Goal: Information Seeking & Learning: Learn about a topic

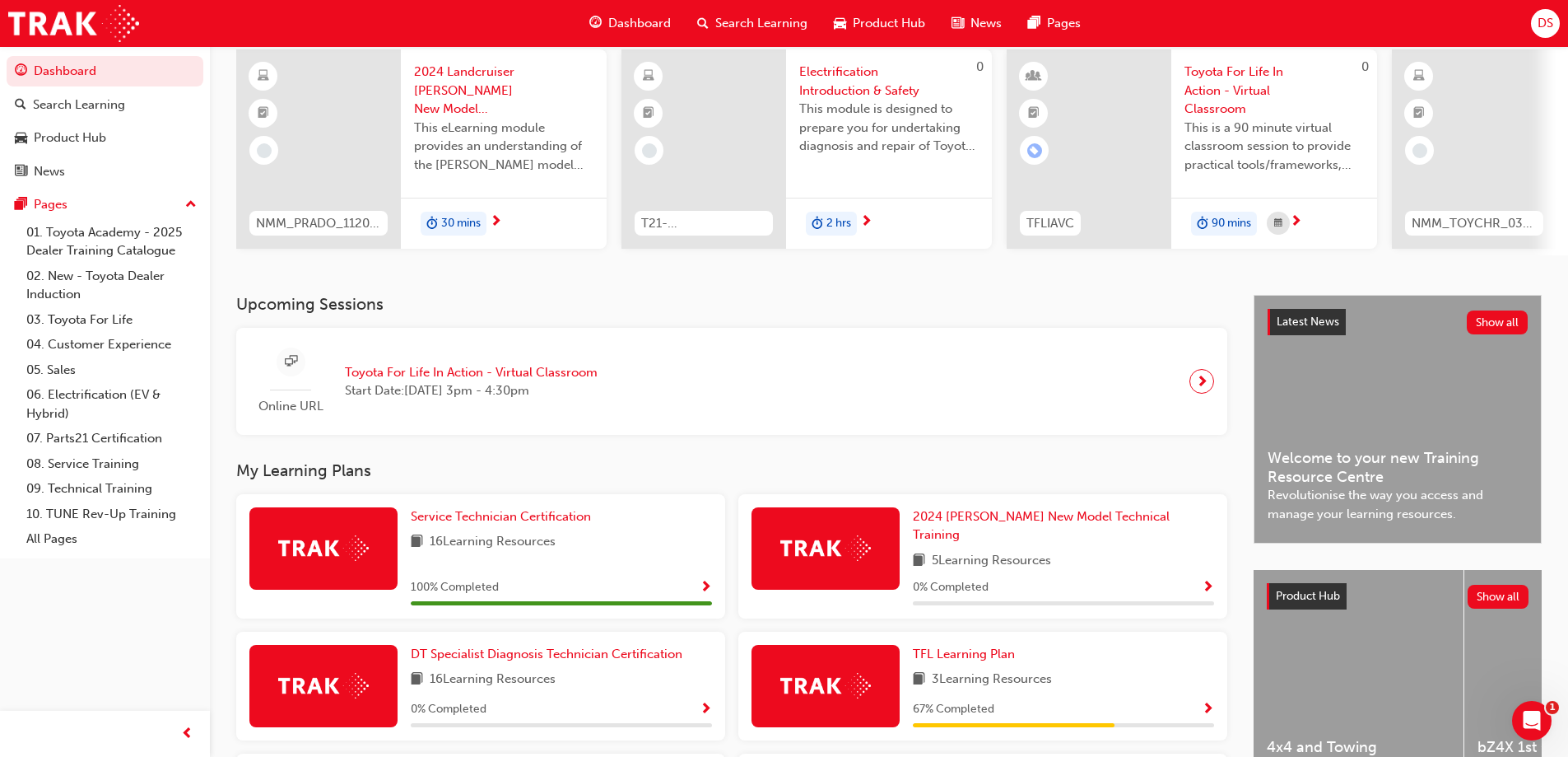
scroll to position [259, 0]
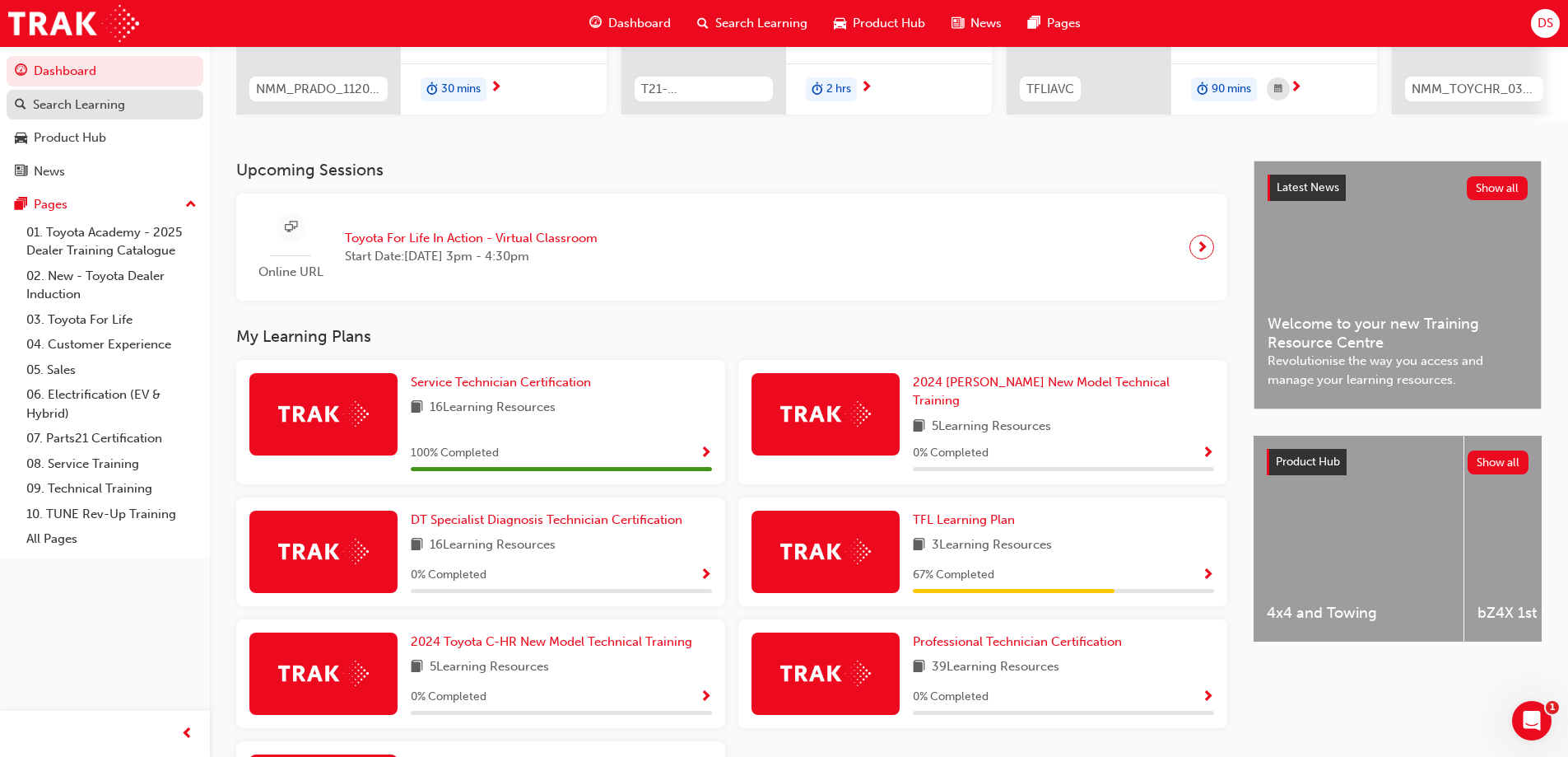
click at [102, 108] on div "Search Learning" at bounding box center [79, 105] width 92 height 19
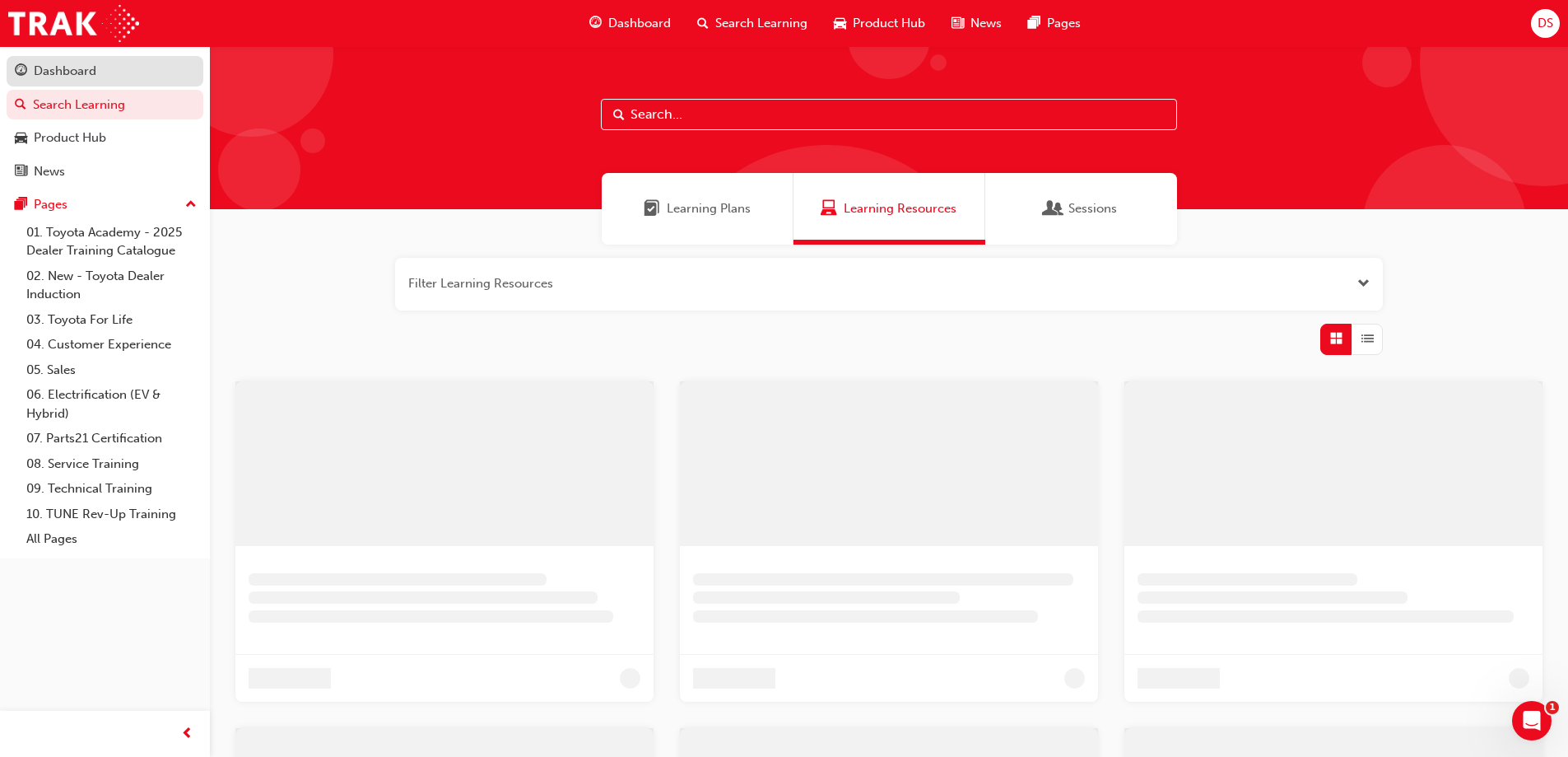
click at [108, 73] on div "Dashboard" at bounding box center [105, 71] width 180 height 21
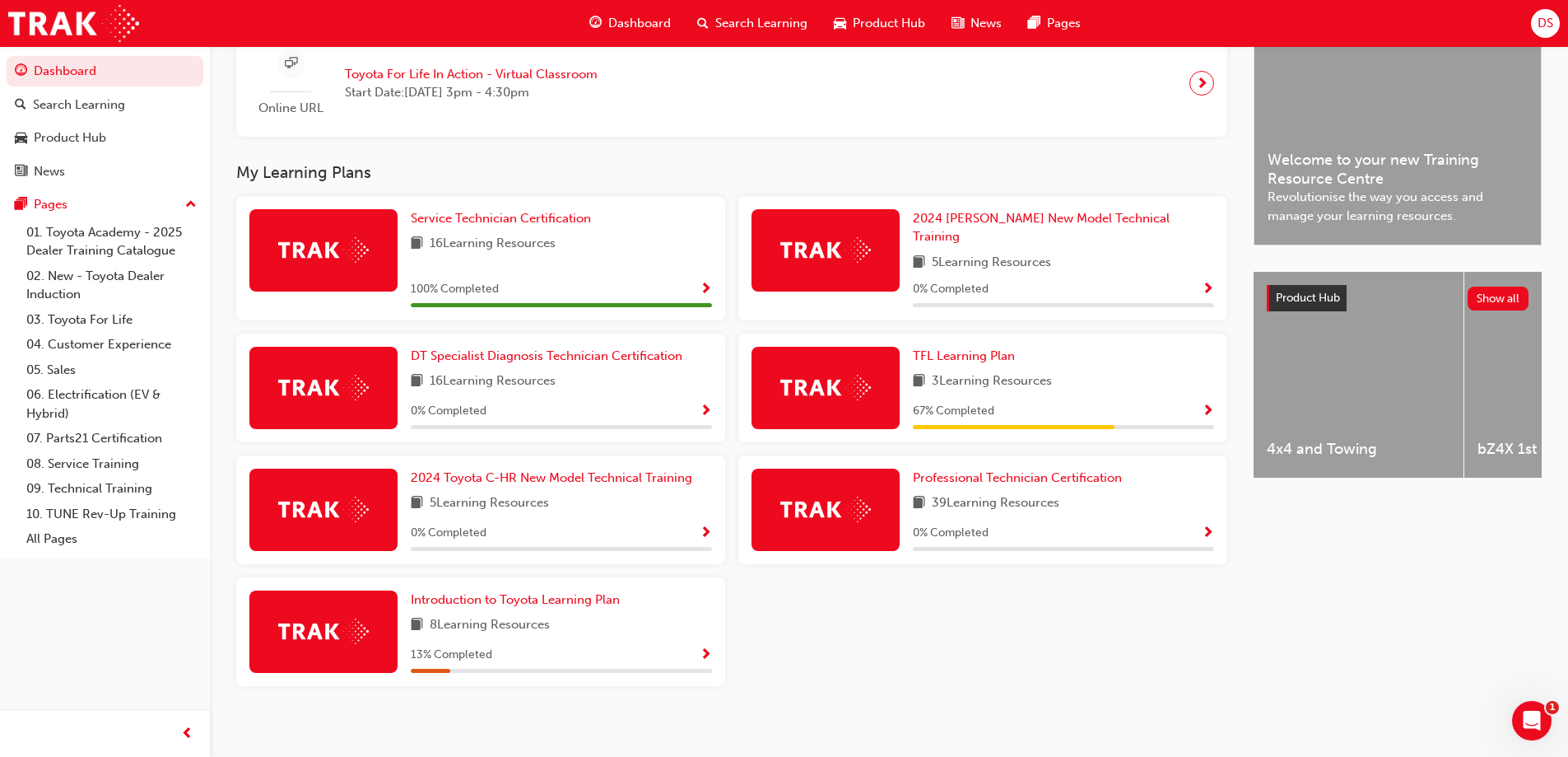
scroll to position [423, 0]
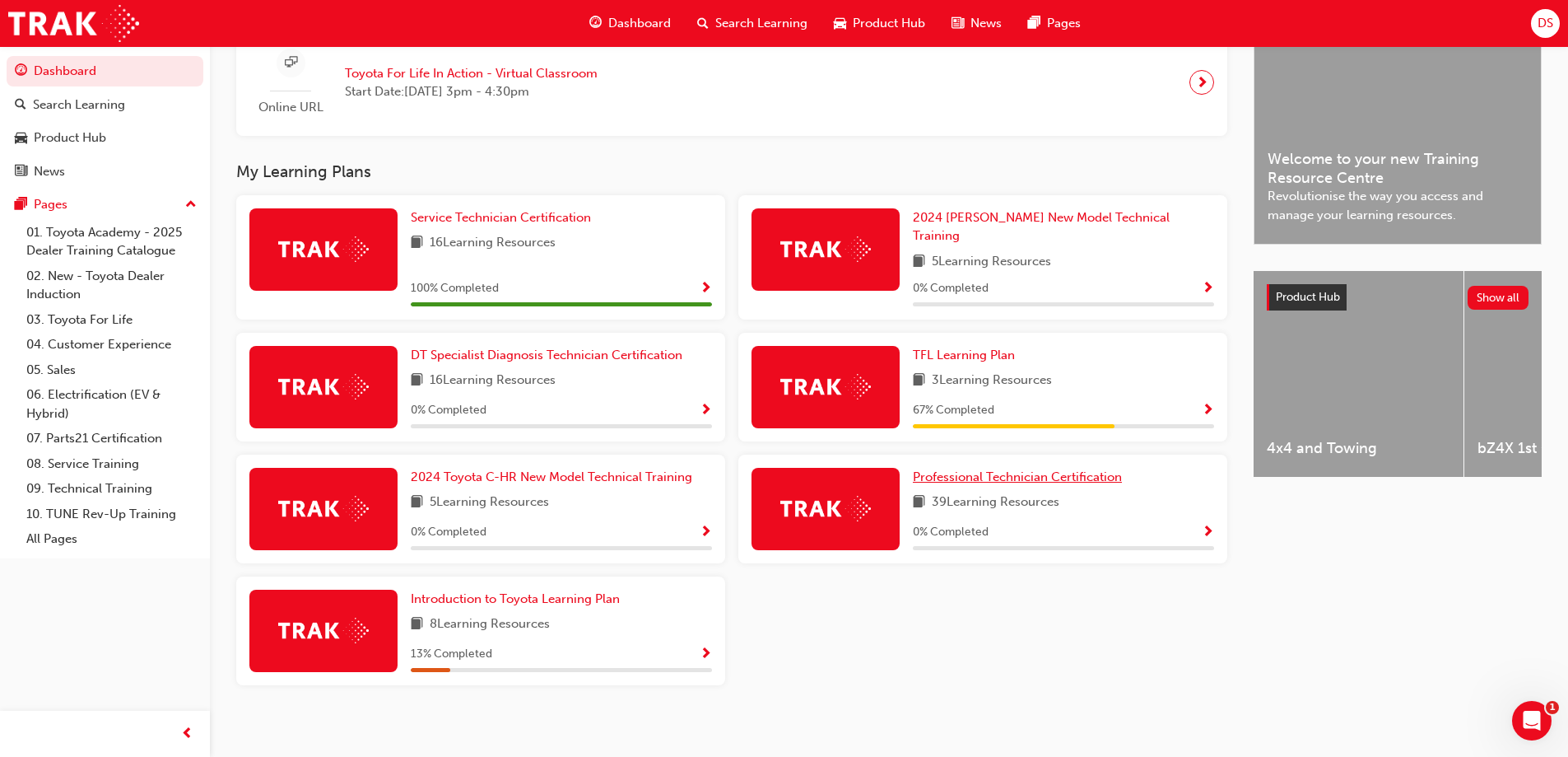
click at [1007, 469] on span "Professional Technician Certification" at bounding box center [1018, 476] width 209 height 15
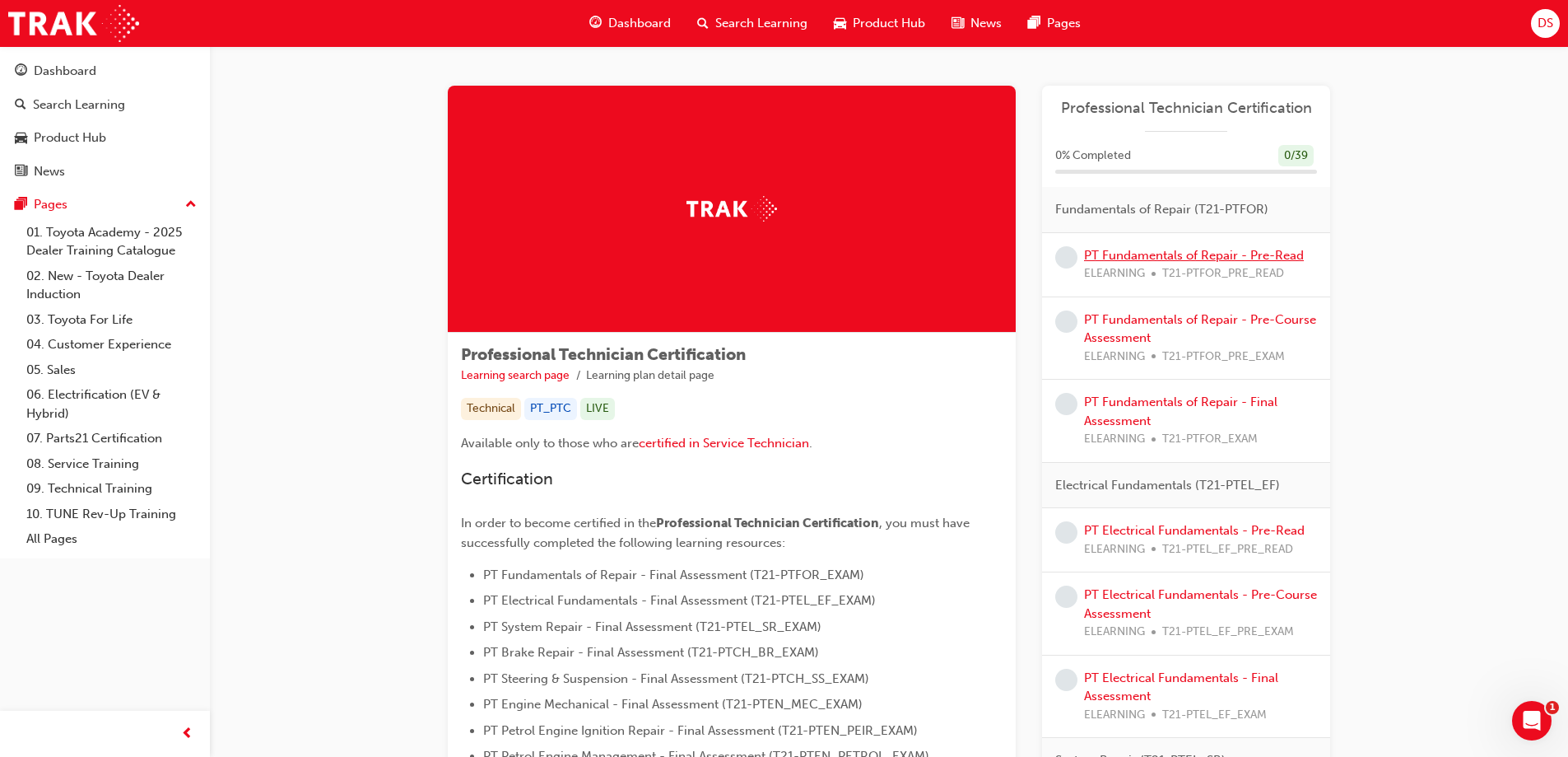
click at [1151, 254] on link "PT Fundamentals of Repair - Pre-Read" at bounding box center [1194, 255] width 220 height 15
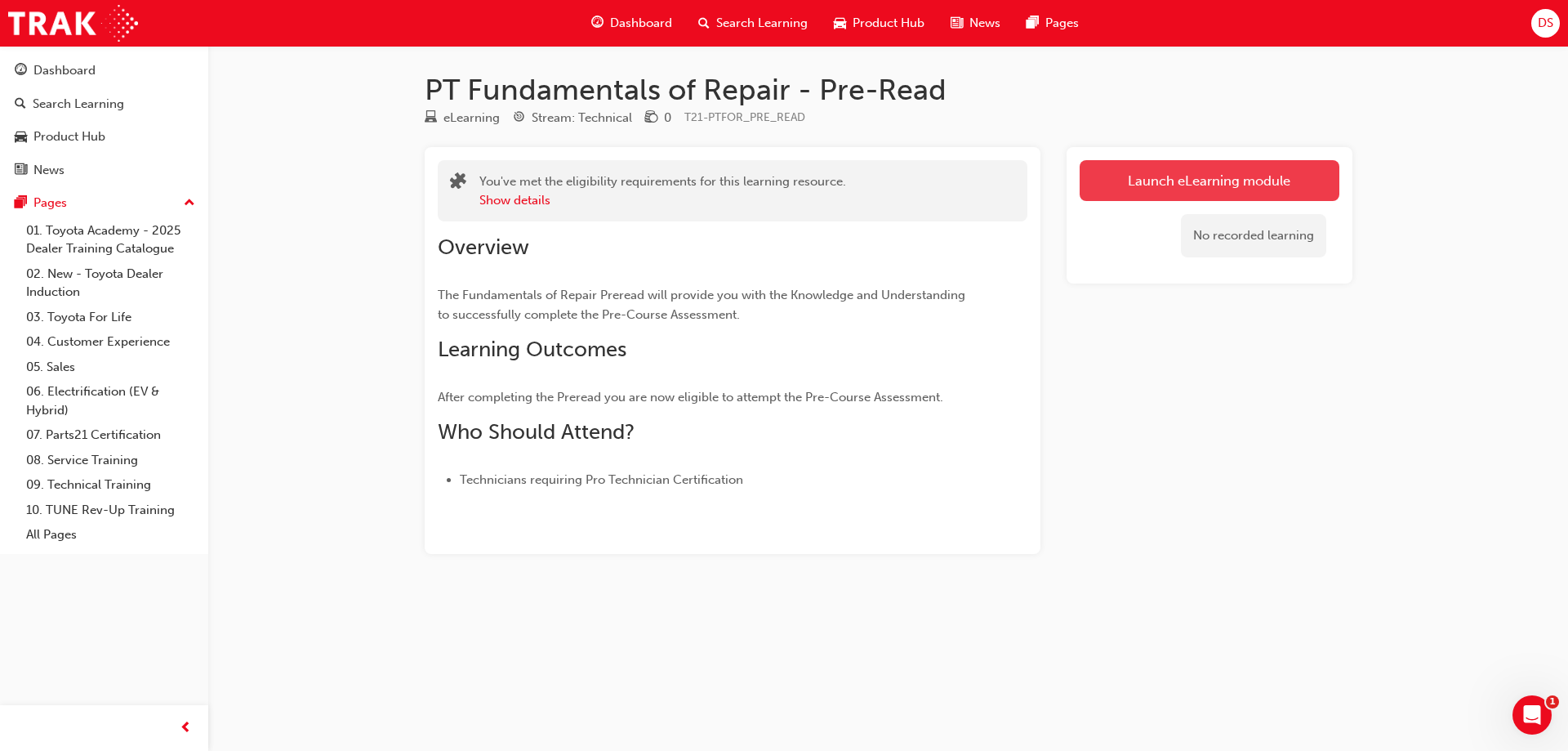
click at [1214, 183] on link "Launch eLearning module" at bounding box center [1209, 181] width 259 height 41
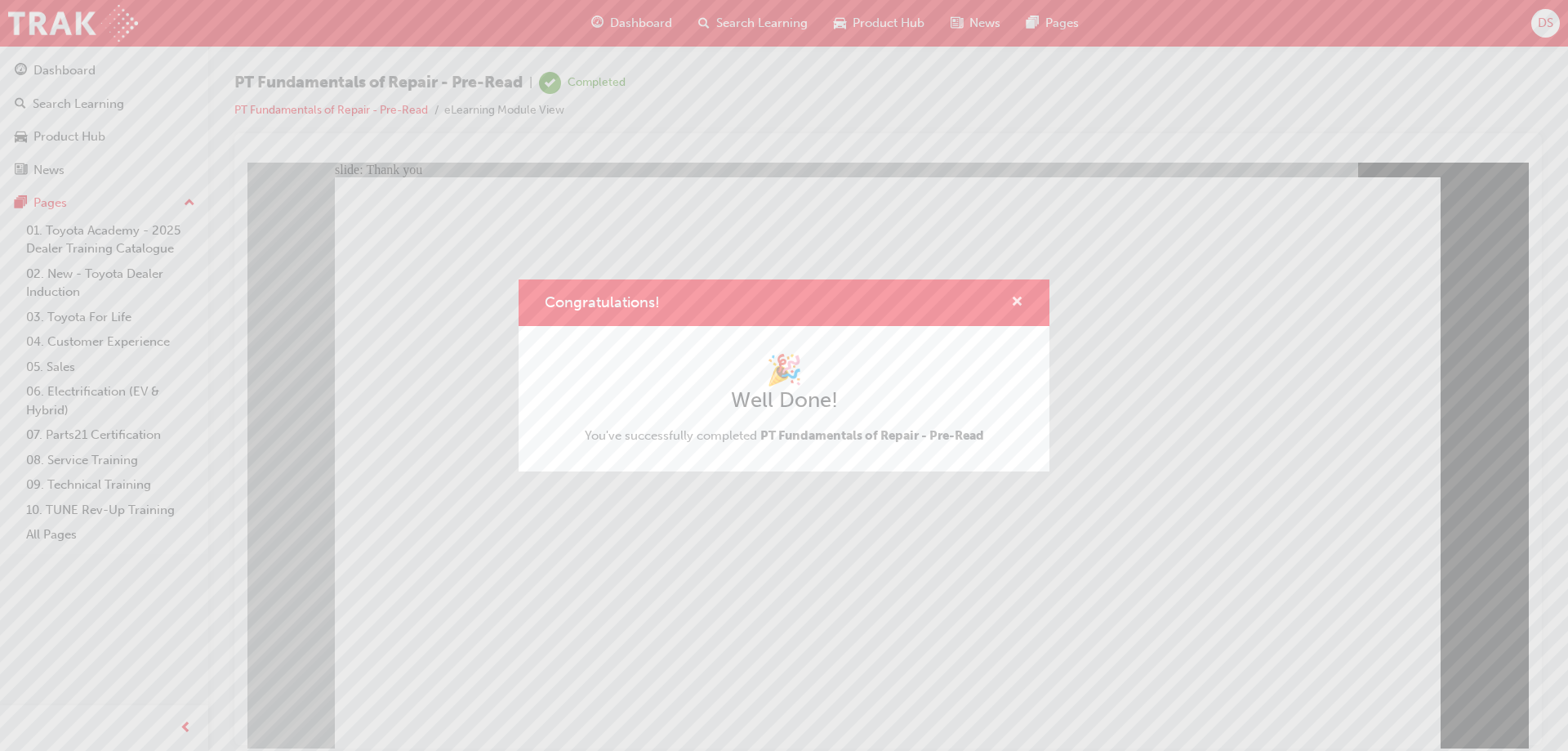
click at [1018, 303] on span "cross-icon" at bounding box center [1017, 302] width 13 height 15
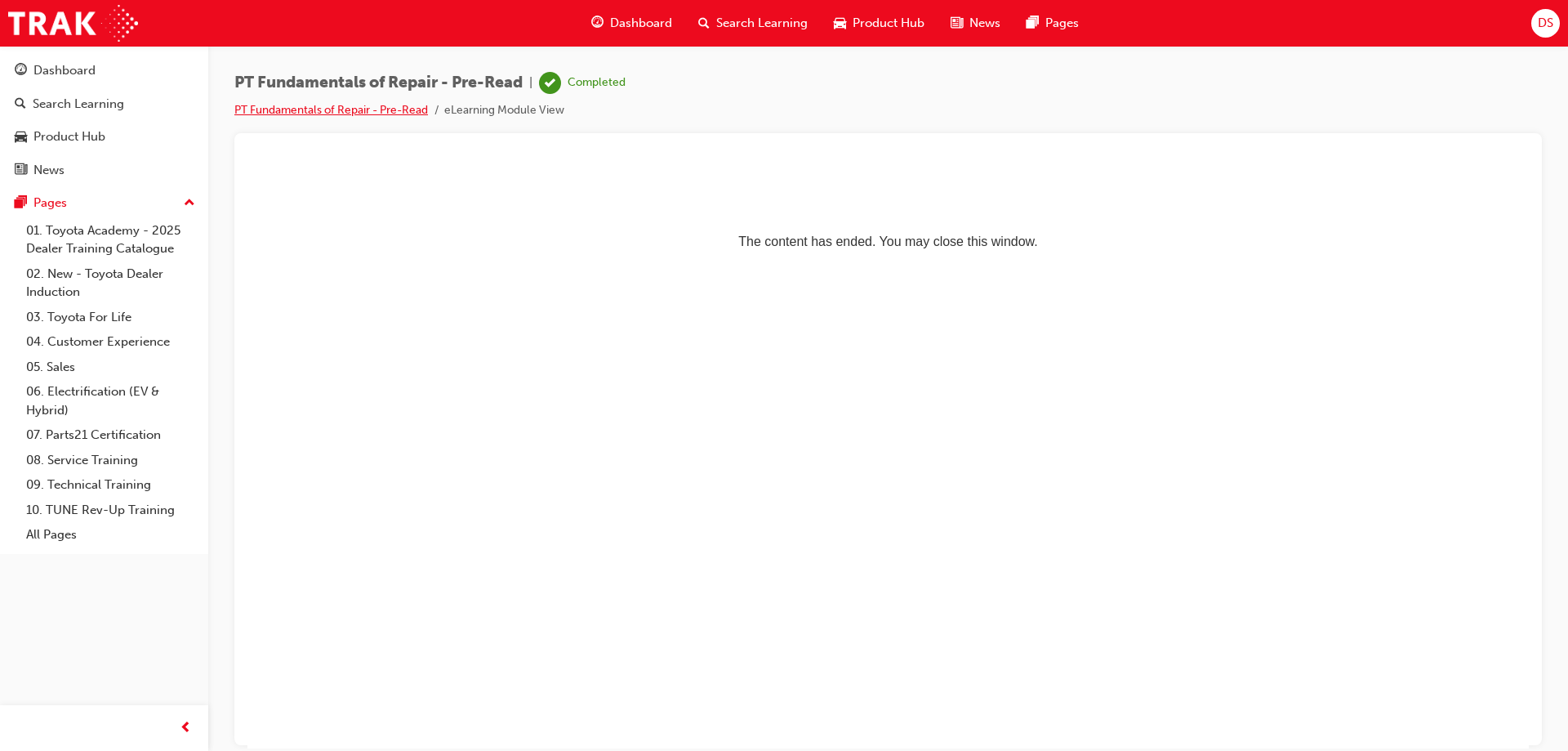
click at [353, 108] on link "PT Fundamentals of Repair - Pre-Read" at bounding box center [330, 110] width 193 height 14
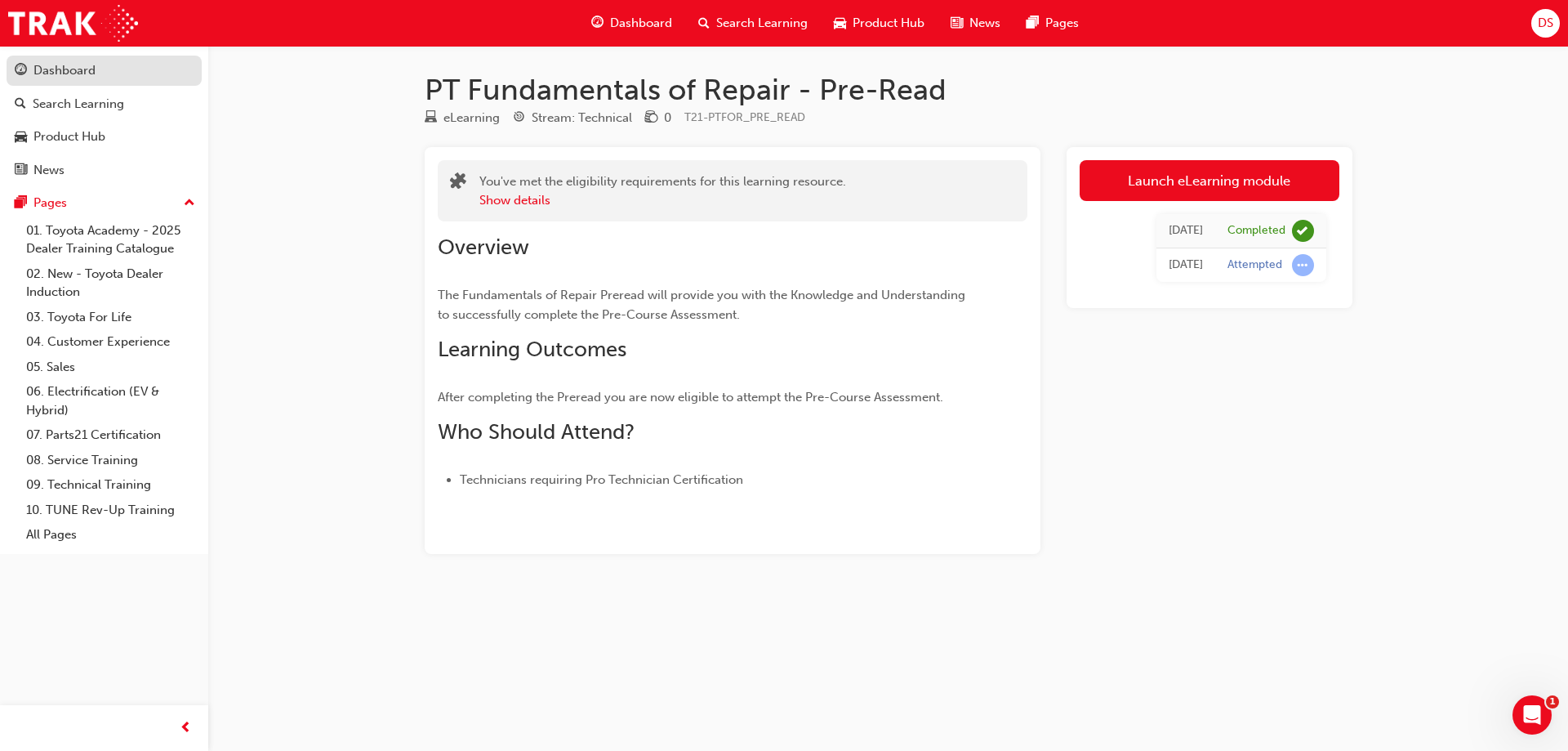
click at [20, 80] on div "button" at bounding box center [20, 70] width 13 height 20
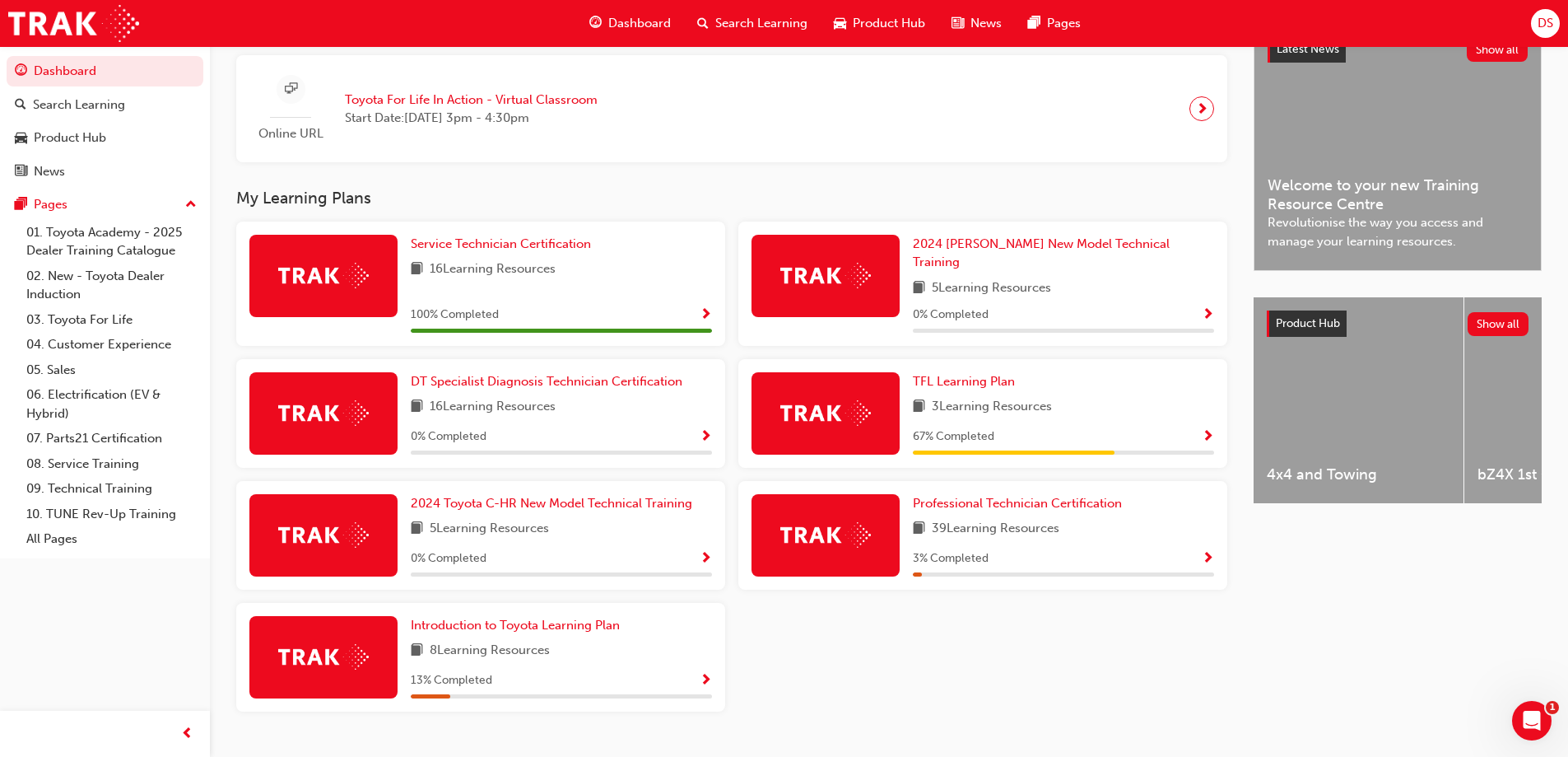
scroll to position [423, 0]
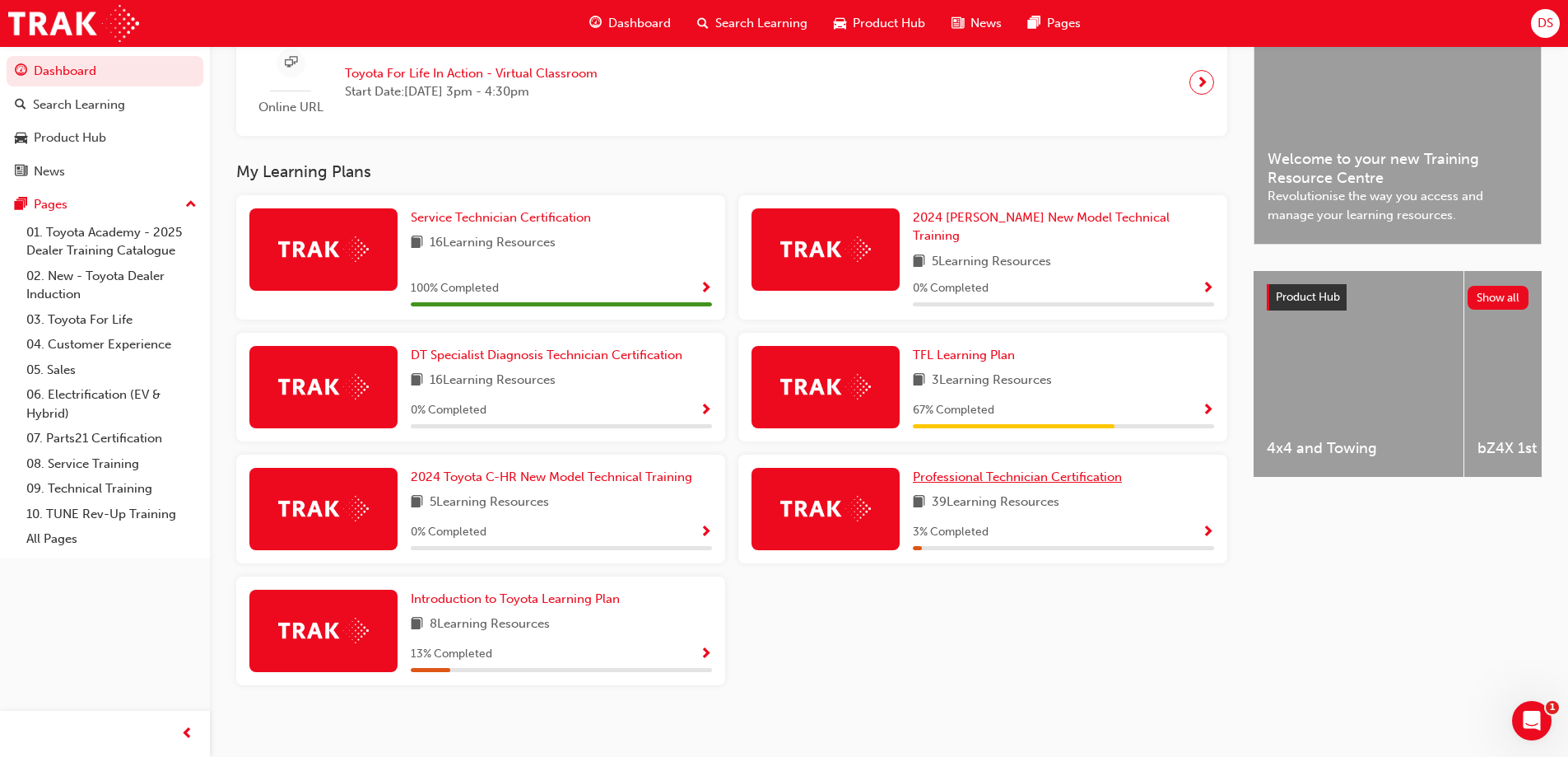
click at [939, 470] on span "Professional Technician Certification" at bounding box center [1018, 476] width 209 height 15
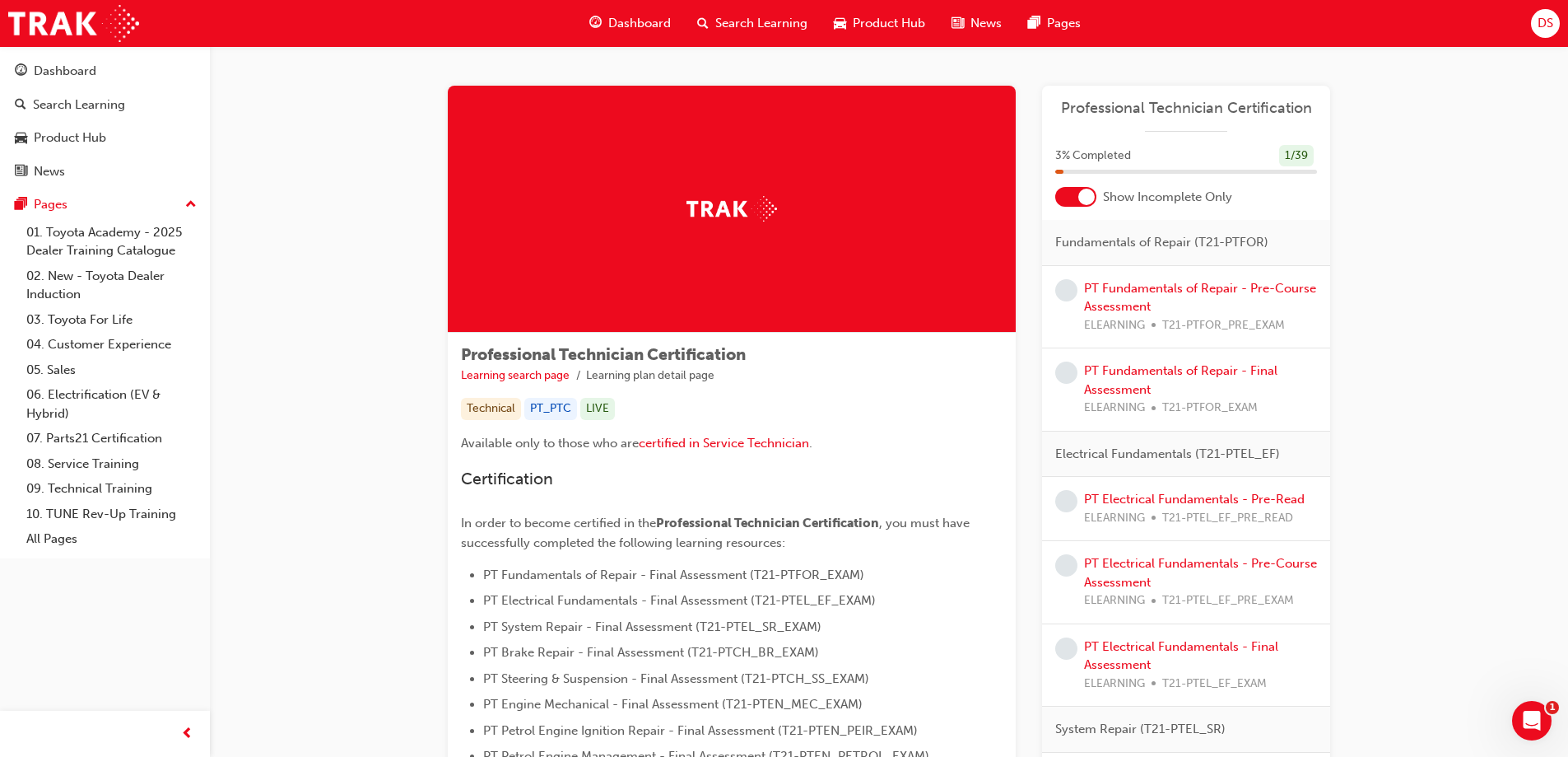
click at [1084, 199] on div at bounding box center [1086, 197] width 17 height 17
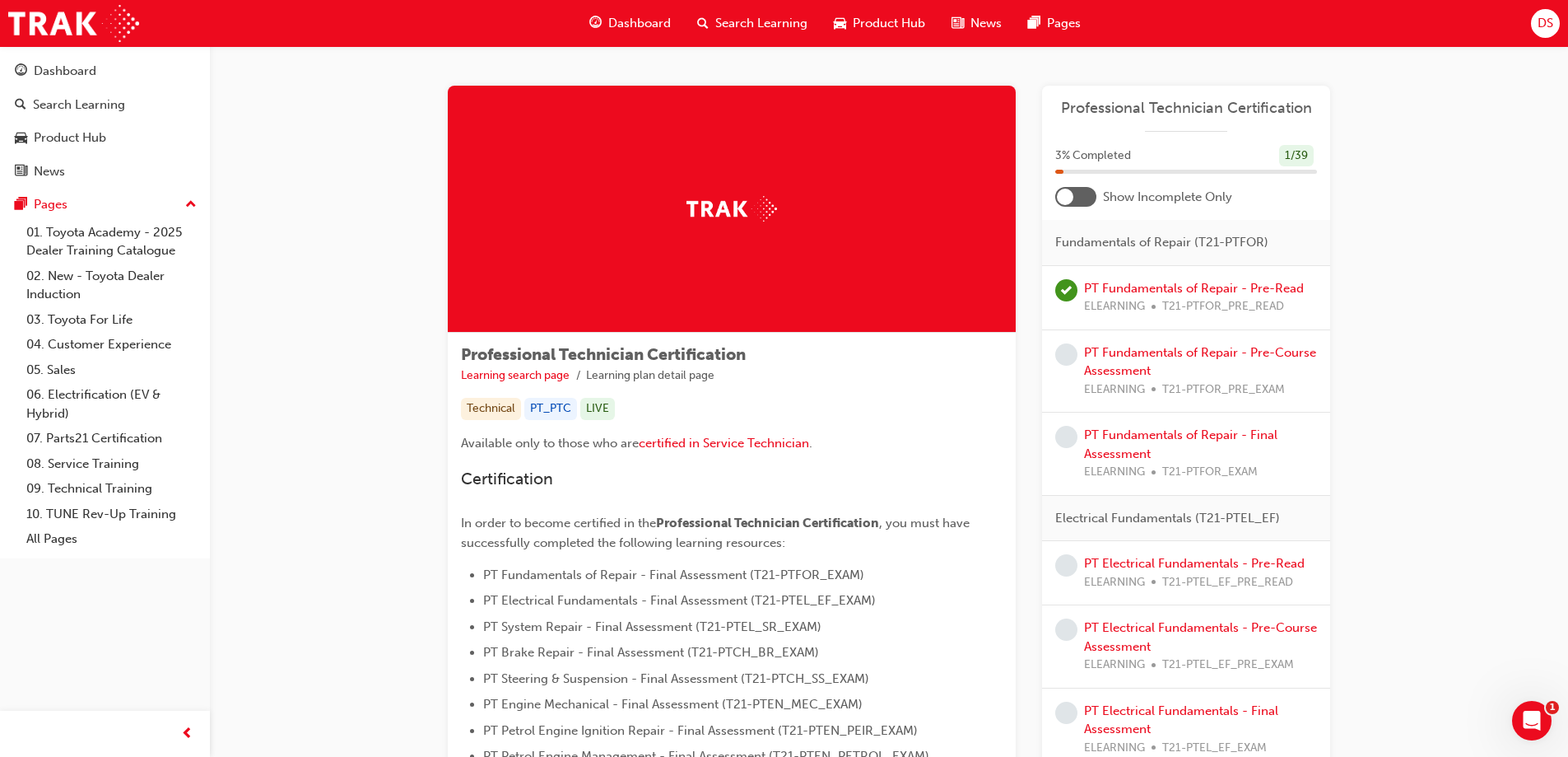
click at [1075, 200] on div at bounding box center [1076, 197] width 41 height 20
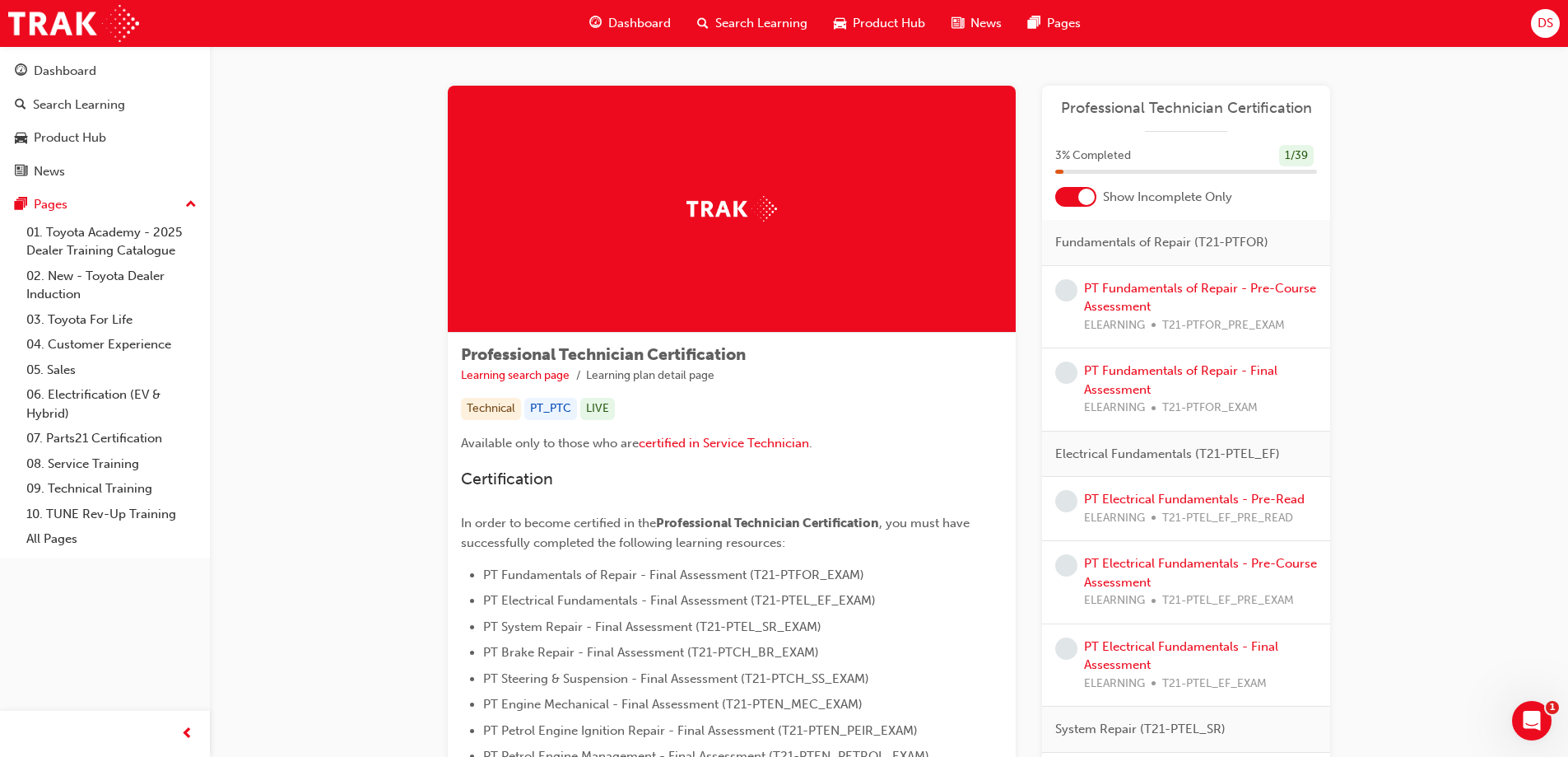
click at [1071, 192] on div at bounding box center [1076, 197] width 41 height 20
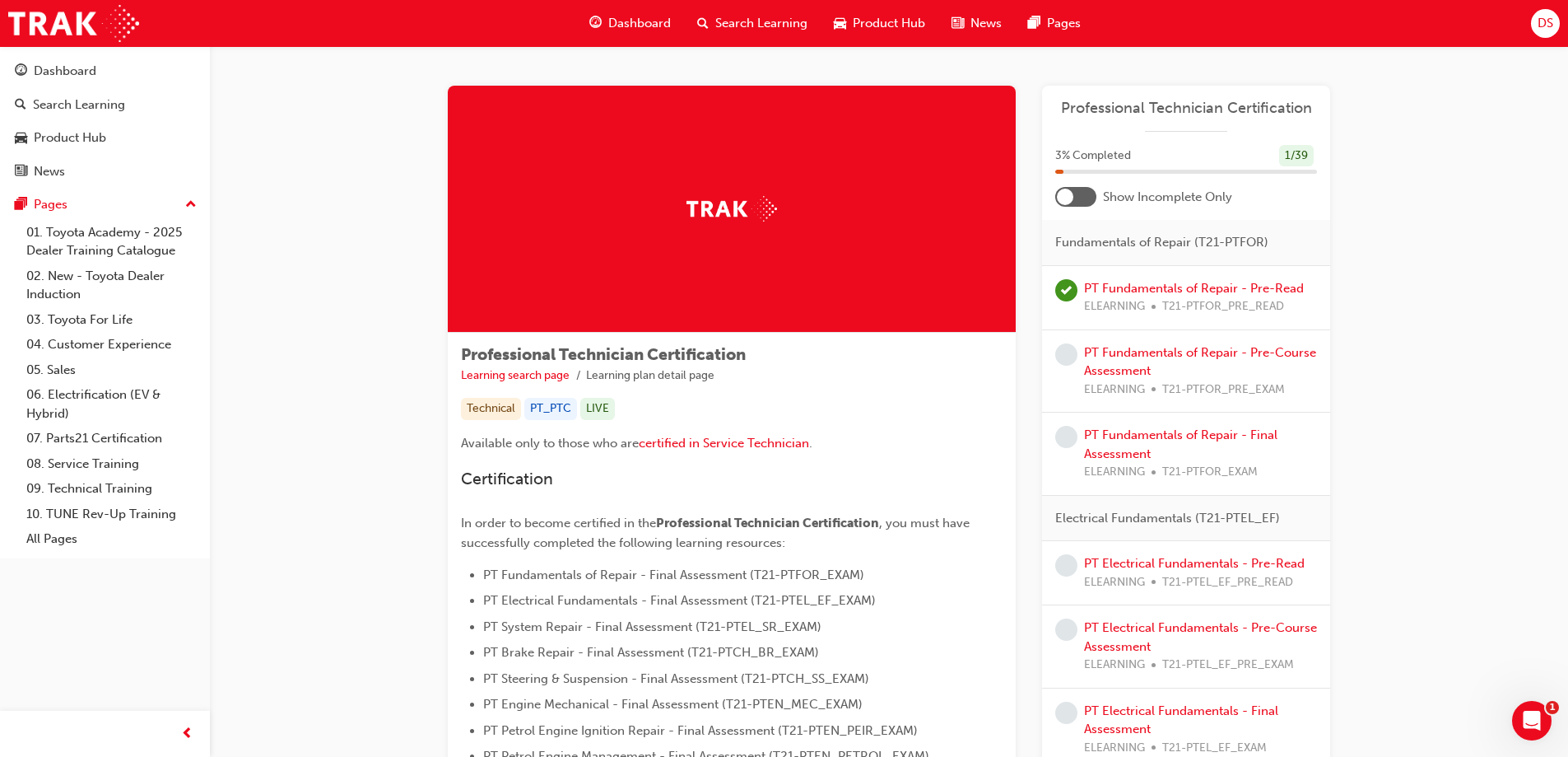
click at [1071, 201] on div at bounding box center [1065, 197] width 17 height 17
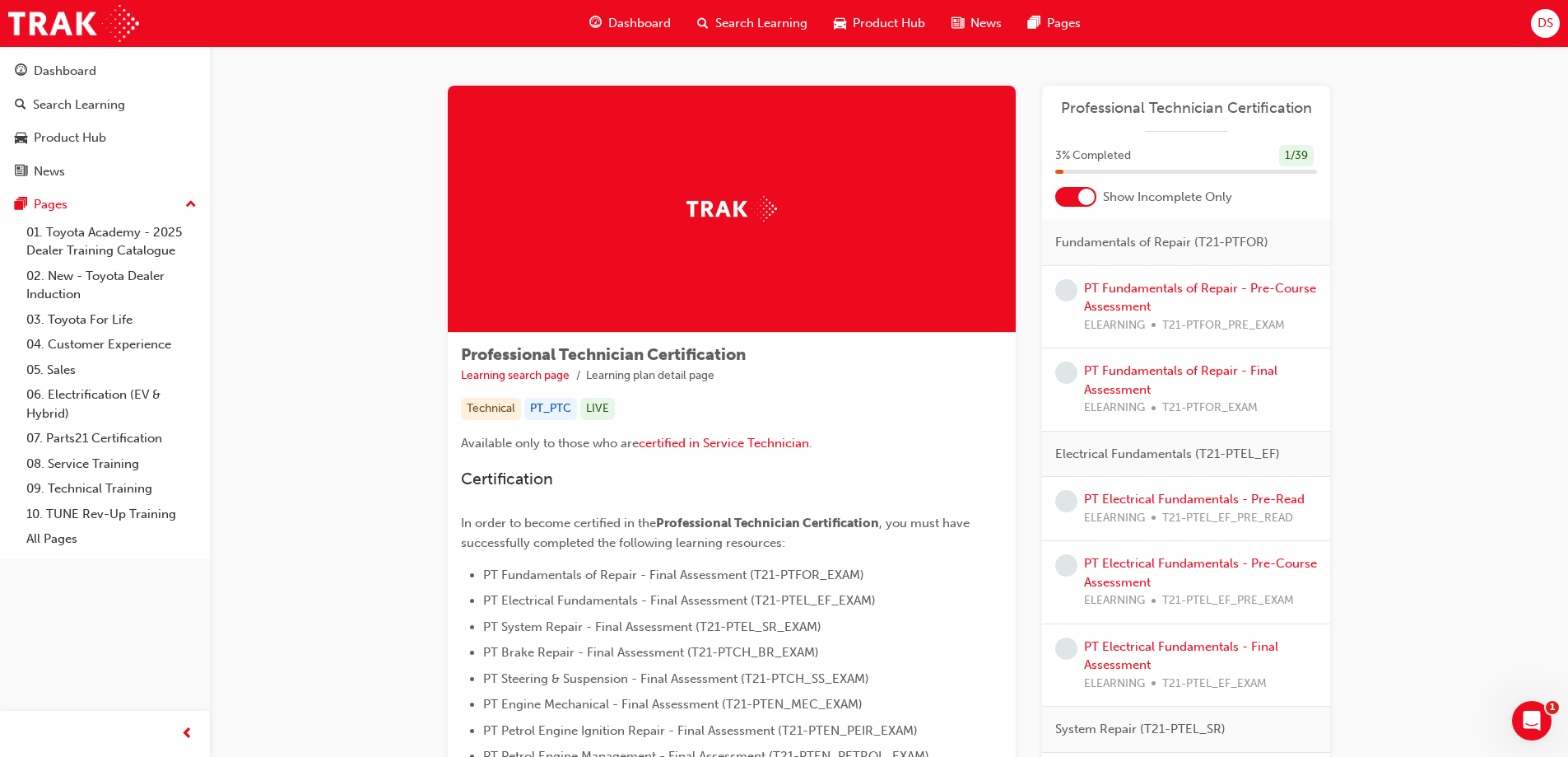
click at [1069, 192] on div at bounding box center [1076, 197] width 41 height 20
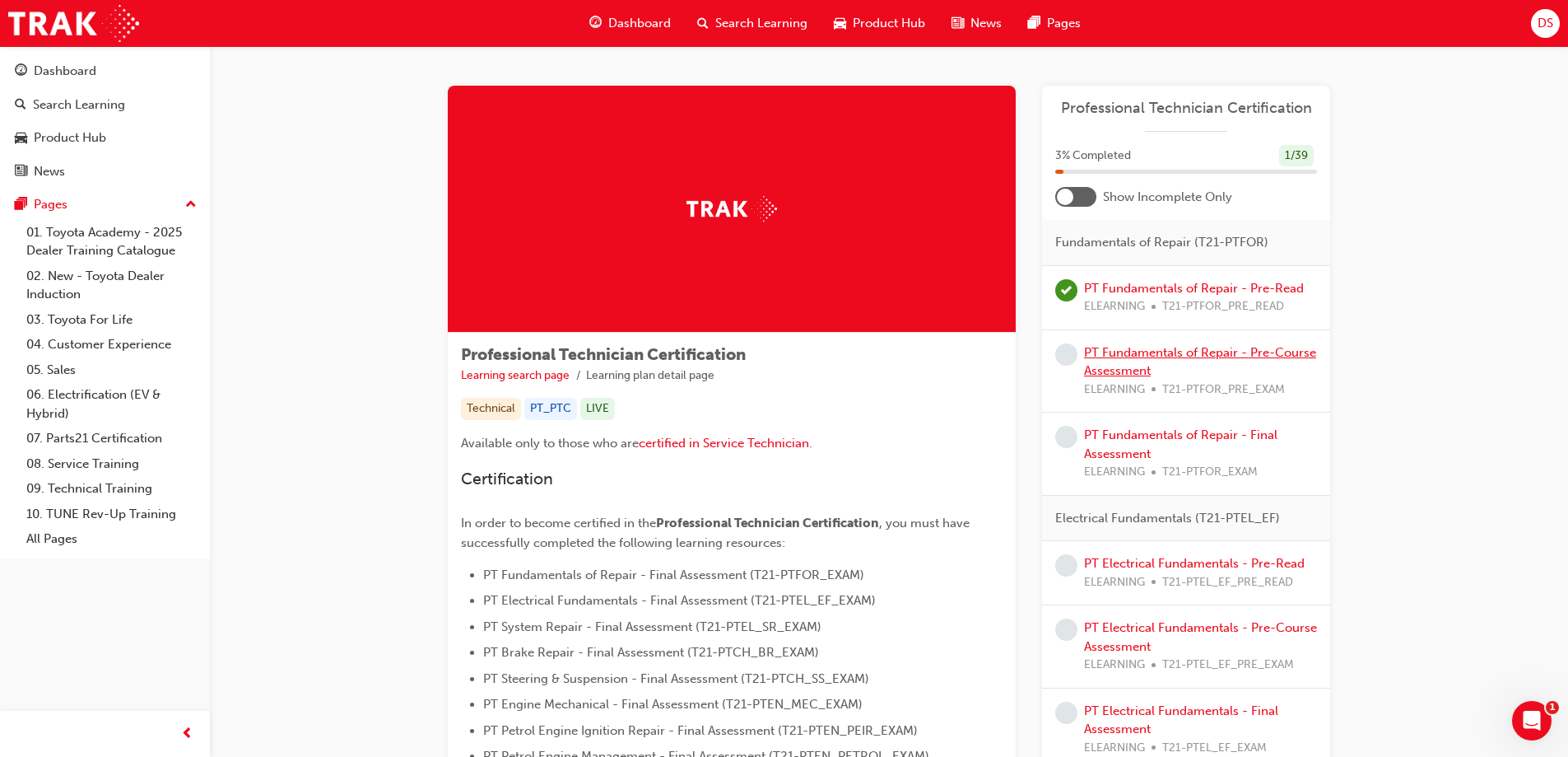
click at [1105, 352] on link "PT Fundamentals of Repair - Pre-Course Assessment" at bounding box center [1200, 361] width 232 height 33
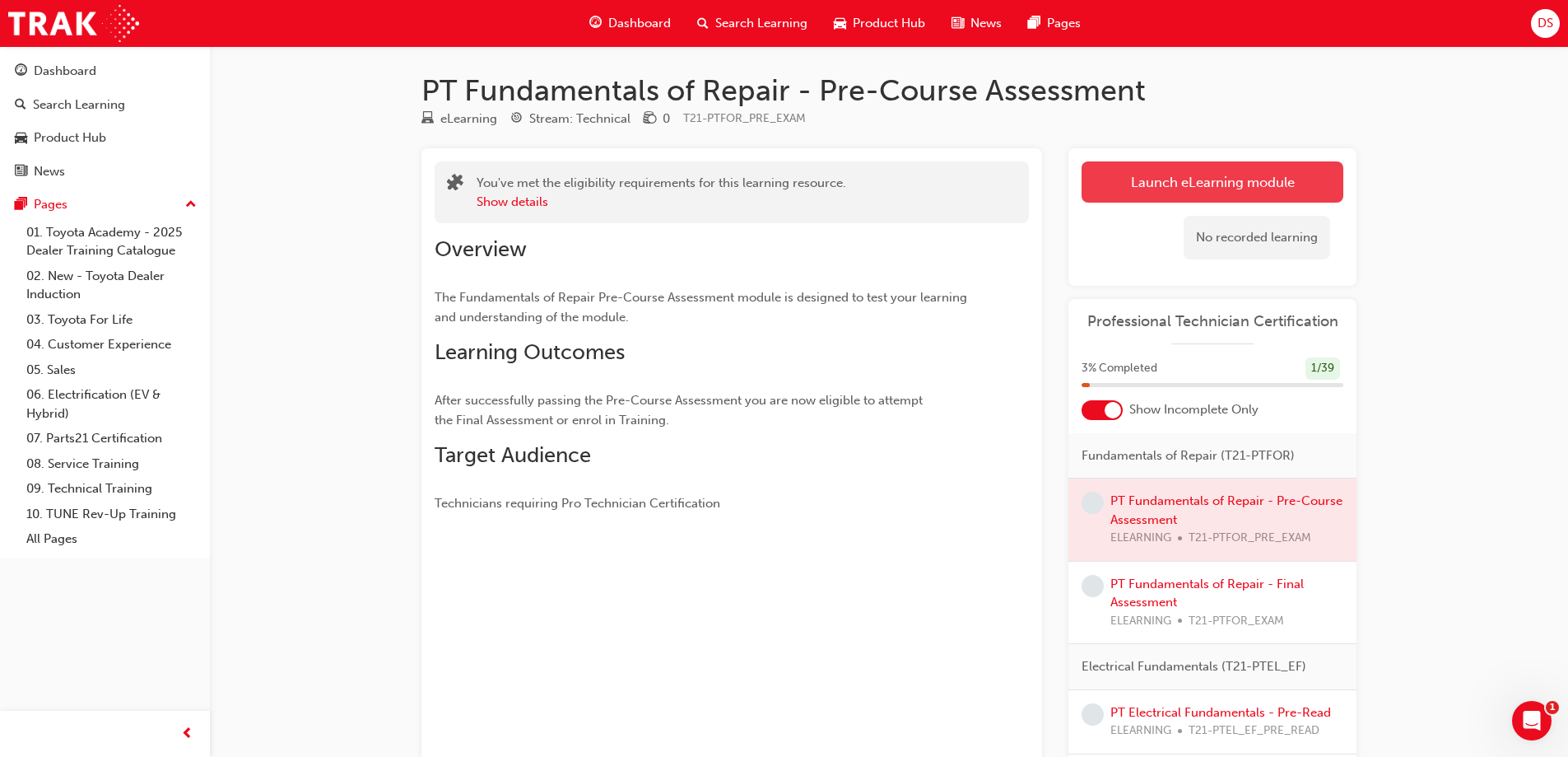
click at [1157, 180] on link "Launch eLearning module" at bounding box center [1212, 182] width 261 height 41
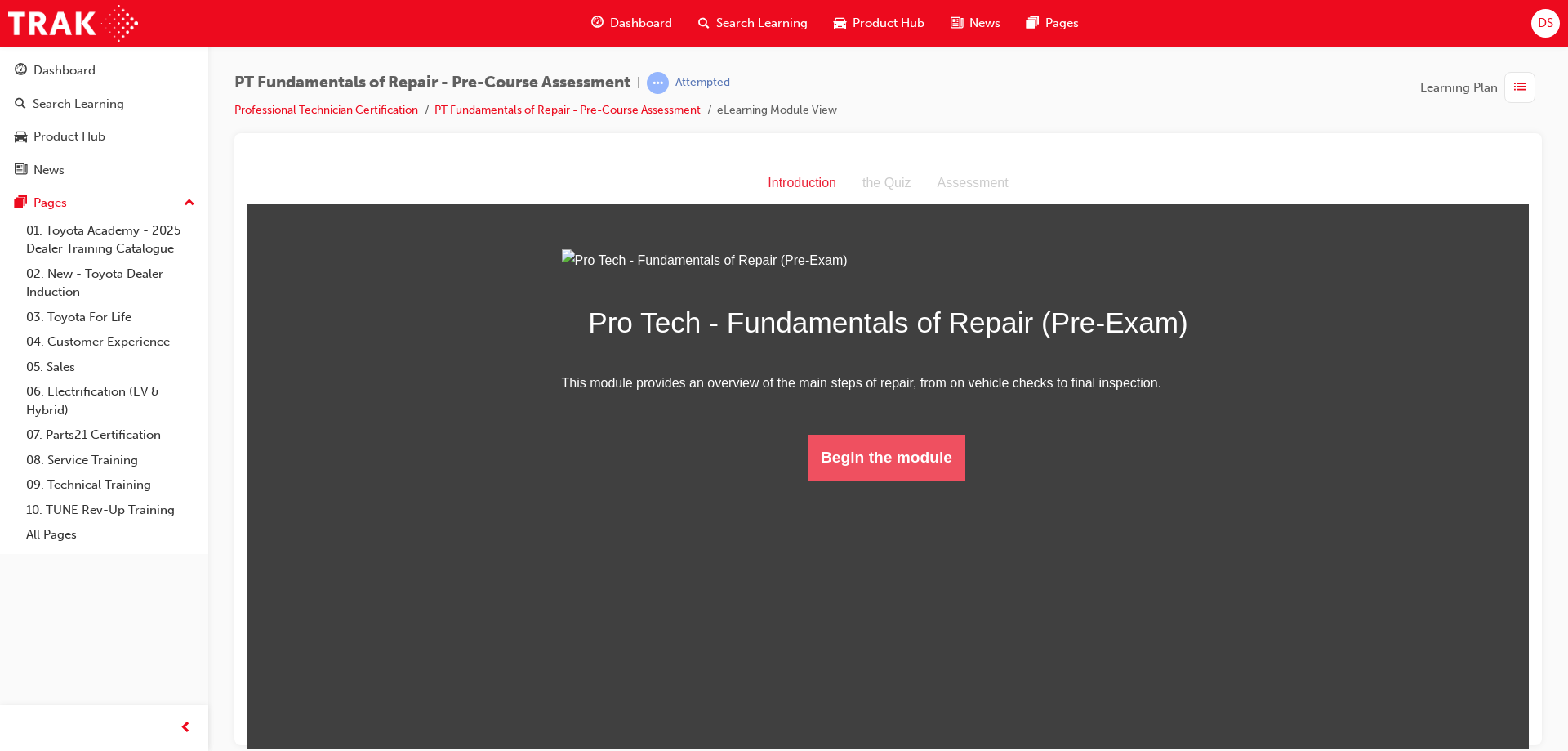
click at [846, 480] on button "Begin the module" at bounding box center [886, 457] width 157 height 46
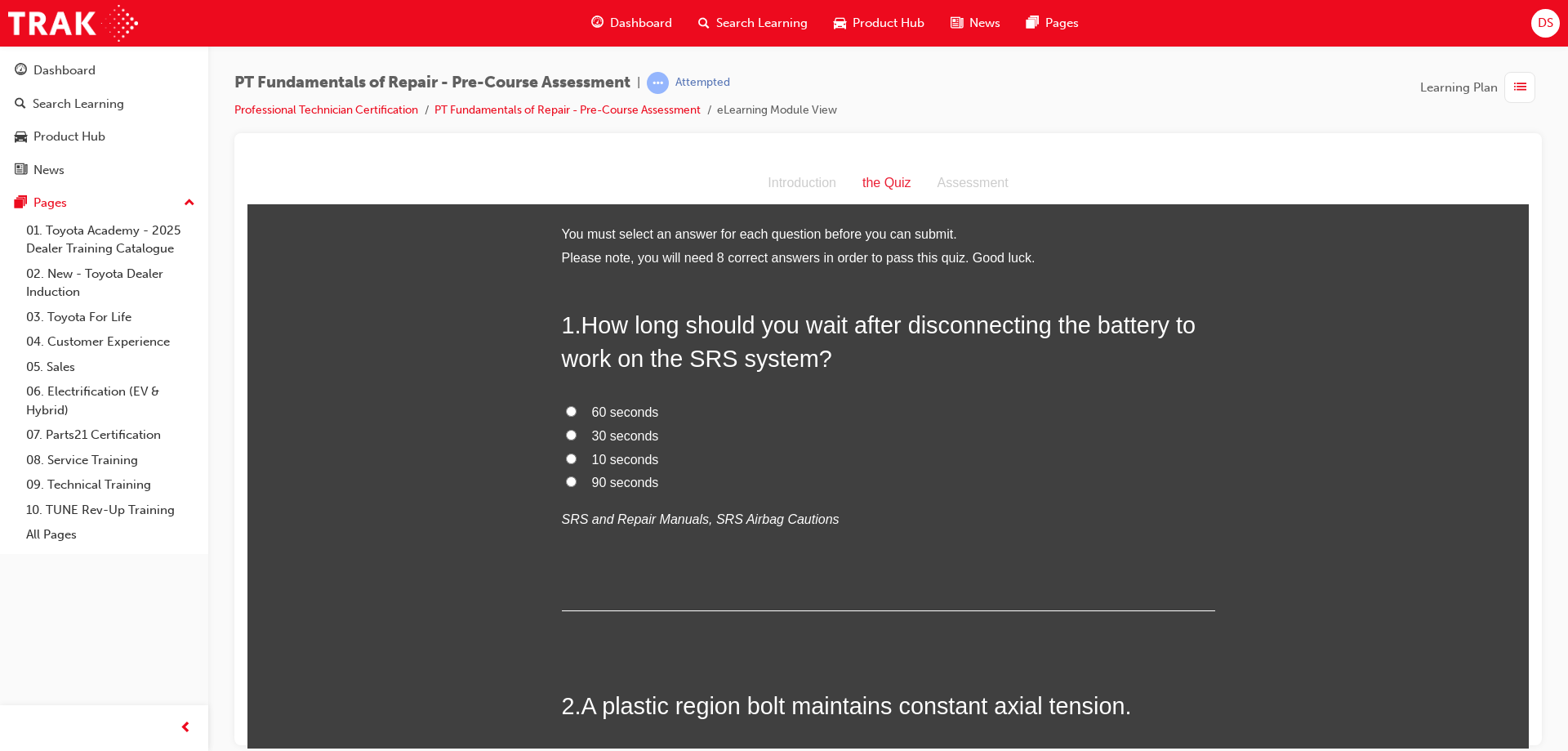
click at [569, 476] on input "90 seconds" at bounding box center [571, 480] width 11 height 11
radio input "true"
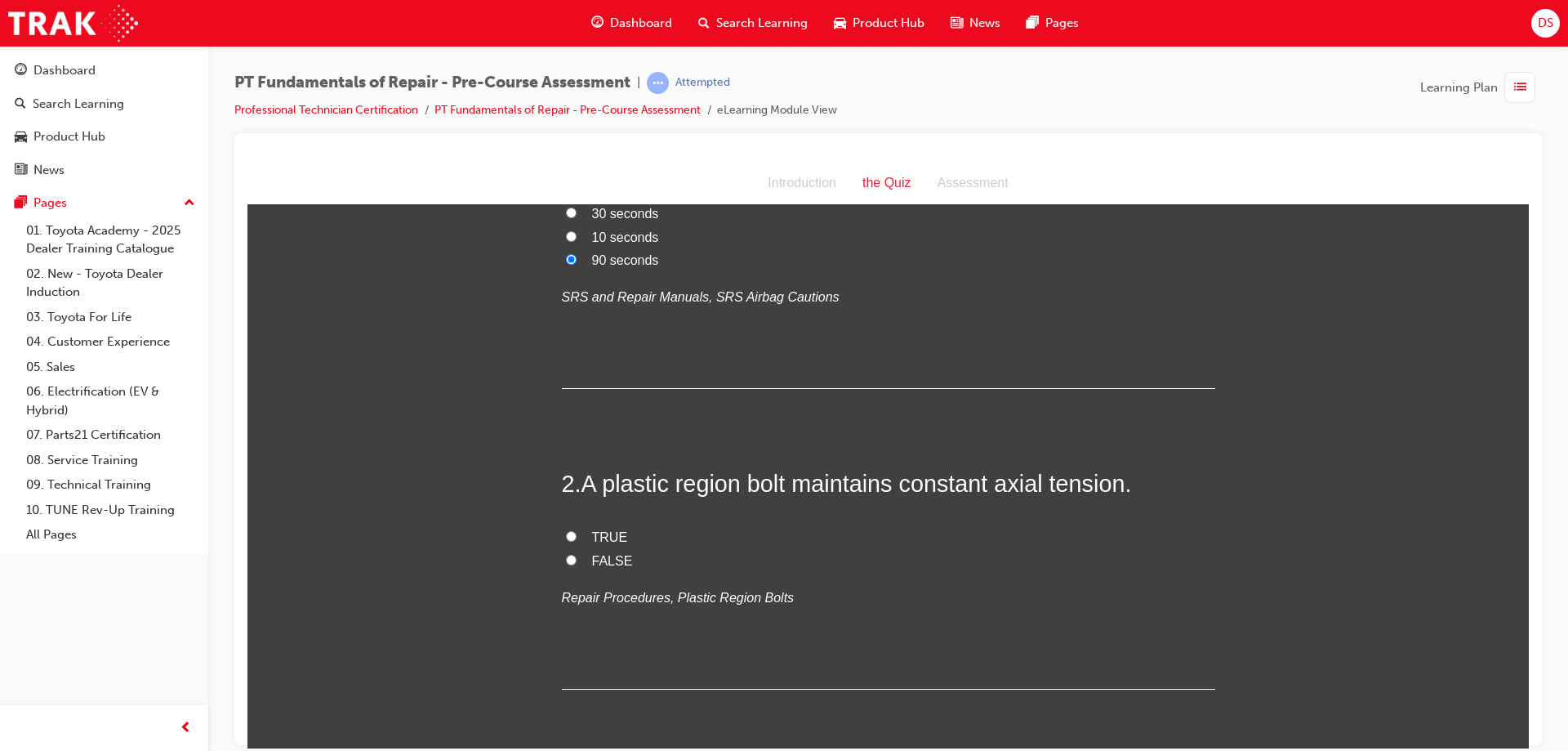
scroll to position [233, 0]
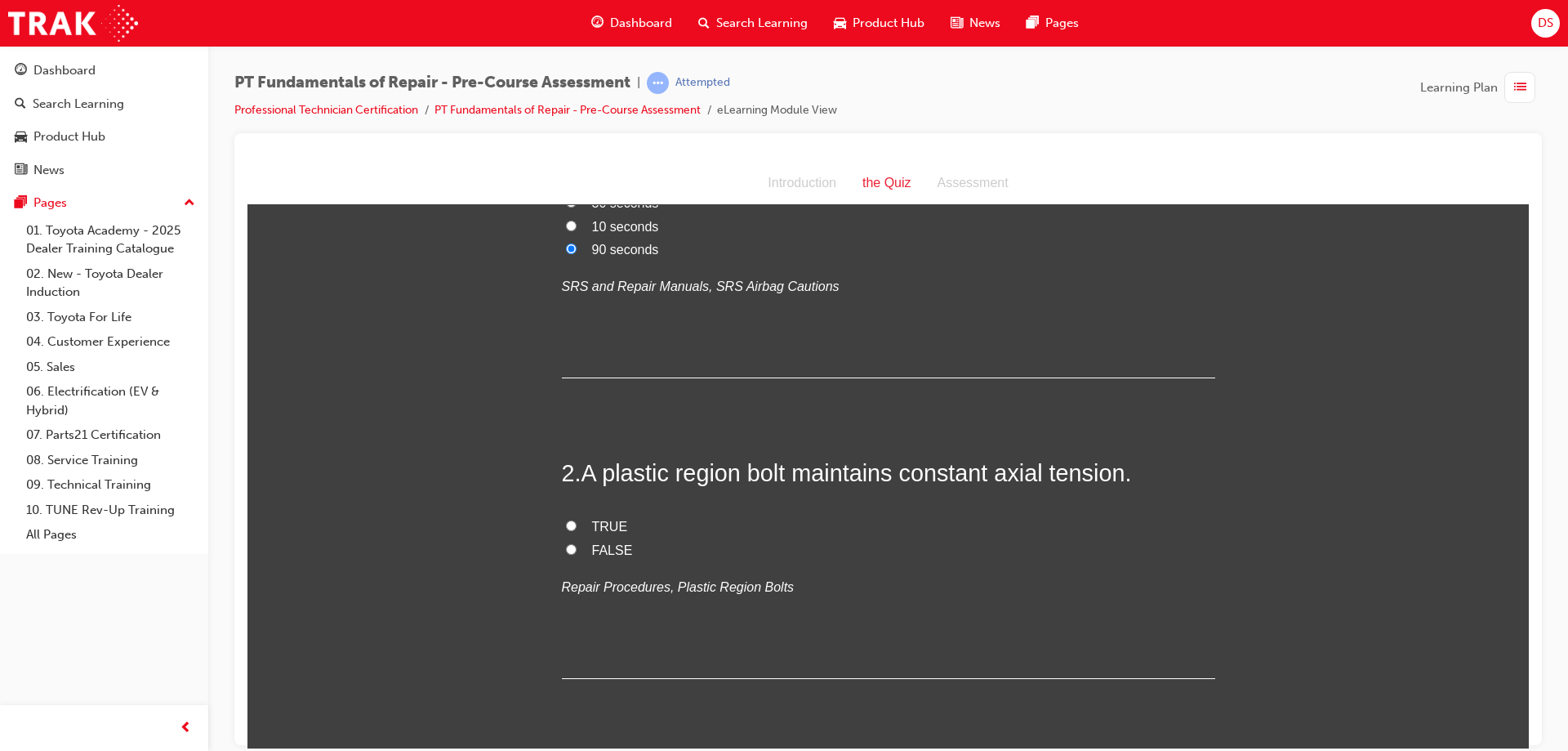
drag, startPoint x: 1517, startPoint y: 254, endPoint x: 1788, endPoint y: 427, distance: 321.5
drag, startPoint x: 567, startPoint y: 523, endPoint x: 565, endPoint y: 536, distance: 13.2
click at [565, 536] on div "TRUE FALSE Repair Procedures, Plastic Region Bolts" at bounding box center [888, 557] width 653 height 84
click at [566, 551] on input "FALSE" at bounding box center [571, 548] width 11 height 11
radio input "true"
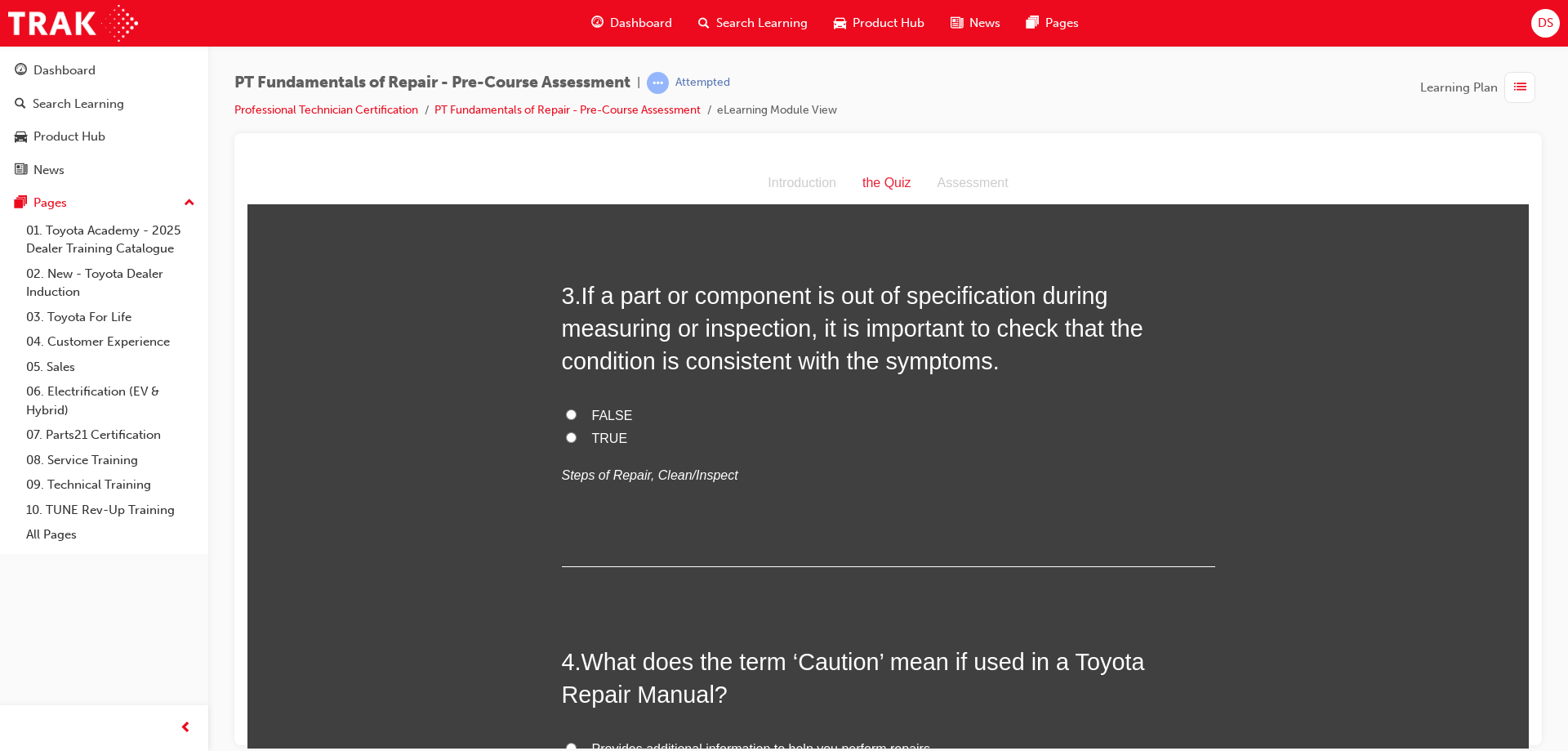
scroll to position [716, 0]
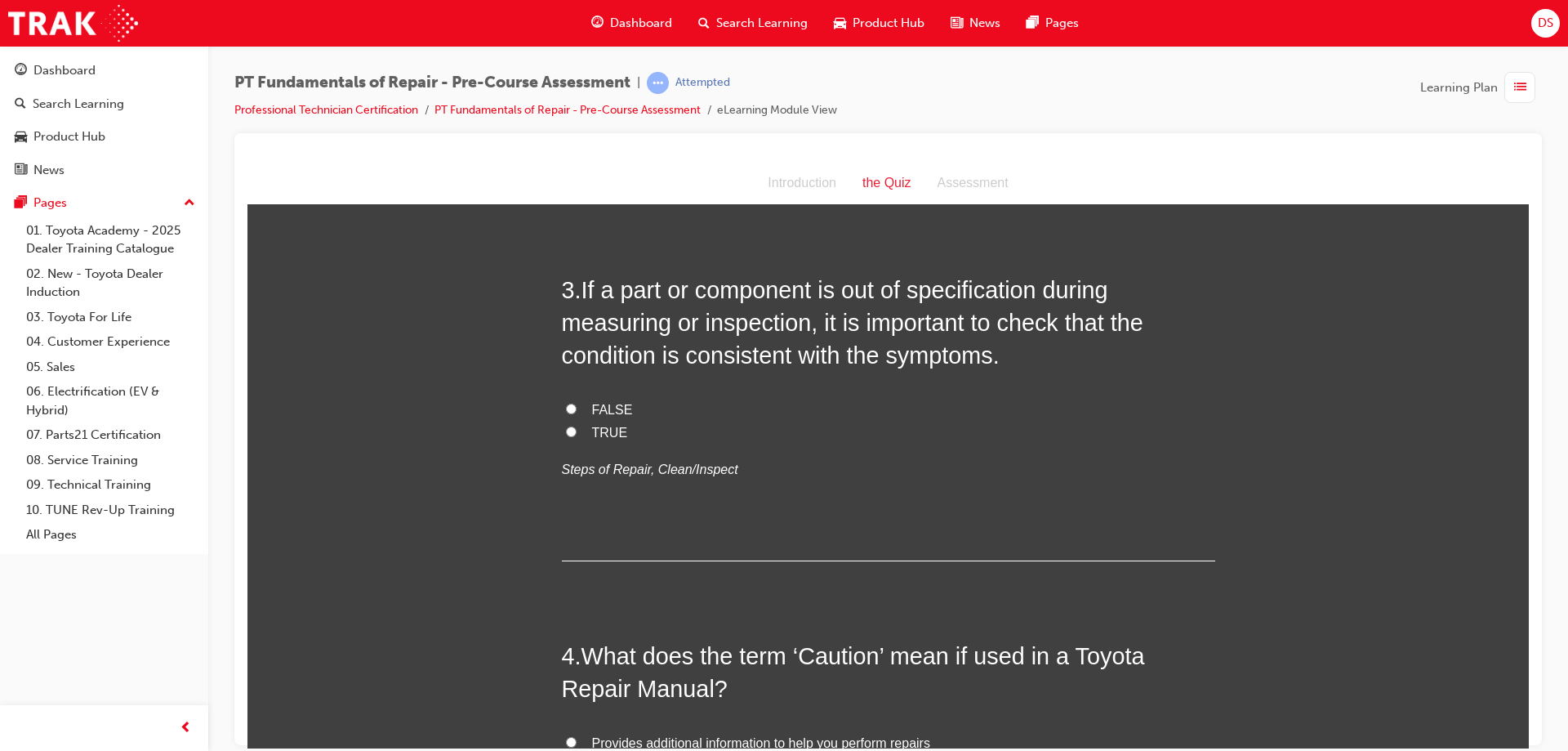
click at [570, 435] on label "TRUE" at bounding box center [888, 432] width 653 height 23
click at [570, 435] on input "TRUE" at bounding box center [571, 430] width 11 height 11
radio input "true"
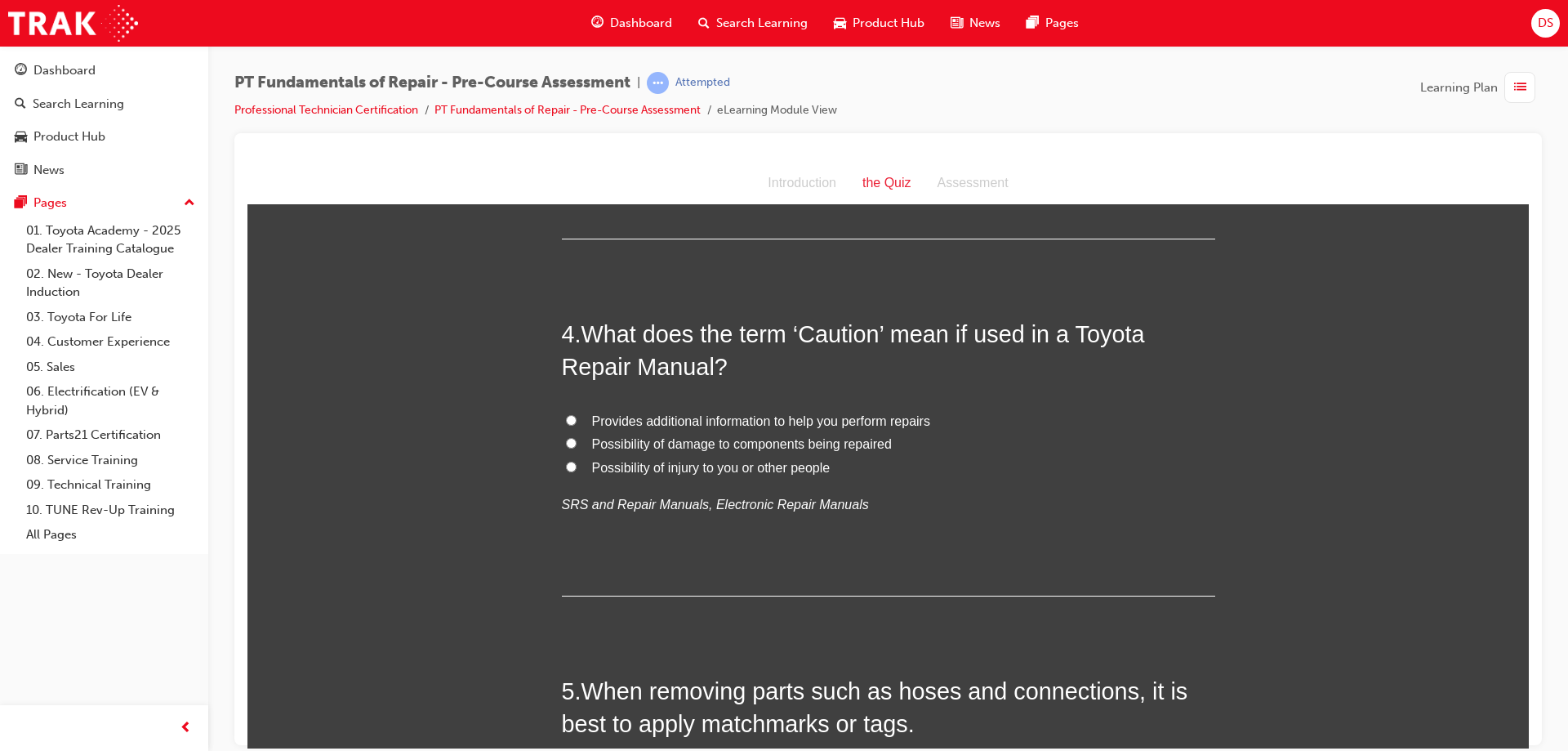
scroll to position [1076, 0]
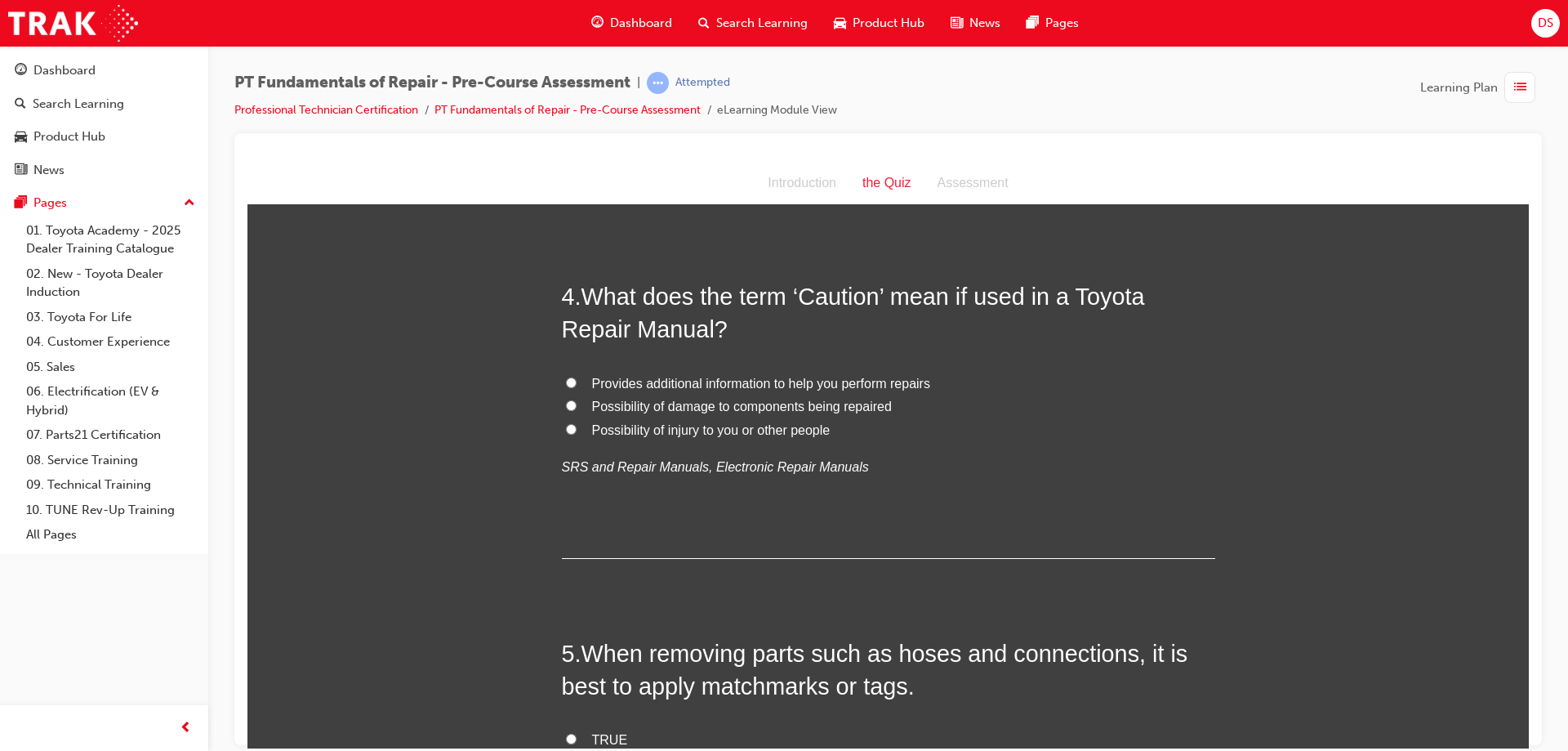
drag, startPoint x: 1518, startPoint y: 321, endPoint x: 1776, endPoint y: 538, distance: 337.1
click at [572, 428] on label "Possibility of injury to you or other people" at bounding box center [888, 430] width 653 height 23
click at [572, 428] on input "Possibility of injury to you or other people" at bounding box center [571, 428] width 11 height 11
radio input "true"
click at [572, 428] on label "Possibility of injury to you or other people" at bounding box center [888, 430] width 653 height 23
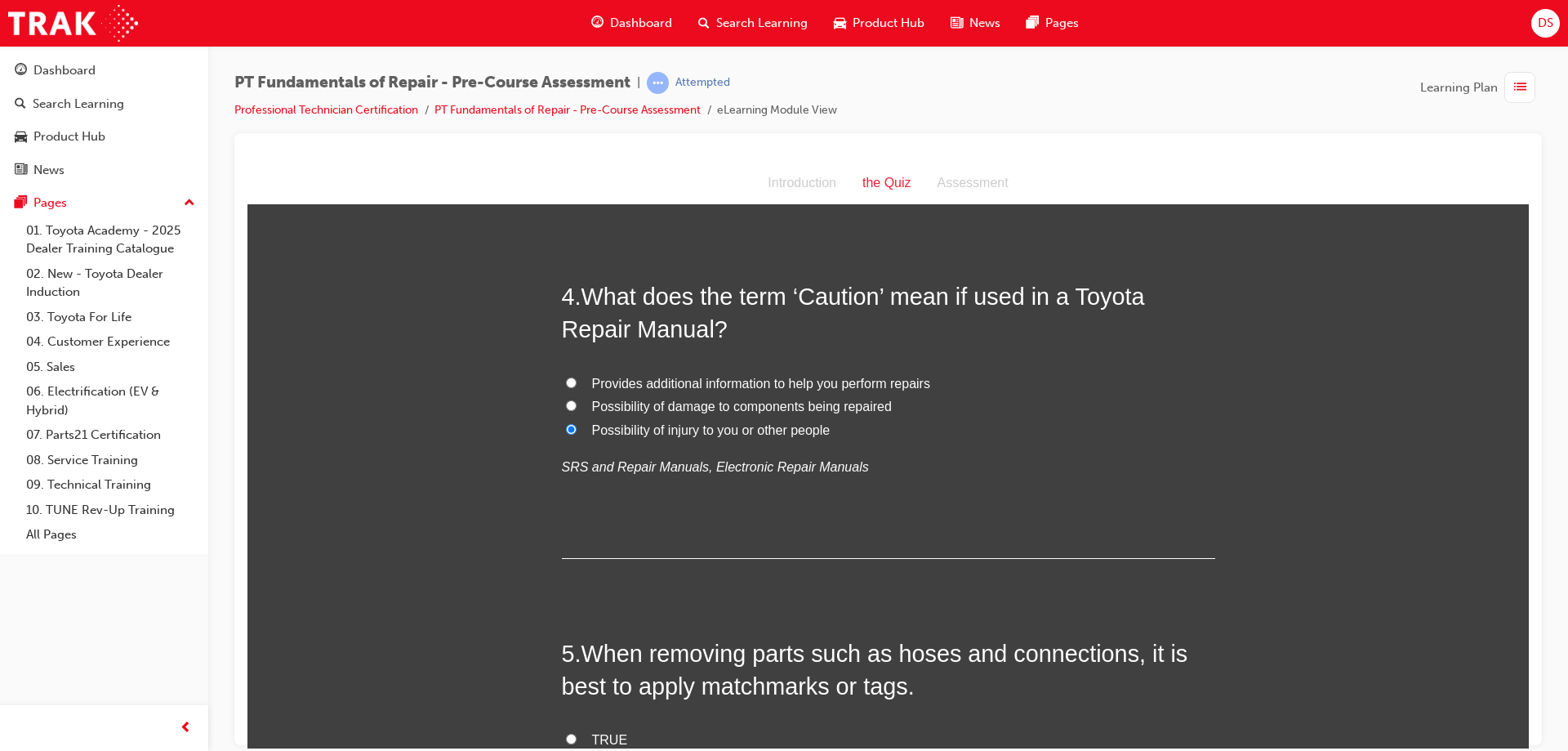
click at [572, 428] on input "Possibility of injury to you or other people" at bounding box center [571, 428] width 11 height 11
click at [566, 431] on input "Possibility of injury to you or other people" at bounding box center [571, 428] width 11 height 11
click at [566, 404] on input "Possibility of damage to components being repaired" at bounding box center [571, 404] width 11 height 11
radio input "true"
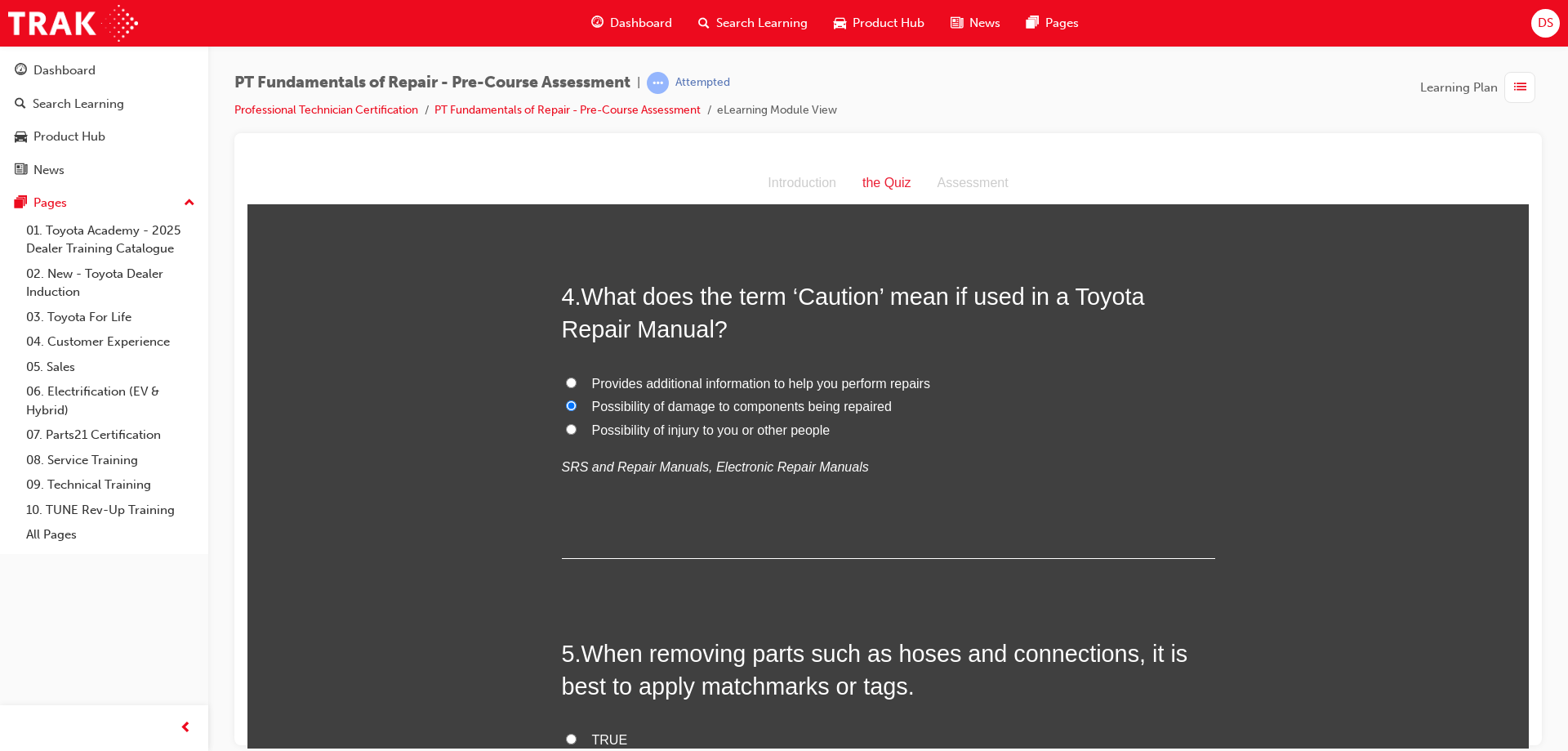
click at [568, 428] on input "Possibility of injury to you or other people" at bounding box center [571, 428] width 11 height 11
radio input "true"
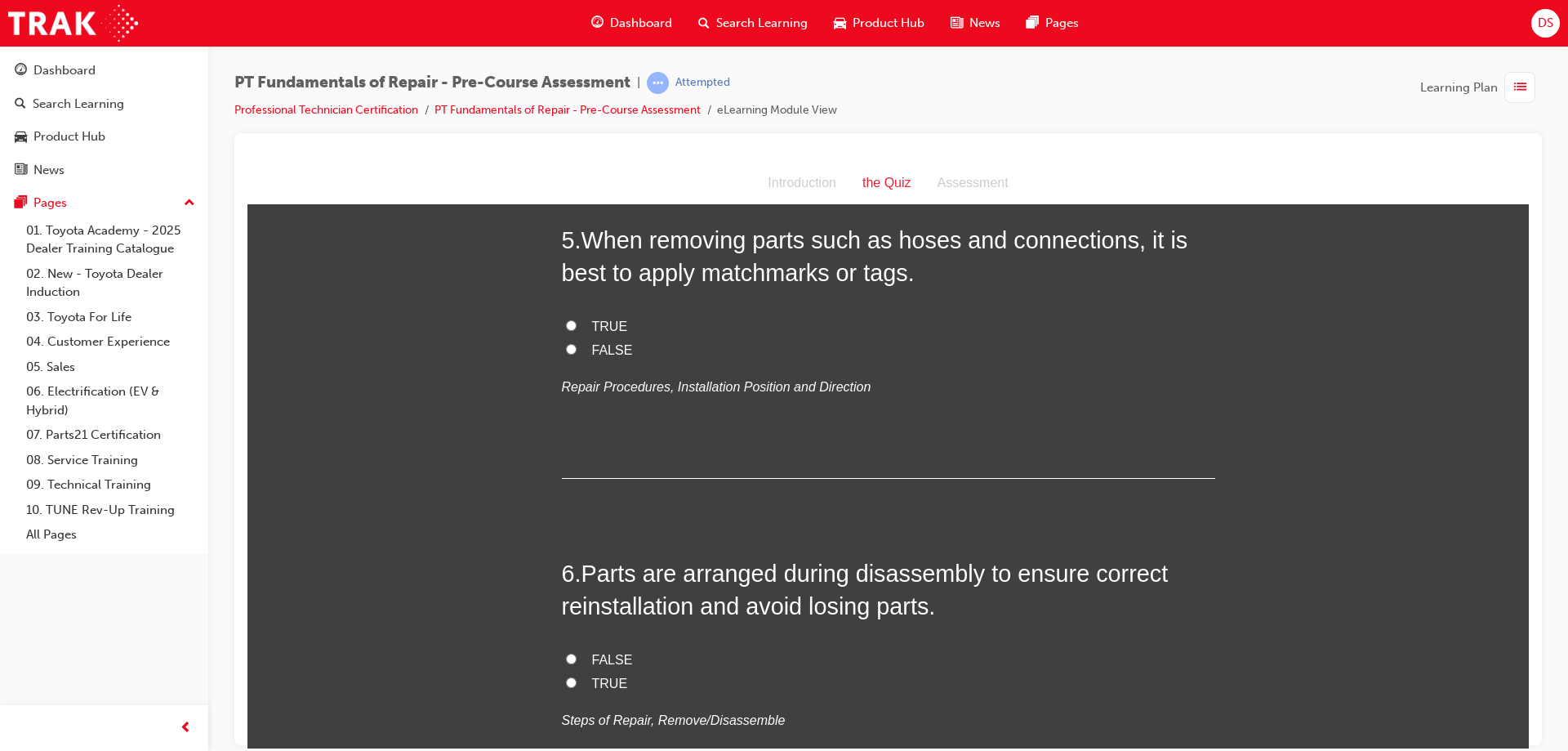
scroll to position [1451, 0]
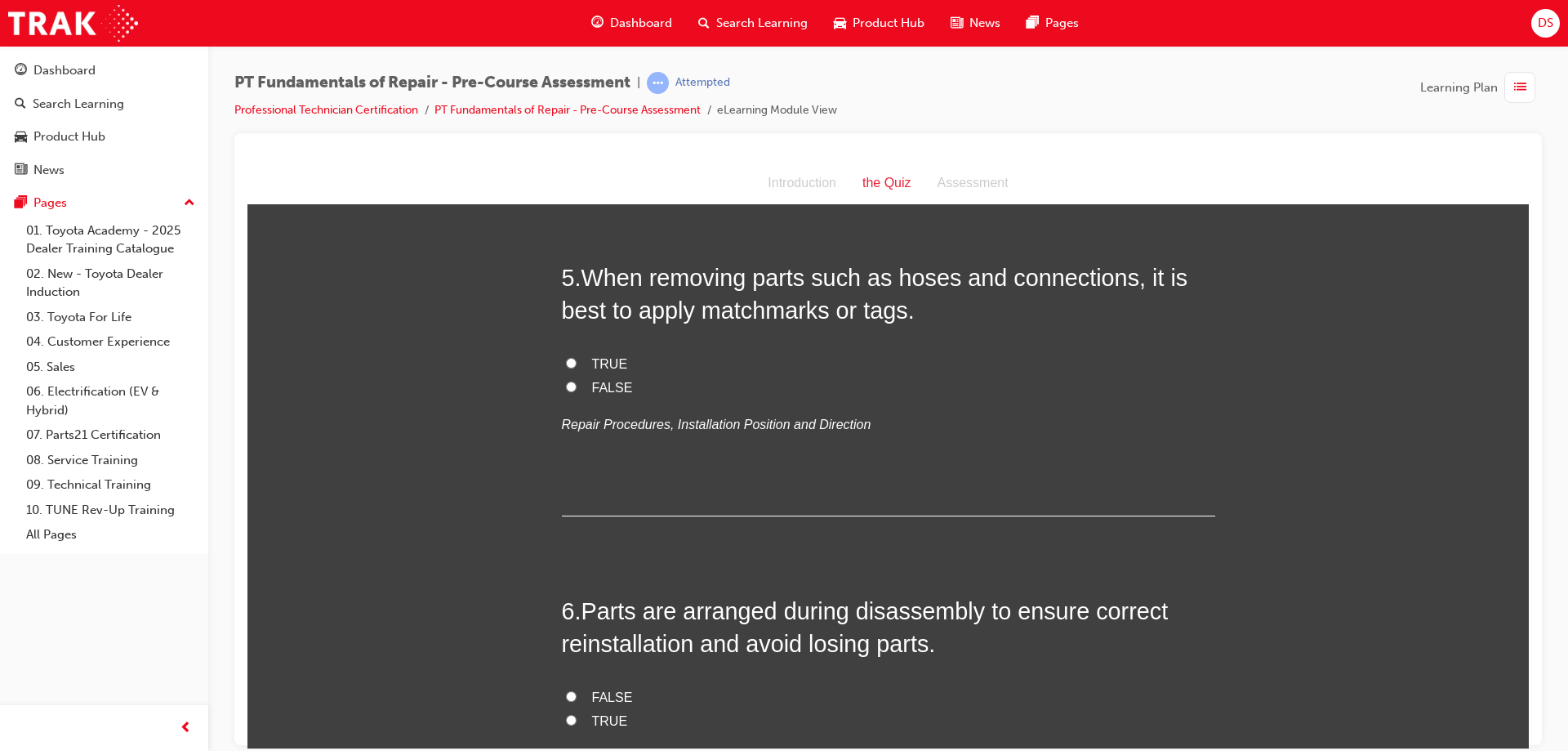
click at [566, 359] on input "TRUE" at bounding box center [571, 361] width 11 height 11
radio input "true"
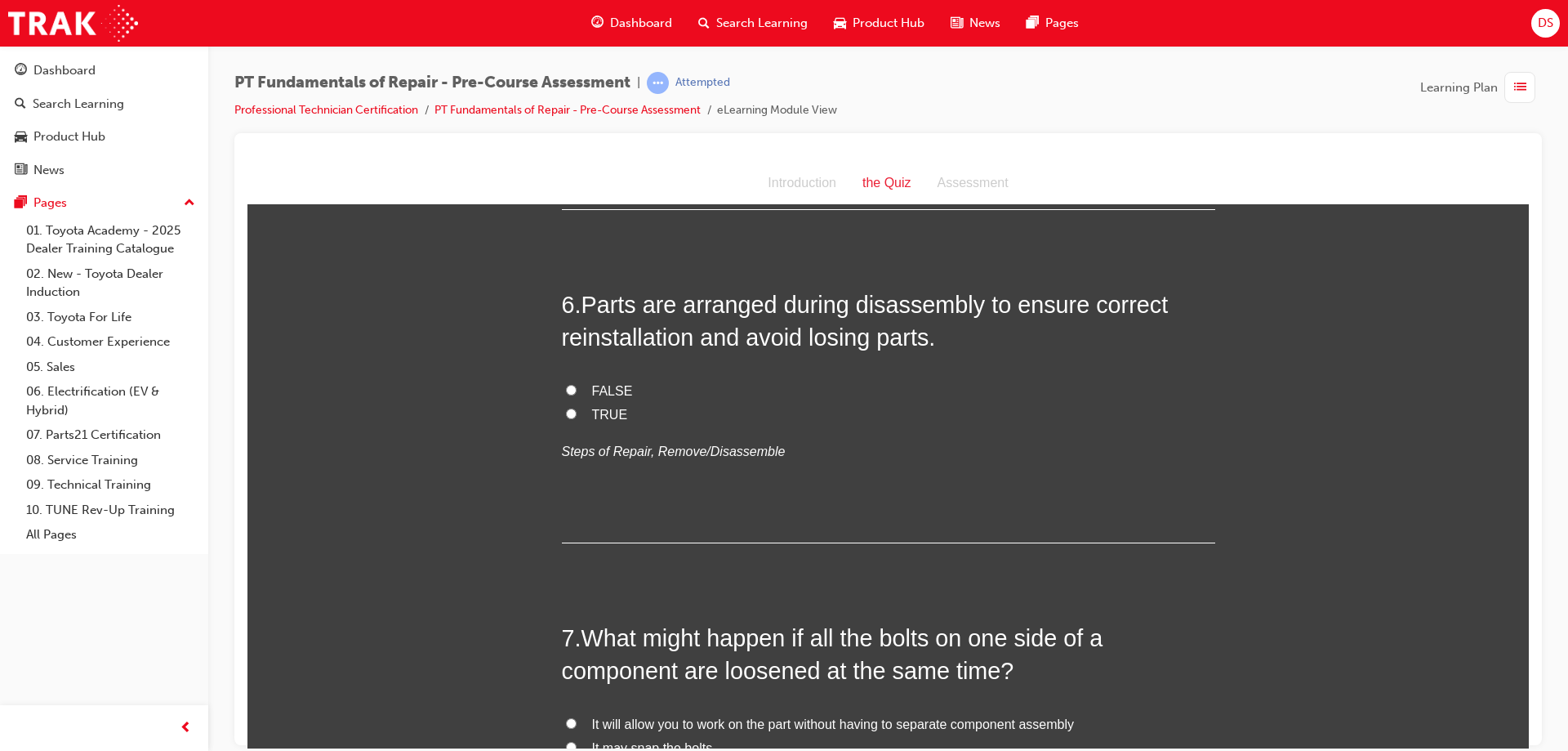
scroll to position [1763, 0]
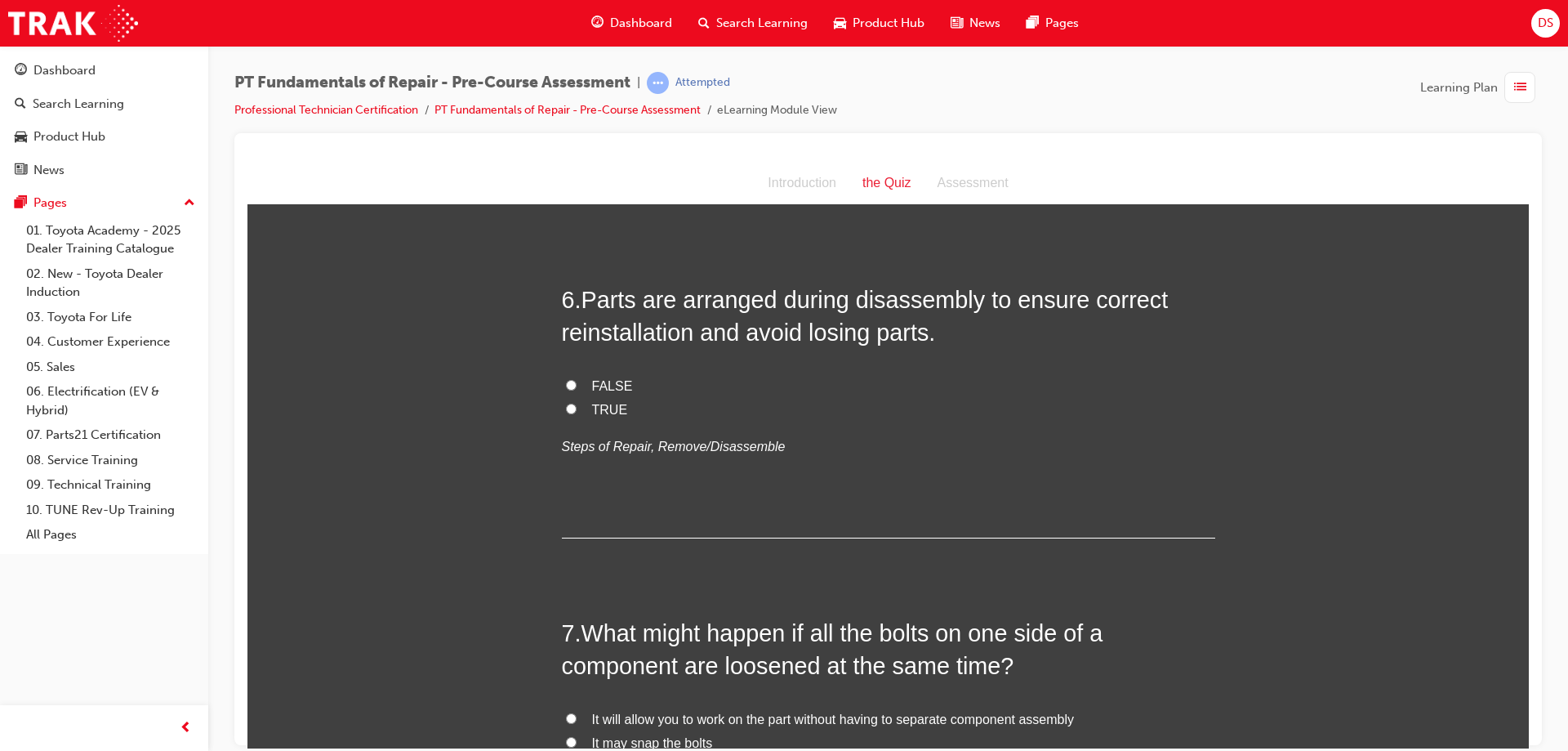
click at [566, 405] on input "TRUE" at bounding box center [571, 408] width 11 height 11
radio input "true"
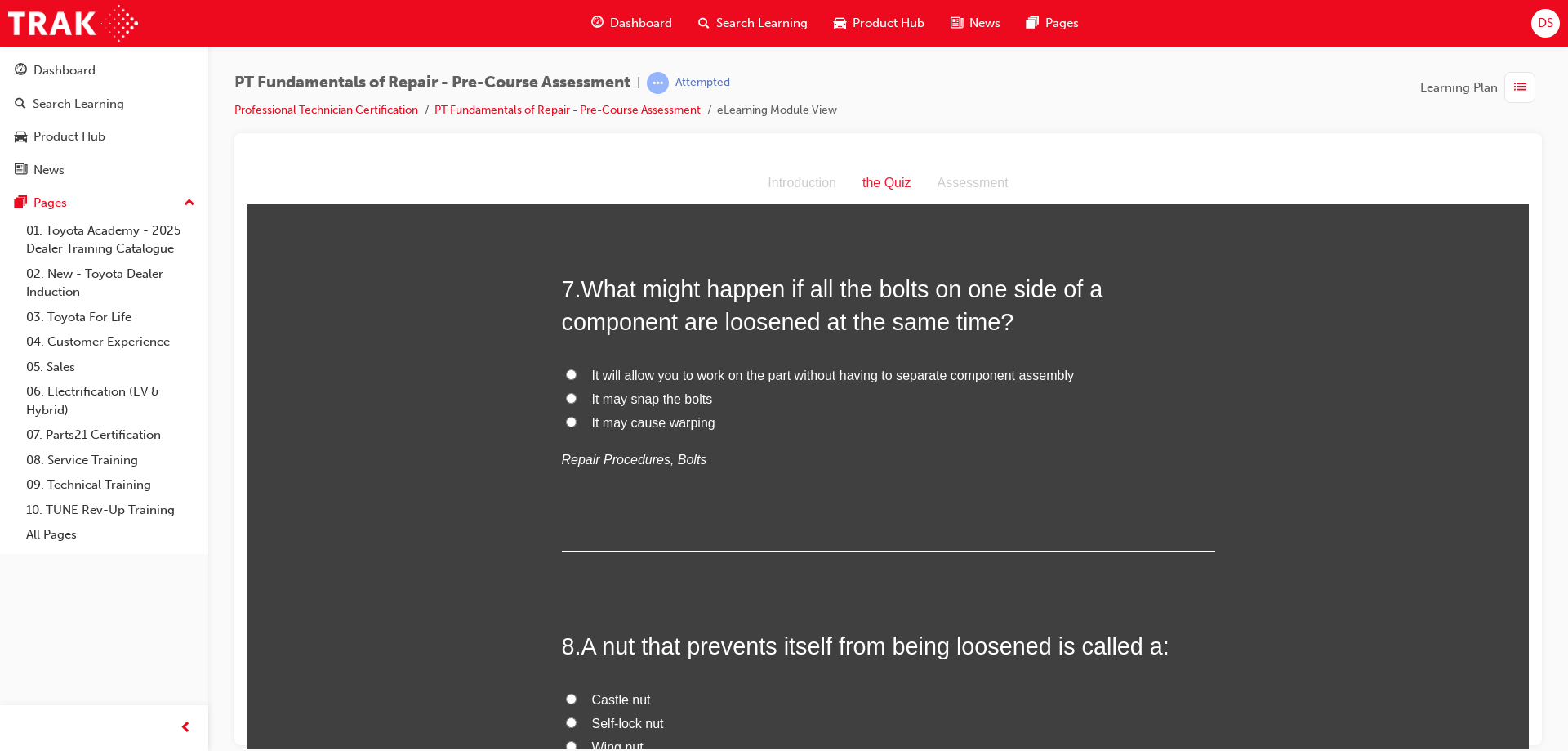
scroll to position [2124, 0]
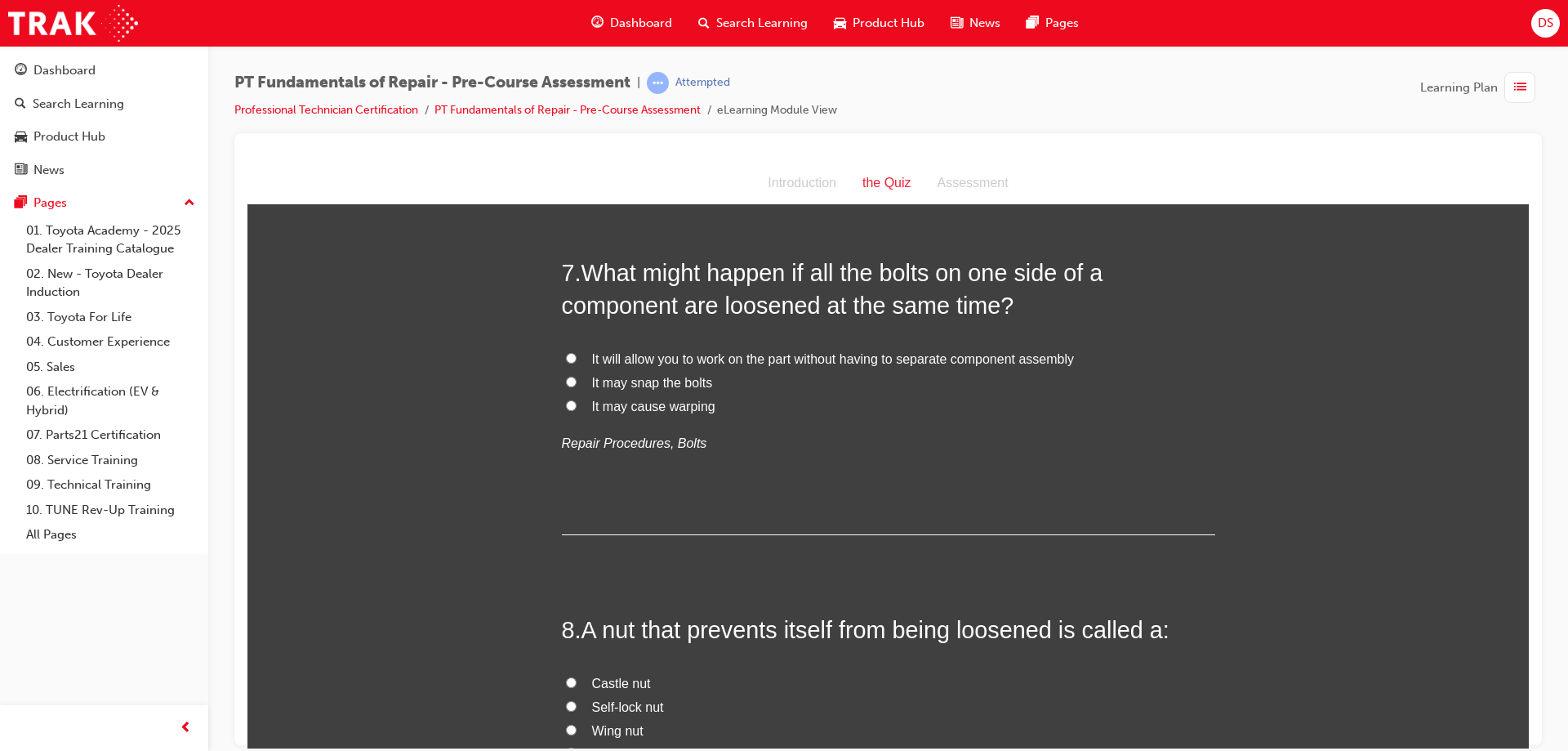
click at [566, 404] on input "It may cause warping" at bounding box center [571, 404] width 11 height 11
radio input "true"
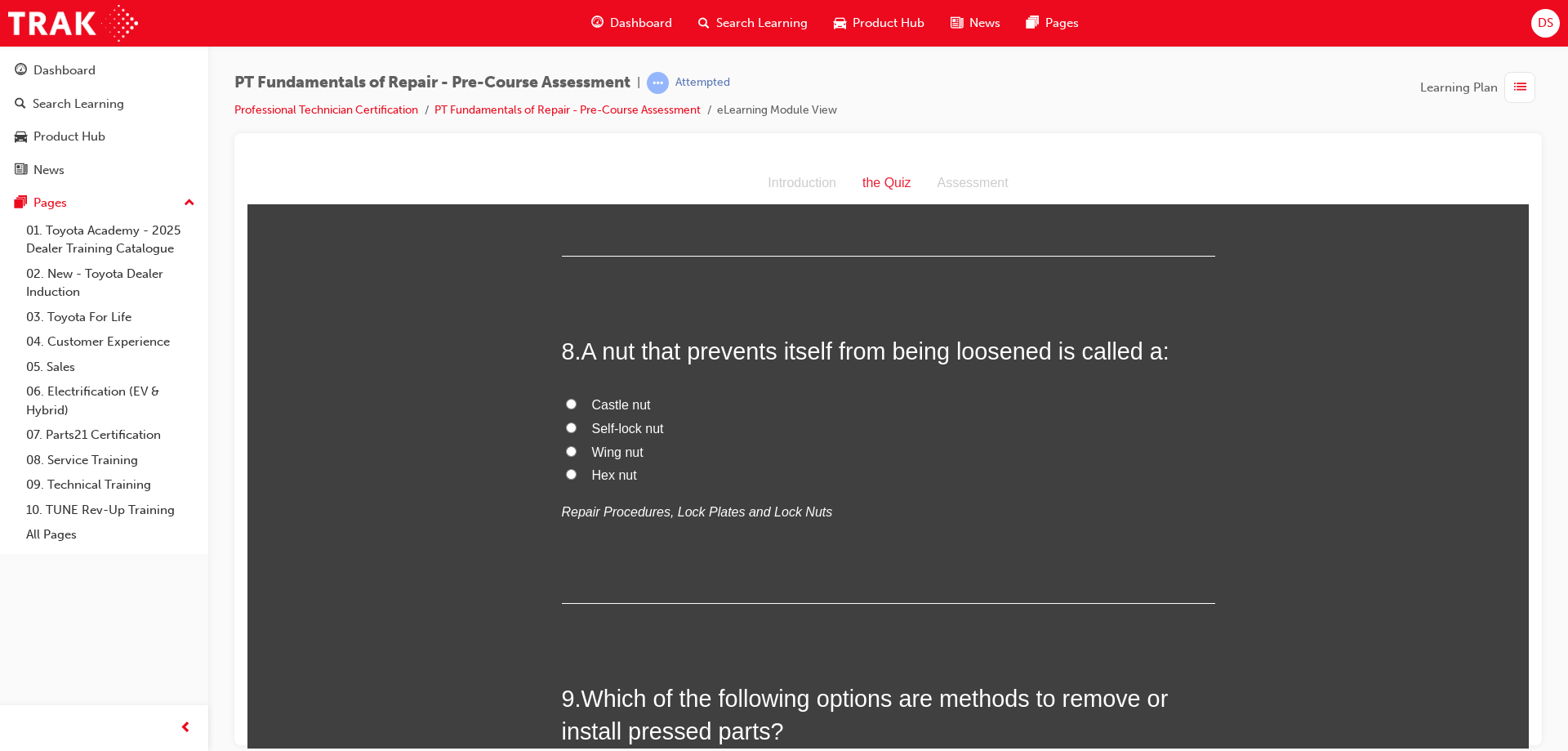
scroll to position [2450, 0]
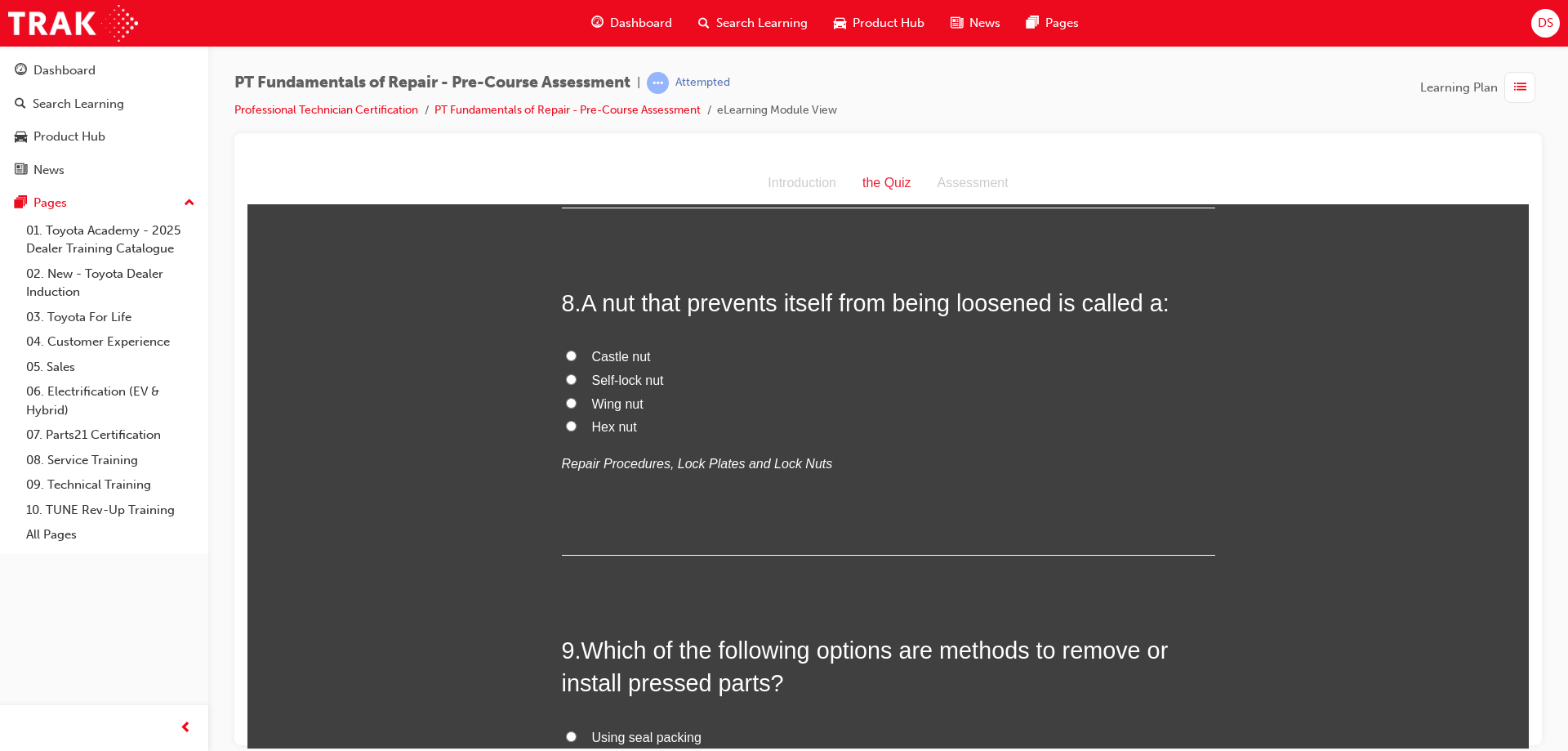
click at [566, 380] on input "Self-lock nut" at bounding box center [571, 378] width 11 height 11
radio input "true"
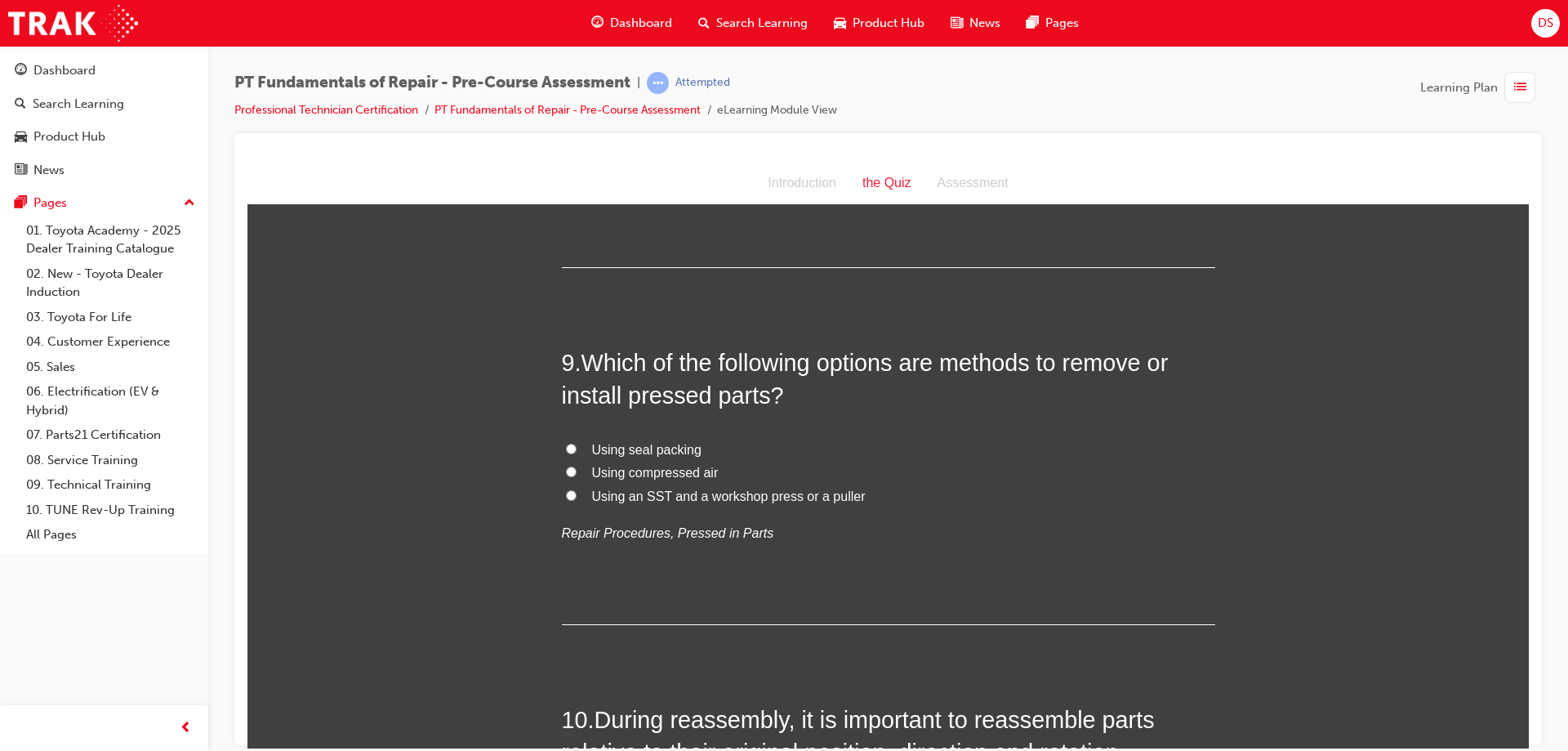
scroll to position [2777, 0]
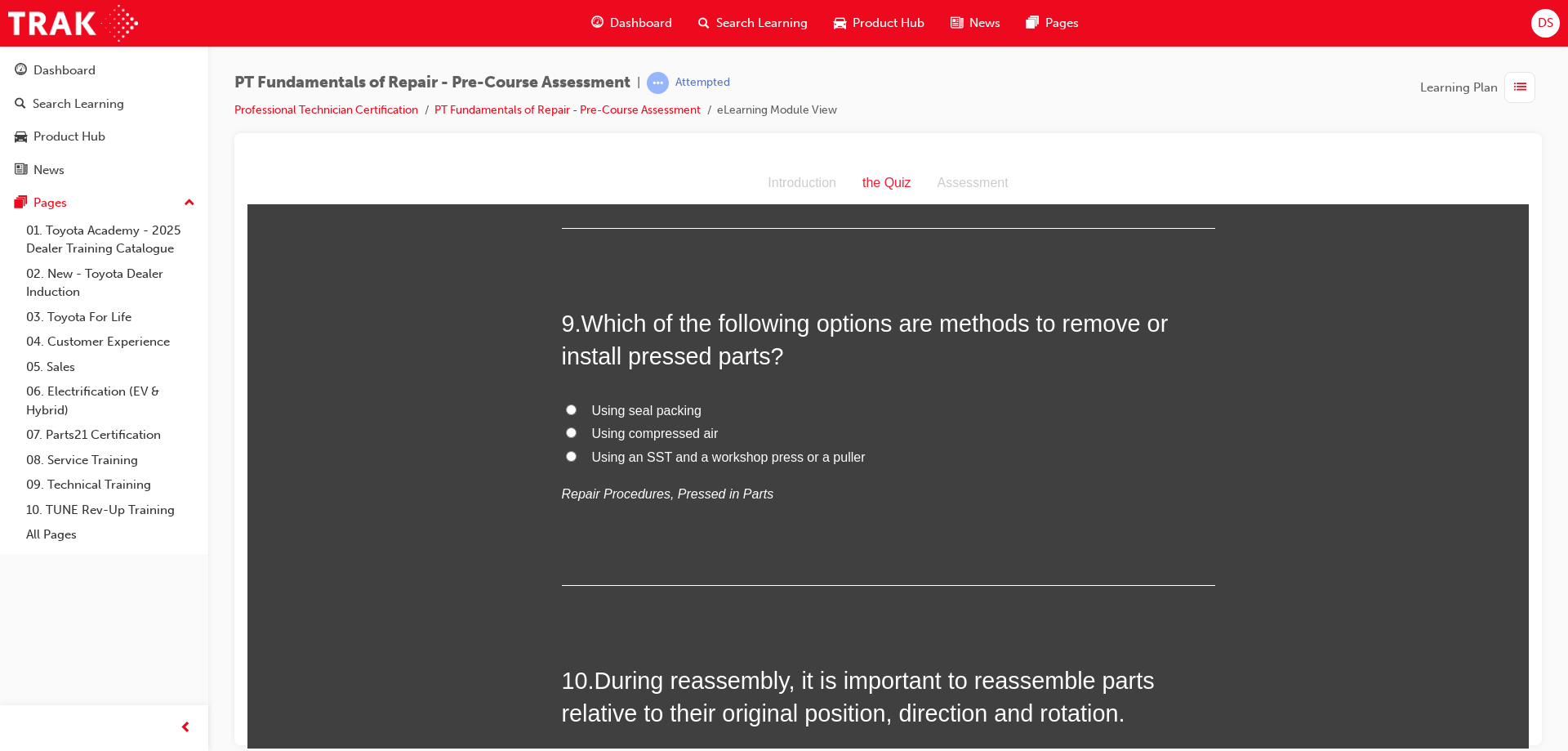
click at [566, 455] on input "Using an SST and a workshop press or a puller" at bounding box center [571, 455] width 11 height 11
radio input "true"
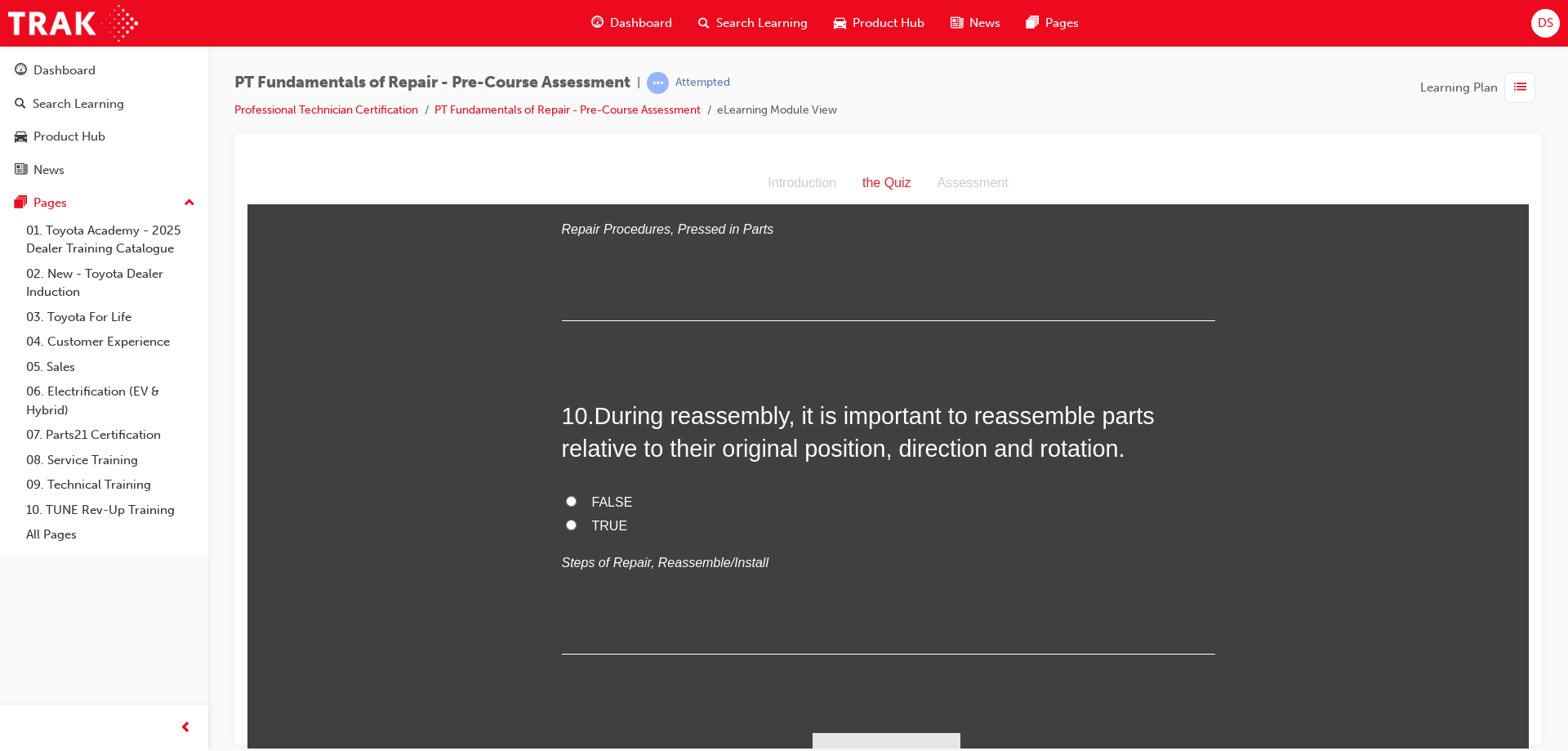
scroll to position [3071, 0]
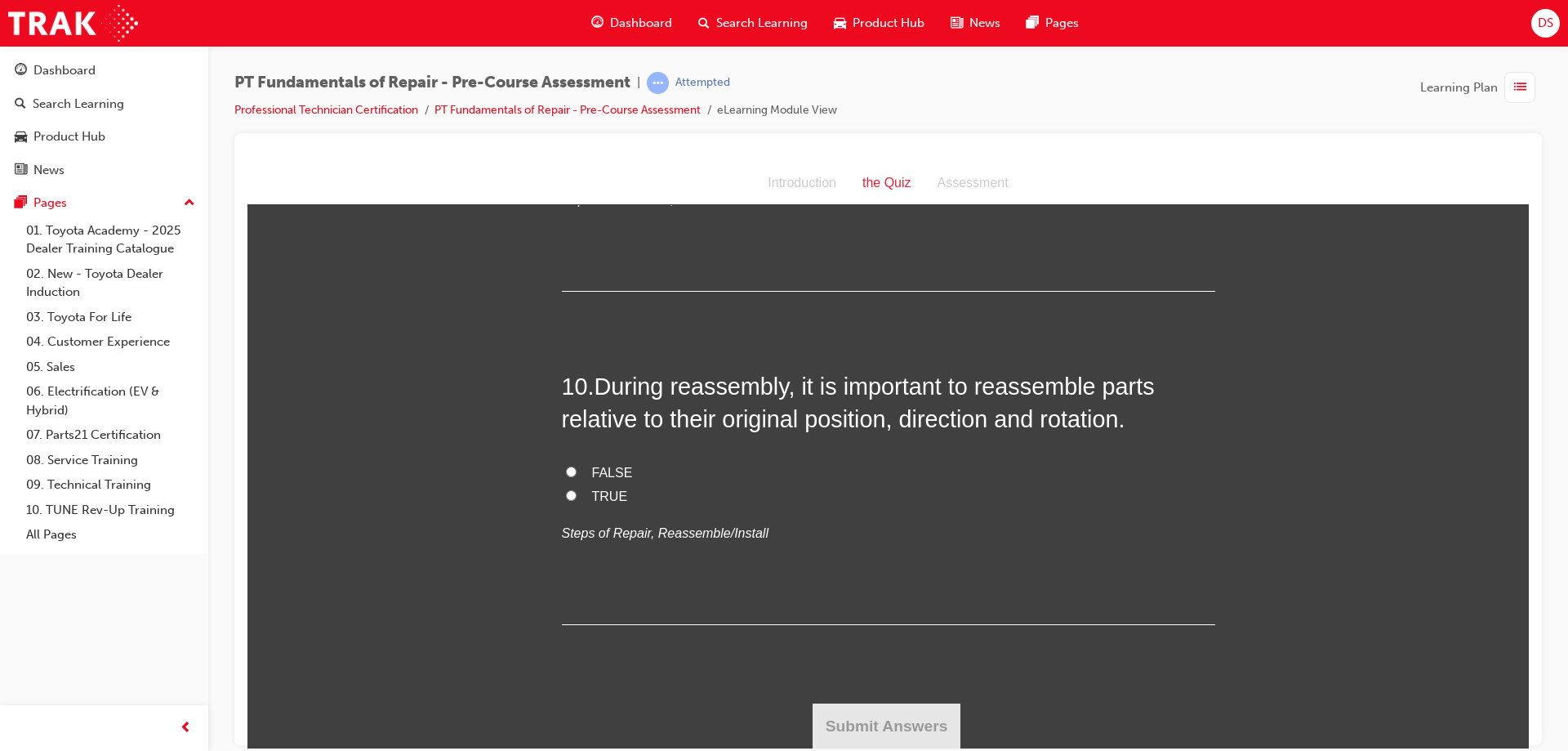
click at [566, 495] on input "TRUE" at bounding box center [571, 495] width 11 height 11
radio input "true"
click at [825, 735] on button "Submit Answers" at bounding box center [886, 725] width 149 height 46
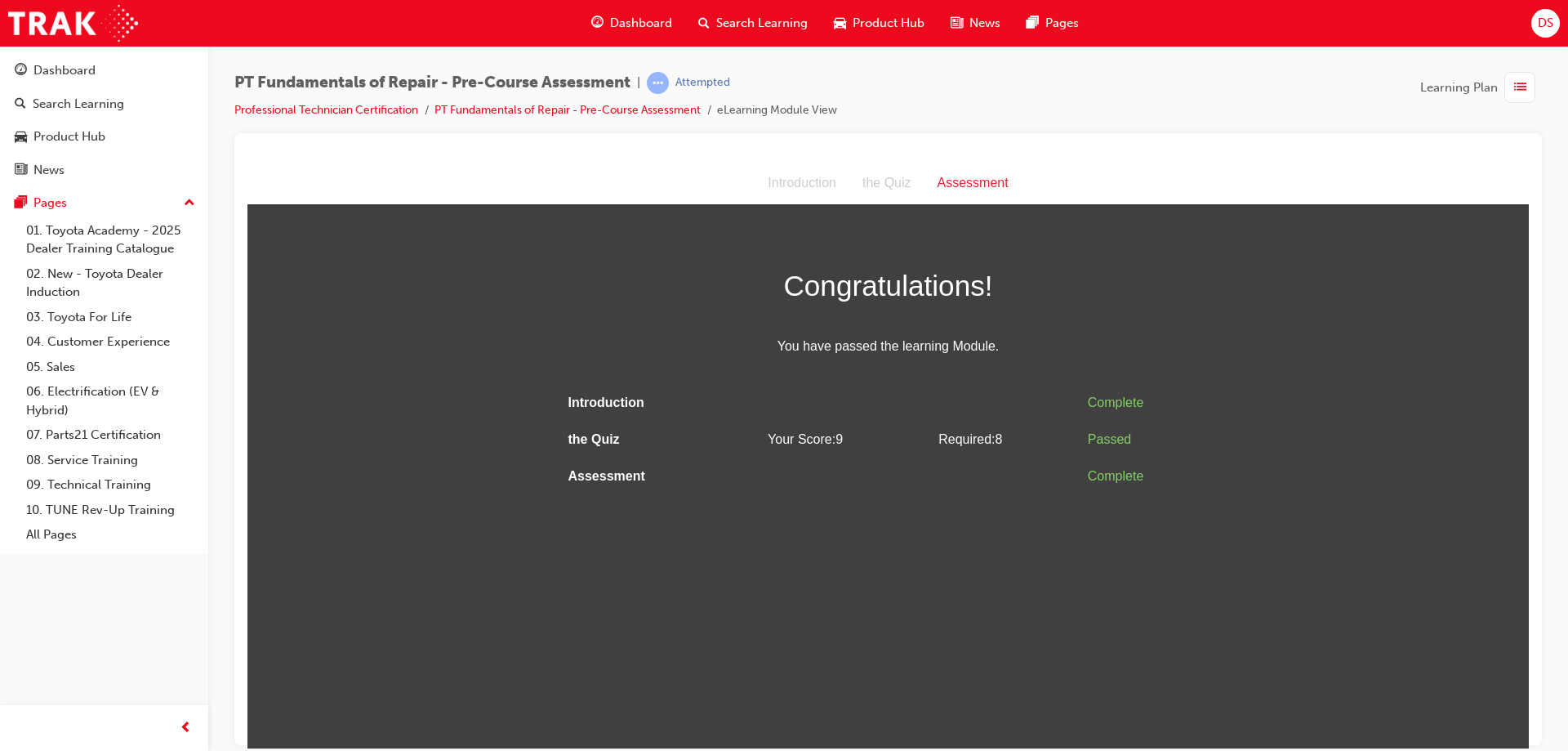
scroll to position [0, 0]
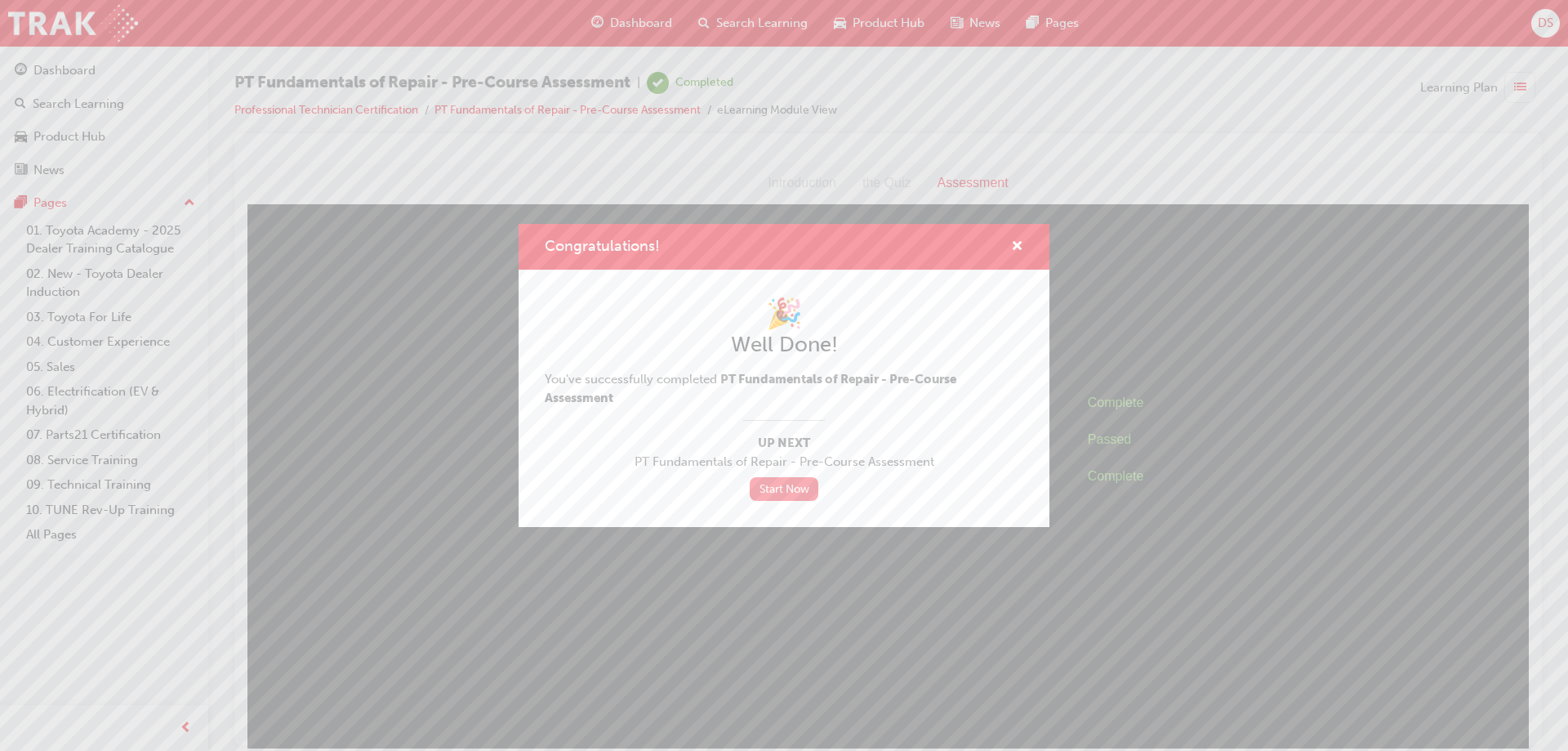
click at [765, 481] on link "Start Now" at bounding box center [784, 489] width 69 height 23
click at [761, 493] on link "Start Now" at bounding box center [784, 489] width 69 height 23
click at [1023, 238] on div "Congratulations!" at bounding box center [784, 247] width 531 height 47
click at [1018, 244] on span "cross-icon" at bounding box center [1017, 247] width 13 height 15
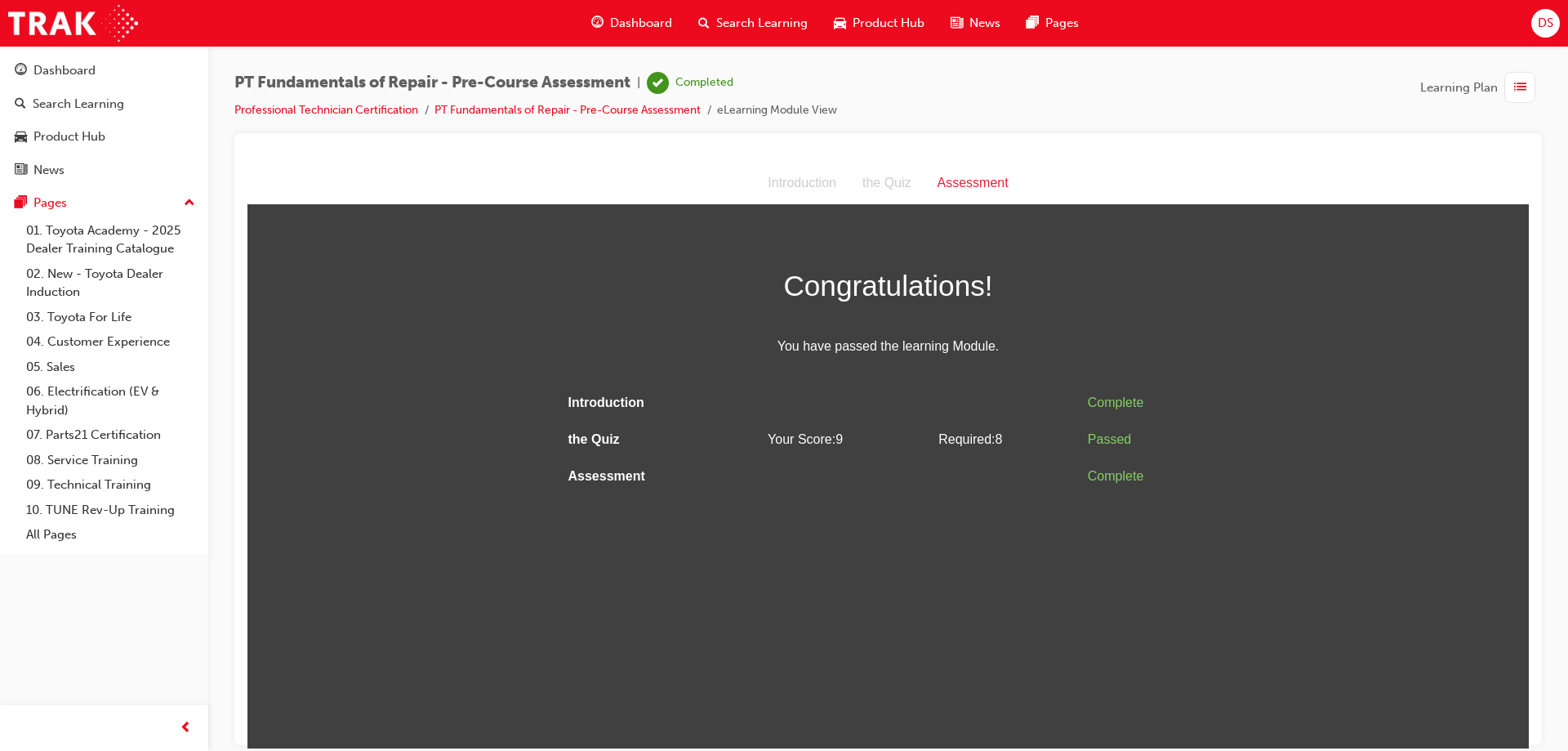
click at [1511, 80] on div "button" at bounding box center [1519, 87] width 31 height 31
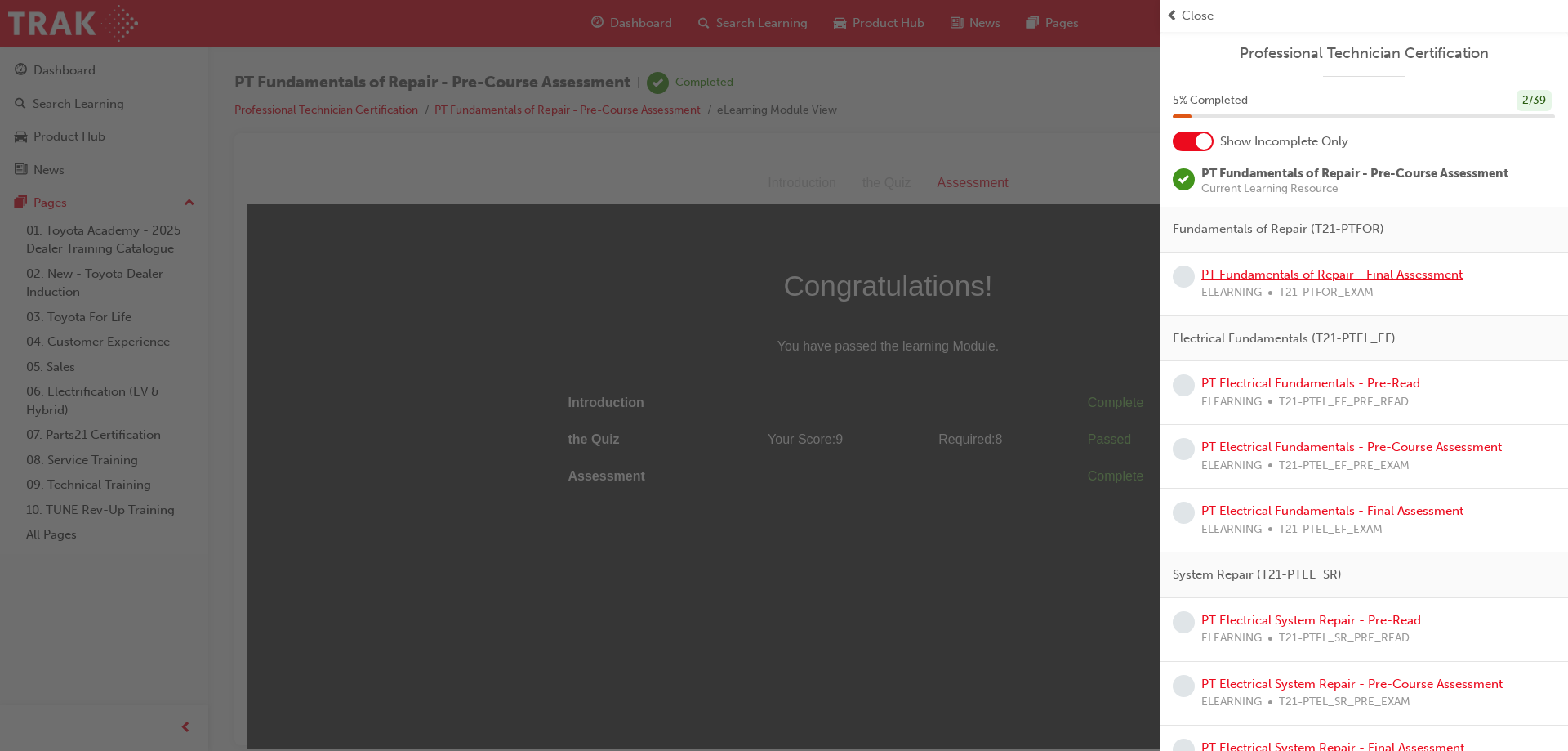
click at [1240, 279] on link "PT Fundamentals of Repair - Final Assessment" at bounding box center [1331, 274] width 261 height 15
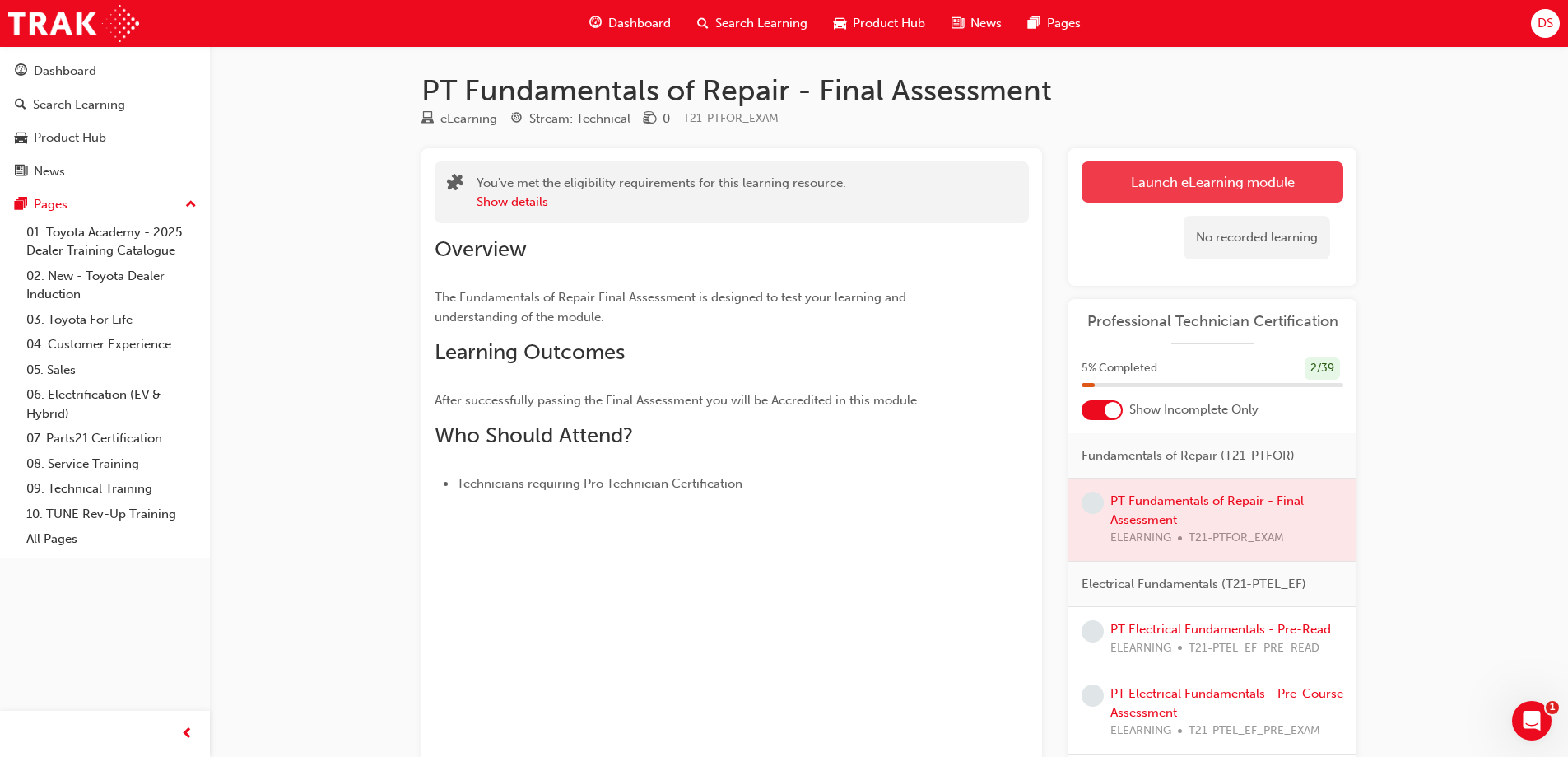
click at [1136, 177] on link "Launch eLearning module" at bounding box center [1212, 182] width 261 height 41
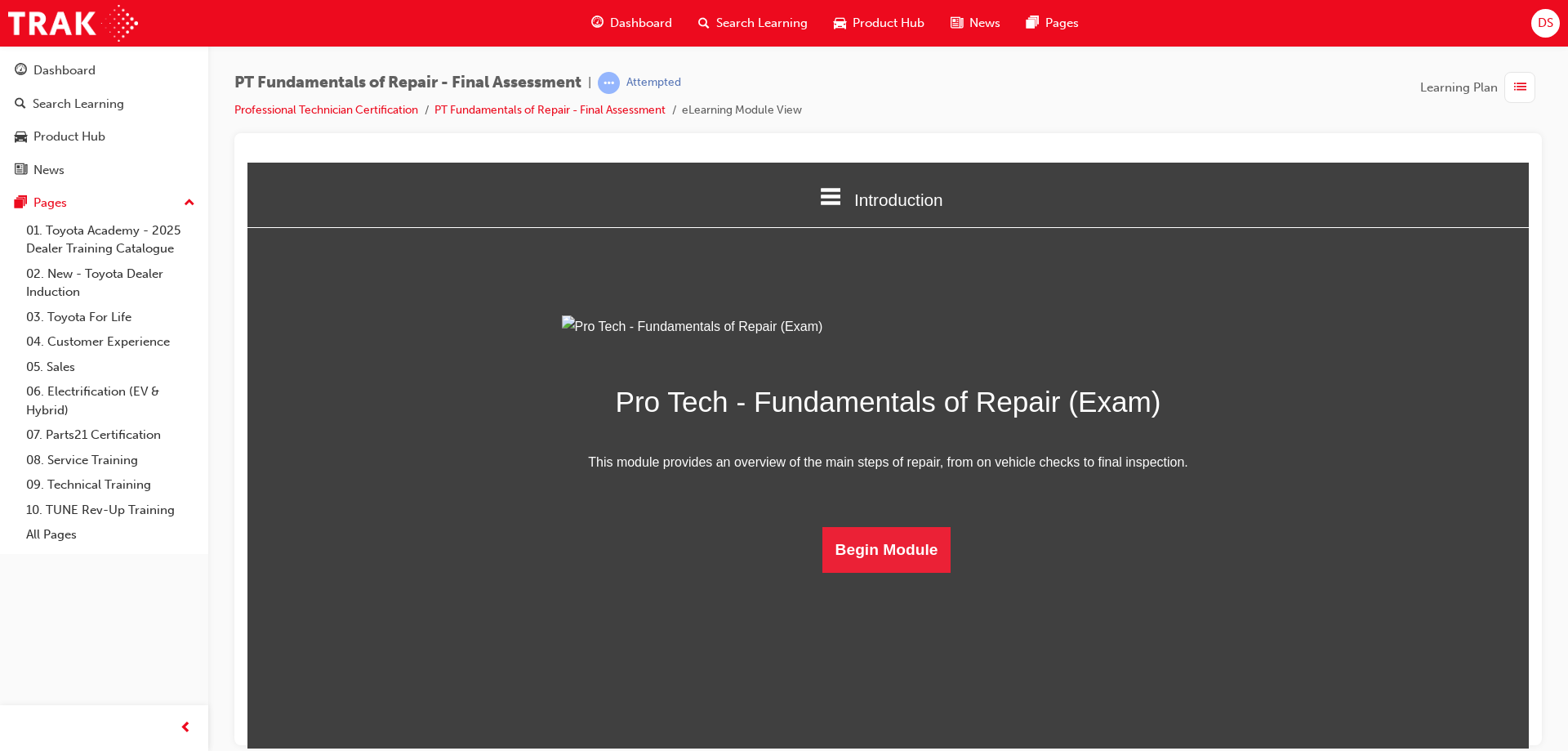
scroll to position [4, 0]
click at [856, 572] on button "Begin Module" at bounding box center [886, 549] width 129 height 46
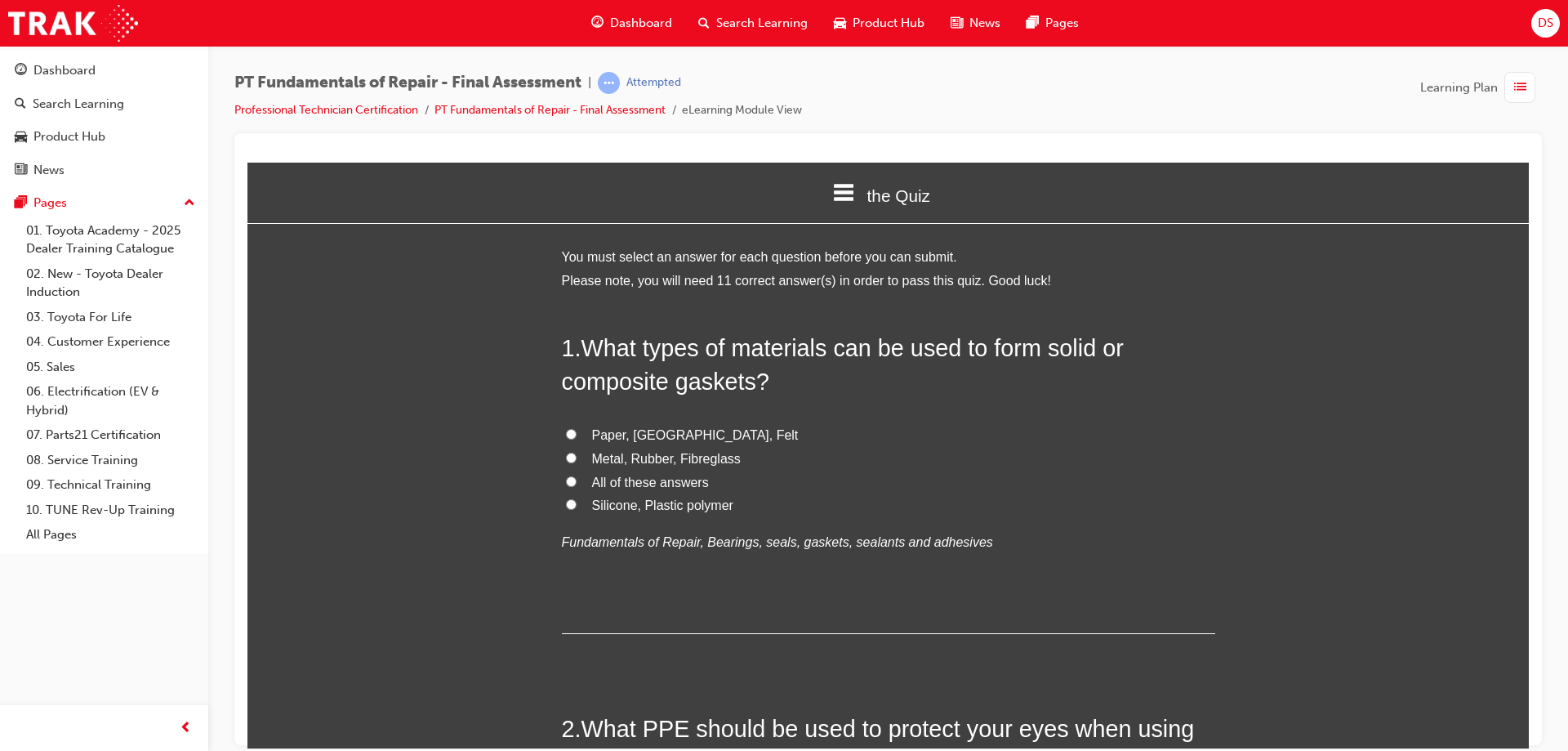
scroll to position [0, 0]
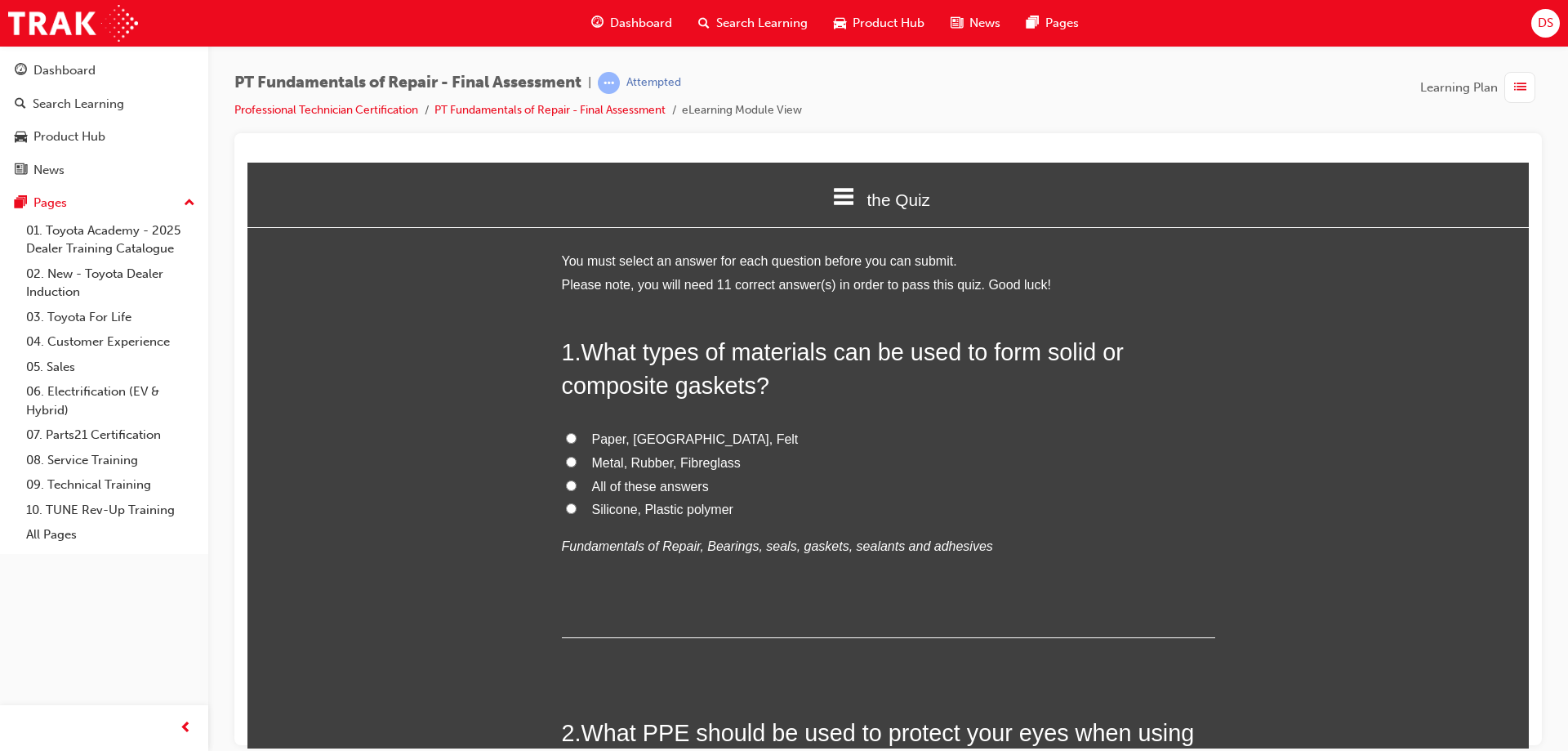
click at [567, 456] on input "Metal, Rubber, Fibreglass" at bounding box center [571, 461] width 11 height 11
radio input "true"
click at [566, 437] on input "Paper, Cork, Felt" at bounding box center [571, 437] width 11 height 11
radio input "true"
click at [562, 456] on label "Metal, Rubber, Fibreglass" at bounding box center [888, 462] width 653 height 23
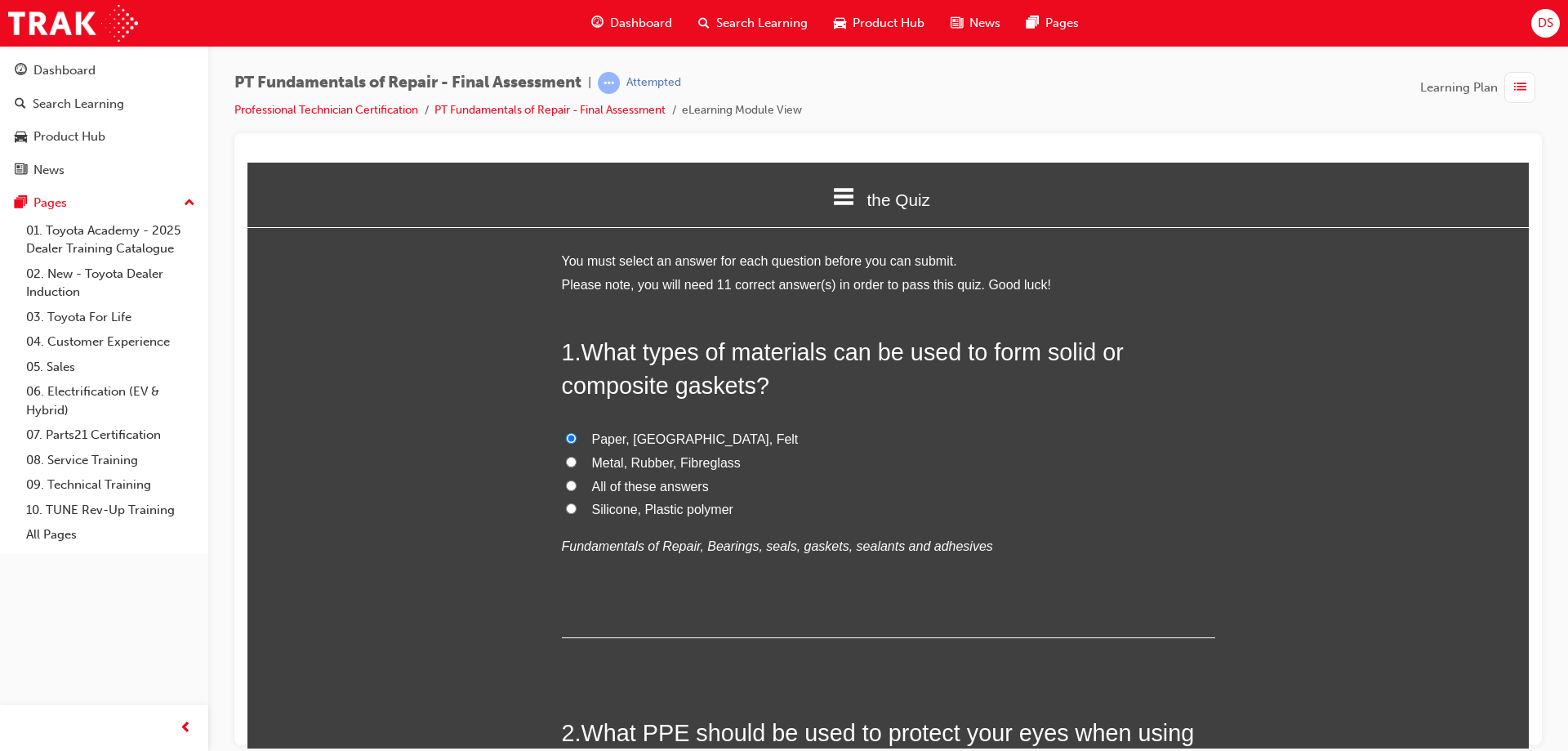
click at [566, 456] on input "Metal, Rubber, Fibreglass" at bounding box center [571, 461] width 11 height 11
radio input "true"
click at [566, 483] on input "All of these answers" at bounding box center [571, 485] width 11 height 11
radio input "true"
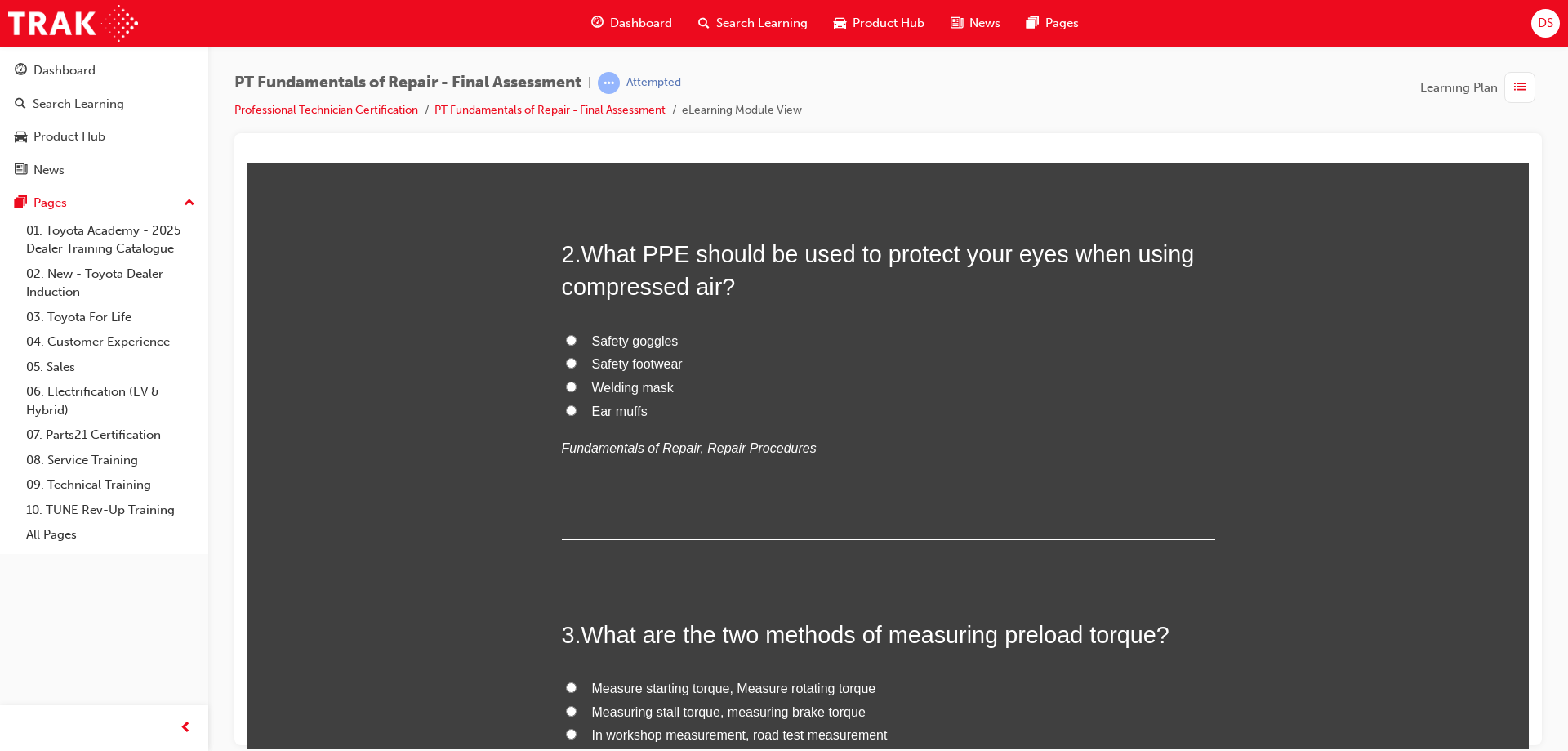
scroll to position [491, 0]
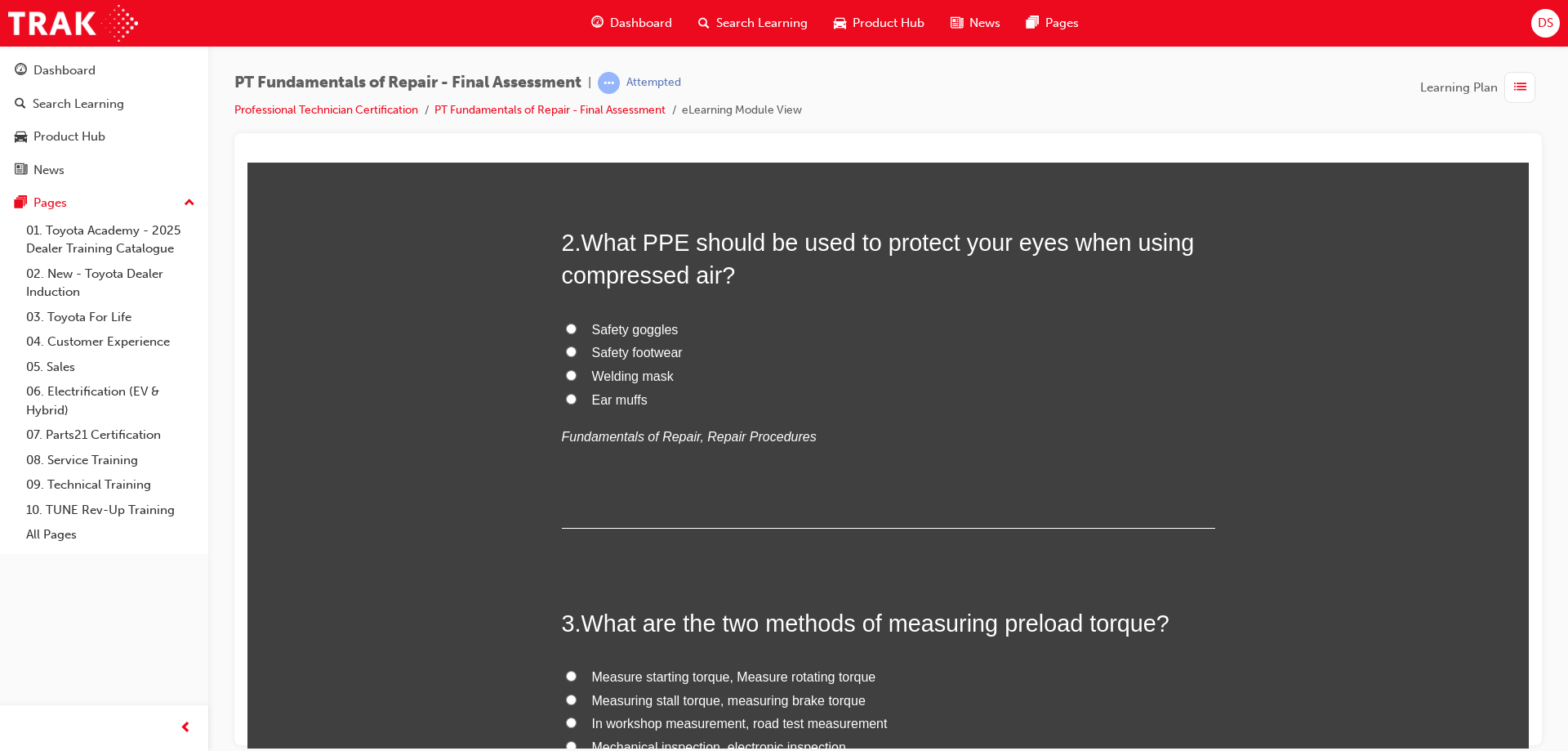
click at [566, 325] on input "Safety goggles" at bounding box center [571, 327] width 11 height 11
radio input "true"
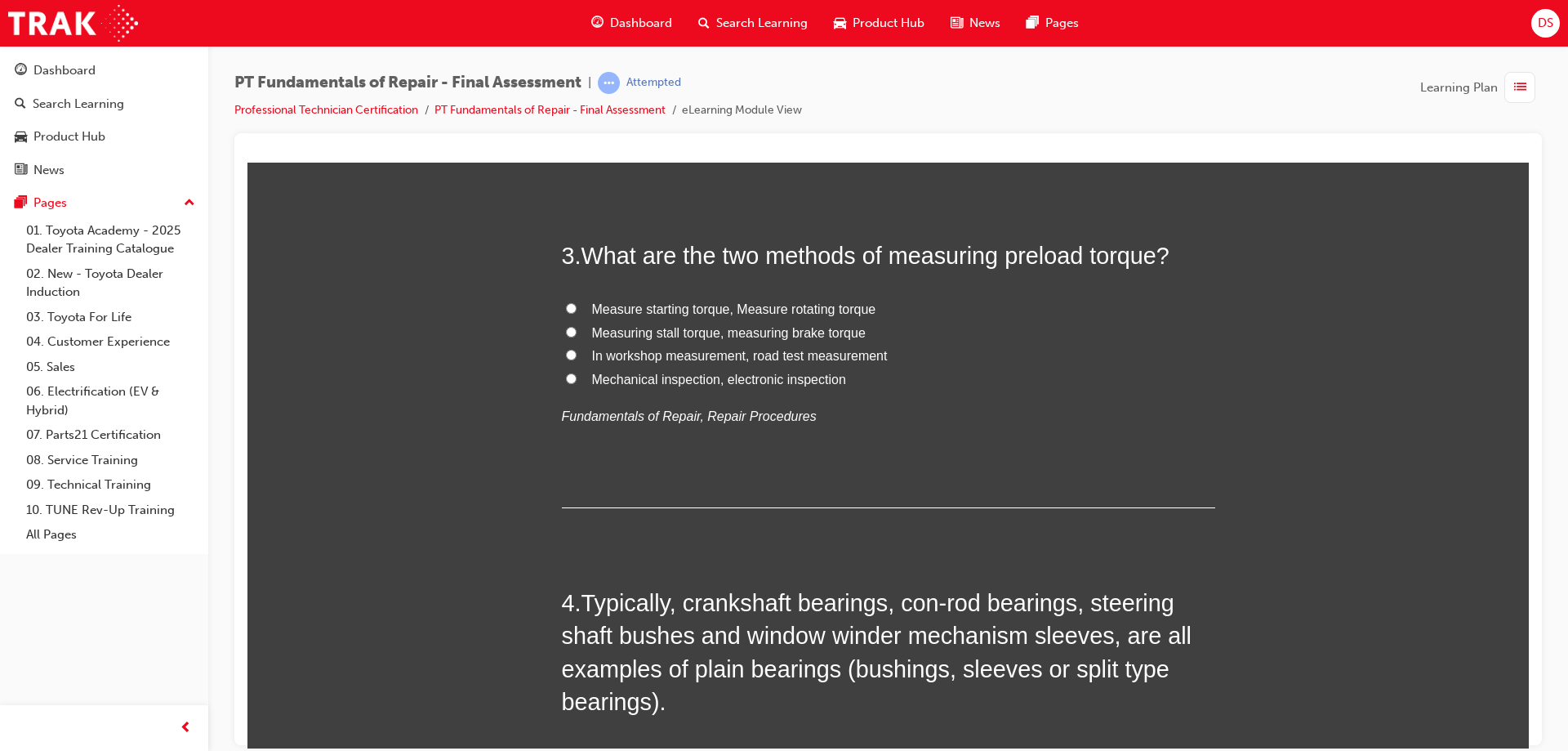
scroll to position [899, 0]
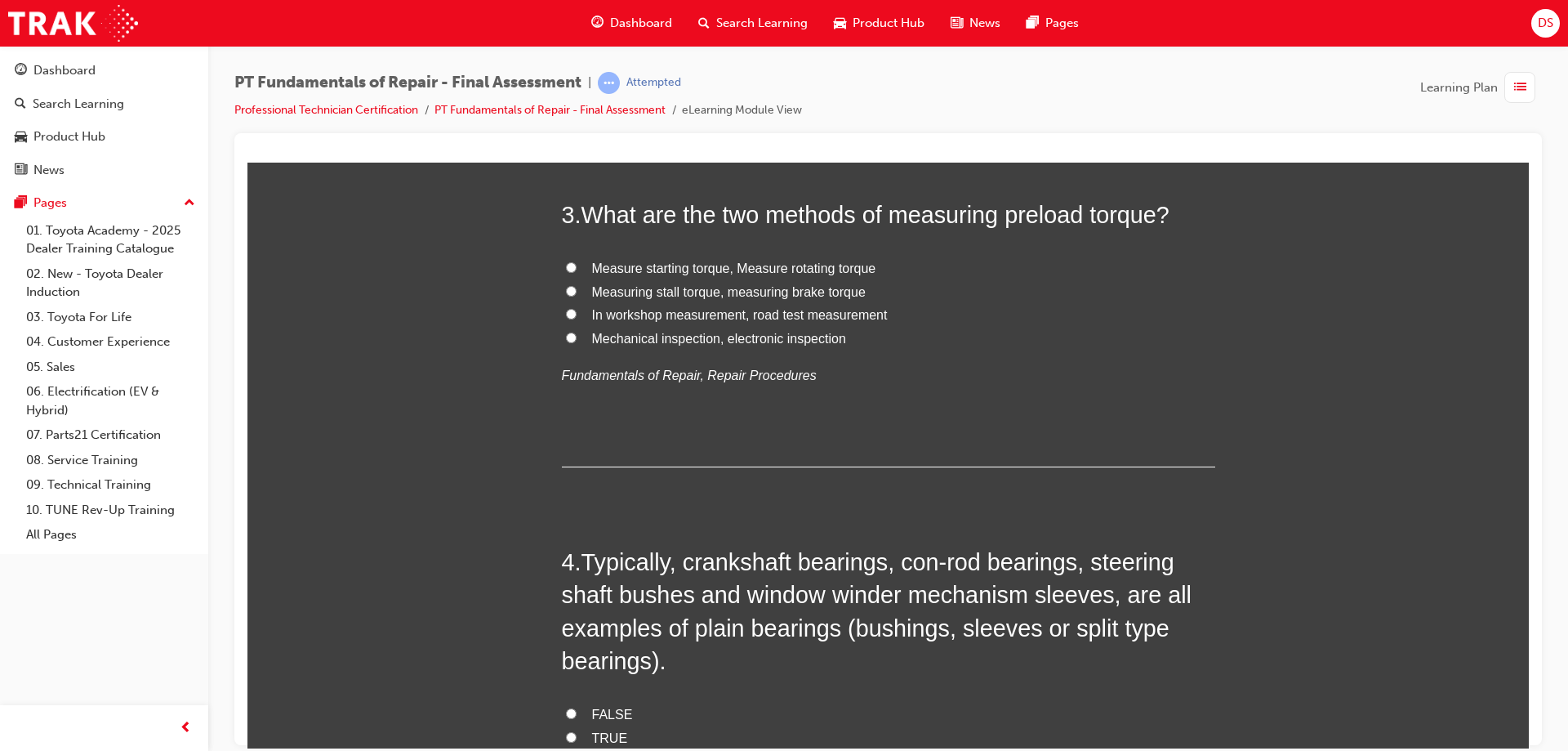
click at [566, 268] on input "Measure starting torque, Measure rotating torque" at bounding box center [571, 266] width 11 height 11
radio input "true"
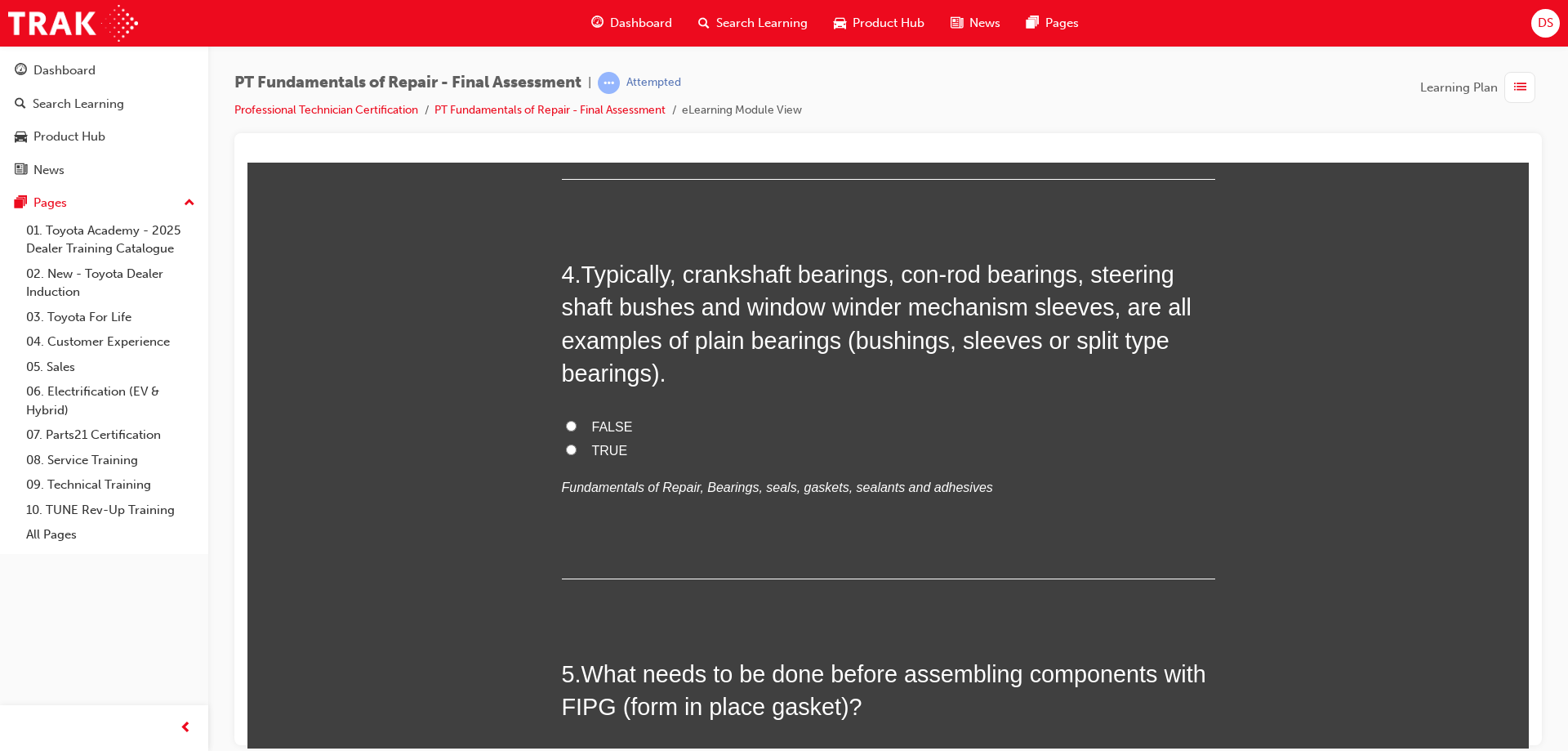
scroll to position [1225, 0]
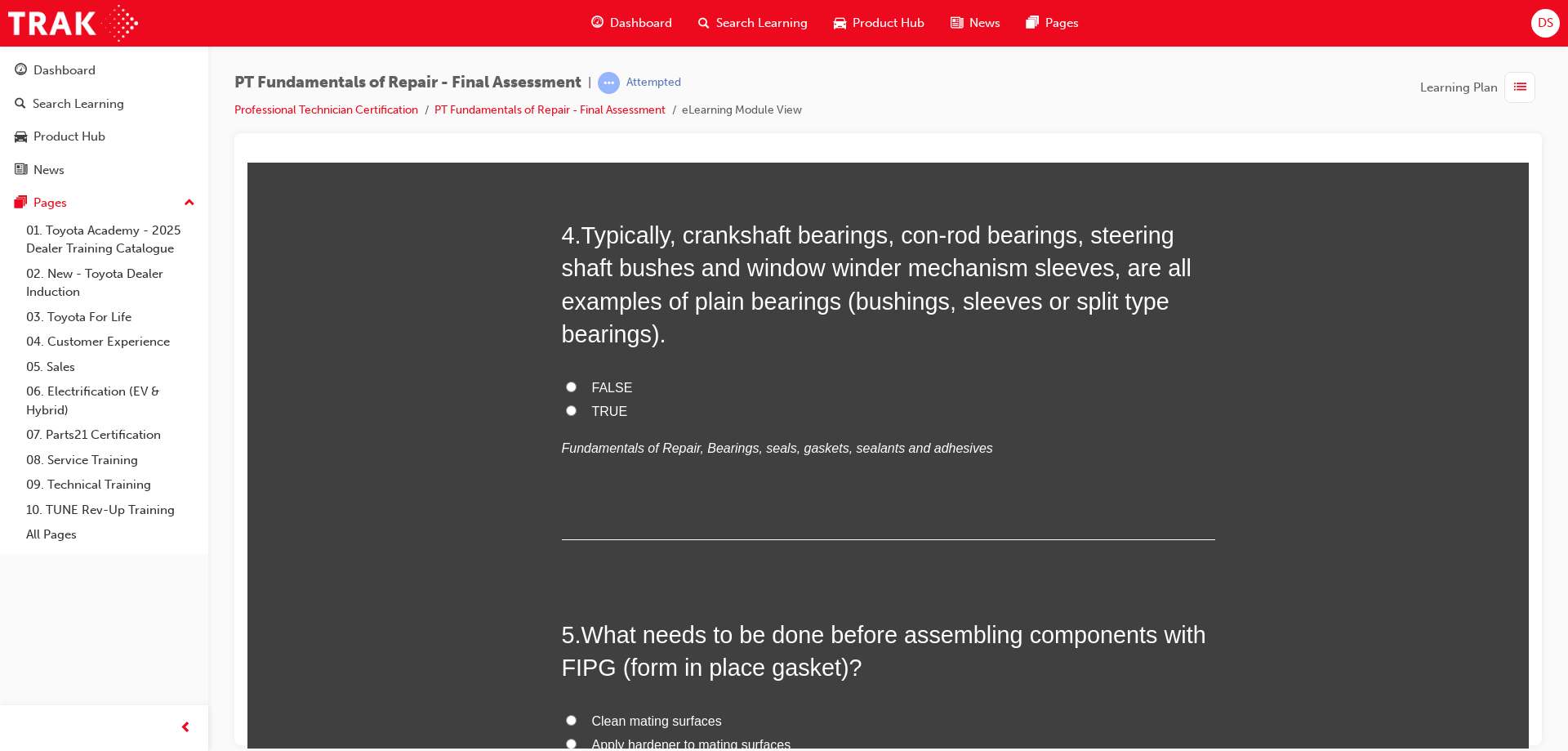
click at [566, 406] on input "TRUE" at bounding box center [571, 409] width 11 height 11
radio input "true"
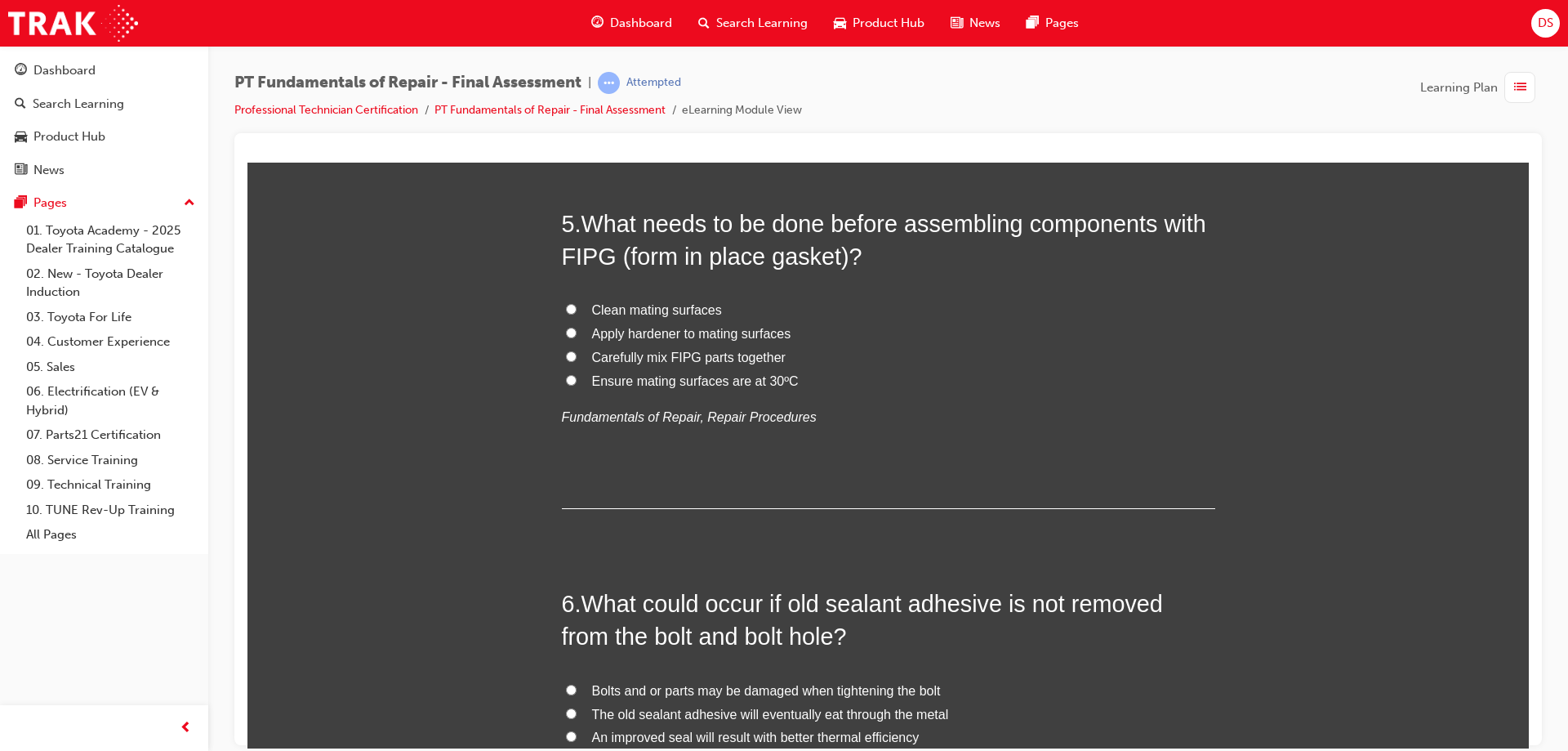
scroll to position [1553, 0]
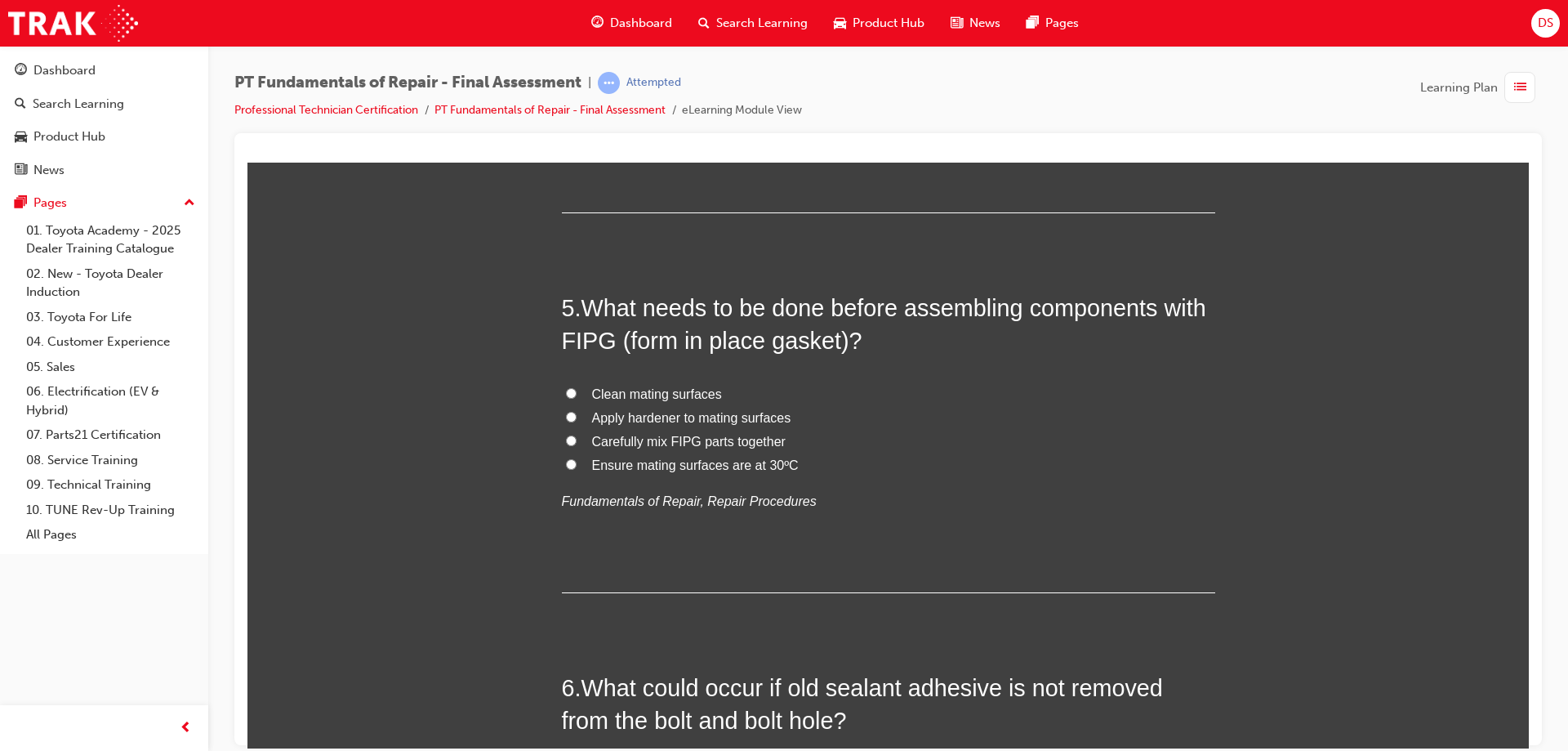
click at [566, 390] on input "Clean mating surfaces" at bounding box center [571, 393] width 11 height 11
radio input "true"
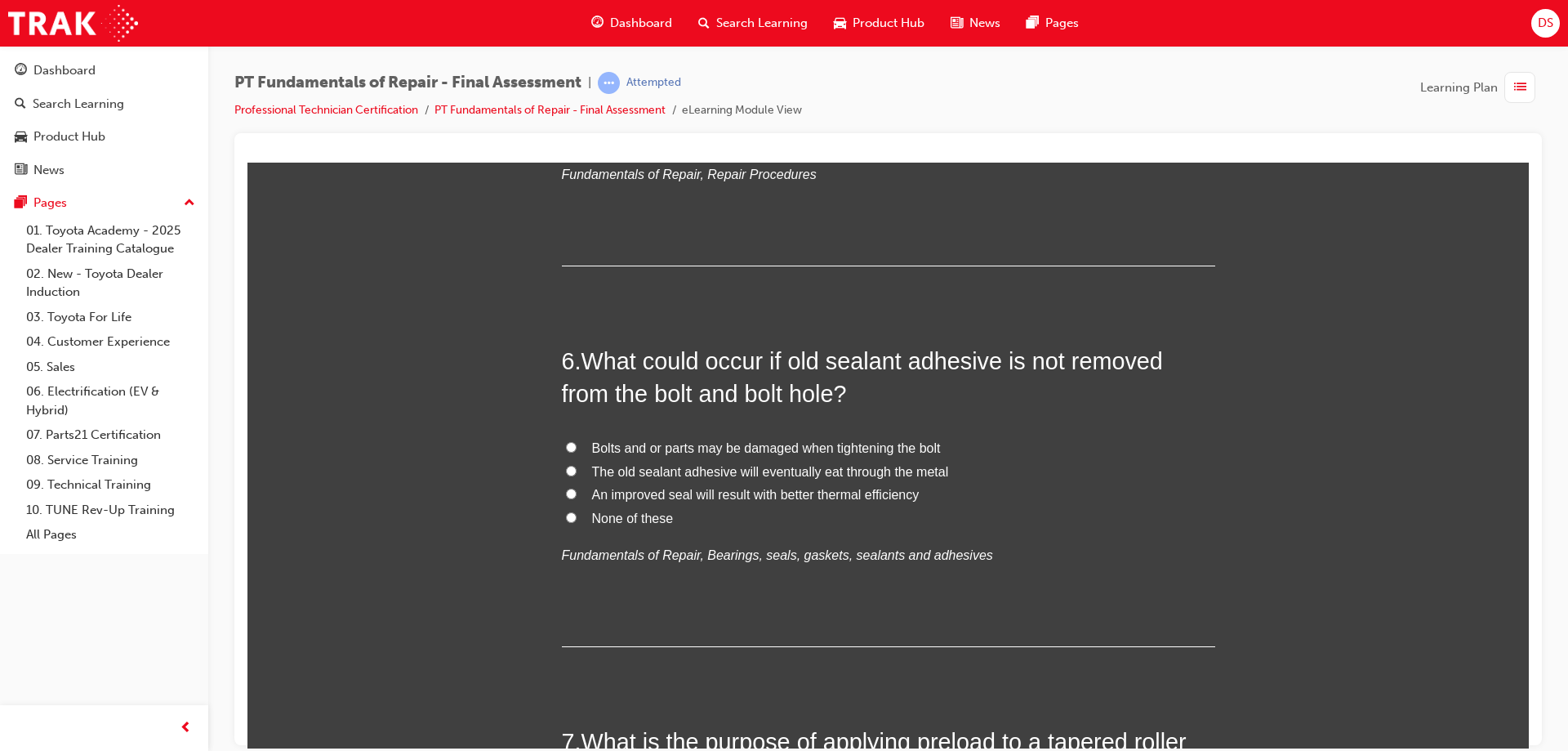
scroll to position [1961, 0]
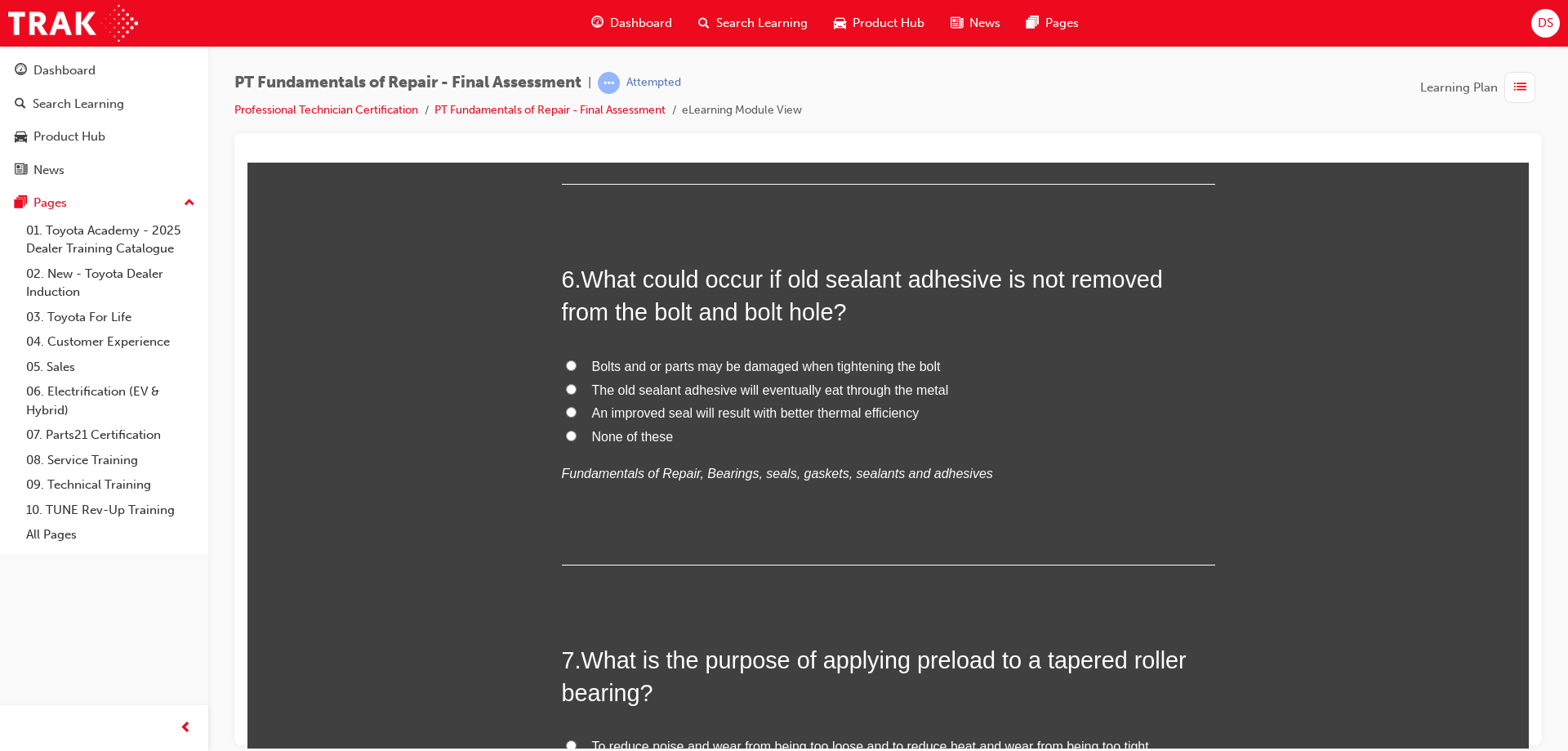
click at [567, 362] on input "Bolts and or parts may be damaged when tightening the bolt" at bounding box center [571, 364] width 11 height 11
radio input "true"
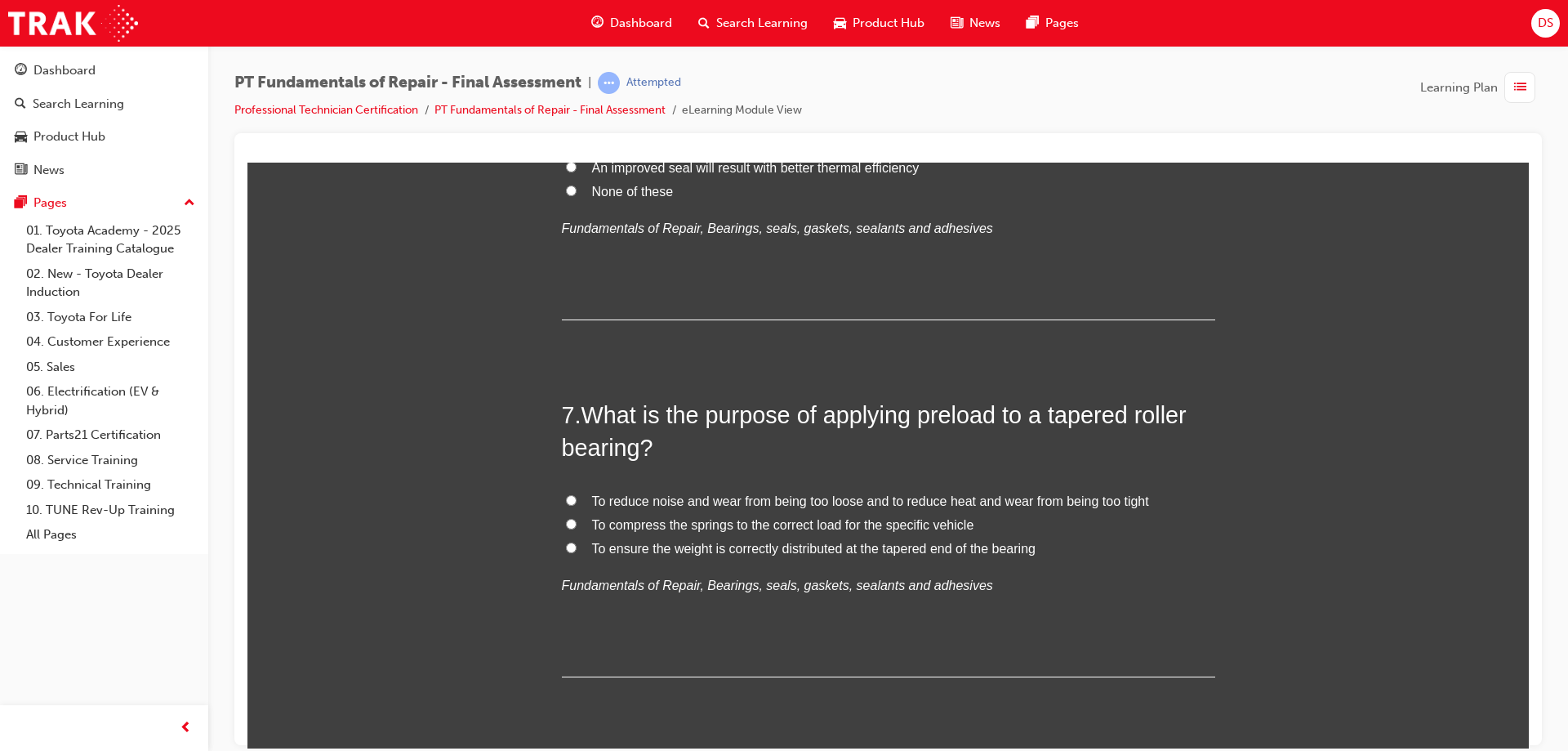
scroll to position [2288, 0]
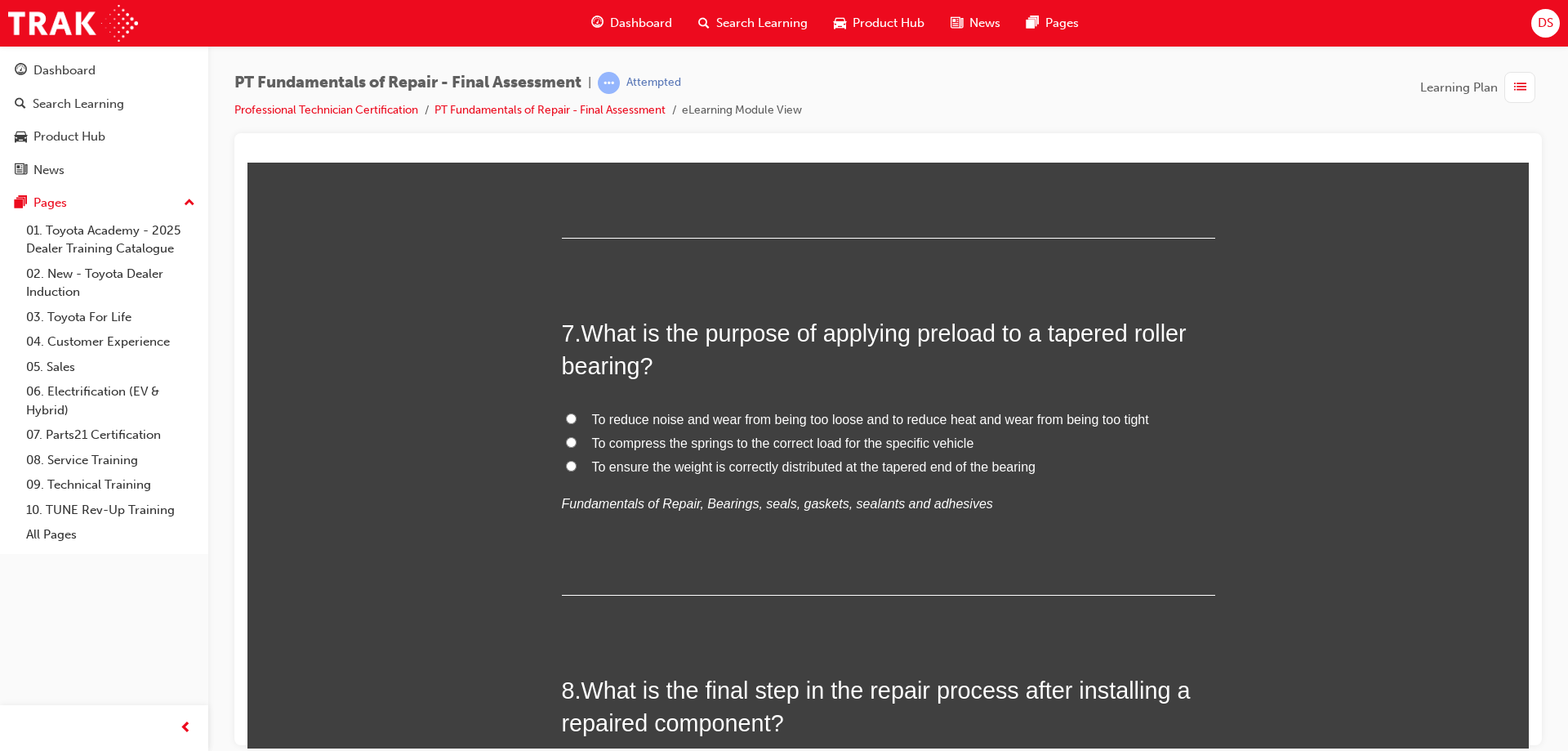
click at [567, 413] on input "To reduce noise and wear from being too loose and to reduce heat and wear from …" at bounding box center [571, 418] width 11 height 11
radio input "true"
click at [566, 419] on input "To reduce noise and wear from being too loose and to reduce heat and wear from …" at bounding box center [571, 418] width 11 height 11
click at [566, 464] on input "To ensure the weight is correctly distributed at the tapered end of the bearing" at bounding box center [571, 464] width 11 height 11
radio input "true"
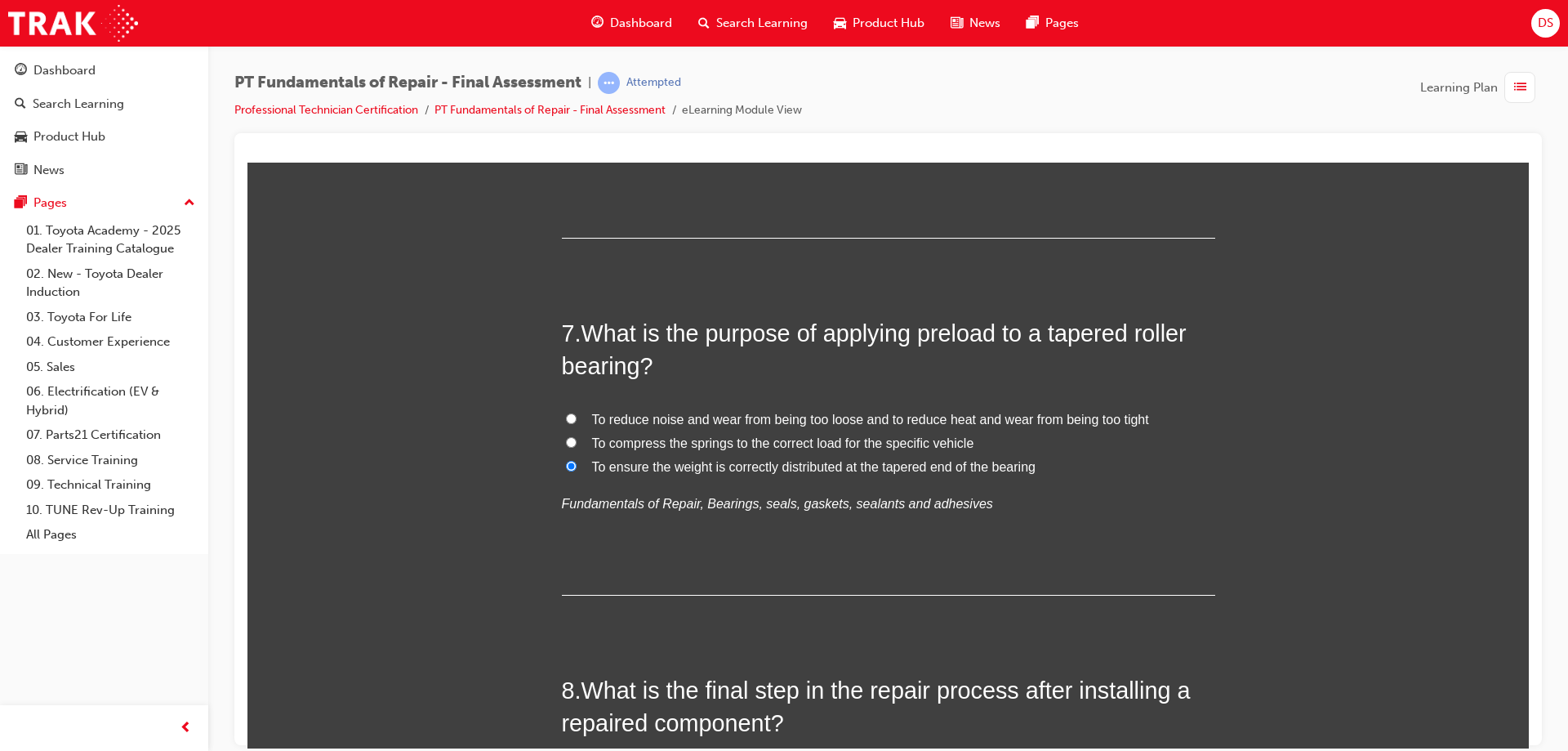
click at [566, 419] on input "To reduce noise and wear from being too loose and to reduce heat and wear from …" at bounding box center [571, 418] width 11 height 11
radio input "true"
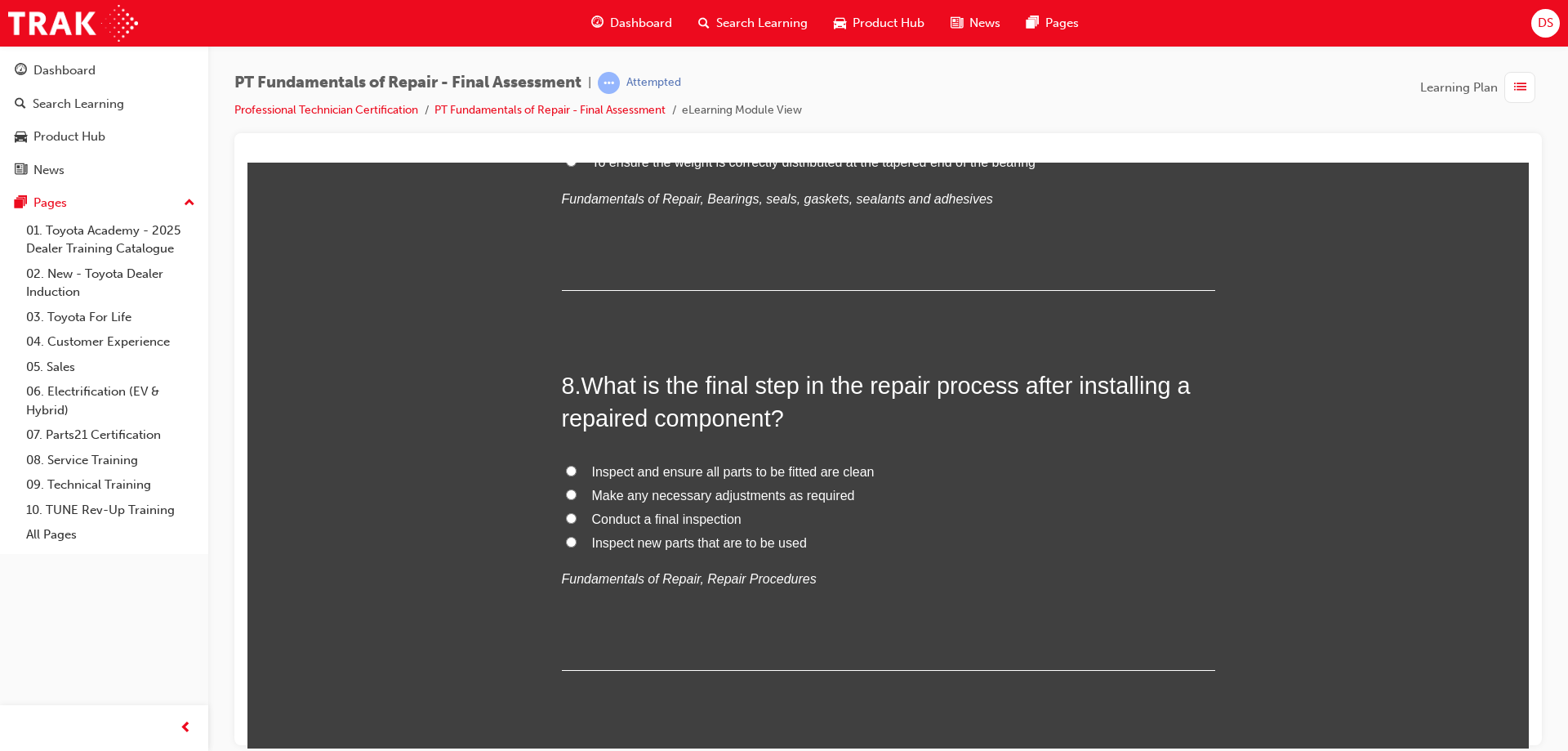
scroll to position [2614, 0]
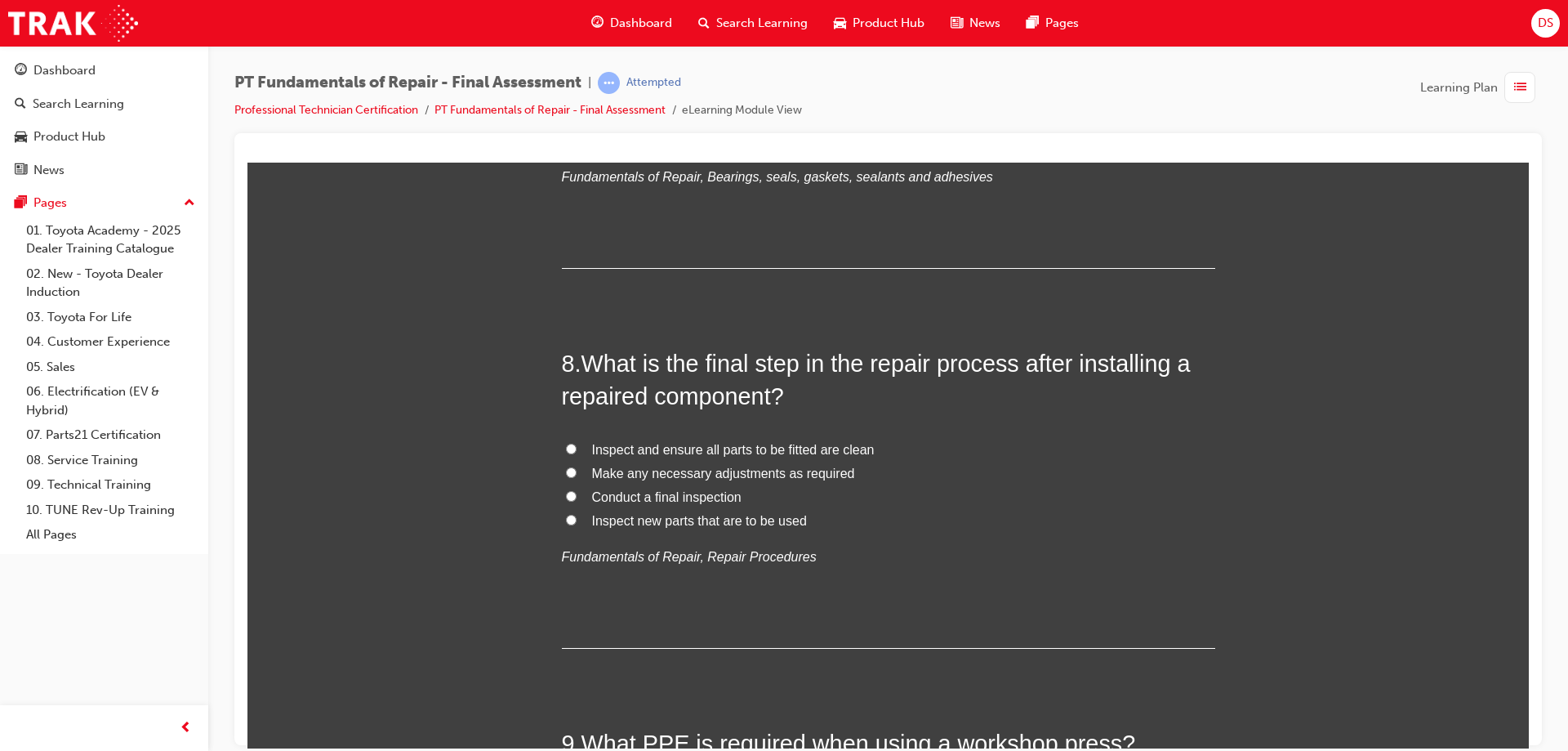
click at [584, 500] on label "Conduct a final inspection" at bounding box center [888, 497] width 653 height 23
click at [577, 500] on input "Conduct a final inspection" at bounding box center [571, 495] width 11 height 11
radio input "true"
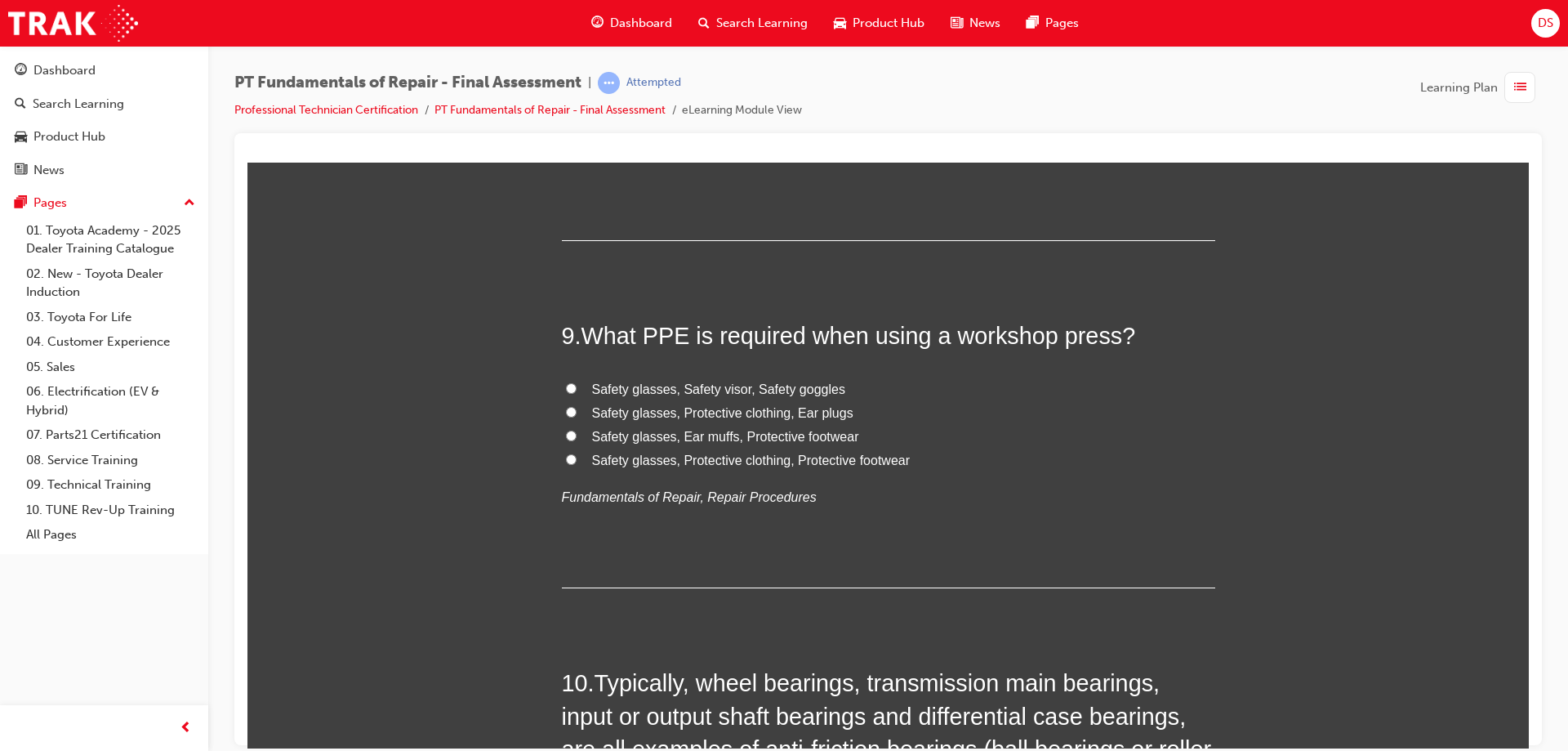
scroll to position [3022, 0]
click at [566, 439] on input "Safety glasses, Ear muffs, Protective footwear" at bounding box center [571, 433] width 11 height 11
radio input "true"
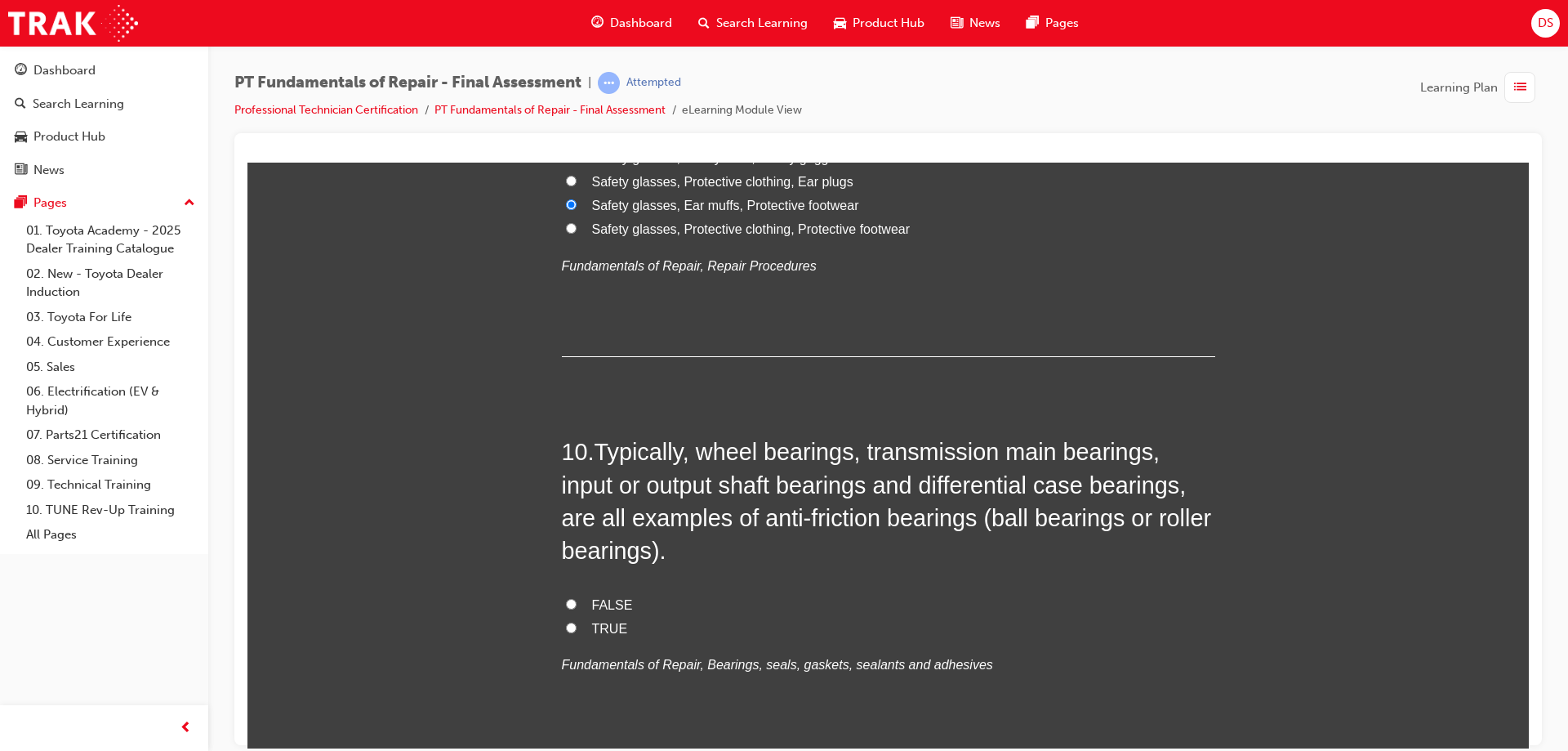
scroll to position [3268, 0]
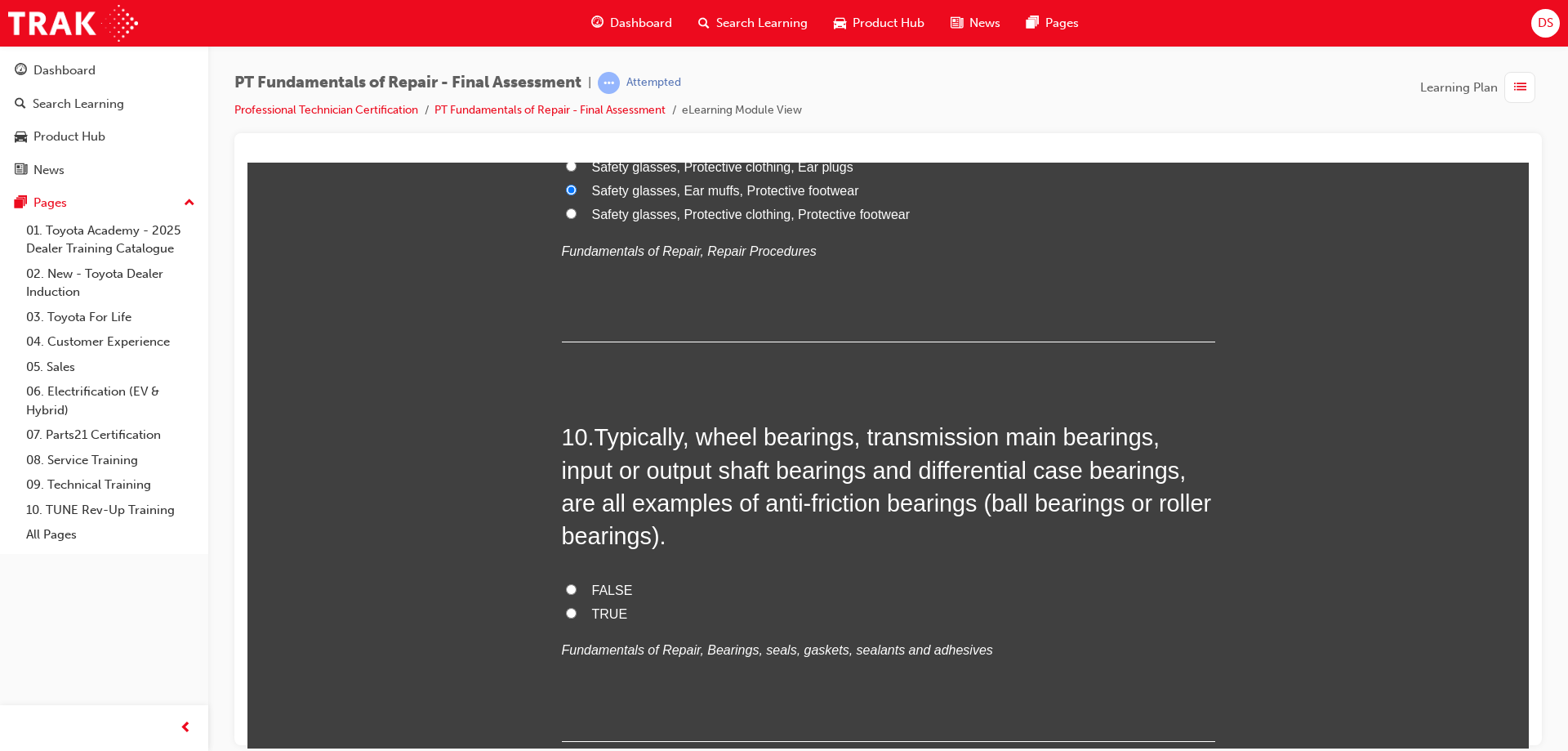
click at [566, 614] on input "TRUE" at bounding box center [571, 612] width 11 height 11
radio input "true"
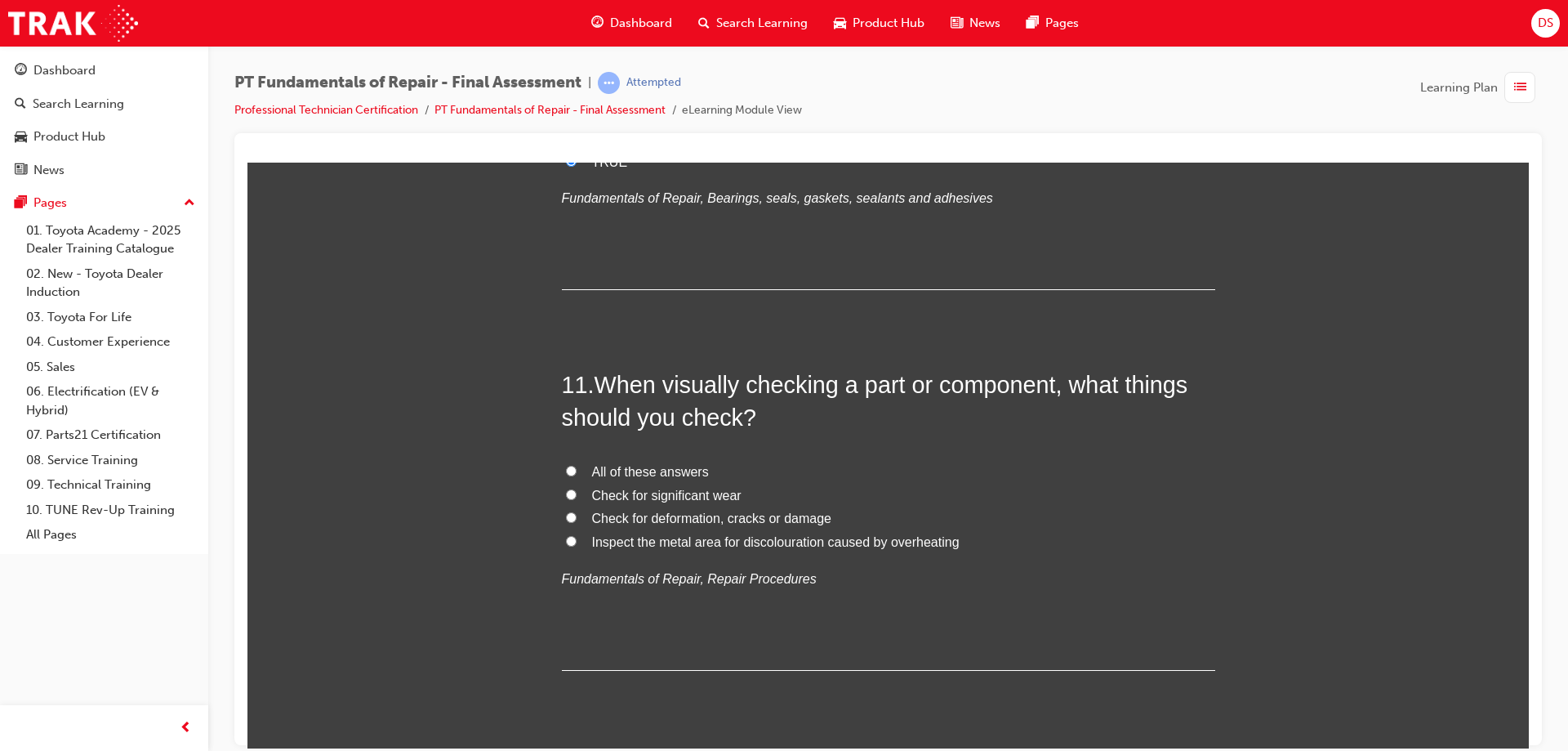
scroll to position [3758, 0]
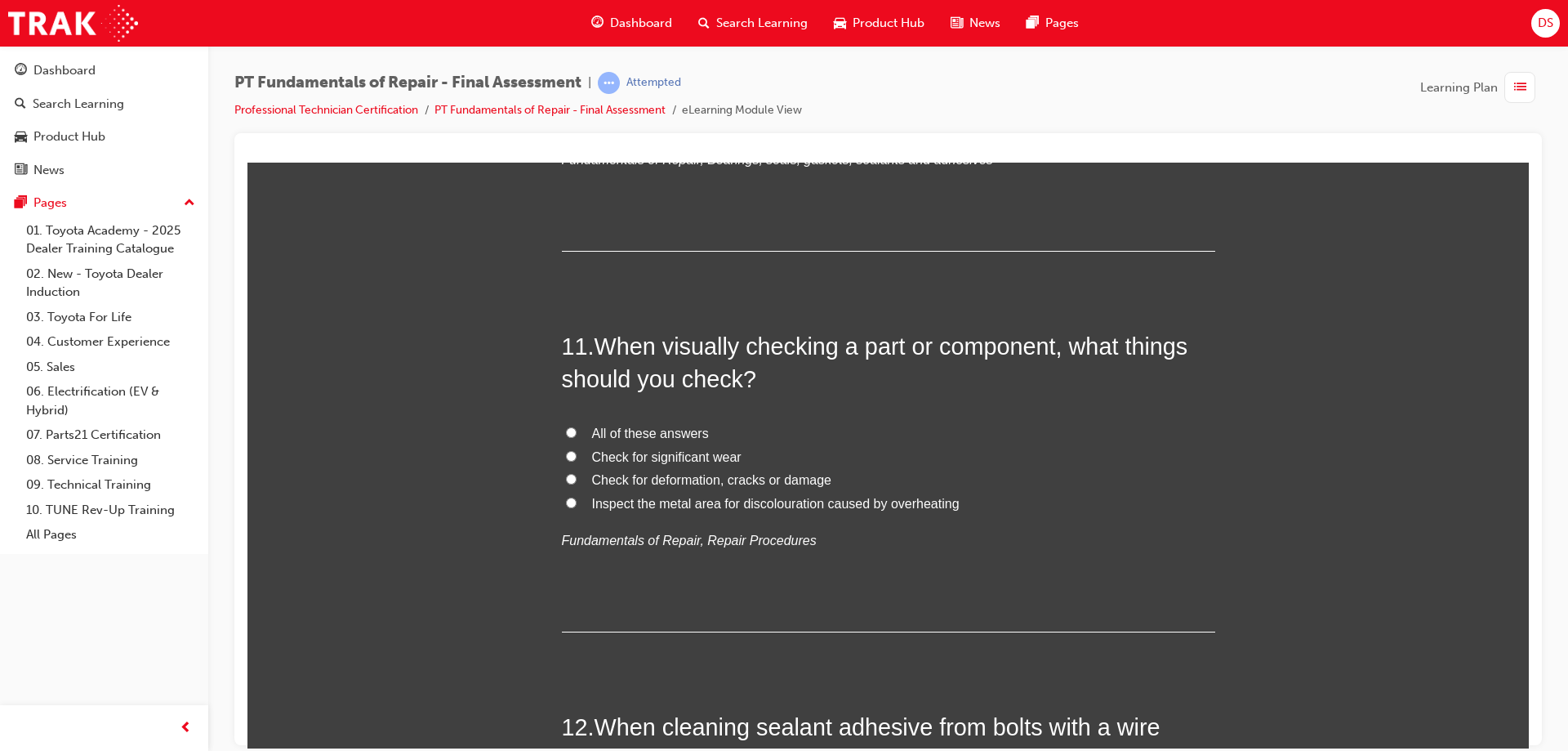
click at [566, 433] on input "All of these answers" at bounding box center [571, 431] width 11 height 11
radio input "true"
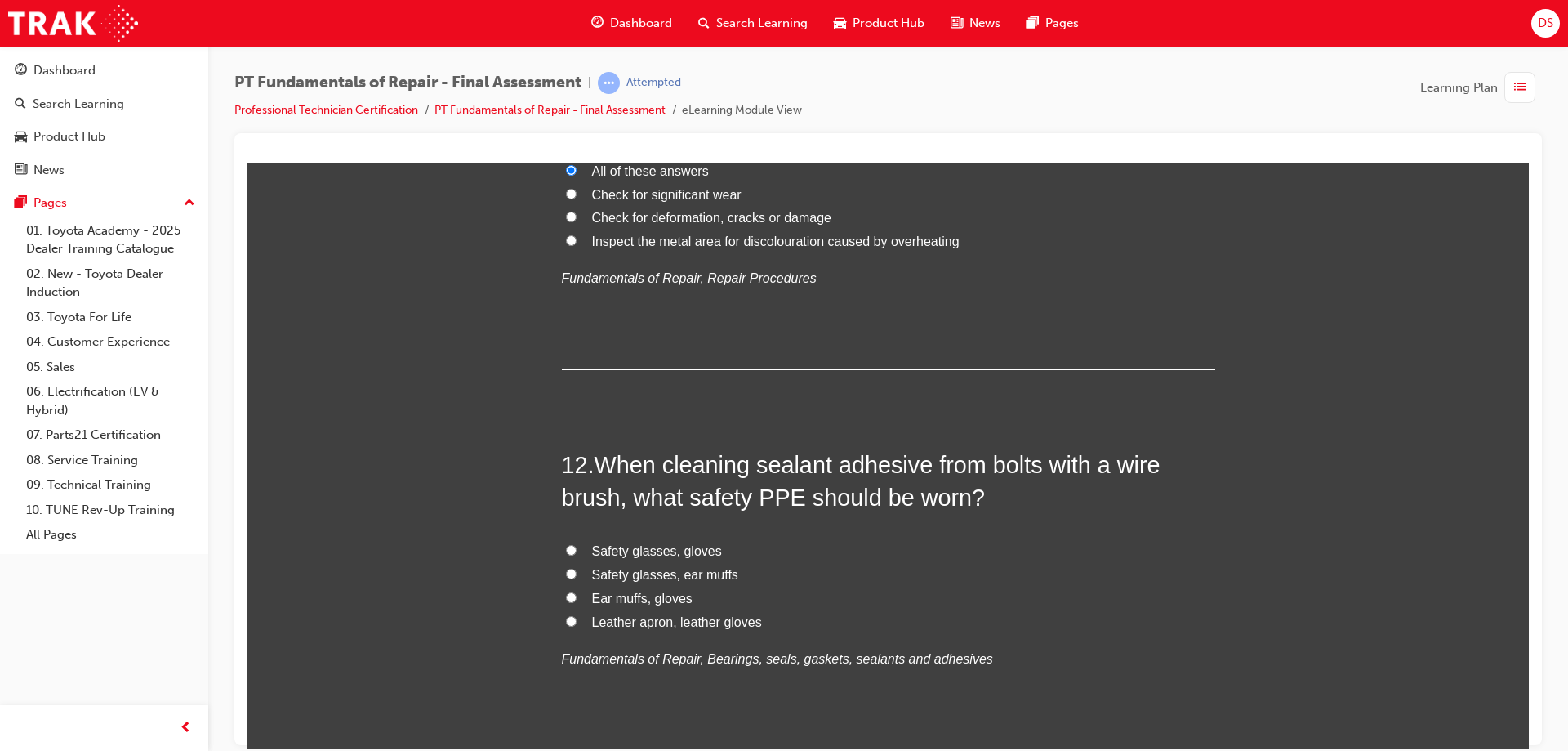
scroll to position [4085, 0]
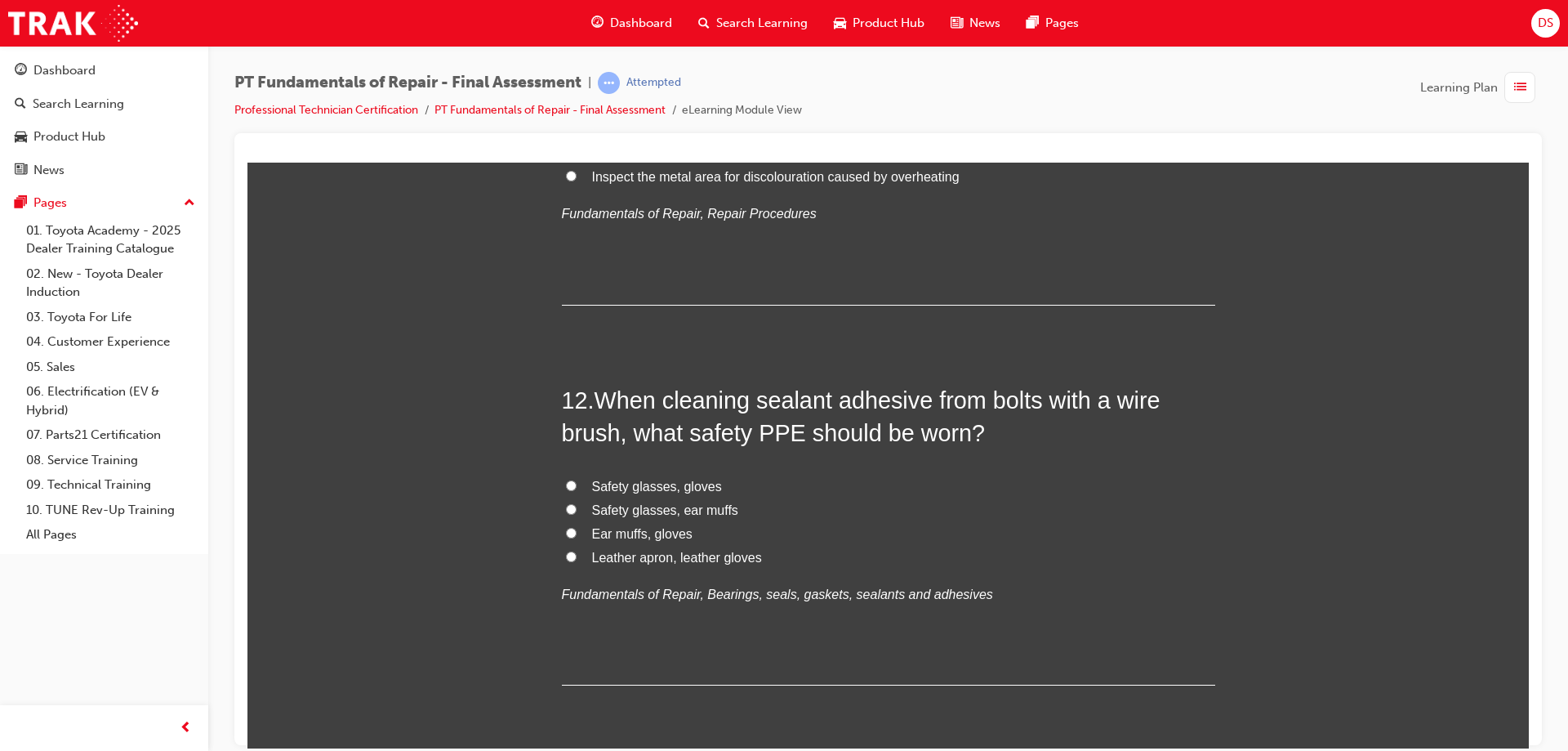
click at [567, 487] on input "Safety glasses, gloves" at bounding box center [571, 485] width 11 height 11
radio input "true"
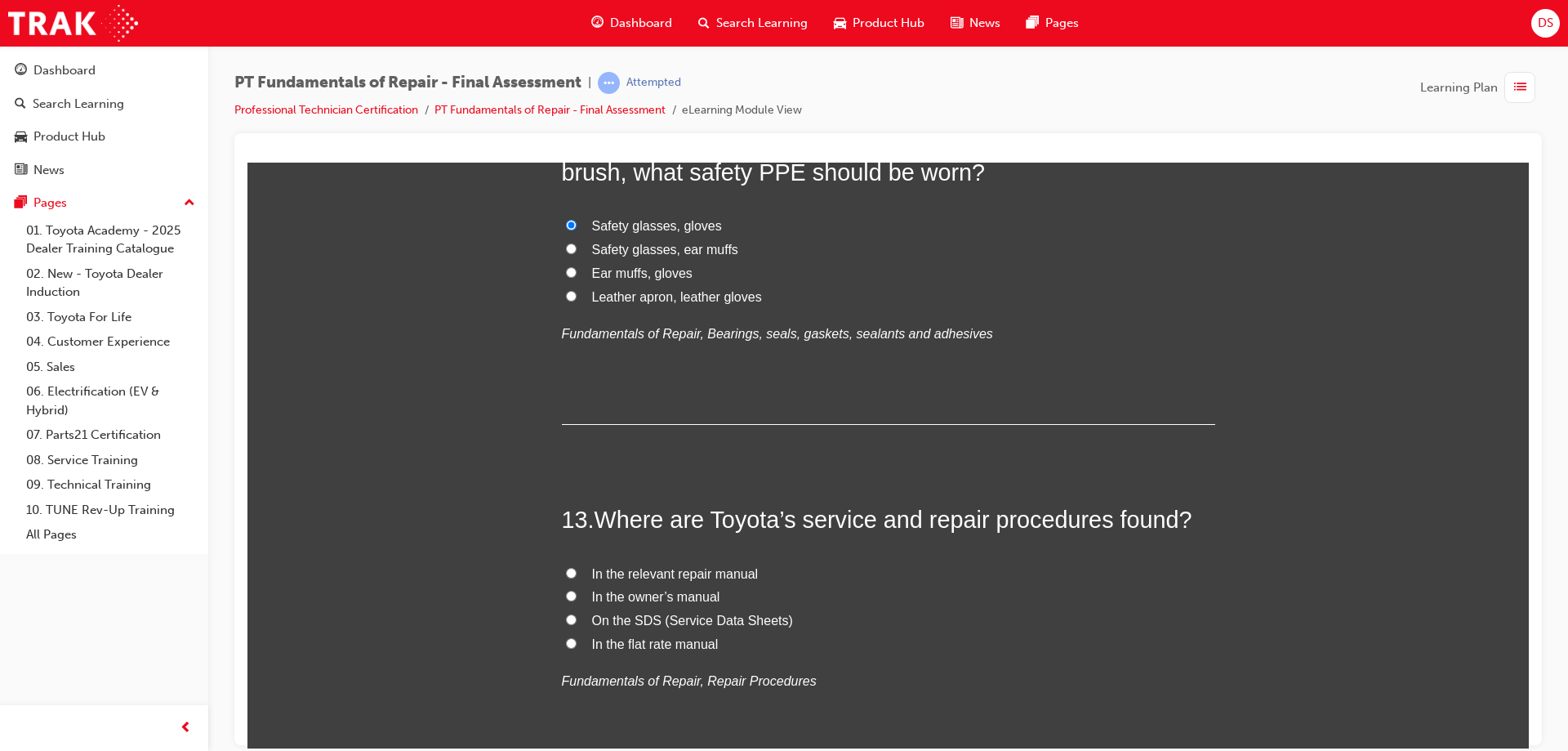
scroll to position [4493, 0]
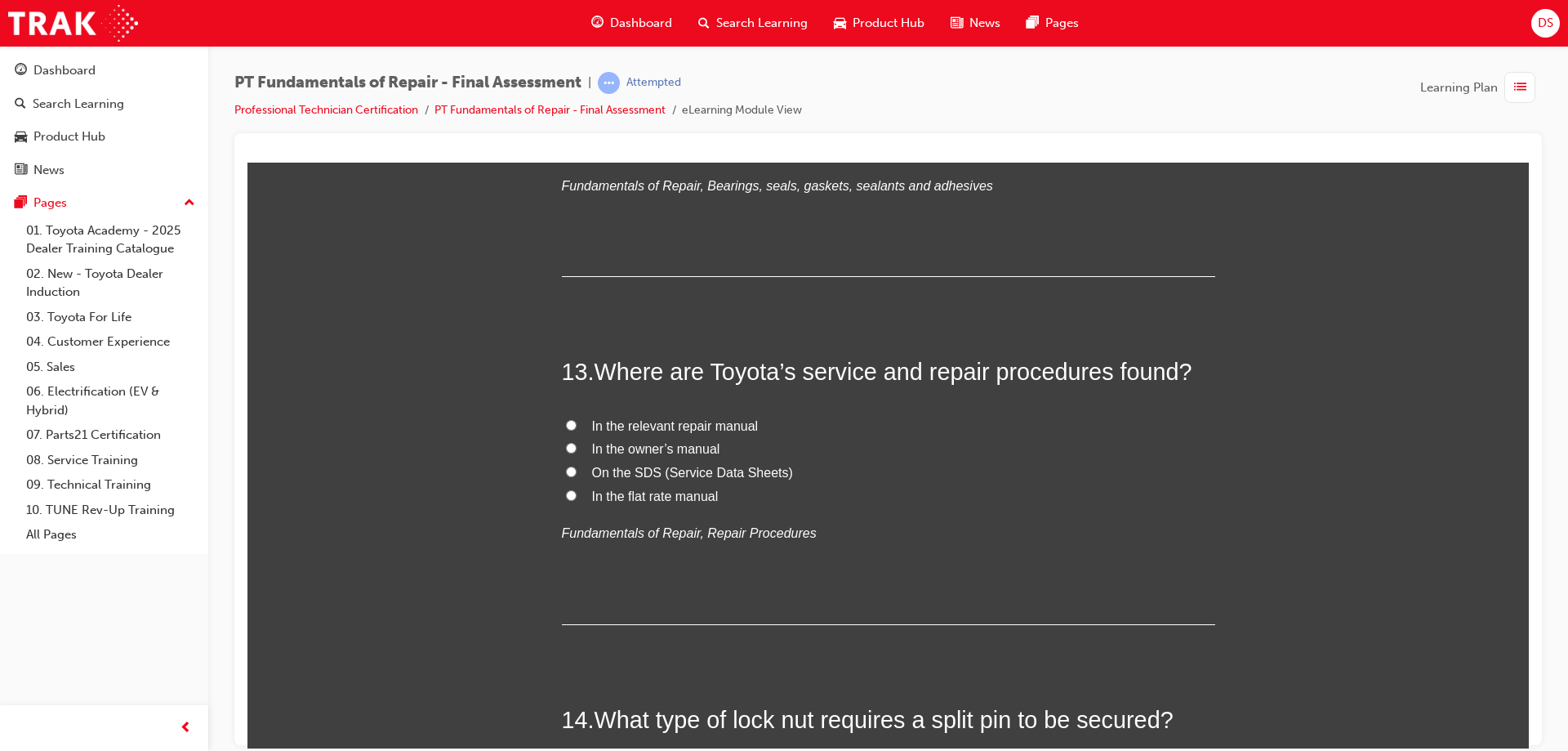
click at [567, 423] on input "In the relevant repair manual" at bounding box center [571, 424] width 11 height 11
radio input "true"
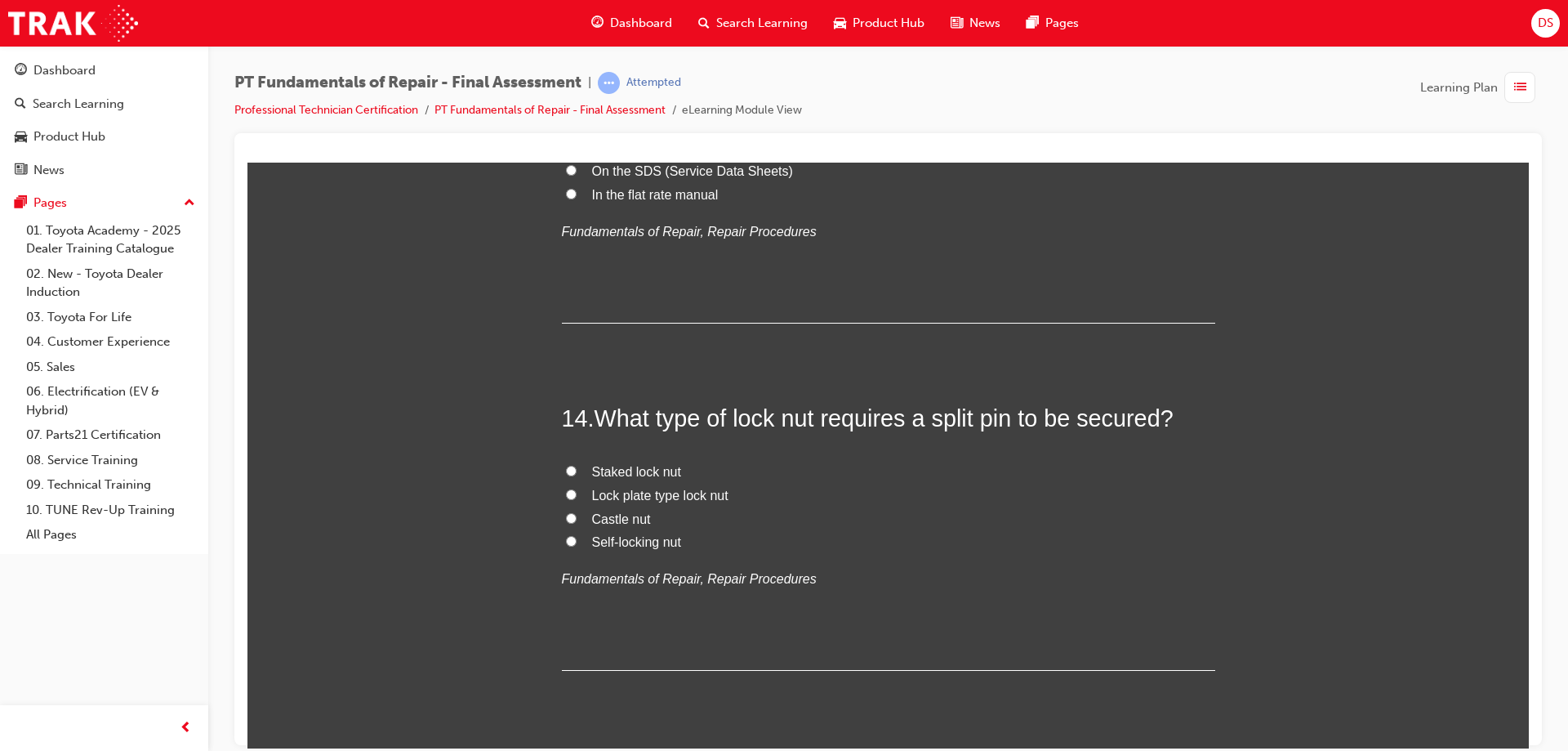
scroll to position [4821, 0]
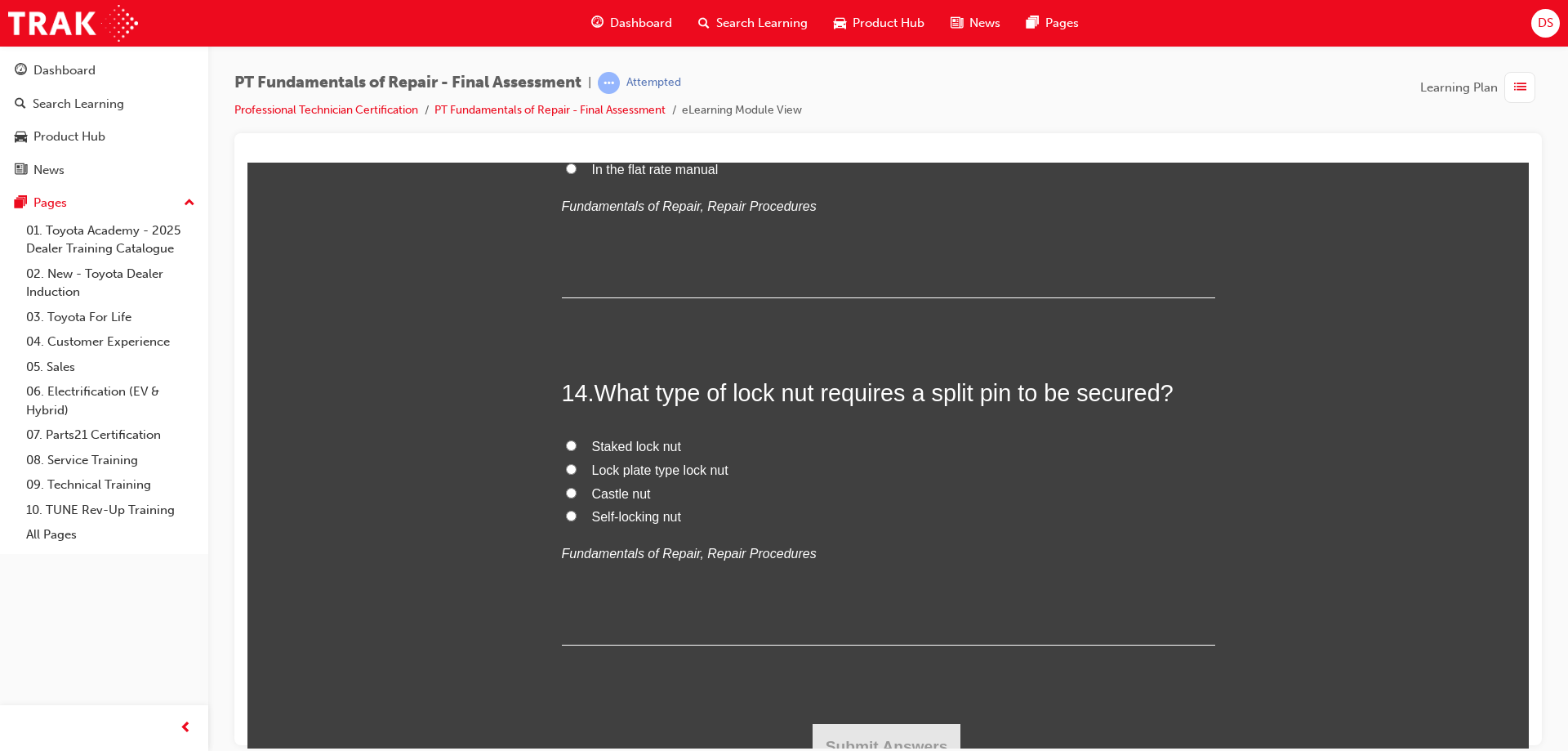
click at [562, 487] on label "Castle nut" at bounding box center [888, 494] width 653 height 23
click at [566, 487] on input "Castle nut" at bounding box center [571, 492] width 11 height 11
radio input "true"
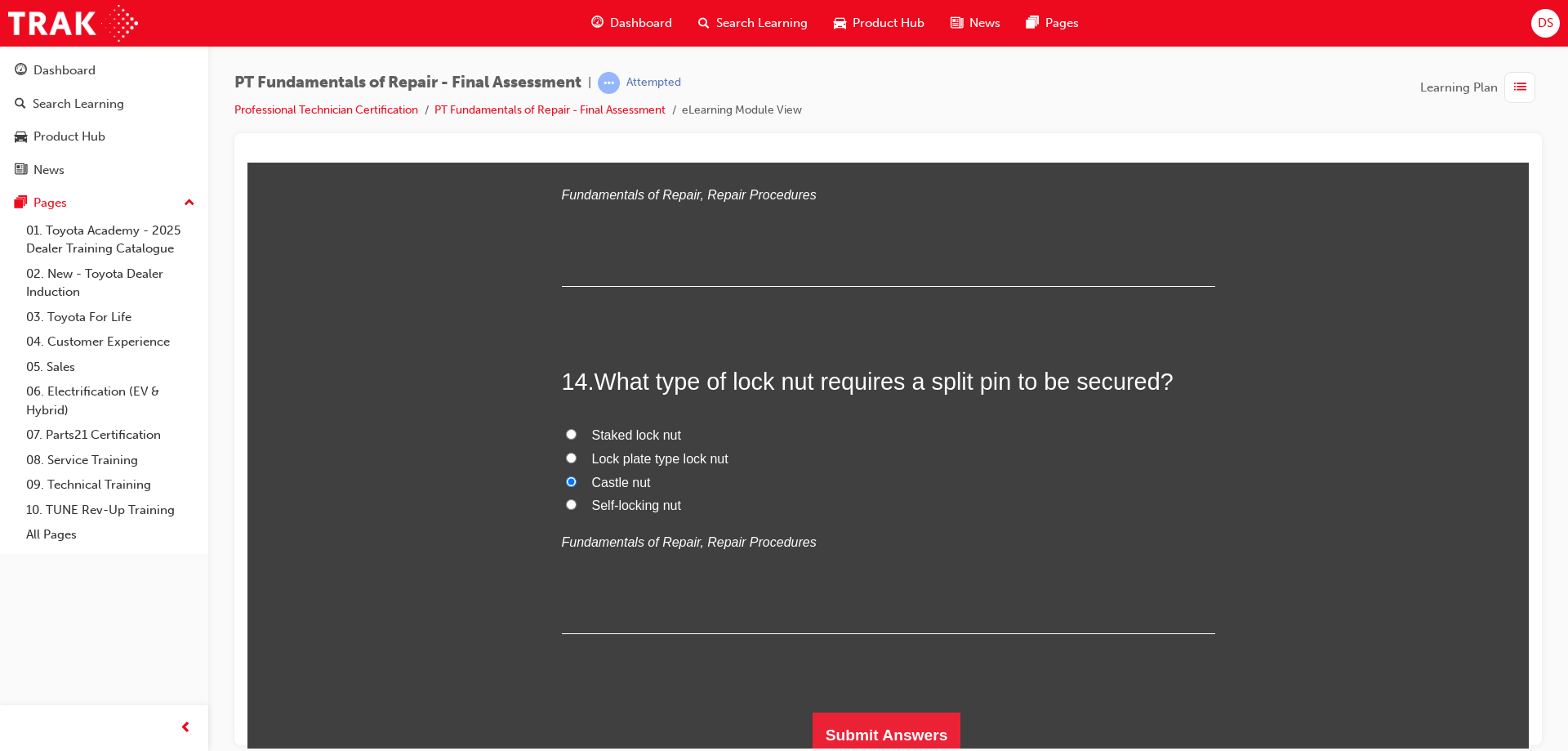
scroll to position [4841, 0]
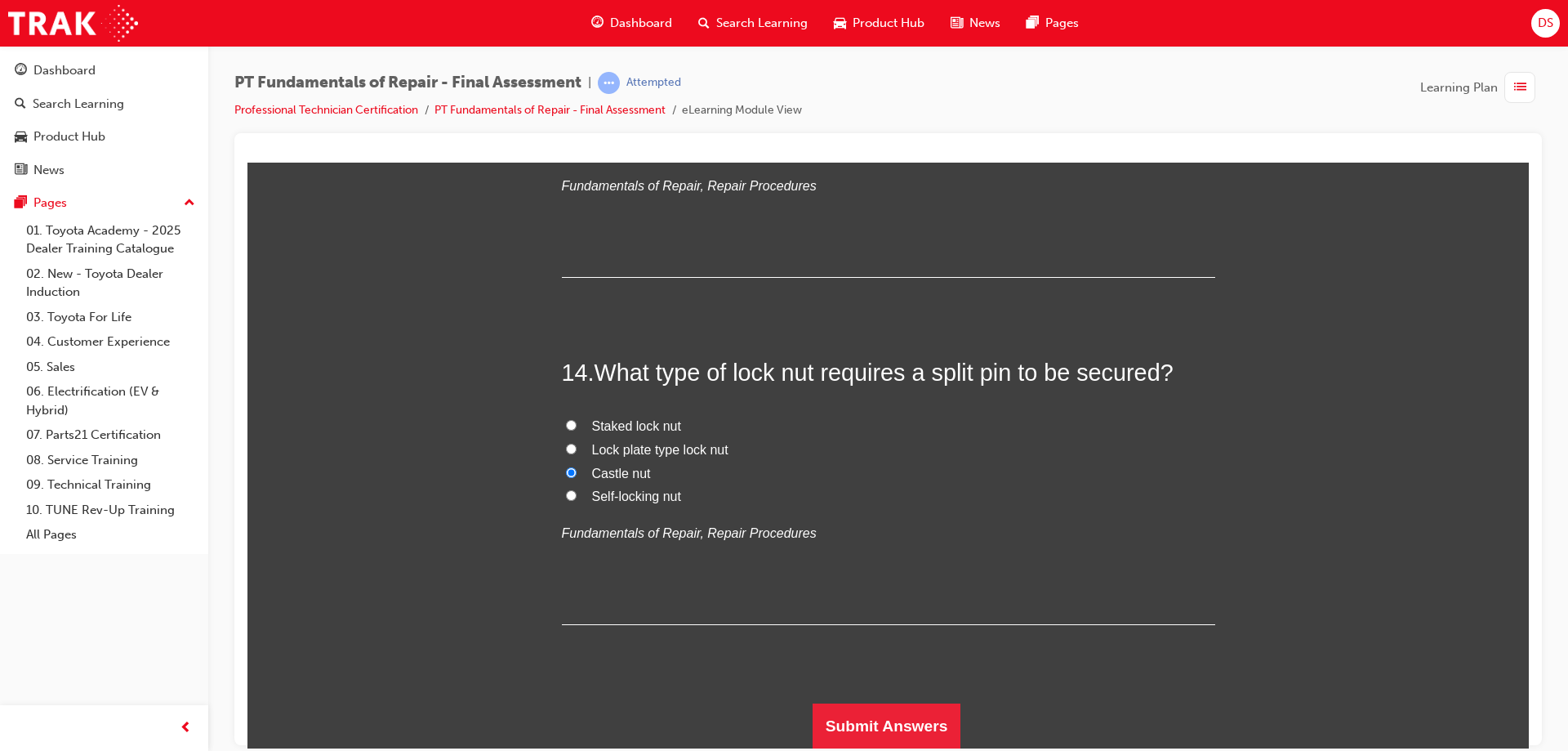
click at [568, 450] on input "Lock plate type lock nut" at bounding box center [571, 448] width 11 height 11
radio input "true"
click at [567, 467] on input "Castle nut" at bounding box center [571, 471] width 11 height 11
radio input "true"
click at [885, 729] on button "Submit Answers" at bounding box center [886, 725] width 149 height 46
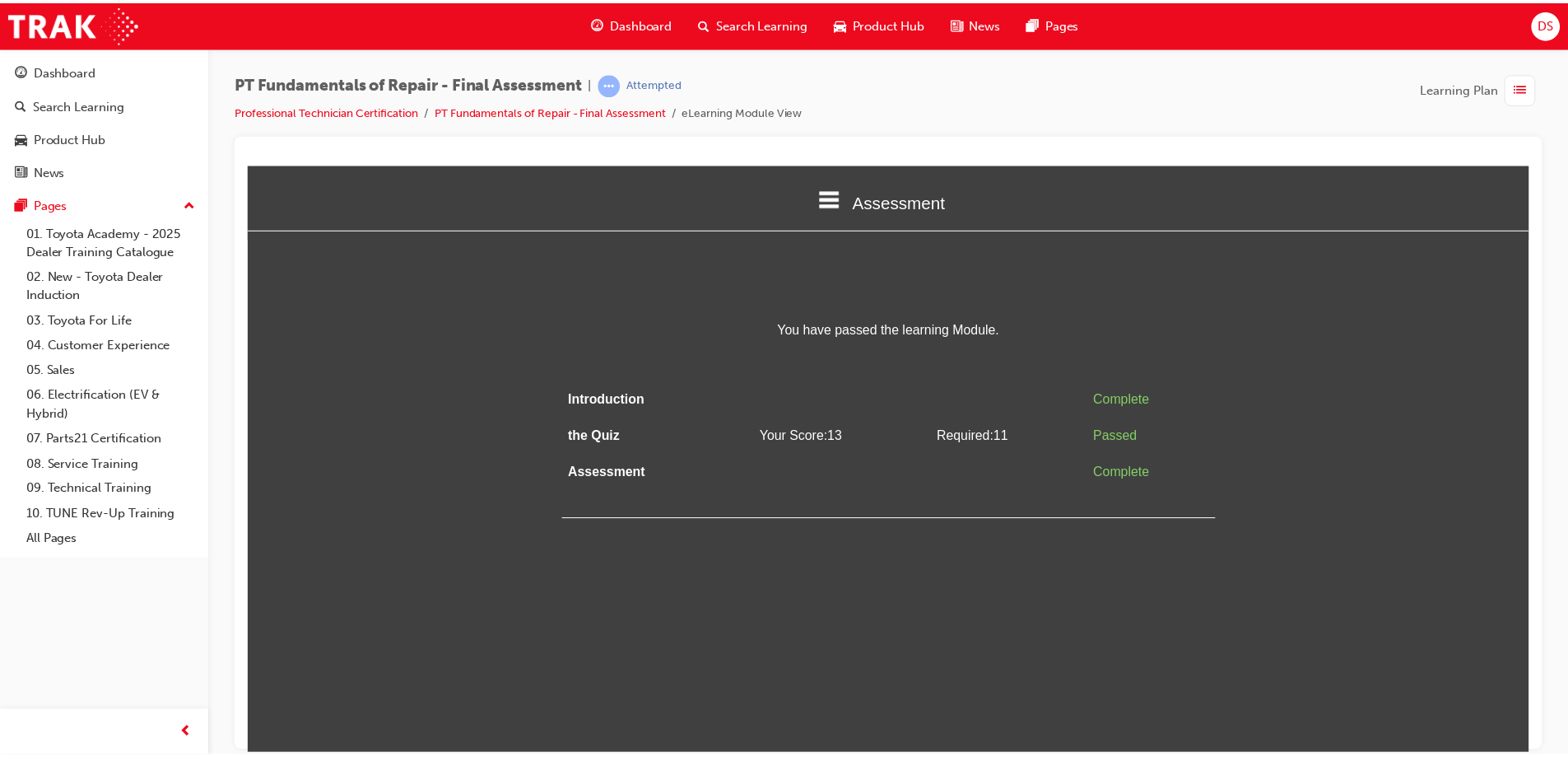
scroll to position [0, 0]
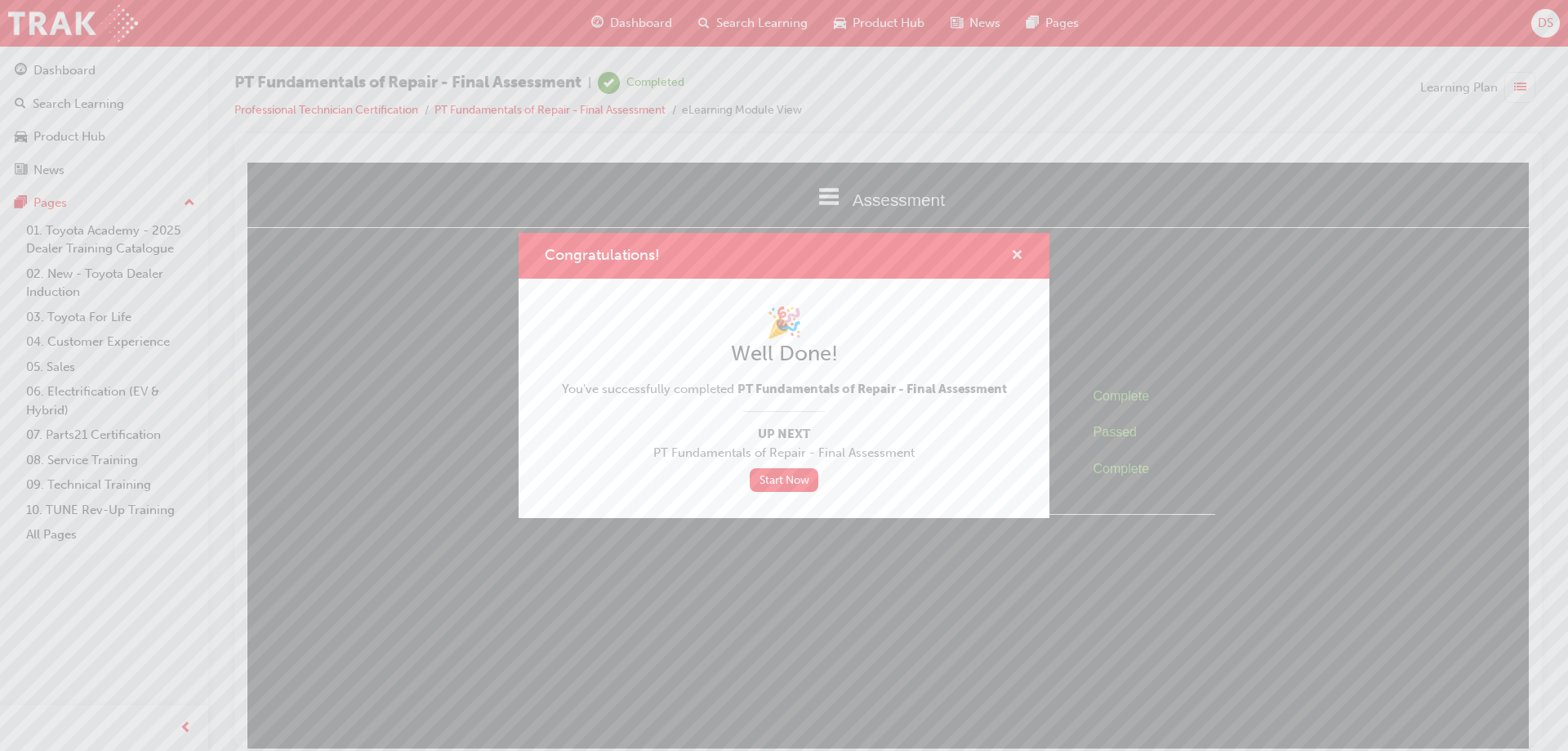
click at [1015, 253] on span "cross-icon" at bounding box center [1017, 256] width 13 height 15
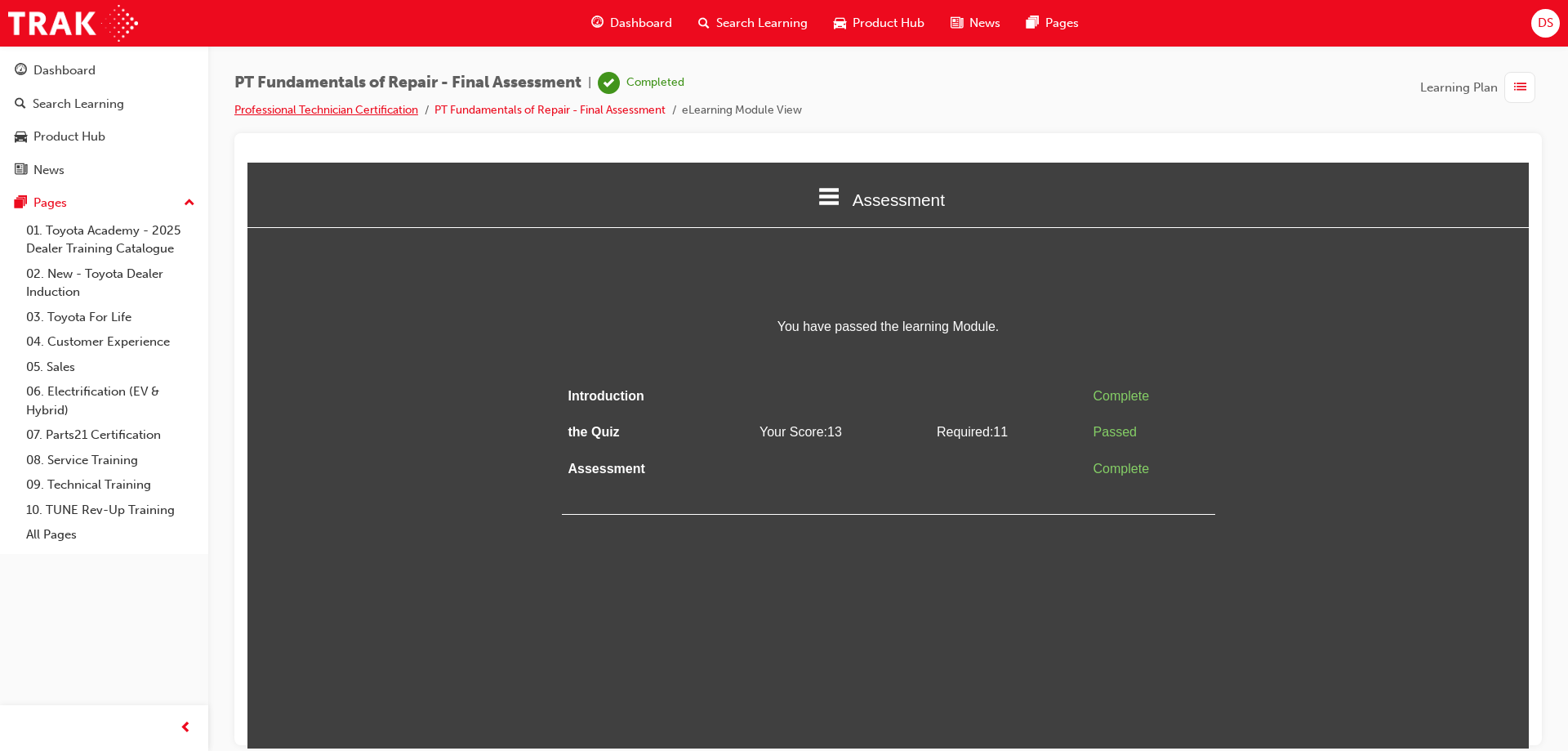
click at [403, 113] on link "Professional Technician Certification" at bounding box center [325, 110] width 183 height 14
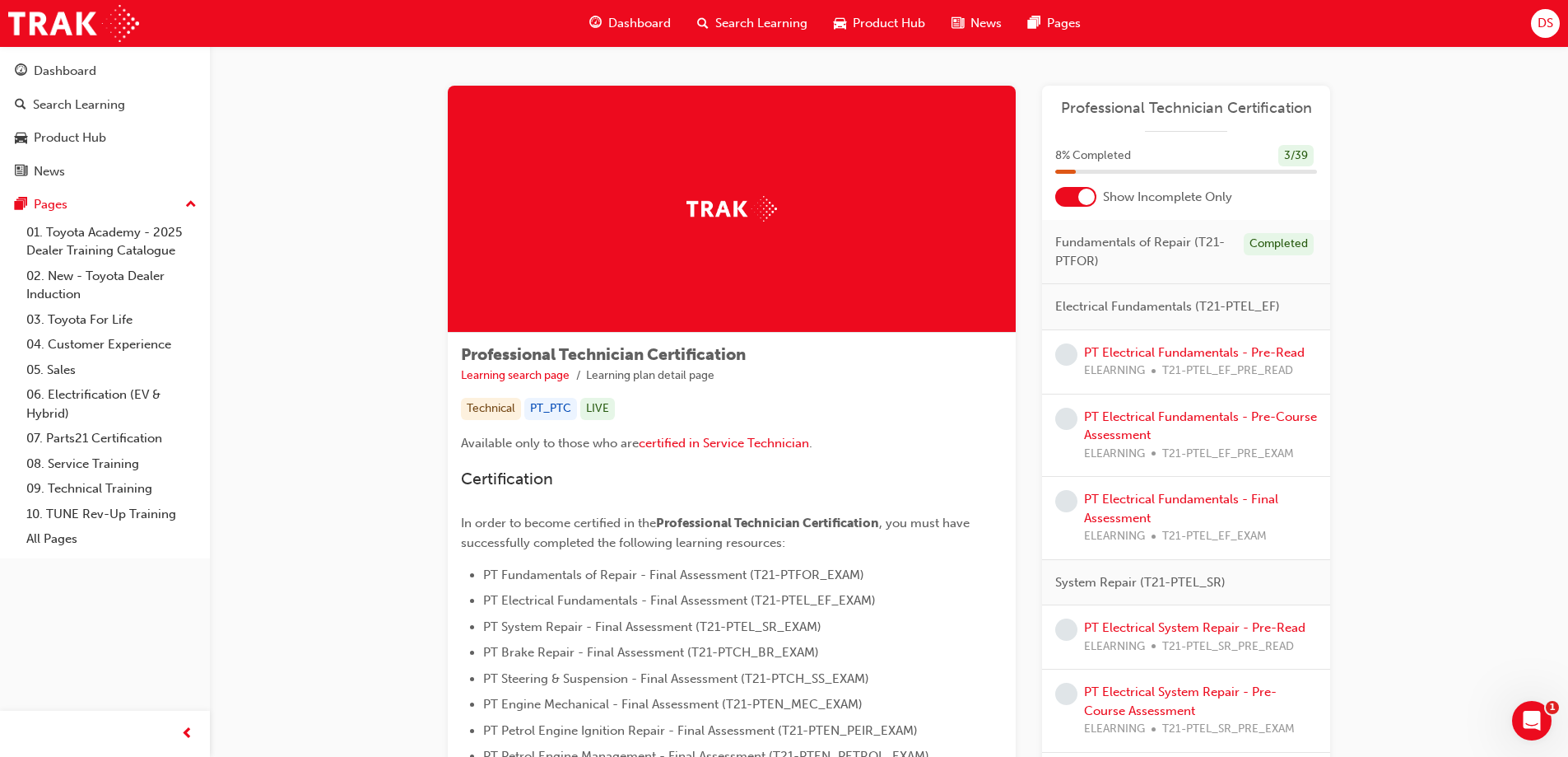
click at [1093, 196] on div at bounding box center [1086, 197] width 17 height 17
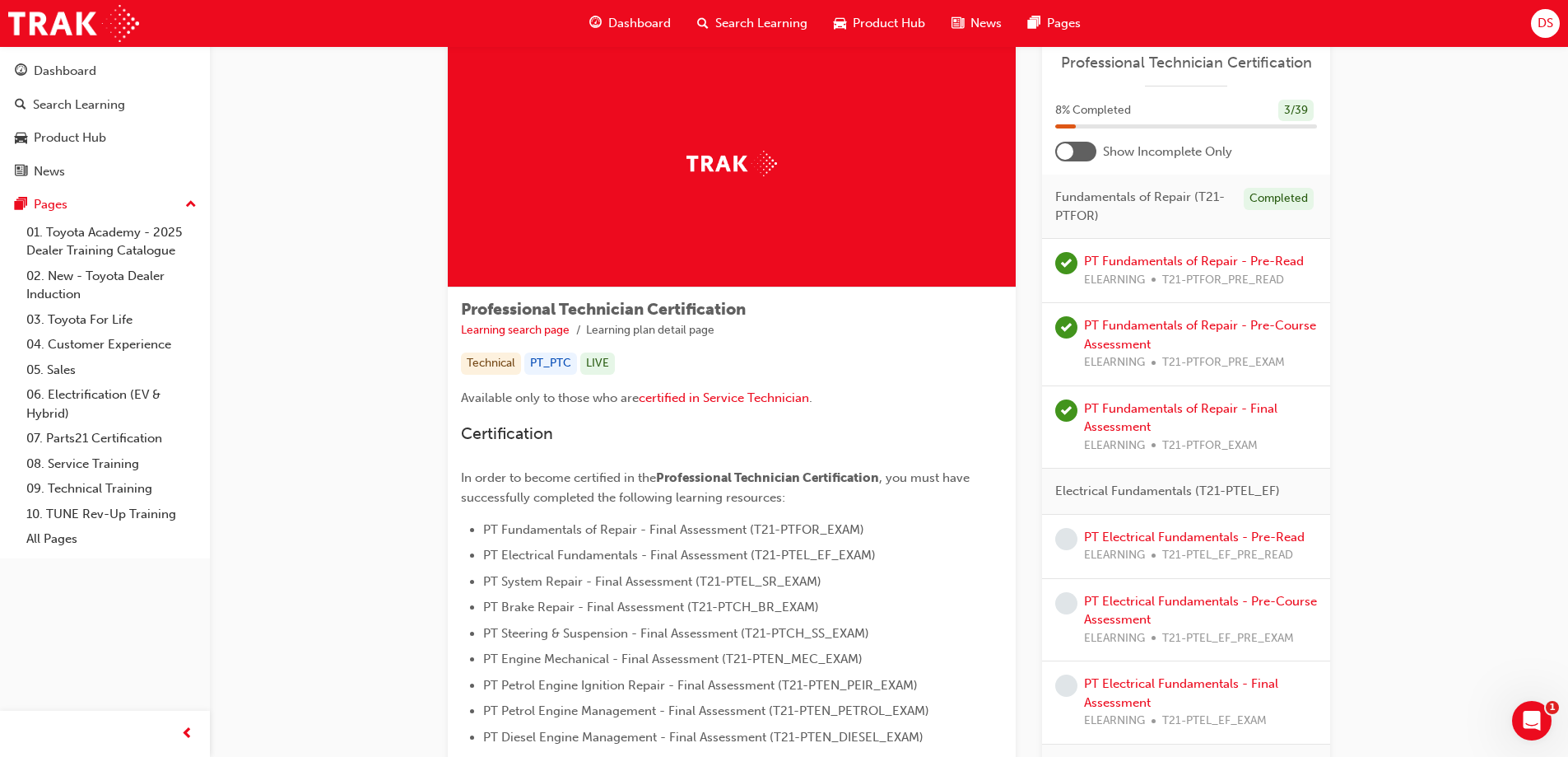
scroll to position [82, 0]
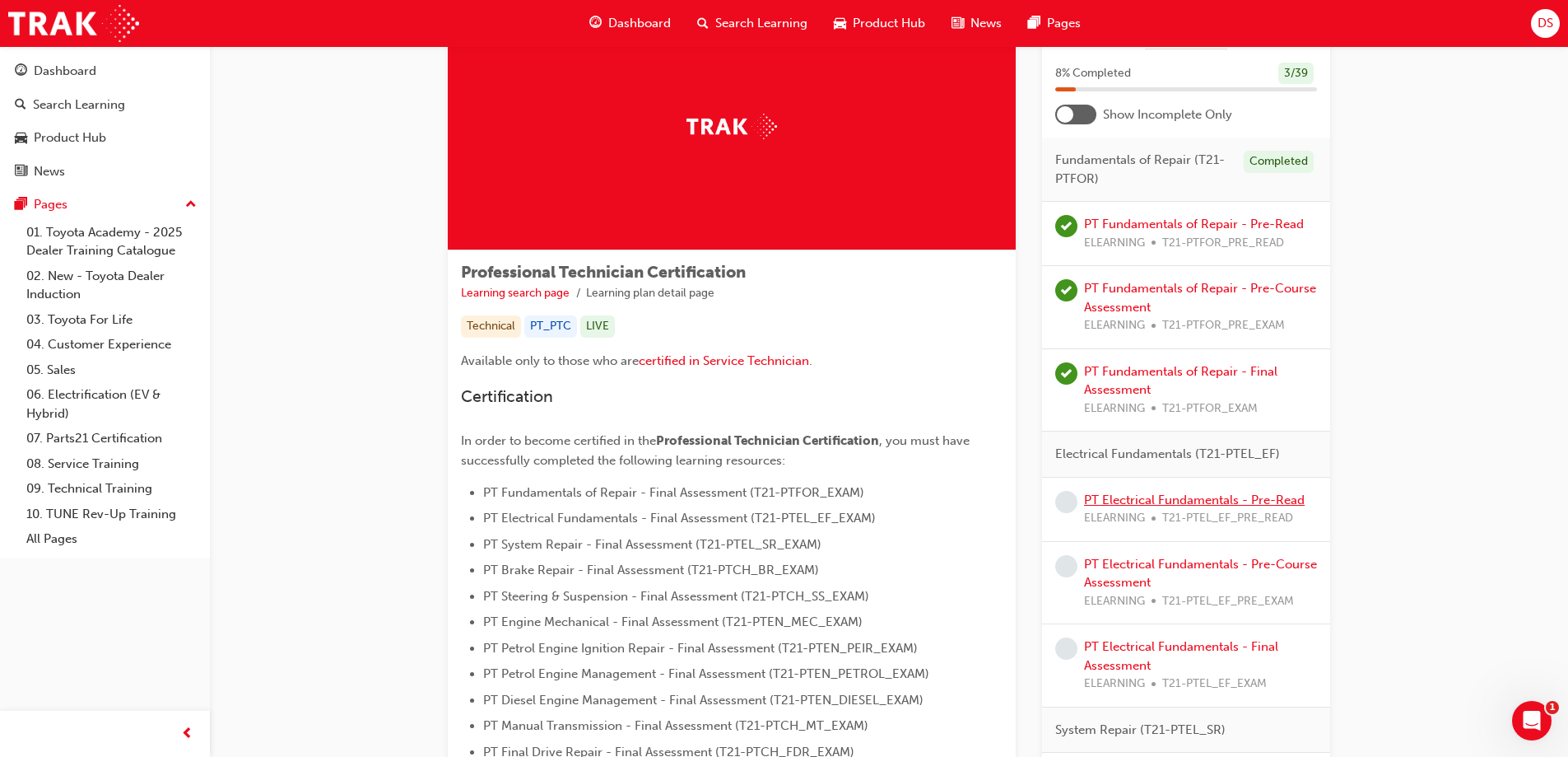
click at [1131, 504] on link "PT Electrical Fundamentals - Pre-Read" at bounding box center [1194, 499] width 220 height 15
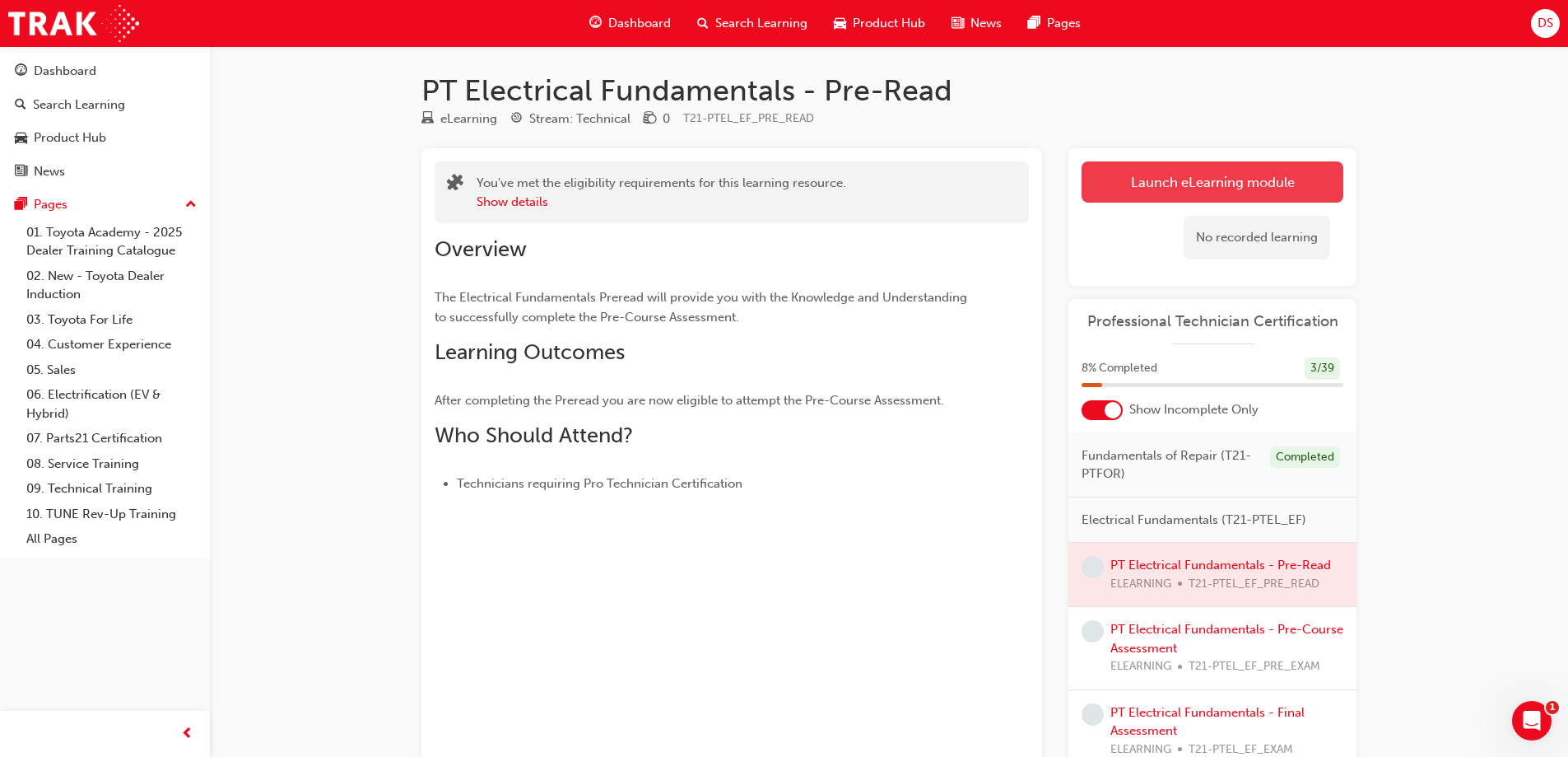
click at [1151, 187] on link "Launch eLearning module" at bounding box center [1212, 182] width 261 height 41
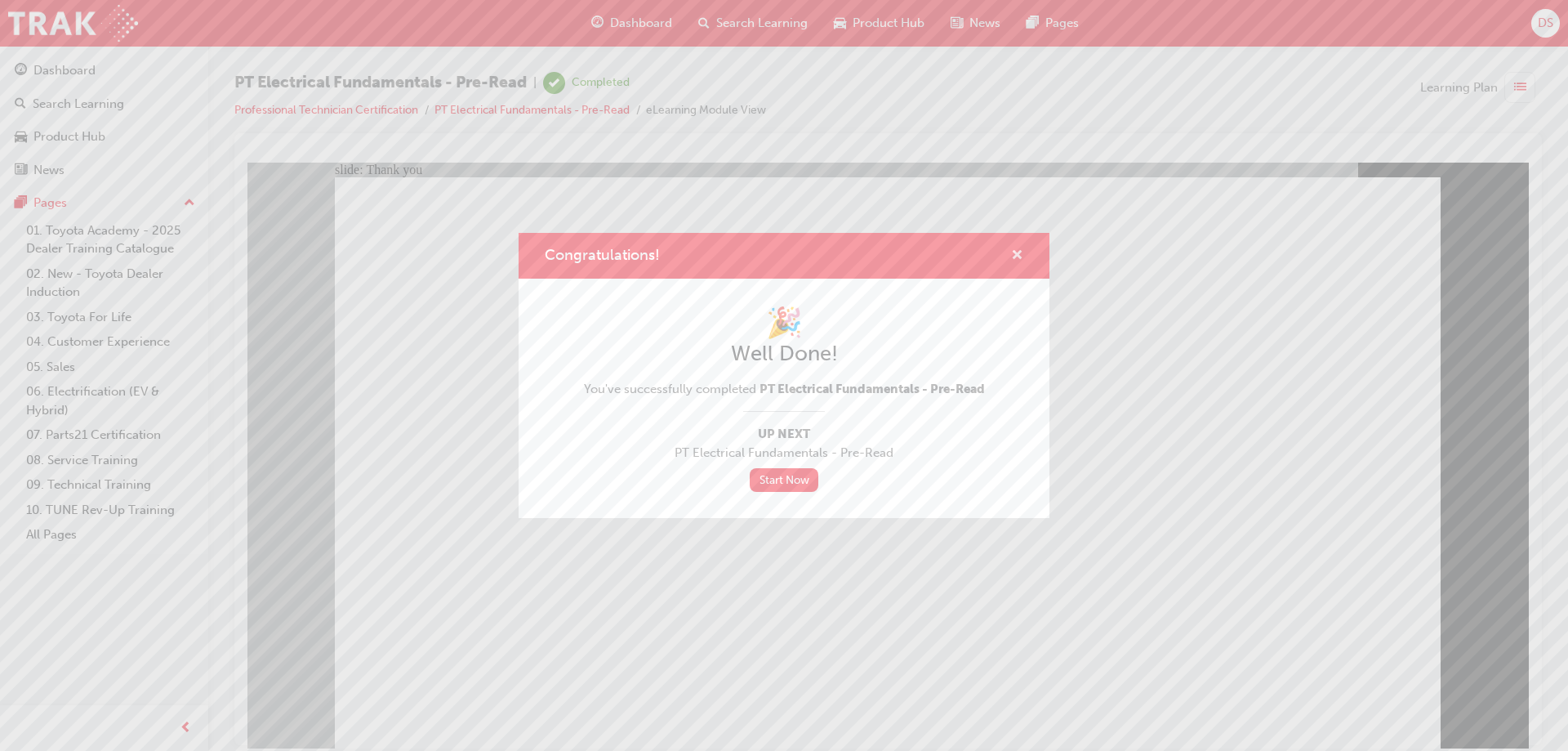
click at [1018, 251] on span "cross-icon" at bounding box center [1017, 256] width 13 height 15
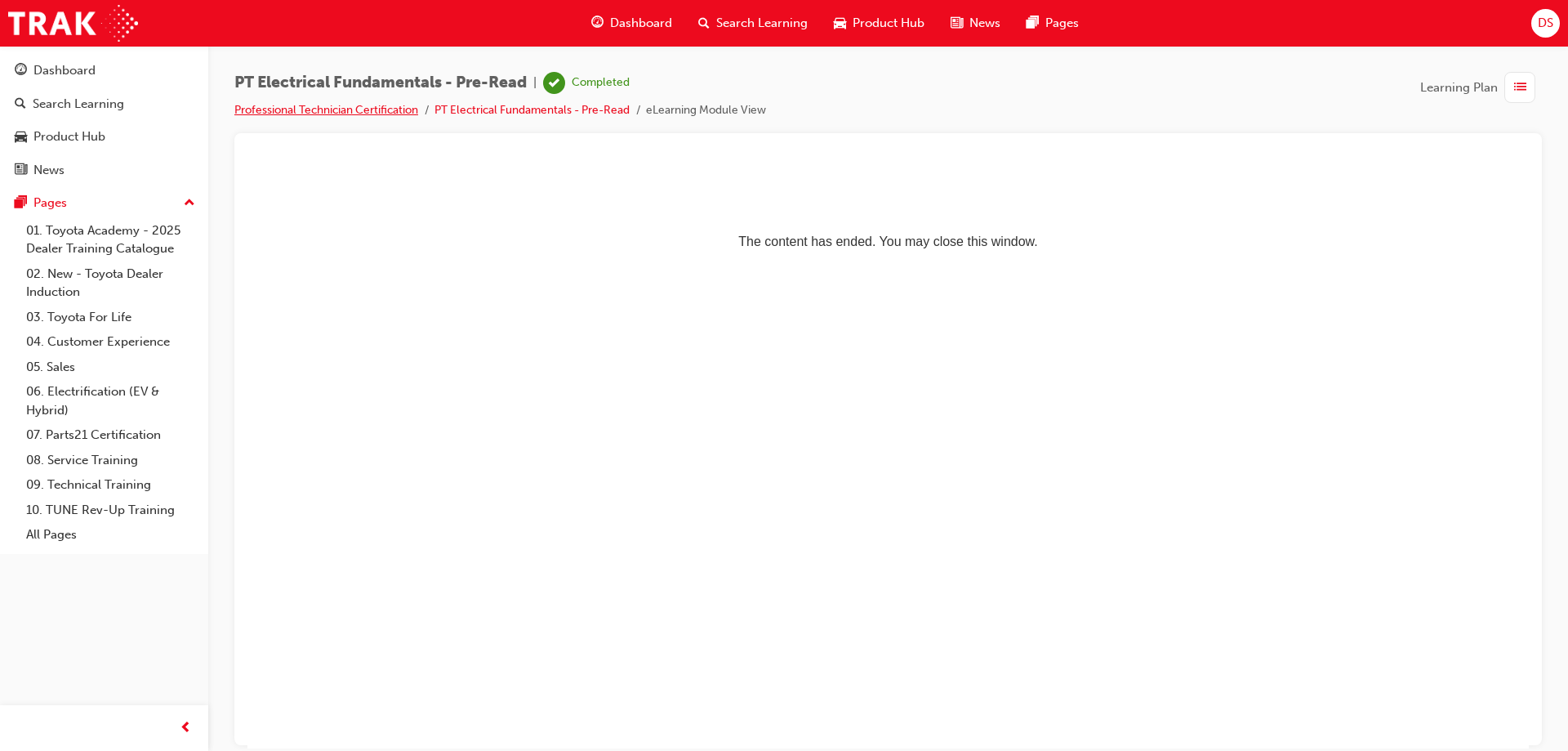
click at [306, 112] on link "Professional Technician Certification" at bounding box center [325, 110] width 183 height 14
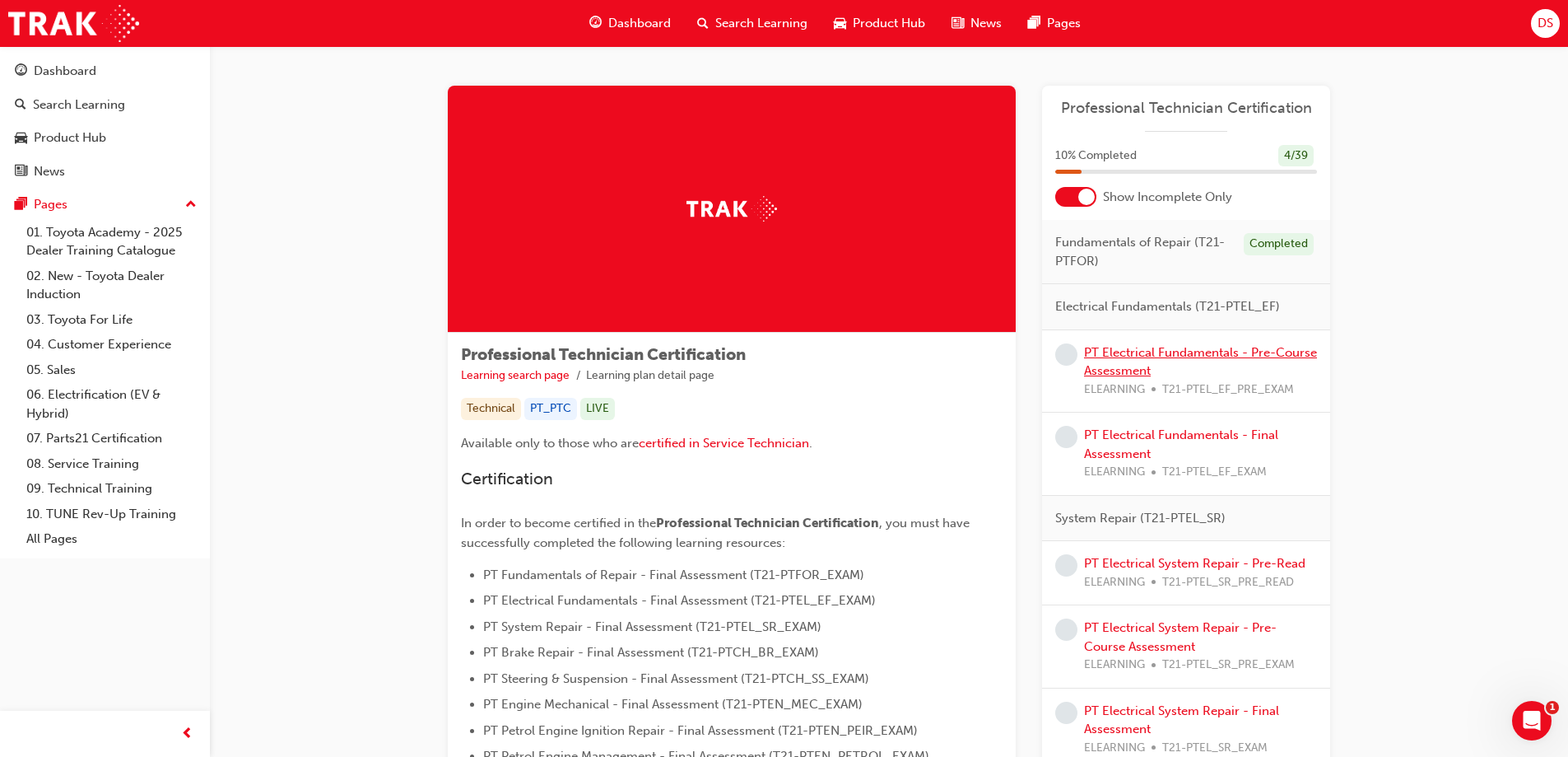
click at [1149, 353] on link "PT Electrical Fundamentals - Pre-Course Assessment" at bounding box center [1201, 361] width 233 height 33
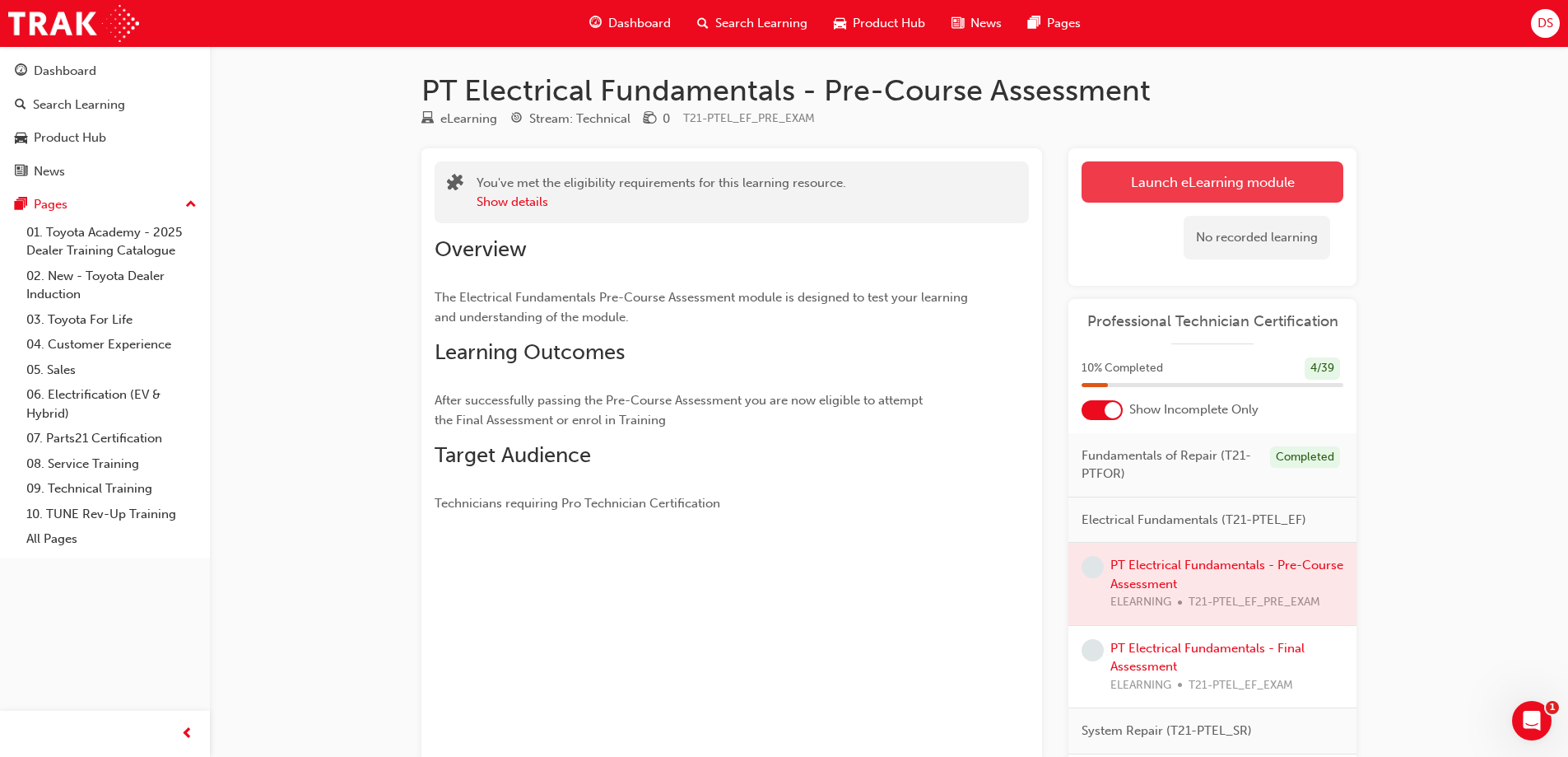
click at [1160, 187] on link "Launch eLearning module" at bounding box center [1212, 182] width 261 height 41
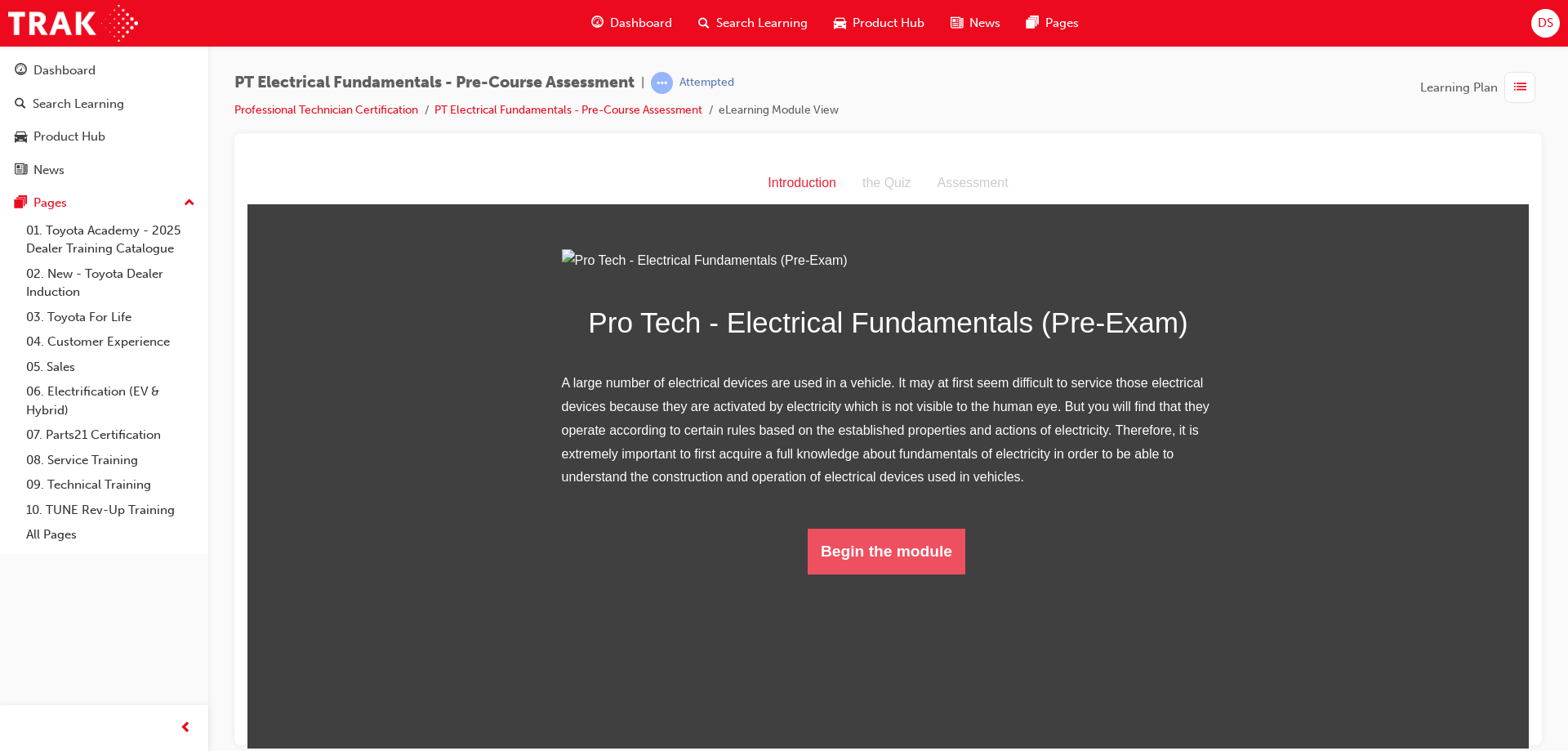
click at [876, 573] on button "Begin the module" at bounding box center [886, 550] width 157 height 46
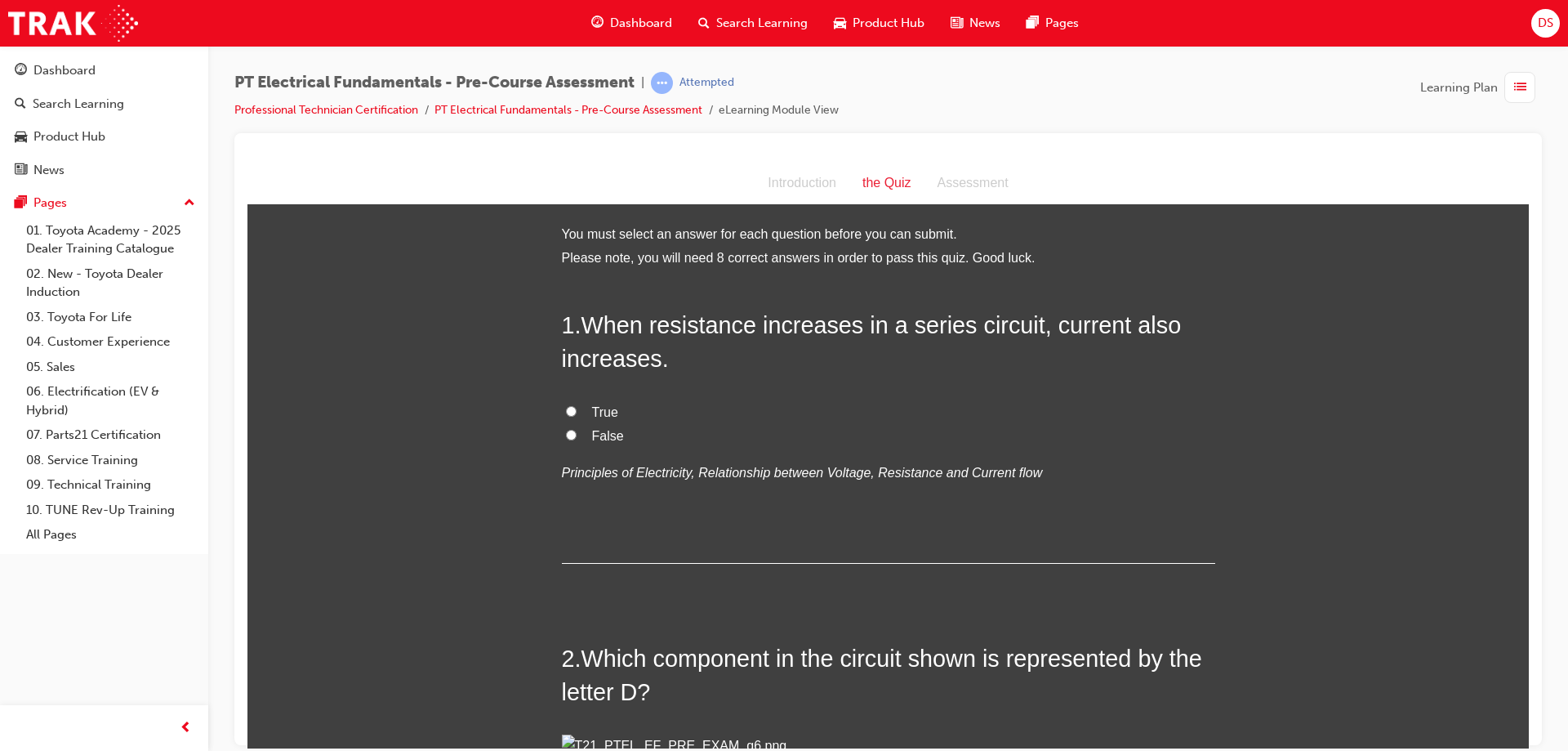
click at [566, 434] on input "False" at bounding box center [571, 433] width 11 height 11
radio input "true"
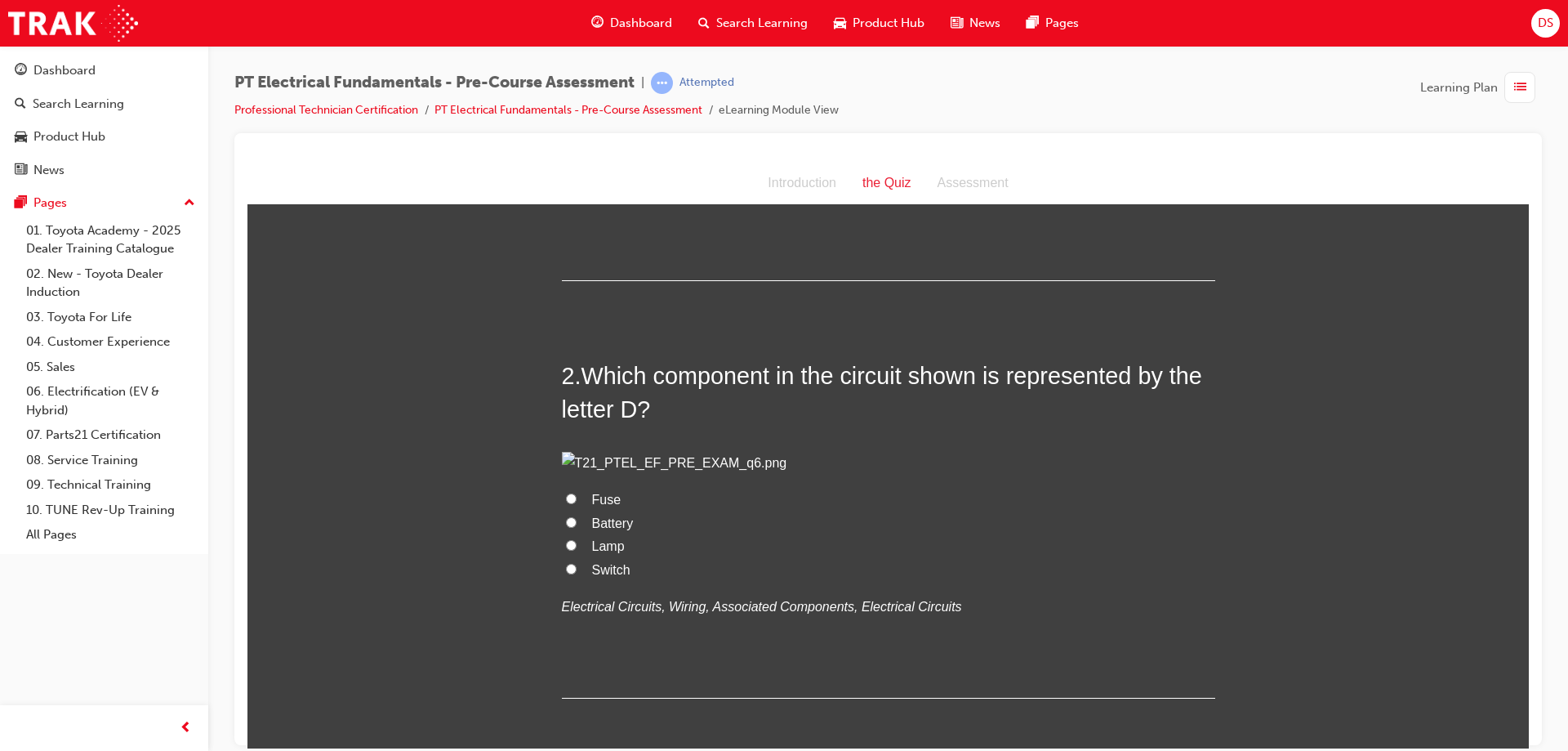
scroll to position [326, 0]
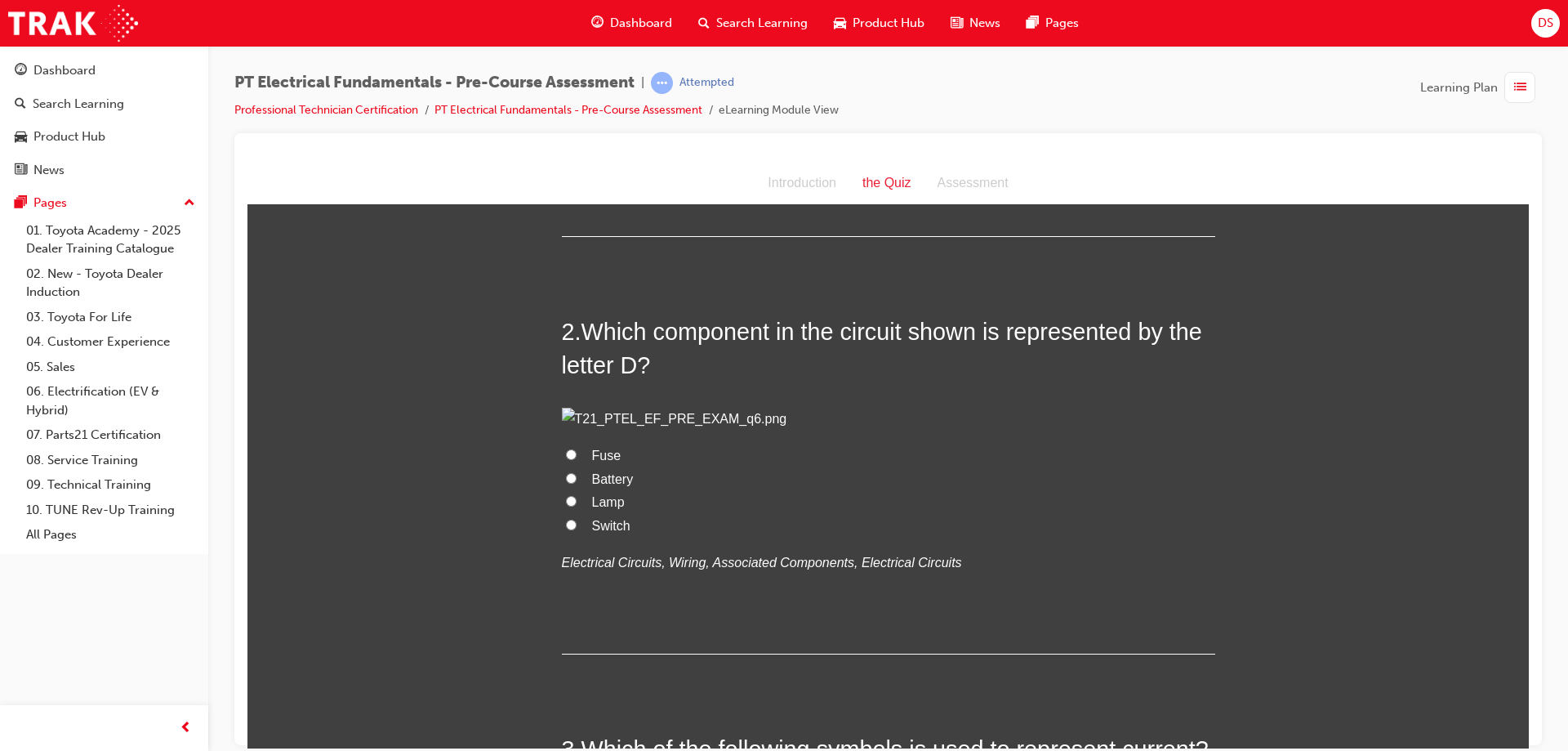
click at [568, 529] on input "Switch" at bounding box center [571, 524] width 11 height 11
radio input "true"
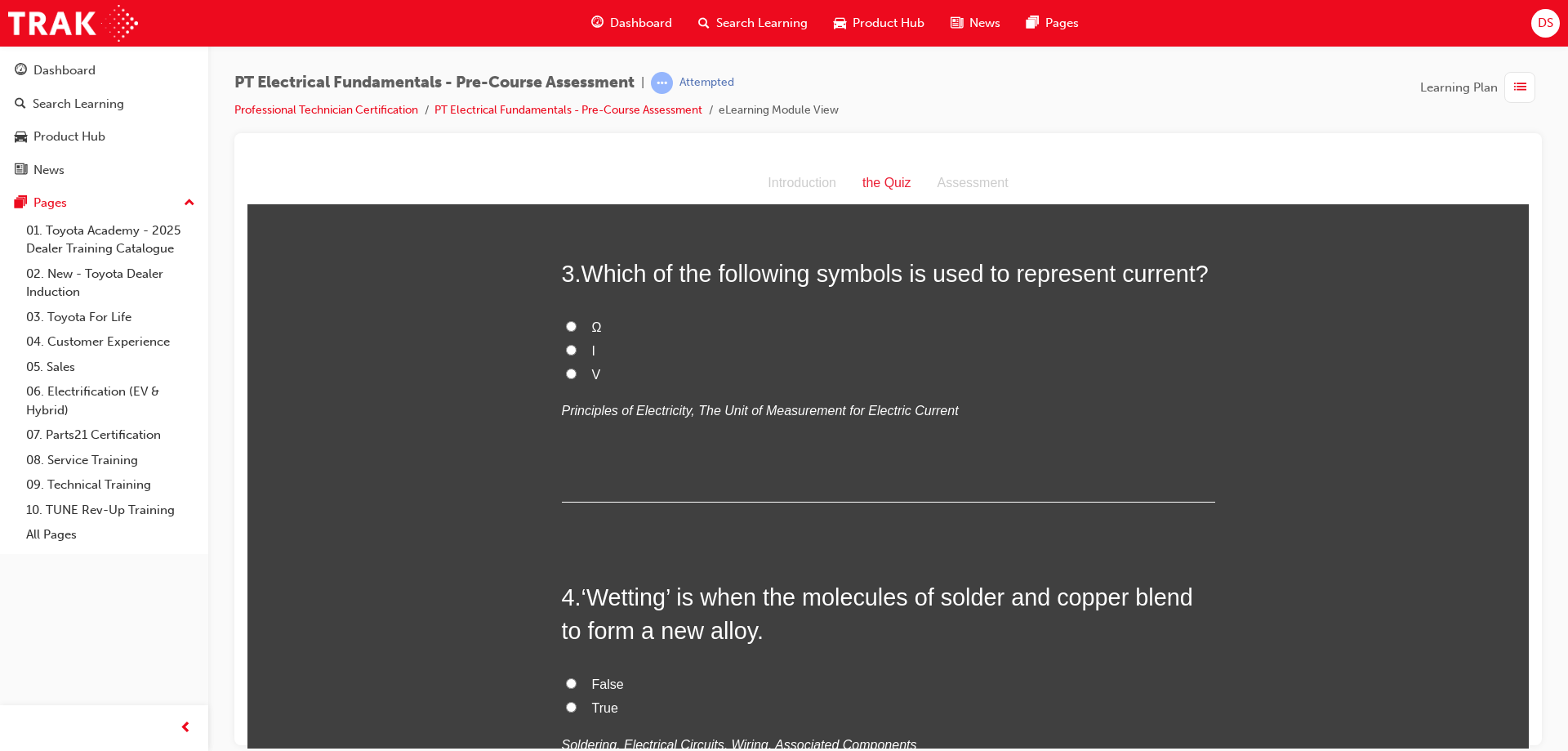
scroll to position [817, 0]
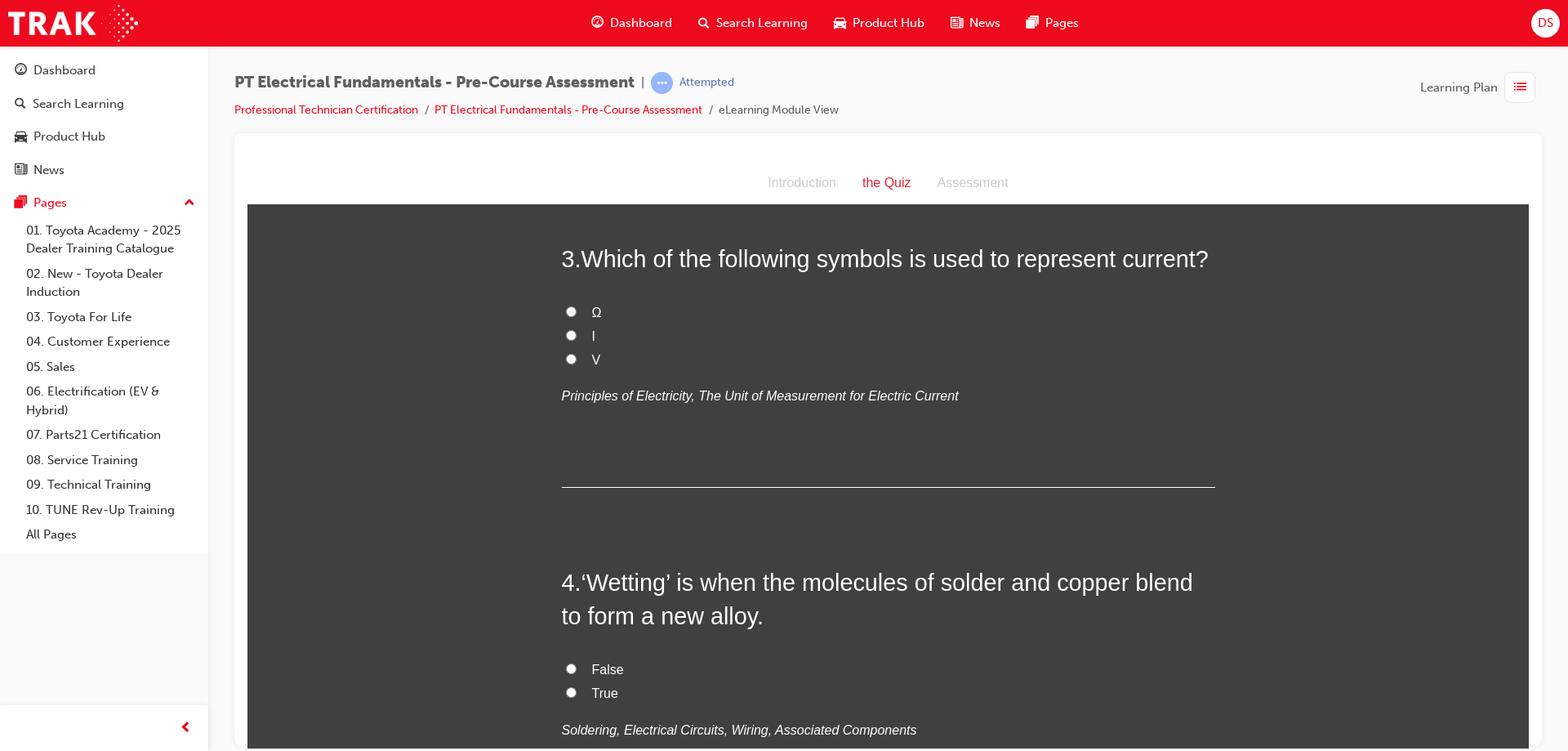
click at [566, 363] on input "V" at bounding box center [571, 358] width 11 height 11
radio input "true"
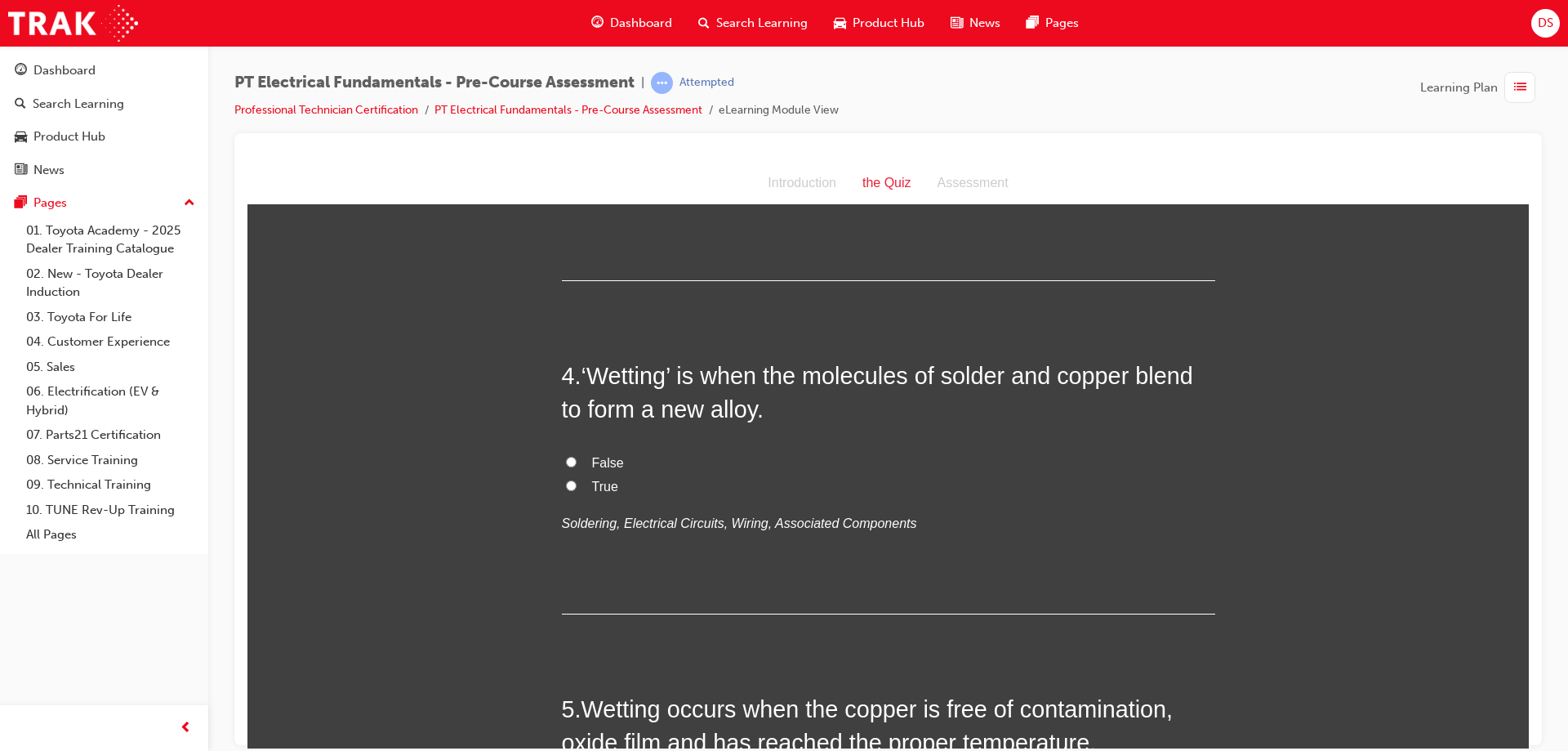
scroll to position [1062, 0]
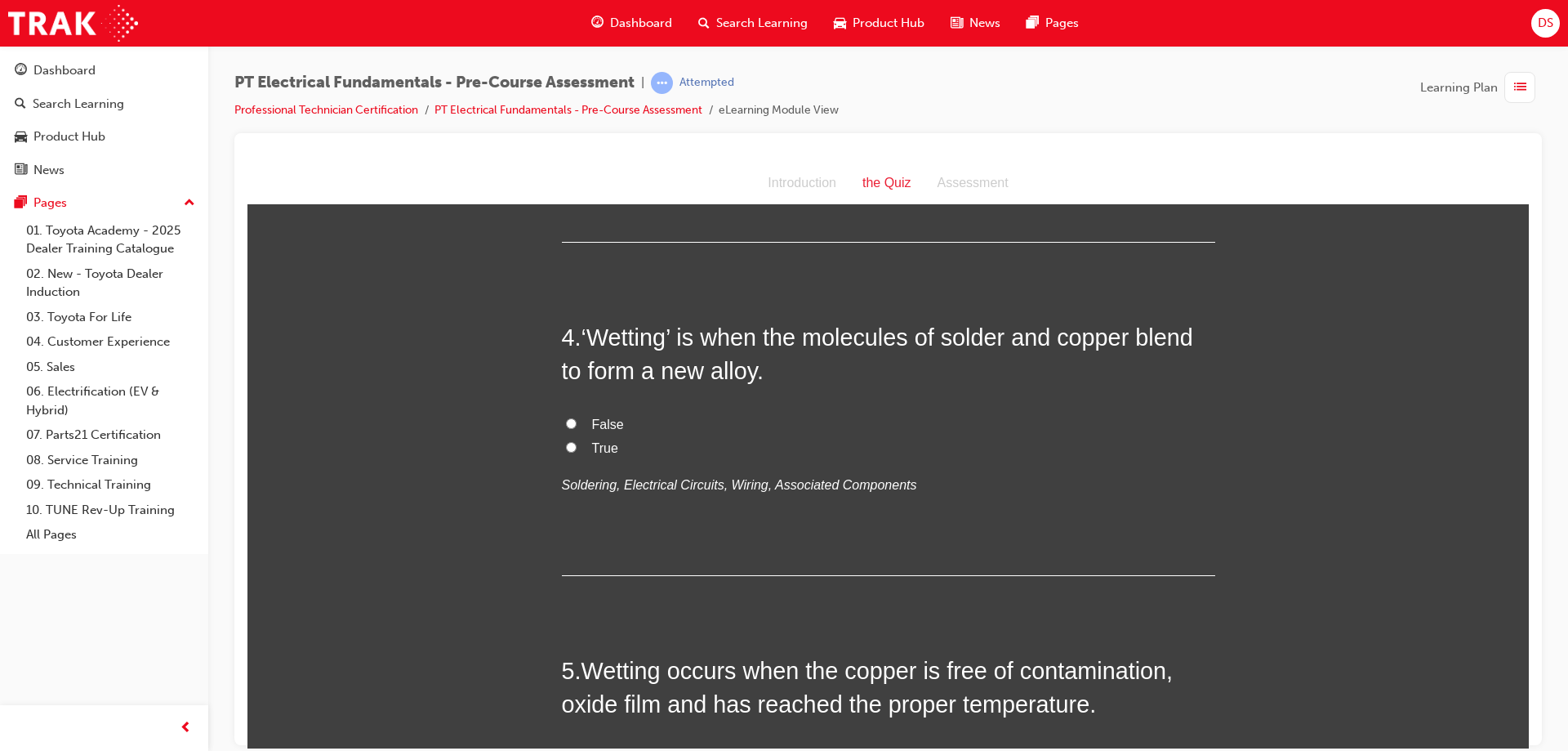
click at [566, 452] on input "True" at bounding box center [571, 446] width 11 height 11
radio input "true"
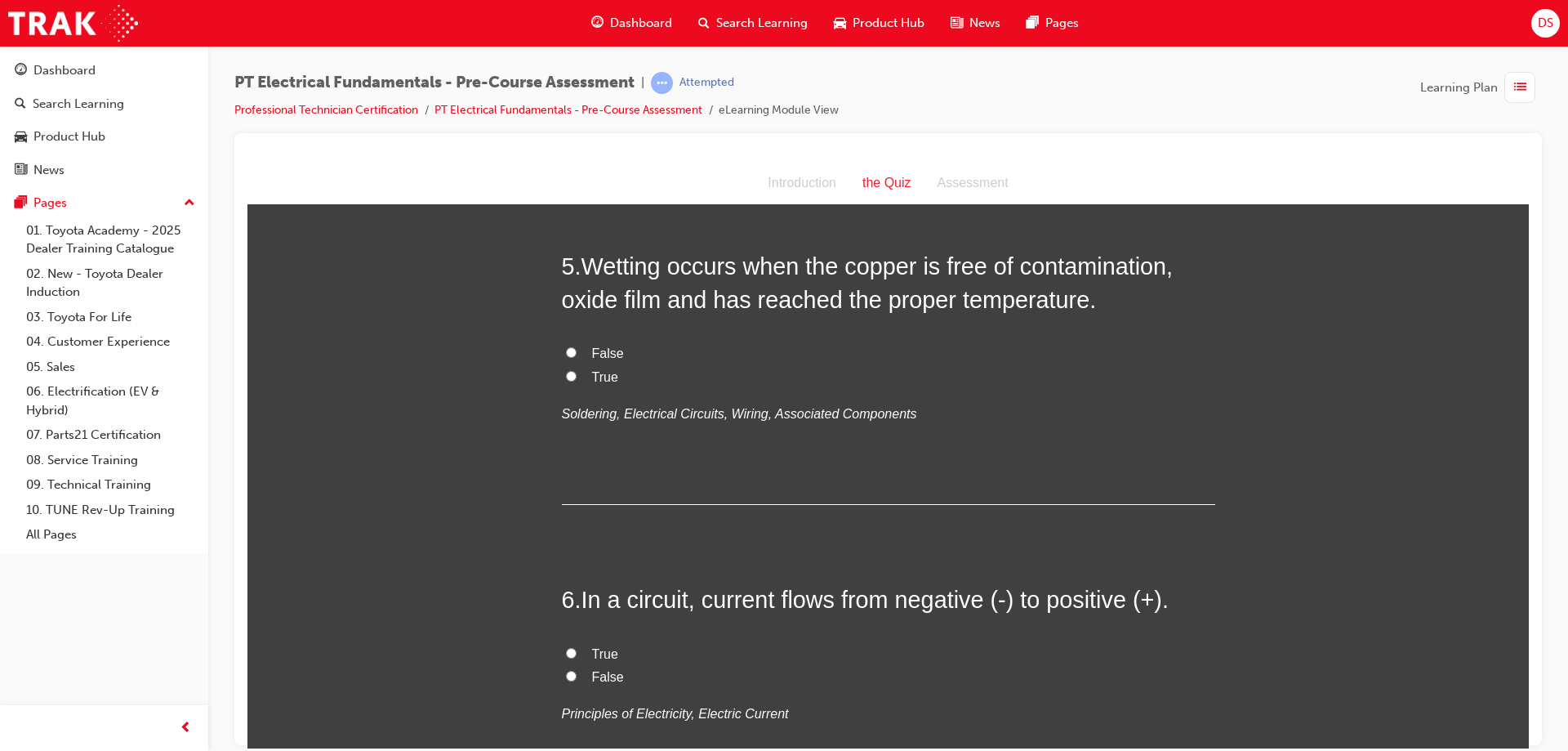
scroll to position [1471, 0]
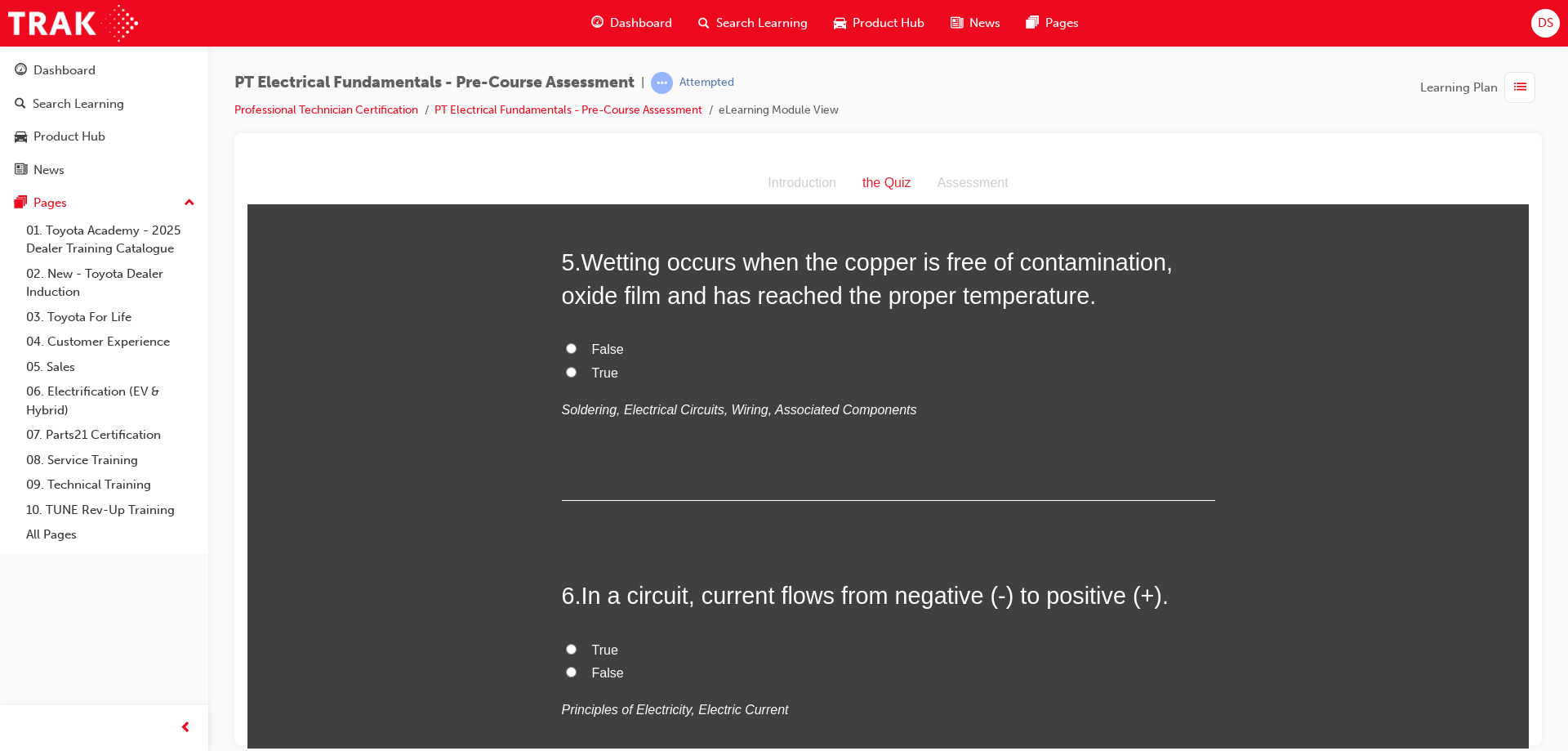
click at [567, 353] on input "False" at bounding box center [571, 347] width 11 height 11
radio input "true"
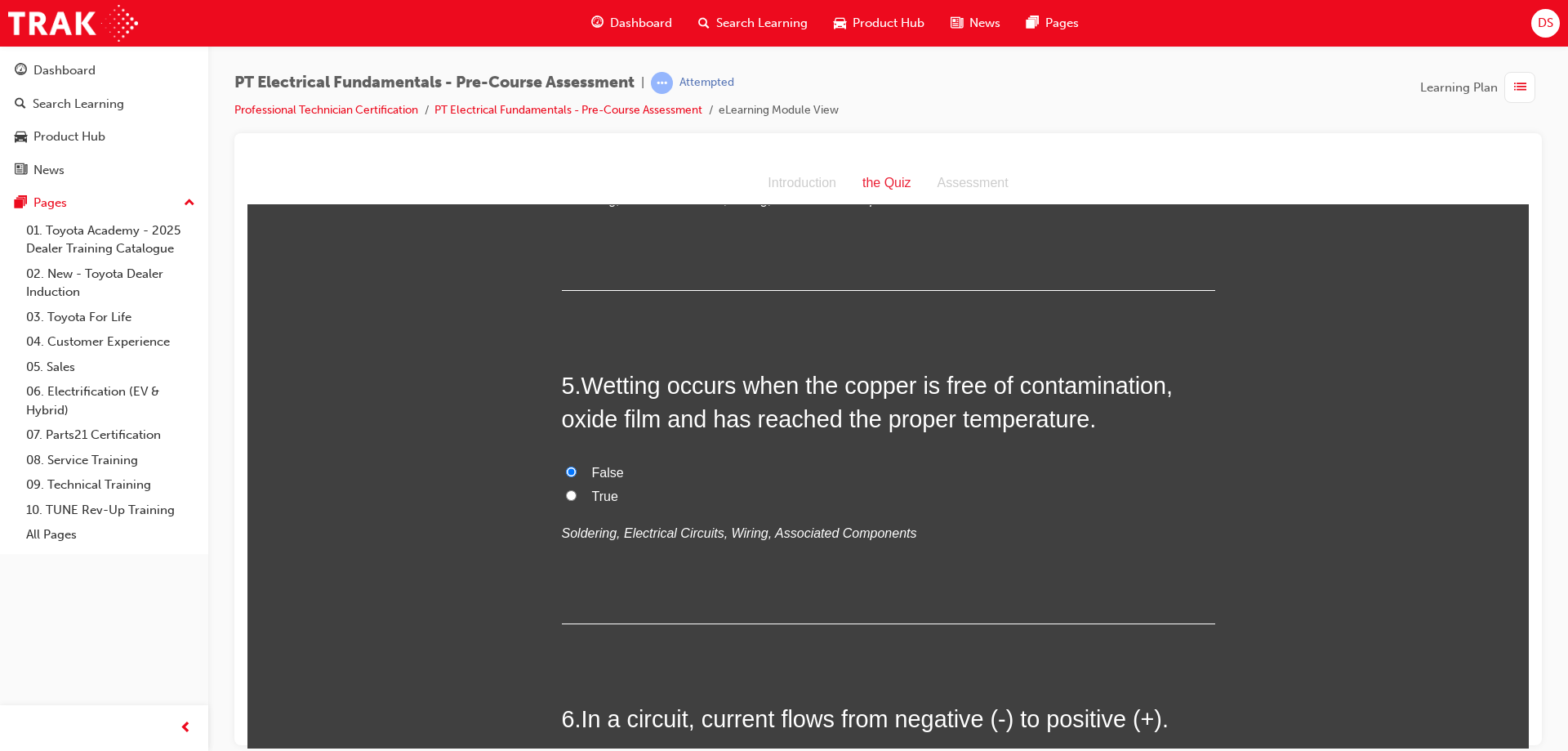
scroll to position [1307, 0]
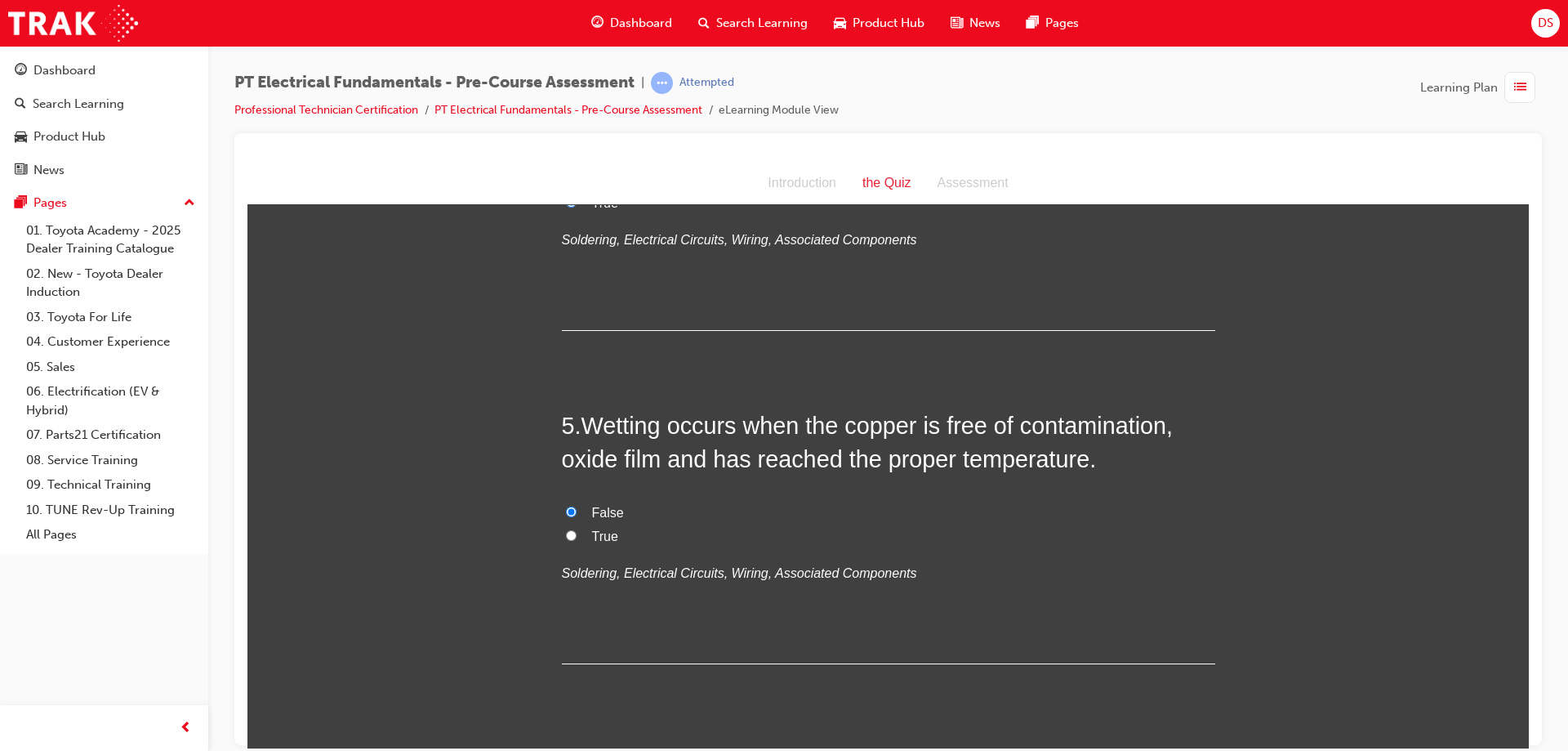
click at [566, 183] on input "False" at bounding box center [571, 177] width 11 height 11
radio input "true"
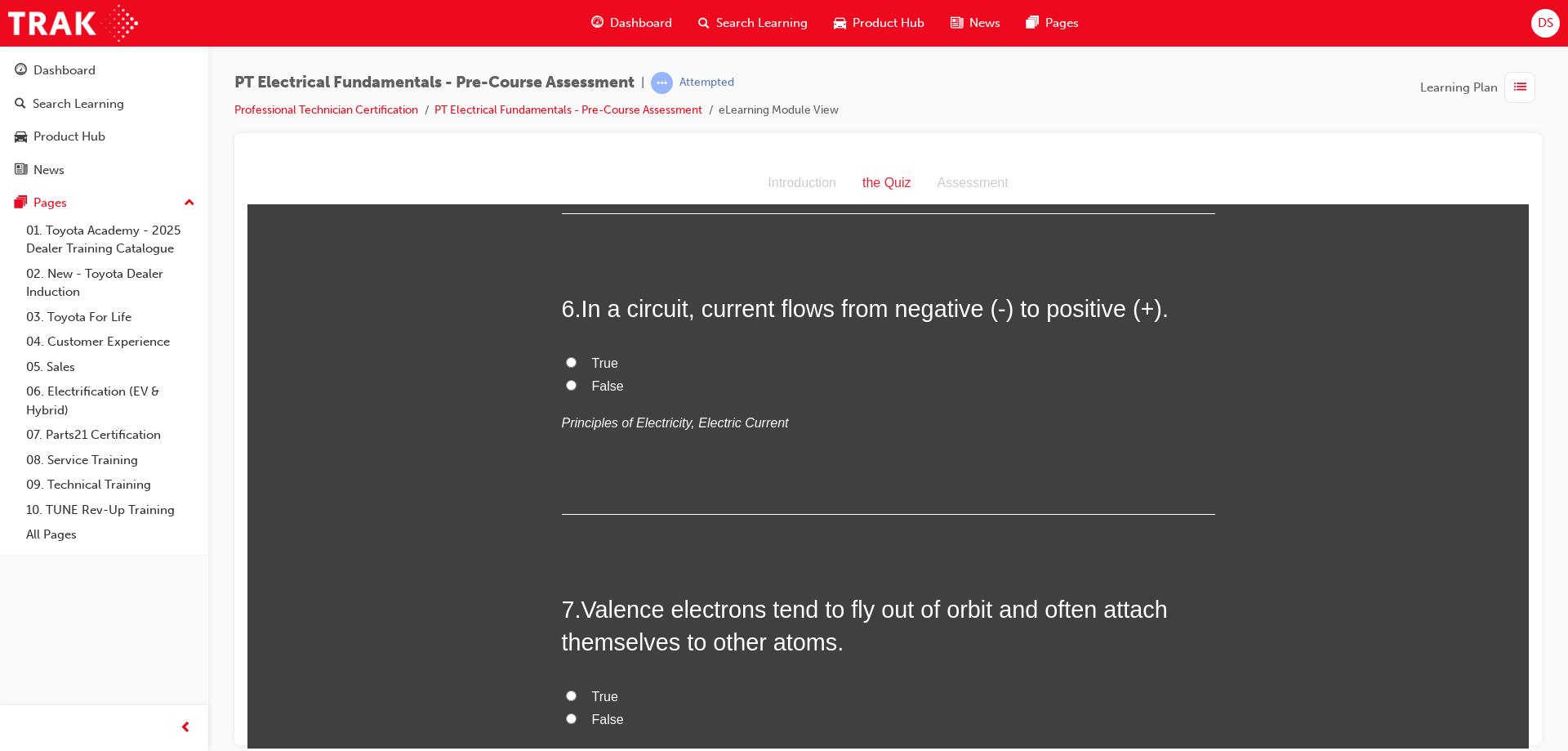
scroll to position [1879, 0]
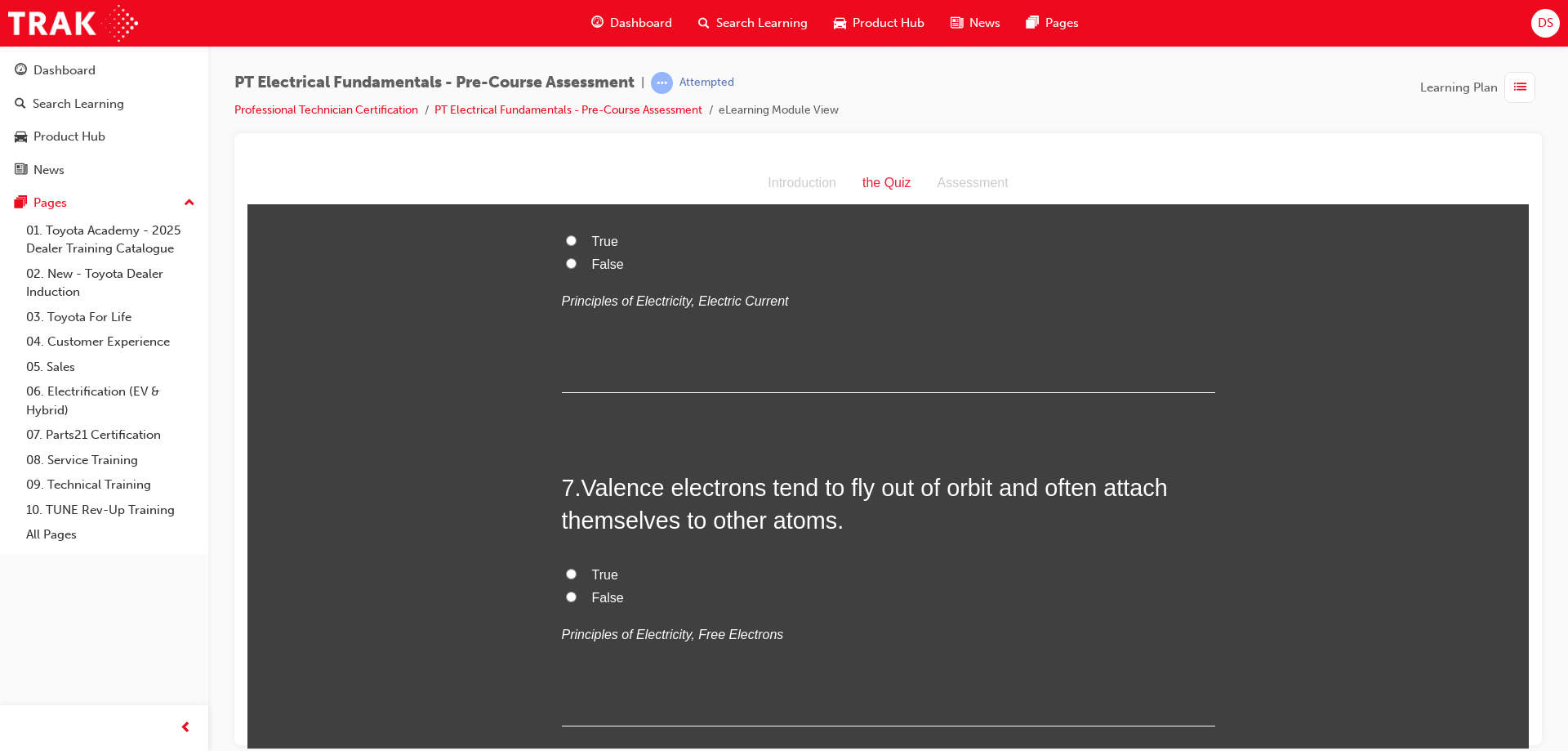
click at [566, 245] on input "True" at bounding box center [571, 239] width 11 height 11
radio input "true"
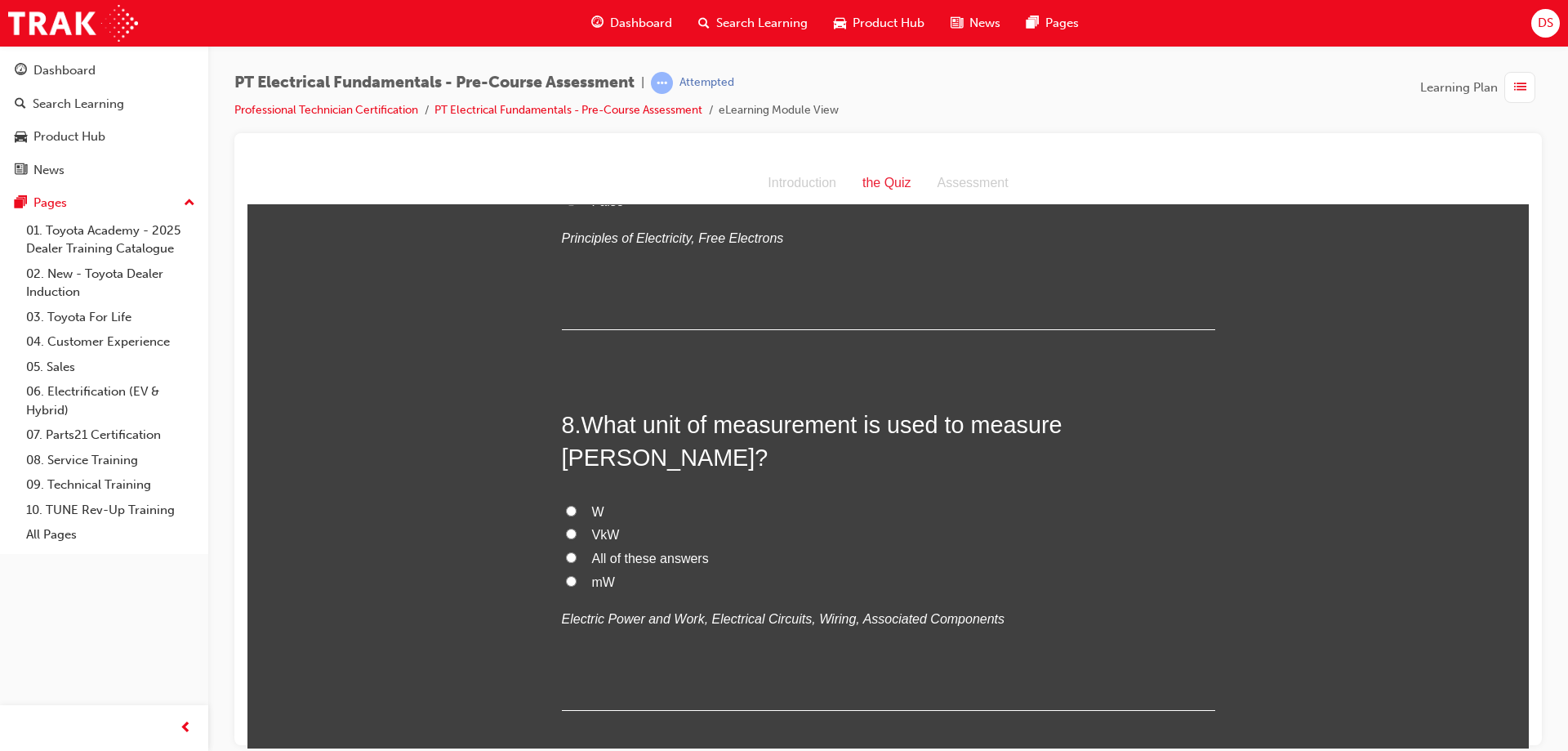
scroll to position [2288, 0]
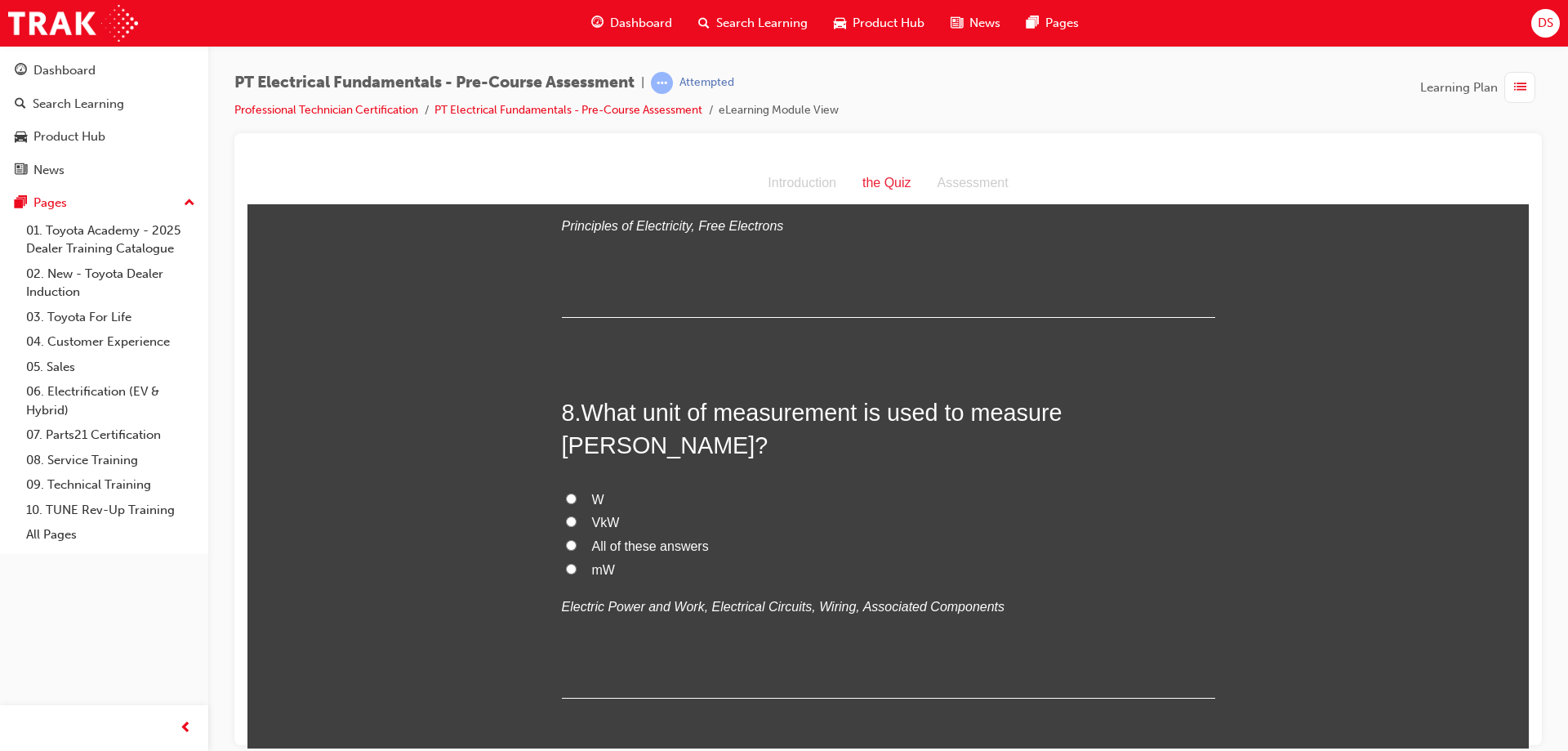
click at [566, 170] on input "True" at bounding box center [571, 164] width 11 height 11
radio input "true"
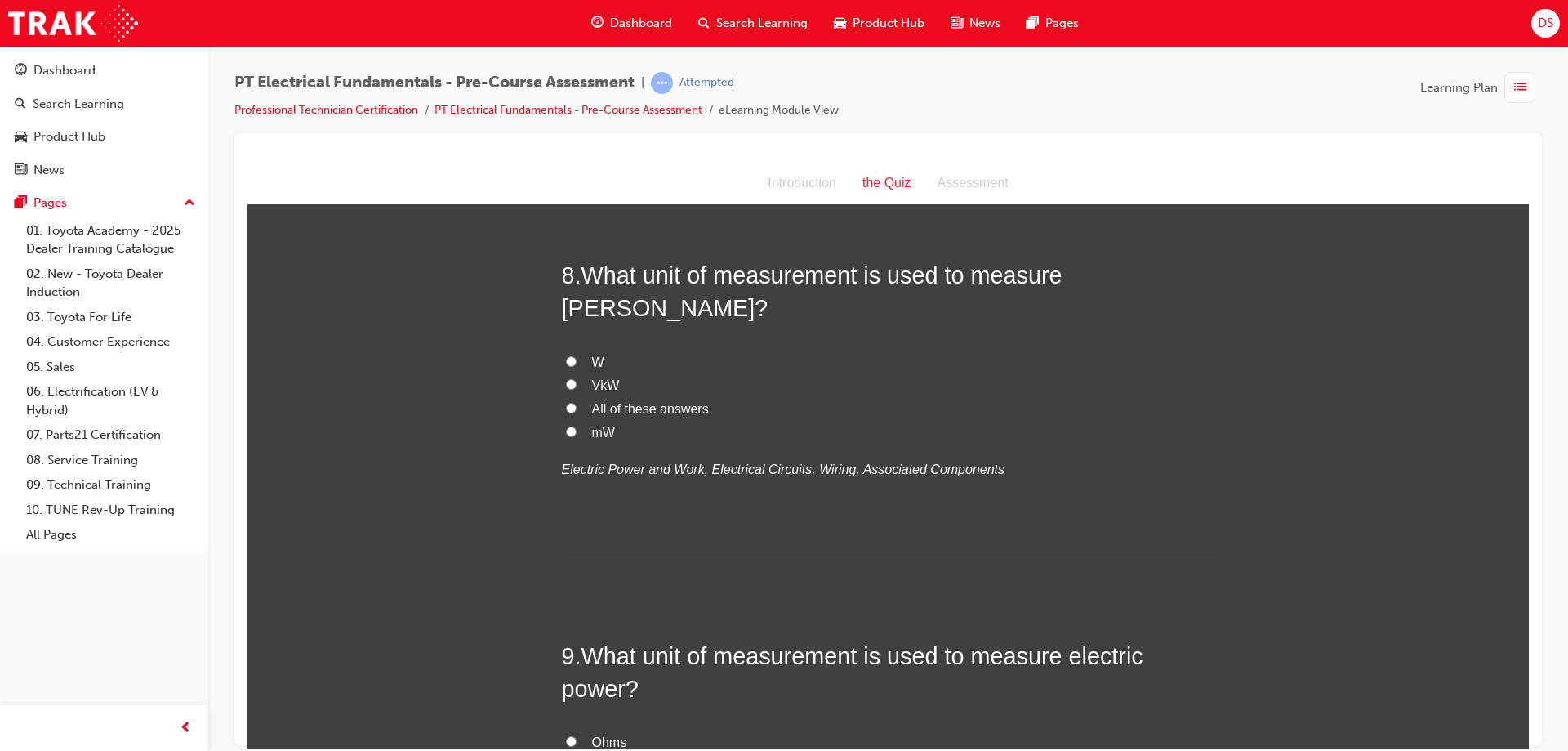
scroll to position [2451, 0]
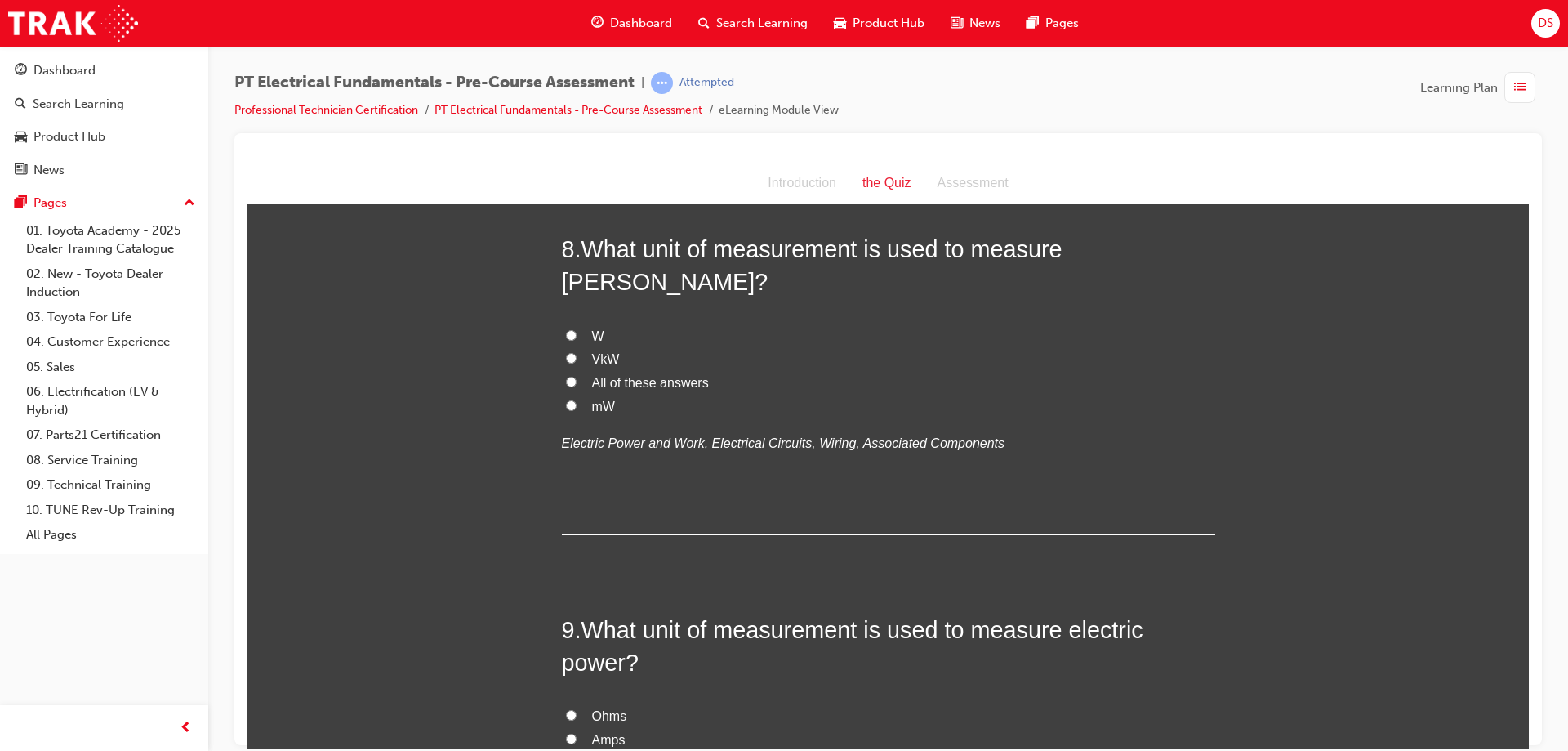
click at [566, 340] on input "W" at bounding box center [571, 334] width 11 height 11
radio input "true"
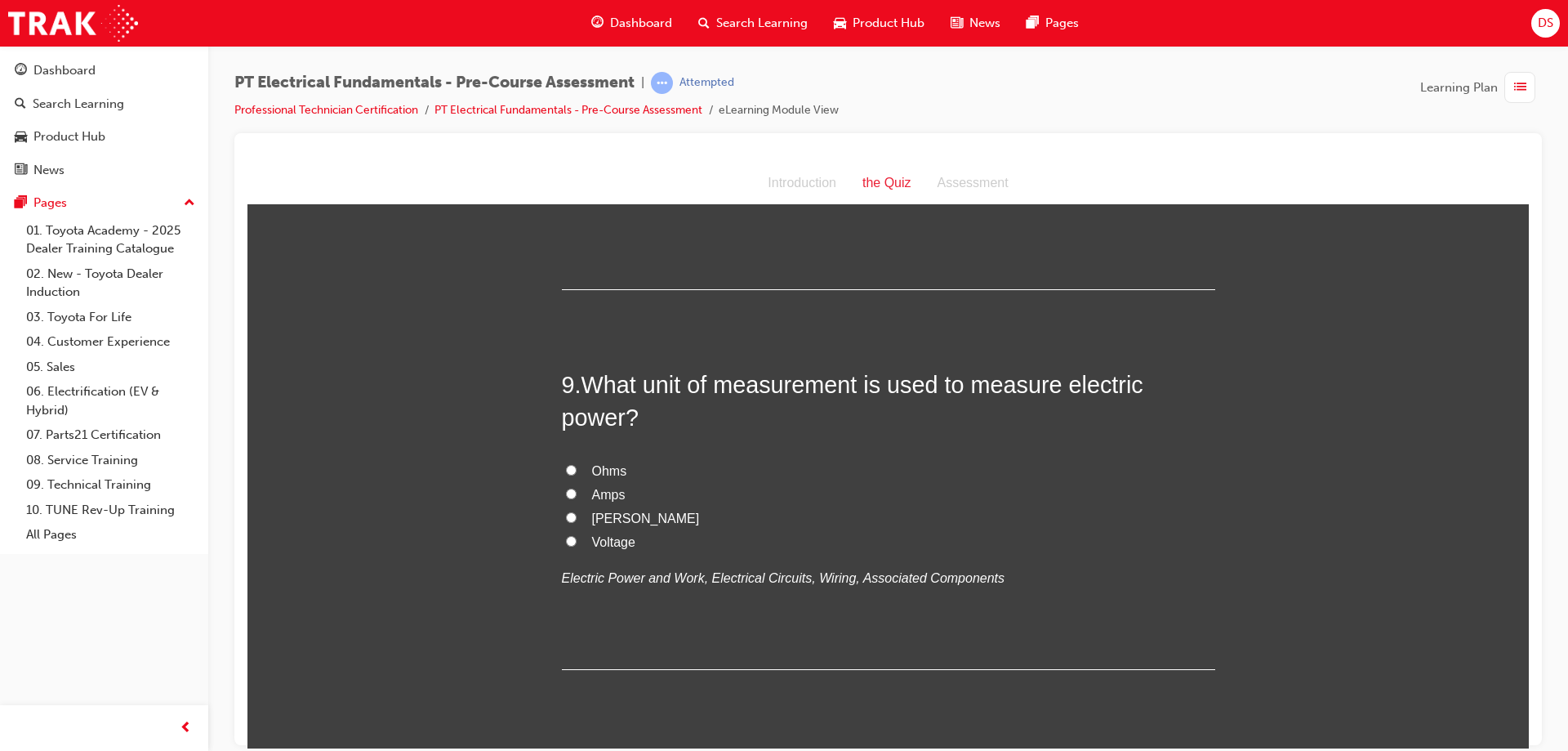
scroll to position [2941, 0]
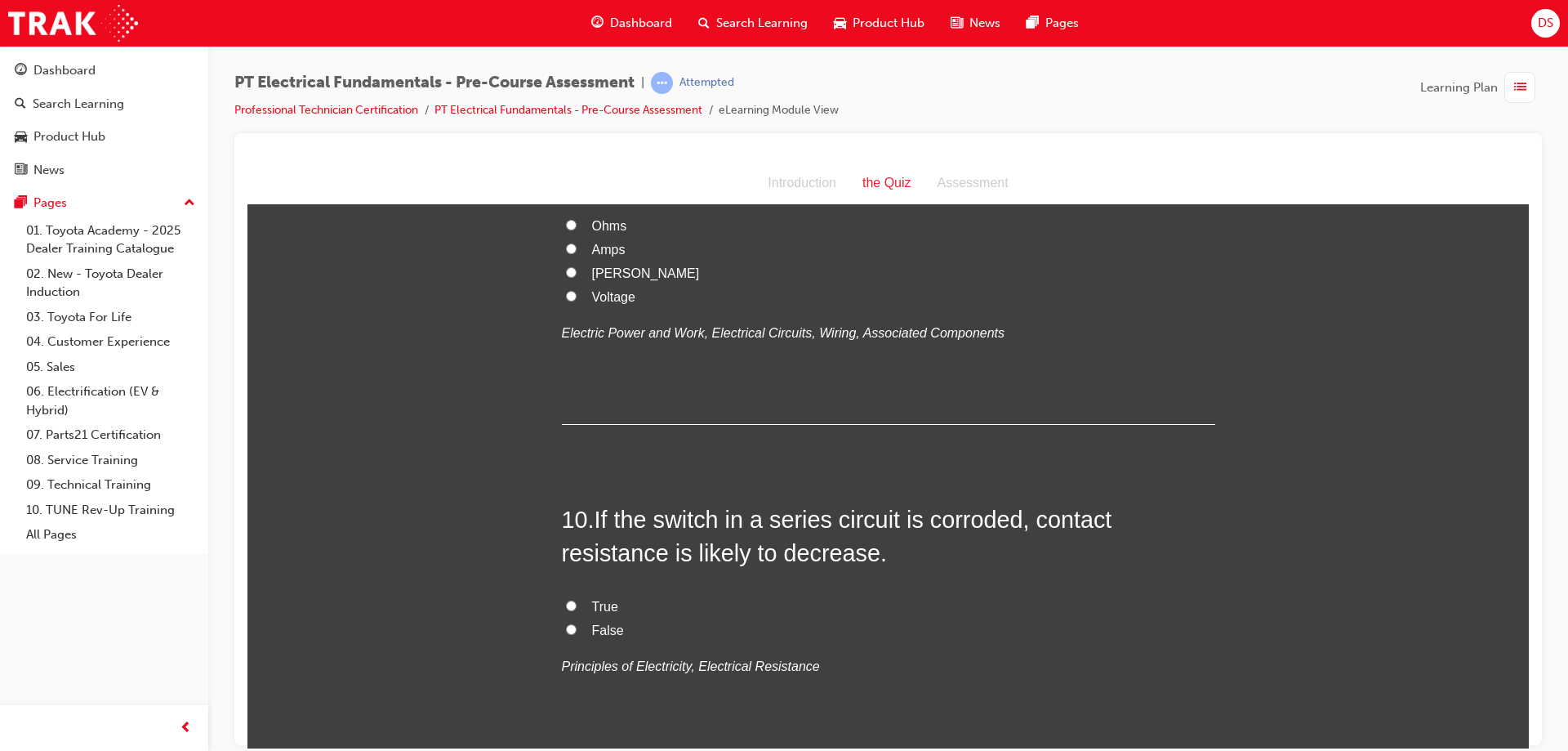
click at [566, 300] on input "Voltage" at bounding box center [571, 295] width 11 height 11
radio input "true"
click at [569, 277] on input "Watts" at bounding box center [571, 271] width 11 height 11
radio input "true"
click at [566, 300] on input "Voltage" at bounding box center [571, 295] width 11 height 11
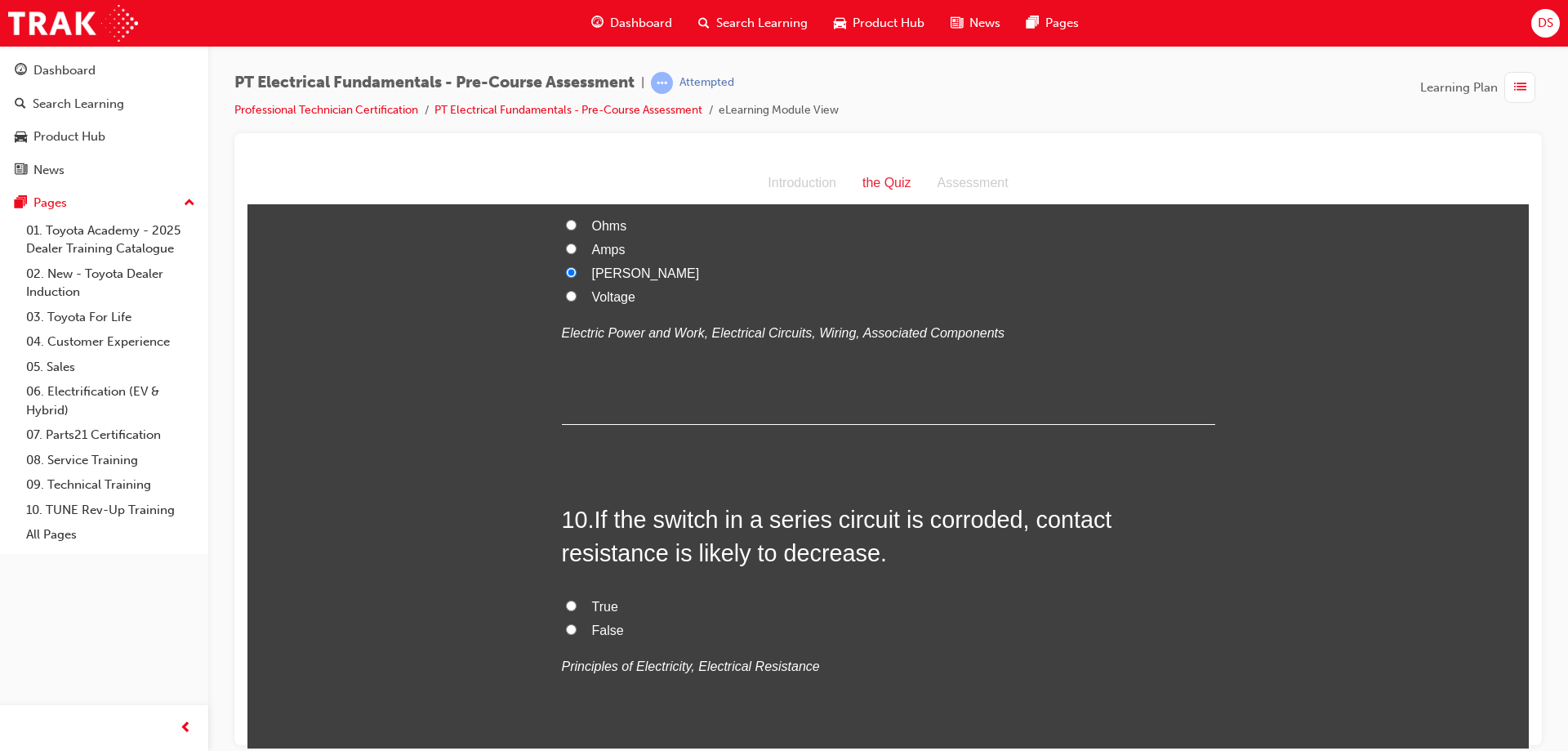
radio input "true"
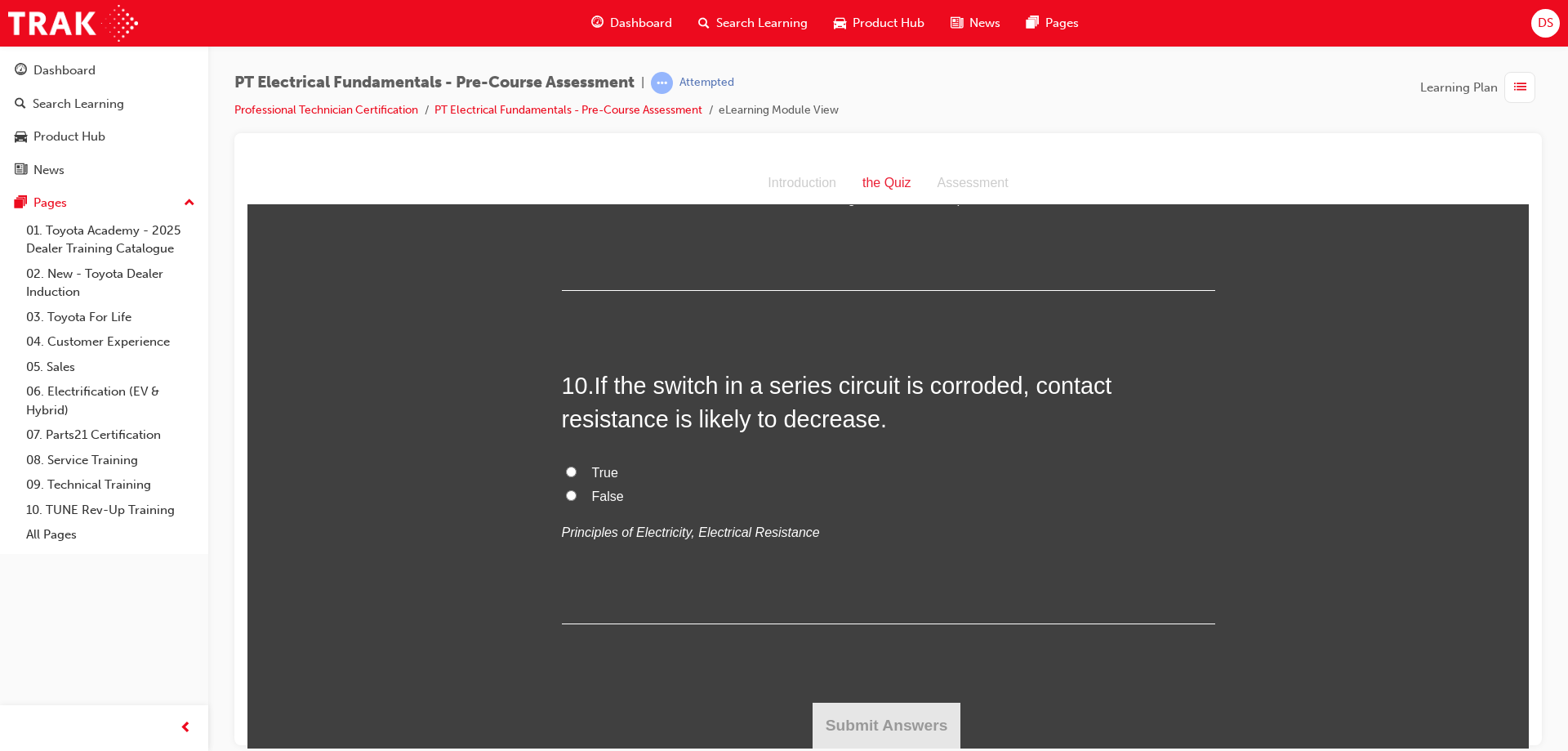
scroll to position [3229, 0]
click at [572, 493] on label "False" at bounding box center [888, 496] width 653 height 23
click at [572, 493] on input "False" at bounding box center [571, 495] width 11 height 11
radio input "true"
click at [875, 720] on button "Submit Answers" at bounding box center [886, 724] width 149 height 46
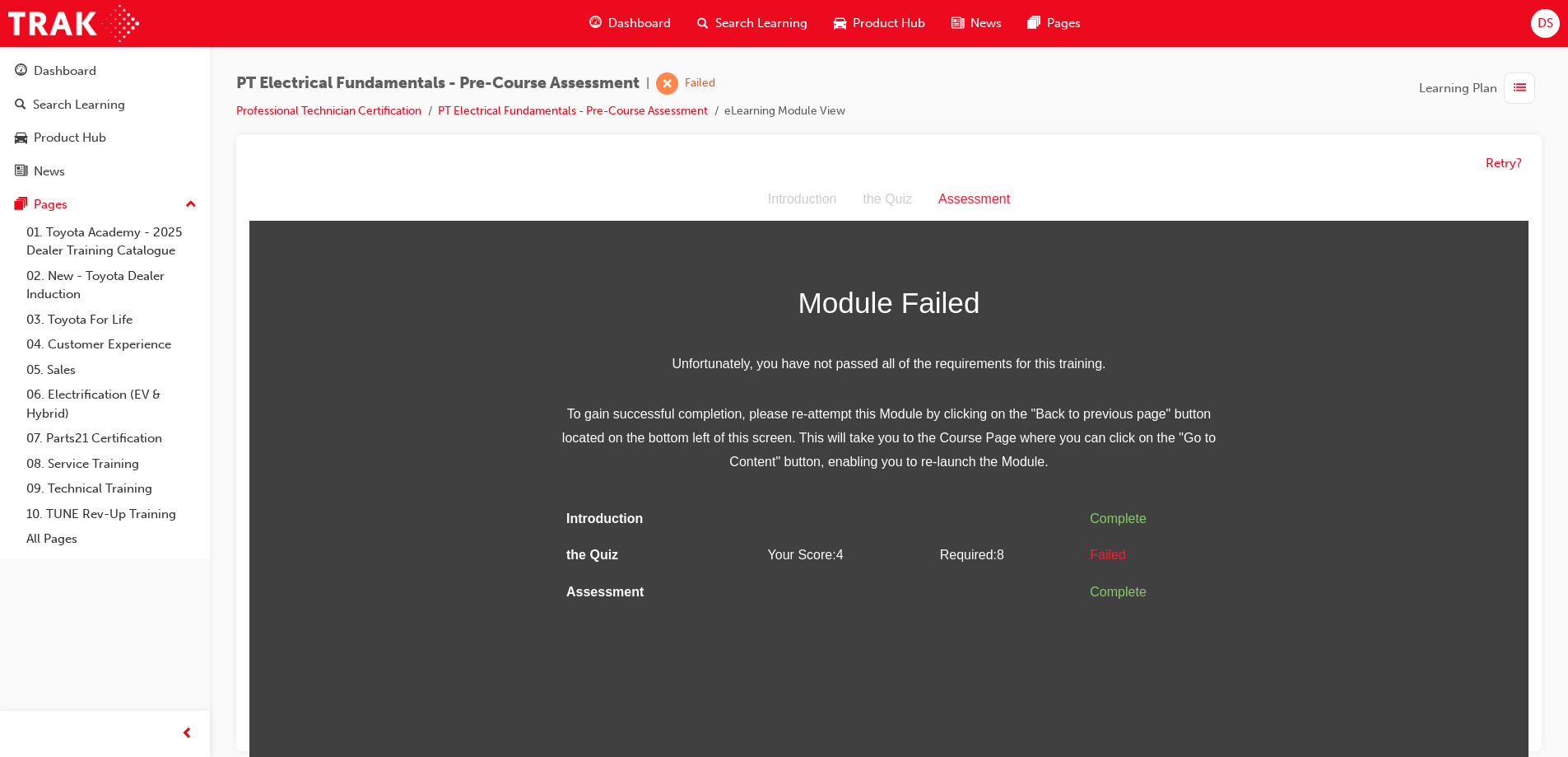
scroll to position [13, 0]
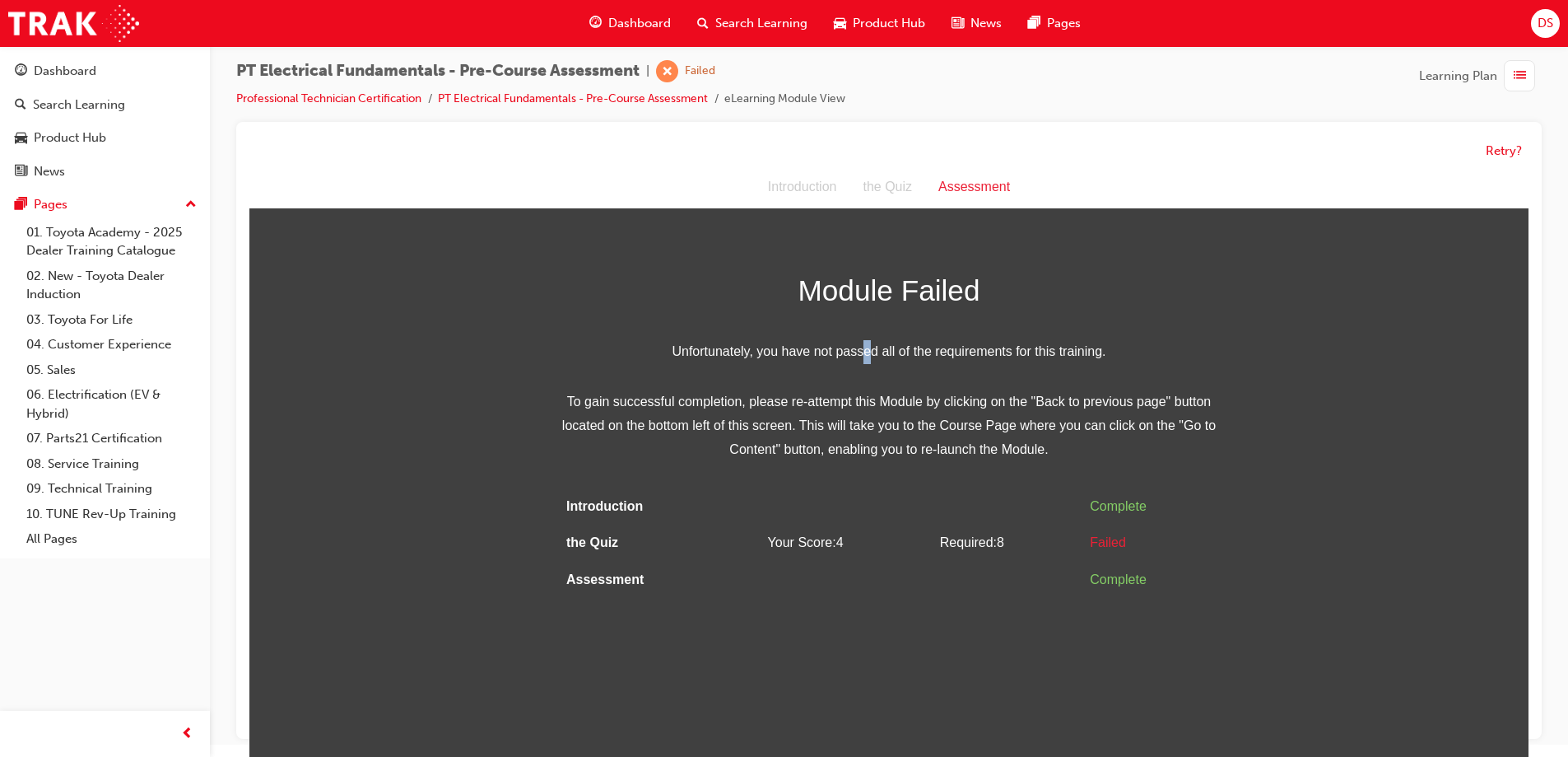
click at [865, 340] on span "Unfortunately, you have not passed all of the requirements for this training." at bounding box center [889, 352] width 659 height 24
click at [1508, 153] on button "Retry?" at bounding box center [1503, 151] width 36 height 19
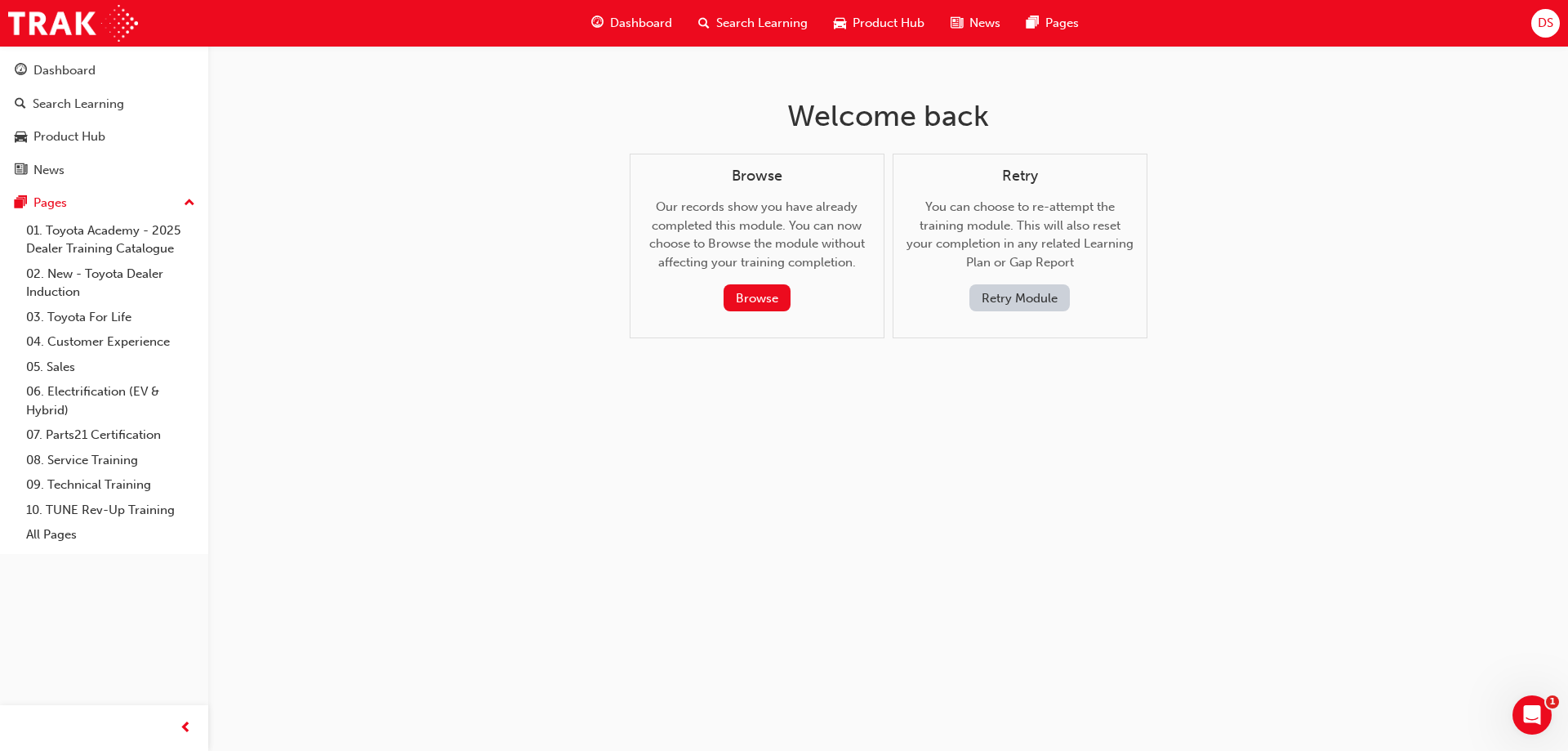
click at [1011, 292] on button "Retry Module" at bounding box center [1018, 298] width 100 height 27
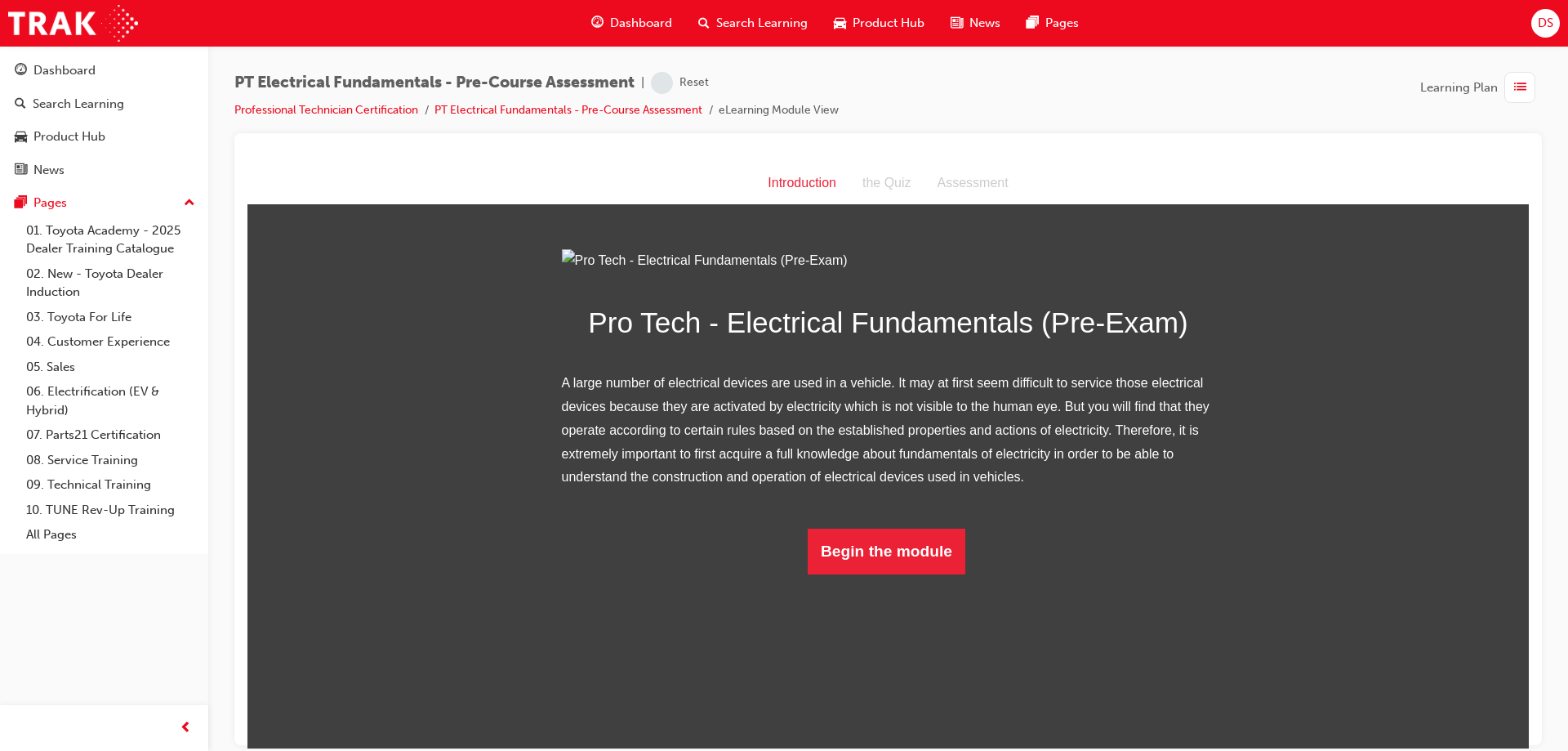
scroll to position [6, 0]
click at [845, 573] on button "Begin the module" at bounding box center [886, 550] width 157 height 46
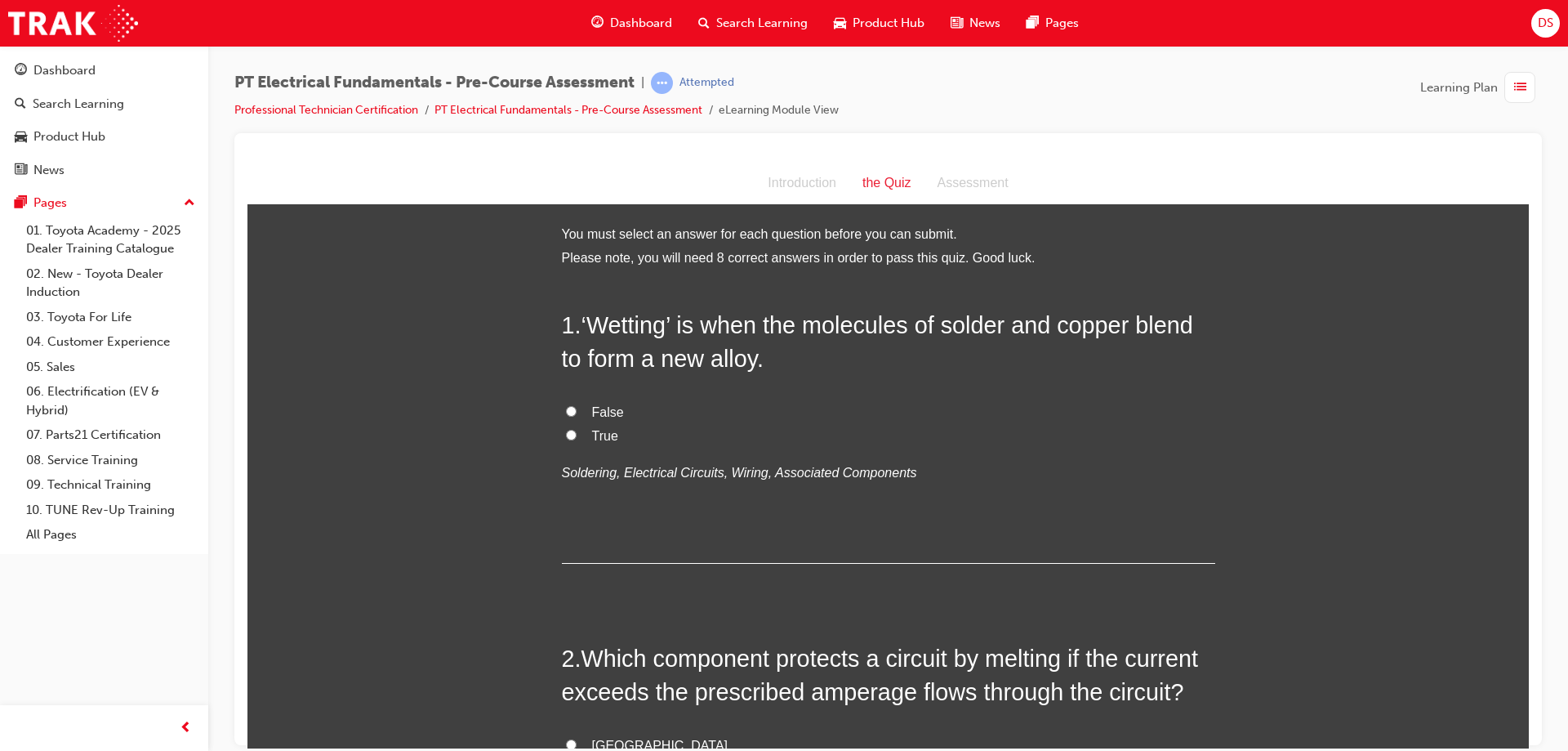
click at [566, 414] on input "False" at bounding box center [571, 410] width 11 height 11
radio input "true"
click at [567, 433] on input "True" at bounding box center [571, 433] width 11 height 11
radio input "true"
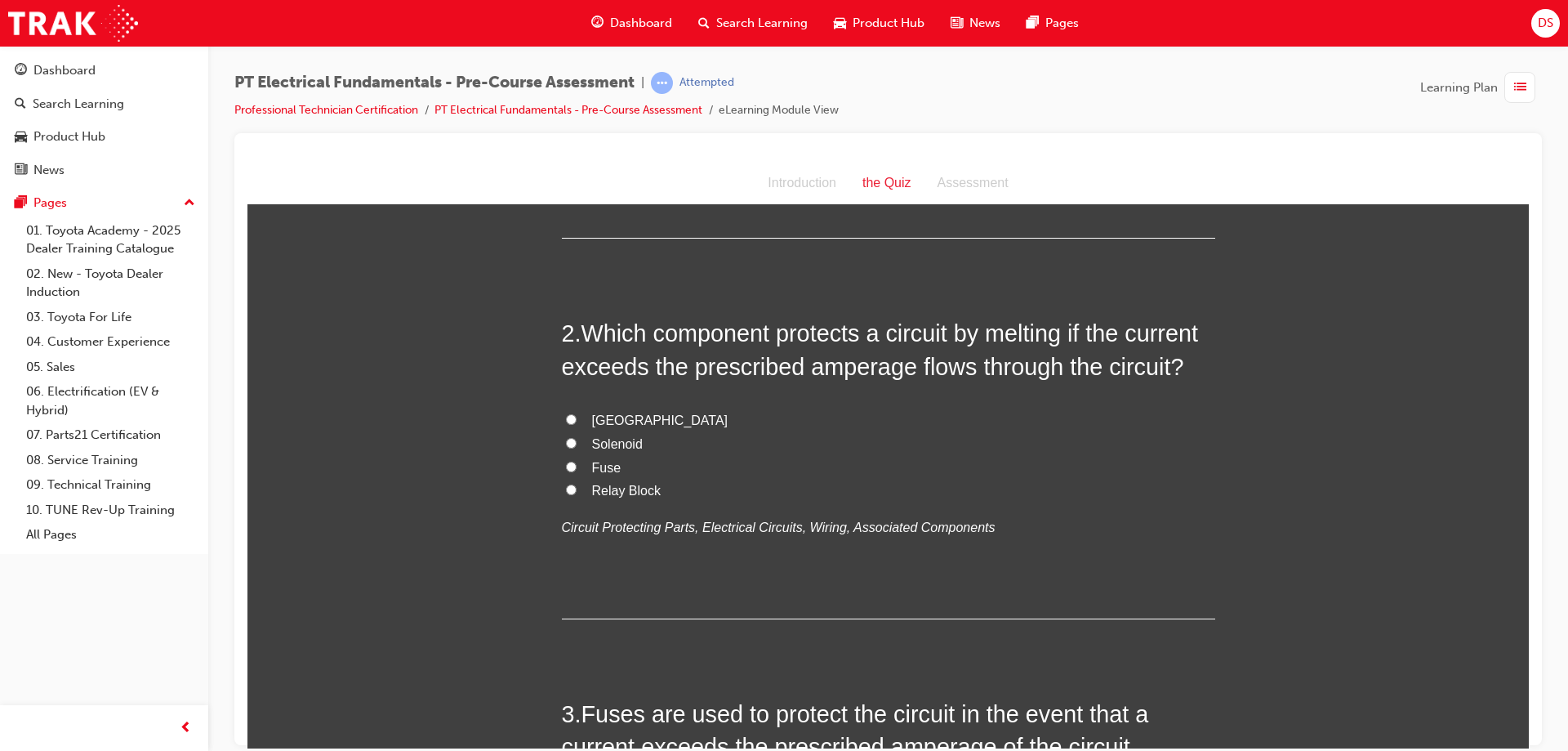
scroll to position [326, 0]
click at [566, 465] on input "Fuse" at bounding box center [571, 464] width 11 height 11
radio input "true"
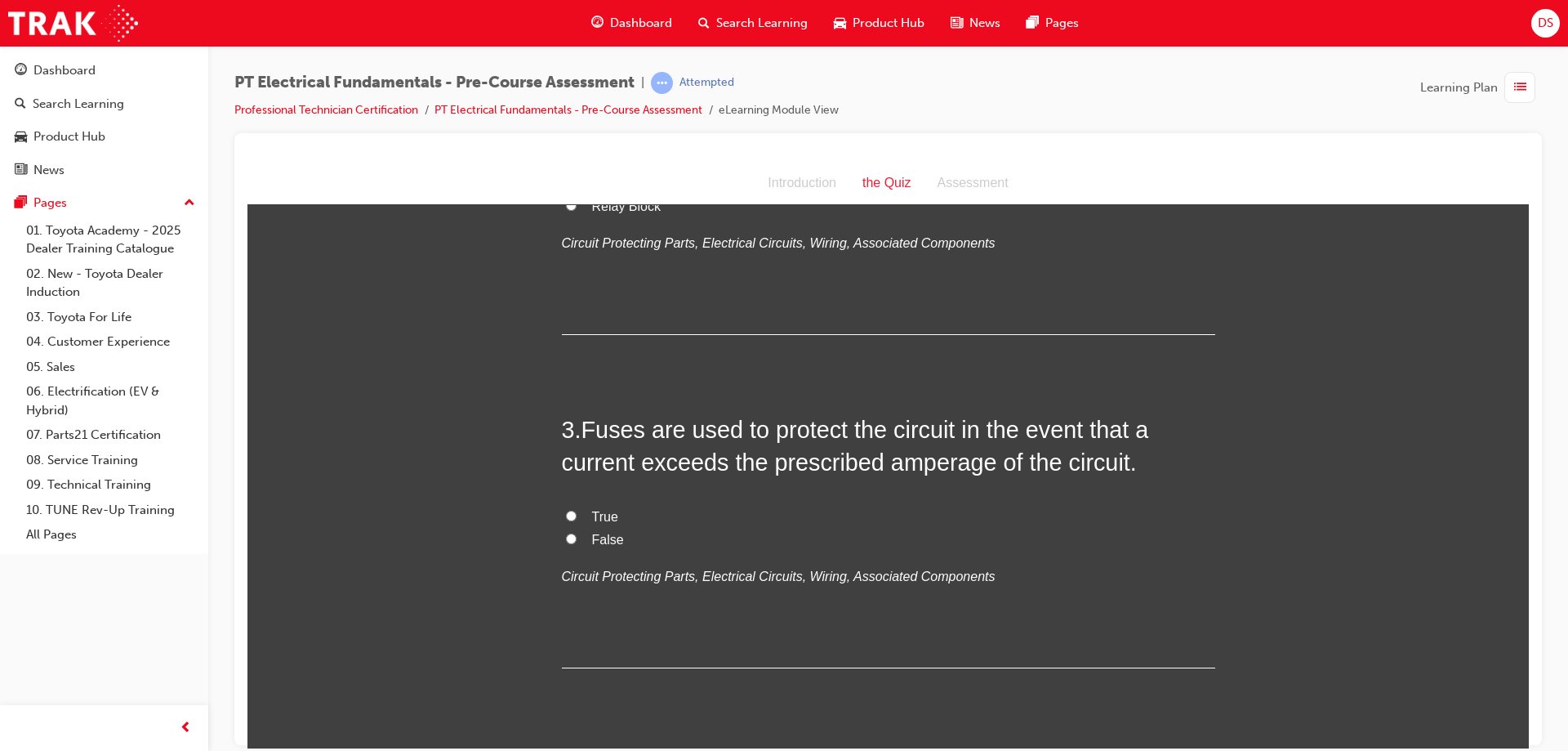
scroll to position [654, 0]
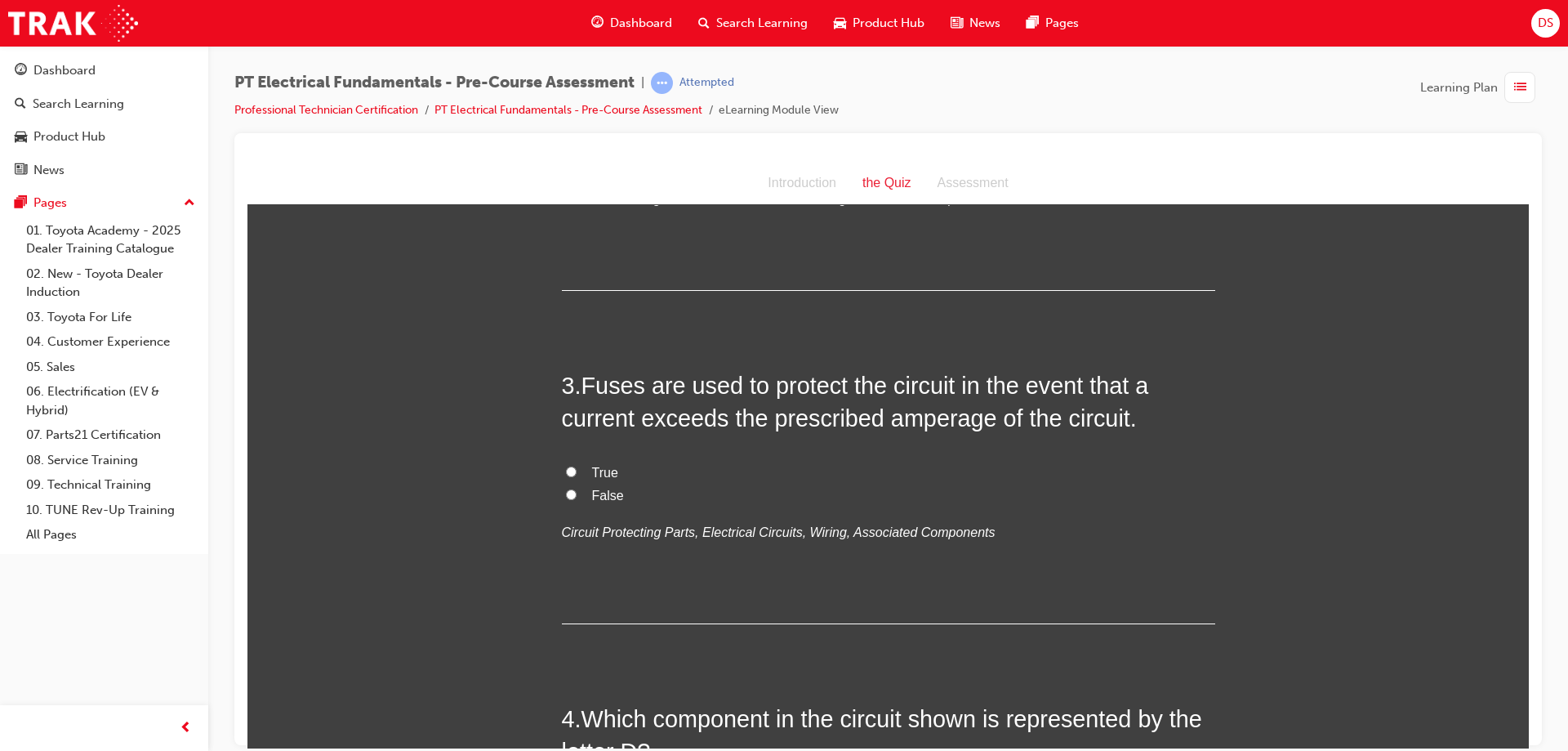
click at [566, 472] on input "True" at bounding box center [571, 470] width 11 height 11
radio input "true"
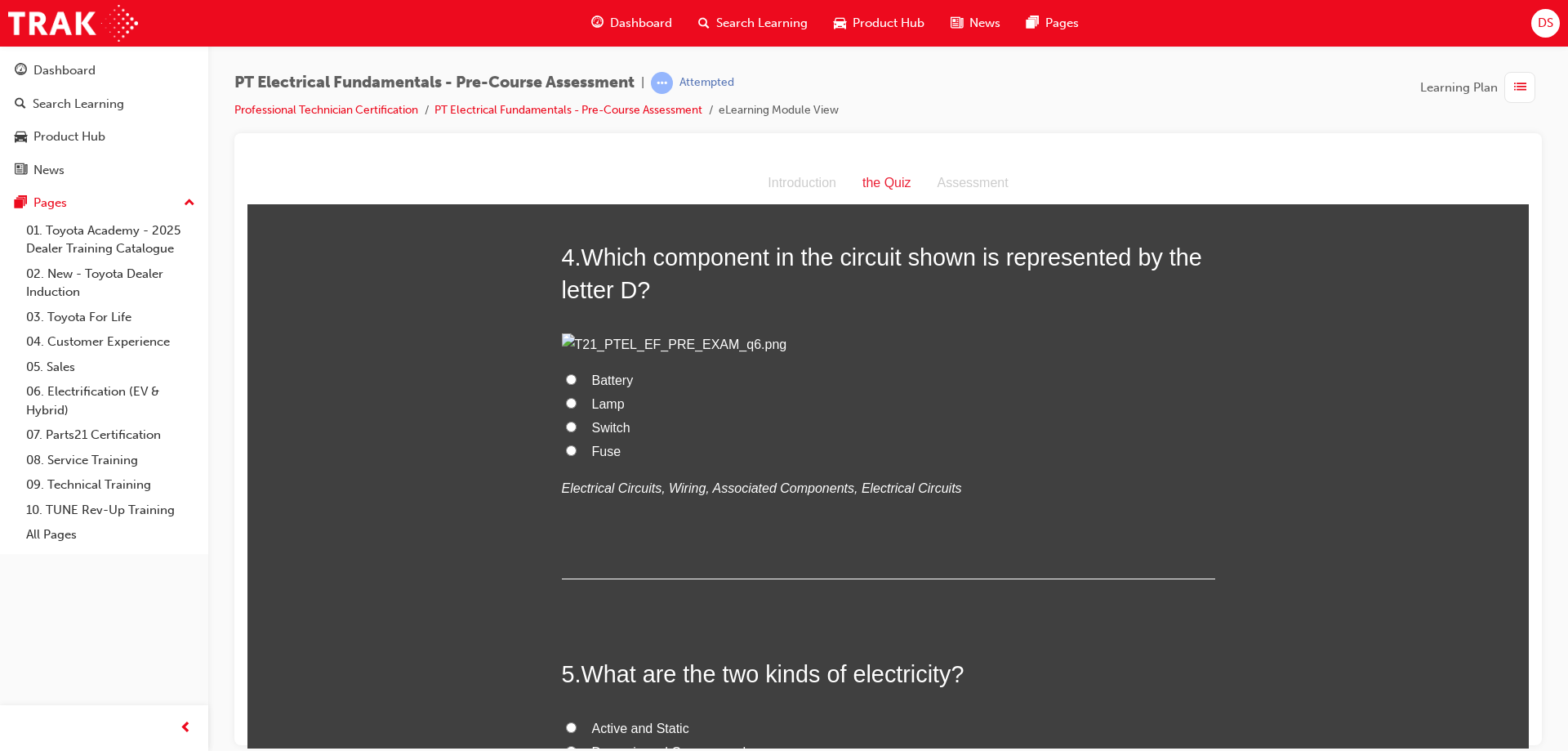
scroll to position [1144, 0]
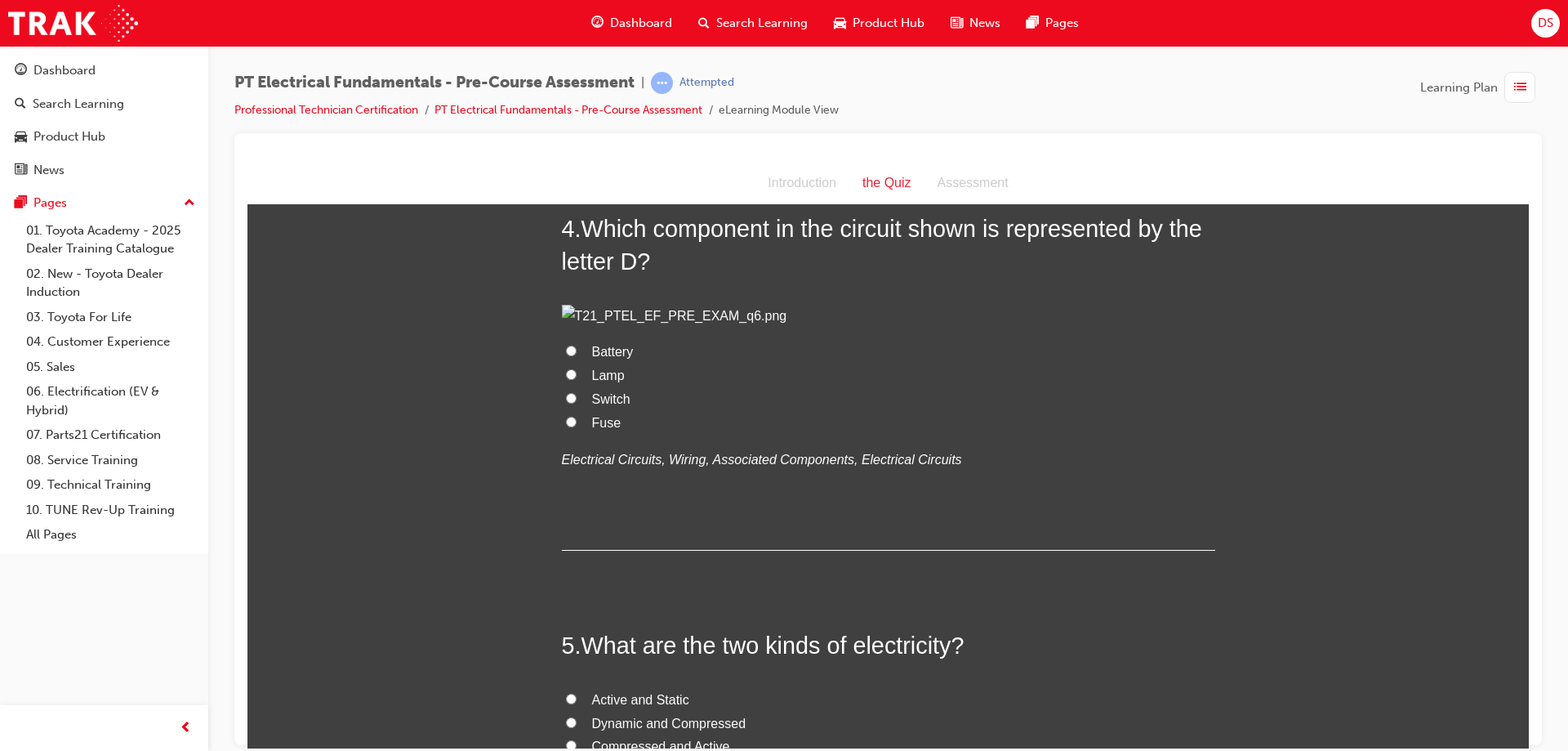
click at [566, 403] on input "Switch" at bounding box center [571, 397] width 11 height 11
radio input "true"
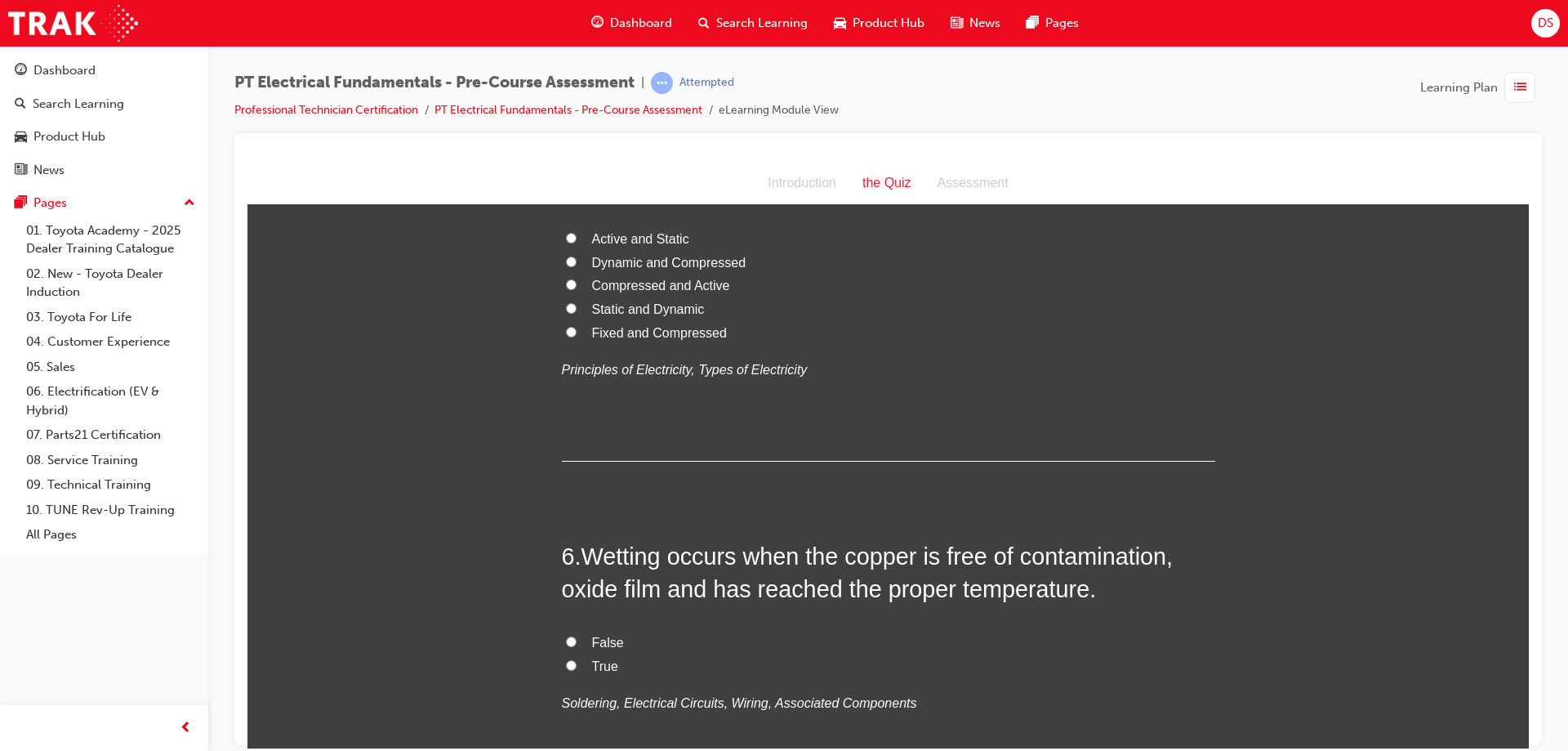
scroll to position [1634, 0]
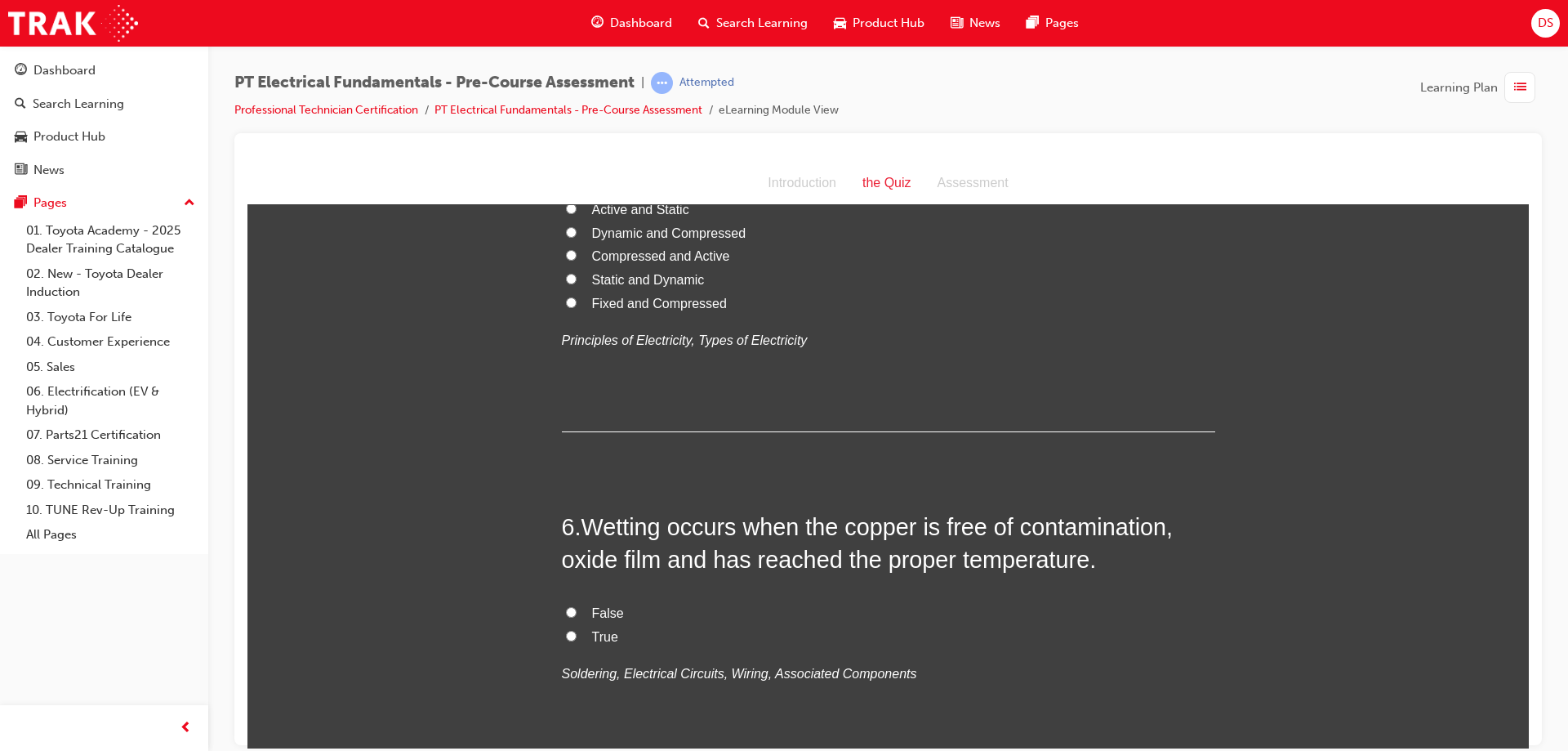
click at [566, 213] on input "Active and Static" at bounding box center [571, 208] width 11 height 11
radio input "true"
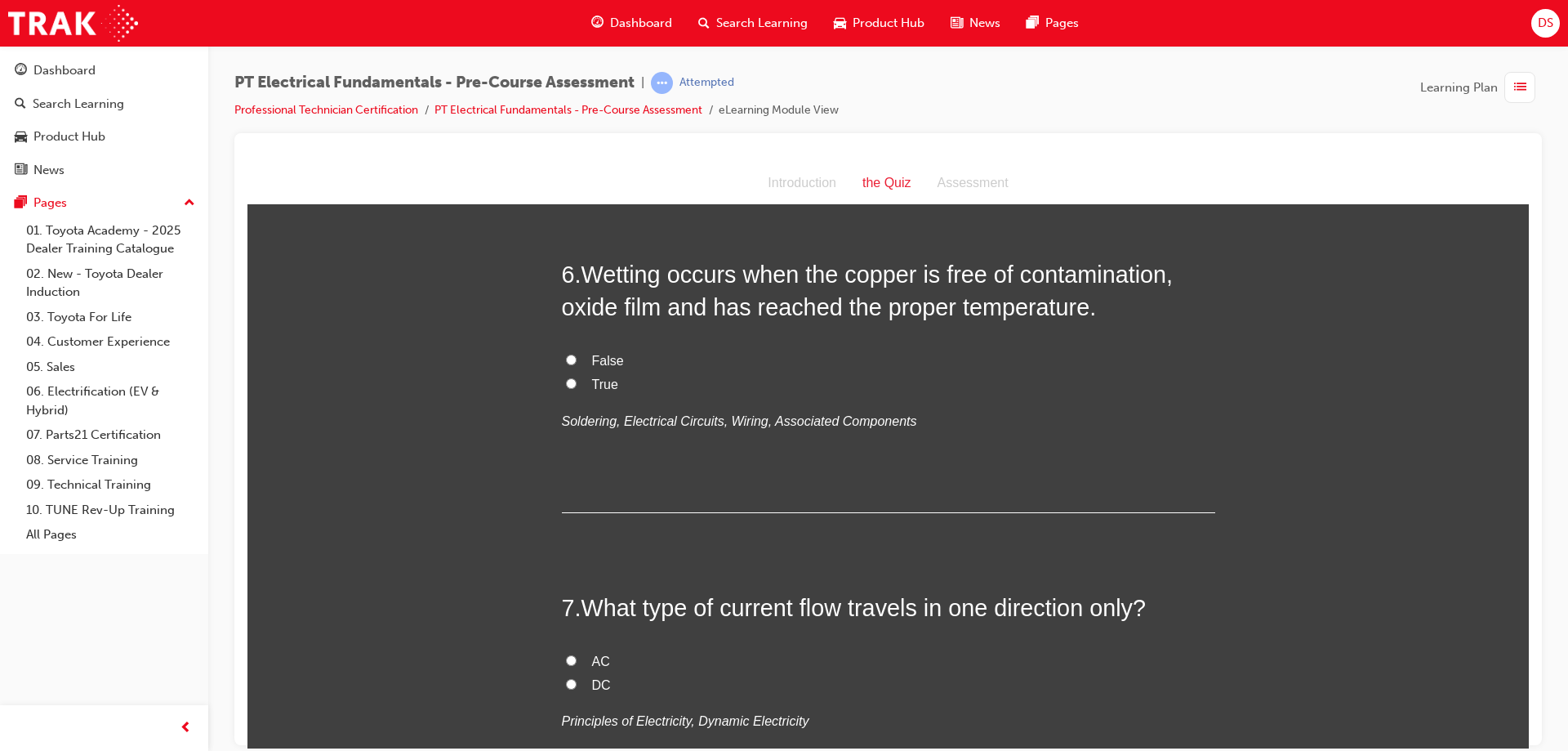
scroll to position [1961, 0]
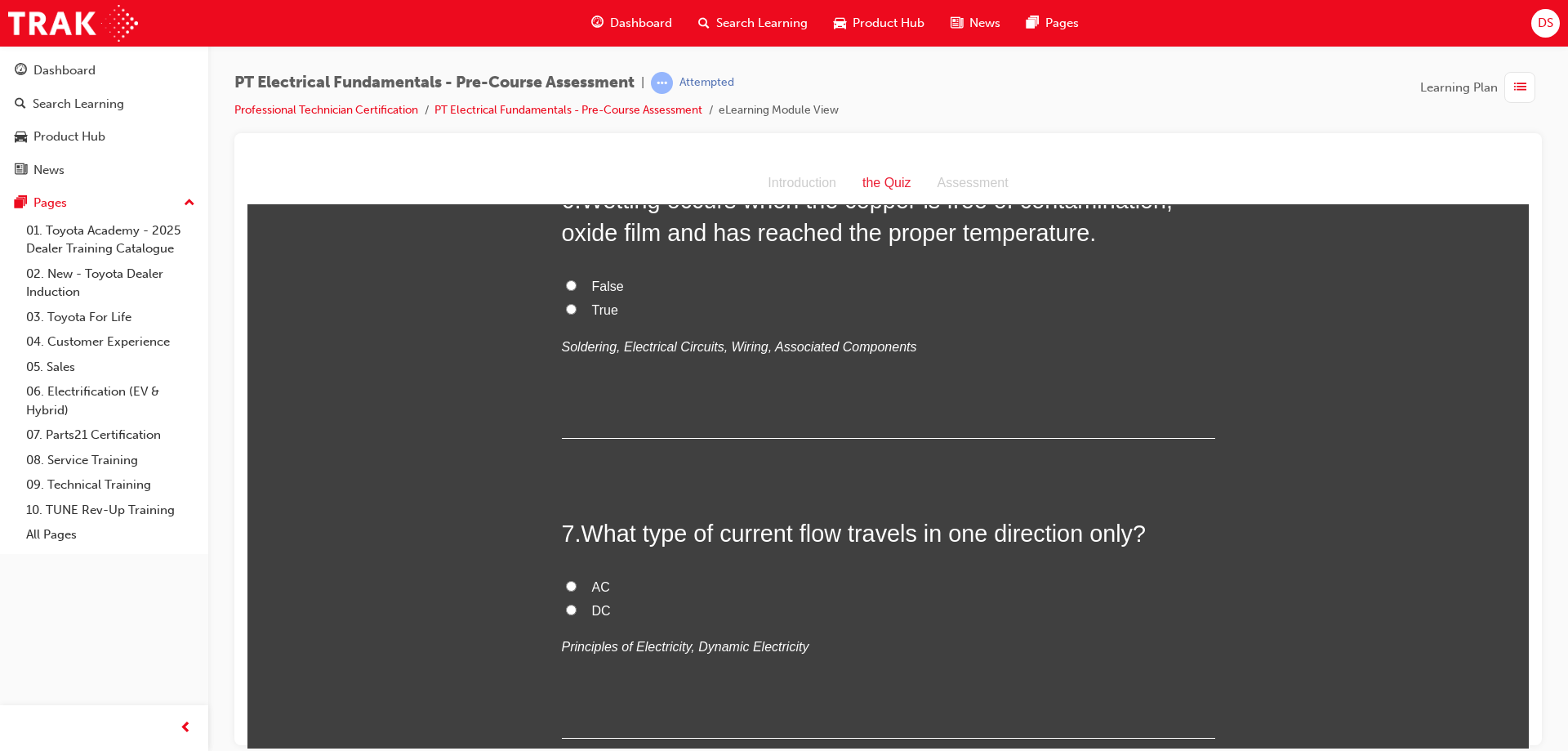
click at [566, 290] on input "False" at bounding box center [571, 285] width 11 height 11
radio input "true"
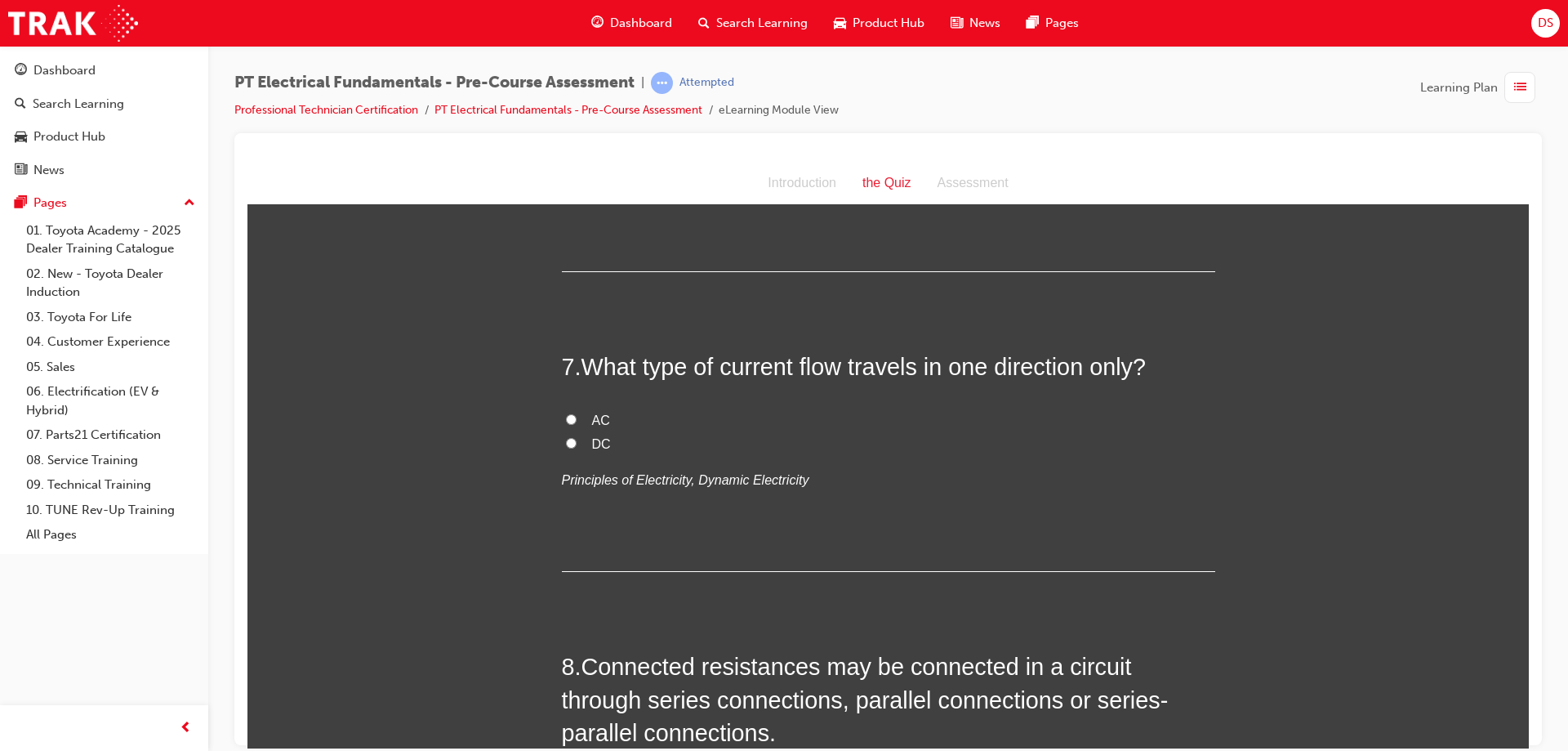
scroll to position [2124, 0]
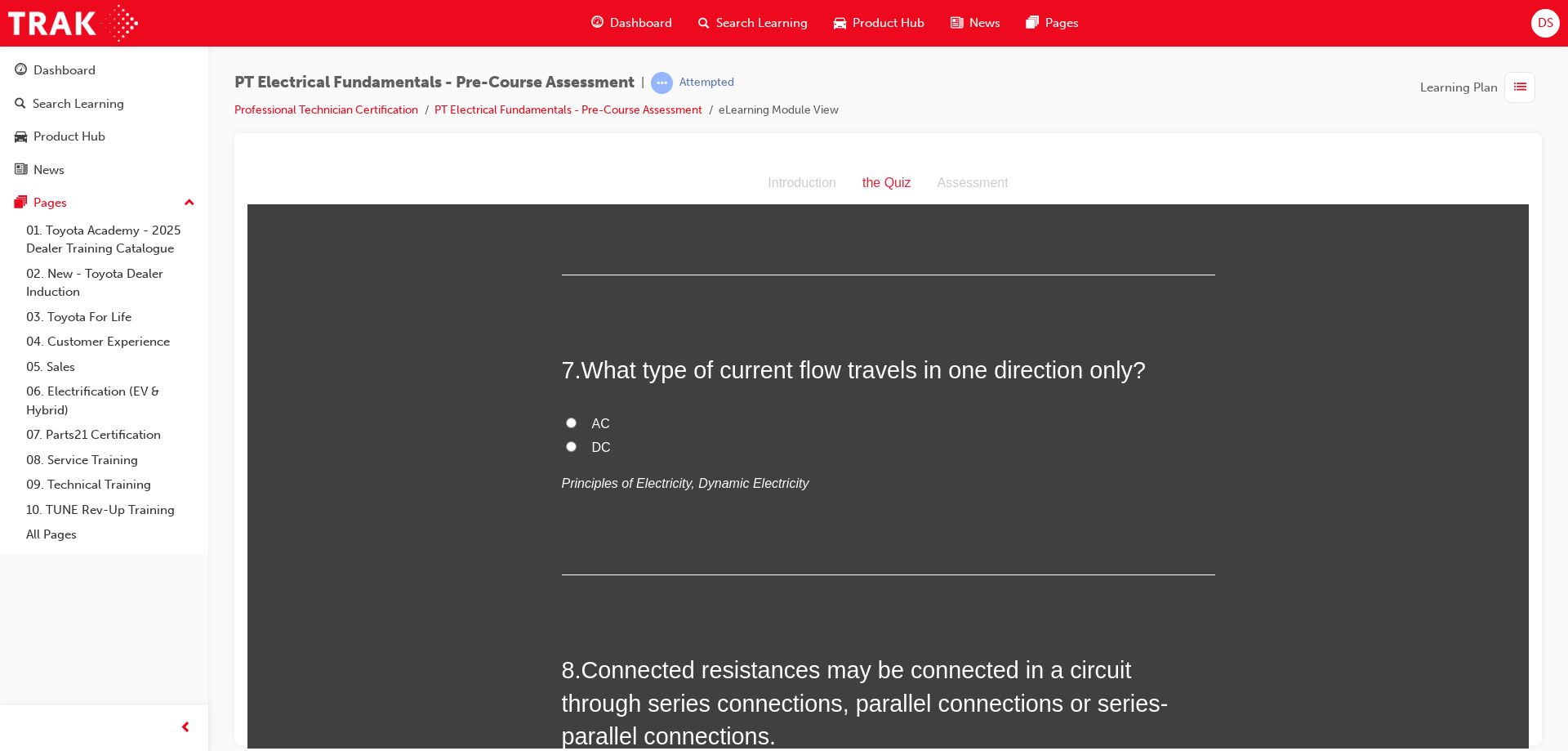
click at [566, 451] on input "DC" at bounding box center [571, 445] width 11 height 11
radio input "true"
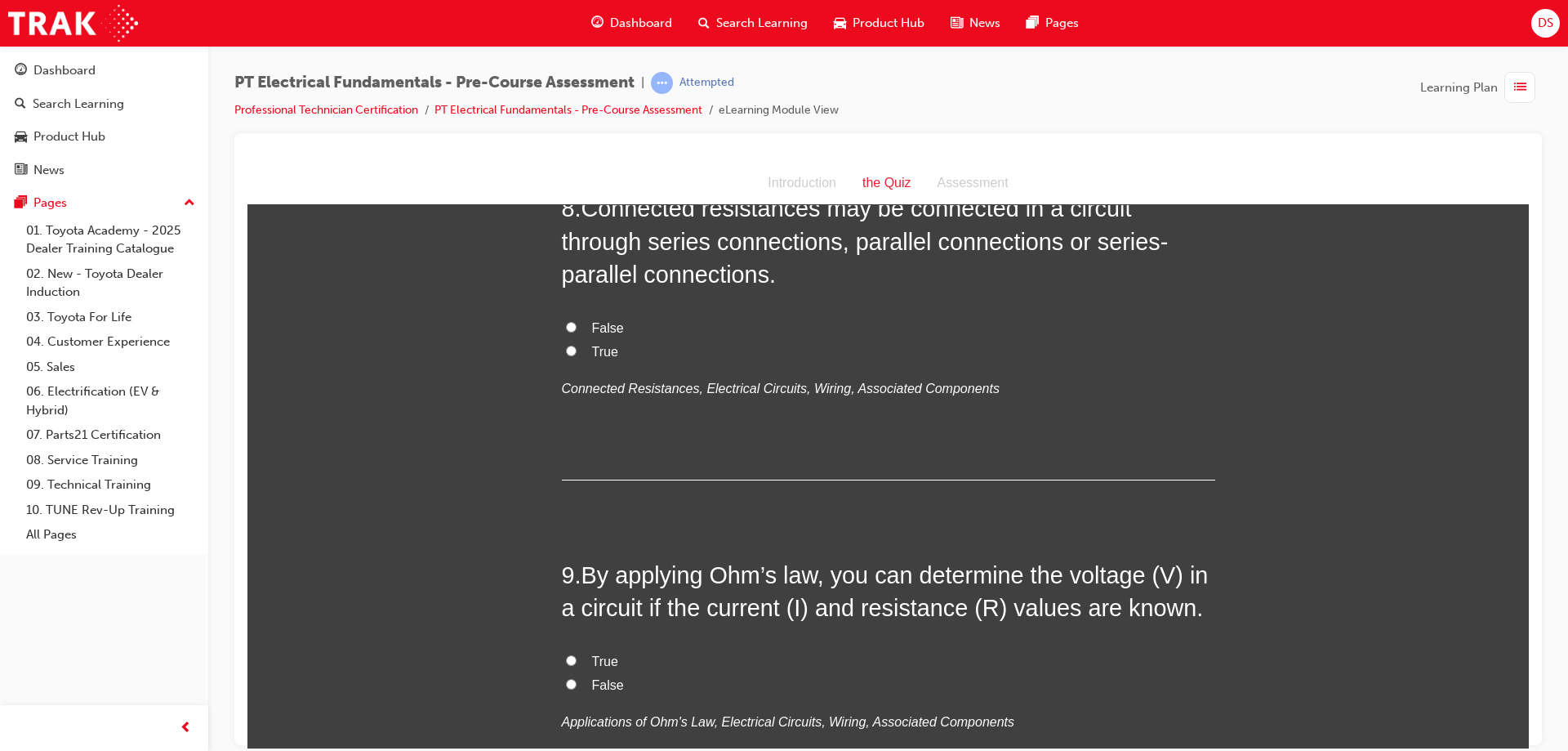
scroll to position [2614, 0]
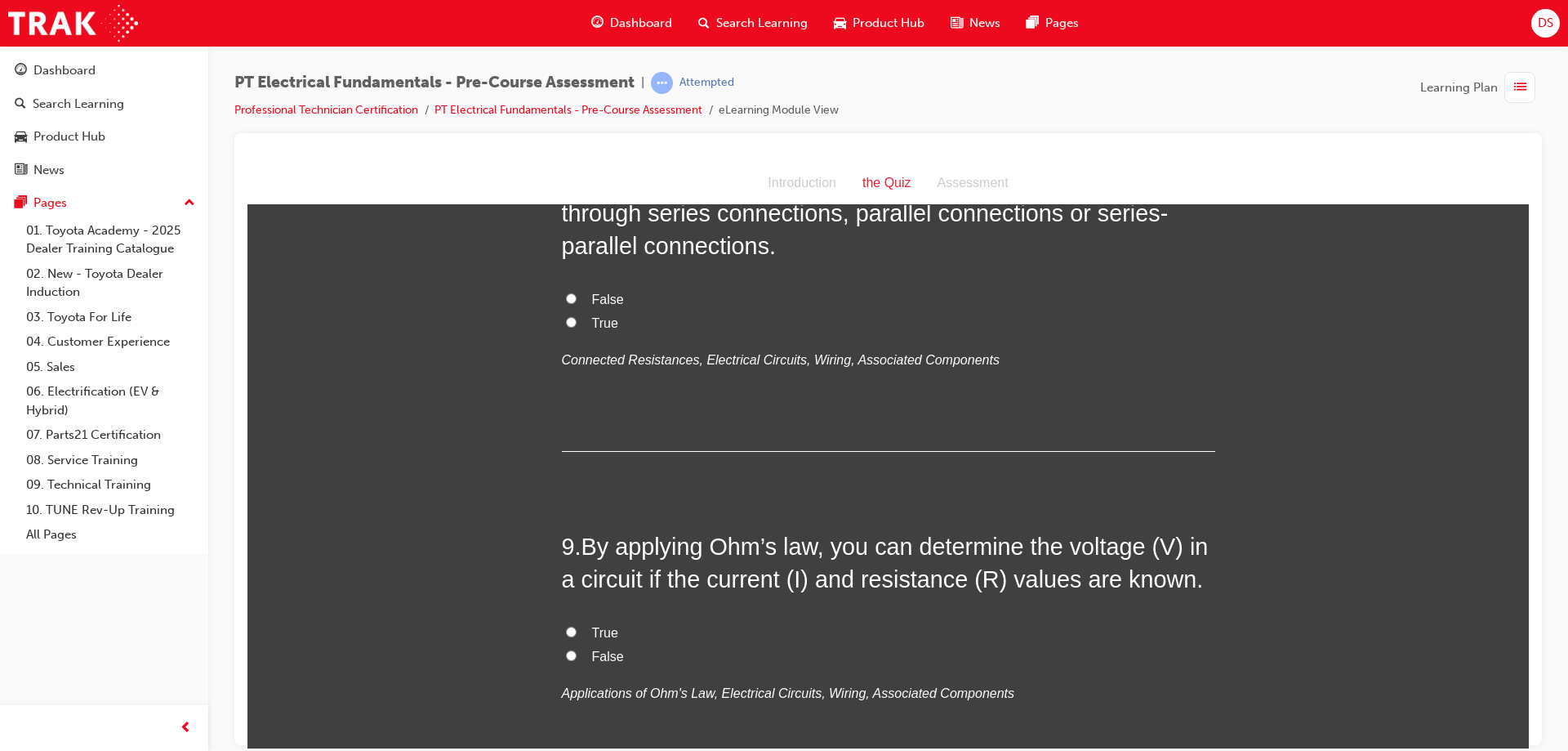
click at [566, 326] on input "True" at bounding box center [571, 321] width 11 height 11
radio input "true"
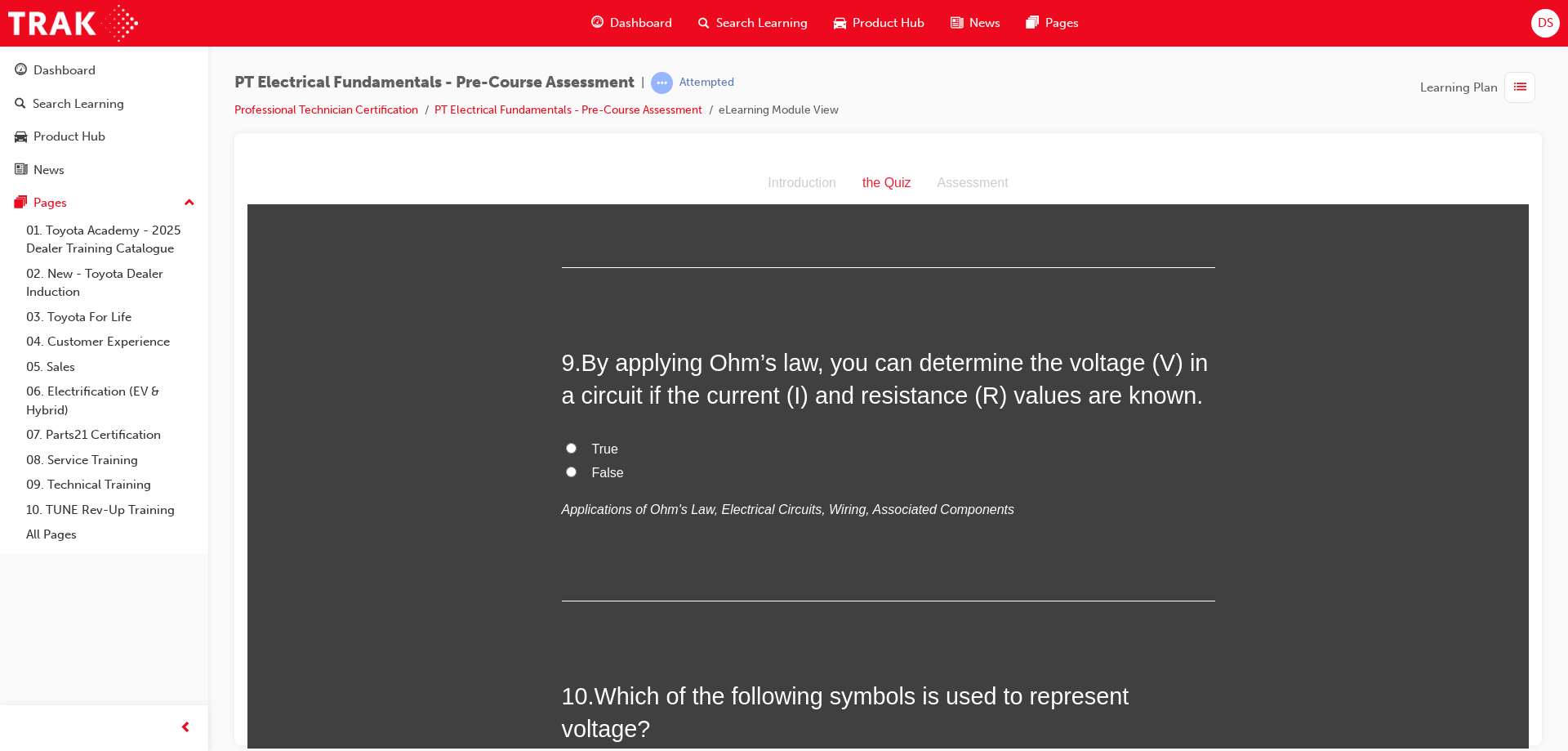
scroll to position [2859, 0]
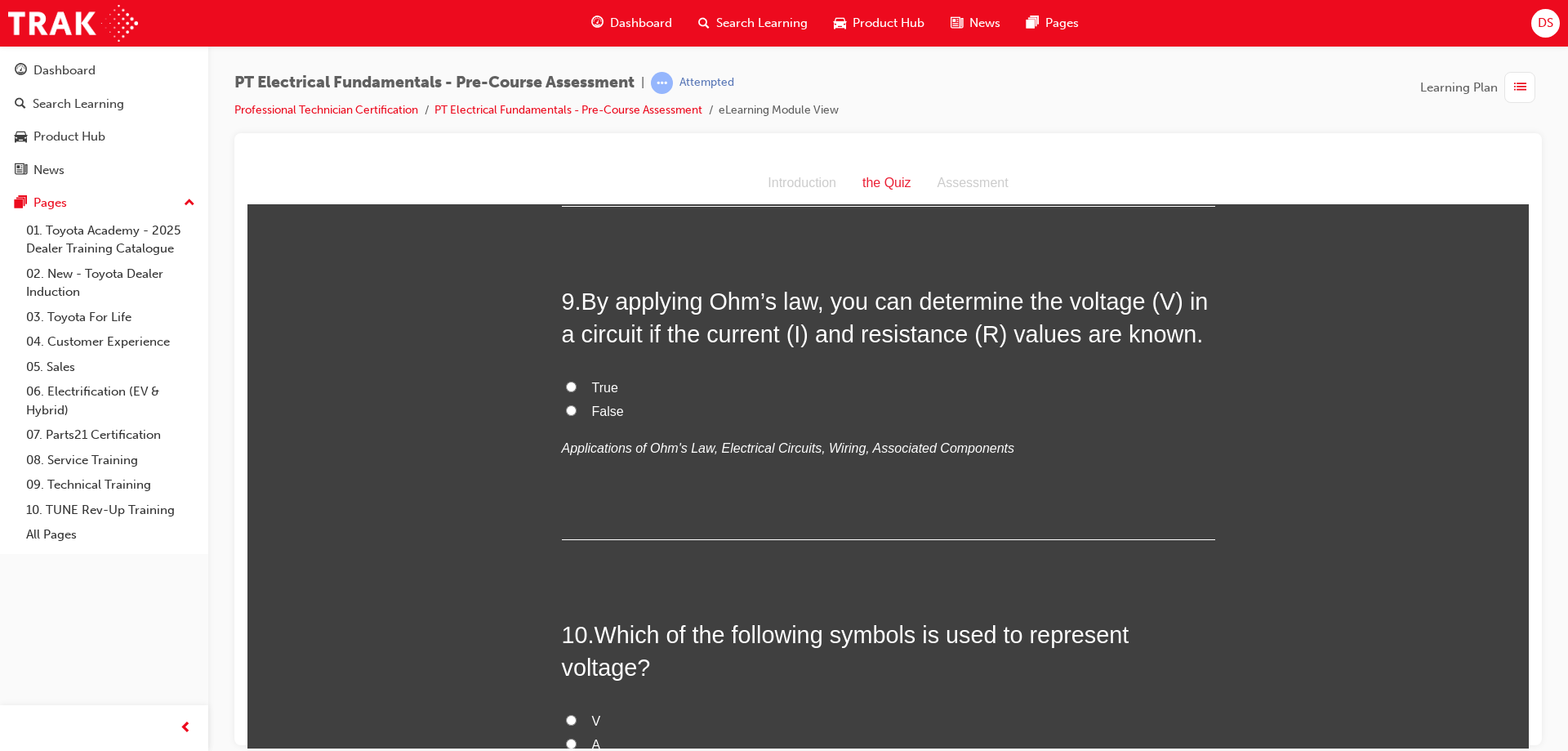
click at [566, 392] on input "True" at bounding box center [571, 386] width 11 height 11
radio input "true"
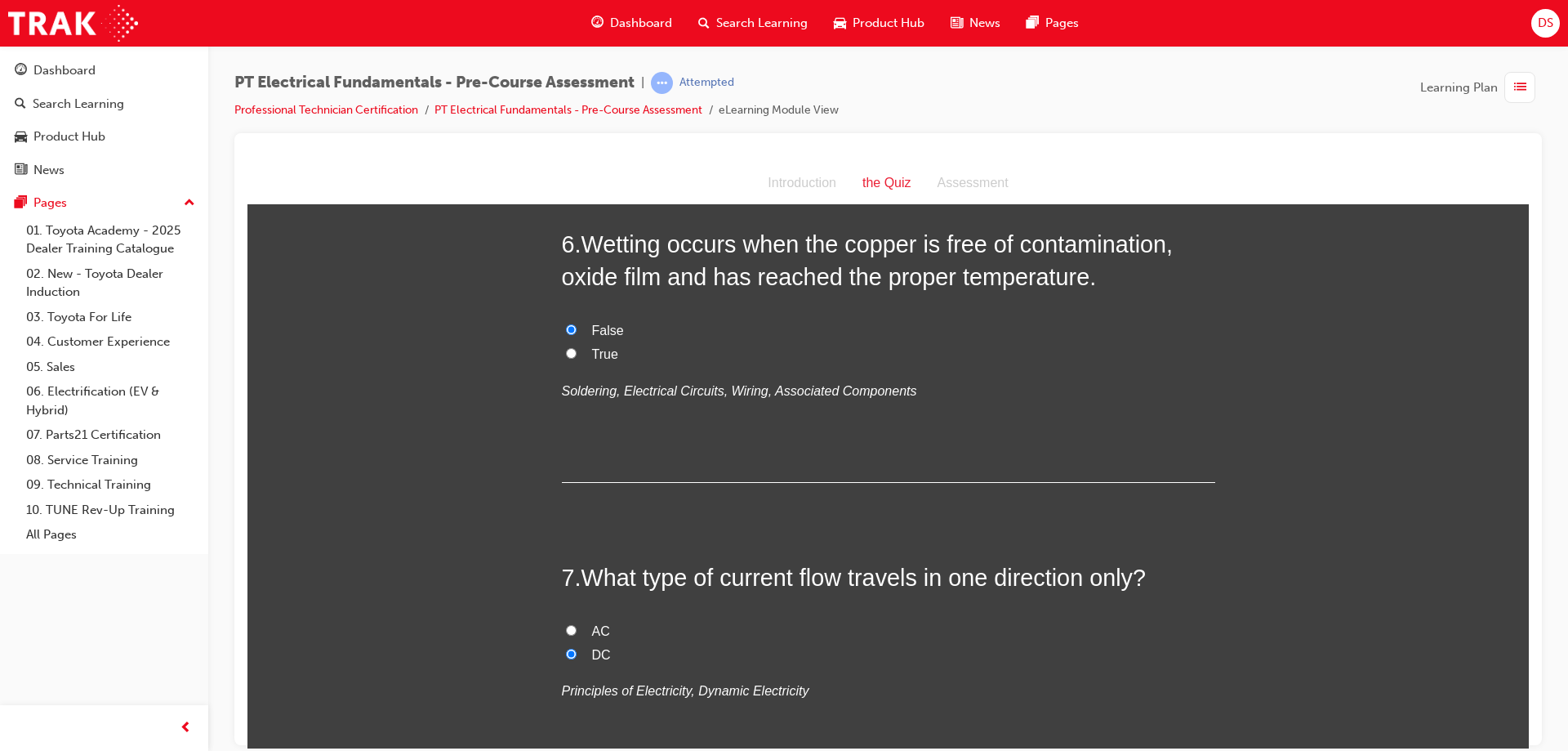
scroll to position [1879, 0]
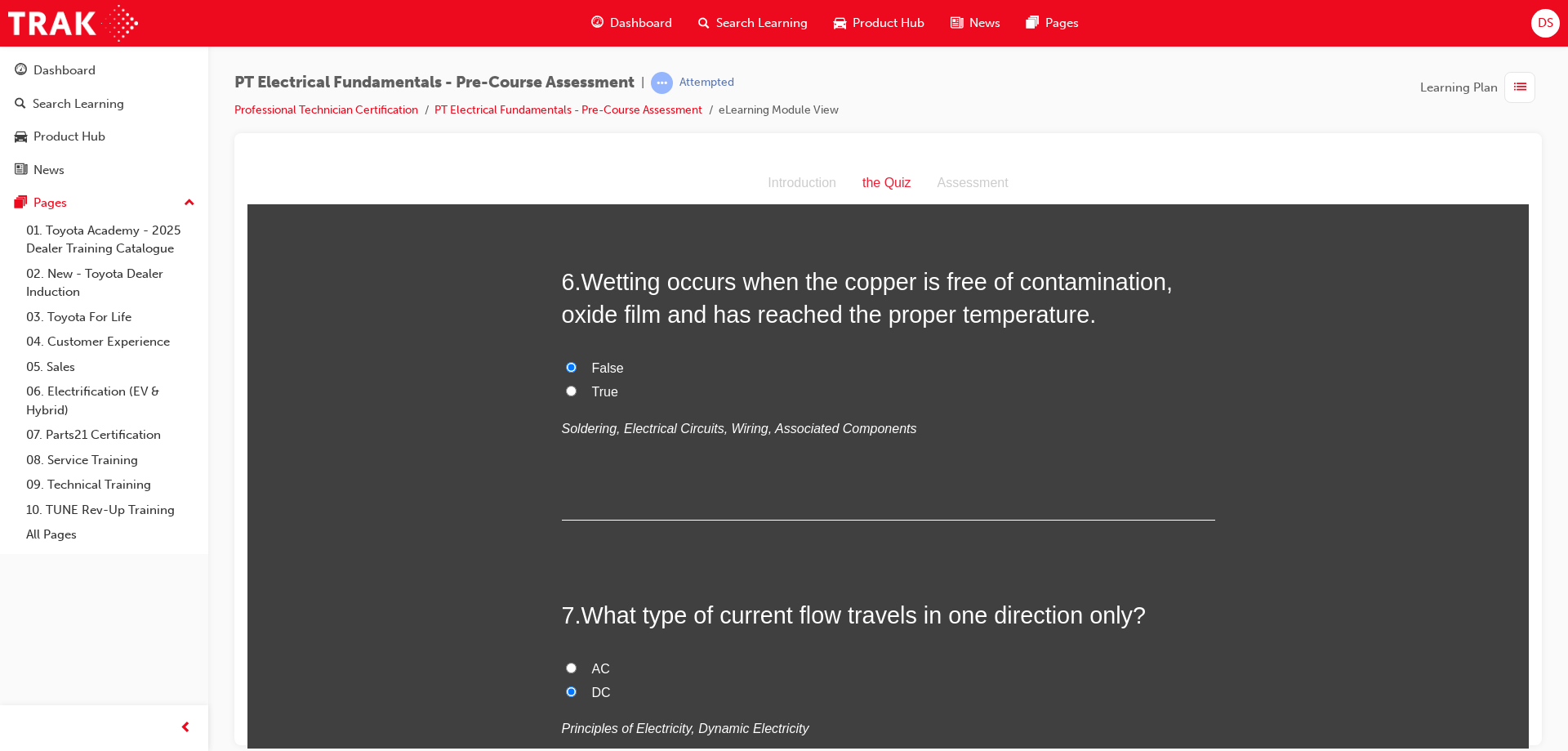
click at [569, 395] on input "True" at bounding box center [571, 390] width 11 height 11
radio input "true"
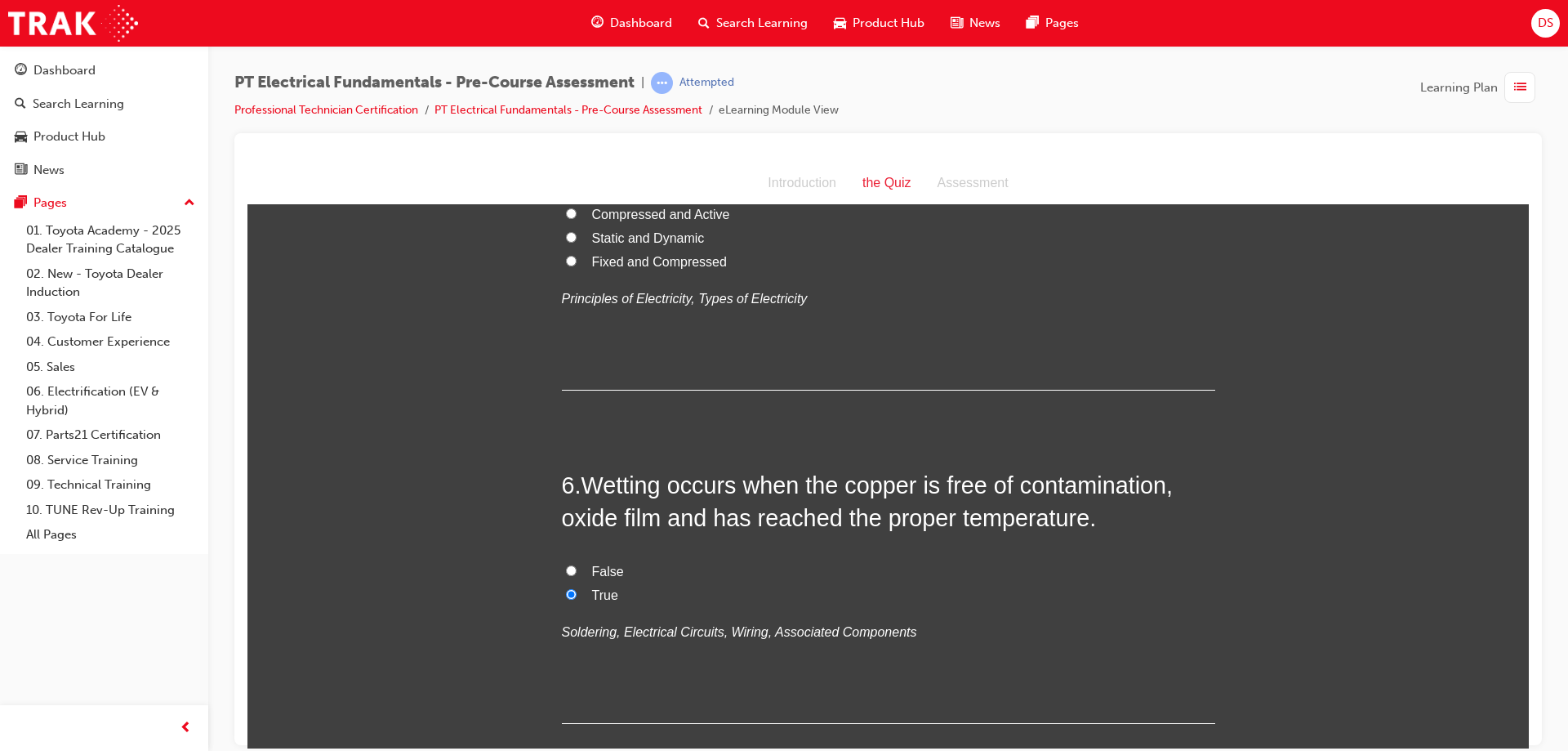
scroll to position [1553, 0]
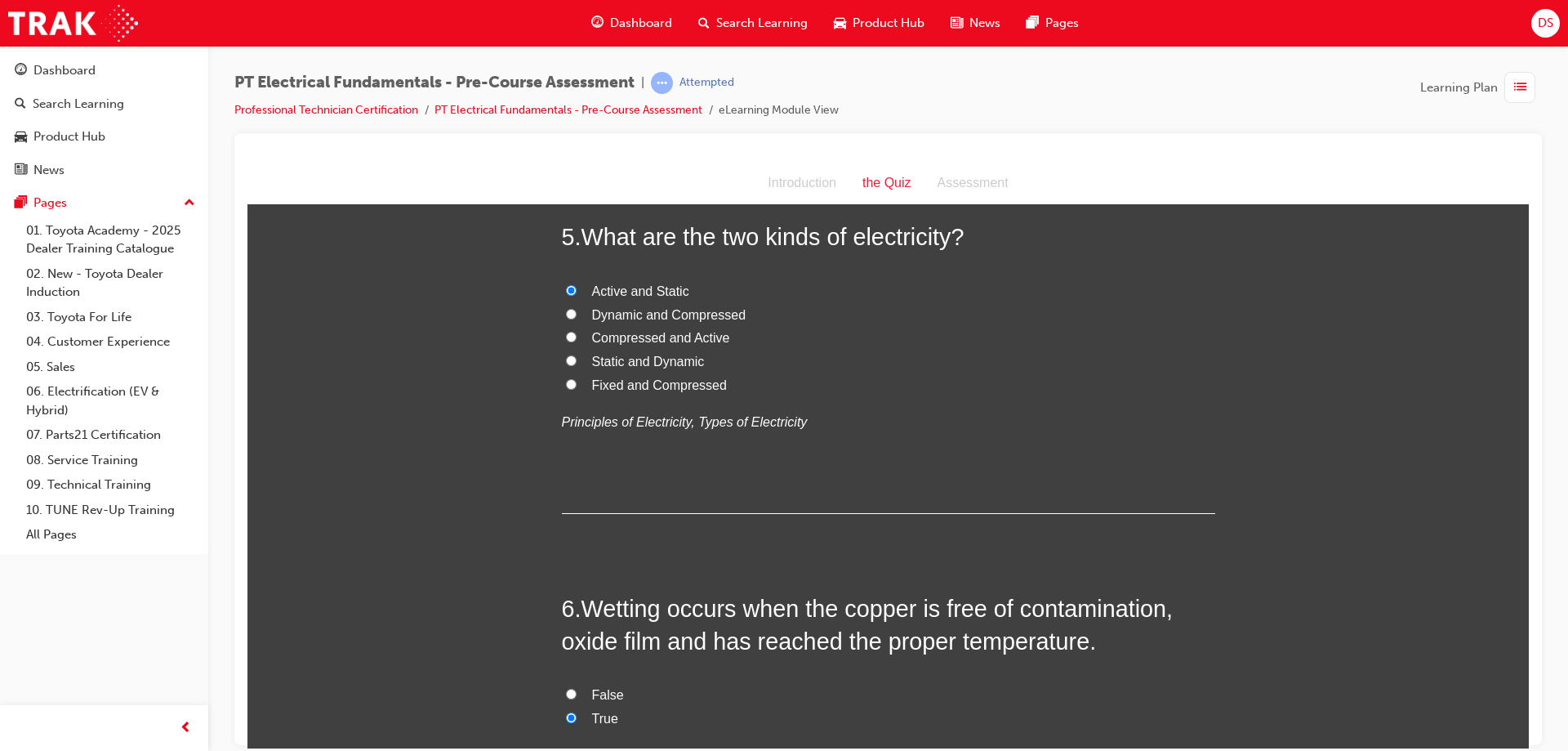
click at [567, 373] on label "Static and Dynamic" at bounding box center [888, 361] width 653 height 23
click at [567, 365] on input "Static and Dynamic" at bounding box center [571, 359] width 11 height 11
radio input "true"
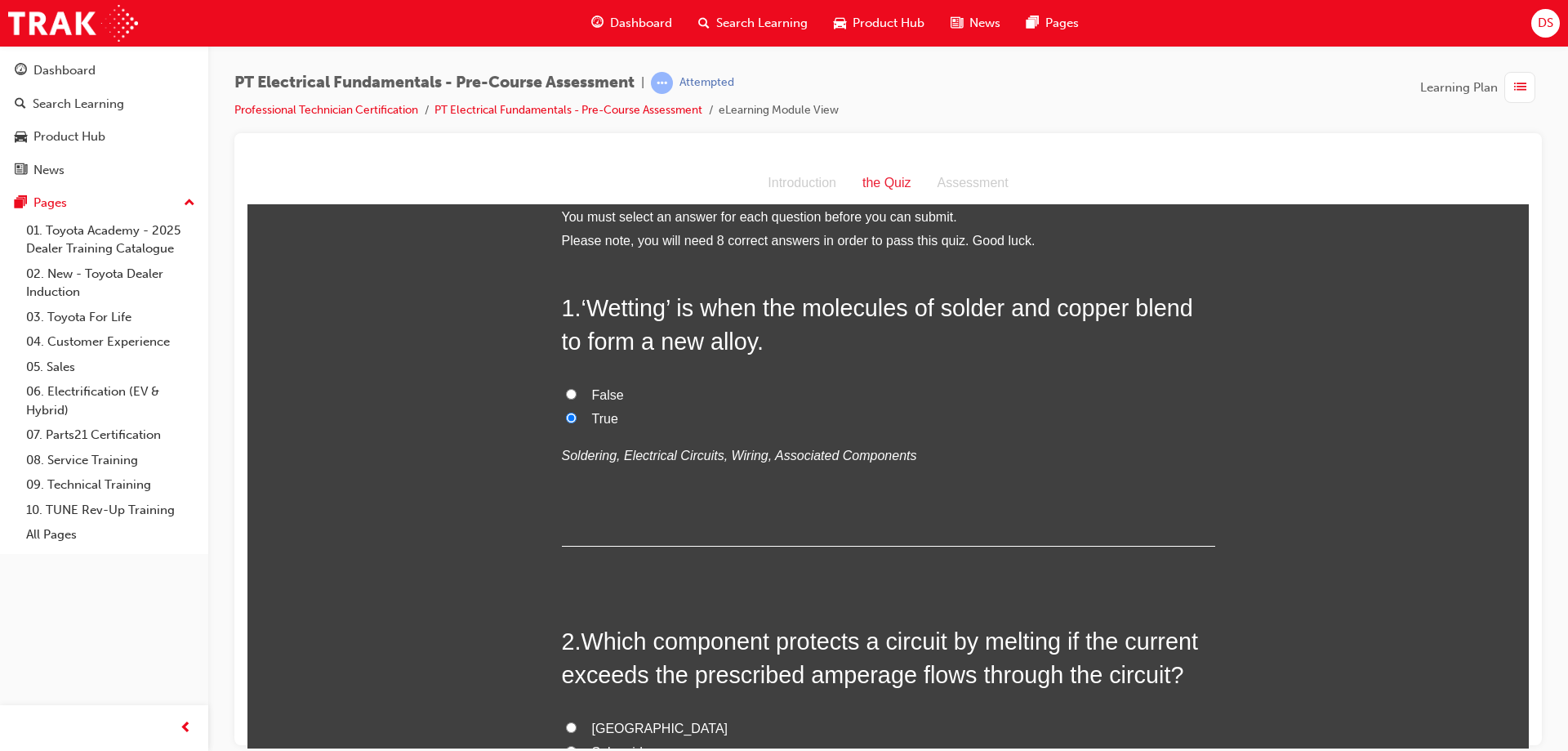
scroll to position [0, 0]
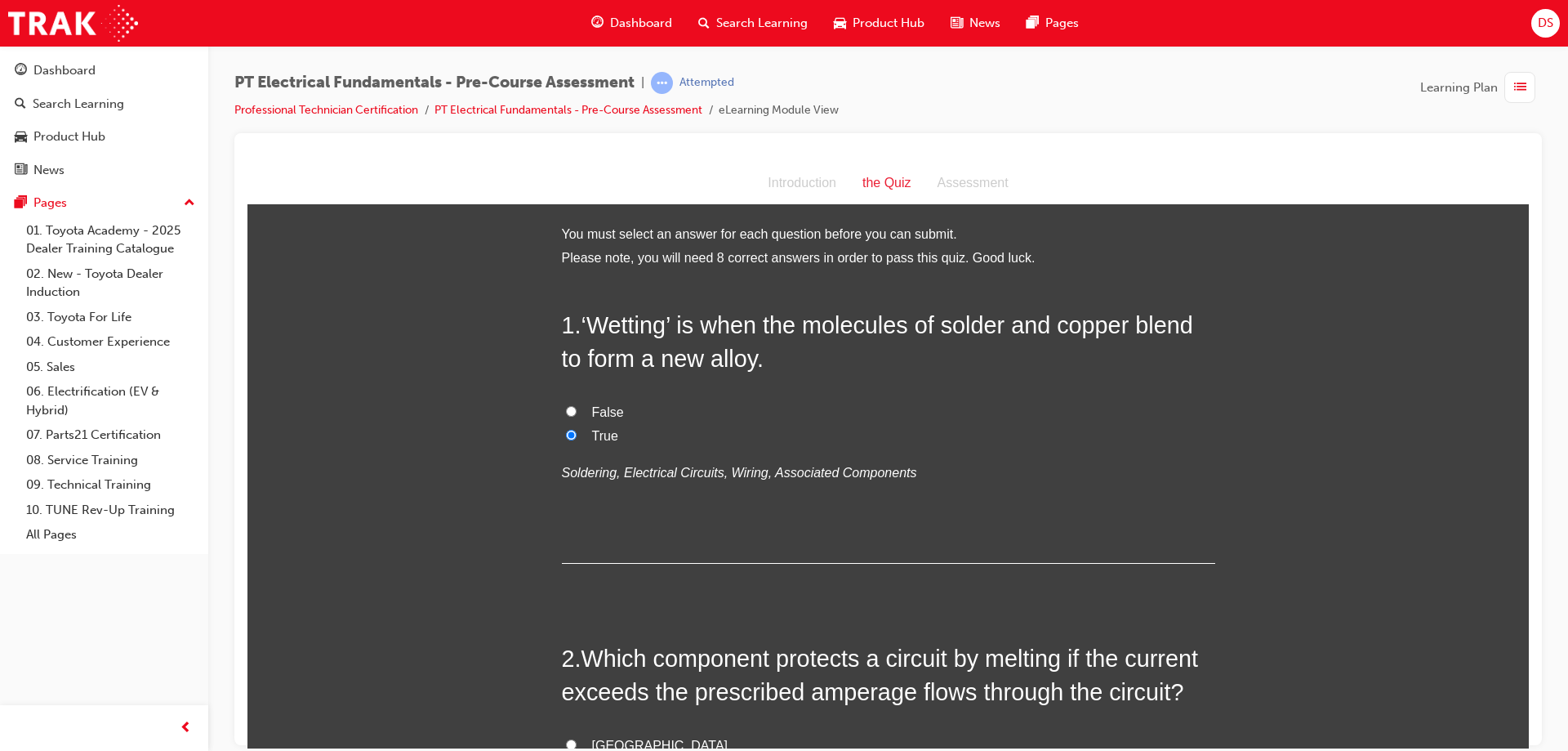
click at [567, 408] on input "False" at bounding box center [571, 410] width 11 height 11
radio input "true"
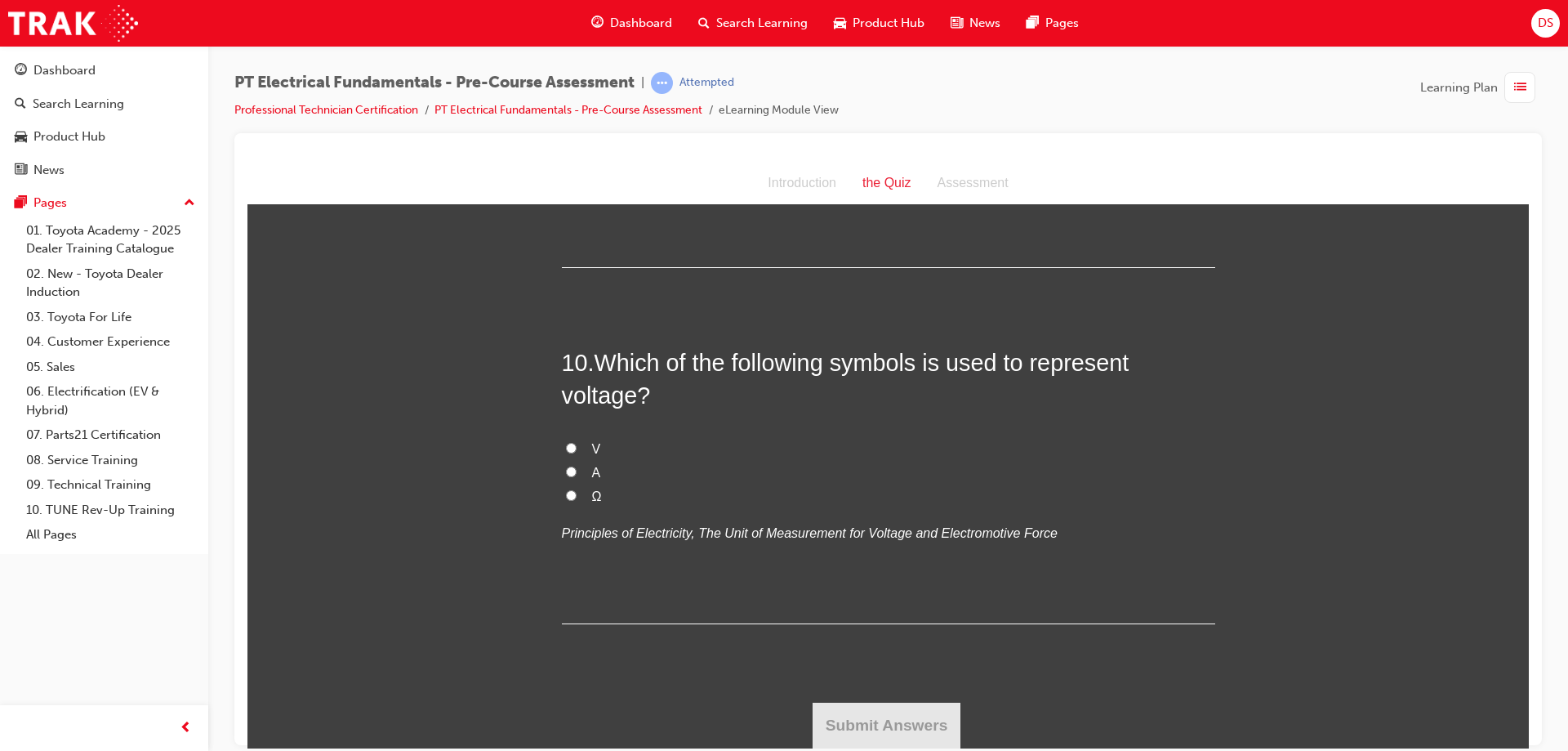
scroll to position [3320, 0]
click at [566, 443] on input "V" at bounding box center [571, 447] width 11 height 11
radio input "true"
click at [938, 730] on button "Submit Answers" at bounding box center [886, 724] width 149 height 46
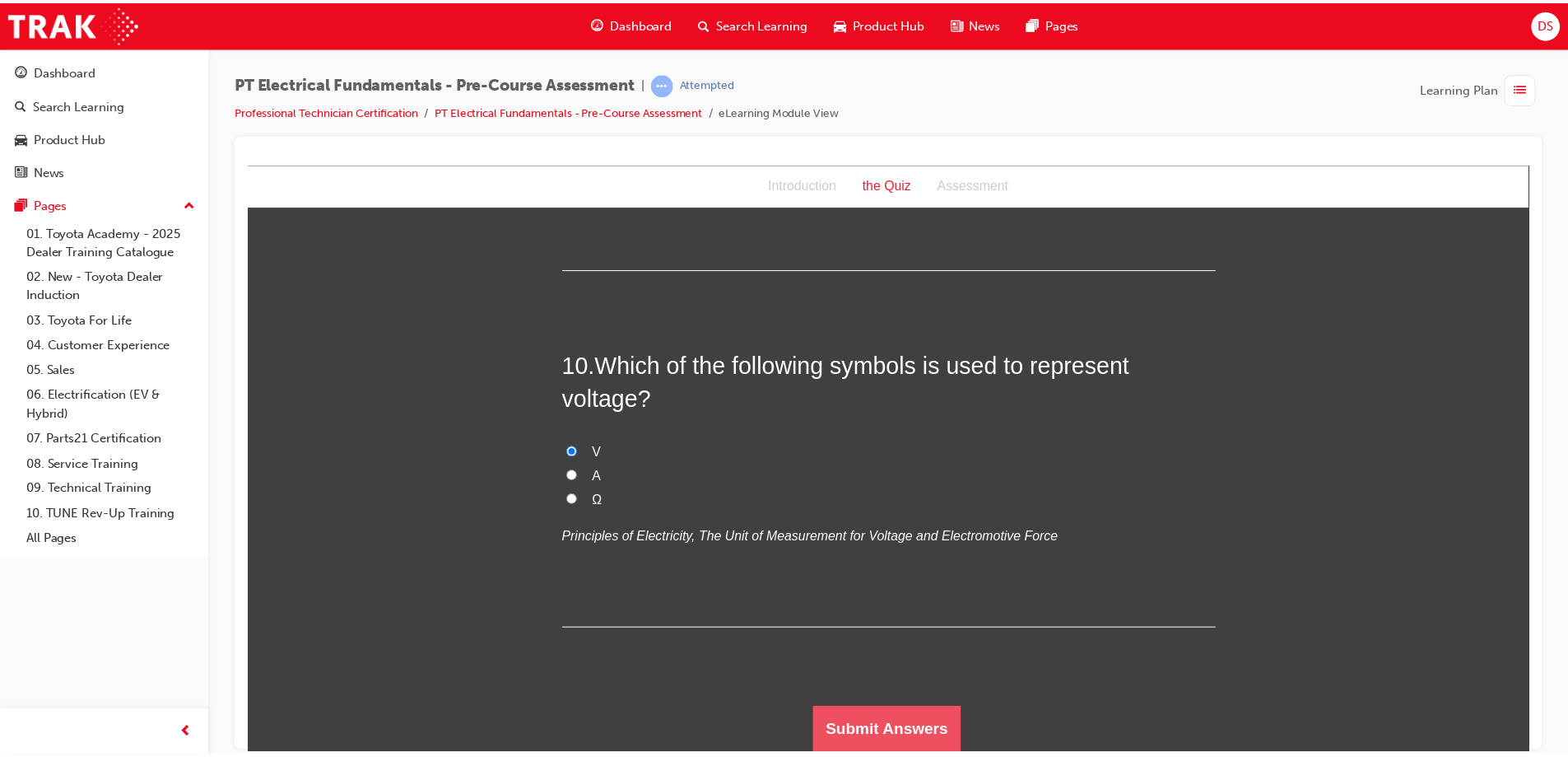
scroll to position [0, 0]
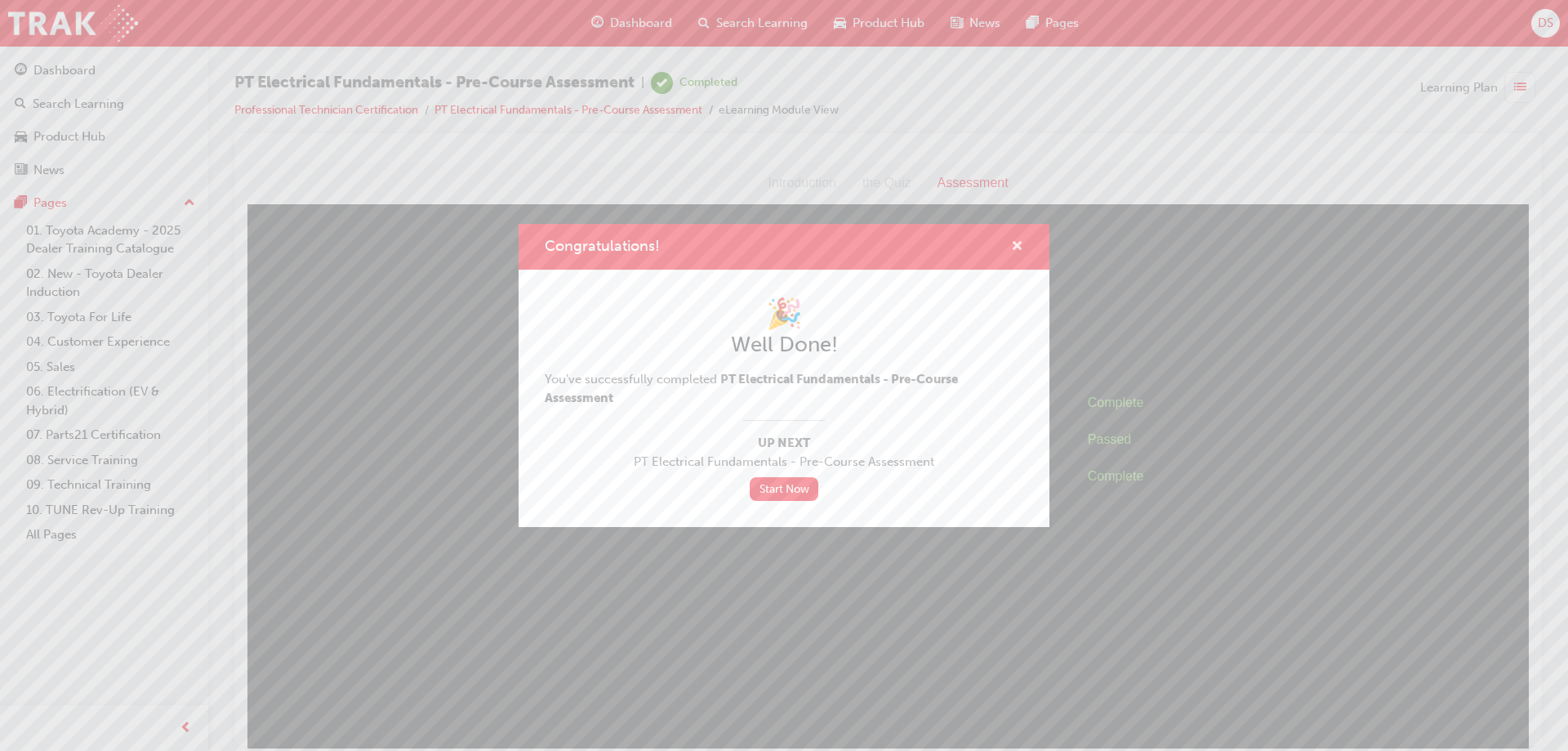
click at [1020, 248] on span "cross-icon" at bounding box center [1017, 247] width 13 height 15
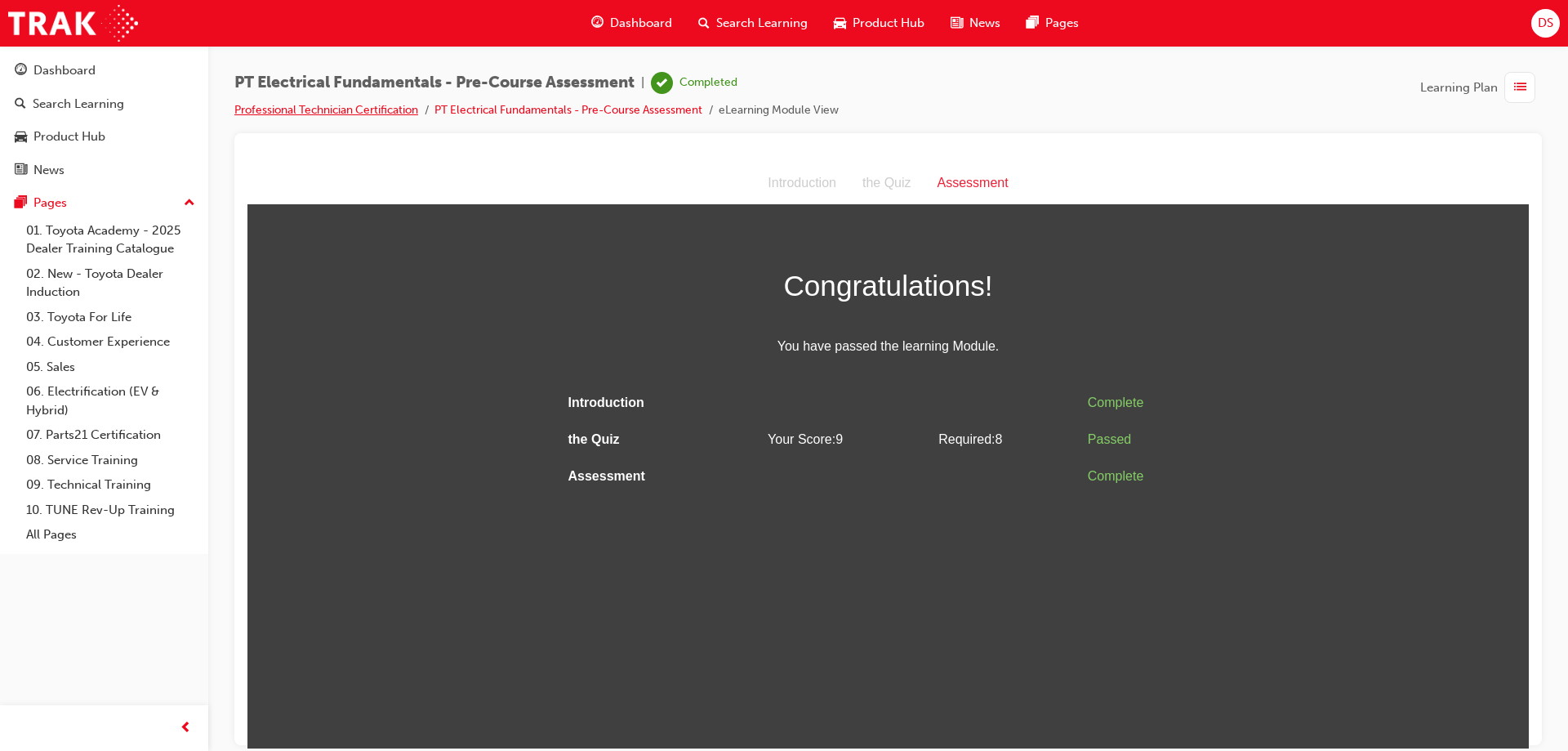
click at [334, 111] on link "Professional Technician Certification" at bounding box center [325, 110] width 183 height 14
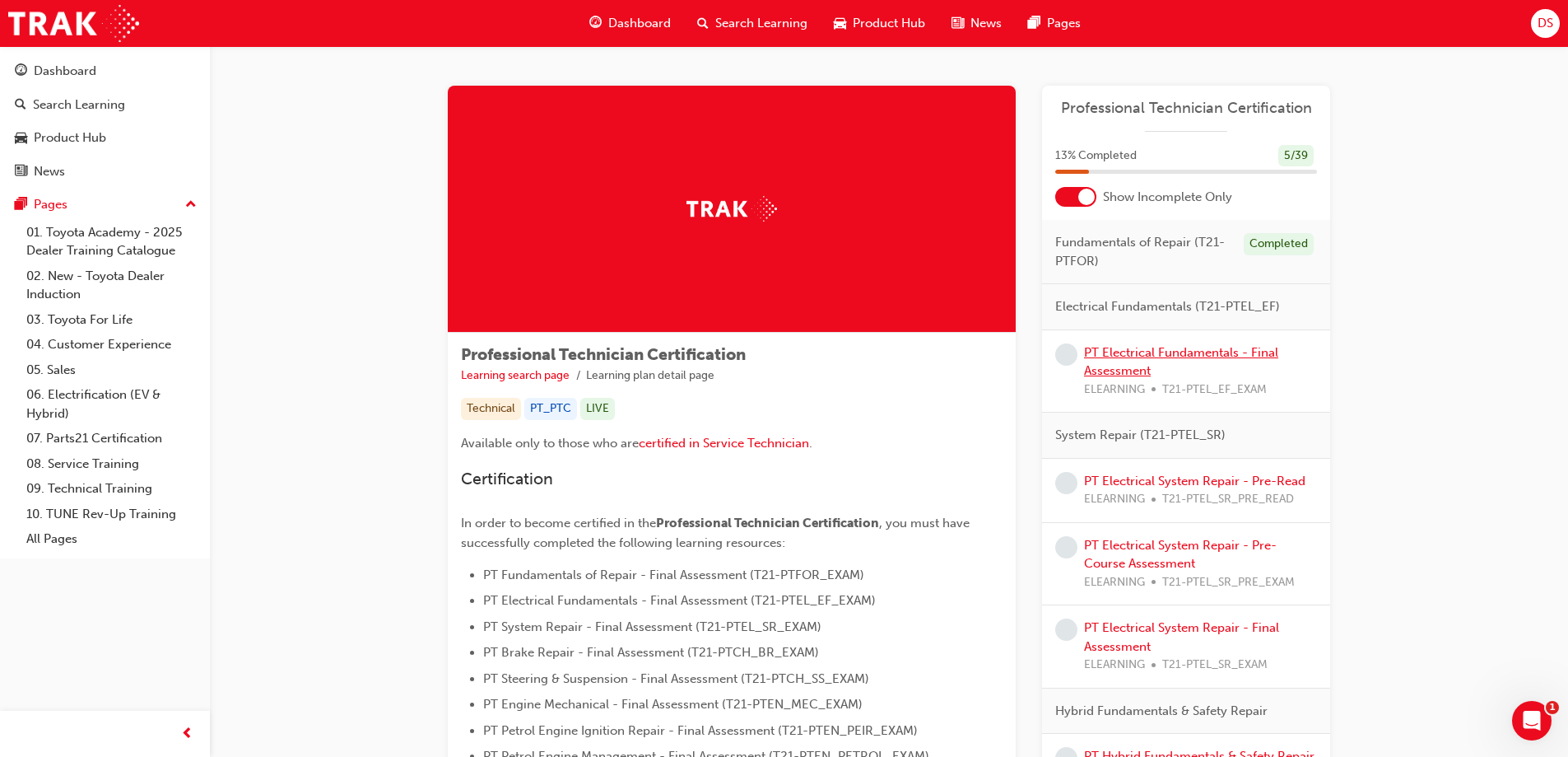
click at [1135, 353] on link "PT Electrical Fundamentals - Final Assessment" at bounding box center [1181, 361] width 194 height 33
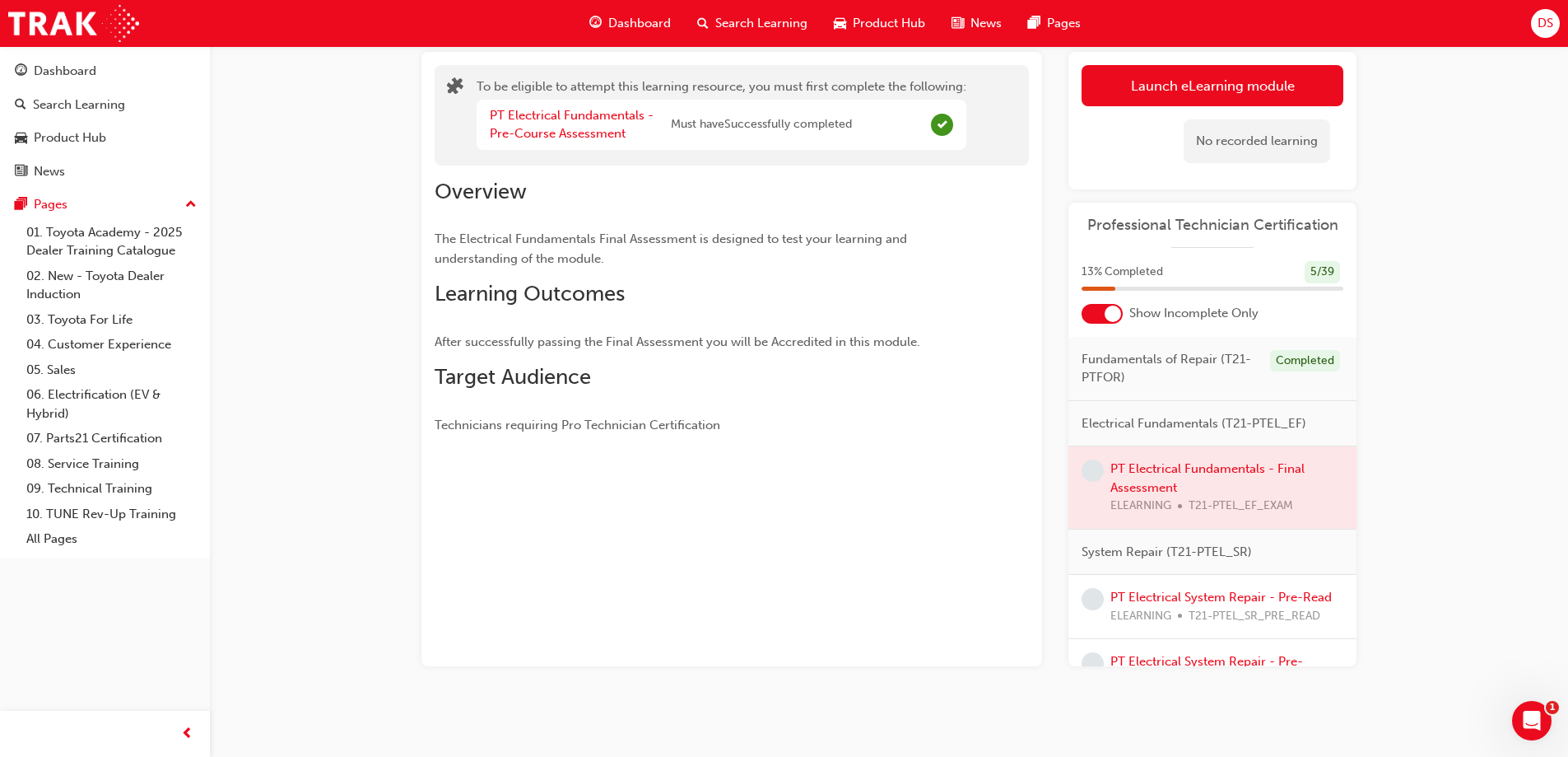
scroll to position [100, 0]
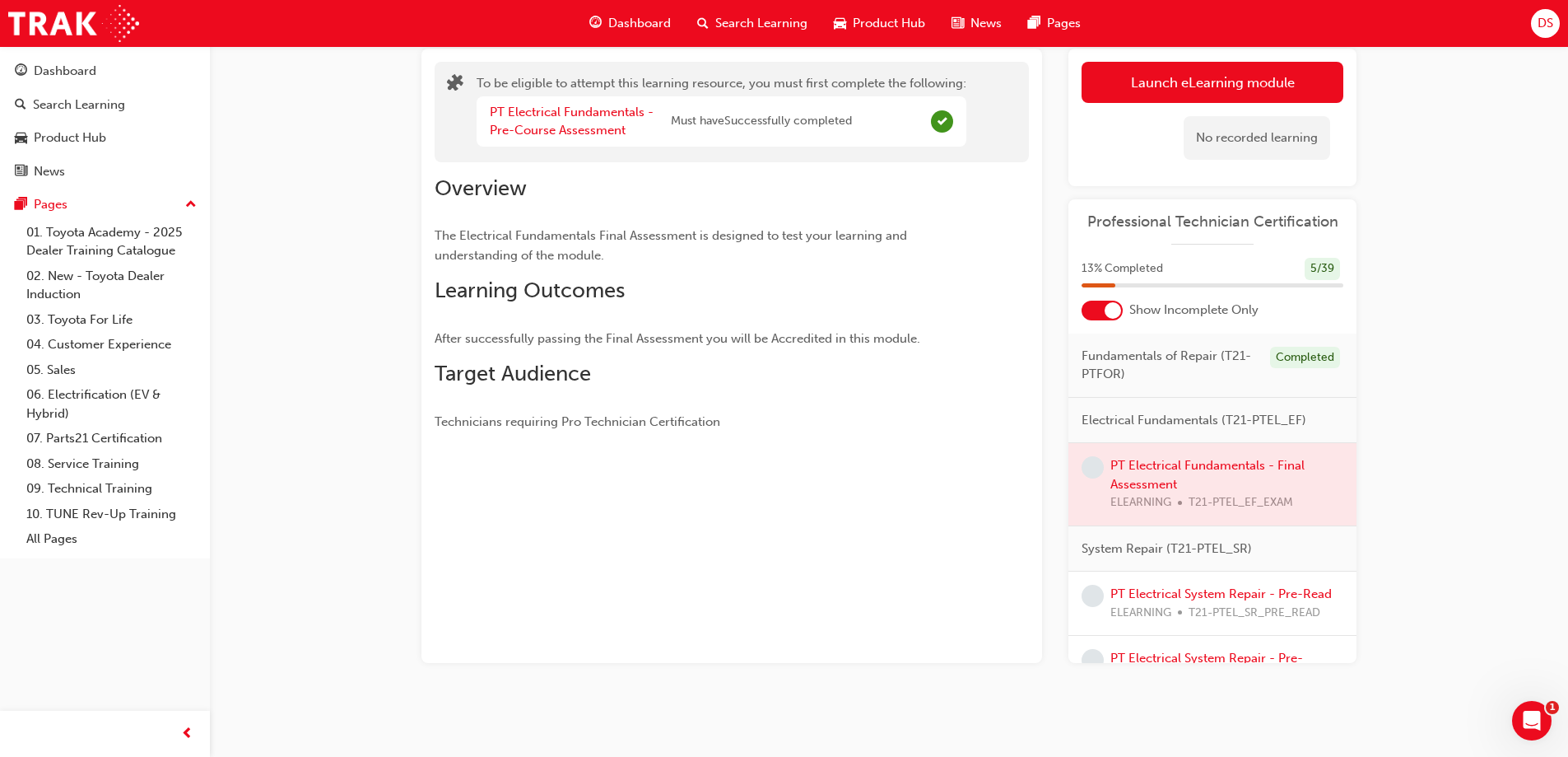
click at [1103, 317] on div at bounding box center [1102, 310] width 41 height 20
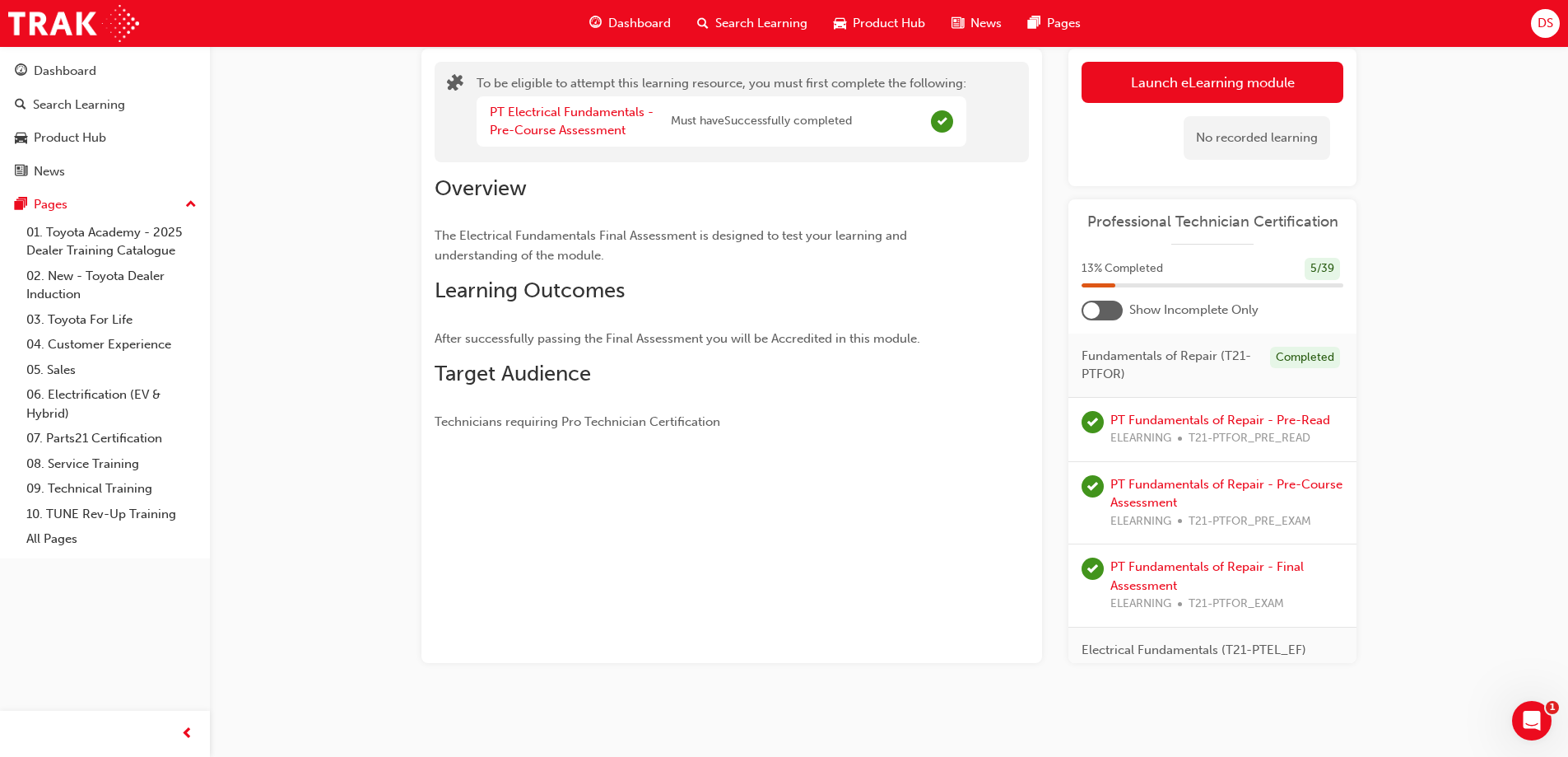
click at [1103, 309] on div at bounding box center [1102, 310] width 41 height 20
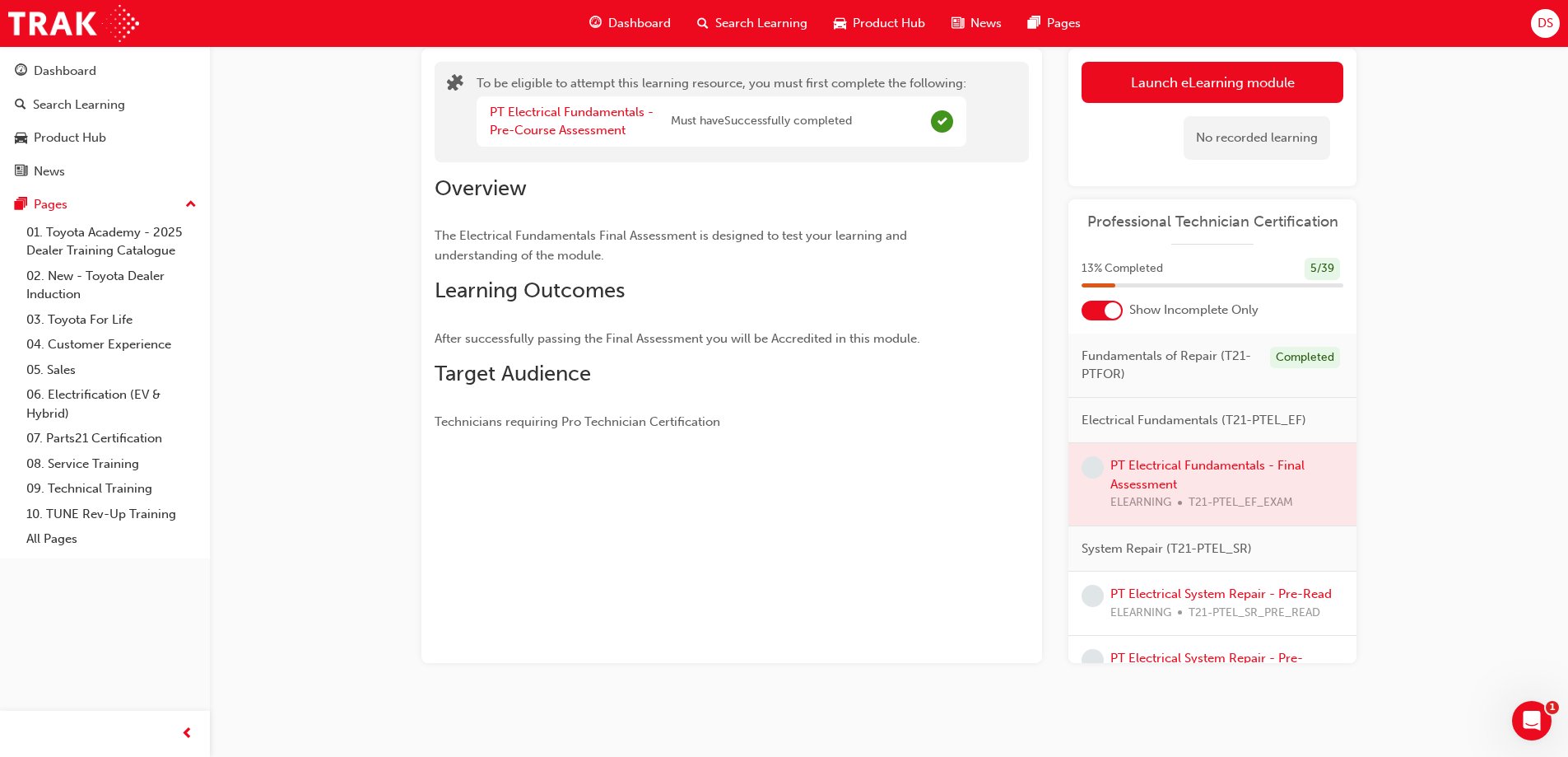
click at [1176, 460] on div at bounding box center [1213, 484] width 288 height 82
click at [1174, 463] on div at bounding box center [1213, 484] width 288 height 82
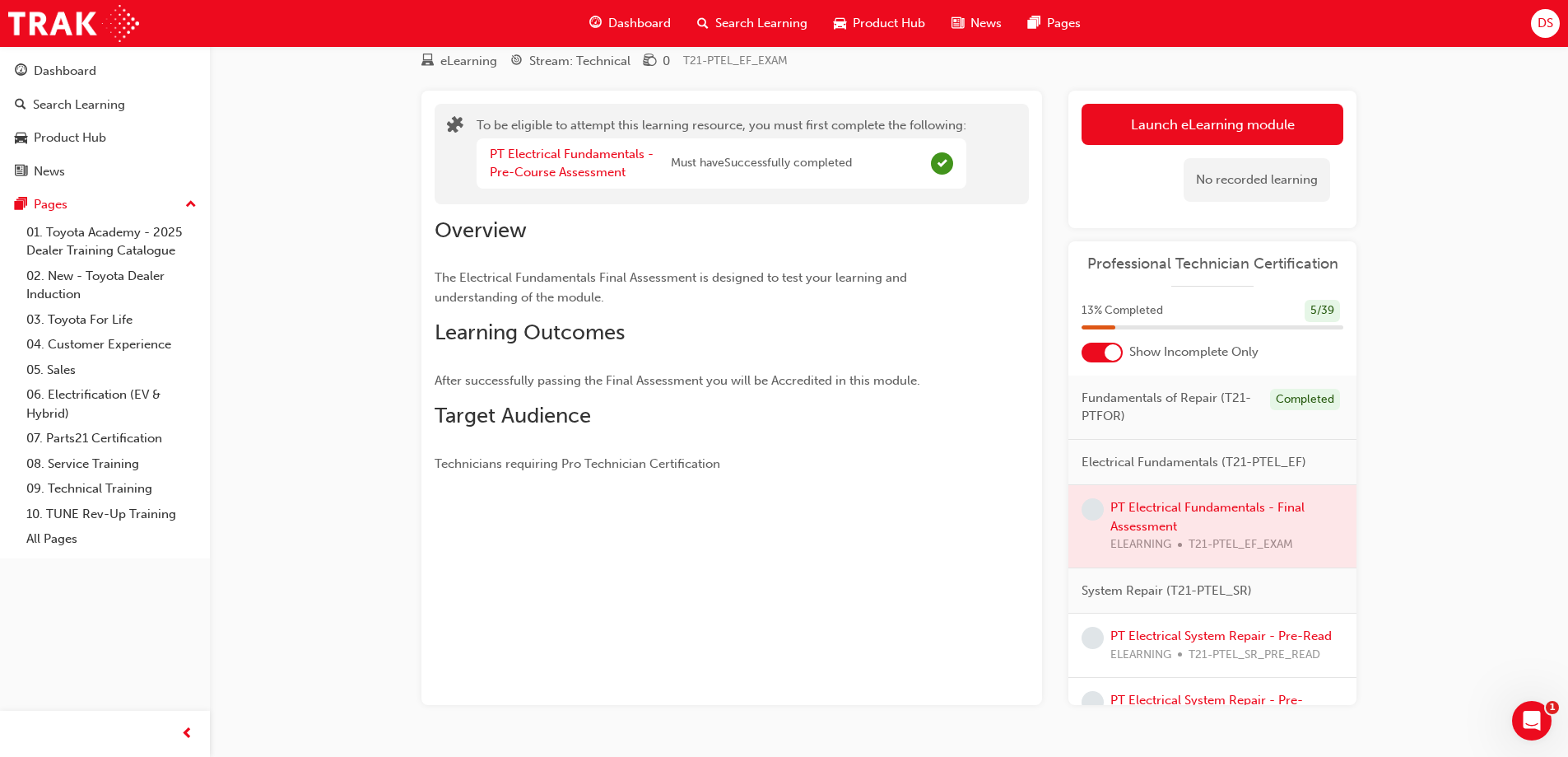
scroll to position [0, 0]
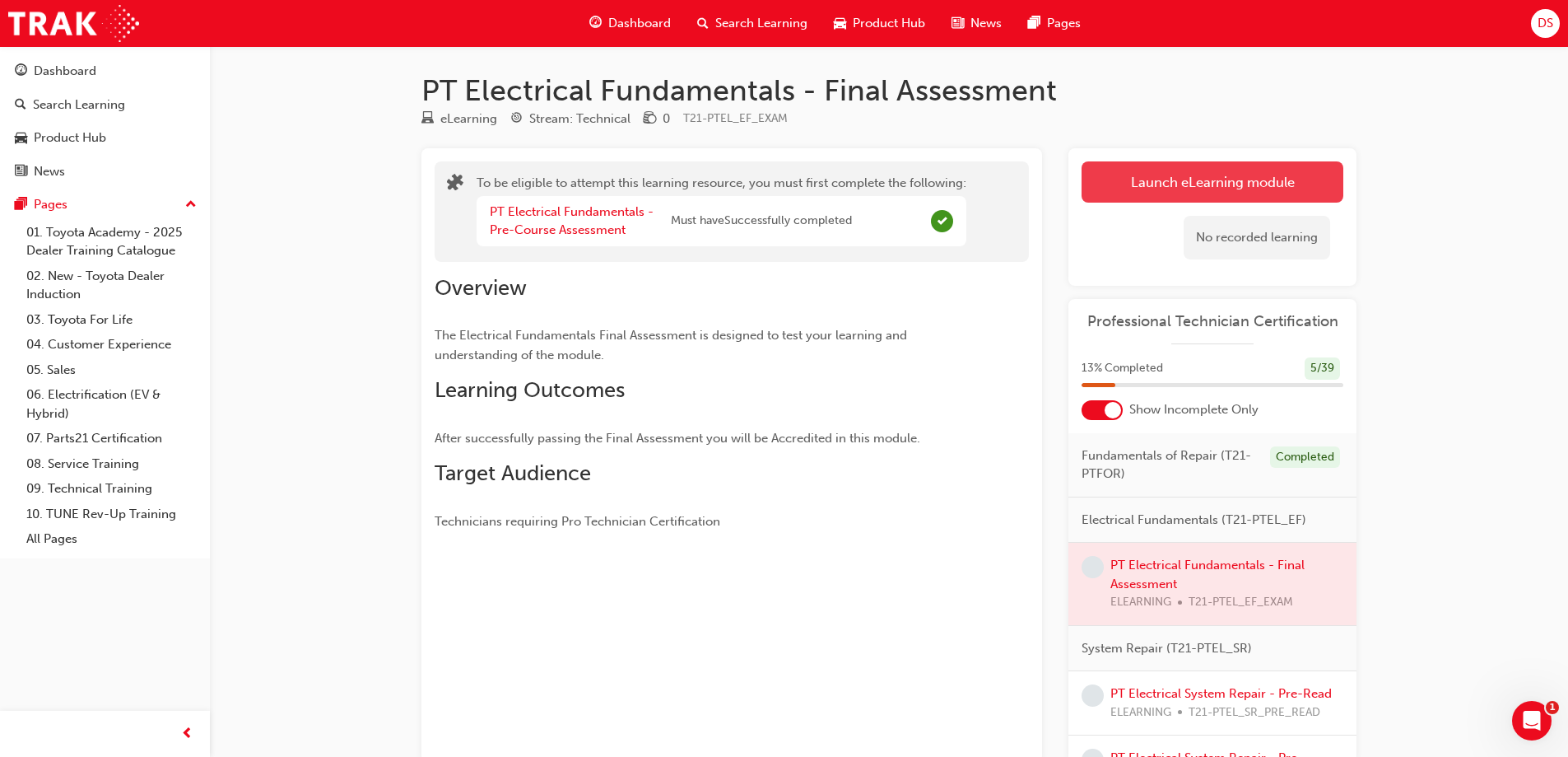
click at [1255, 182] on button "Launch eLearning module" at bounding box center [1212, 182] width 261 height 41
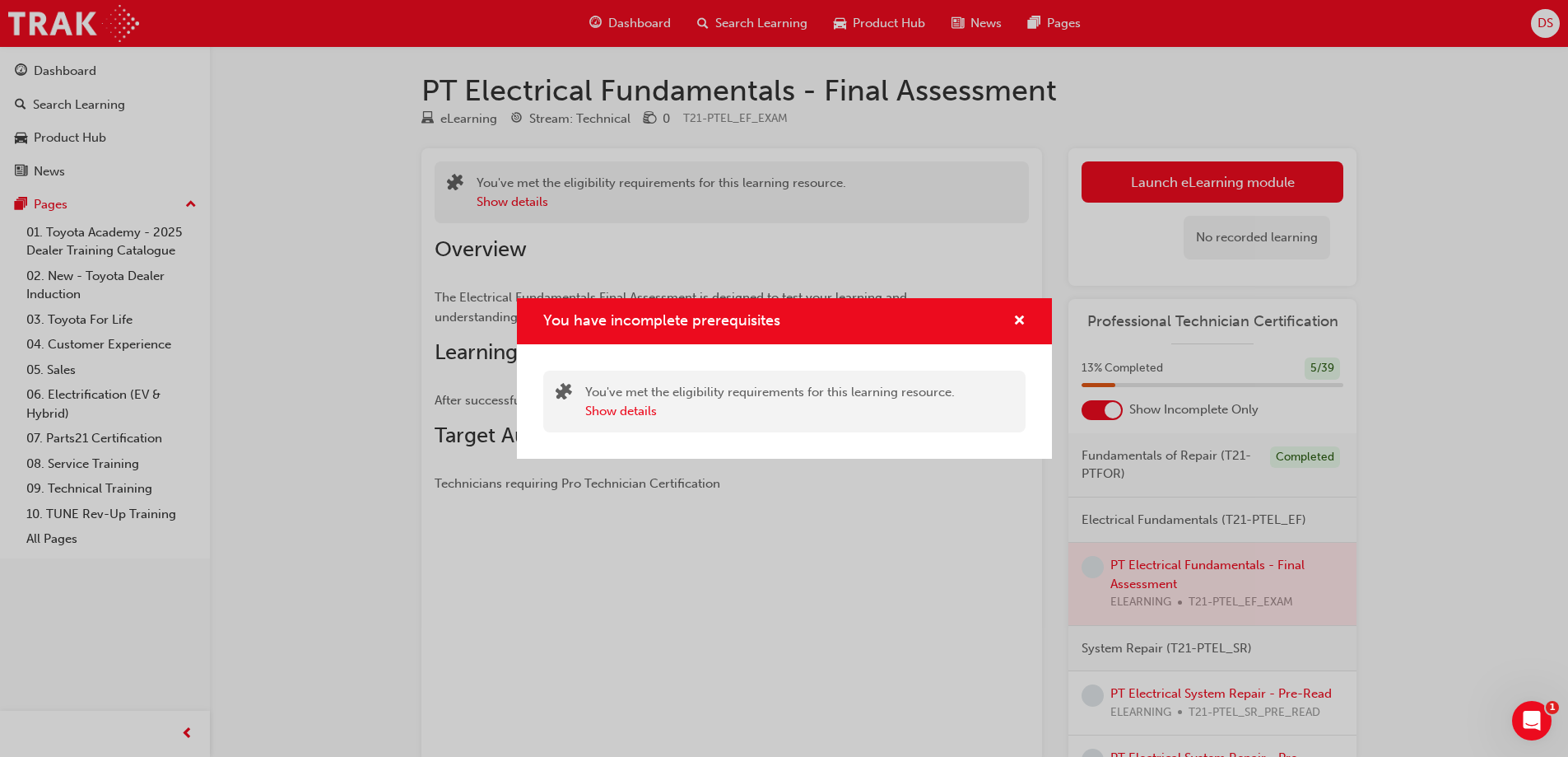
drag, startPoint x: 779, startPoint y: 387, endPoint x: 832, endPoint y: 388, distance: 53.0
click at [779, 387] on div "You've met the eligibility requirements for this learning resource. Show details" at bounding box center [770, 402] width 370 height 37
click at [929, 391] on div "You've met the eligibility requirements for this learning resource. Show details" at bounding box center [770, 402] width 370 height 37
click at [1019, 318] on span "cross-icon" at bounding box center [1019, 321] width 13 height 15
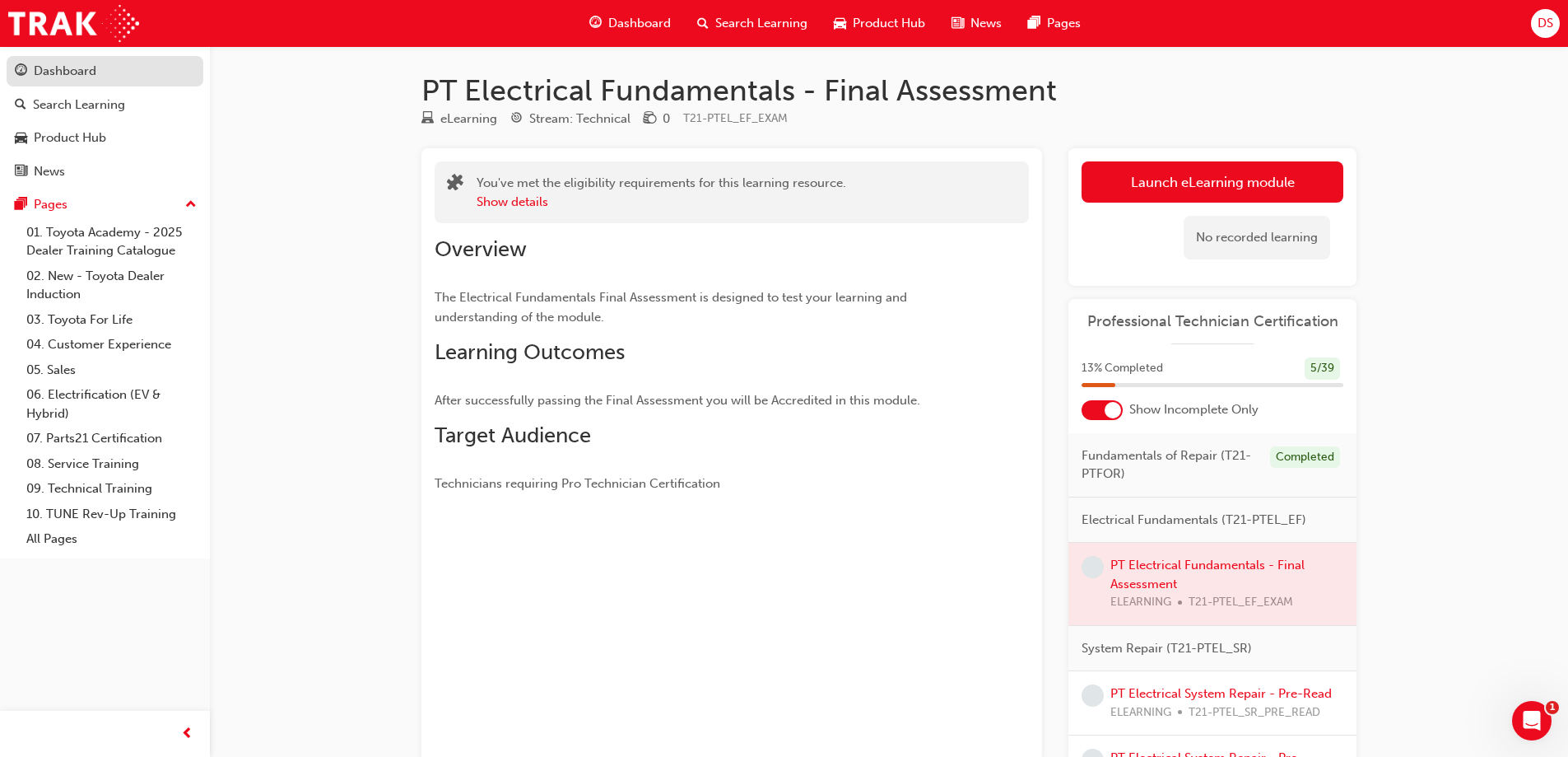
click at [80, 74] on div "Dashboard" at bounding box center [65, 71] width 63 height 19
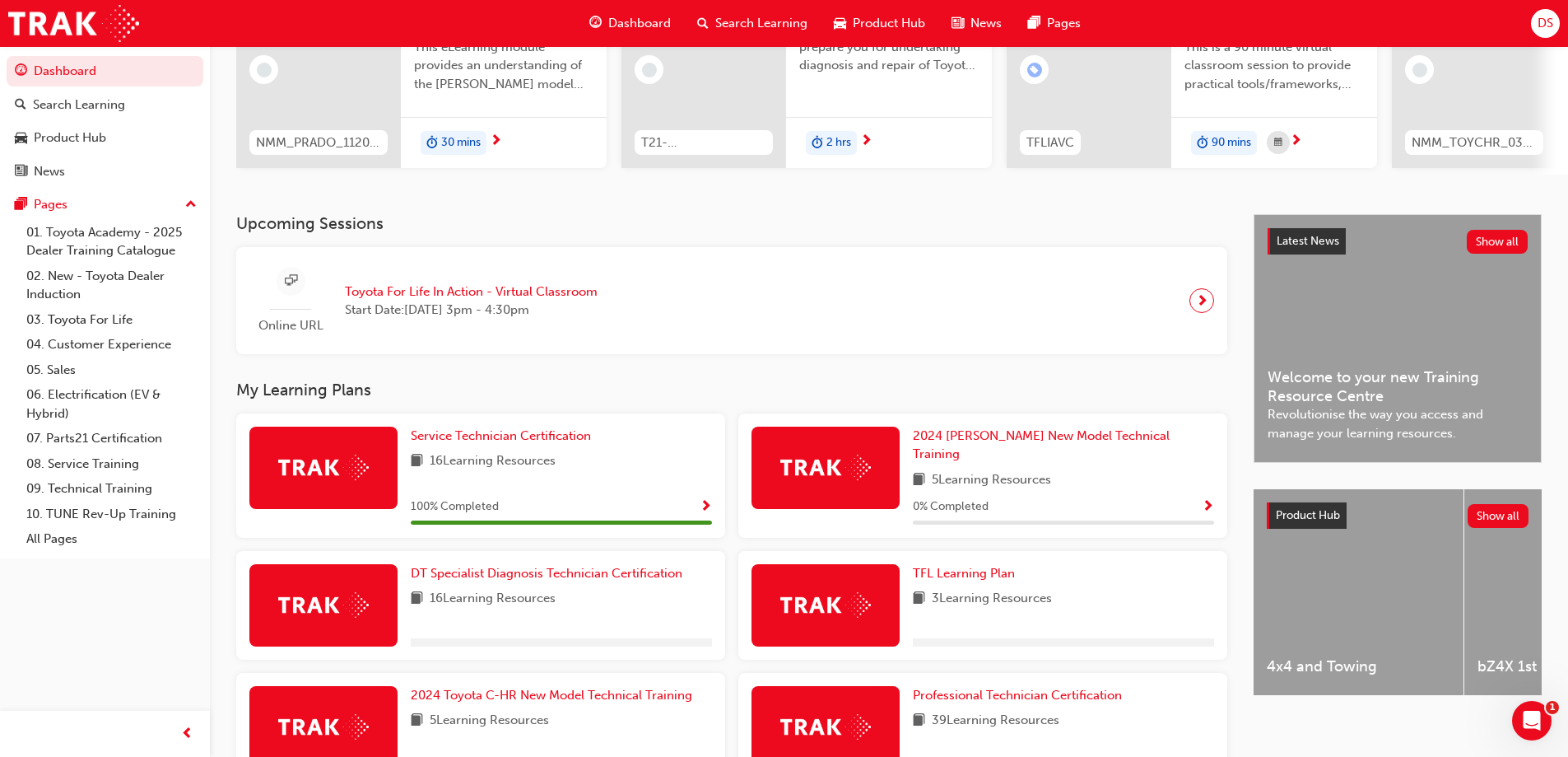
scroll to position [423, 0]
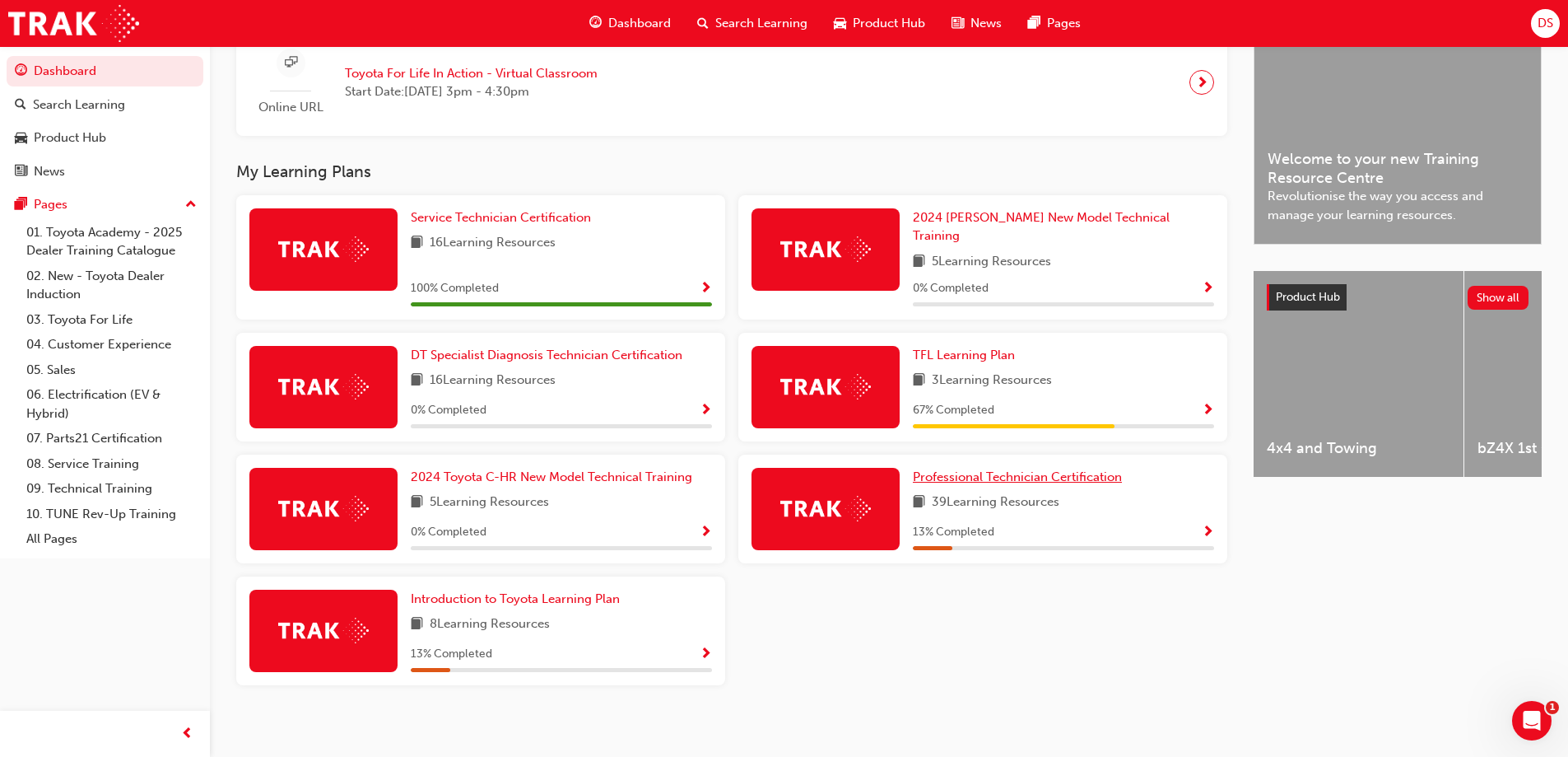
click at [965, 474] on span "Professional Technician Certification" at bounding box center [1018, 476] width 209 height 15
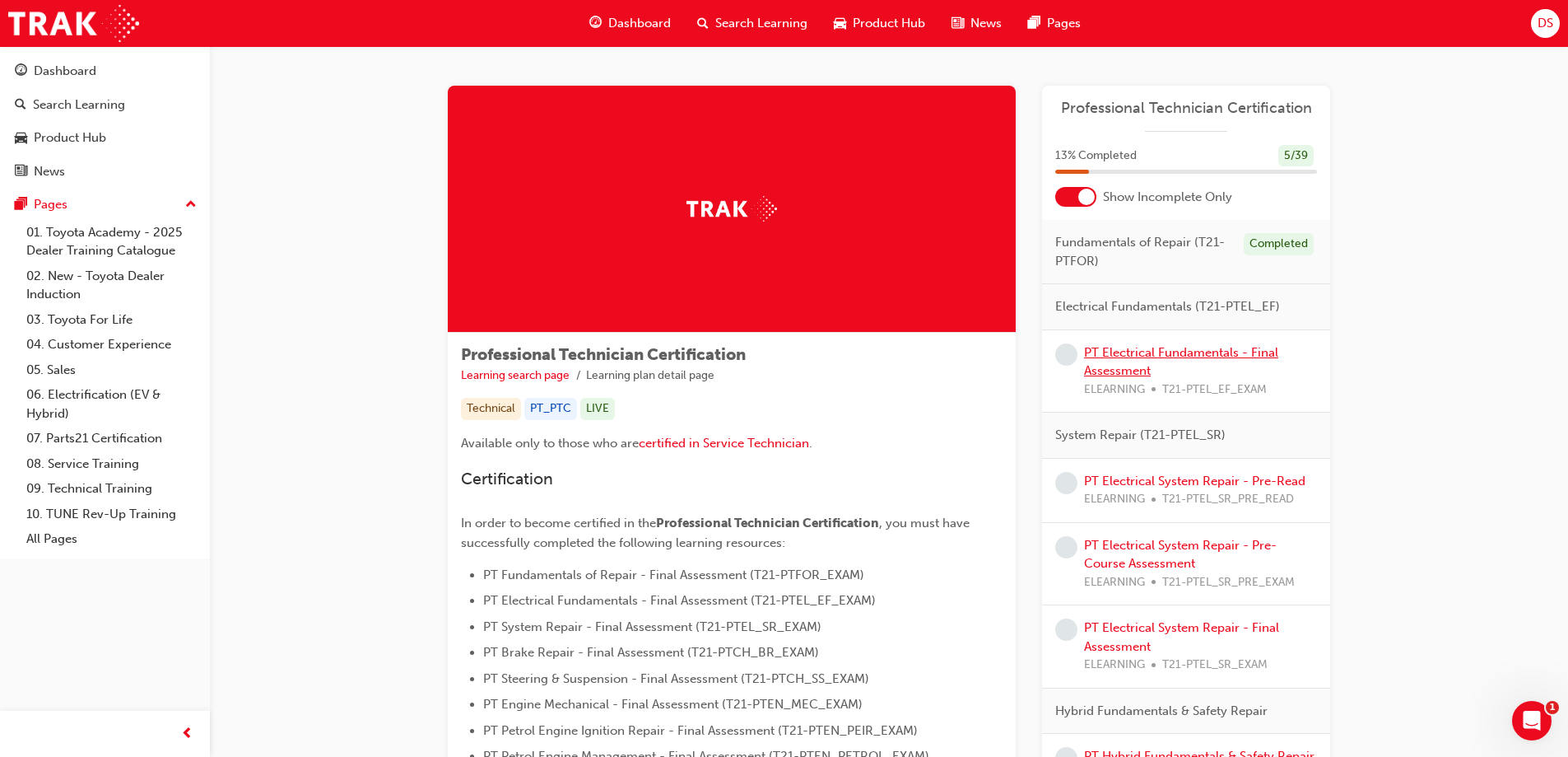
click at [1101, 353] on link "PT Electrical Fundamentals - Final Assessment" at bounding box center [1181, 361] width 194 height 33
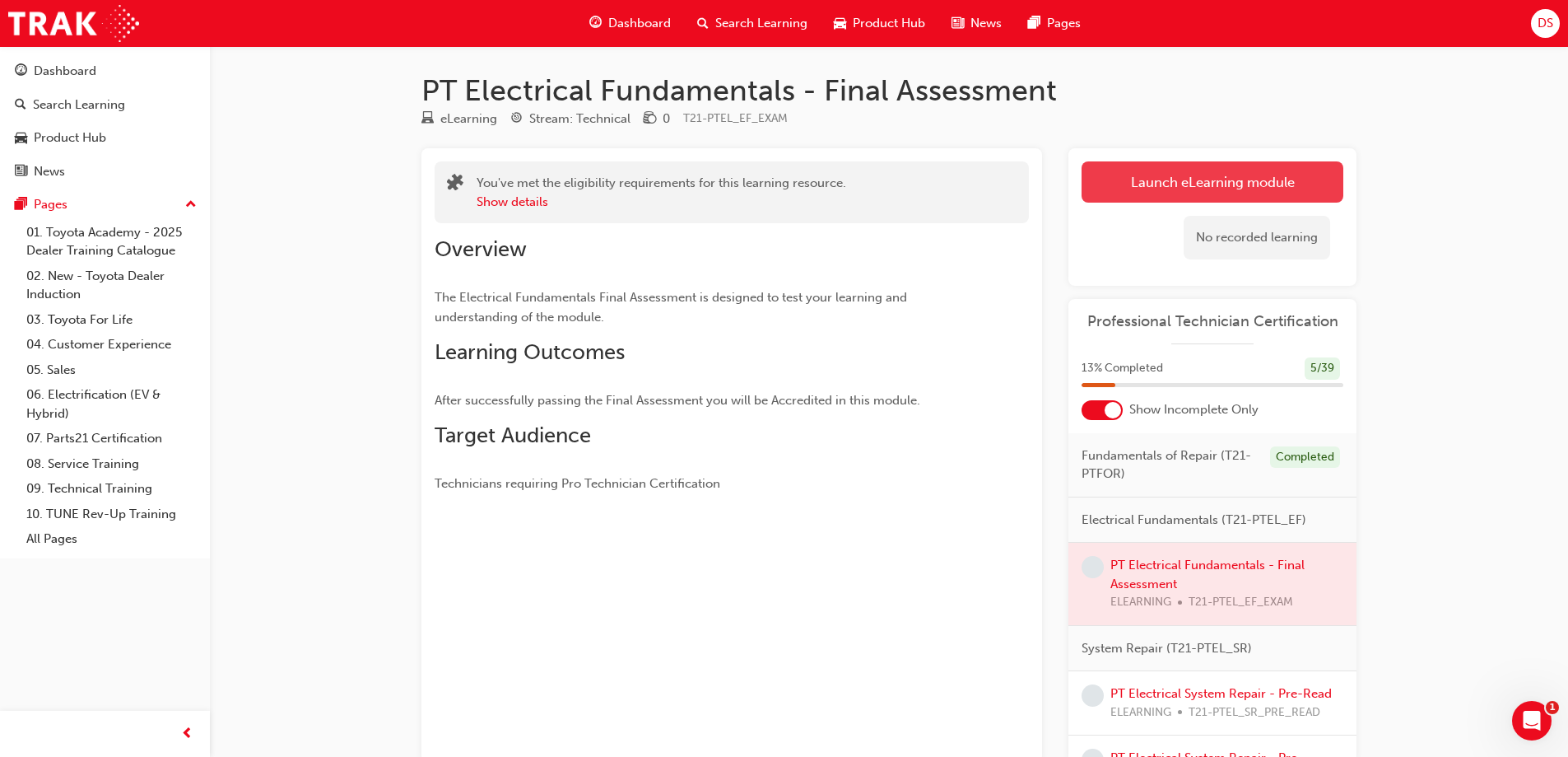
click at [1146, 174] on link "Launch eLearning module" at bounding box center [1212, 182] width 261 height 41
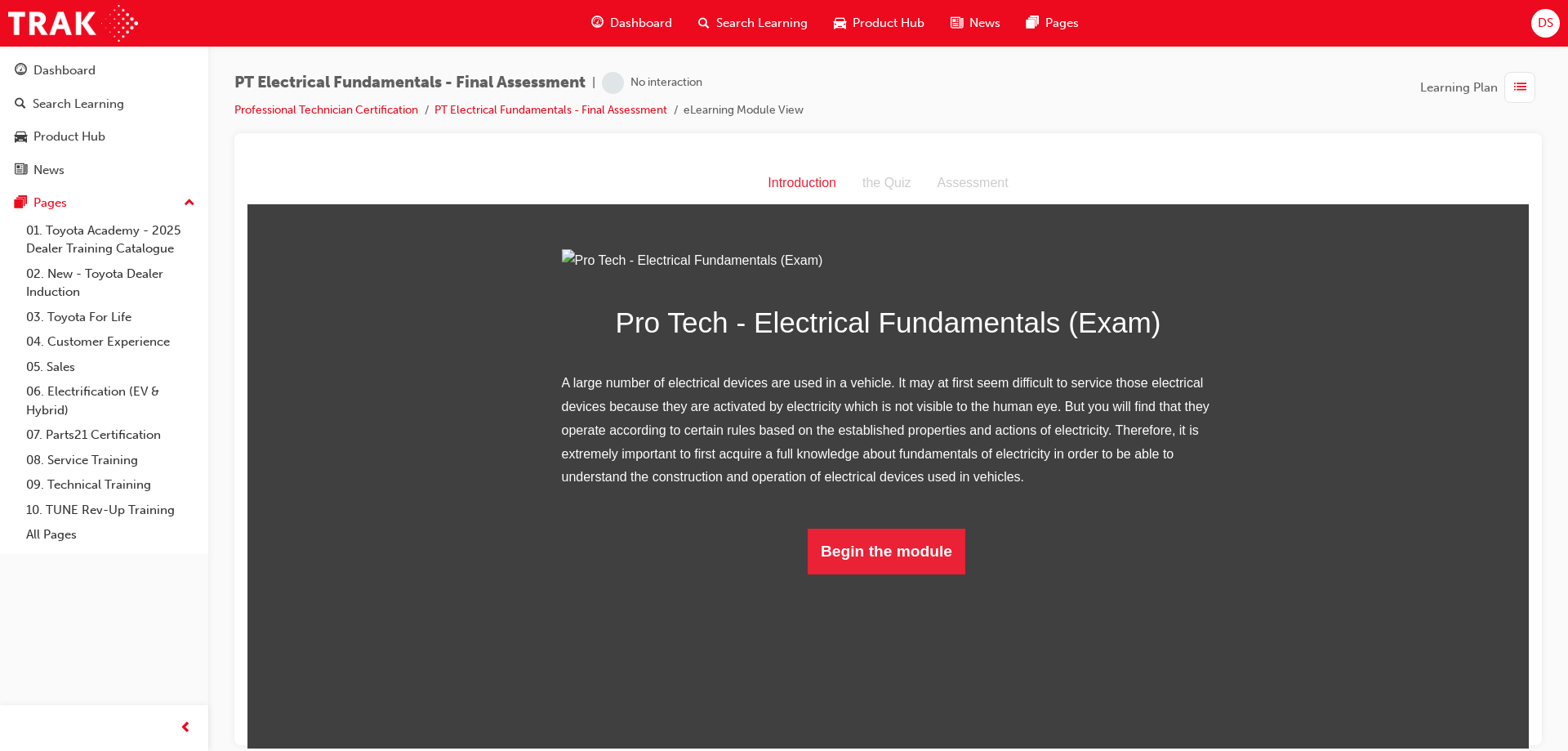
scroll to position [6, 0]
click at [845, 573] on button "Begin the module" at bounding box center [886, 550] width 157 height 46
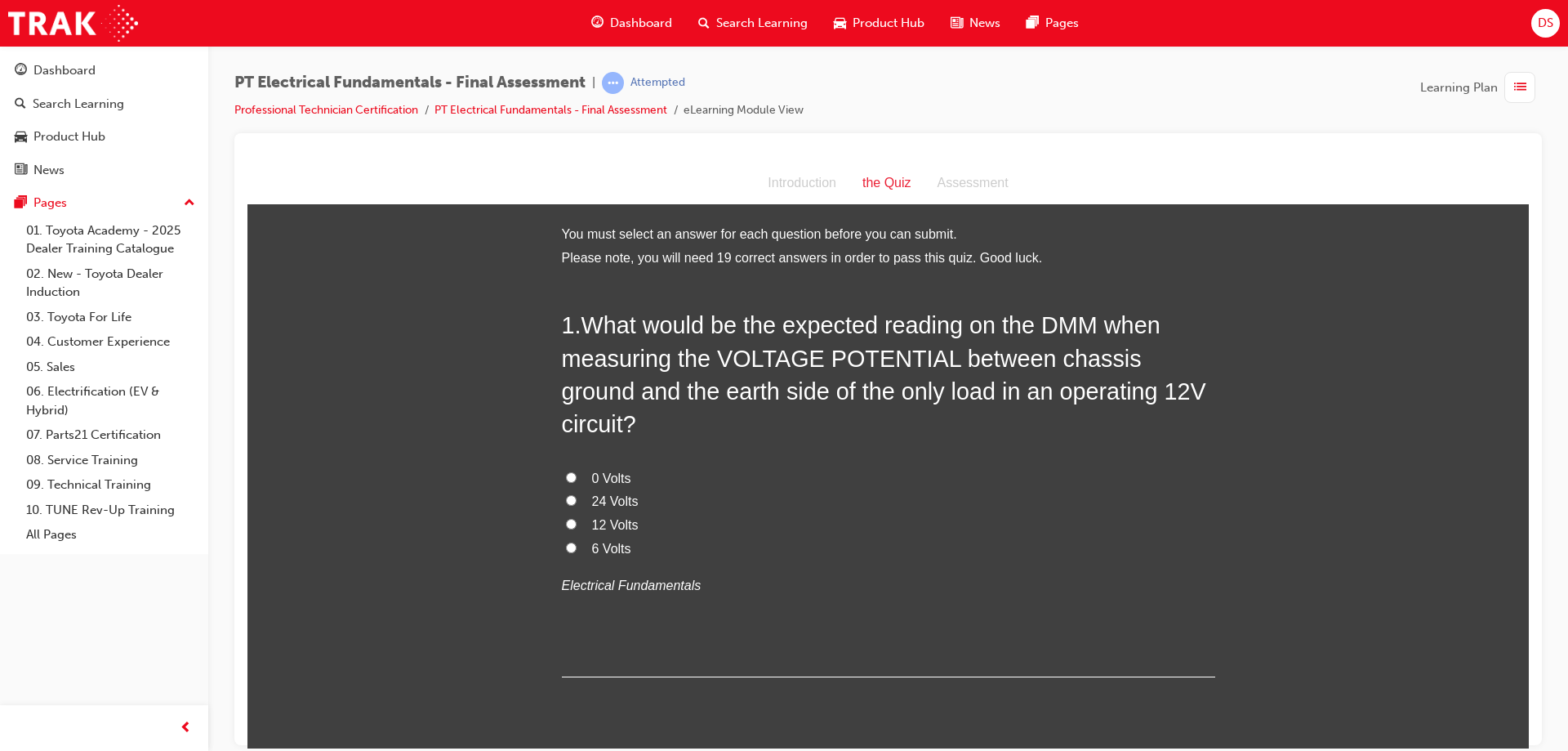
click at [569, 471] on input "0 Volts" at bounding box center [571, 476] width 11 height 11
radio input "true"
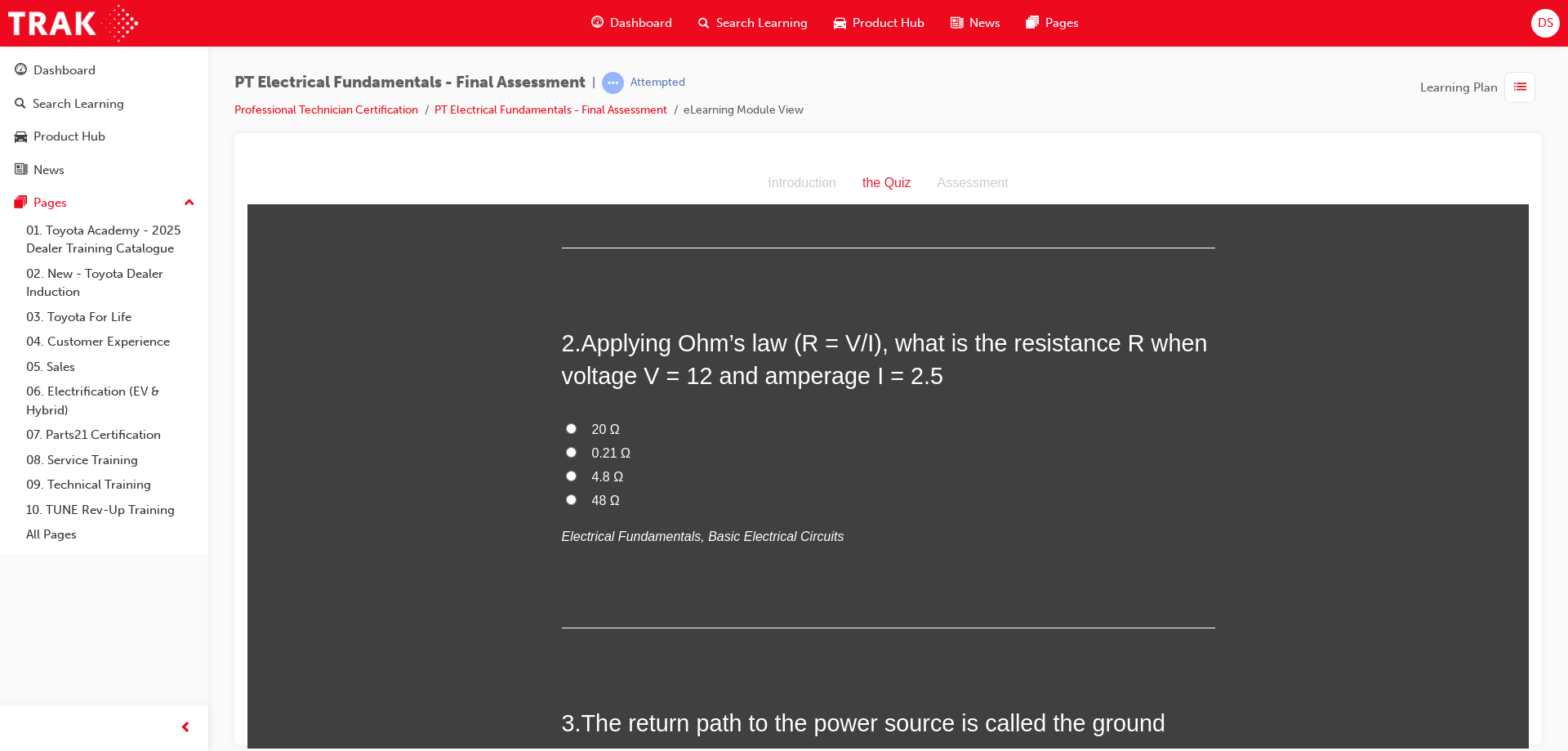
scroll to position [491, 0]
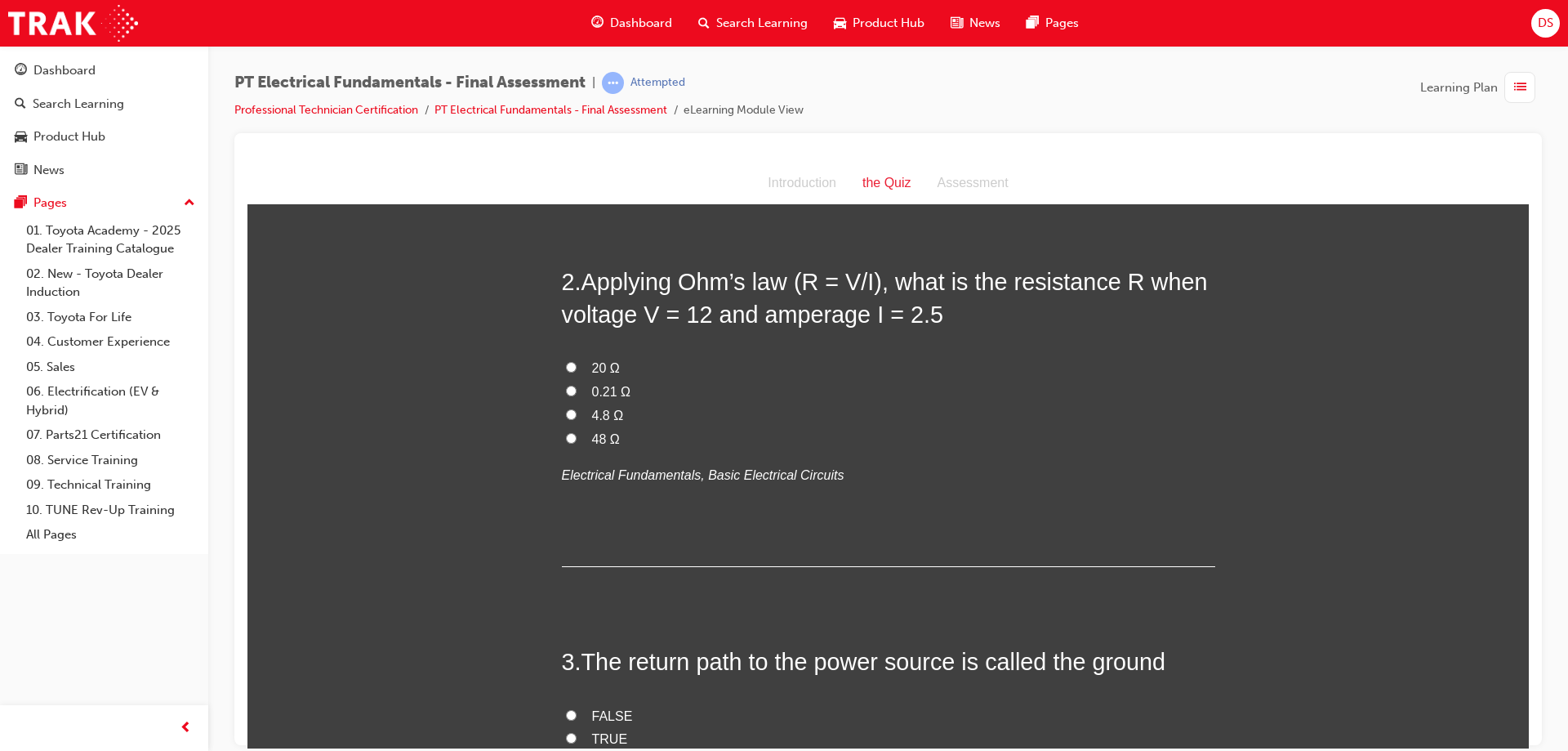
click at [566, 408] on input "4.8 Ω" at bounding box center [571, 413] width 11 height 11
radio input "true"
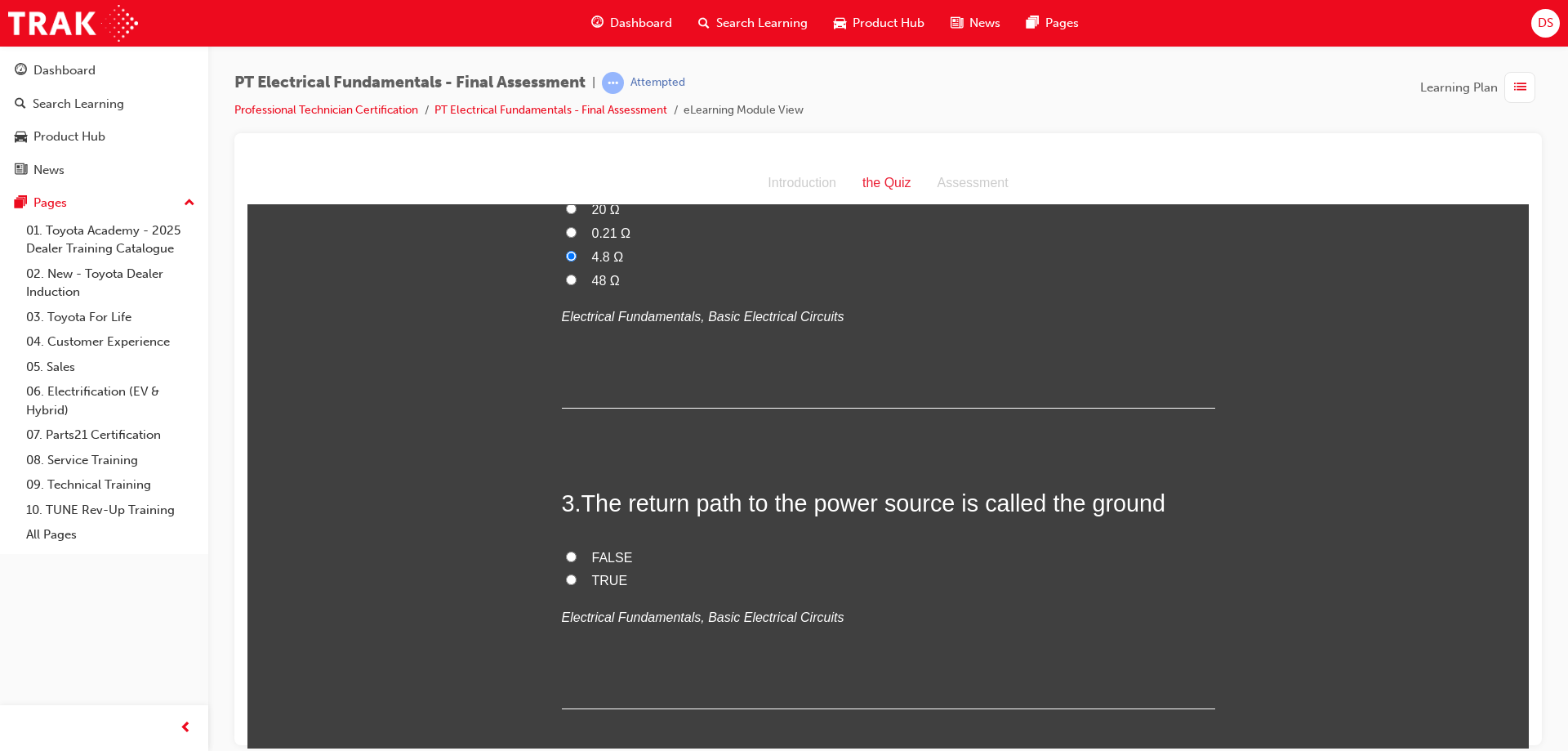
scroll to position [654, 0]
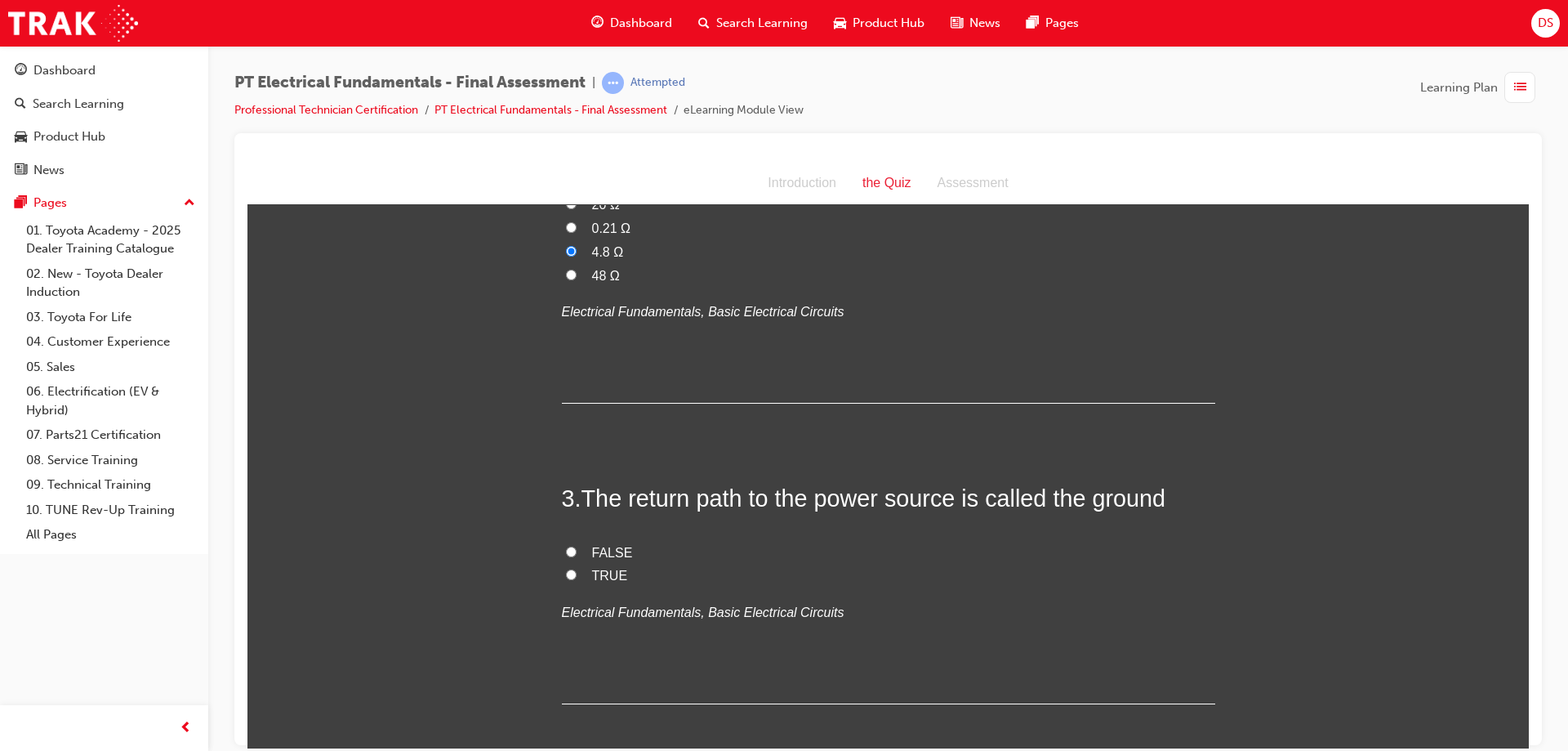
click at [566, 546] on input "FALSE" at bounding box center [571, 551] width 11 height 11
radio input "true"
click at [566, 568] on input "TRUE" at bounding box center [571, 573] width 11 height 11
radio input "true"
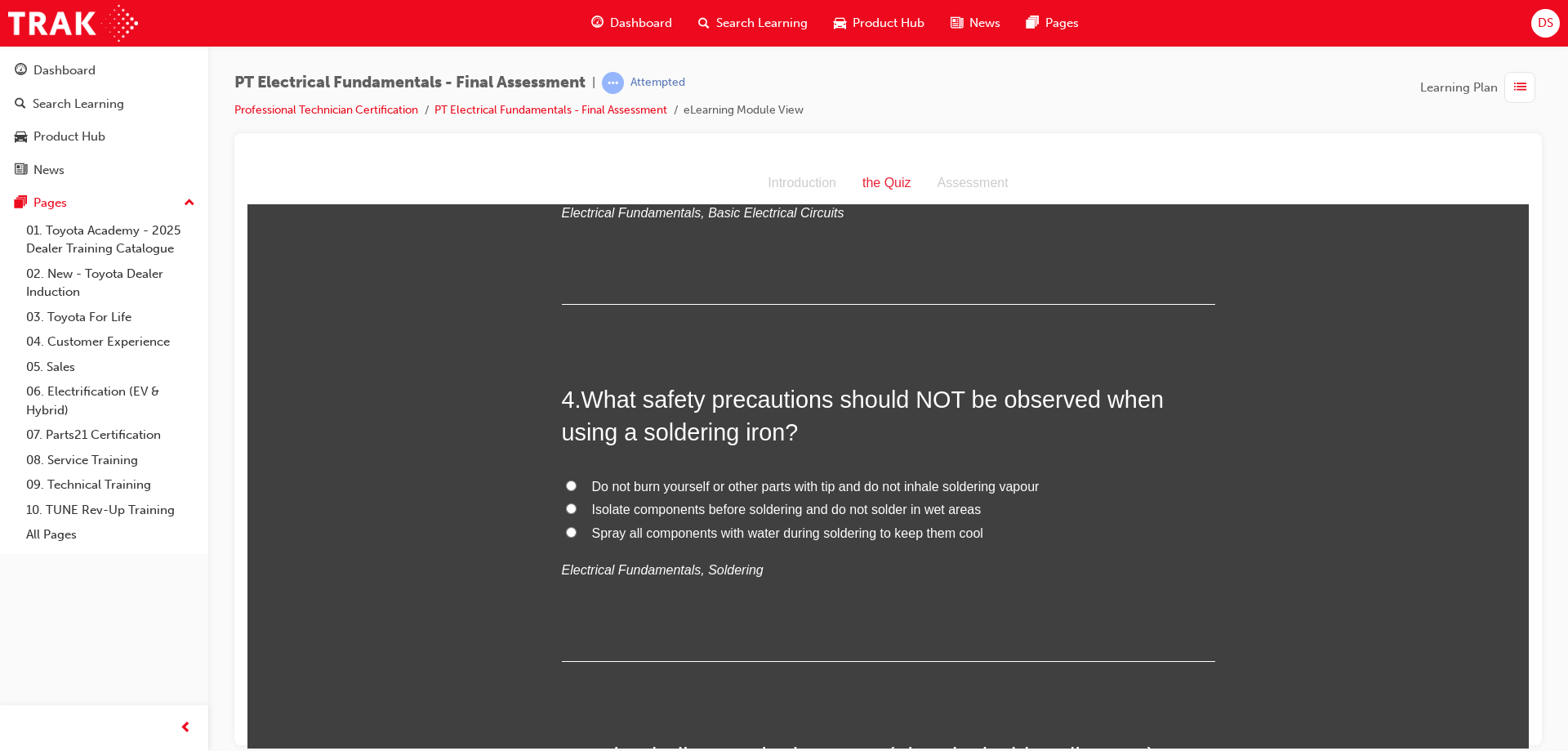
scroll to position [1062, 0]
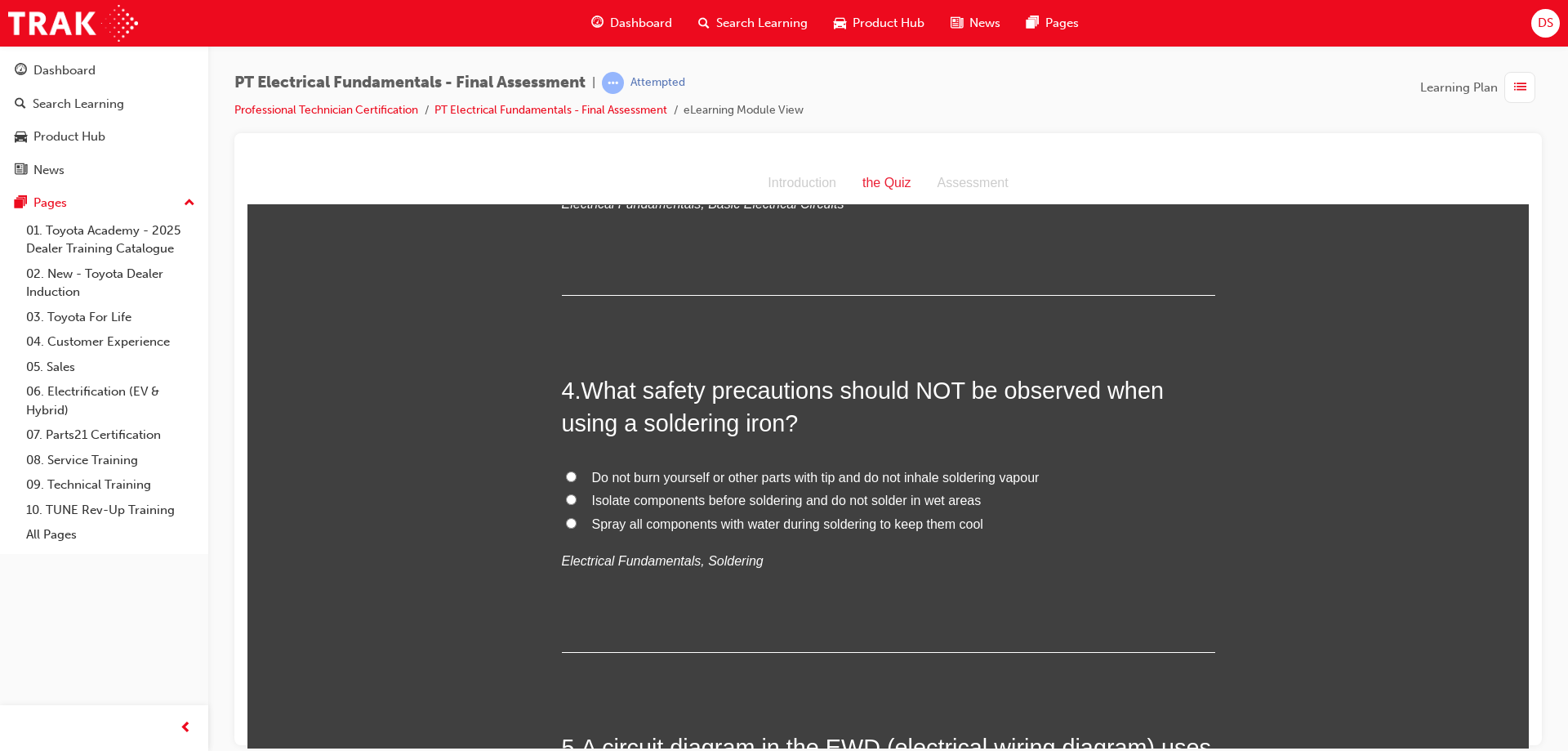
click at [567, 517] on input "Spray all components with water during soldering to keep them cool" at bounding box center [571, 522] width 11 height 11
radio input "true"
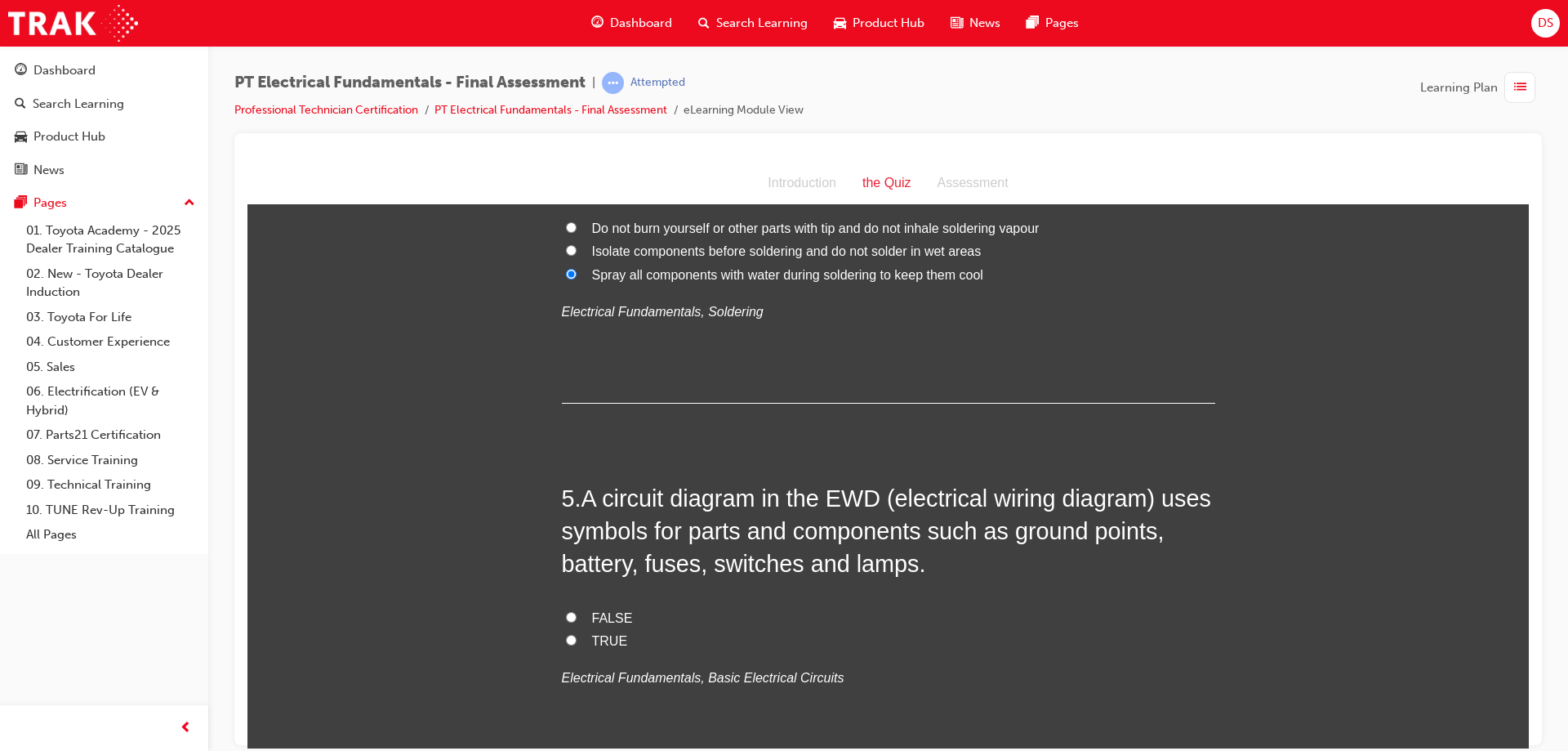
scroll to position [1389, 0]
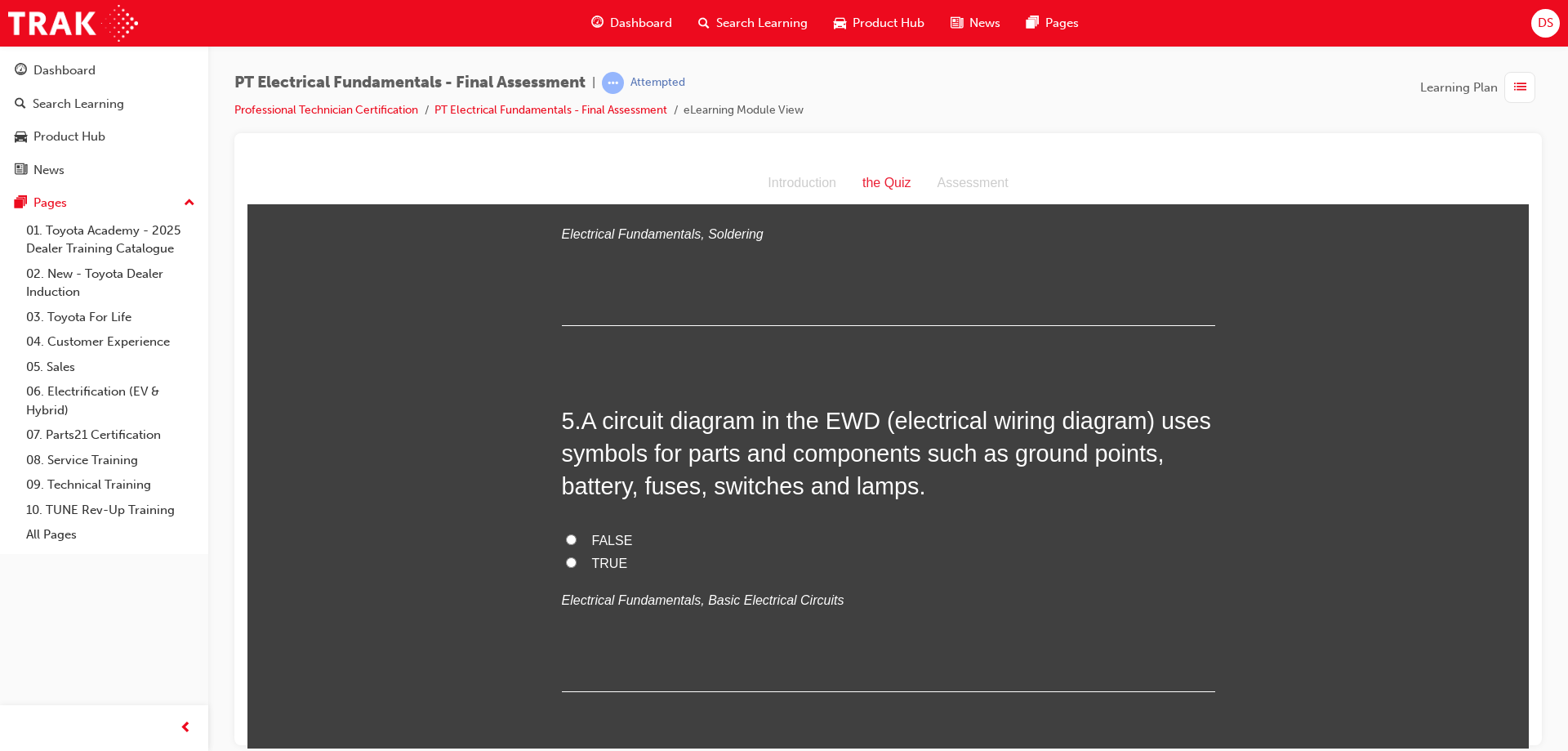
click at [565, 529] on label "FALSE" at bounding box center [888, 540] width 653 height 23
click at [566, 533] on input "FALSE" at bounding box center [571, 538] width 11 height 11
radio input "true"
click at [567, 557] on input "TRUE" at bounding box center [571, 562] width 11 height 11
radio input "true"
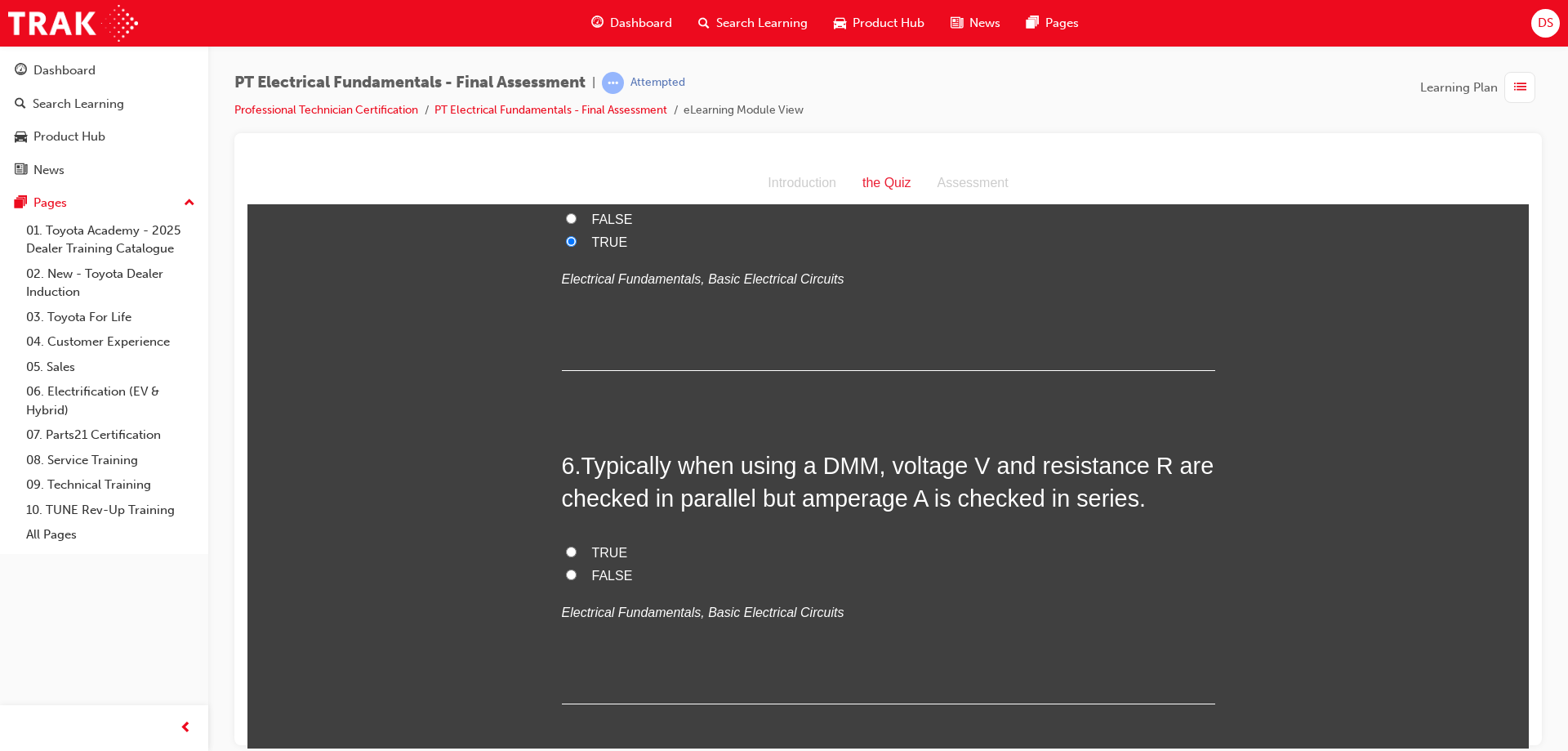
scroll to position [1716, 0]
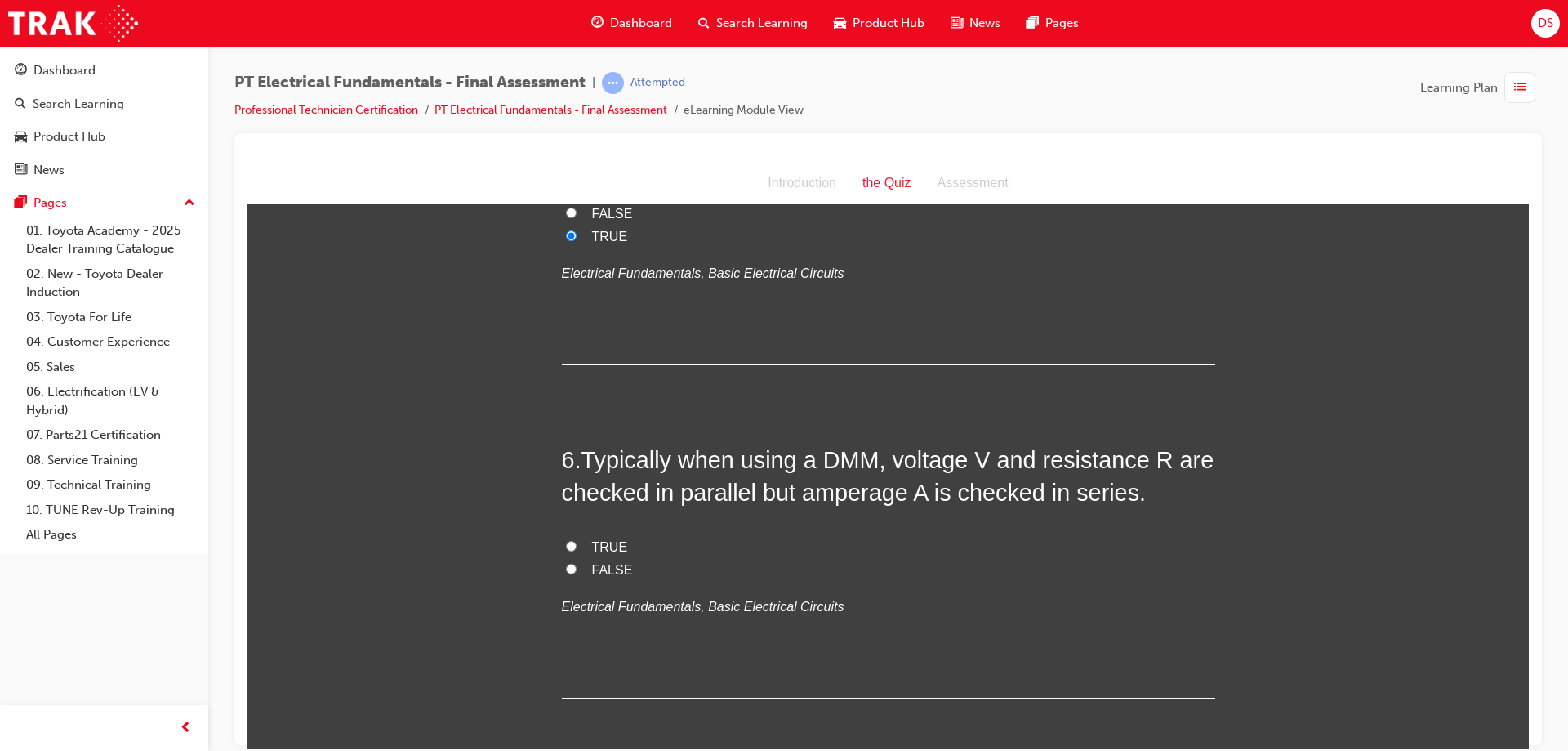
click at [566, 540] on input "TRUE" at bounding box center [571, 545] width 11 height 11
radio input "true"
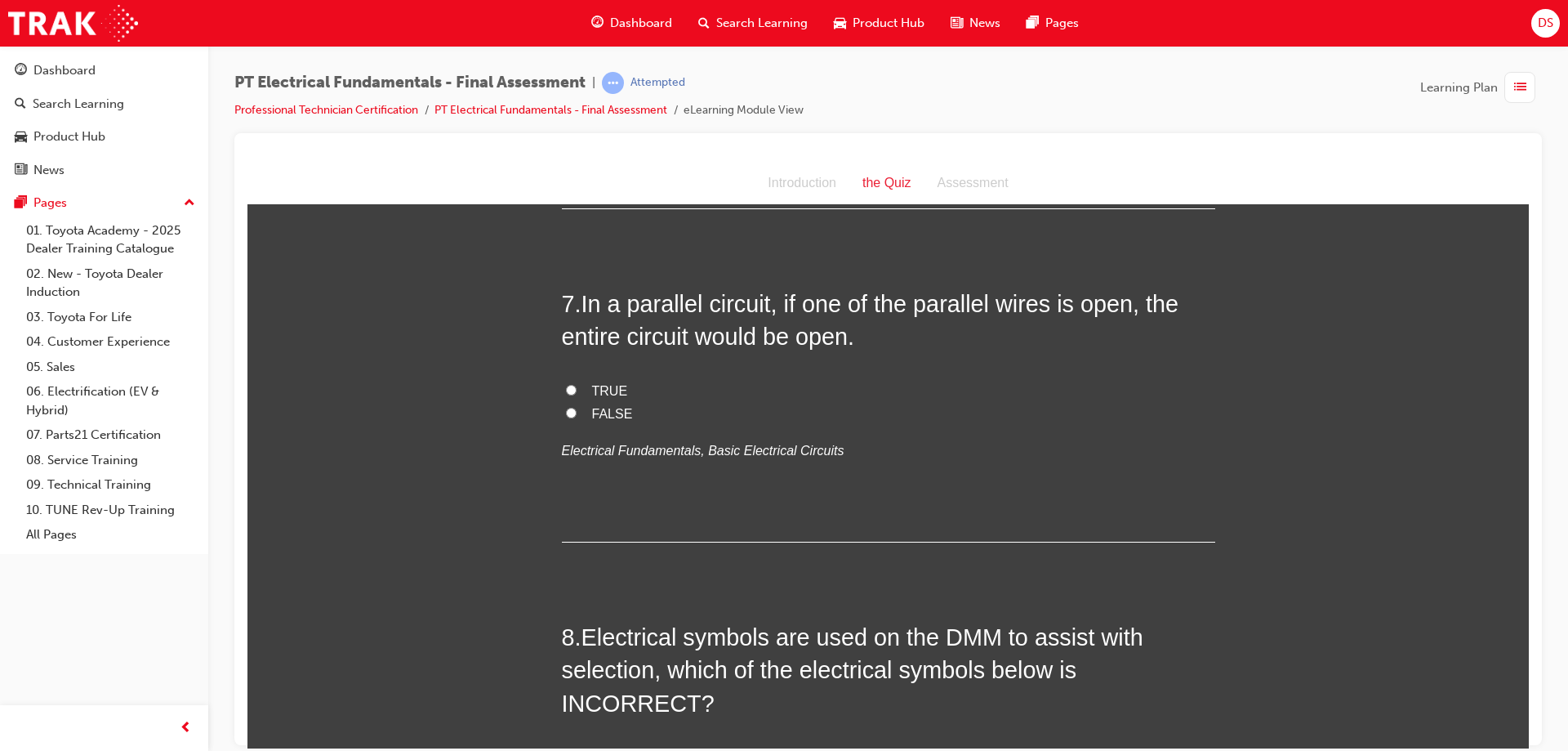
scroll to position [2206, 0]
click at [566, 406] on input "FALSE" at bounding box center [571, 411] width 11 height 11
radio input "true"
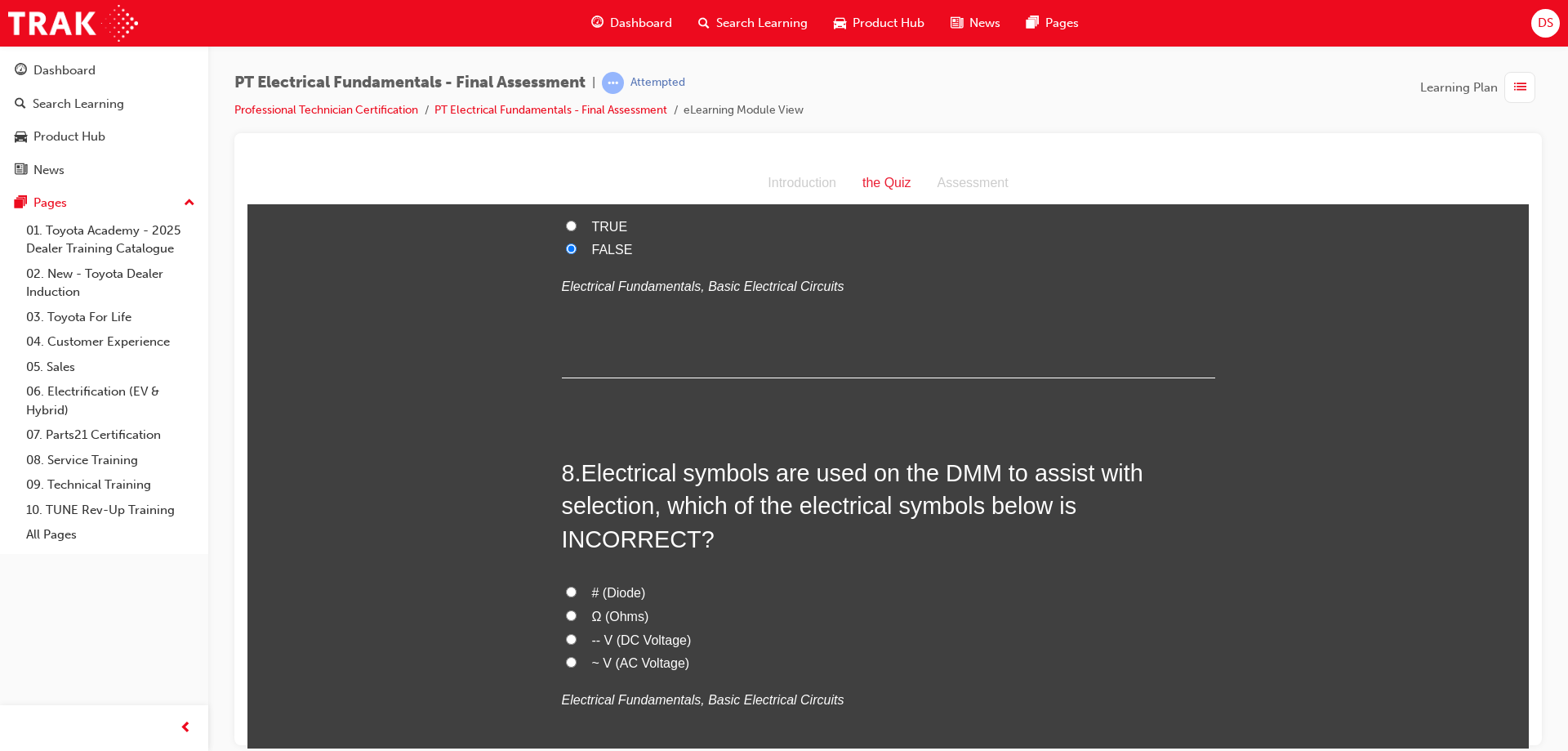
scroll to position [2451, 0]
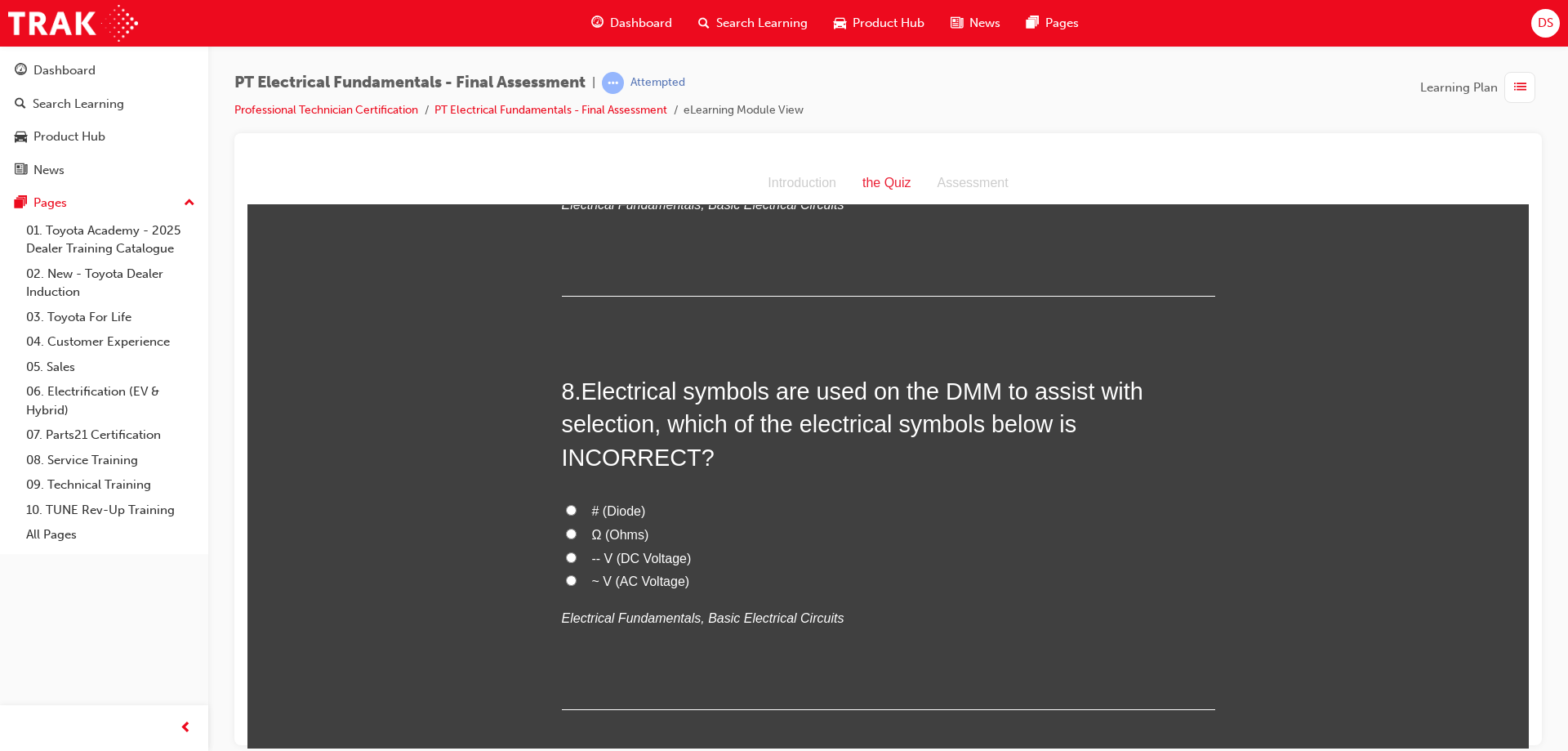
click at [566, 504] on input "# (Diode)" at bounding box center [571, 509] width 11 height 11
radio input "true"
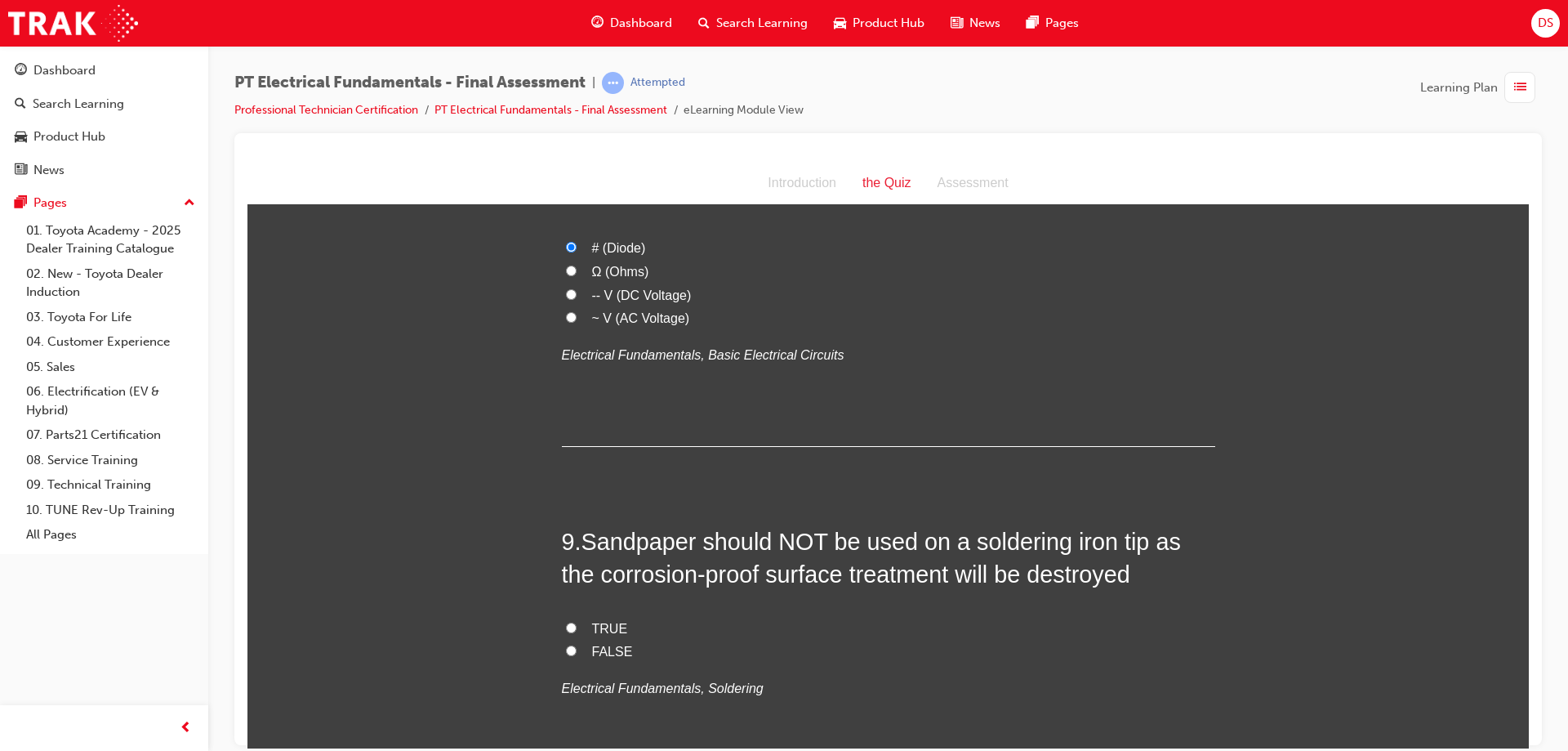
scroll to position [2778, 0]
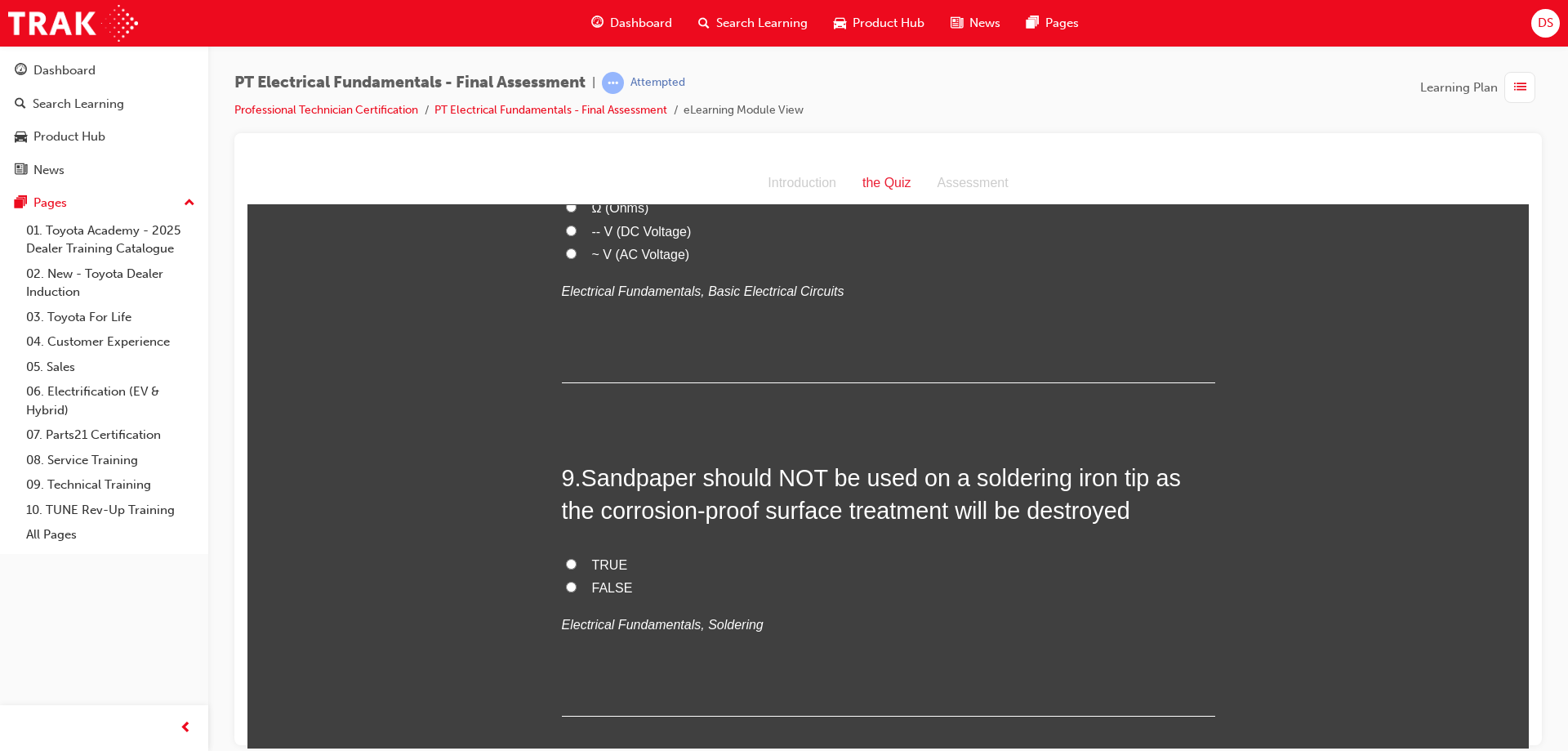
click at [566, 558] on input "TRUE" at bounding box center [571, 563] width 11 height 11
radio input "true"
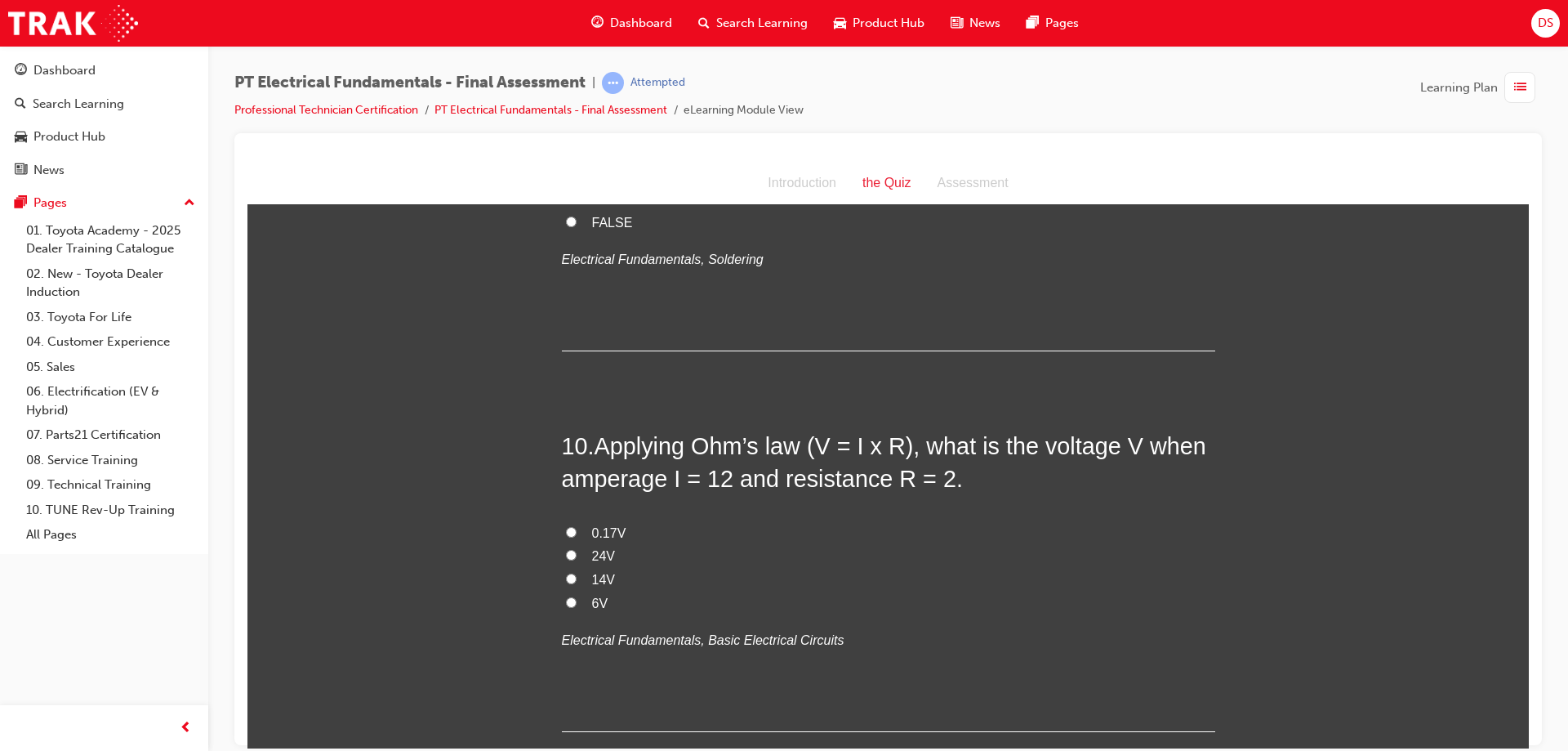
scroll to position [3187, 0]
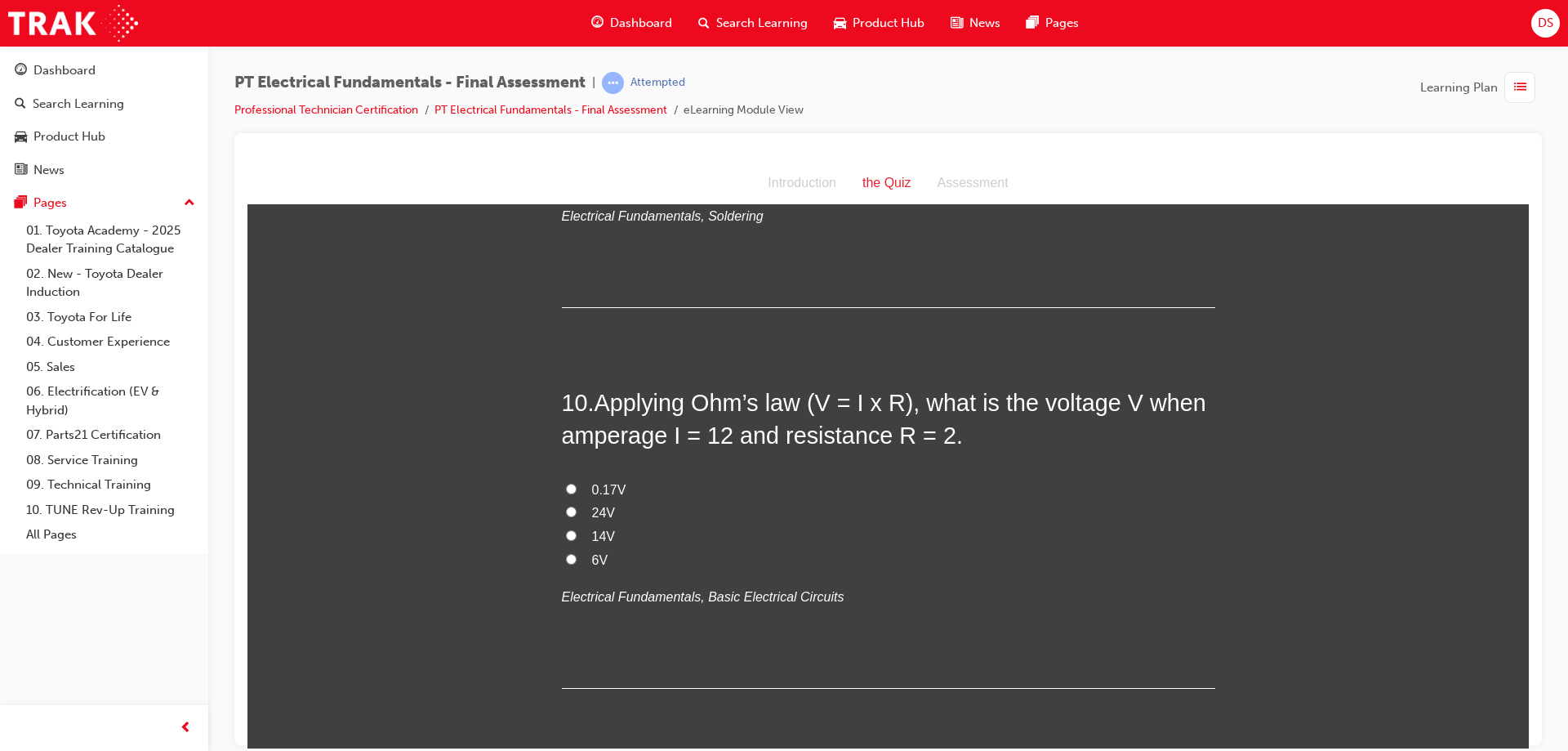
click at [566, 506] on input "24V" at bounding box center [571, 511] width 11 height 11
radio input "true"
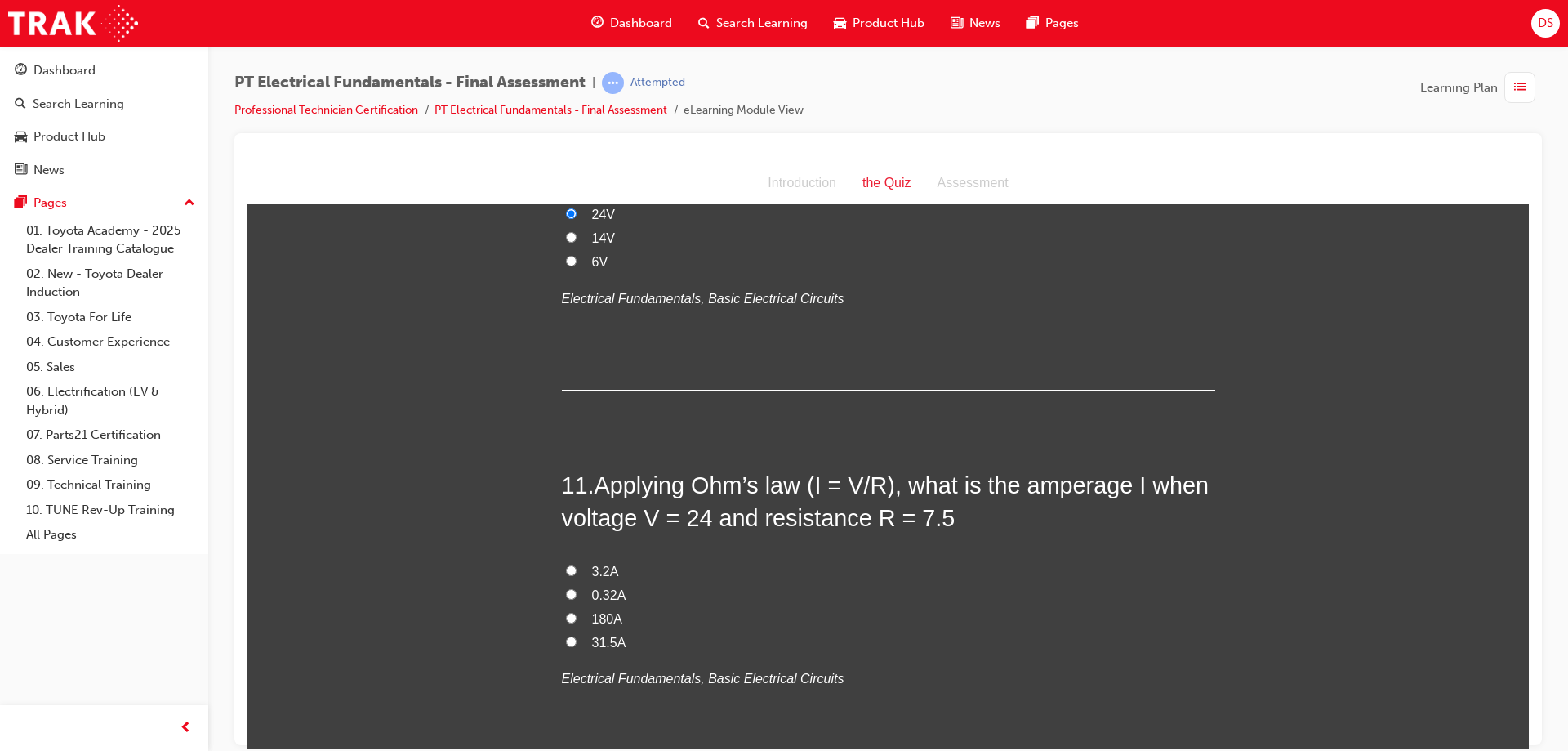
scroll to position [3513, 0]
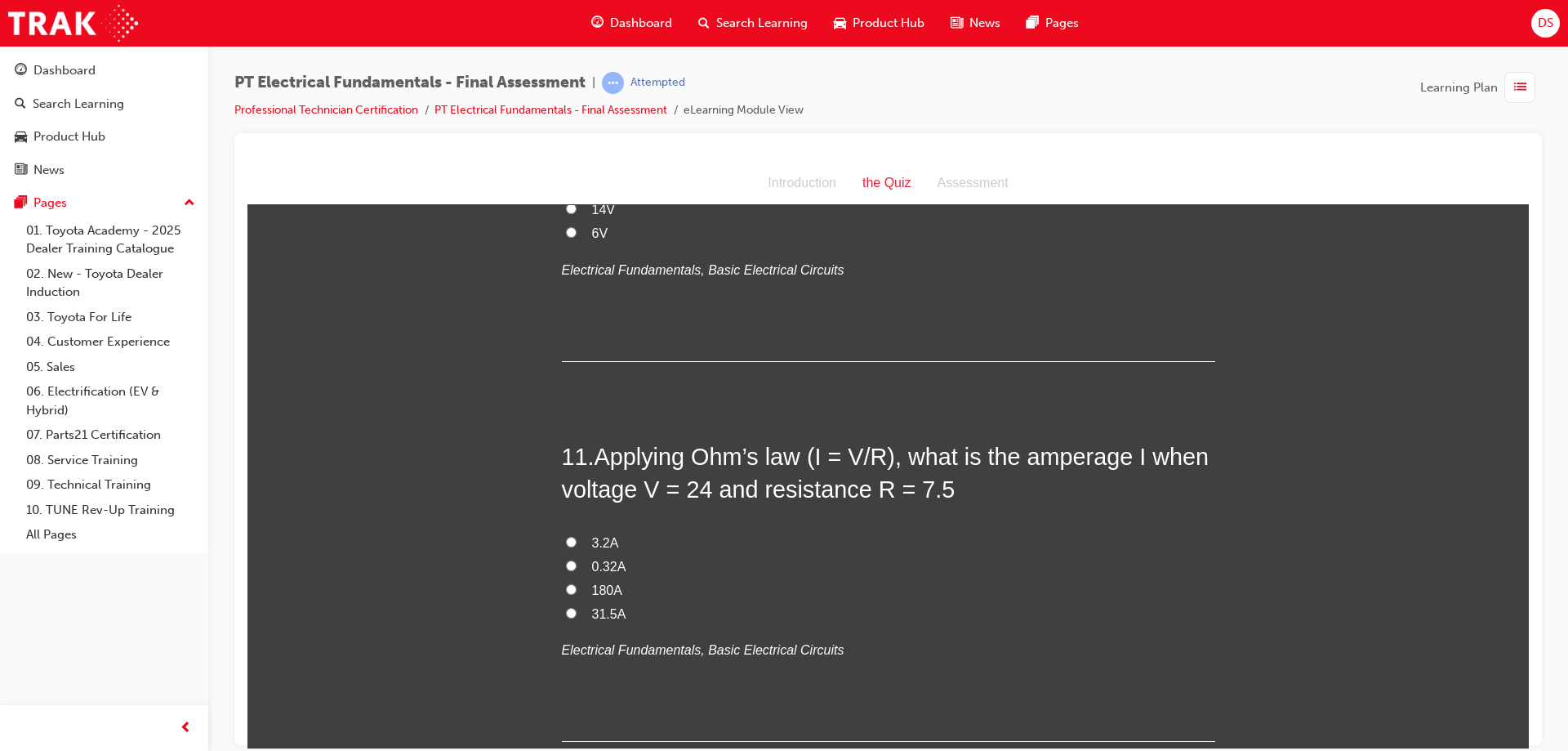
click at [562, 531] on label "3.2A" at bounding box center [888, 543] width 653 height 23
click at [566, 536] on input "3.2A" at bounding box center [571, 541] width 11 height 11
radio input "true"
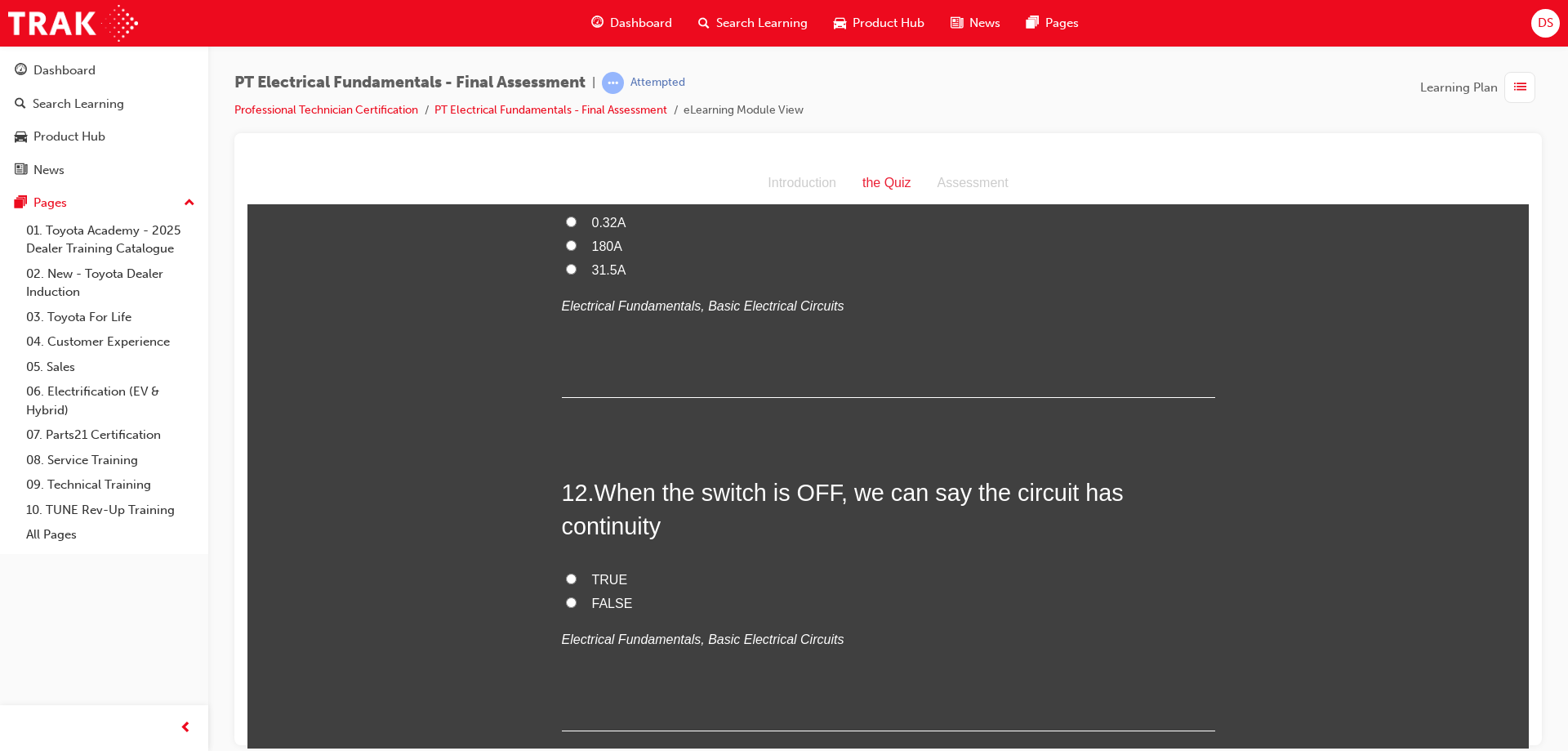
scroll to position [3921, 0]
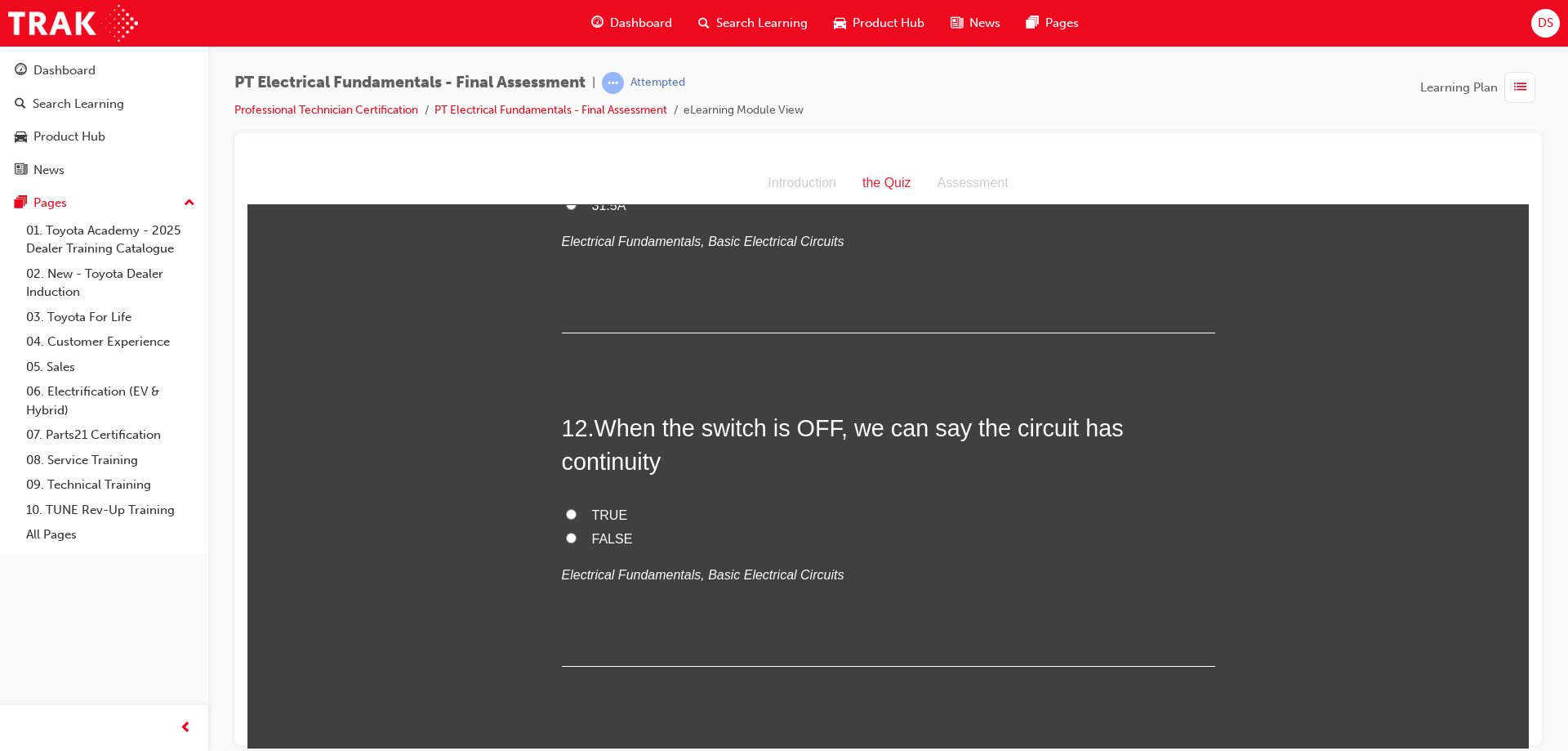
click at [566, 531] on input "FALSE" at bounding box center [571, 536] width 11 height 11
radio input "true"
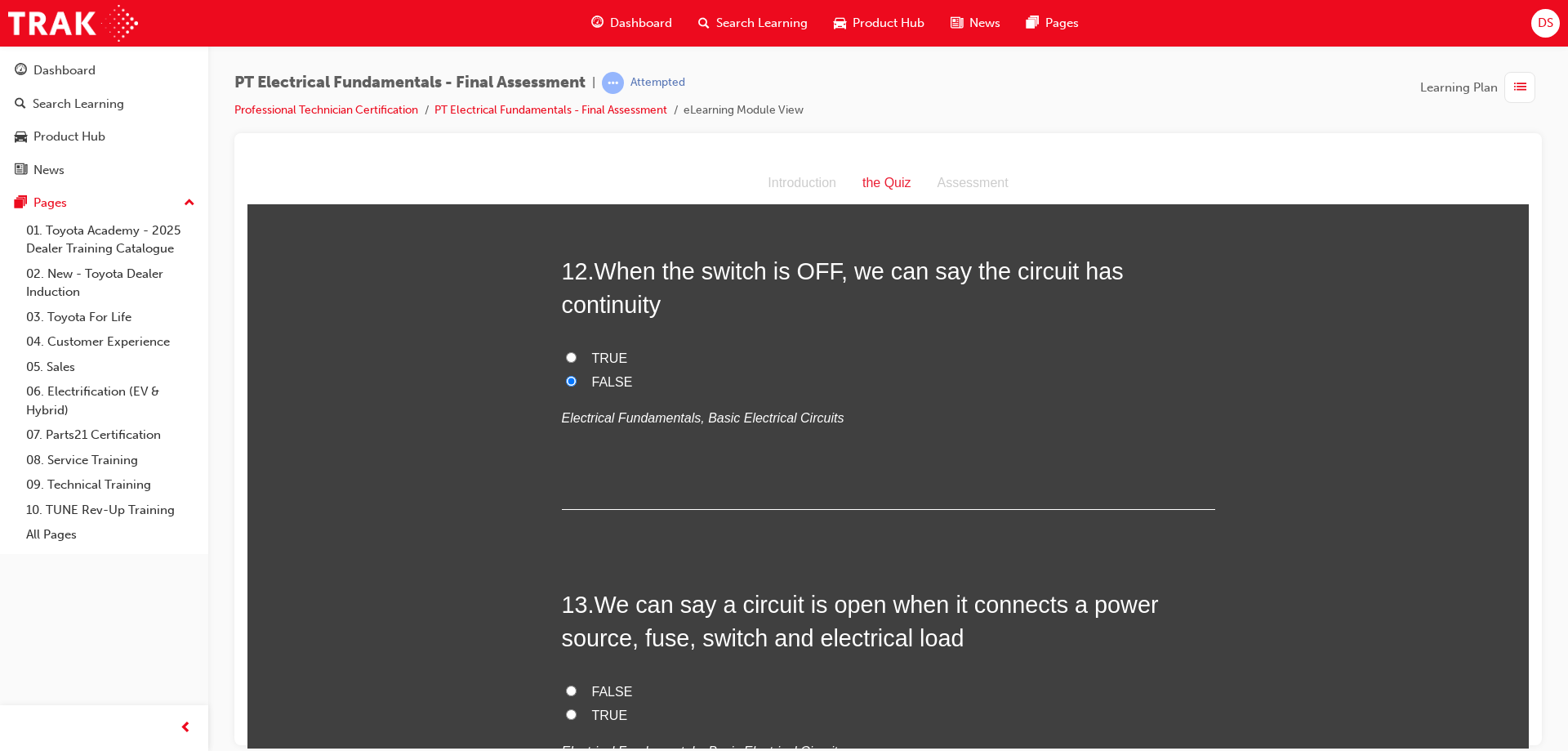
scroll to position [4167, 0]
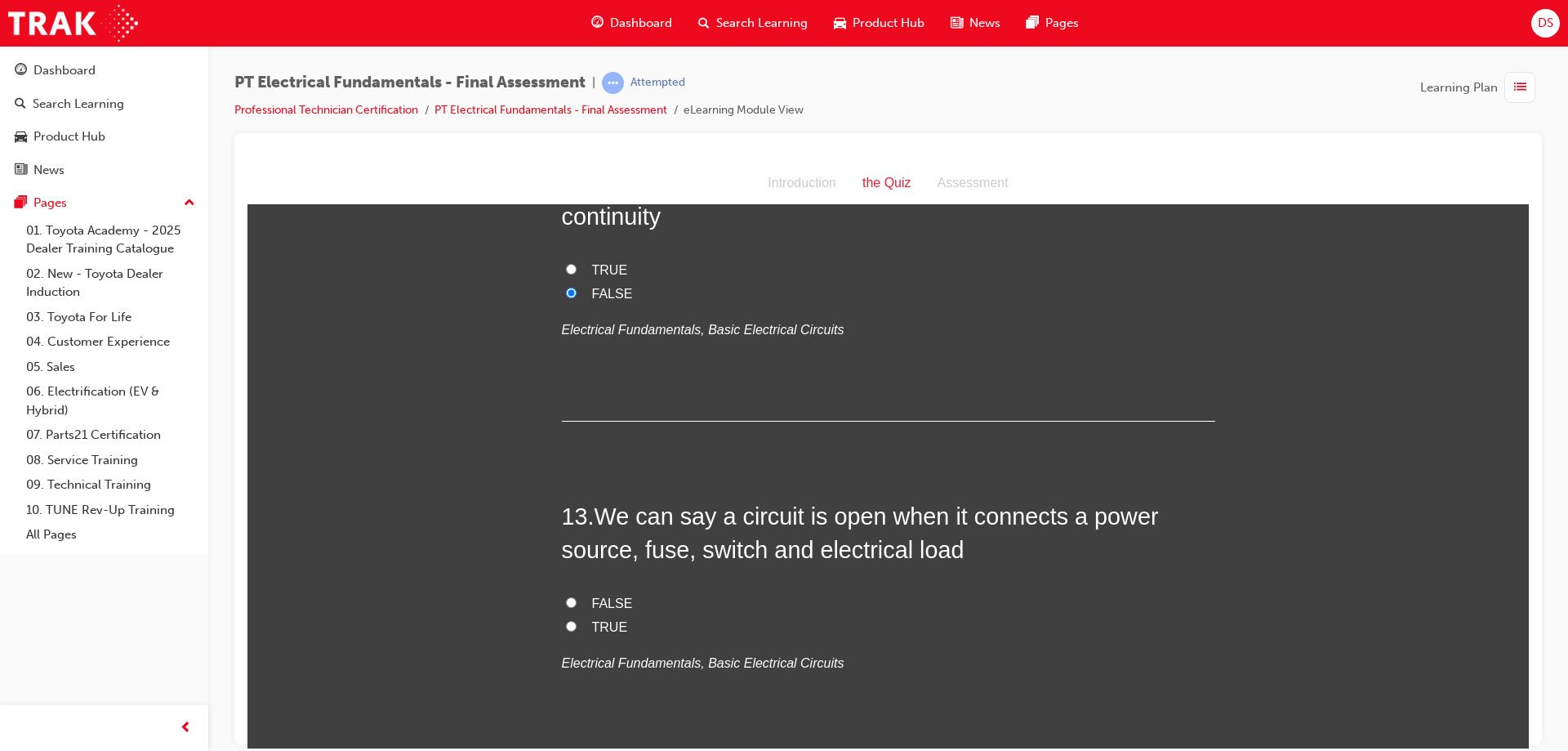
click at [566, 620] on input "TRUE" at bounding box center [571, 625] width 11 height 11
radio input "true"
click at [566, 597] on input "FALSE" at bounding box center [571, 601] width 11 height 11
radio input "true"
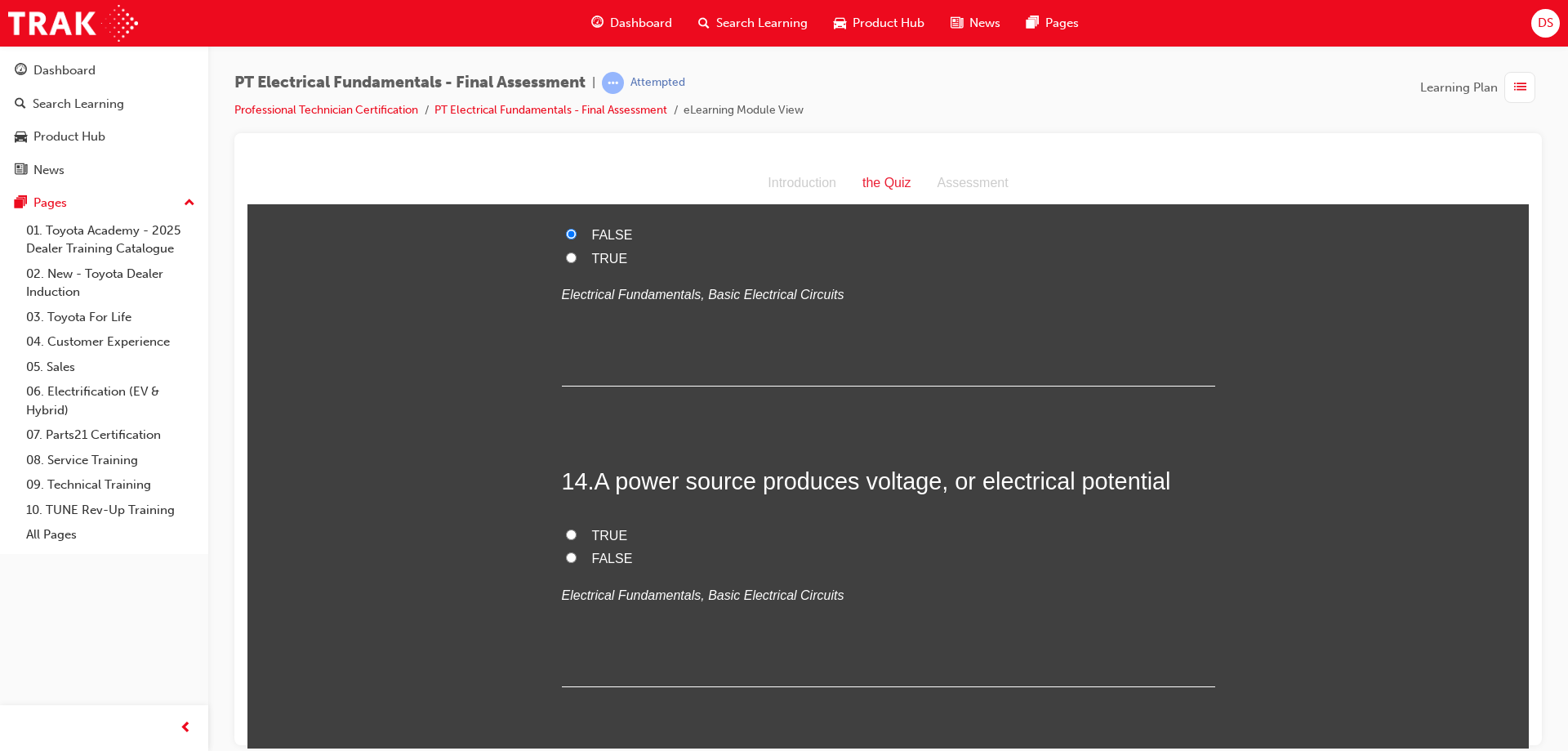
scroll to position [4575, 0]
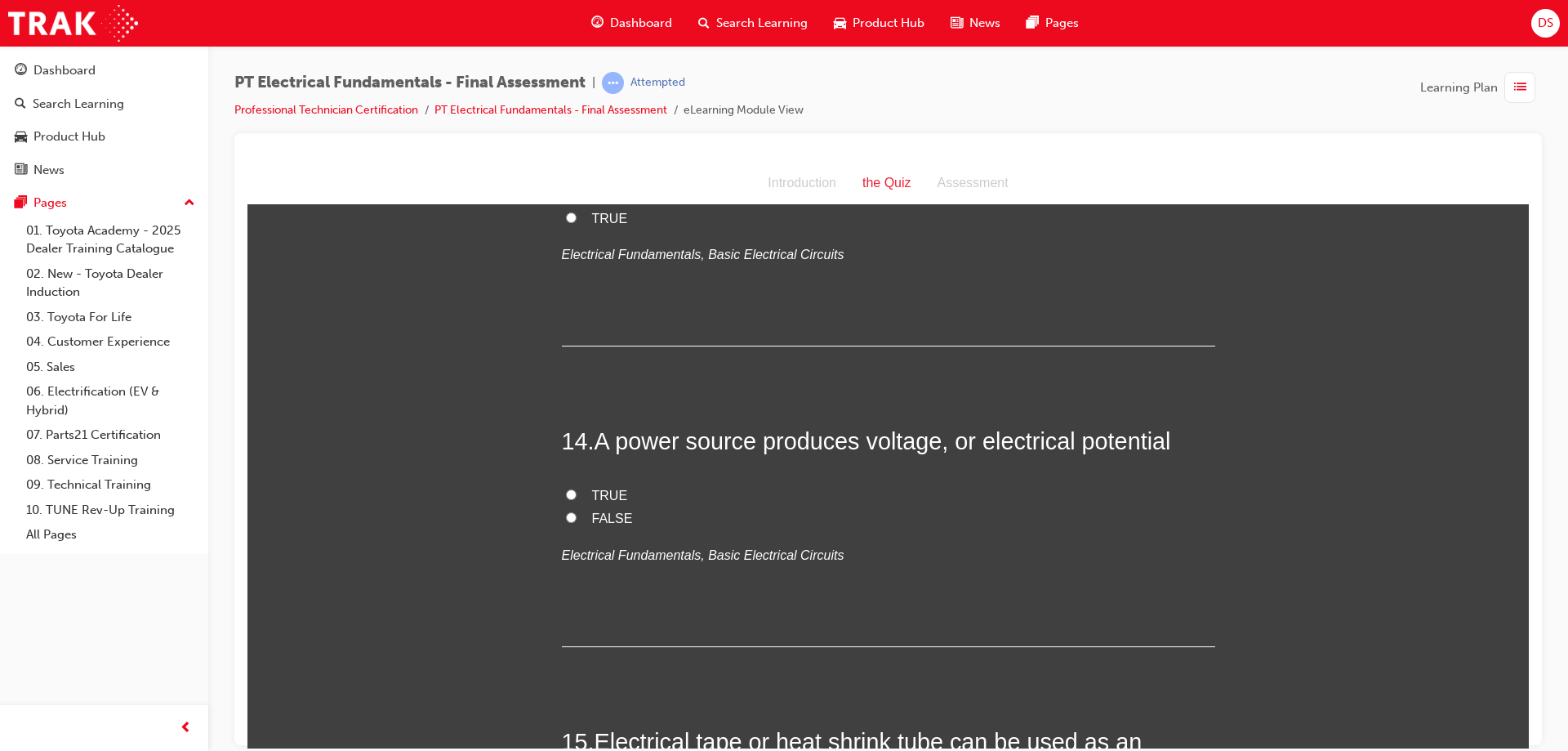
click at [567, 489] on input "TRUE" at bounding box center [571, 494] width 11 height 11
radio input "true"
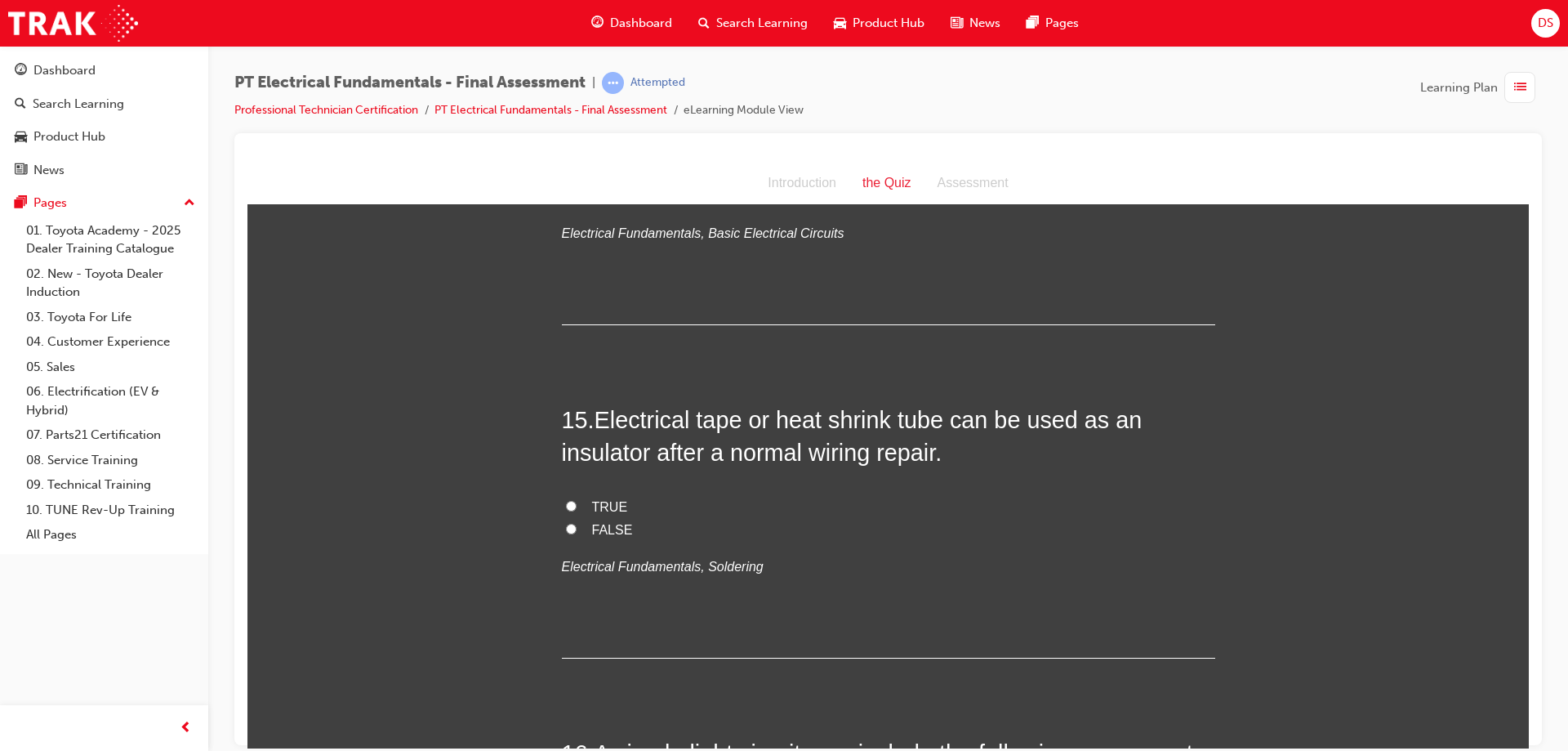
scroll to position [4902, 0]
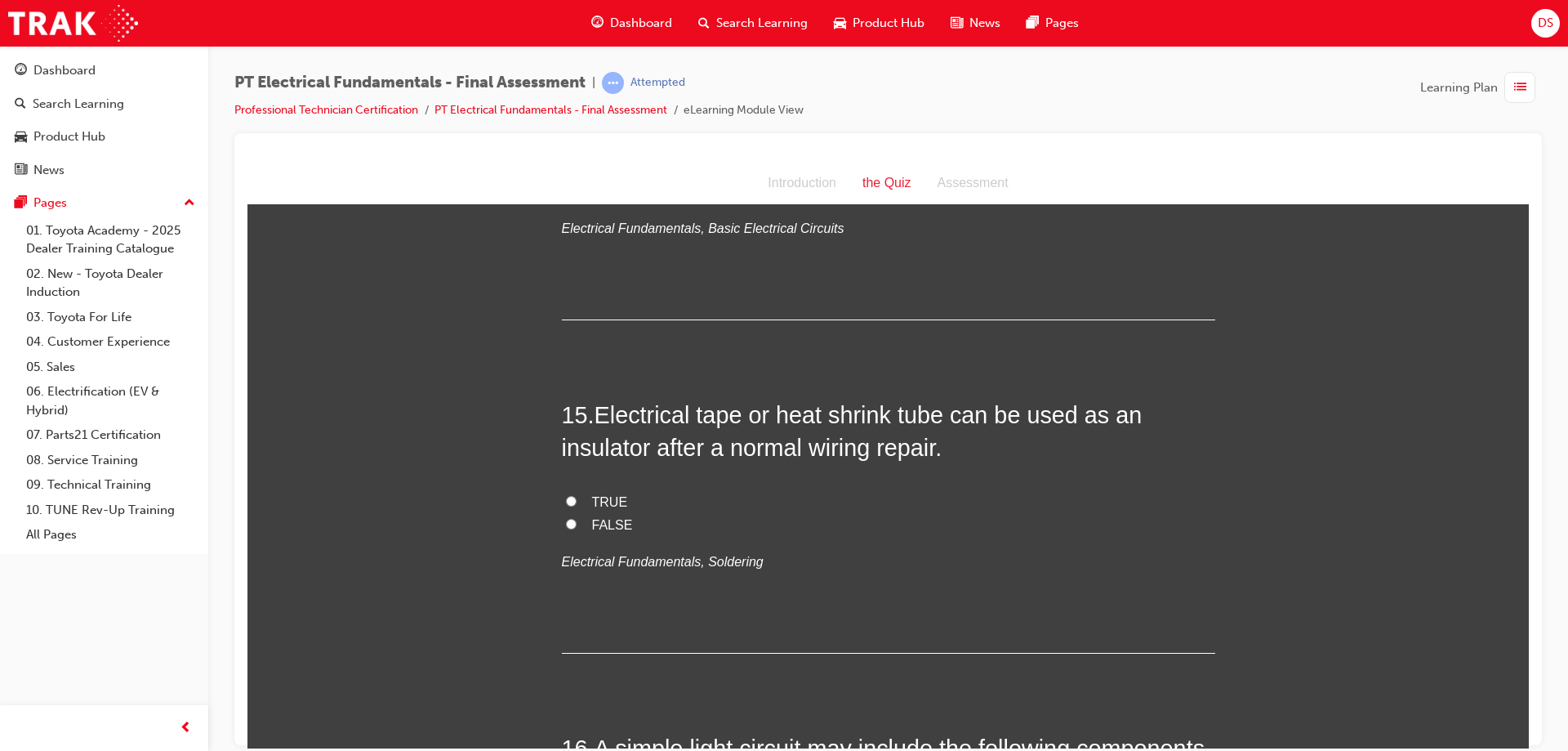
click at [571, 491] on label "TRUE" at bounding box center [888, 502] width 653 height 23
click at [571, 495] on input "TRUE" at bounding box center [571, 500] width 11 height 11
radio input "true"
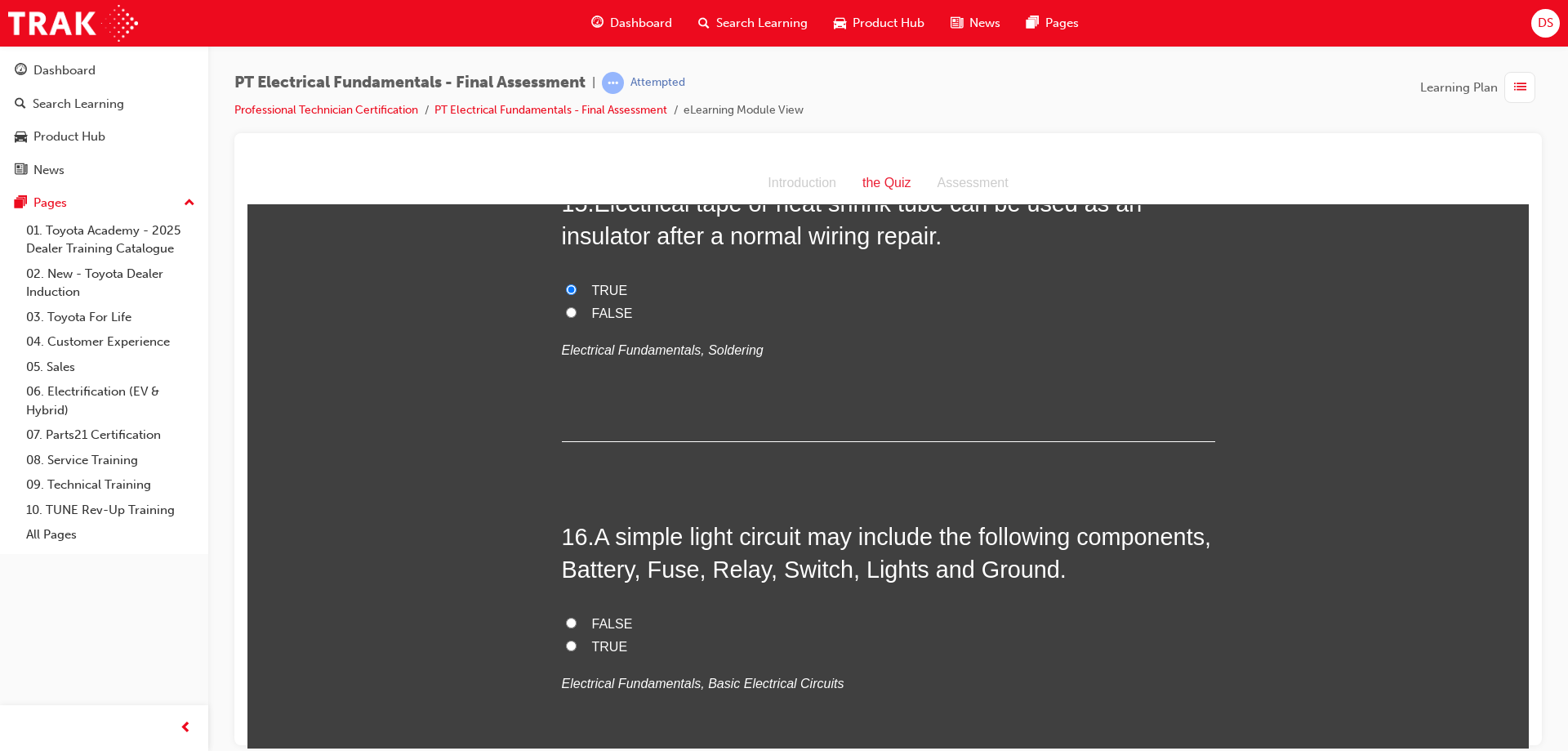
scroll to position [5147, 0]
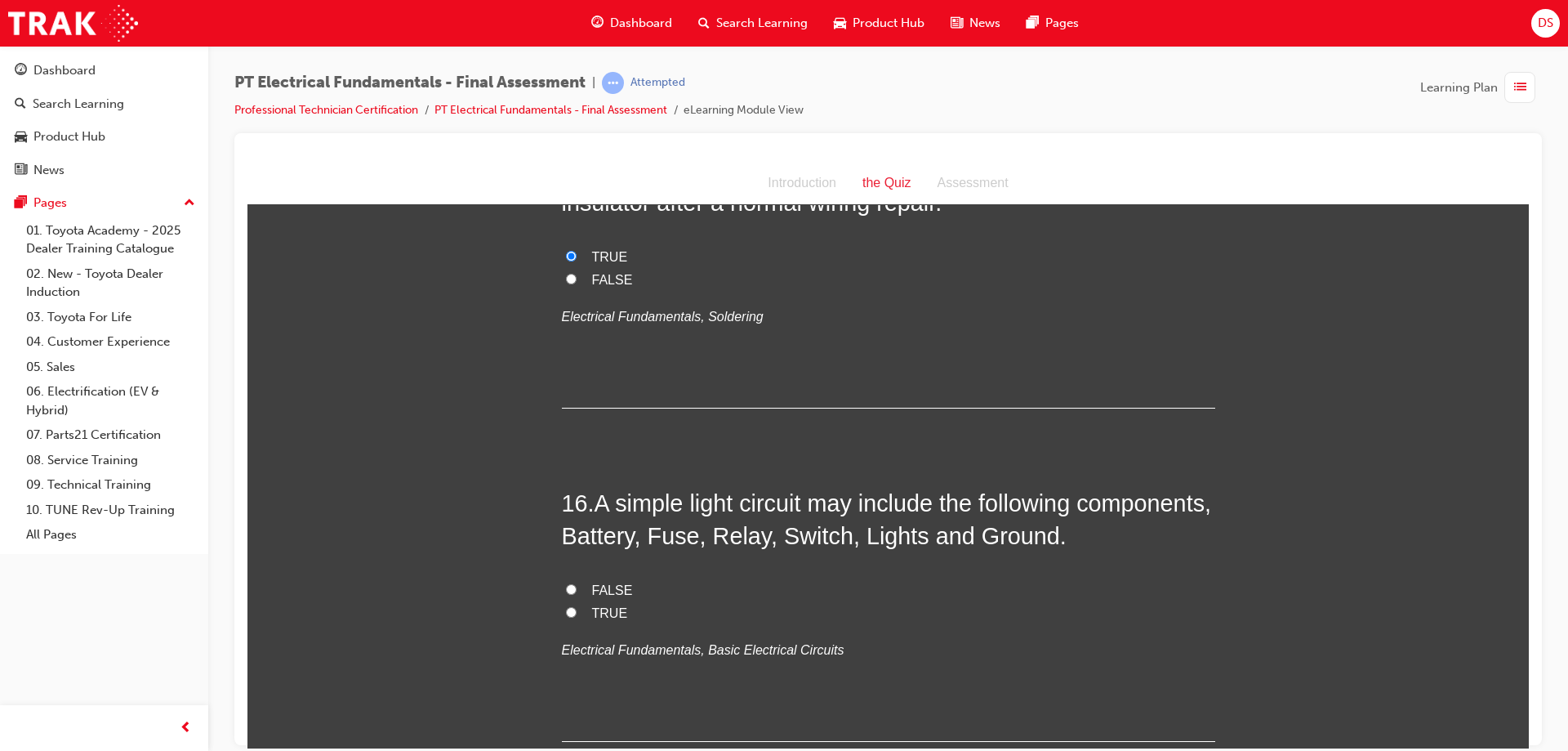
click at [566, 606] on input "TRUE" at bounding box center [571, 611] width 11 height 11
radio input "true"
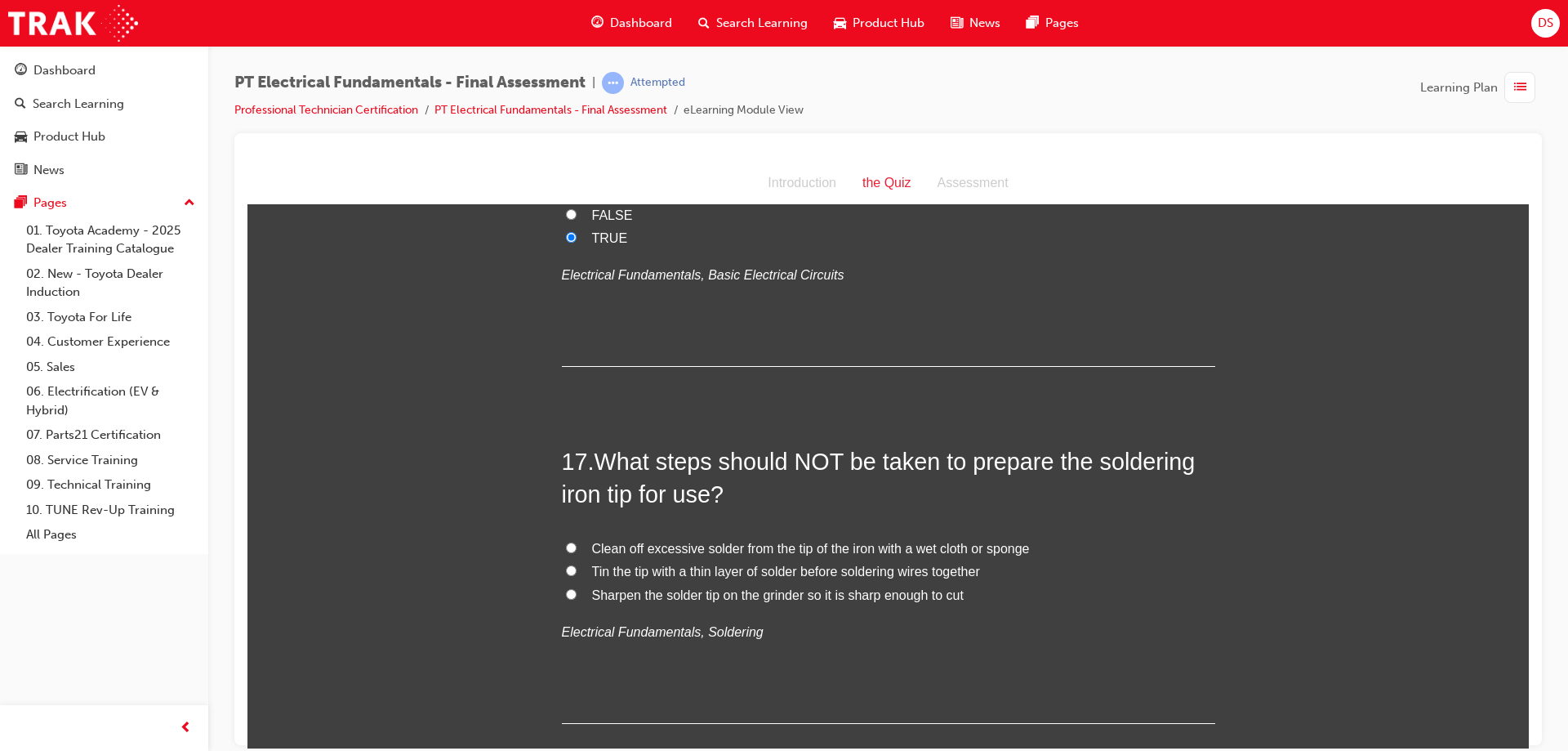
scroll to position [5555, 0]
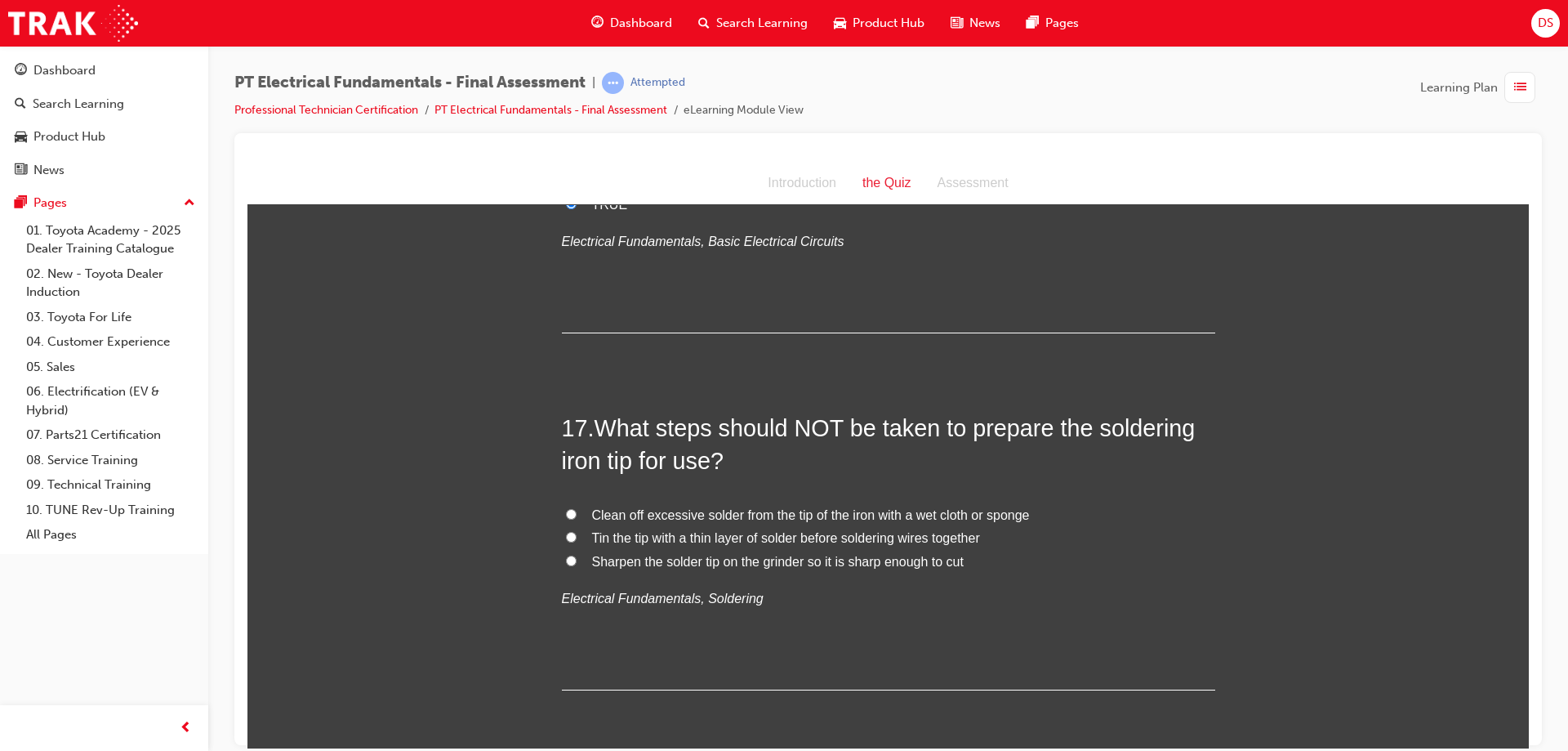
click at [566, 555] on input "Sharpen the solder tip on the grinder so it is sharp enough to cut" at bounding box center [571, 560] width 11 height 11
radio input "true"
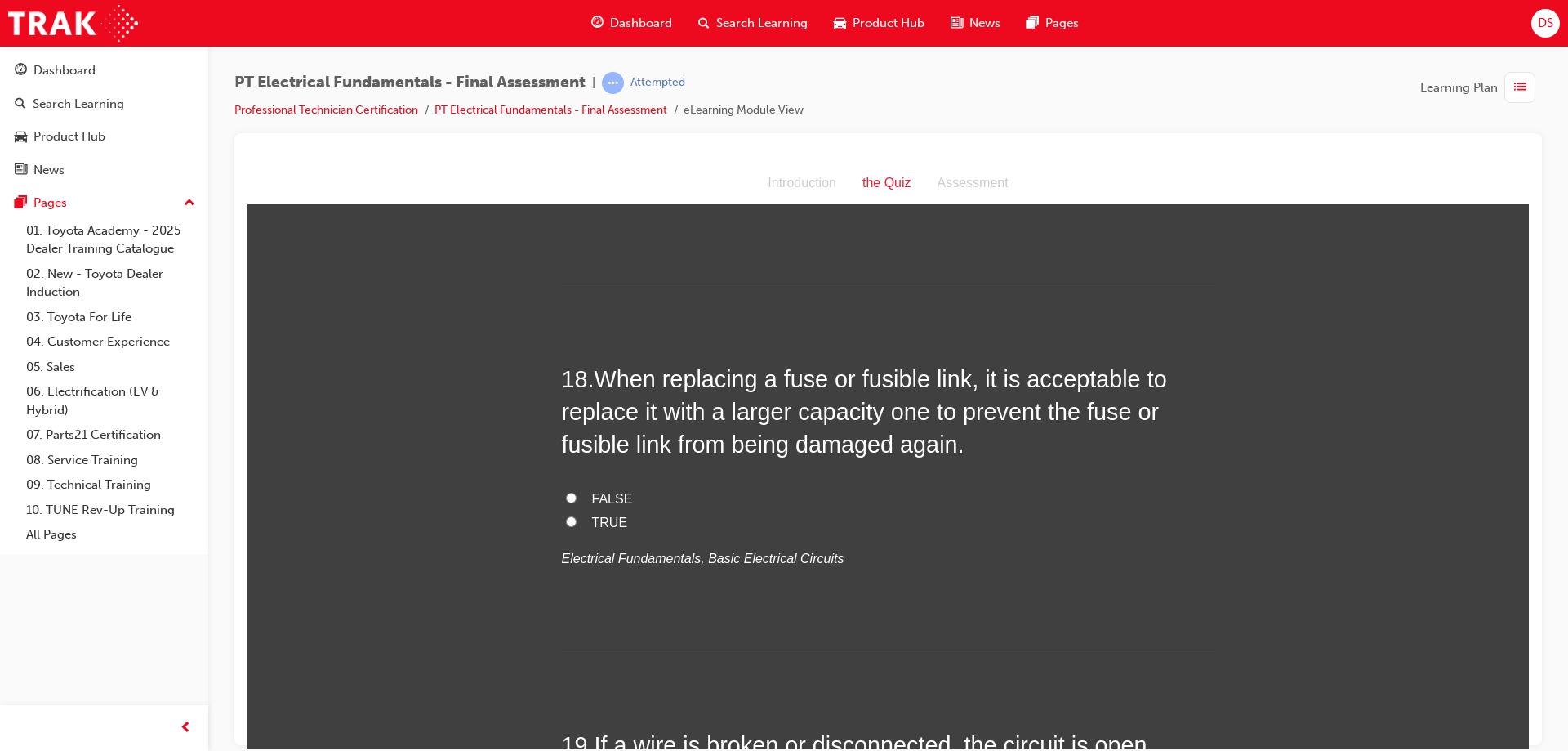
scroll to position [5964, 0]
click at [566, 490] on input "FALSE" at bounding box center [571, 495] width 11 height 11
radio input "true"
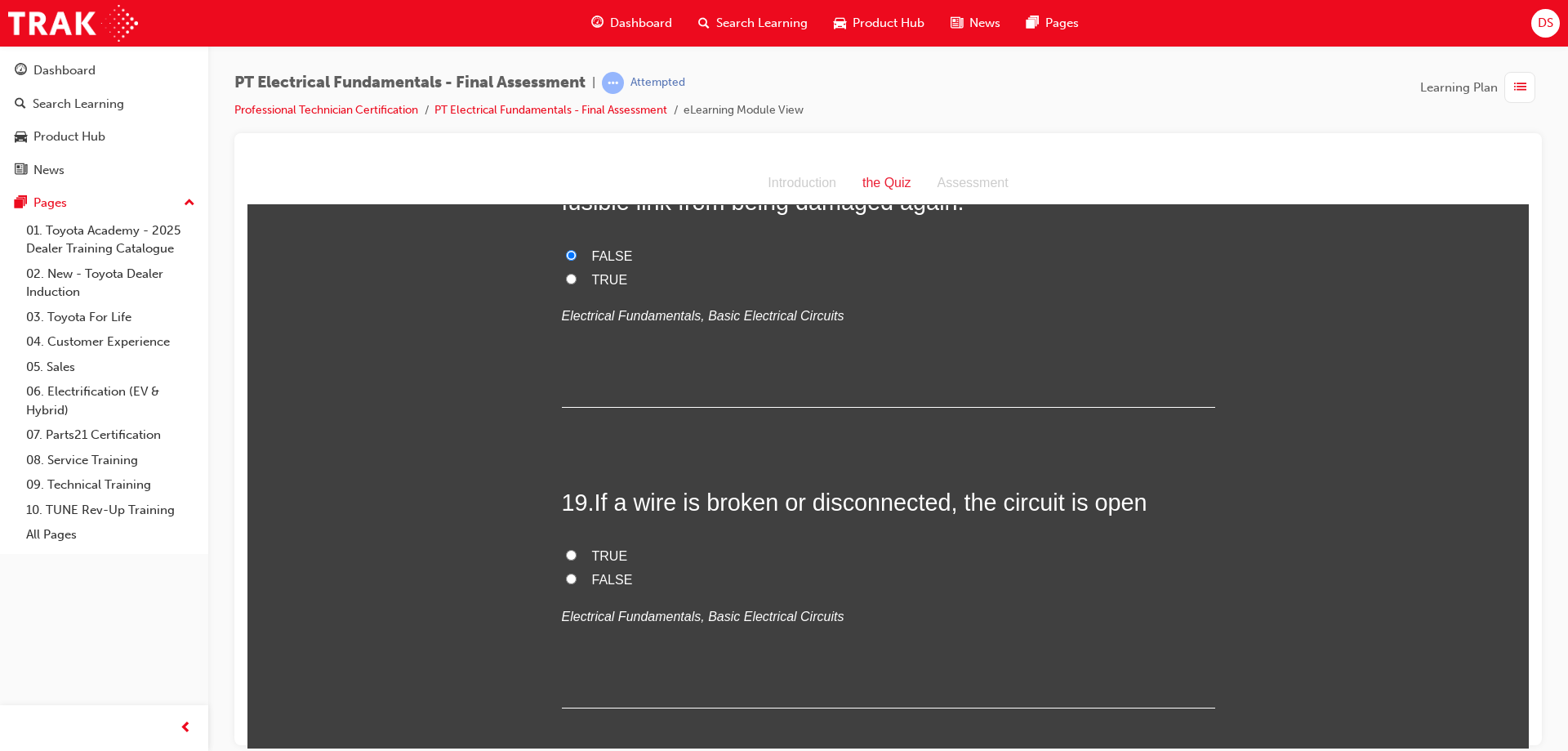
scroll to position [6372, 0]
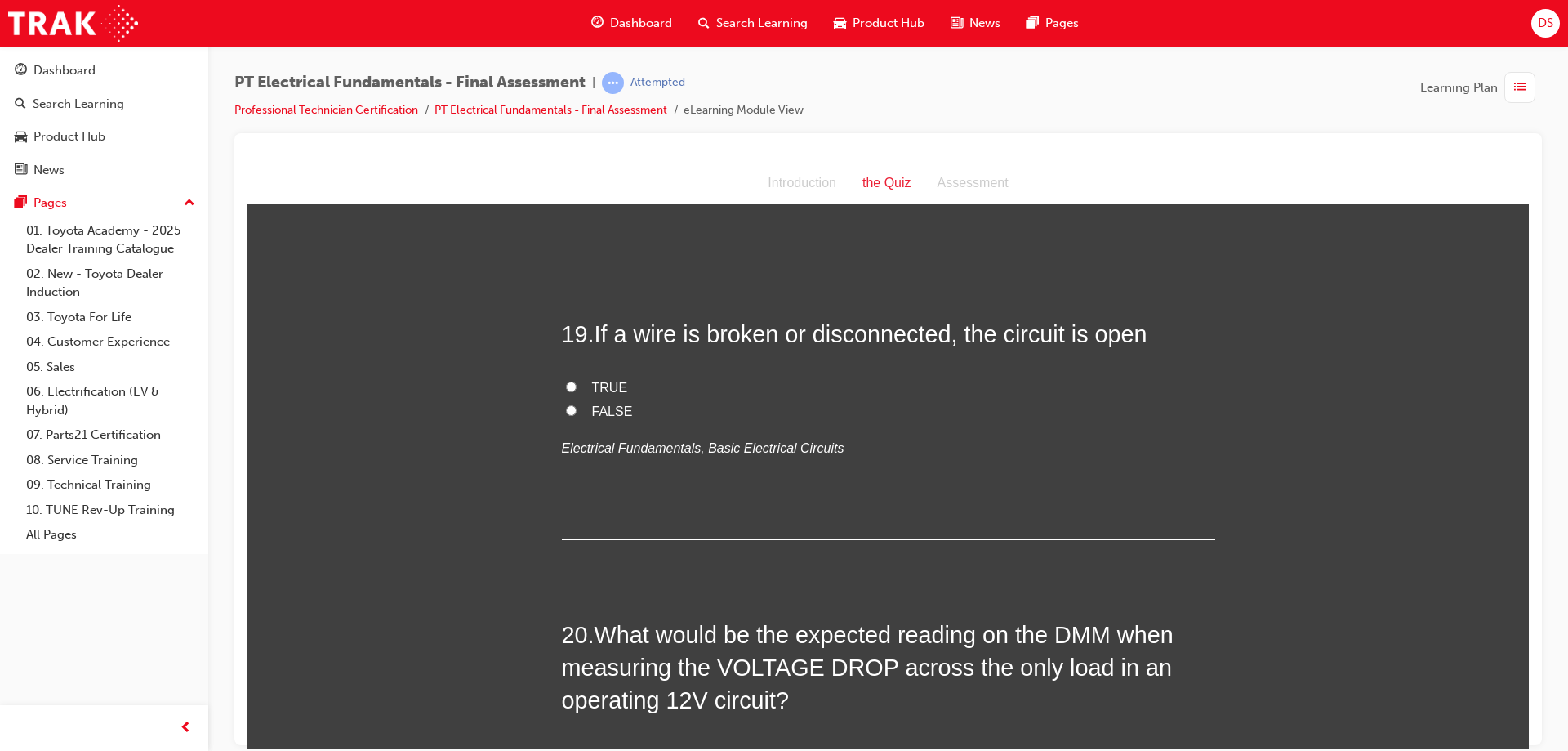
click at [566, 381] on input "TRUE" at bounding box center [571, 386] width 11 height 11
radio input "true"
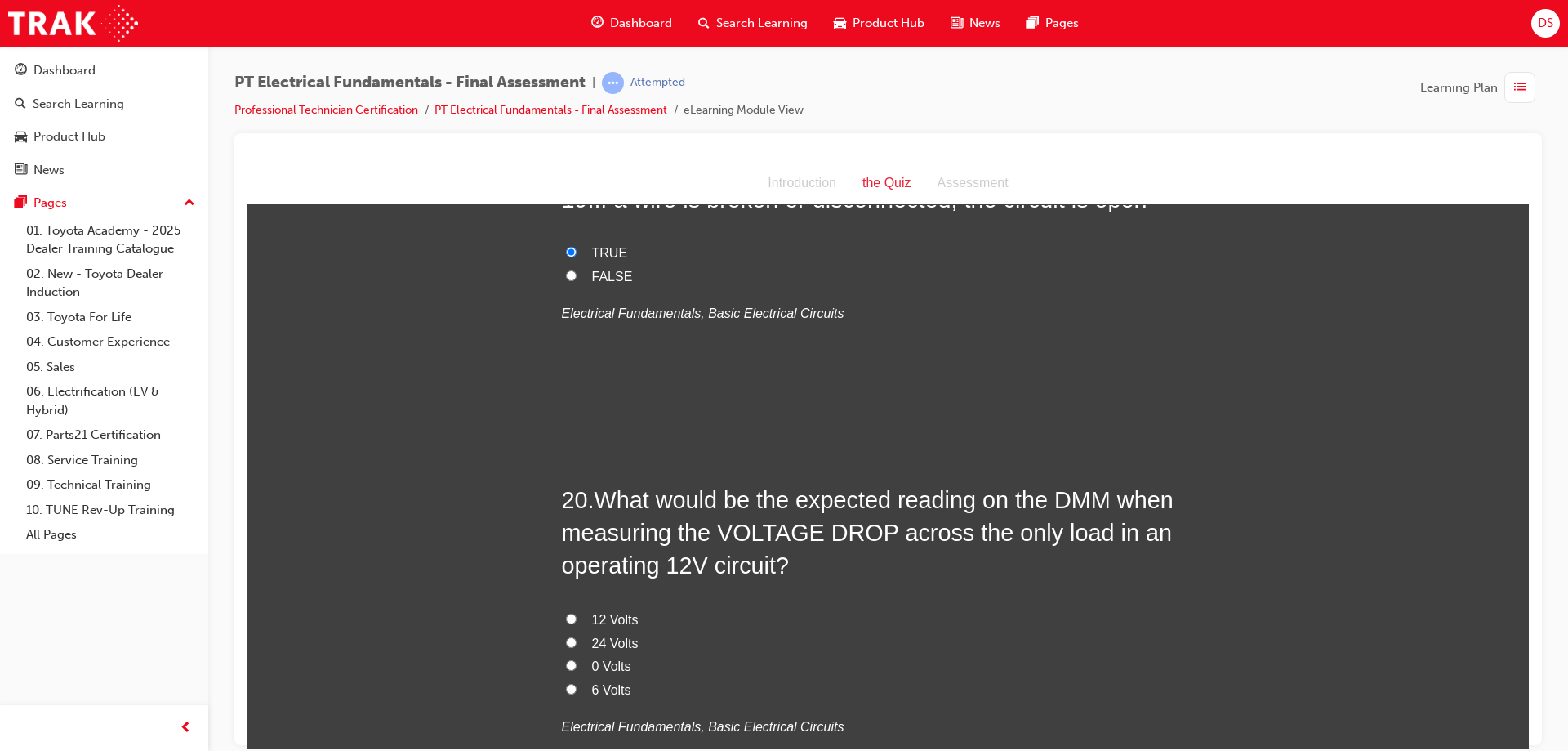
scroll to position [6536, 0]
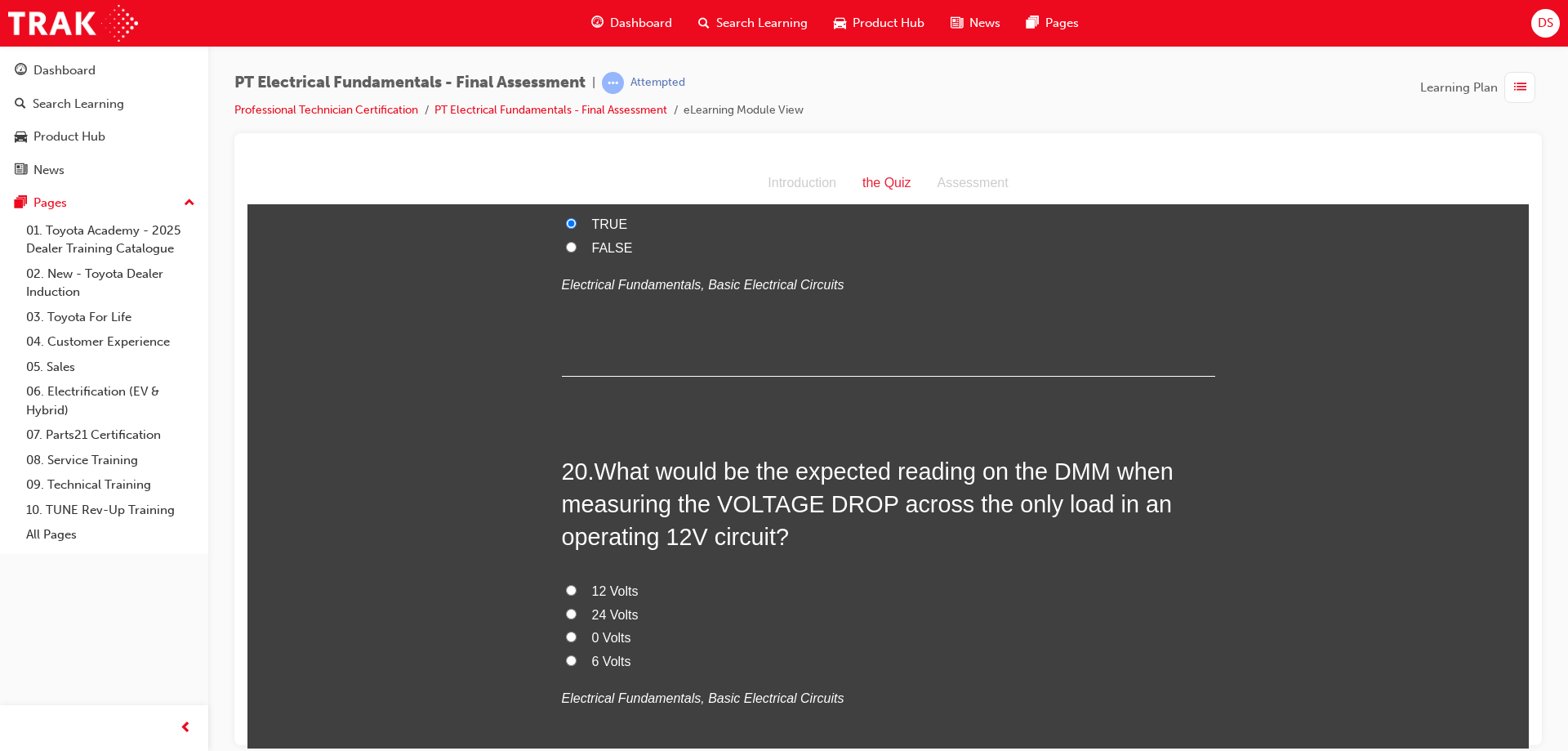
click at [566, 631] on input "0 Volts" at bounding box center [571, 635] width 11 height 11
radio input "true"
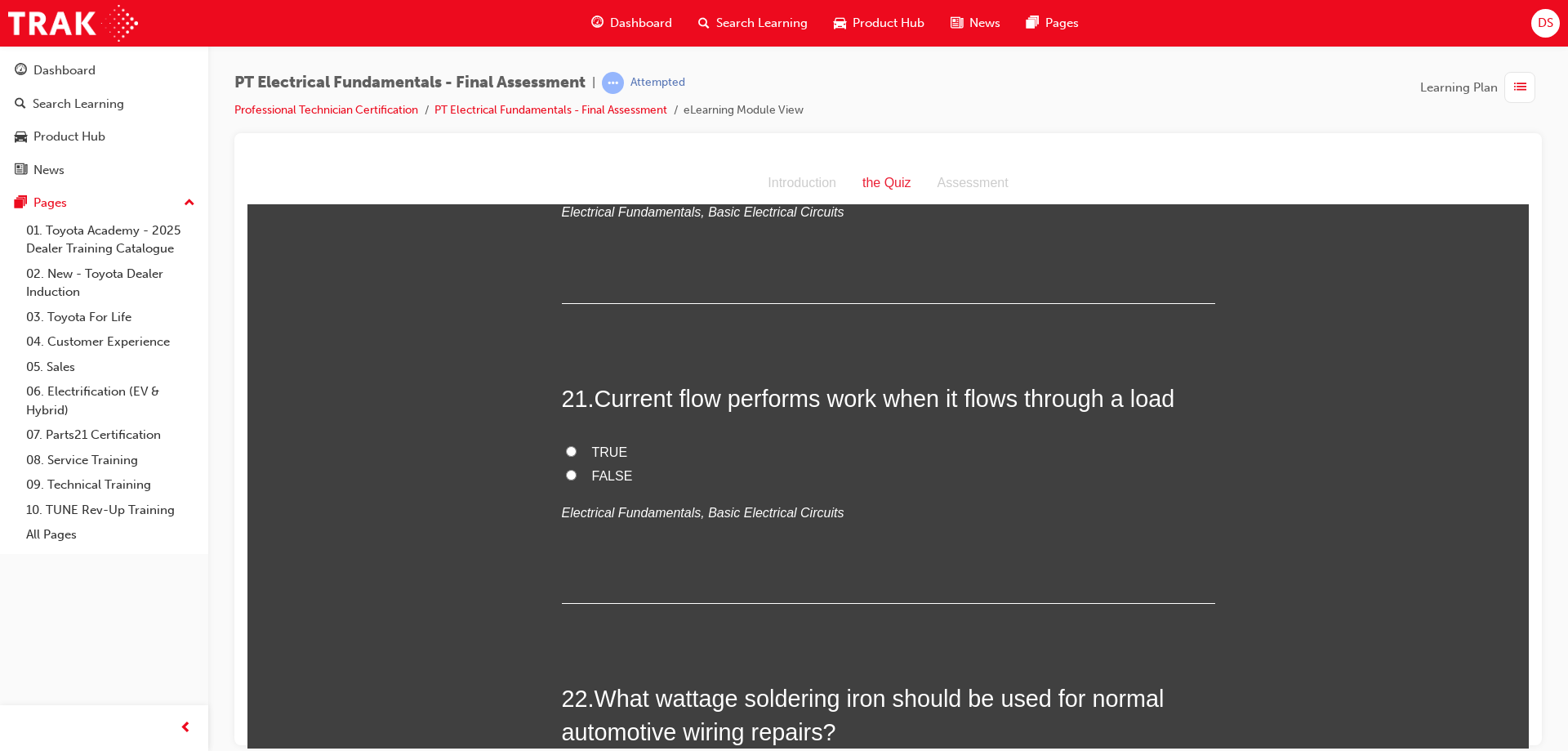
scroll to position [7026, 0]
click at [566, 441] on input "TRUE" at bounding box center [571, 446] width 11 height 11
radio input "true"
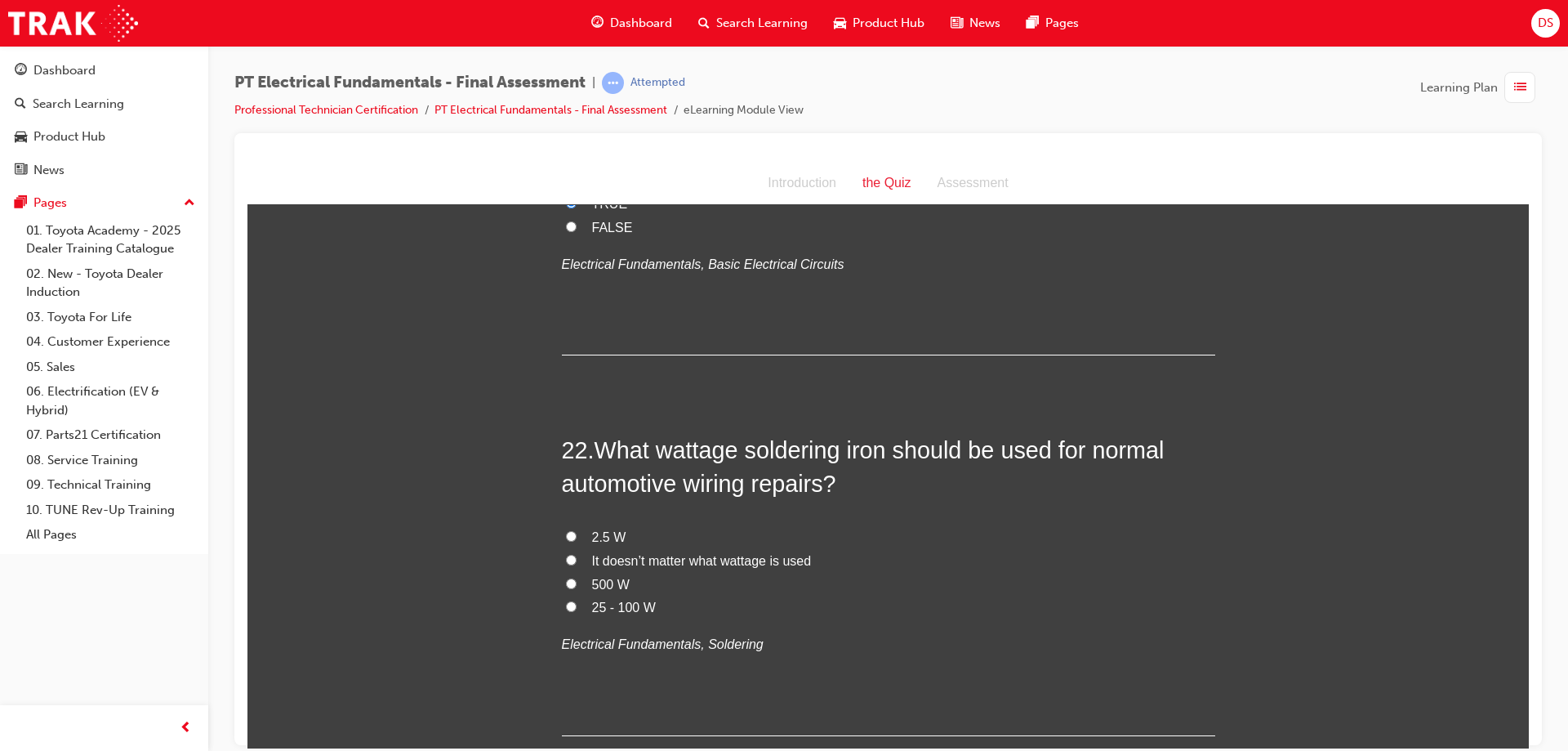
scroll to position [7271, 0]
click at [567, 599] on input "25 - 100 W" at bounding box center [571, 604] width 11 height 11
radio input "true"
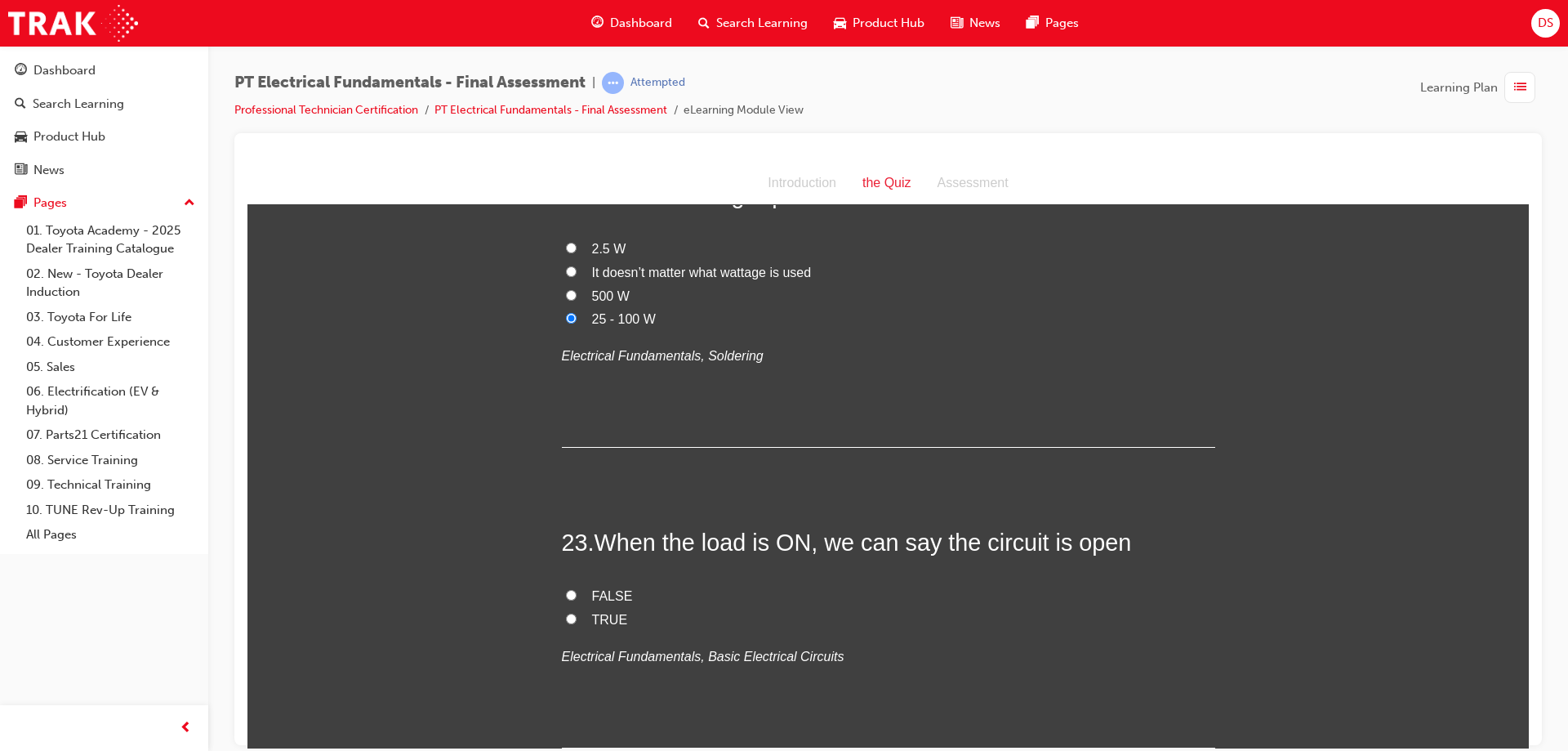
scroll to position [7598, 0]
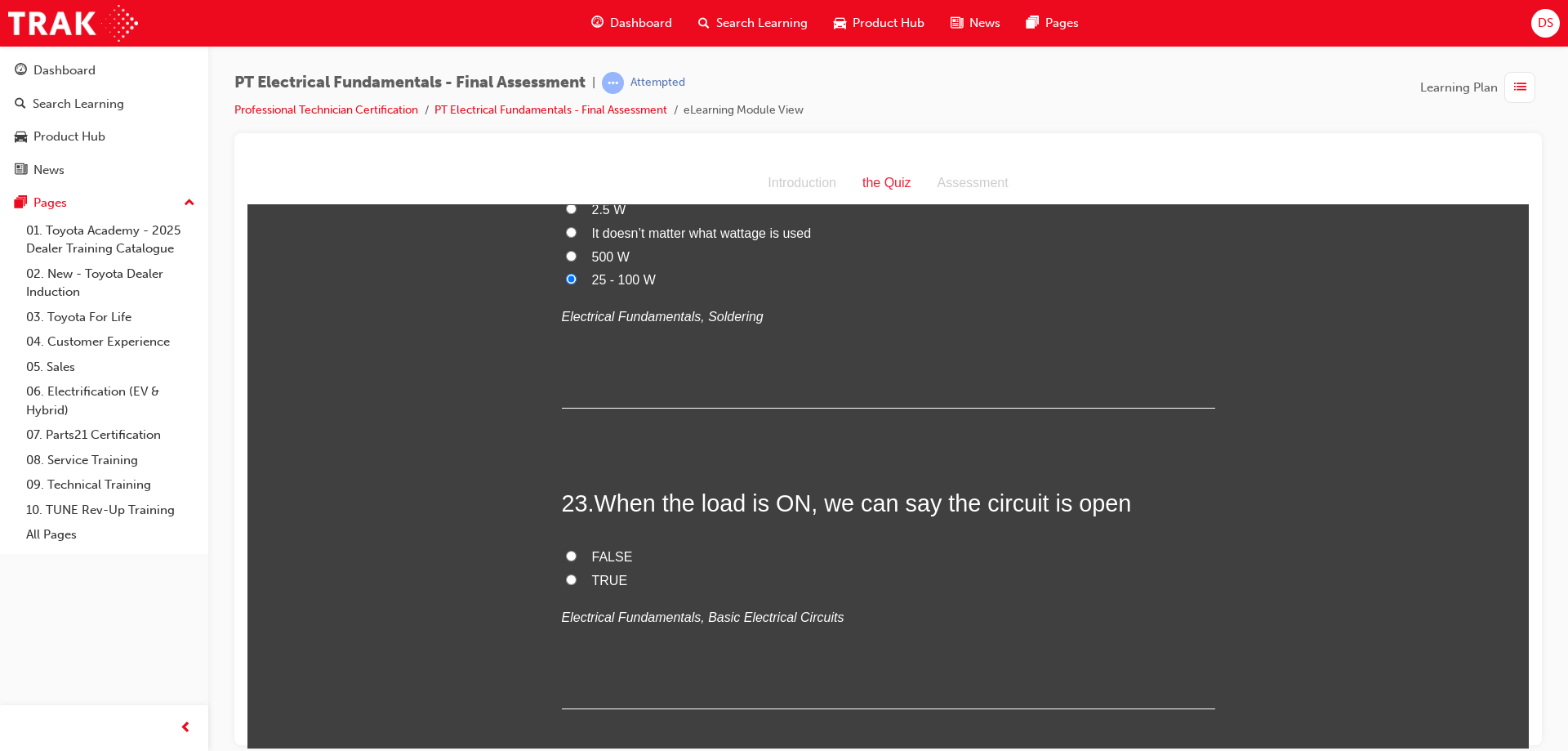
click at [567, 550] on input "FALSE" at bounding box center [571, 555] width 11 height 11
radio input "true"
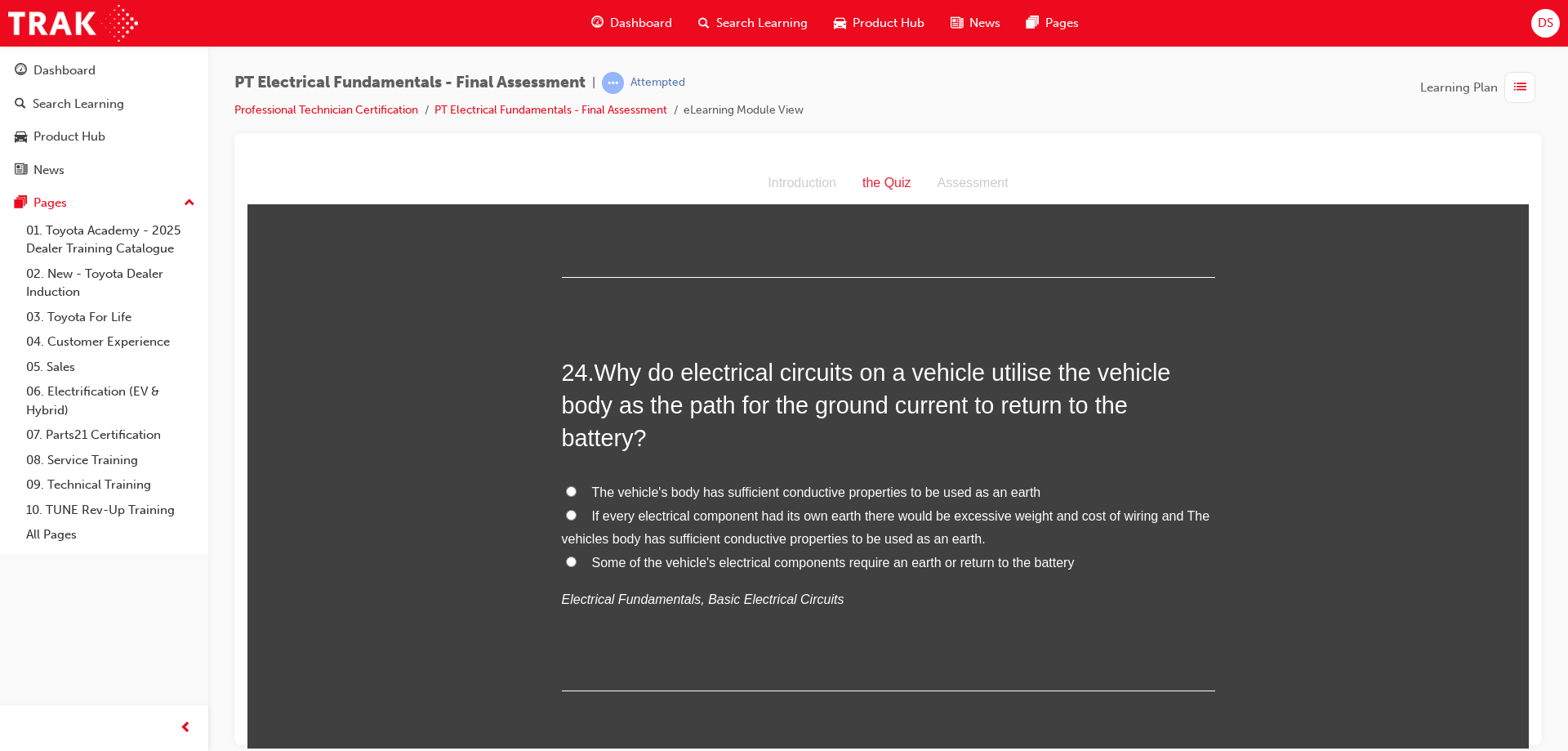
scroll to position [7948, 0]
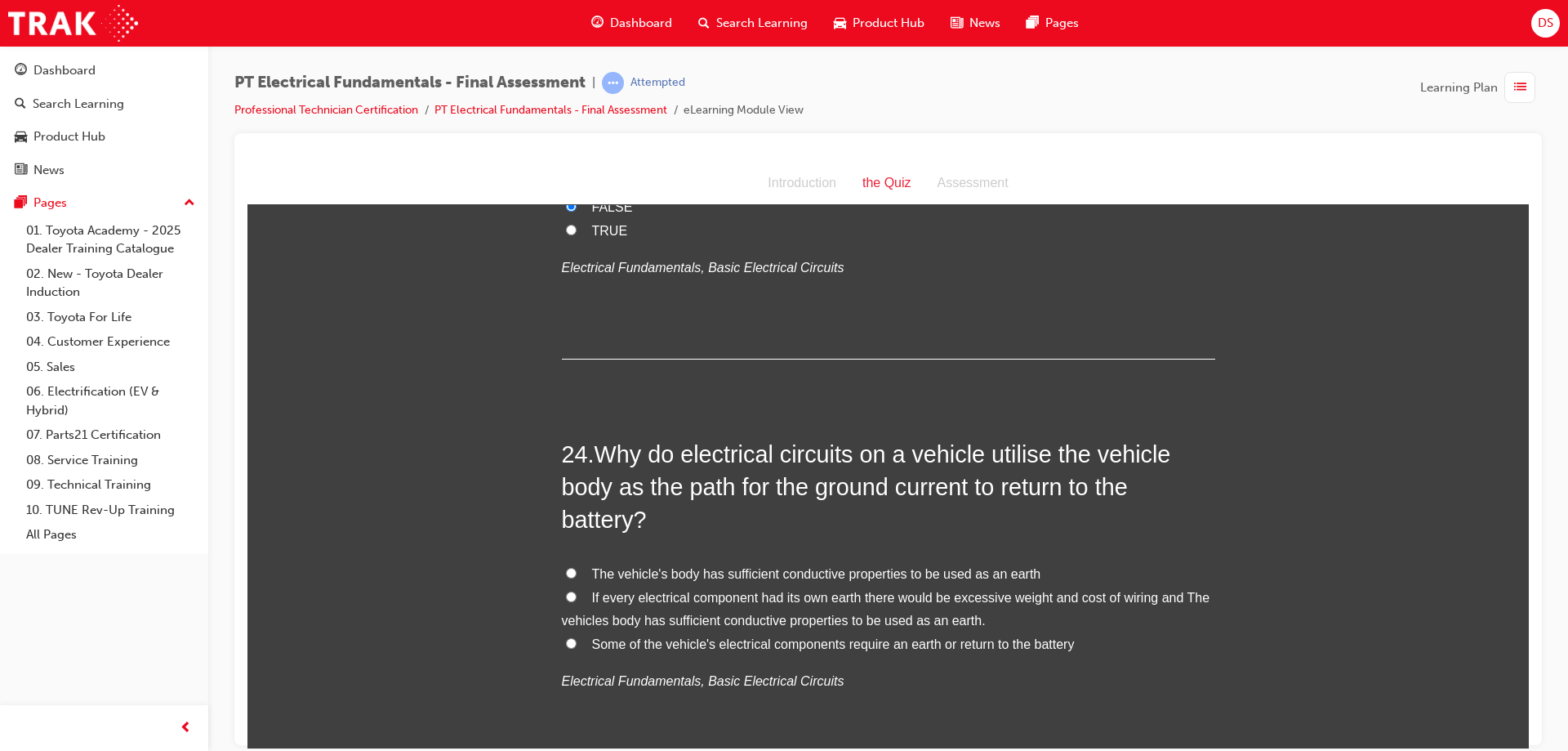
click at [566, 591] on input "If every electrical component had its own earth there would be excessive weight…" at bounding box center [571, 596] width 11 height 11
radio input "true"
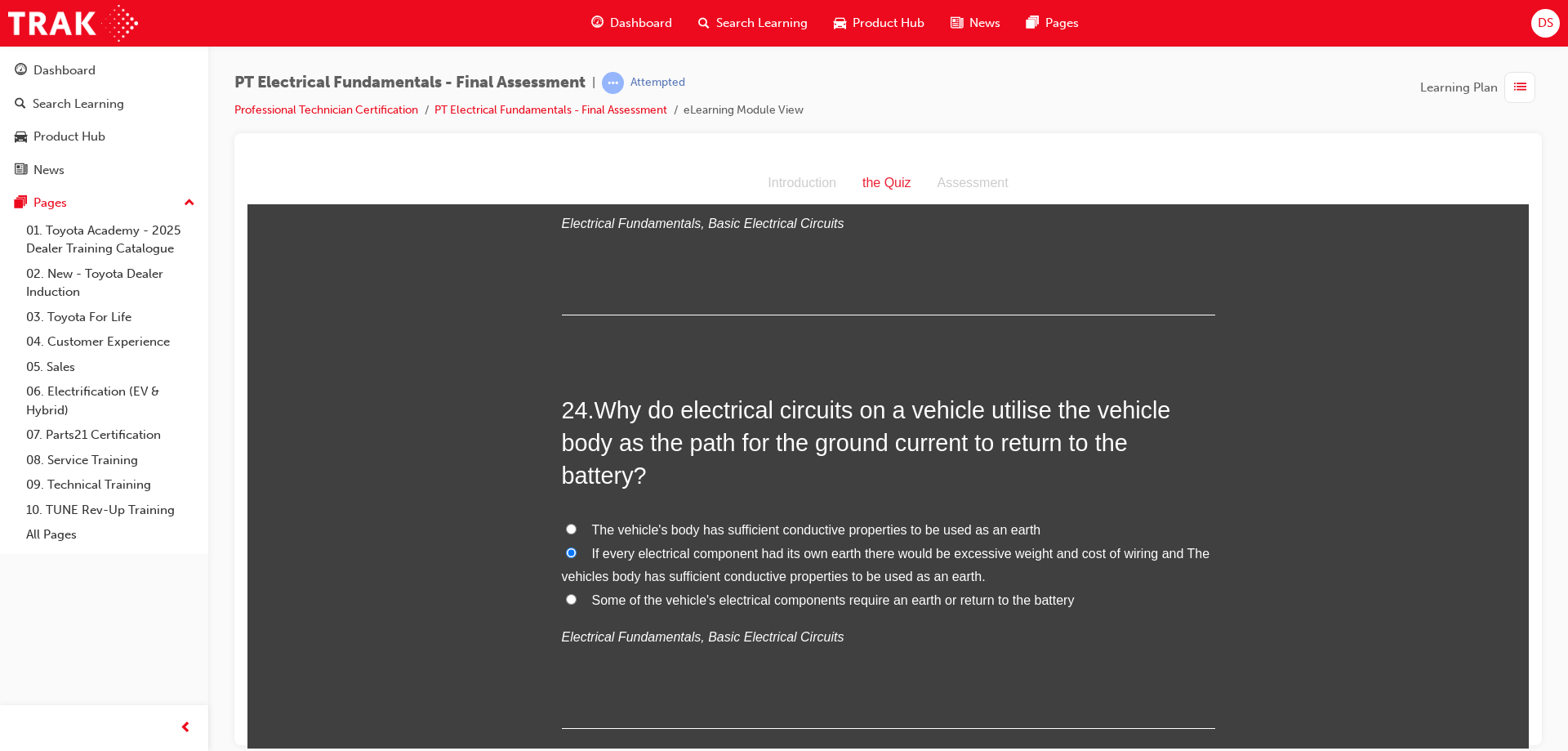
scroll to position [8030, 0]
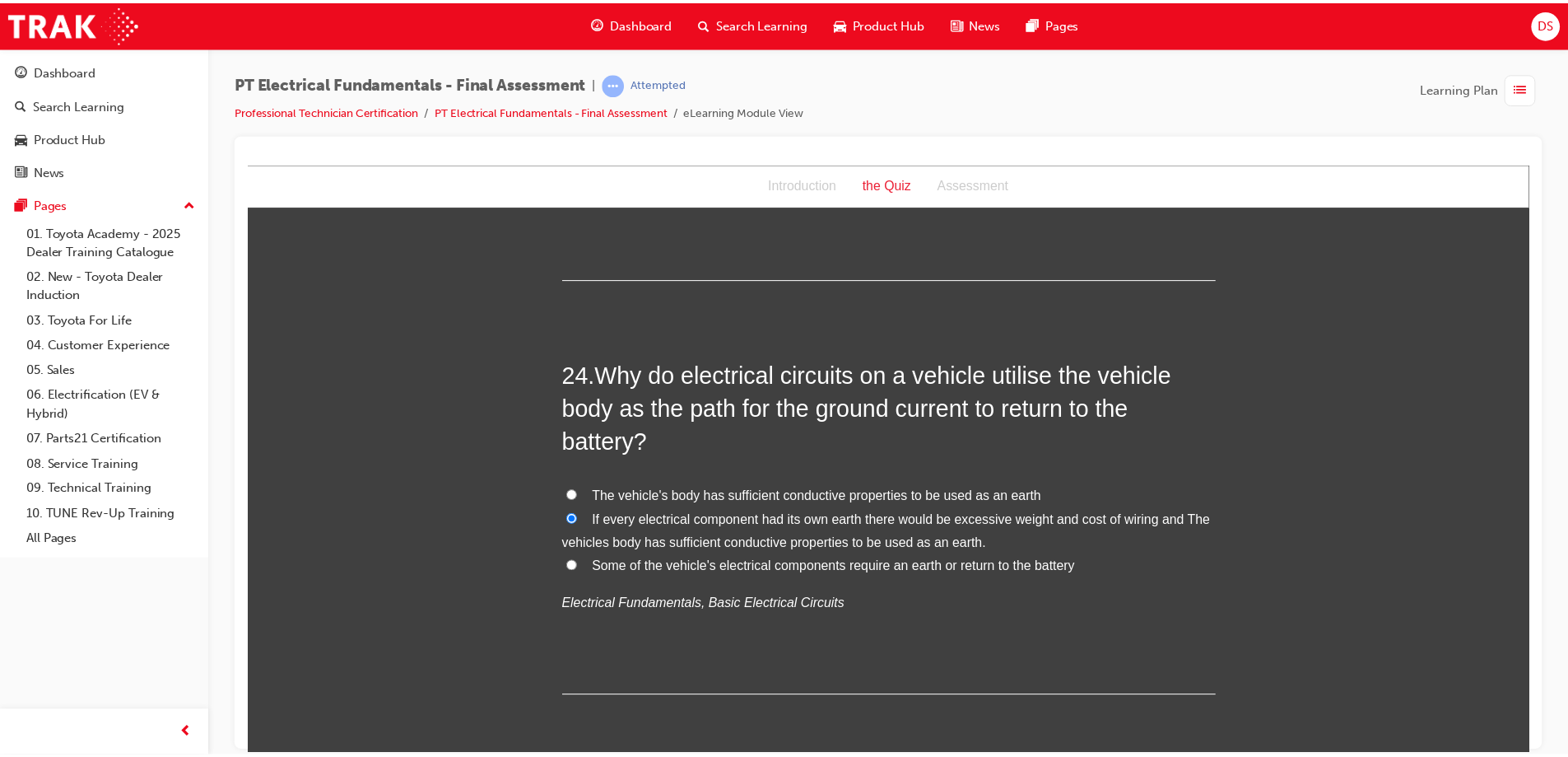
scroll to position [0, 0]
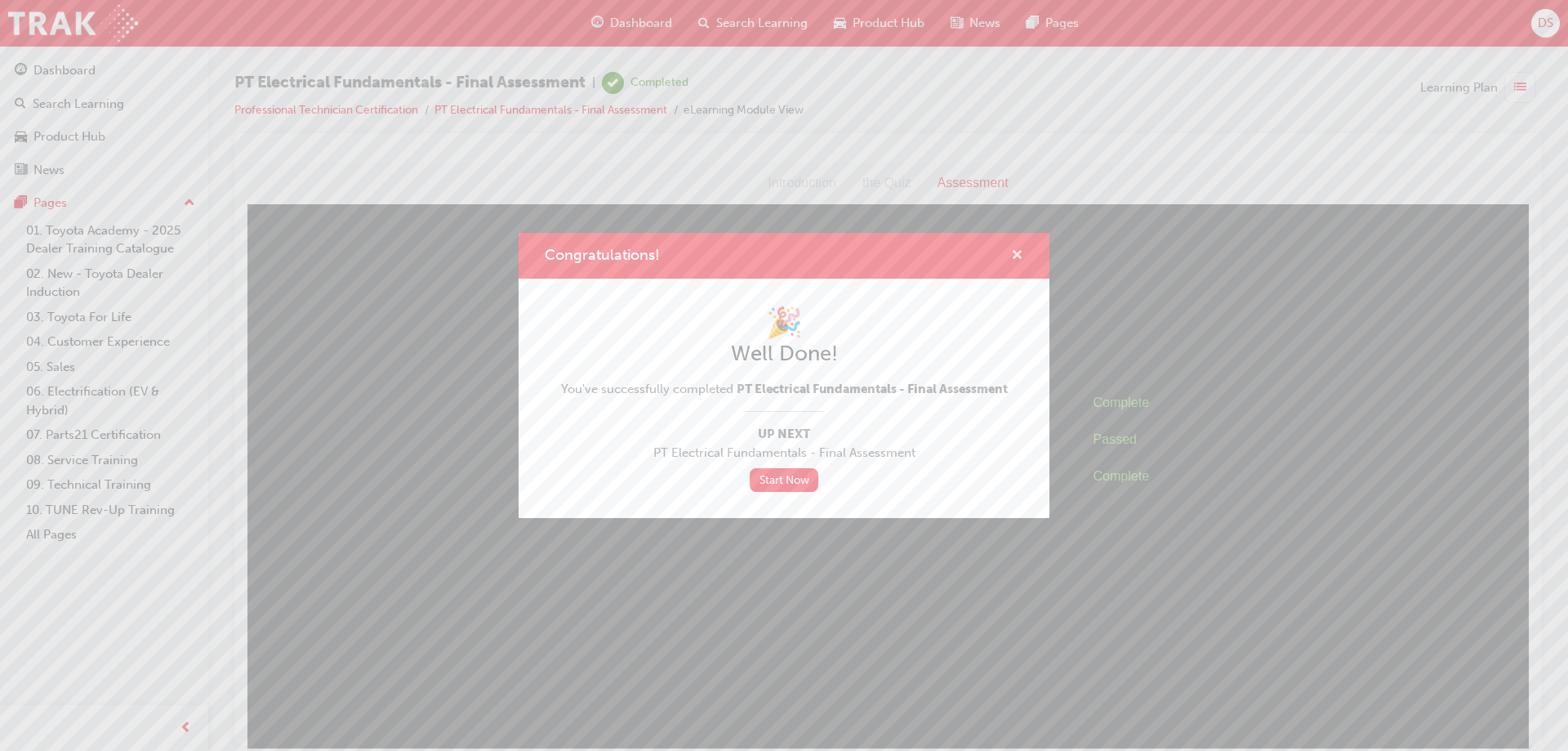
click at [1017, 257] on span "cross-icon" at bounding box center [1017, 256] width 13 height 15
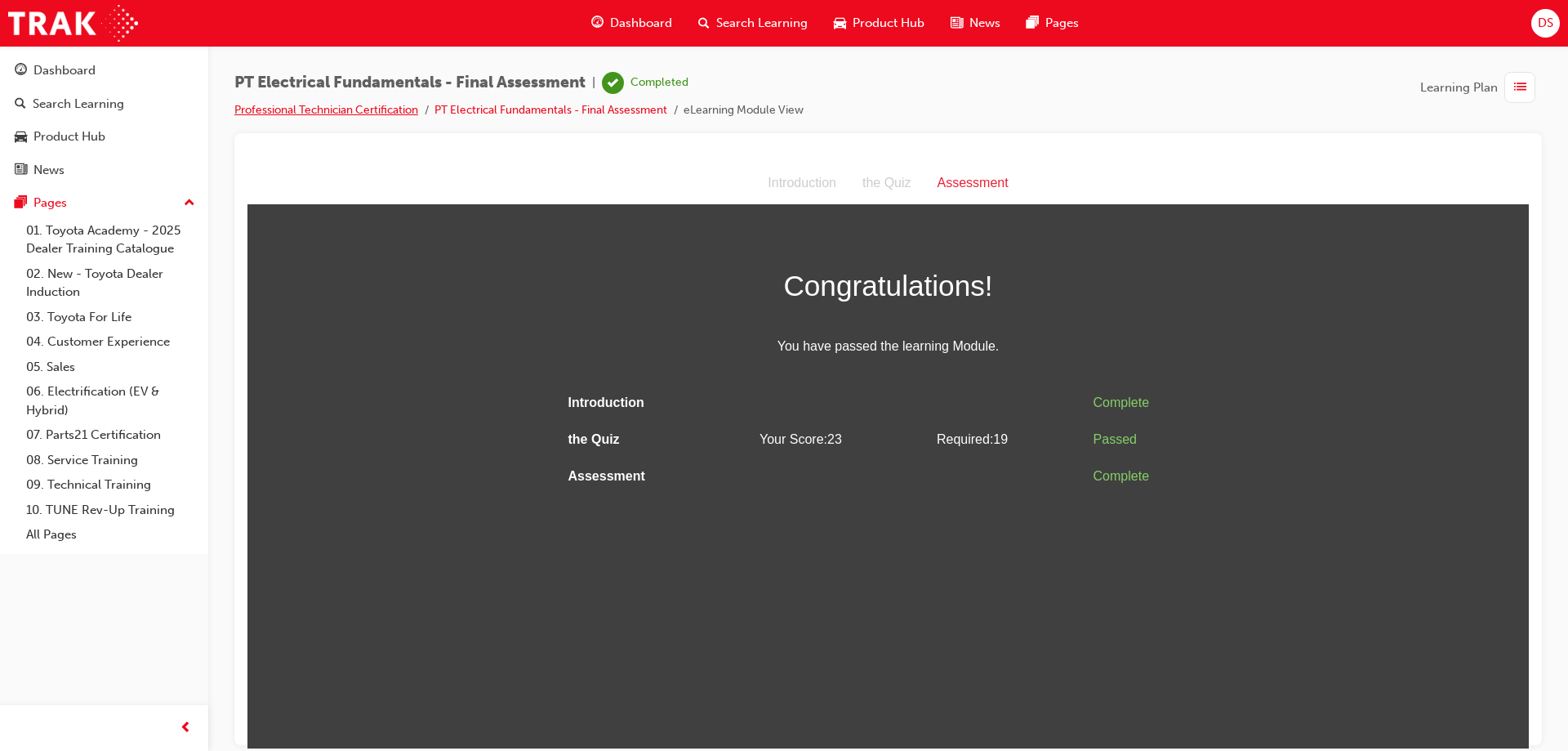
click at [295, 111] on link "Professional Technician Certification" at bounding box center [325, 110] width 183 height 14
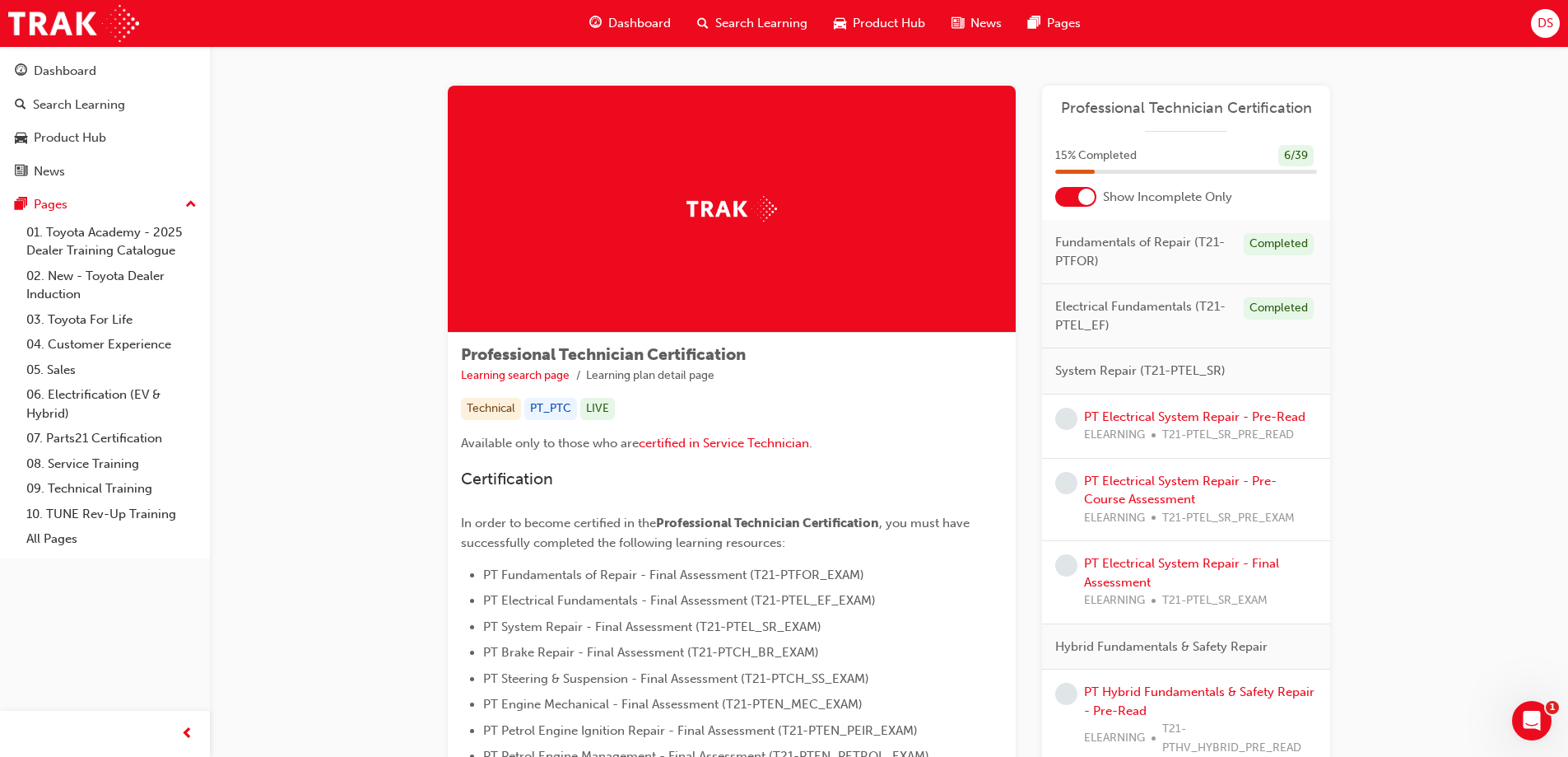
click at [1087, 195] on div at bounding box center [1086, 197] width 17 height 17
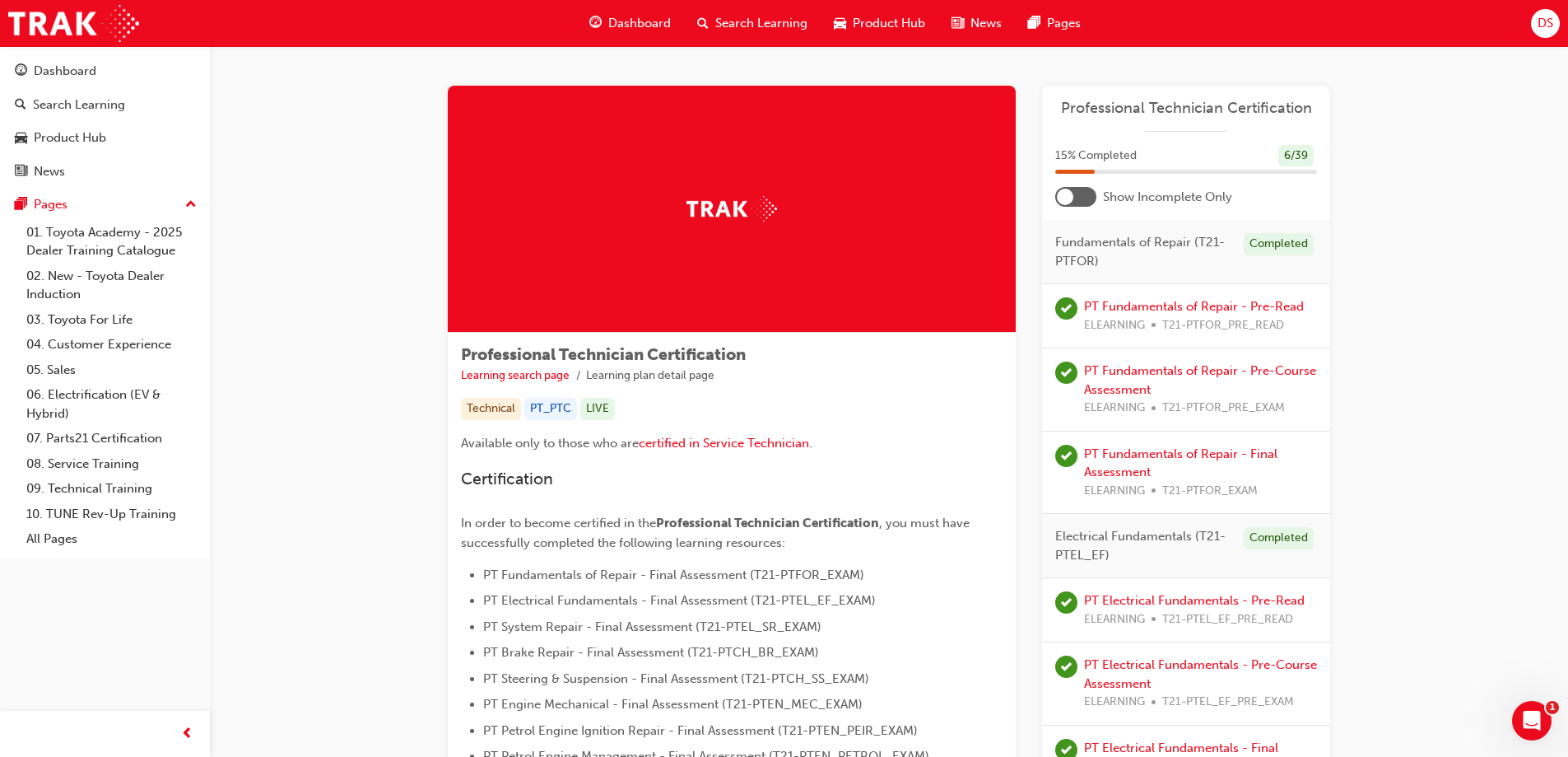
click at [1069, 198] on div at bounding box center [1065, 197] width 17 height 17
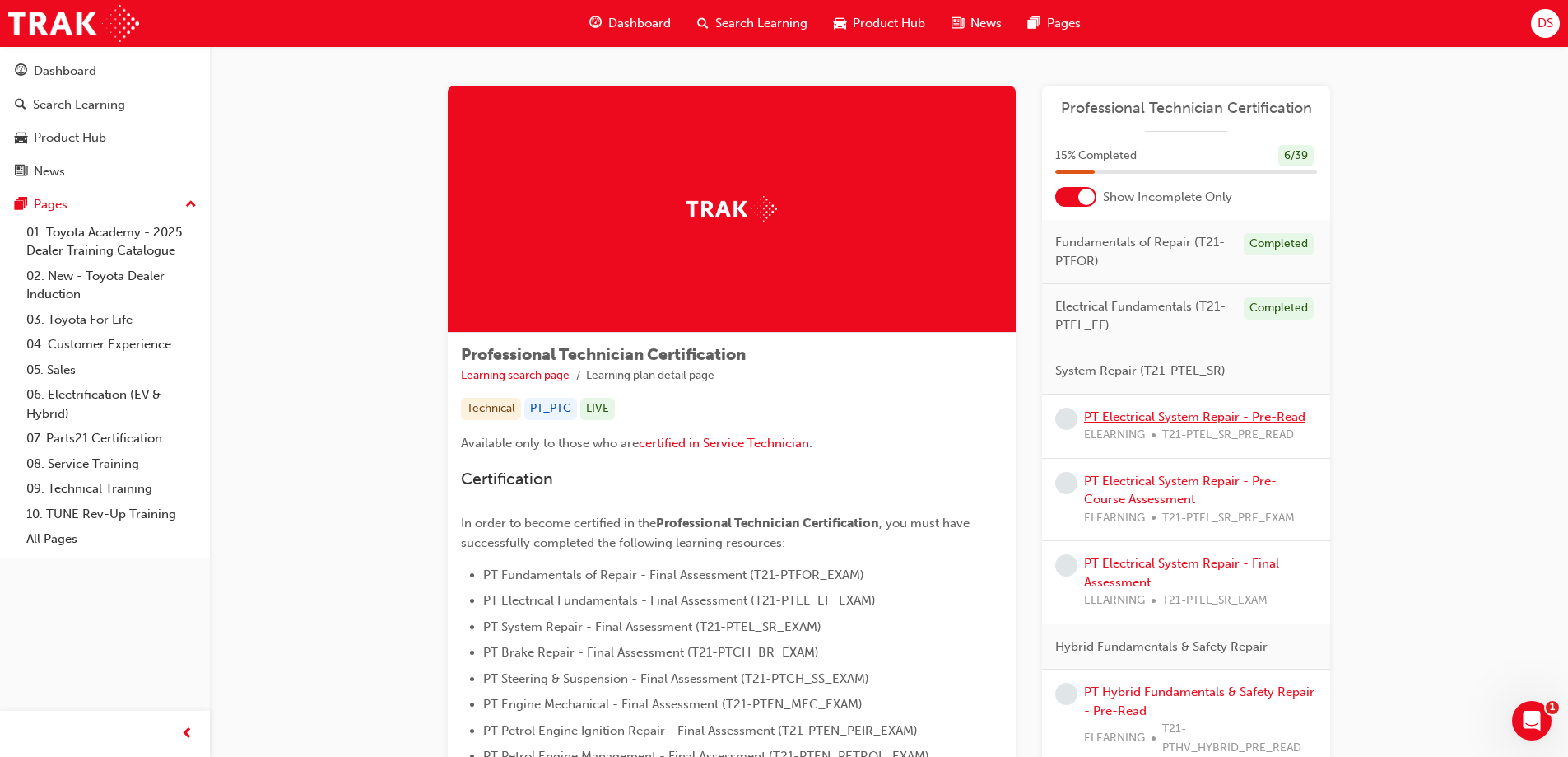
click at [1151, 414] on link "PT Electrical System Repair - Pre-Read" at bounding box center [1195, 416] width 221 height 15
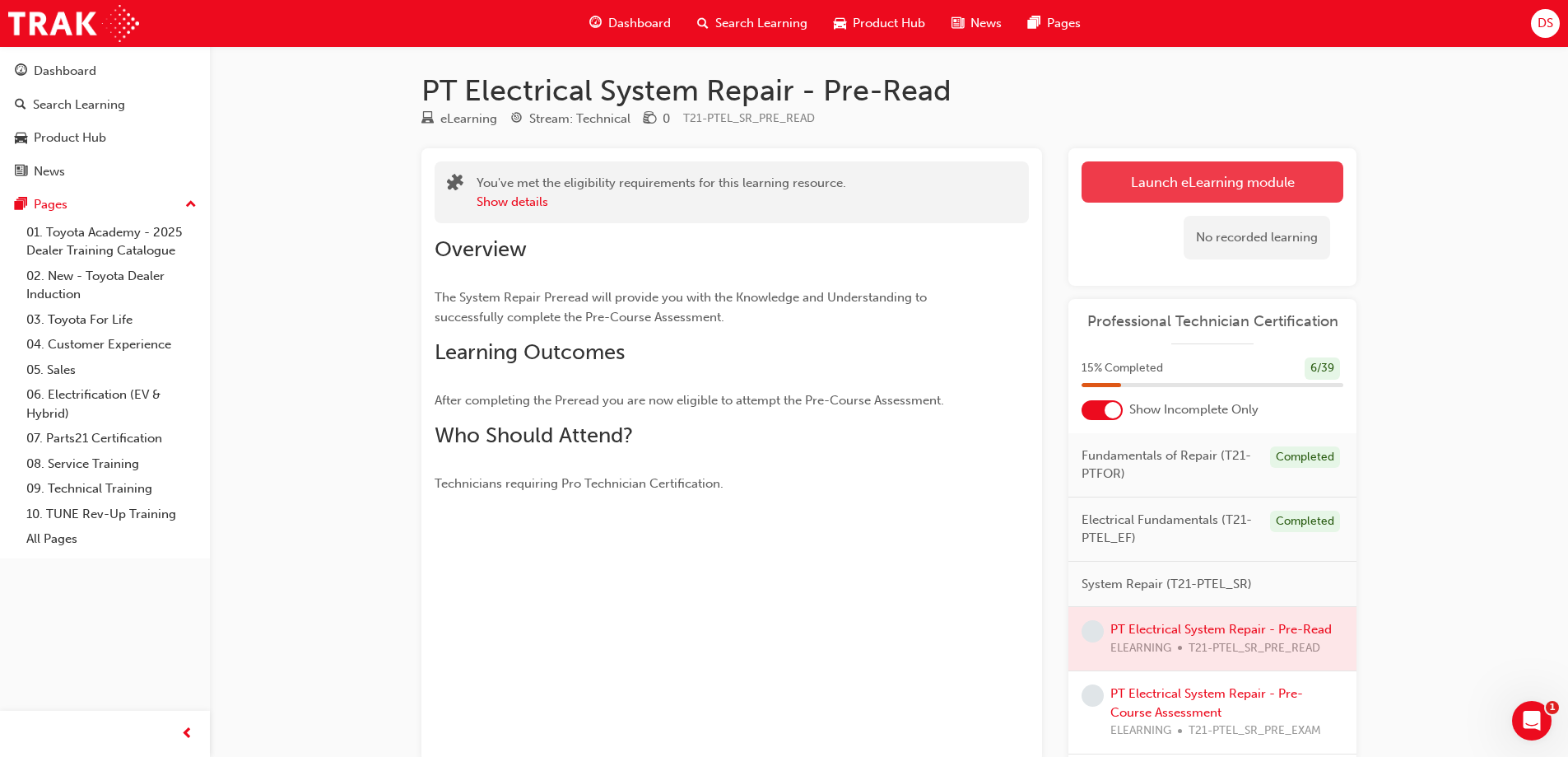
click at [1134, 198] on link "Launch eLearning module" at bounding box center [1212, 182] width 261 height 41
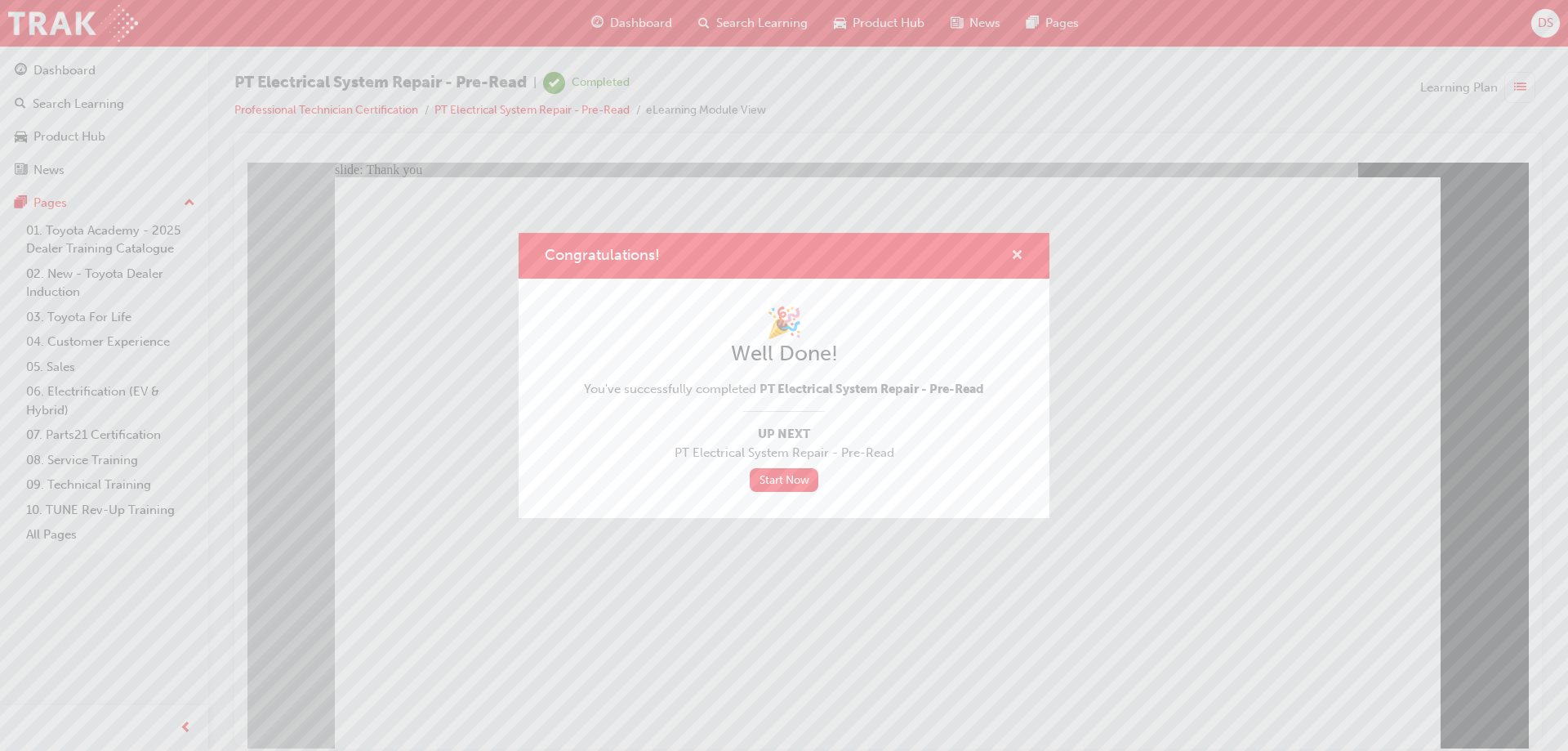
drag, startPoint x: 1018, startPoint y: 256, endPoint x: 726, endPoint y: 92, distance: 334.9
click at [1018, 256] on span "cross-icon" at bounding box center [1017, 256] width 13 height 15
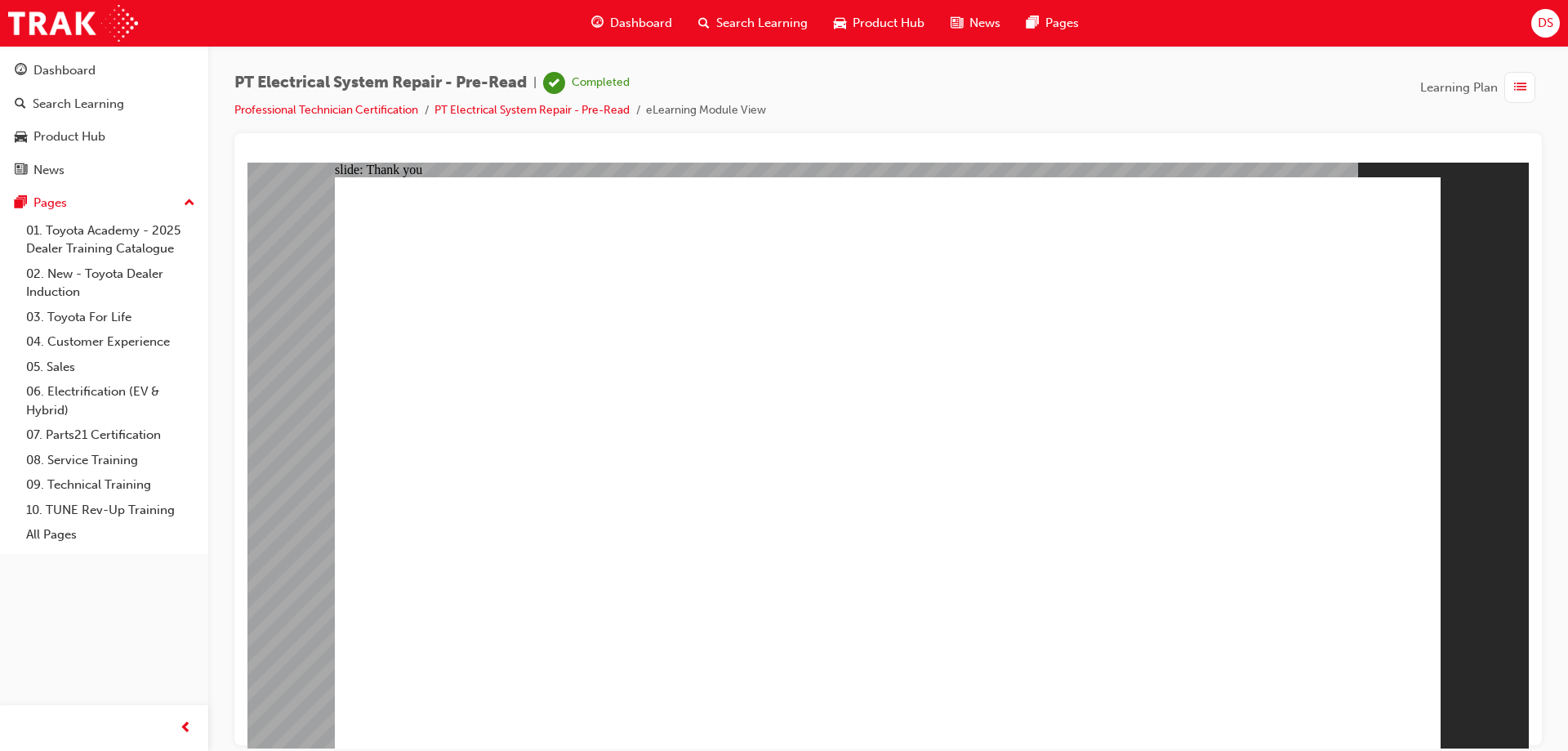
click at [348, 117] on li "Professional Technician Certification" at bounding box center [334, 110] width 200 height 18
click at [350, 106] on link "Professional Technician Certification" at bounding box center [325, 110] width 183 height 14
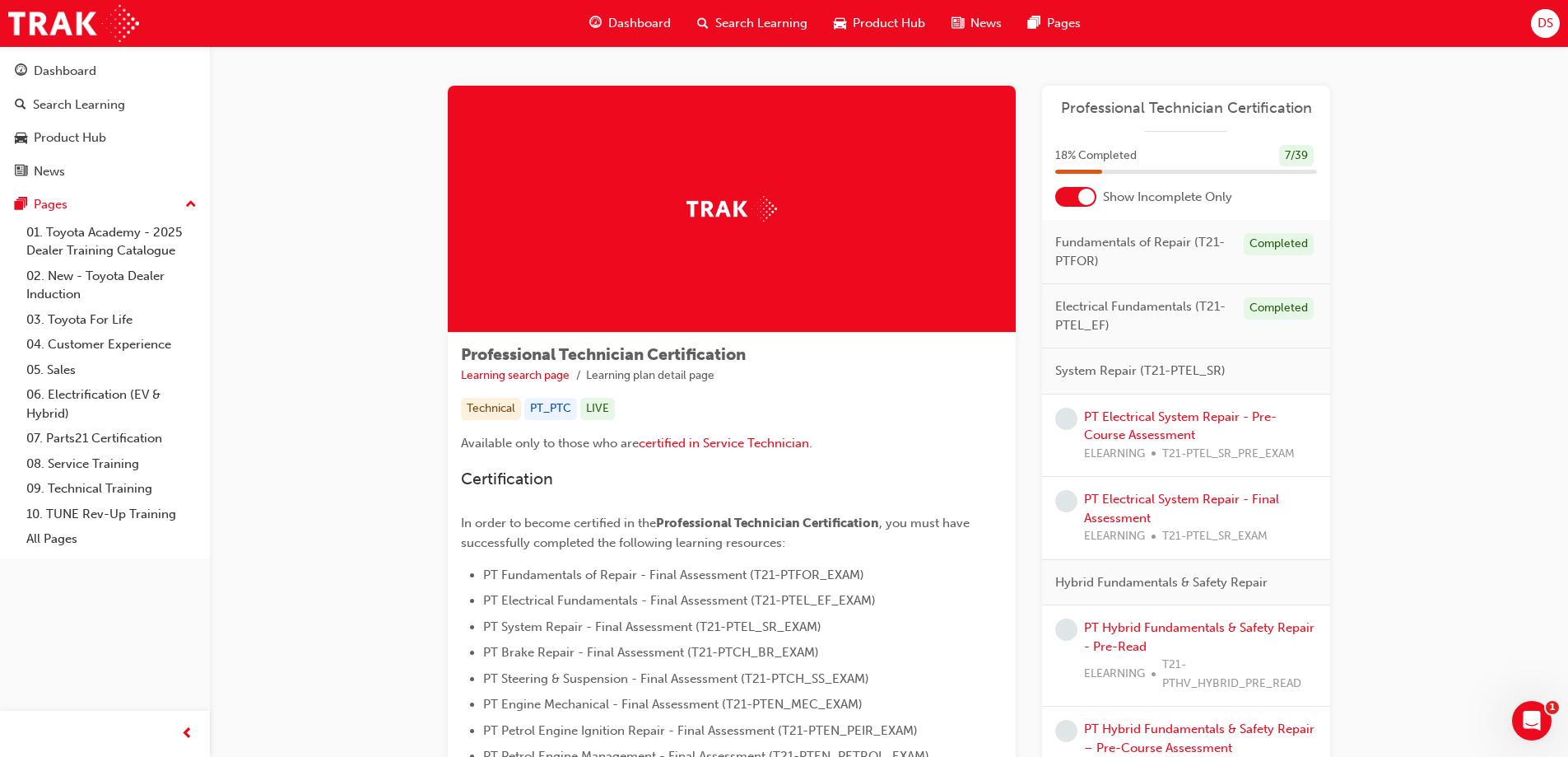
click at [1079, 205] on div at bounding box center [1076, 197] width 41 height 20
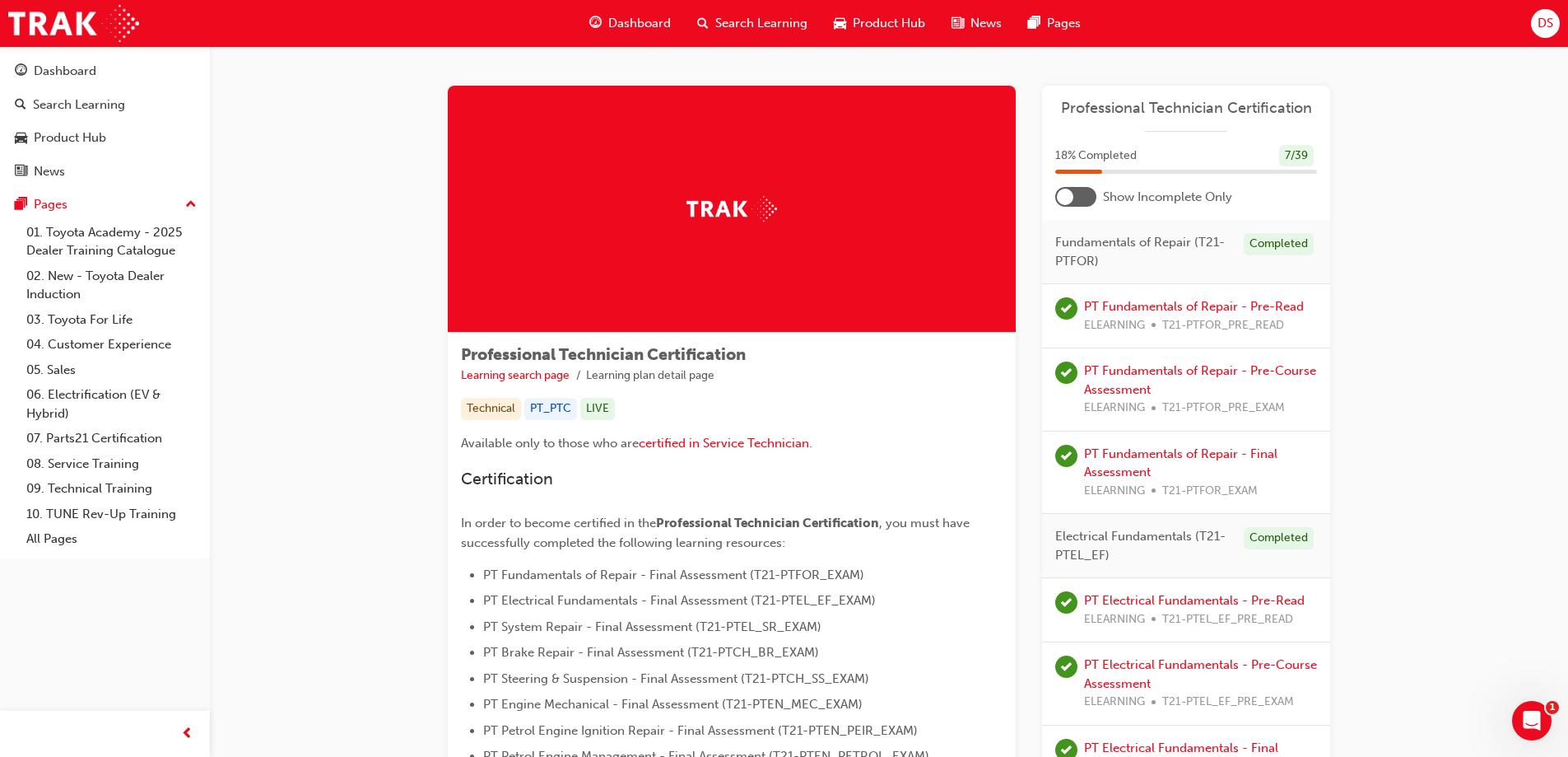
click at [1084, 192] on div at bounding box center [1076, 197] width 41 height 20
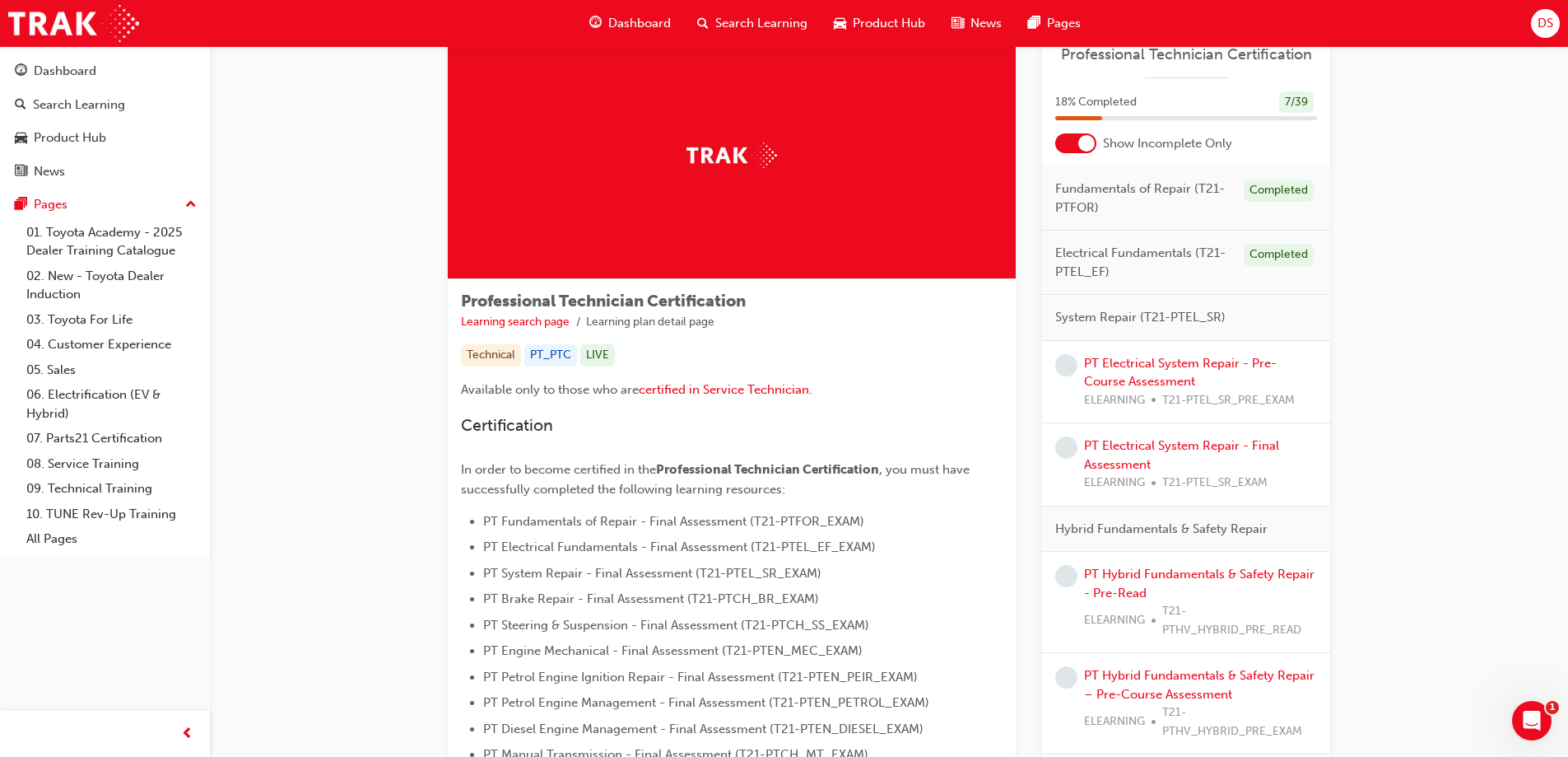
scroll to position [82, 0]
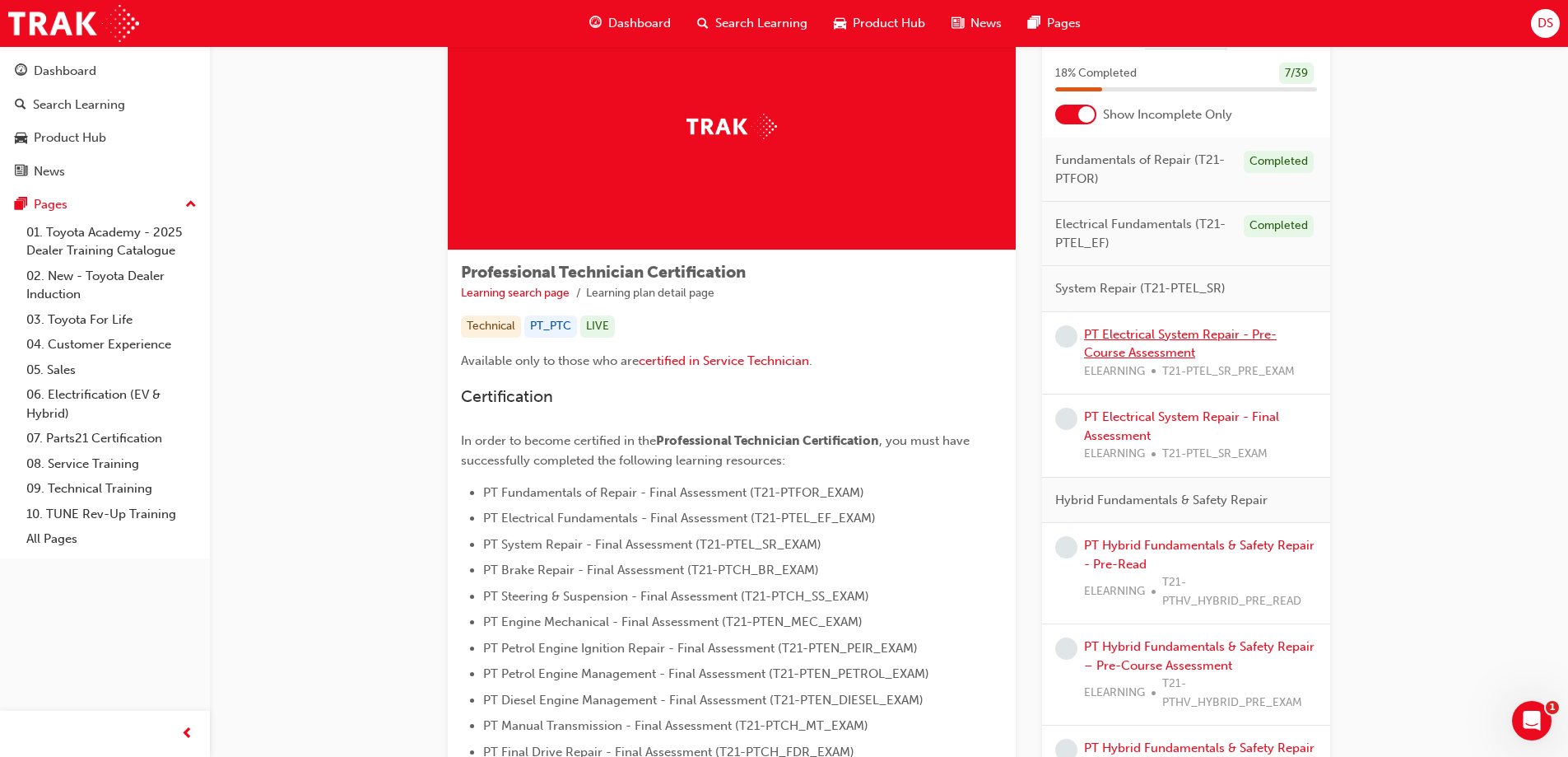
click at [1144, 334] on link "PT Electrical System Repair - Pre-Course Assessment" at bounding box center [1180, 344] width 193 height 33
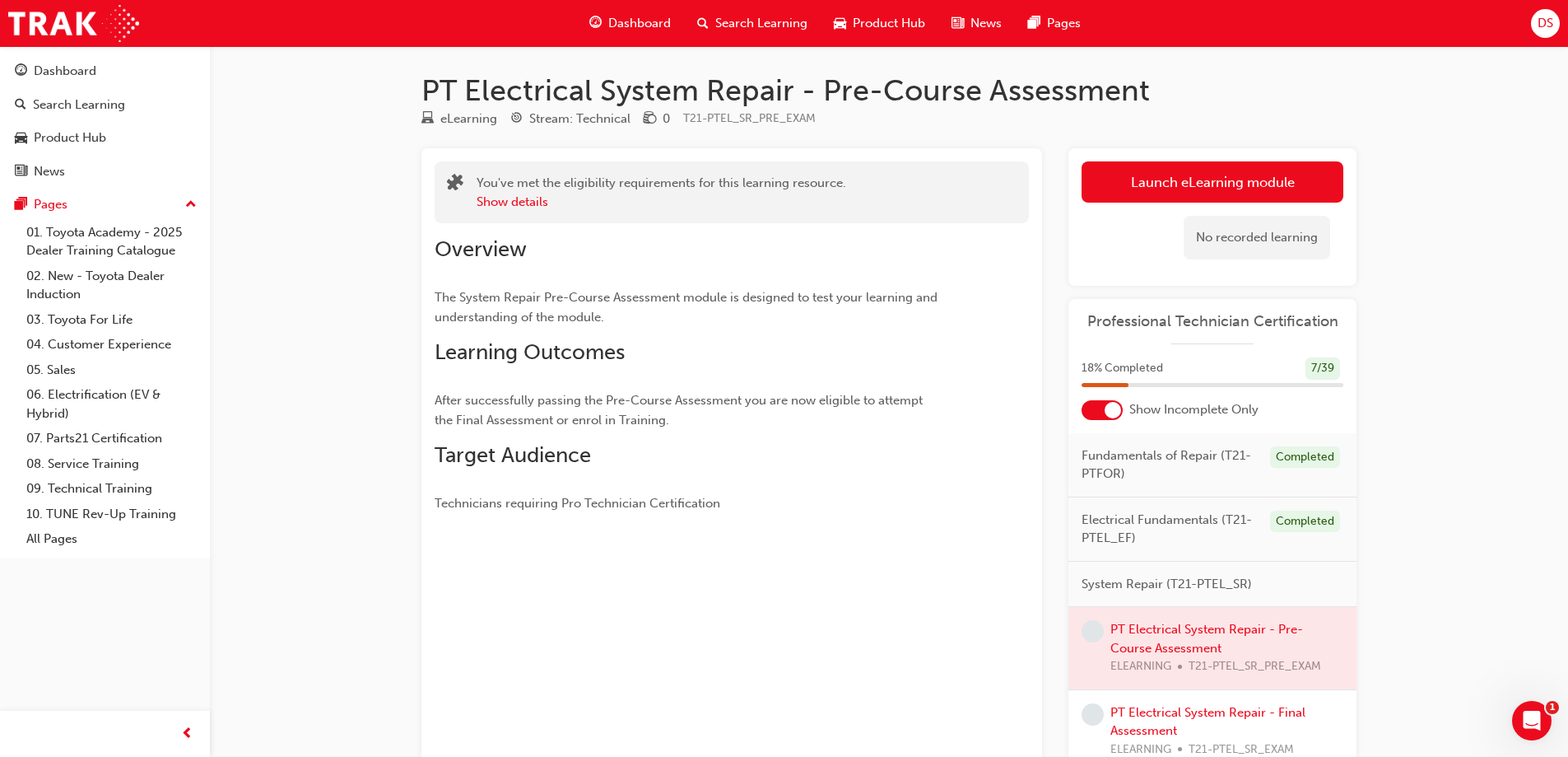
click at [1116, 210] on div "No recorded learning" at bounding box center [1212, 237] width 261 height 70
click at [1107, 184] on link "Launch eLearning module" at bounding box center [1212, 182] width 261 height 41
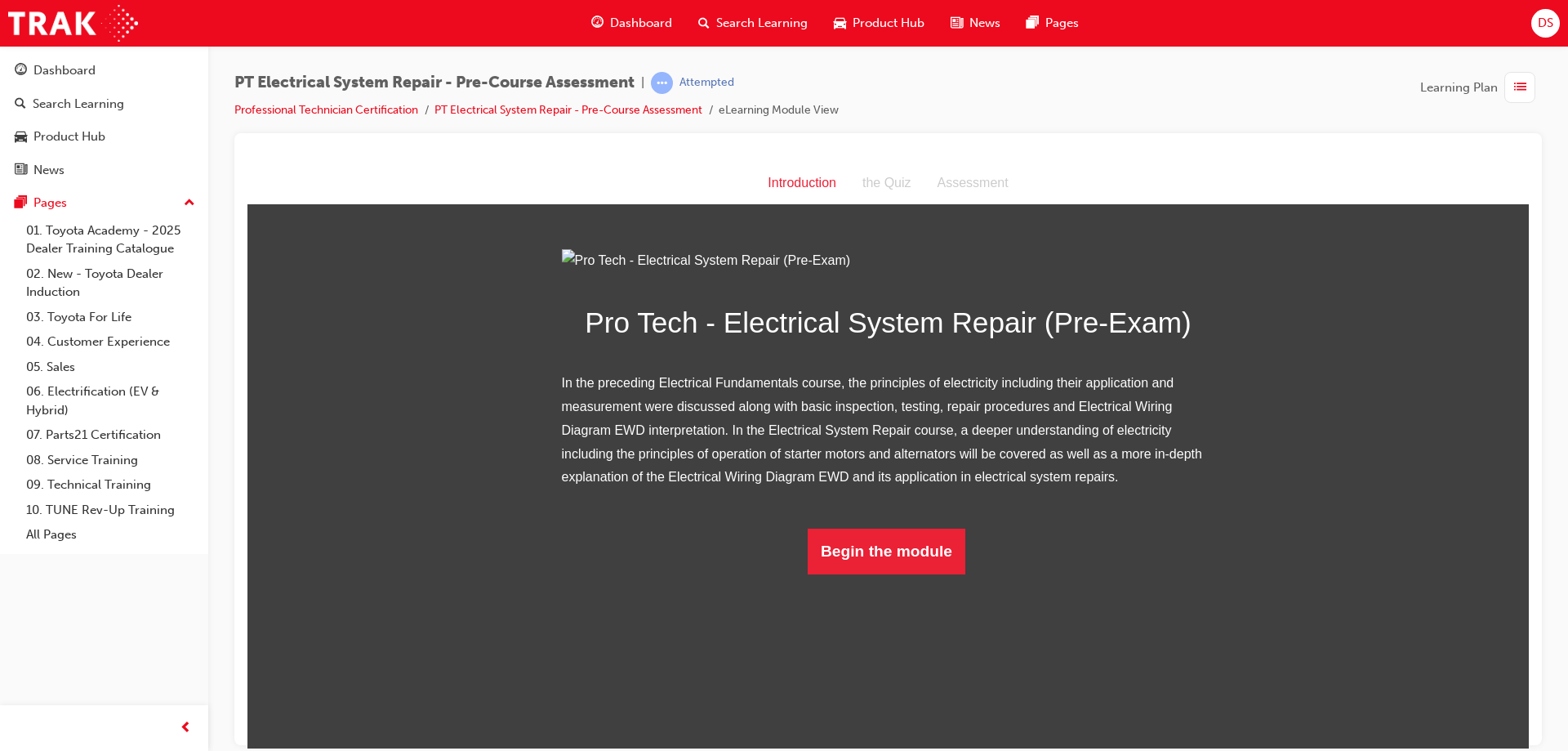
scroll to position [6, 0]
click at [921, 573] on button "Begin the module" at bounding box center [886, 550] width 157 height 46
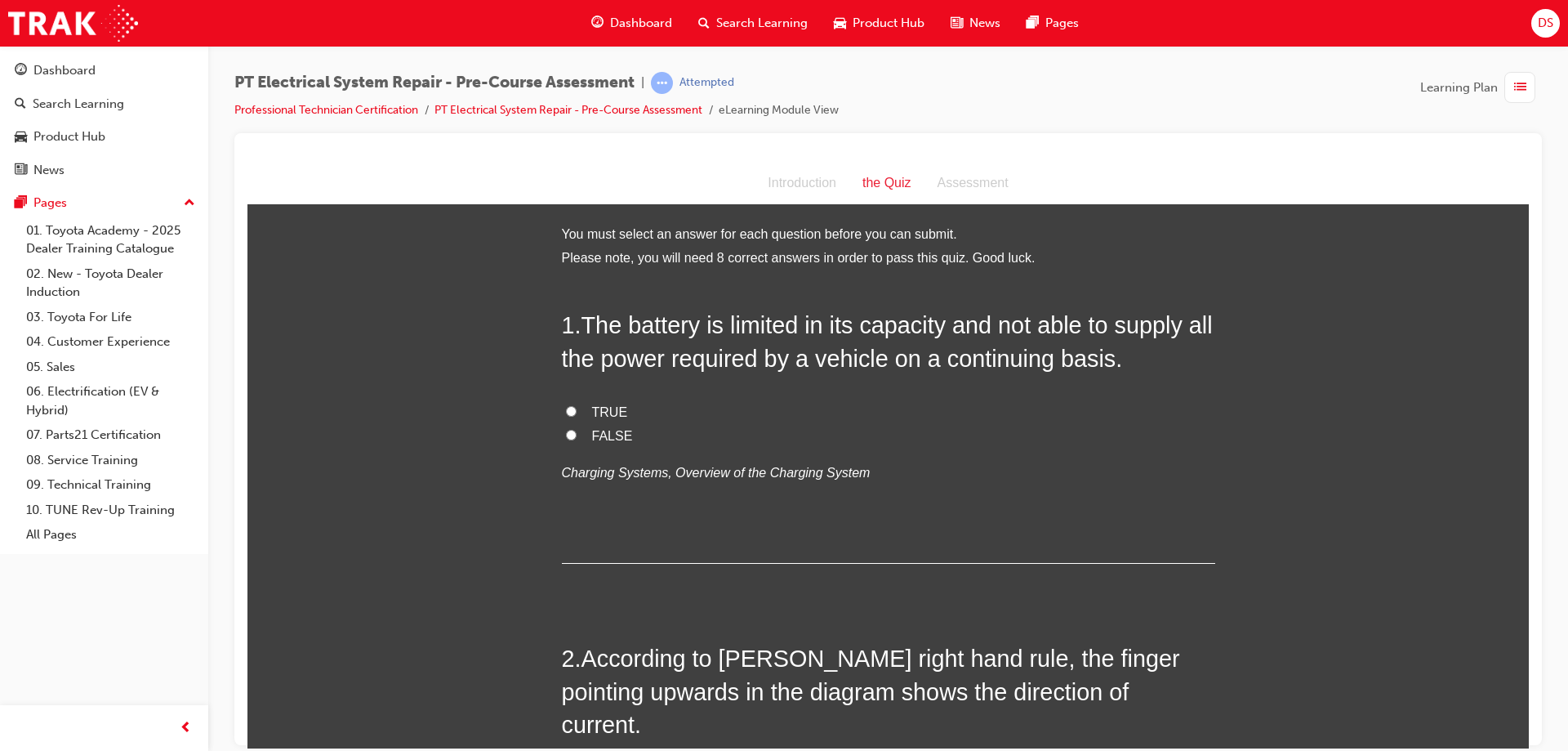
click at [566, 414] on input "TRUE" at bounding box center [571, 410] width 11 height 11
radio input "true"
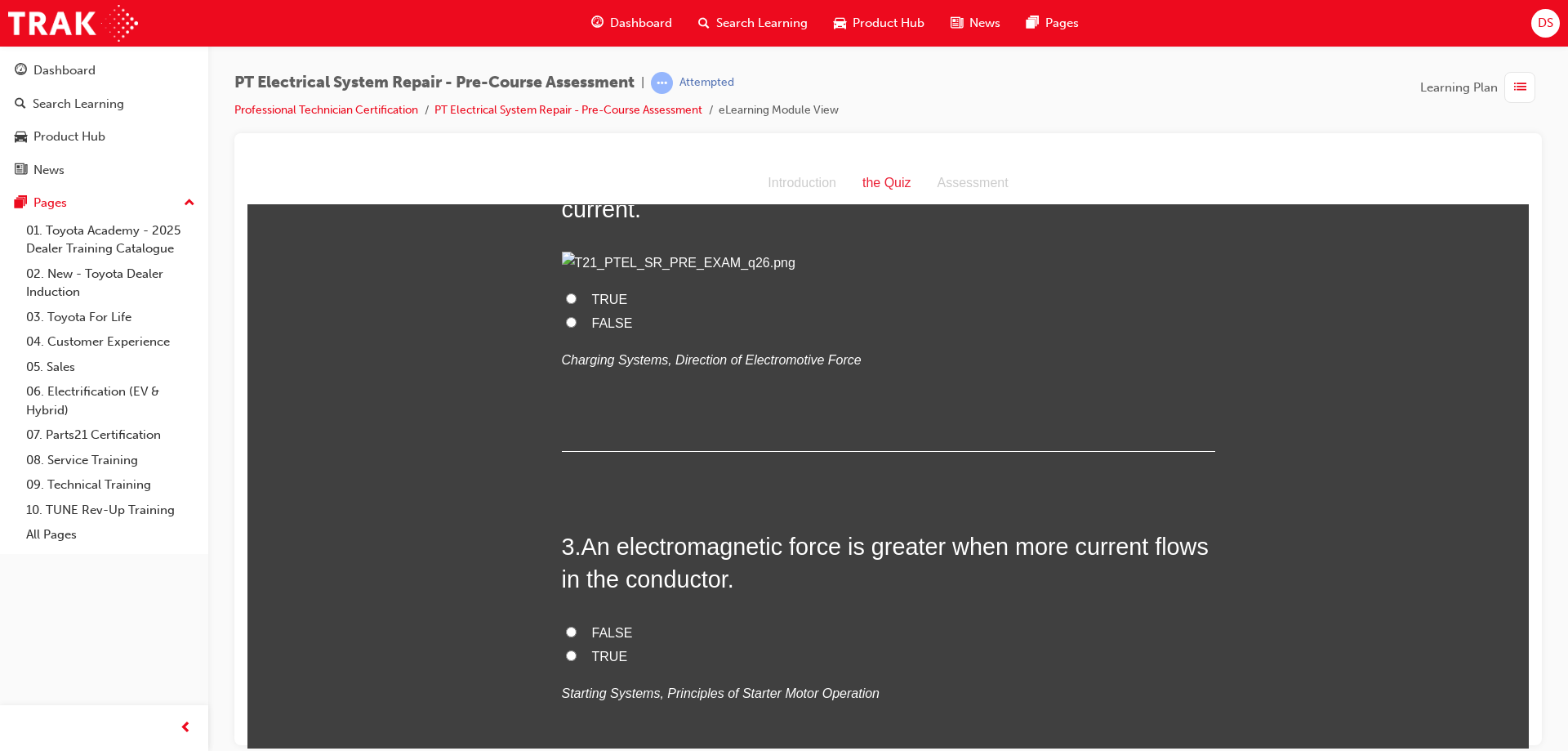
scroll to position [572, 0]
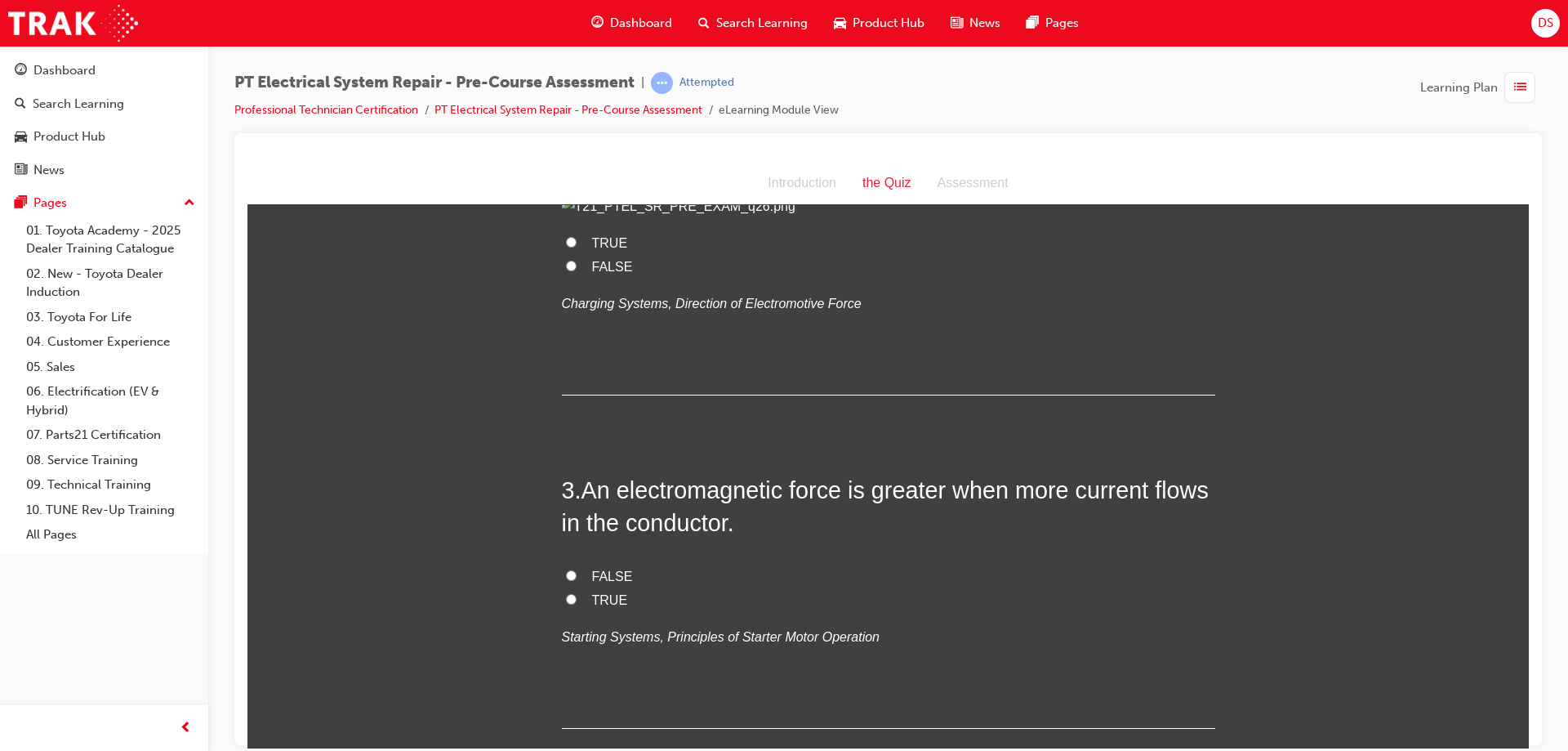
click at [566, 603] on input "TRUE" at bounding box center [571, 598] width 11 height 11
radio input "true"
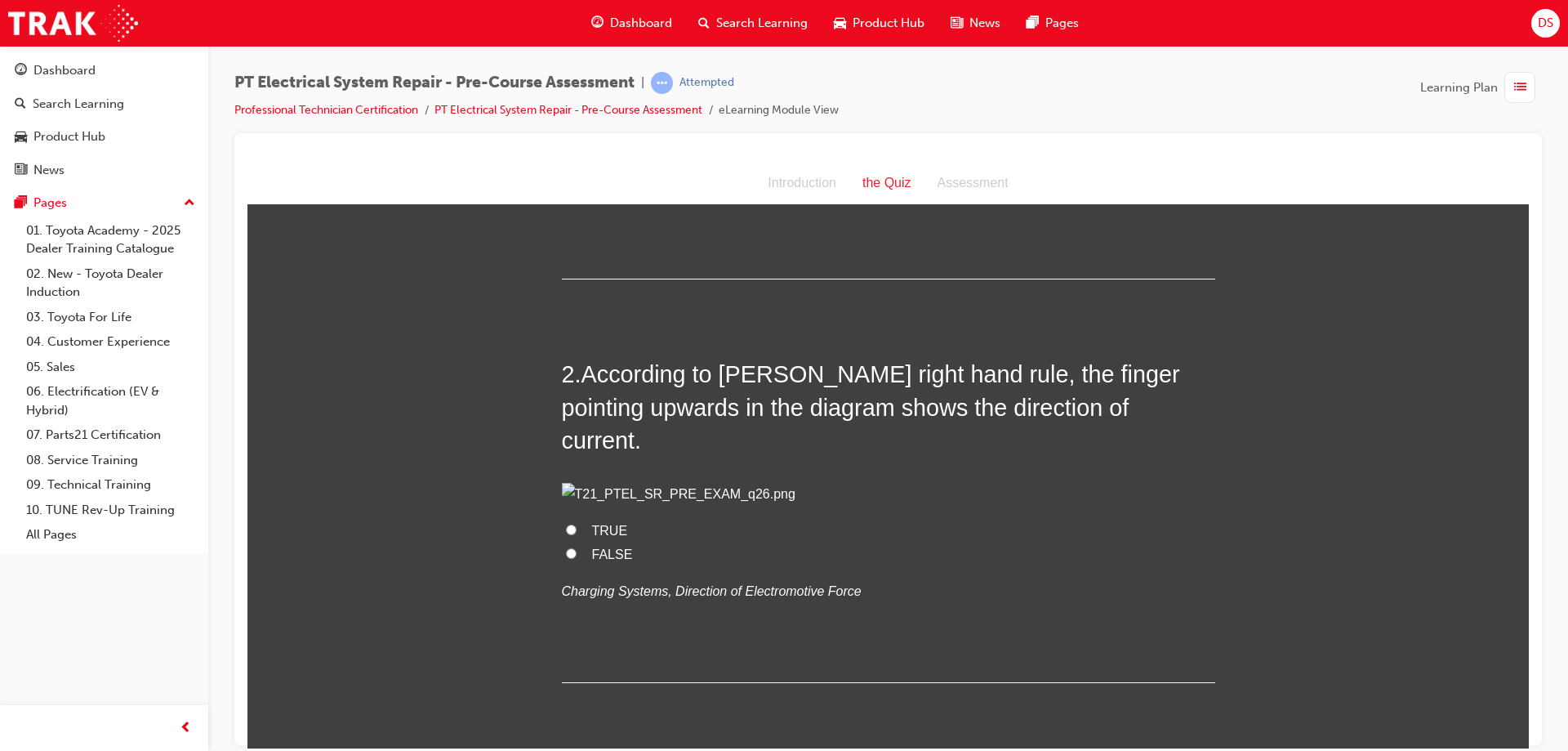
scroll to position [245, 0]
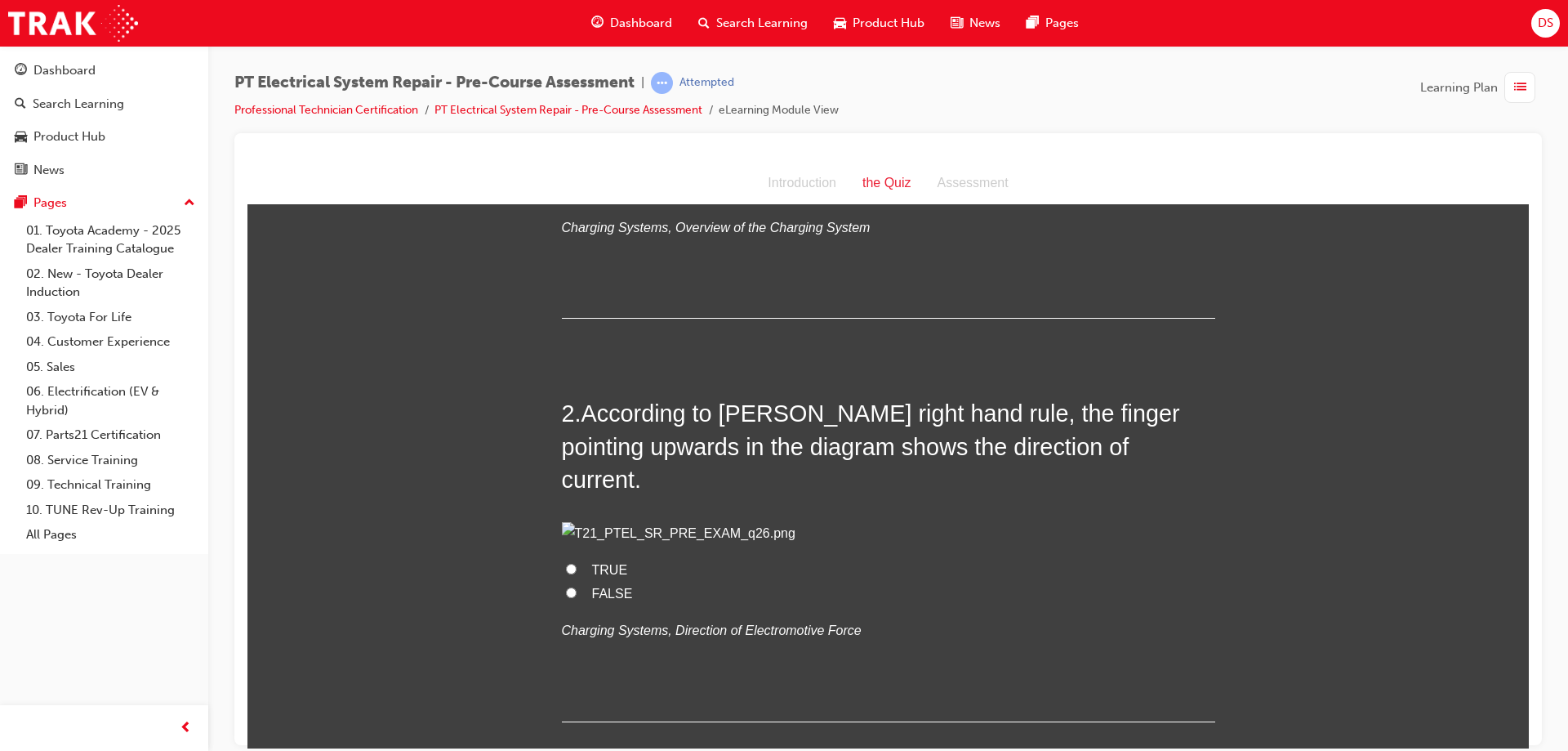
click at [566, 597] on input "FALSE" at bounding box center [571, 592] width 11 height 11
radio input "true"
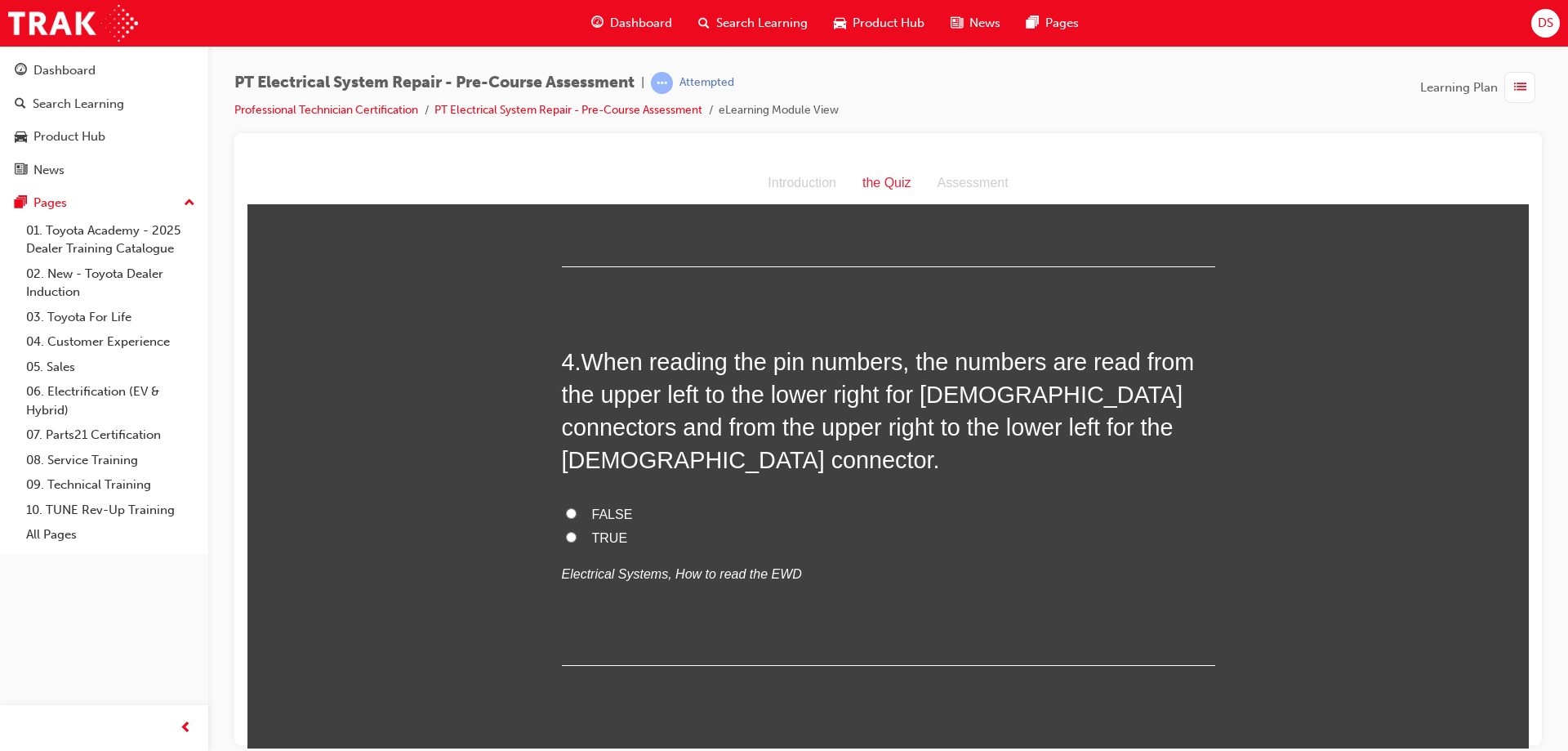
scroll to position [1062, 0]
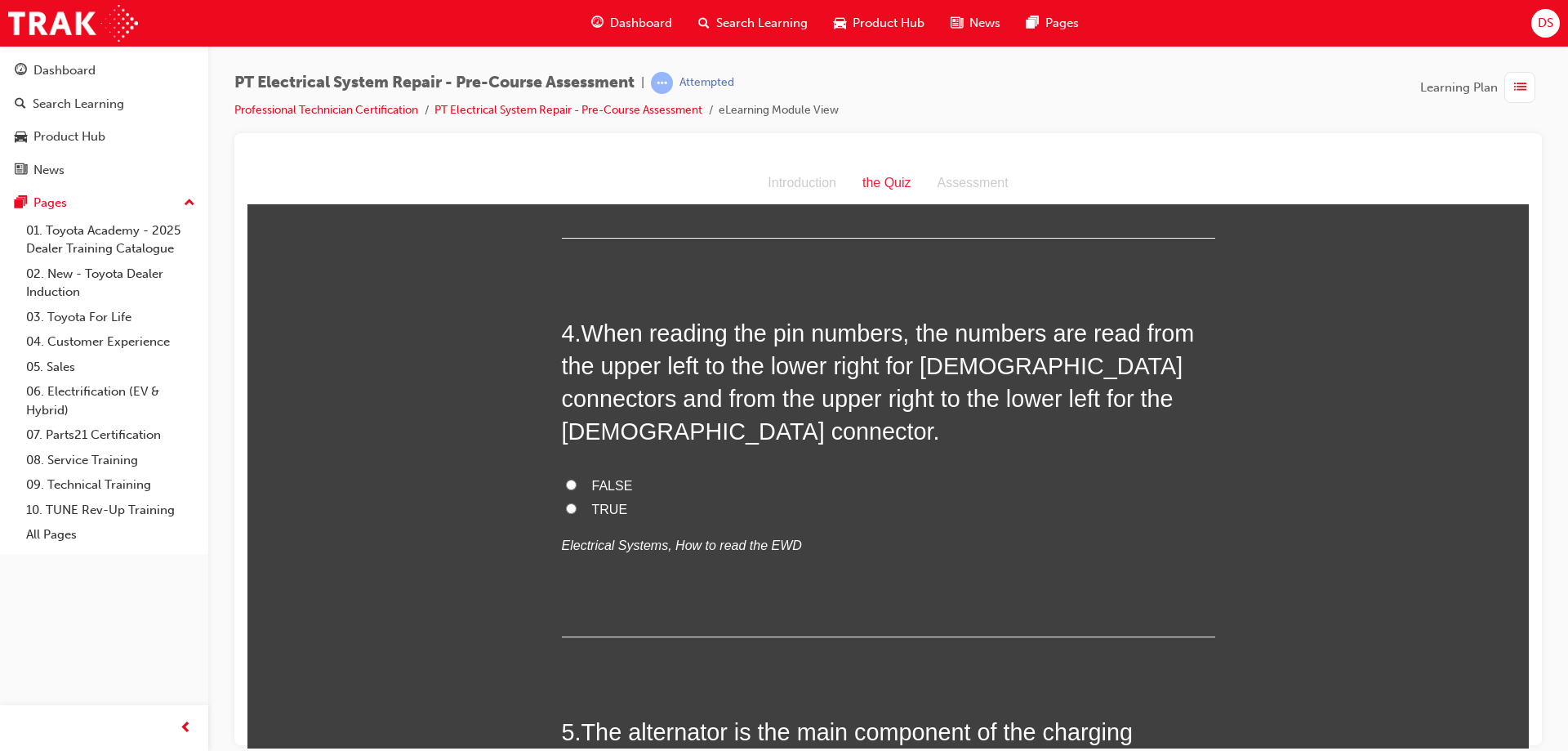
drag, startPoint x: 626, startPoint y: 524, endPoint x: 604, endPoint y: 544, distance: 29.7
click at [608, 543] on div "FALSE TRUE Electrical Systems, How to read the EWD" at bounding box center [888, 516] width 653 height 84
click at [565, 497] on label "FALSE" at bounding box center [888, 486] width 653 height 23
click at [566, 490] on input "FALSE" at bounding box center [571, 484] width 11 height 11
radio input "true"
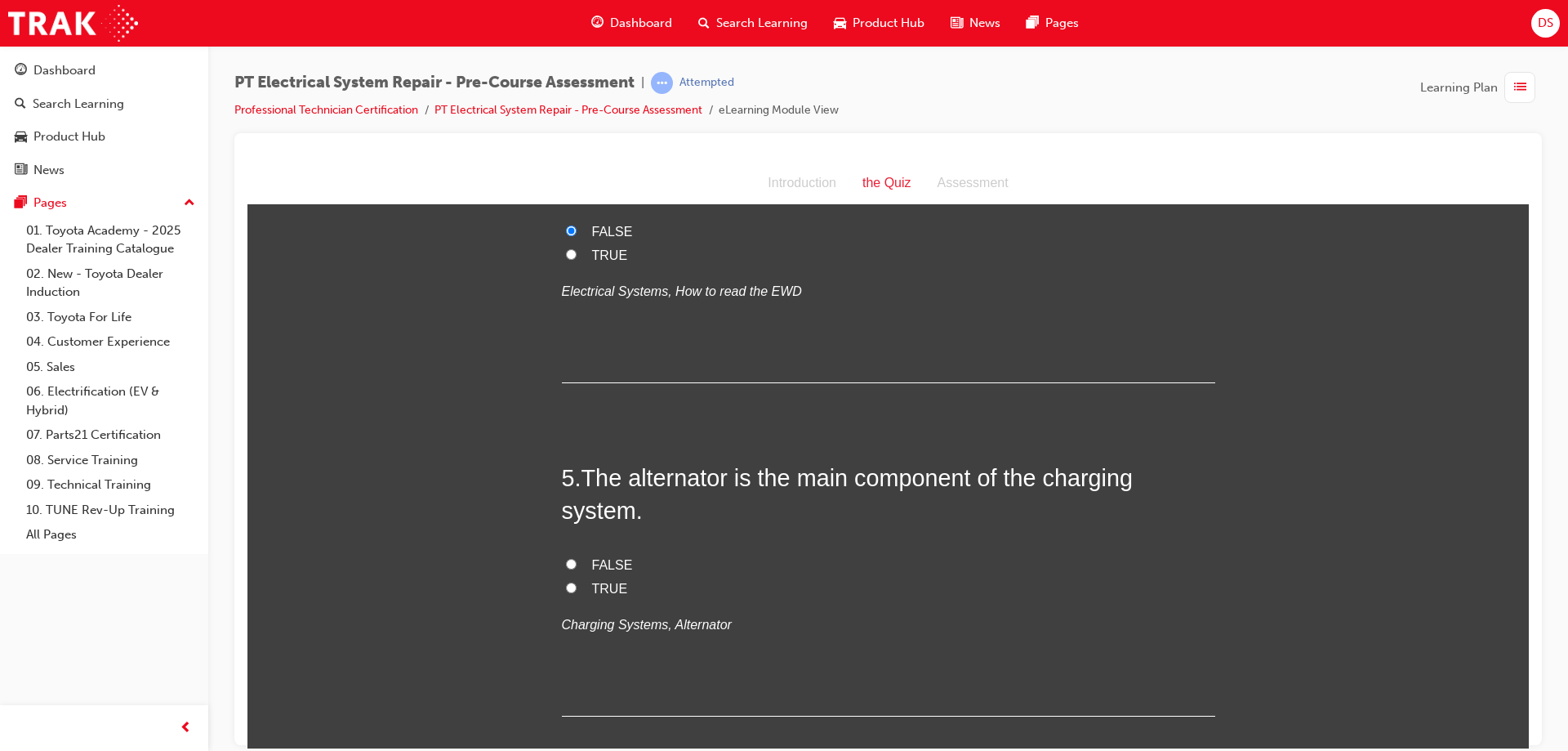
scroll to position [1389, 0]
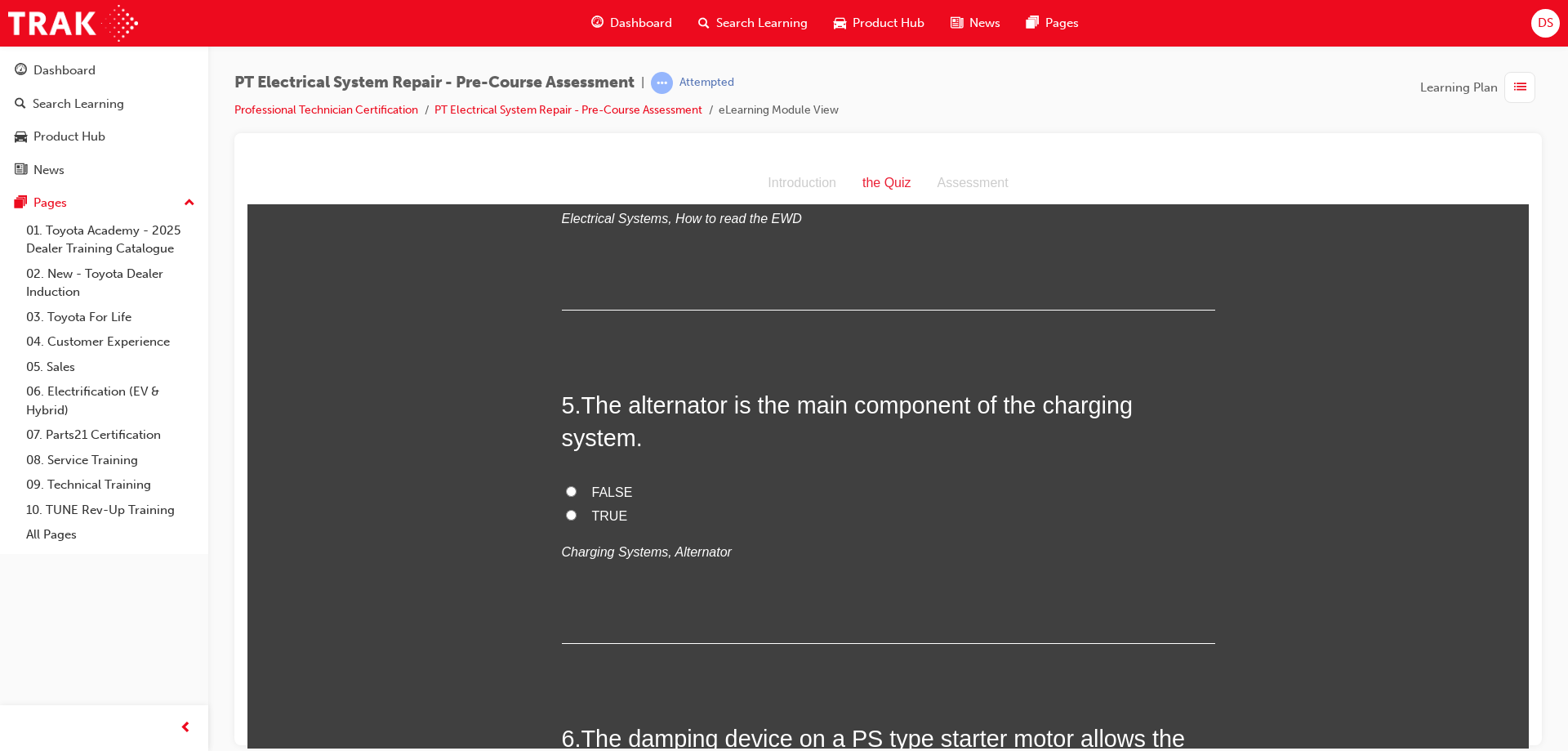
click at [567, 495] on input "FALSE" at bounding box center [571, 491] width 11 height 11
radio input "true"
click at [566, 520] on input "TRUE" at bounding box center [571, 514] width 11 height 11
radio input "true"
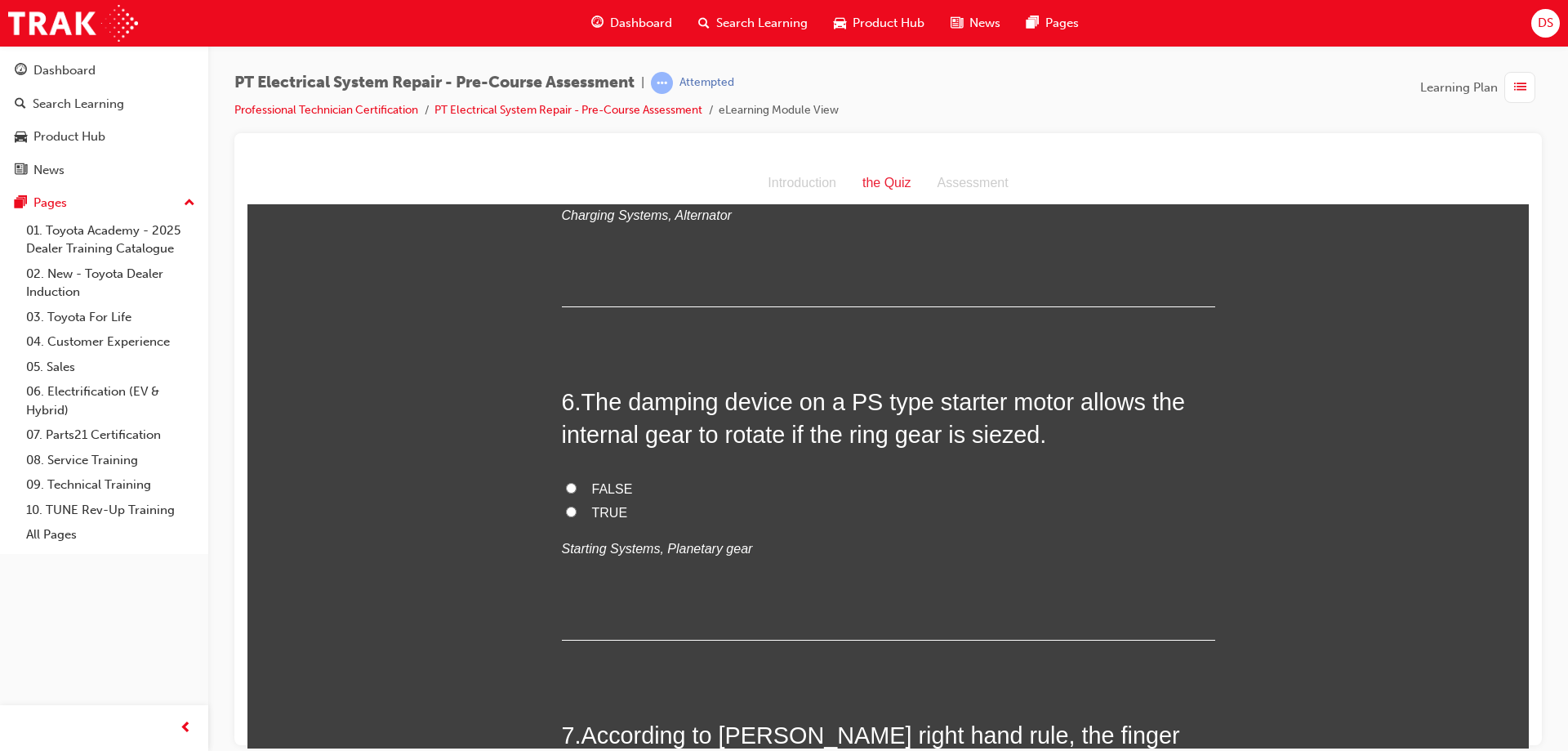
scroll to position [1797, 0]
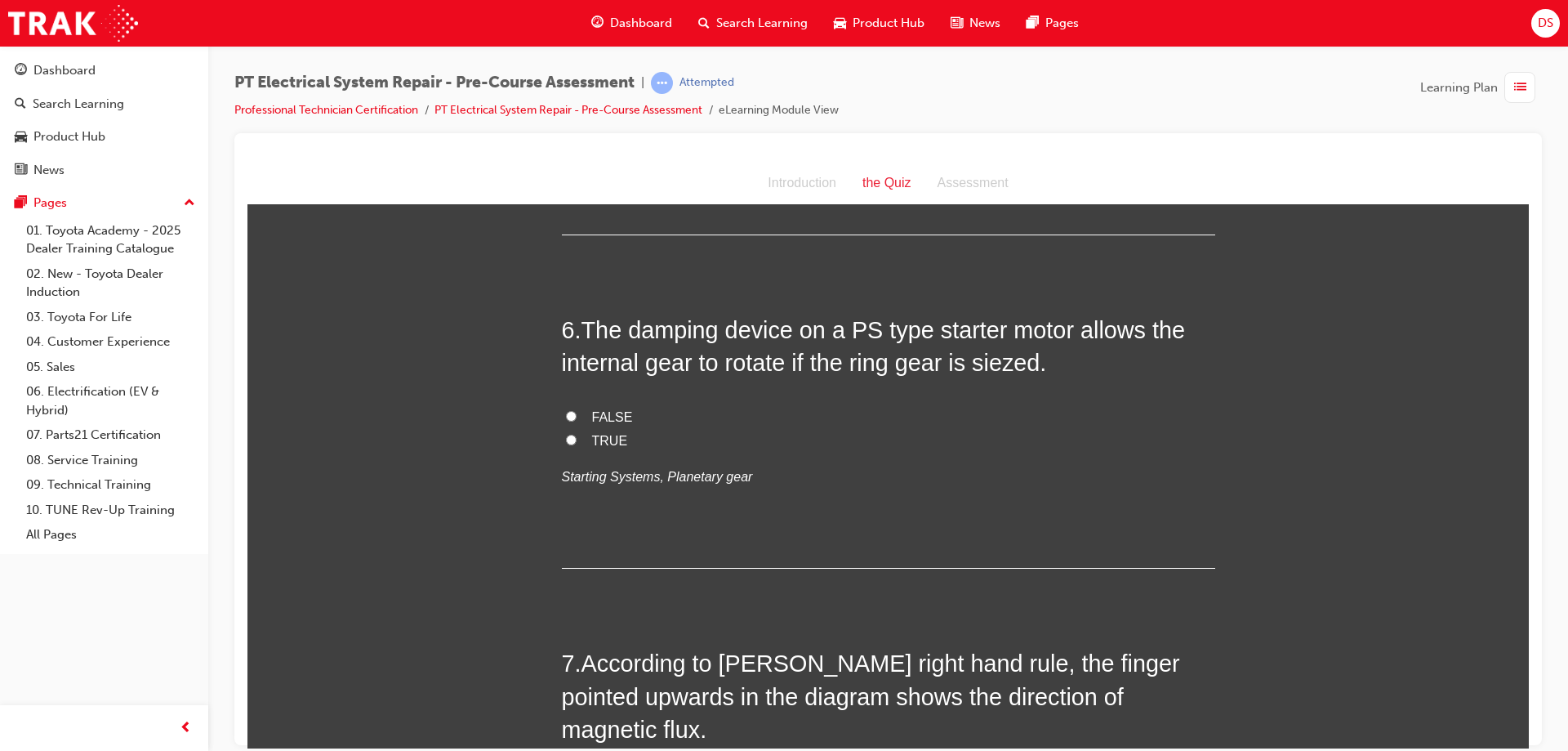
click at [566, 421] on input "FALSE" at bounding box center [571, 415] width 11 height 11
radio input "true"
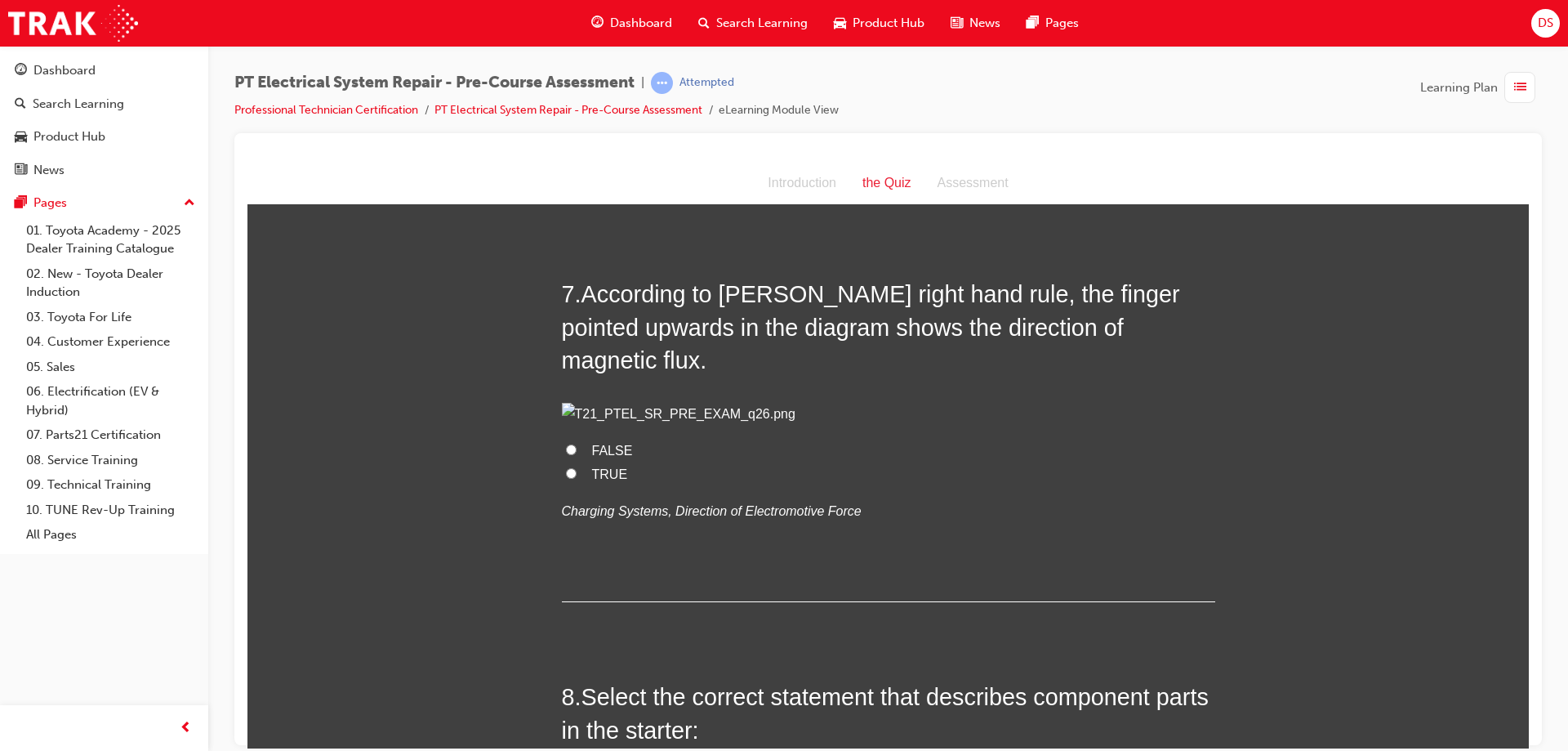
scroll to position [2206, 0]
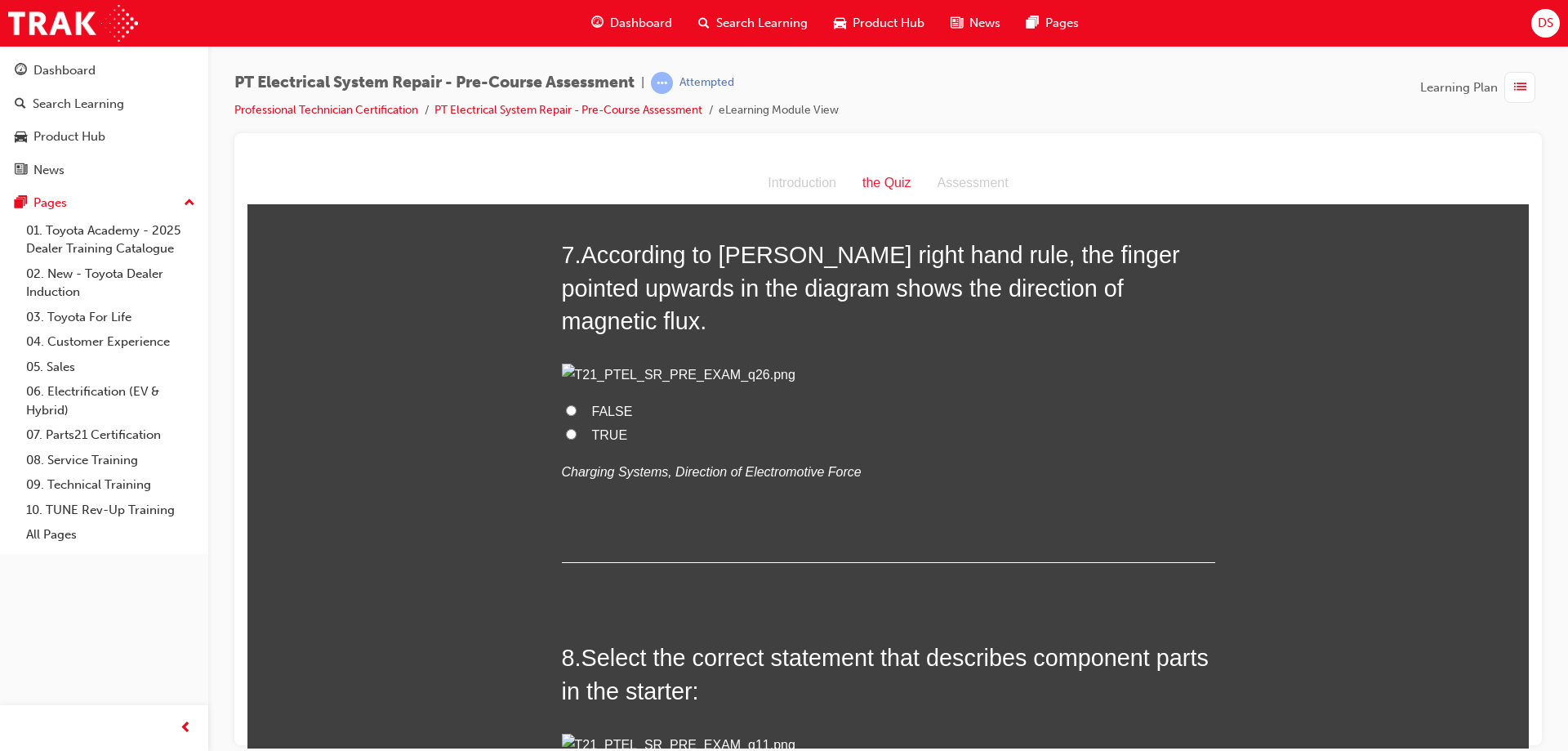
click at [566, 439] on input "TRUE" at bounding box center [571, 433] width 11 height 11
radio input "true"
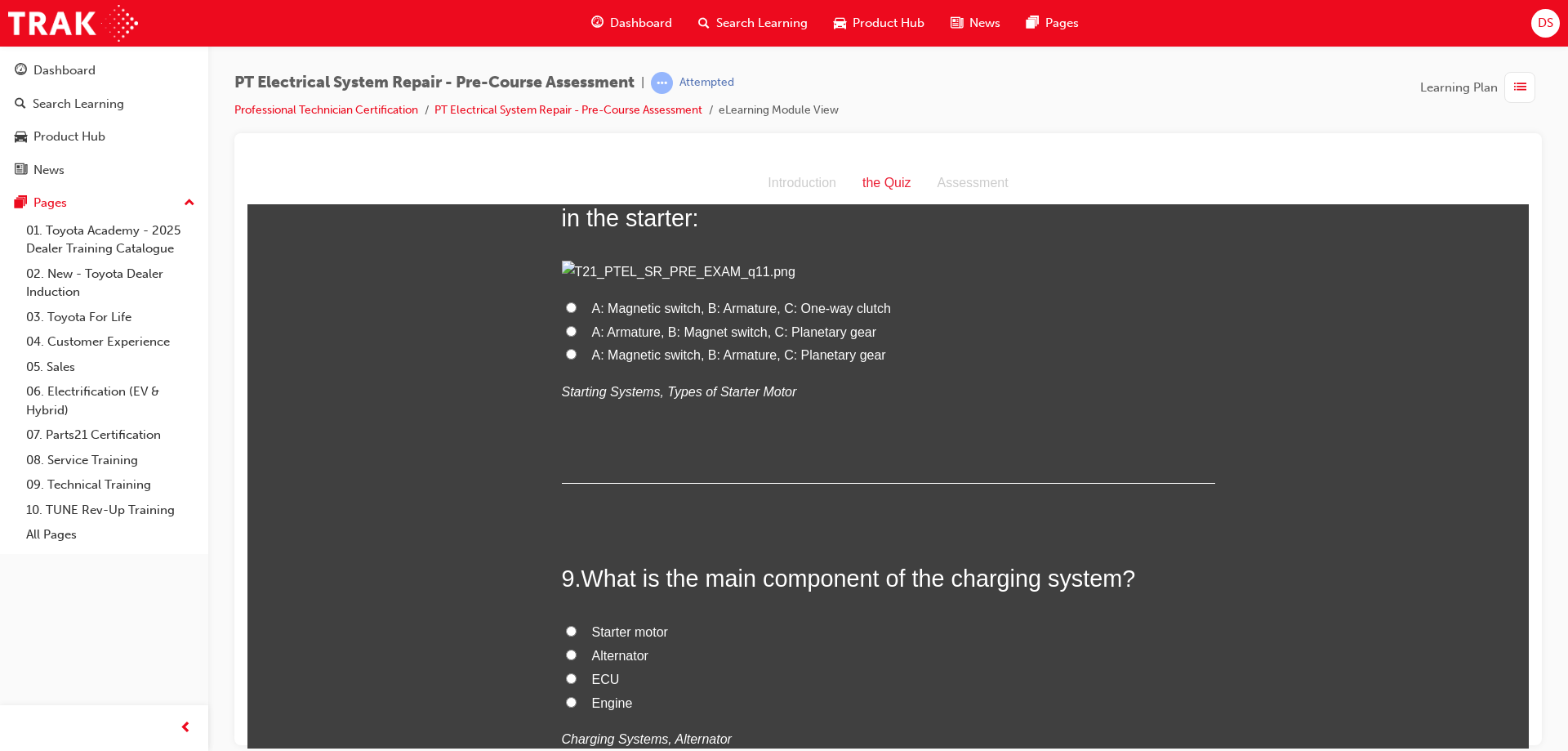
scroll to position [2696, 0]
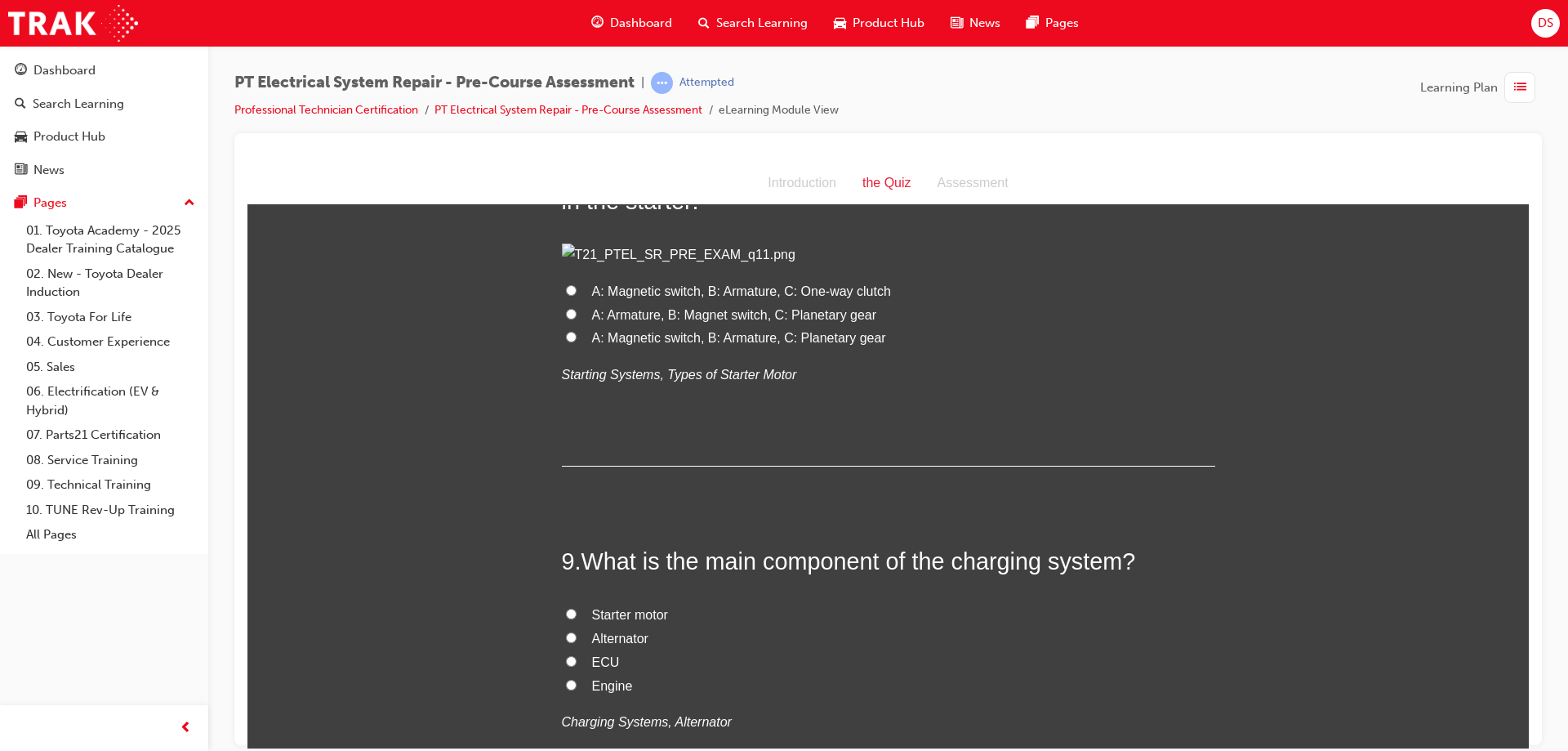
click at [566, 295] on input "A: Magnetic switch, B: Armature, C: One-way clutch" at bounding box center [571, 290] width 11 height 11
radio input "true"
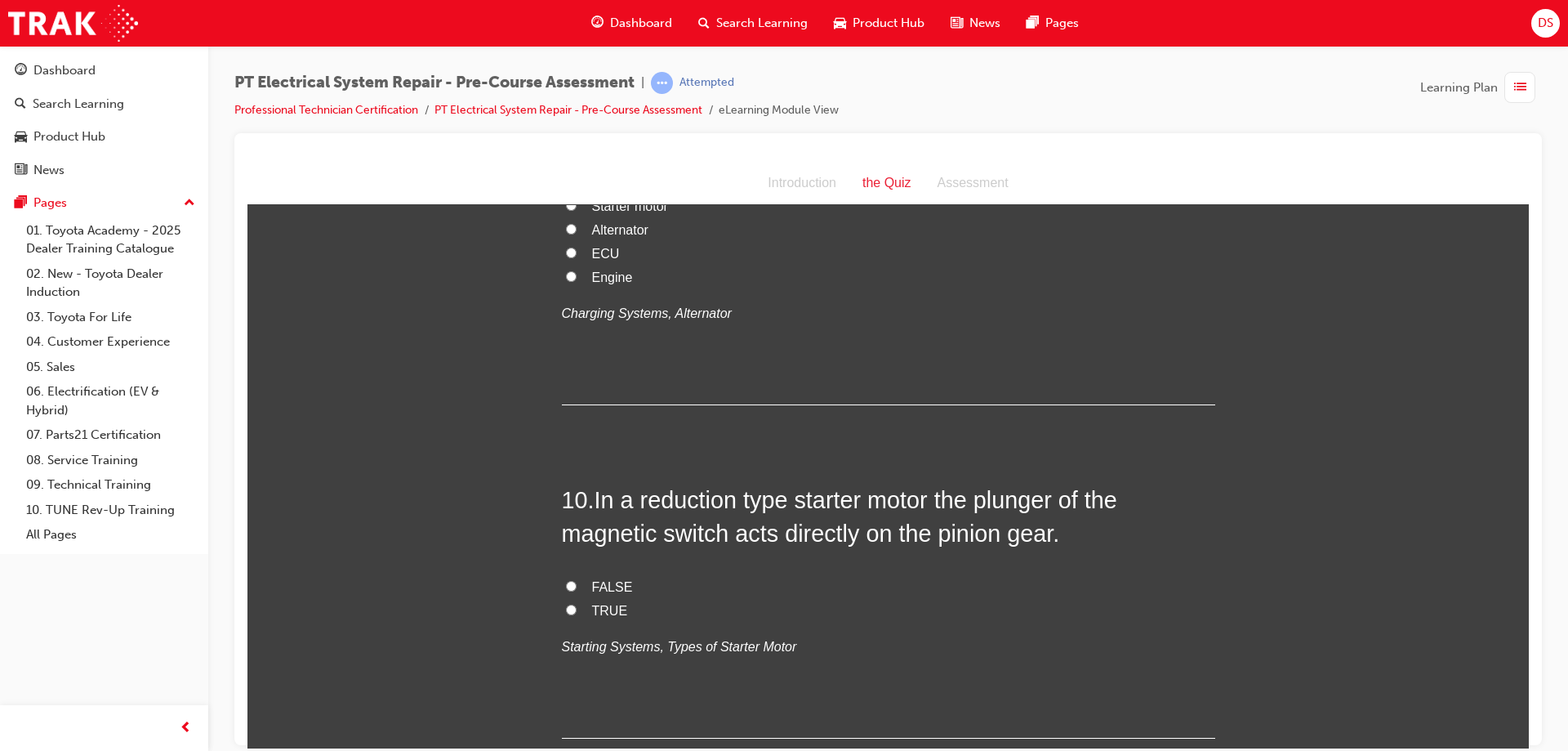
scroll to position [3187, 0]
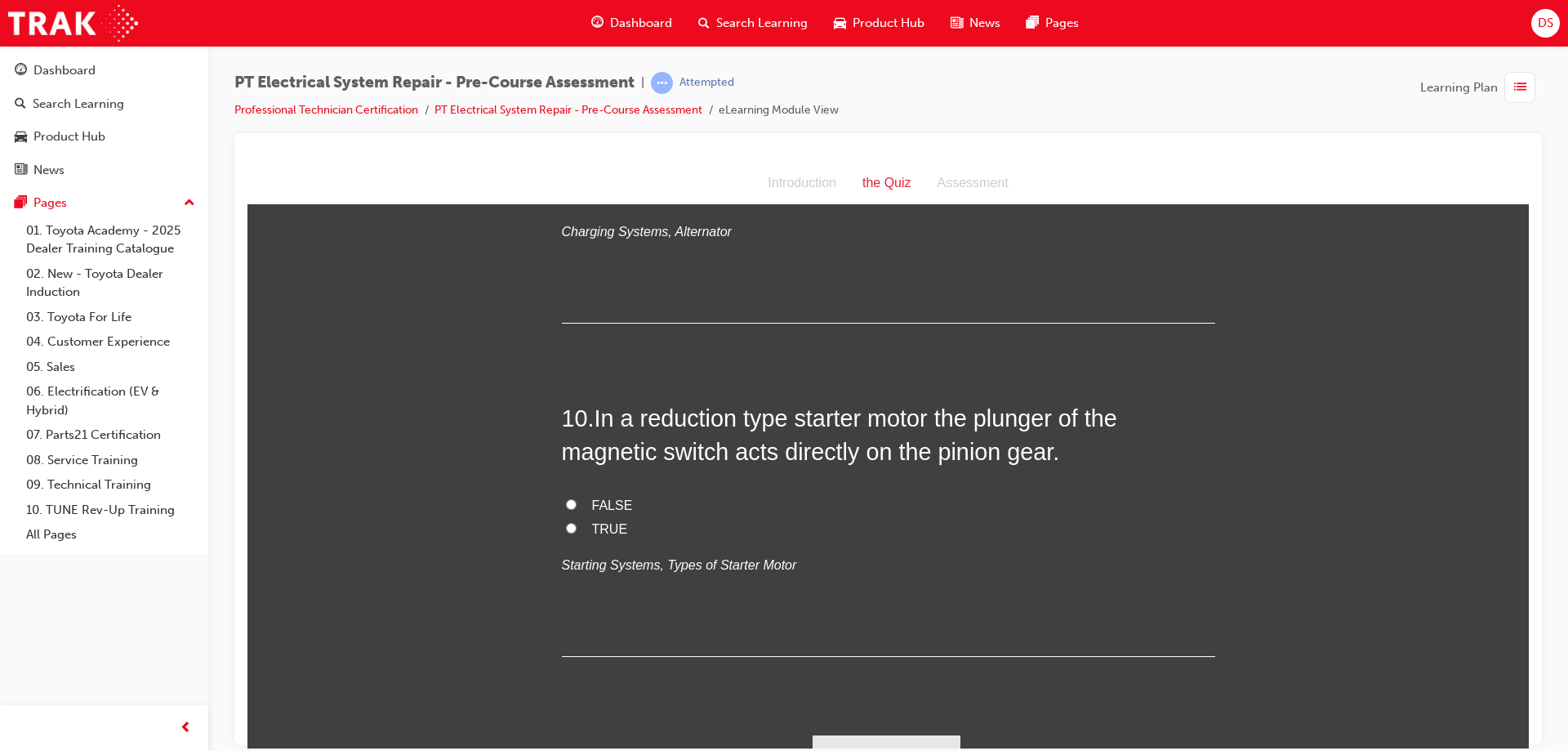
click at [566, 152] on input "Alternator" at bounding box center [571, 146] width 11 height 11
radio input "true"
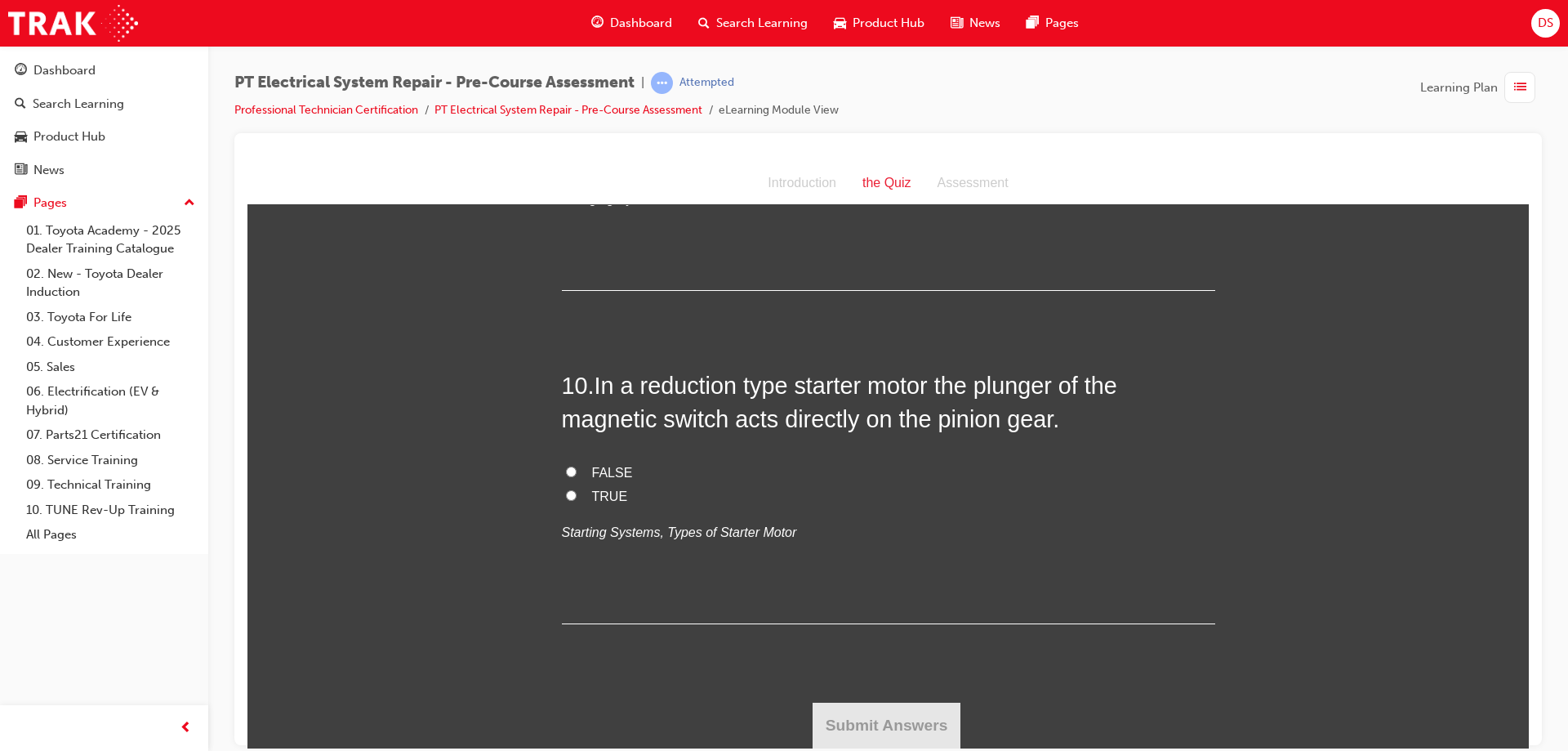
scroll to position [3513, 0]
click at [562, 485] on label "FALSE" at bounding box center [888, 472] width 653 height 23
click at [566, 476] on input "FALSE" at bounding box center [571, 470] width 11 height 11
radio input "true"
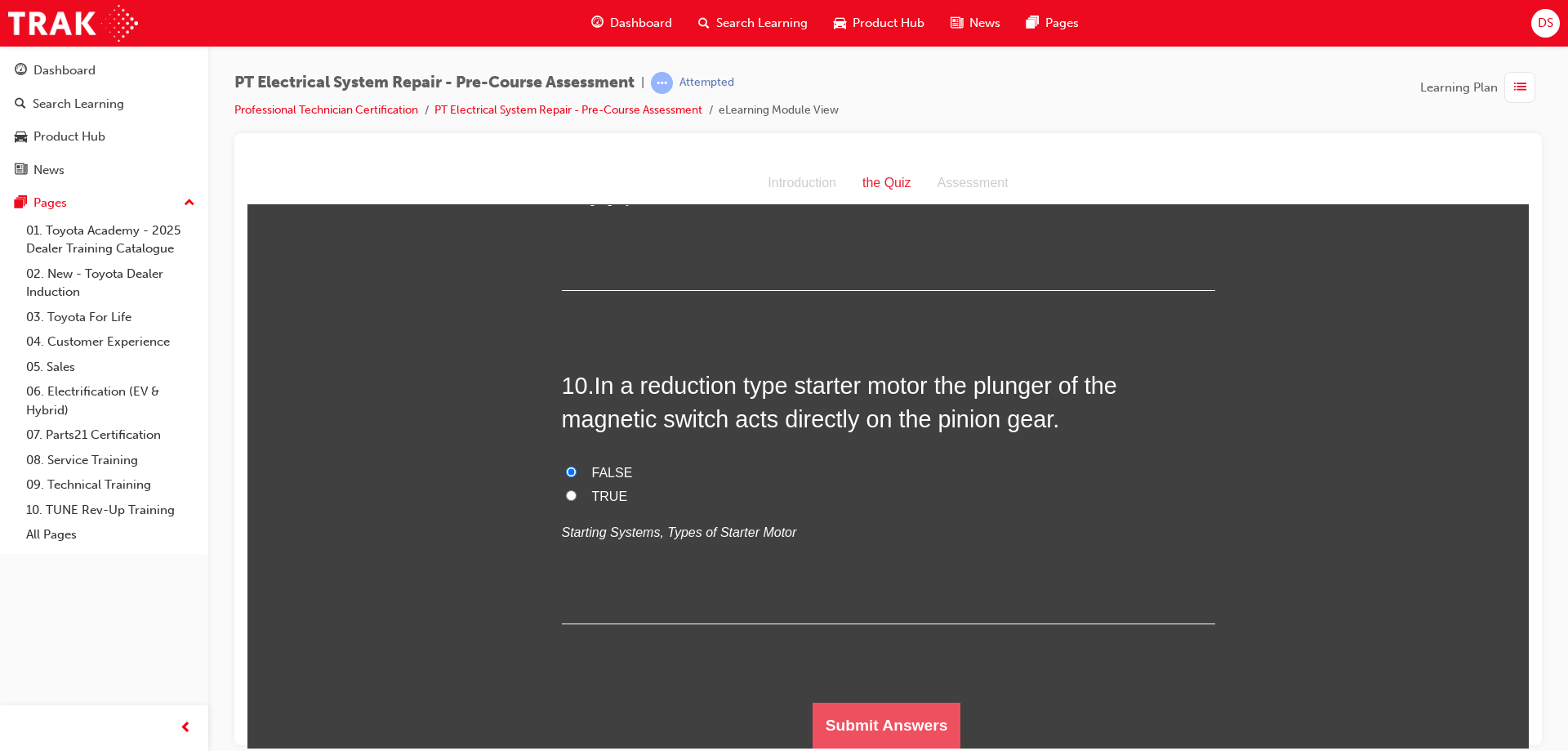
click at [931, 728] on button "Submit Answers" at bounding box center [886, 724] width 149 height 46
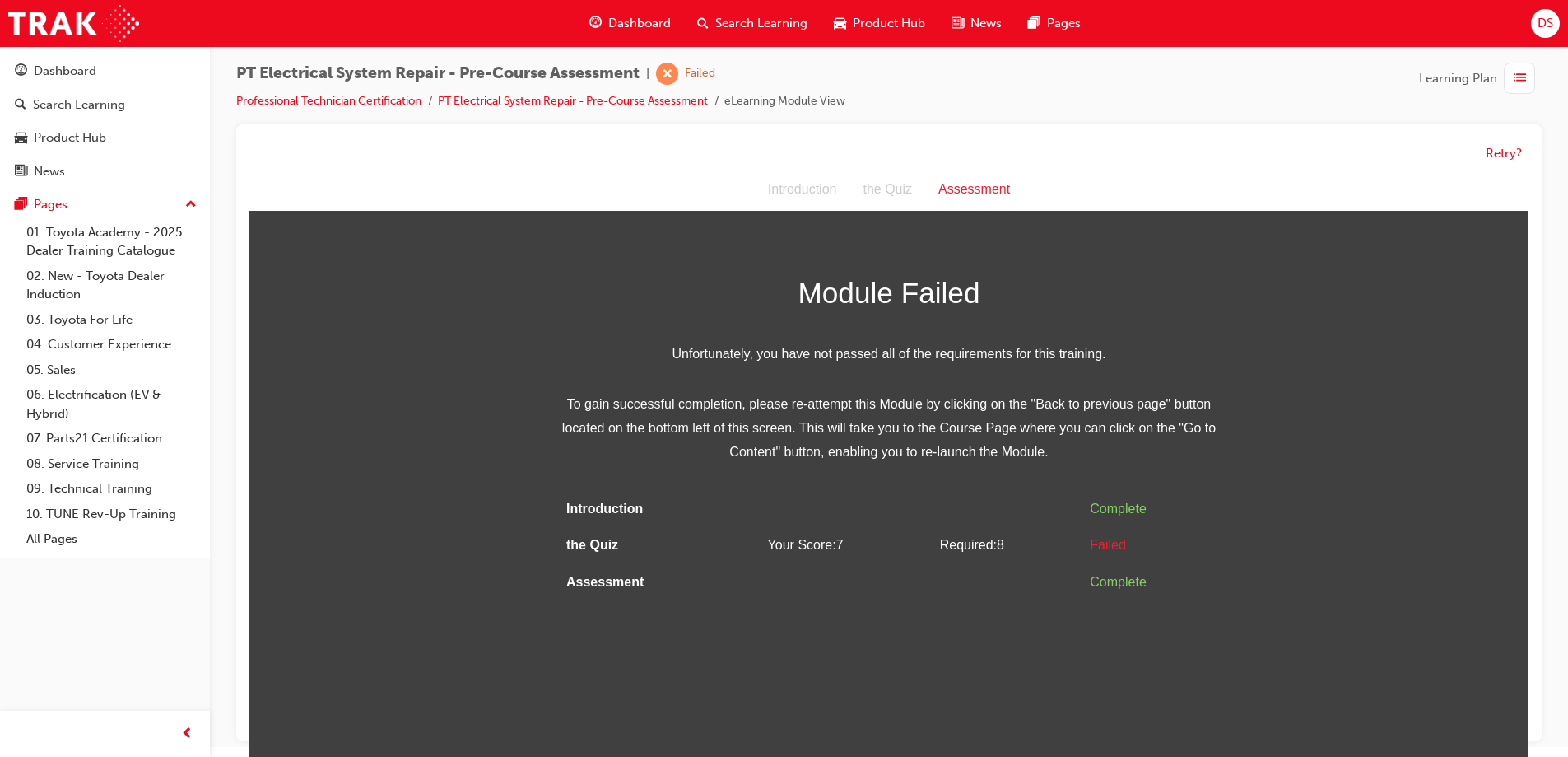
scroll to position [13, 0]
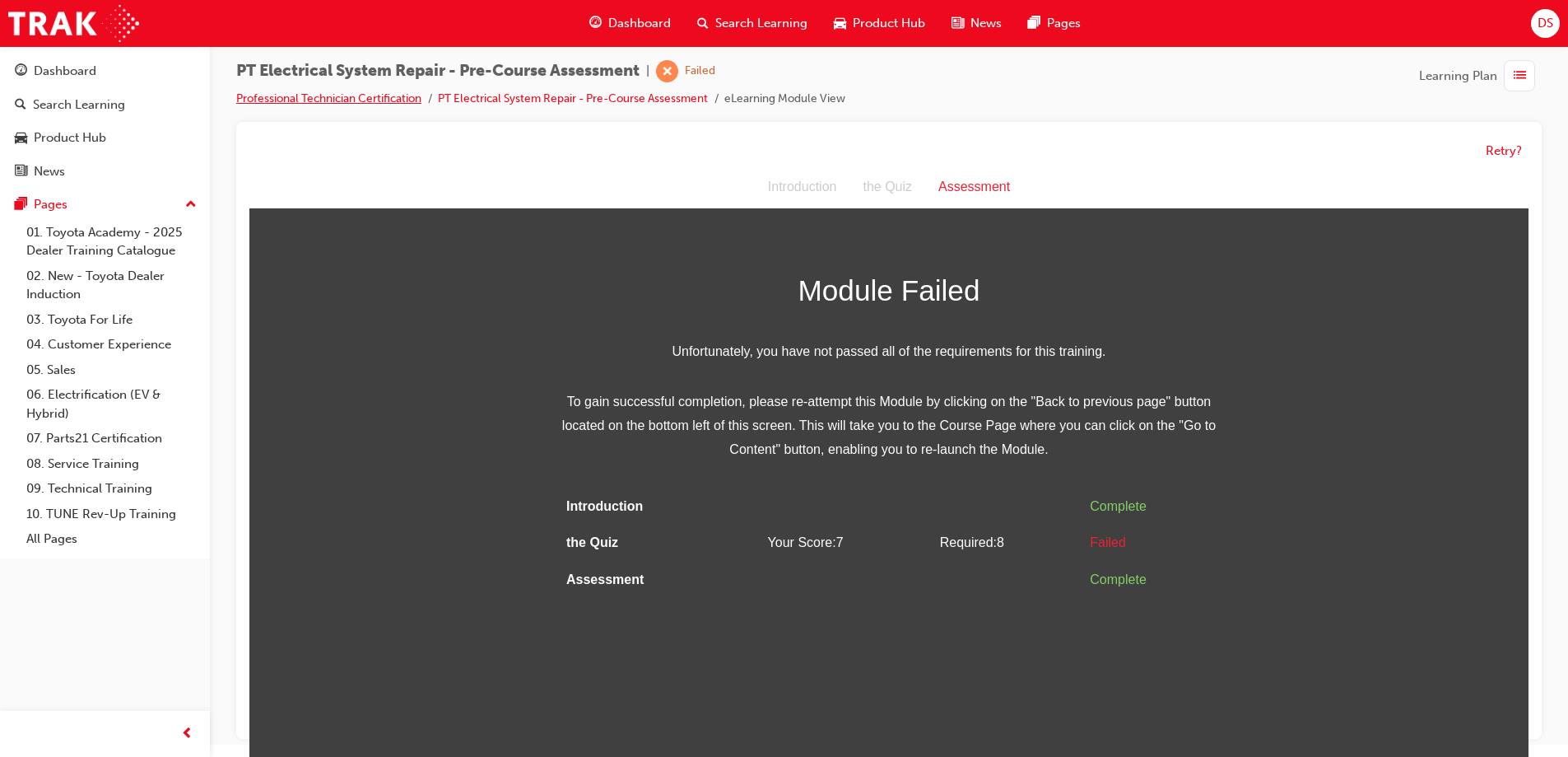
click at [364, 98] on link "Professional Technician Certification" at bounding box center [328, 98] width 185 height 14
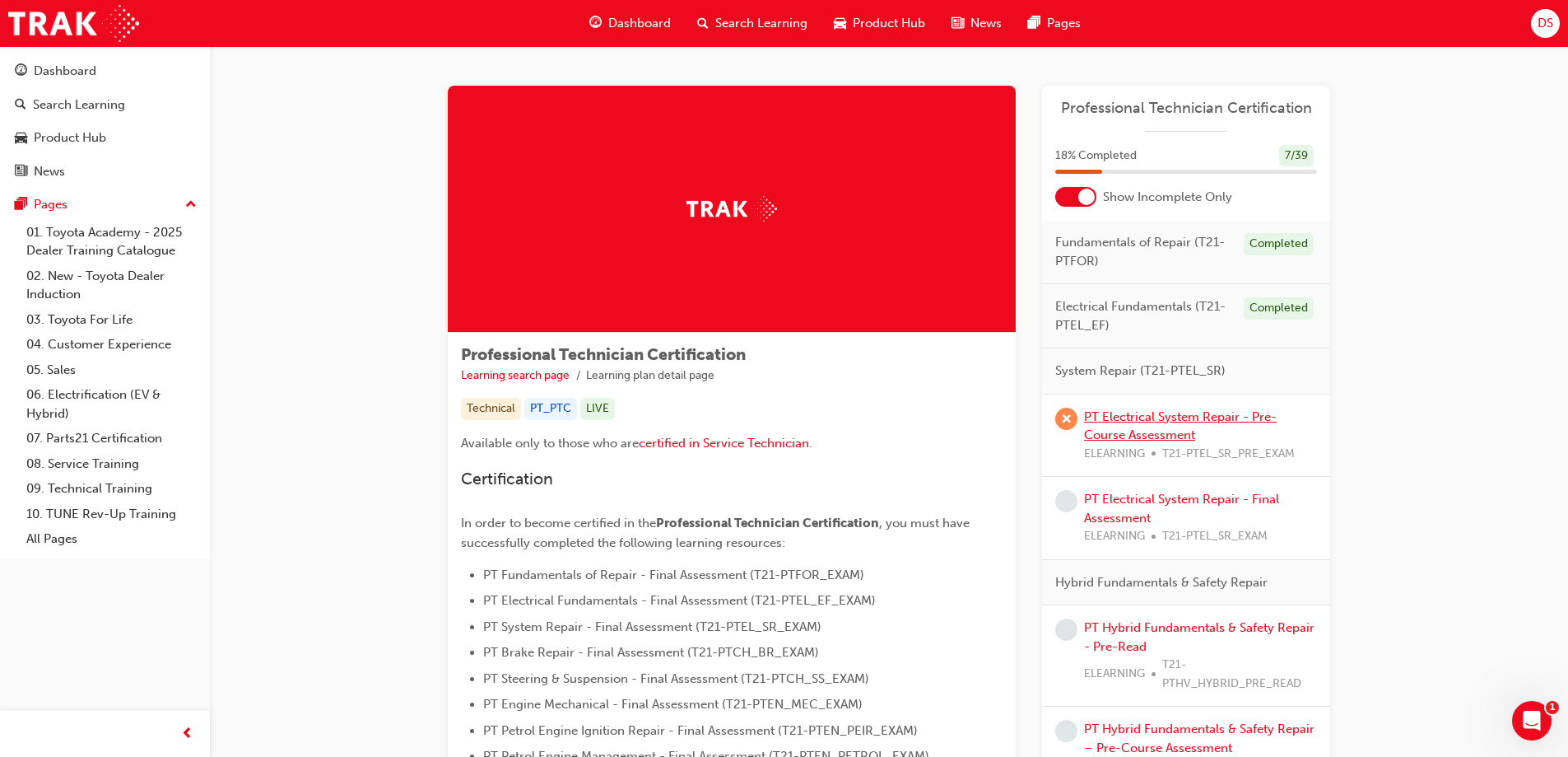
click at [1122, 420] on link "PT Electrical System Repair - Pre-Course Assessment" at bounding box center [1180, 426] width 193 height 33
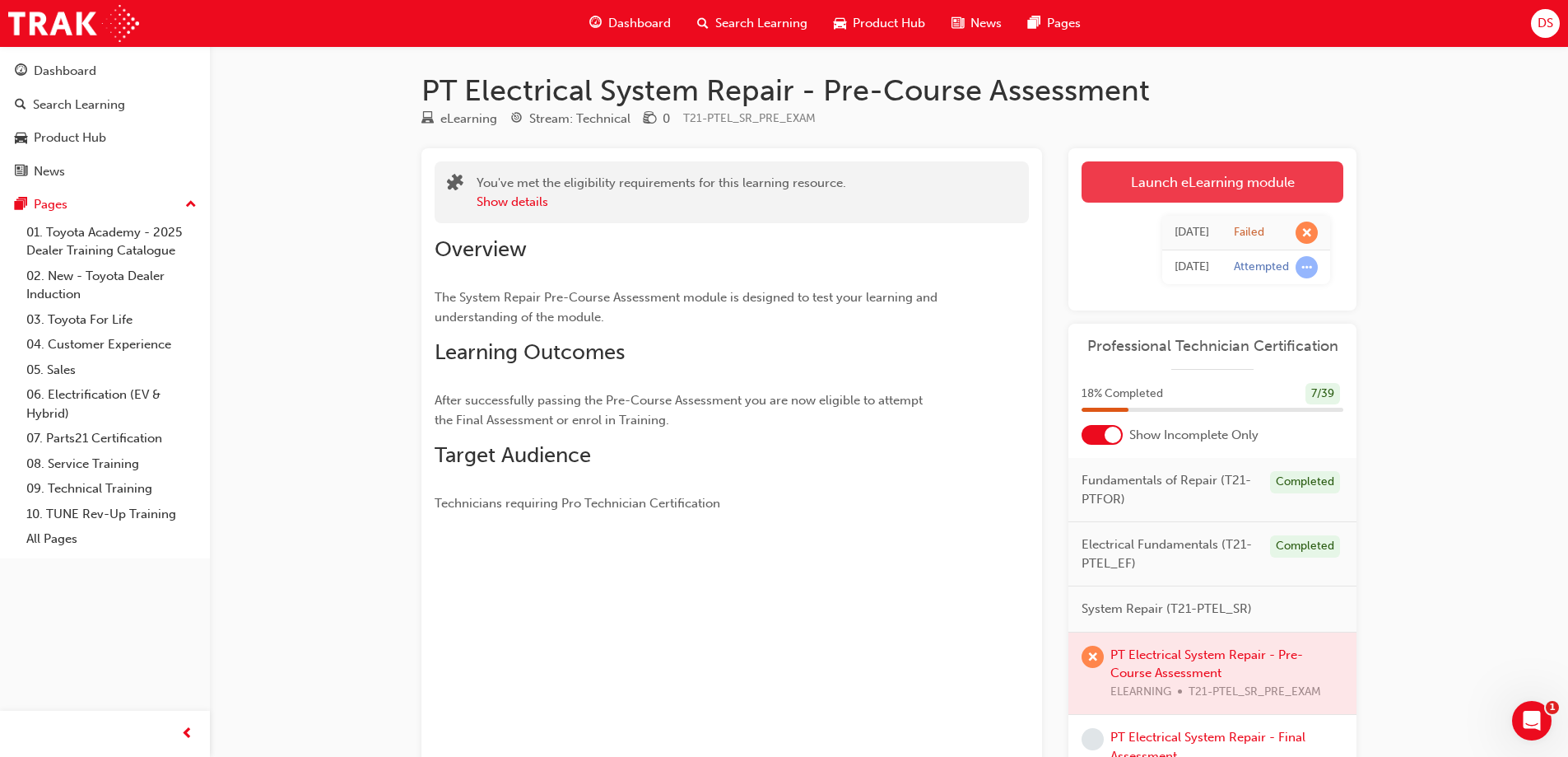
click at [1110, 195] on link "Launch eLearning module" at bounding box center [1212, 182] width 261 height 41
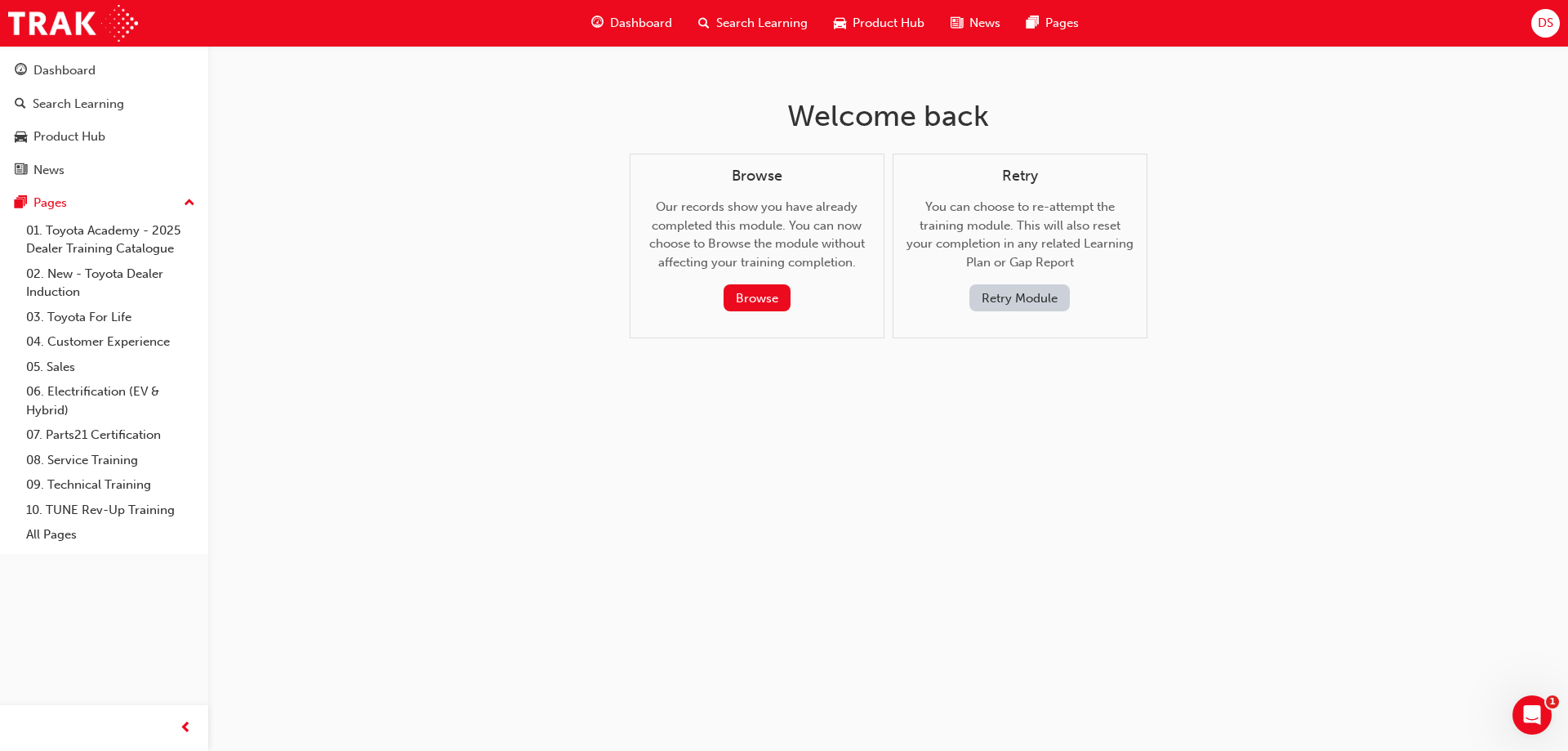
click at [993, 300] on button "Retry Module" at bounding box center [1018, 298] width 100 height 27
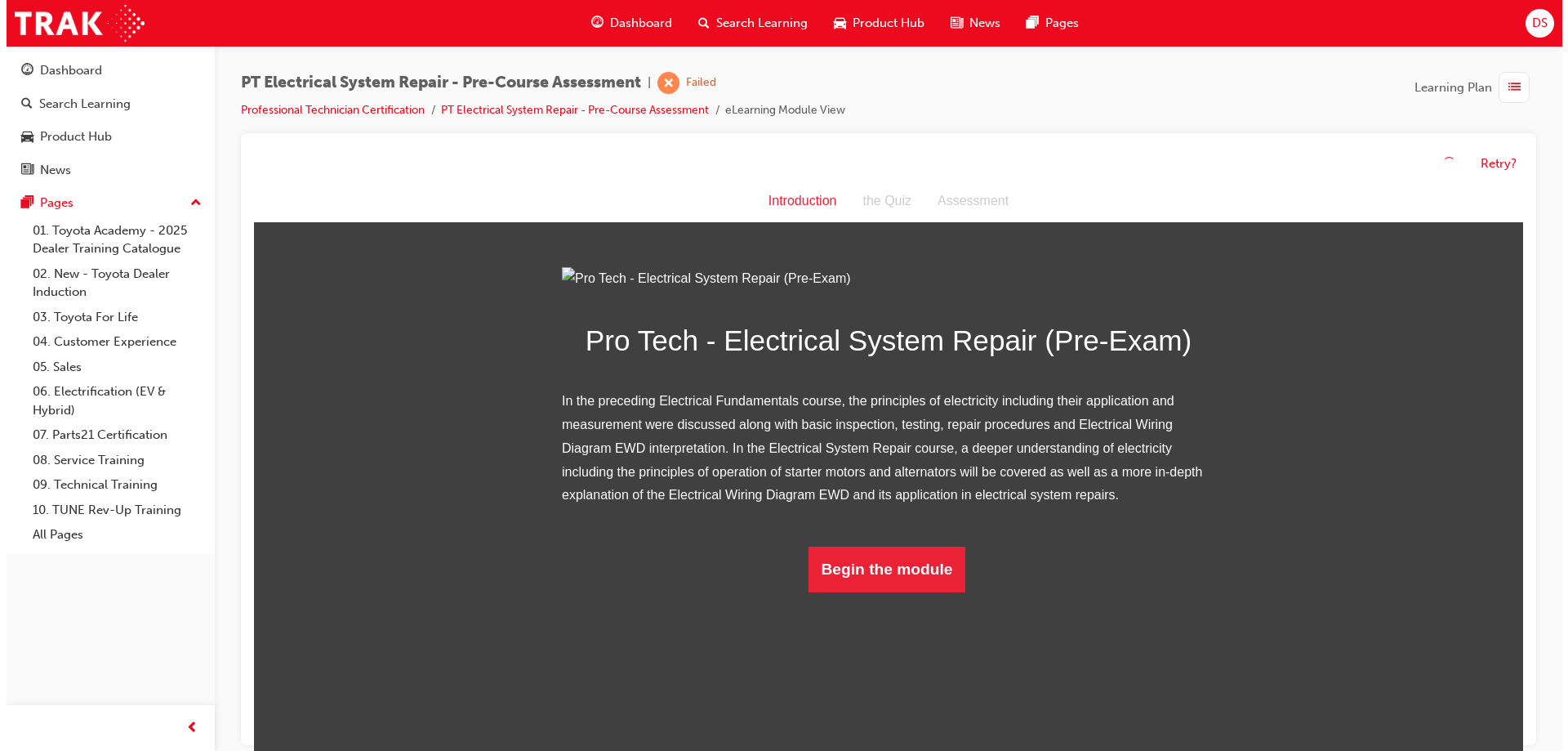
scroll to position [6, 0]
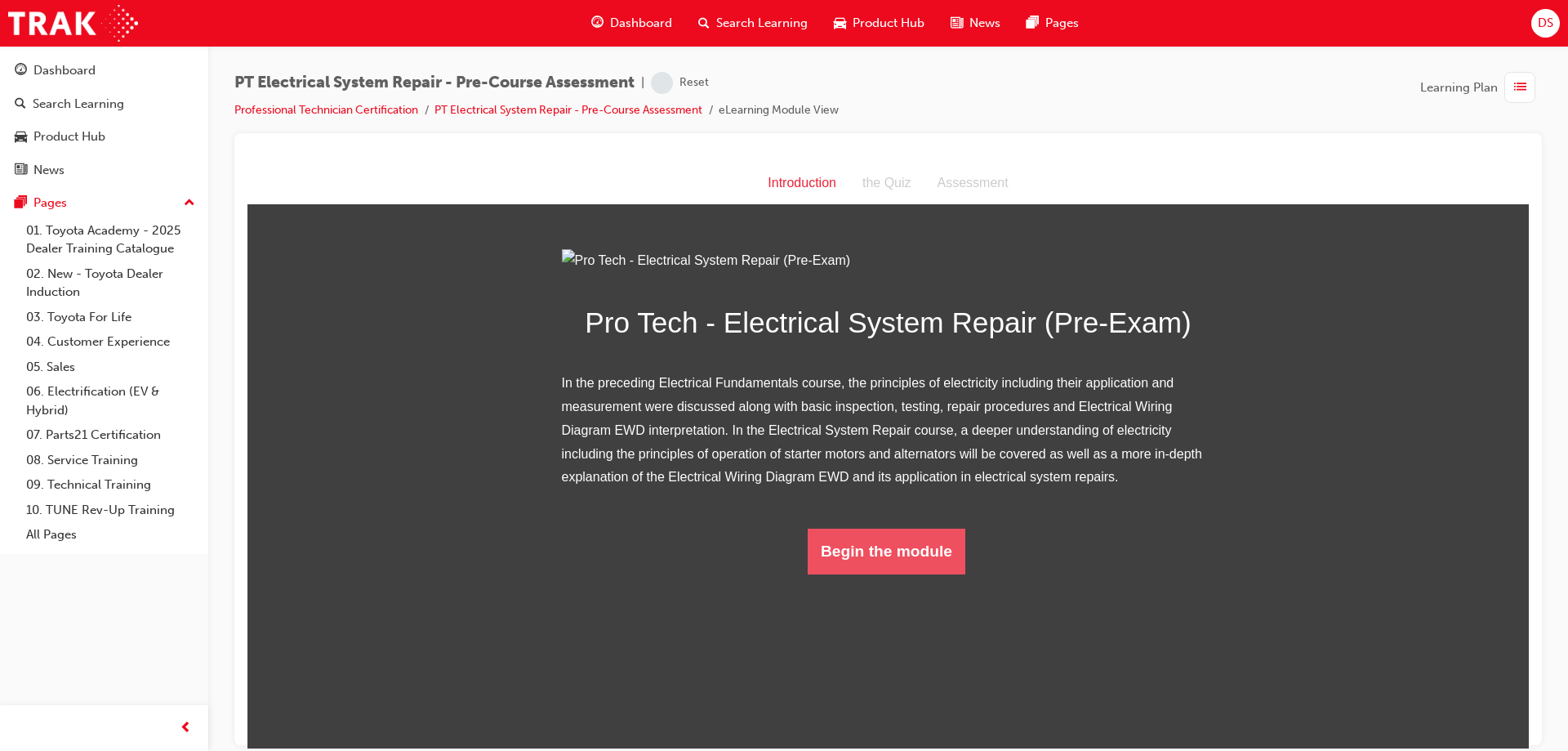
click at [868, 573] on button "Begin the module" at bounding box center [886, 550] width 157 height 46
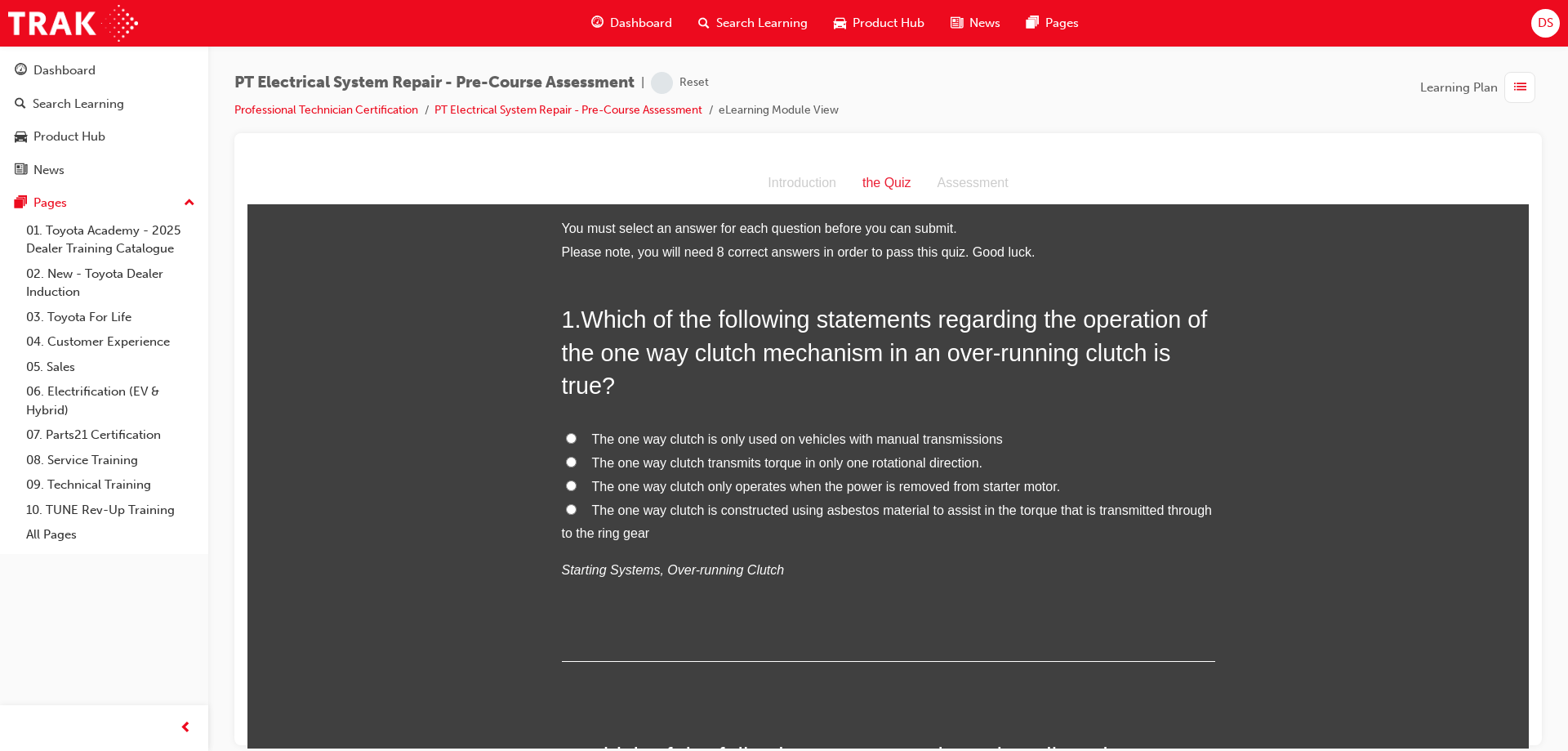
scroll to position [0, 0]
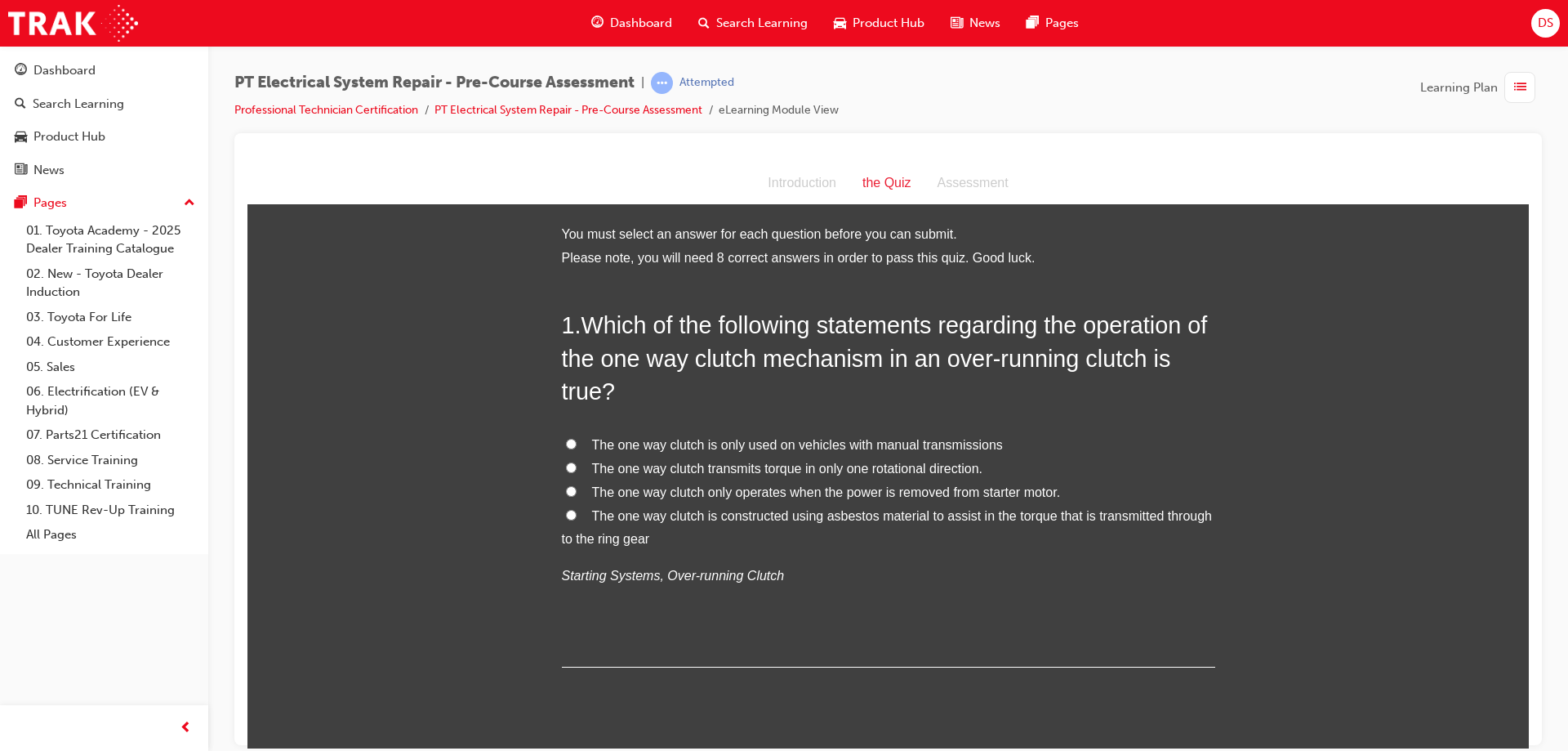
click at [566, 464] on input "The one way clutch transmits torque in only one rotational direction." at bounding box center [571, 466] width 11 height 11
radio input "true"
click at [566, 464] on input "The one way clutch transmits torque in only one rotational direction." at bounding box center [571, 466] width 11 height 11
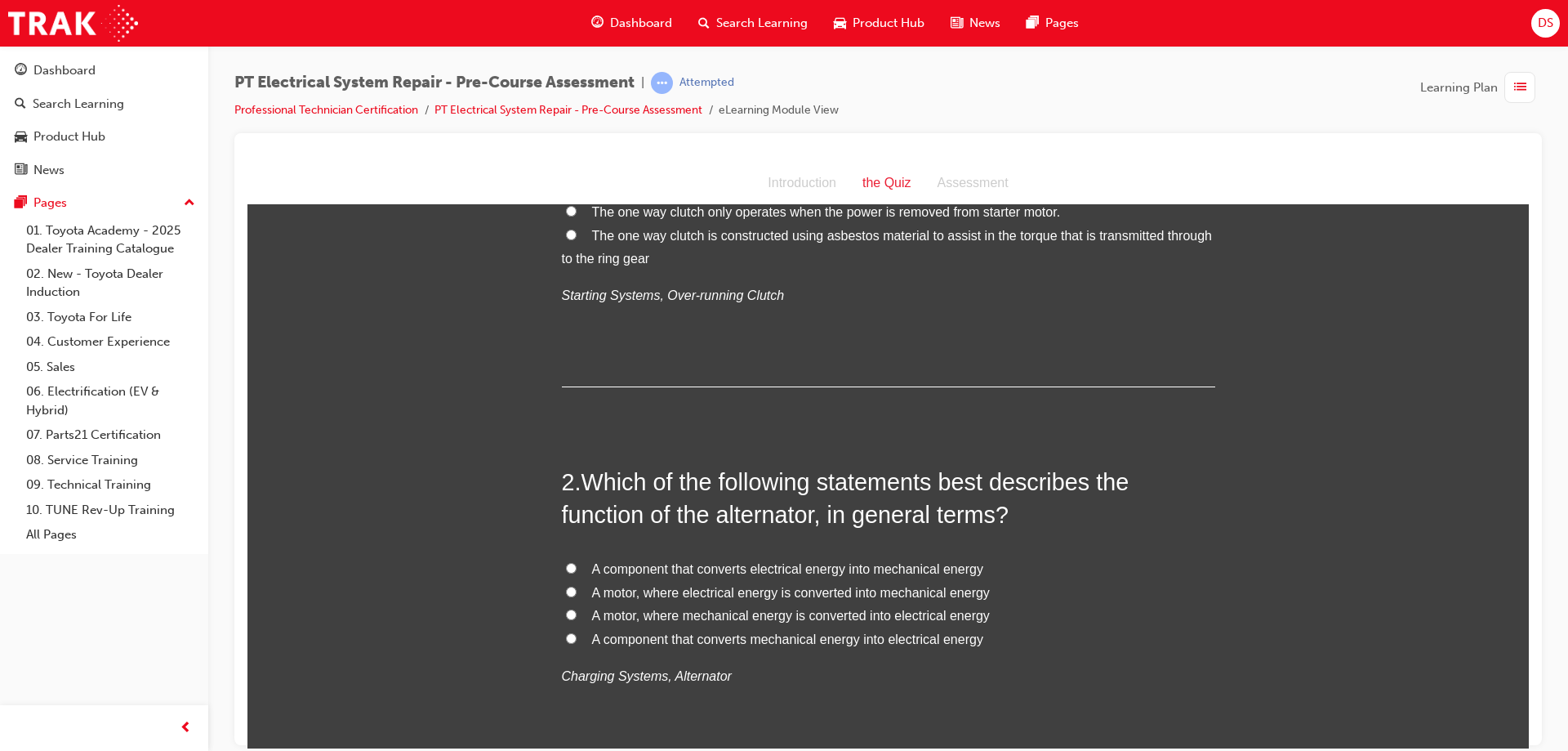
scroll to position [326, 0]
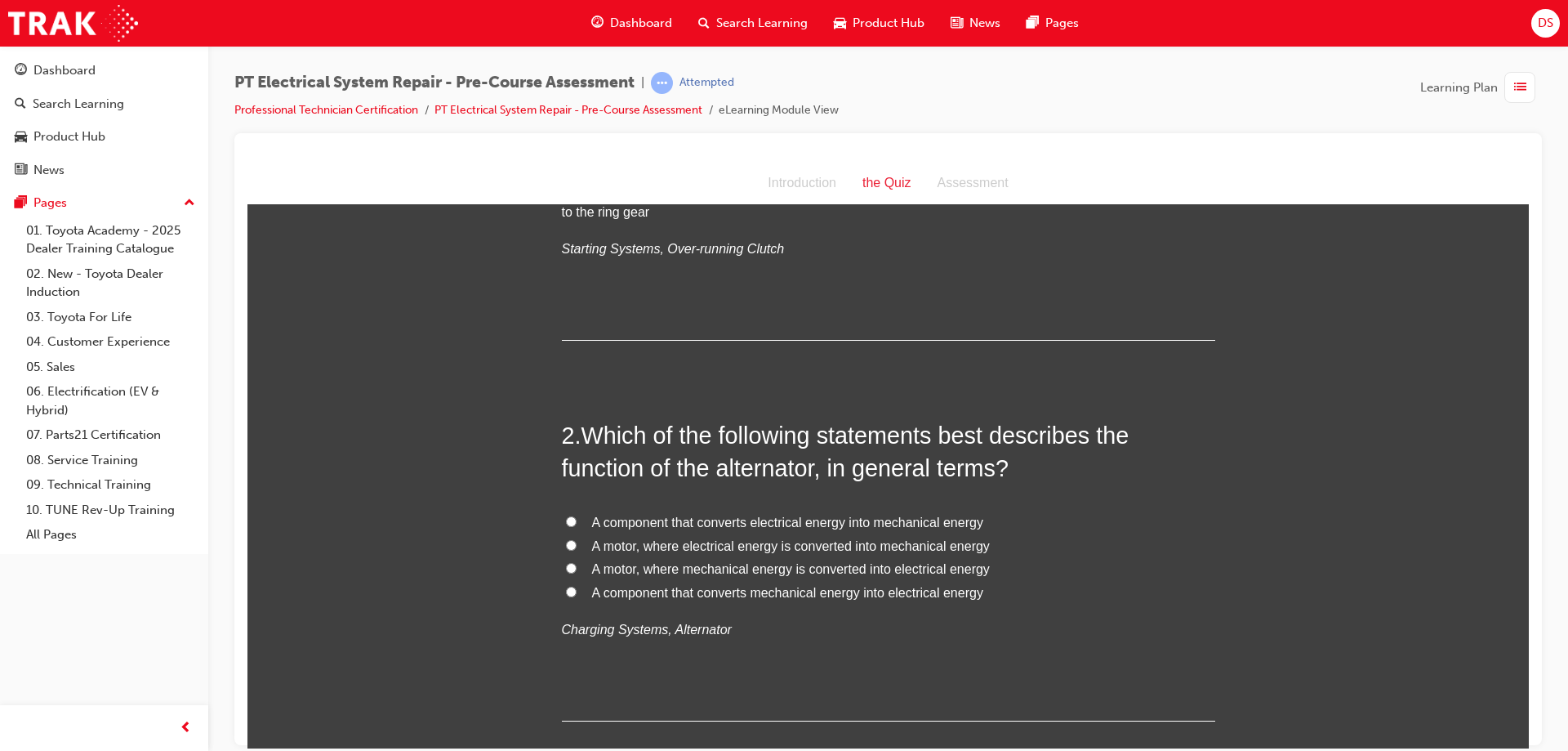
click at [566, 569] on input "A motor, where mechanical energy is converted into electrical energy" at bounding box center [571, 567] width 11 height 11
radio input "true"
click at [563, 583] on label "A component that converts mechanical energy into electrical energy" at bounding box center [888, 593] width 653 height 23
click at [566, 586] on input "A component that converts mechanical energy into electrical energy" at bounding box center [571, 591] width 11 height 11
radio input "true"
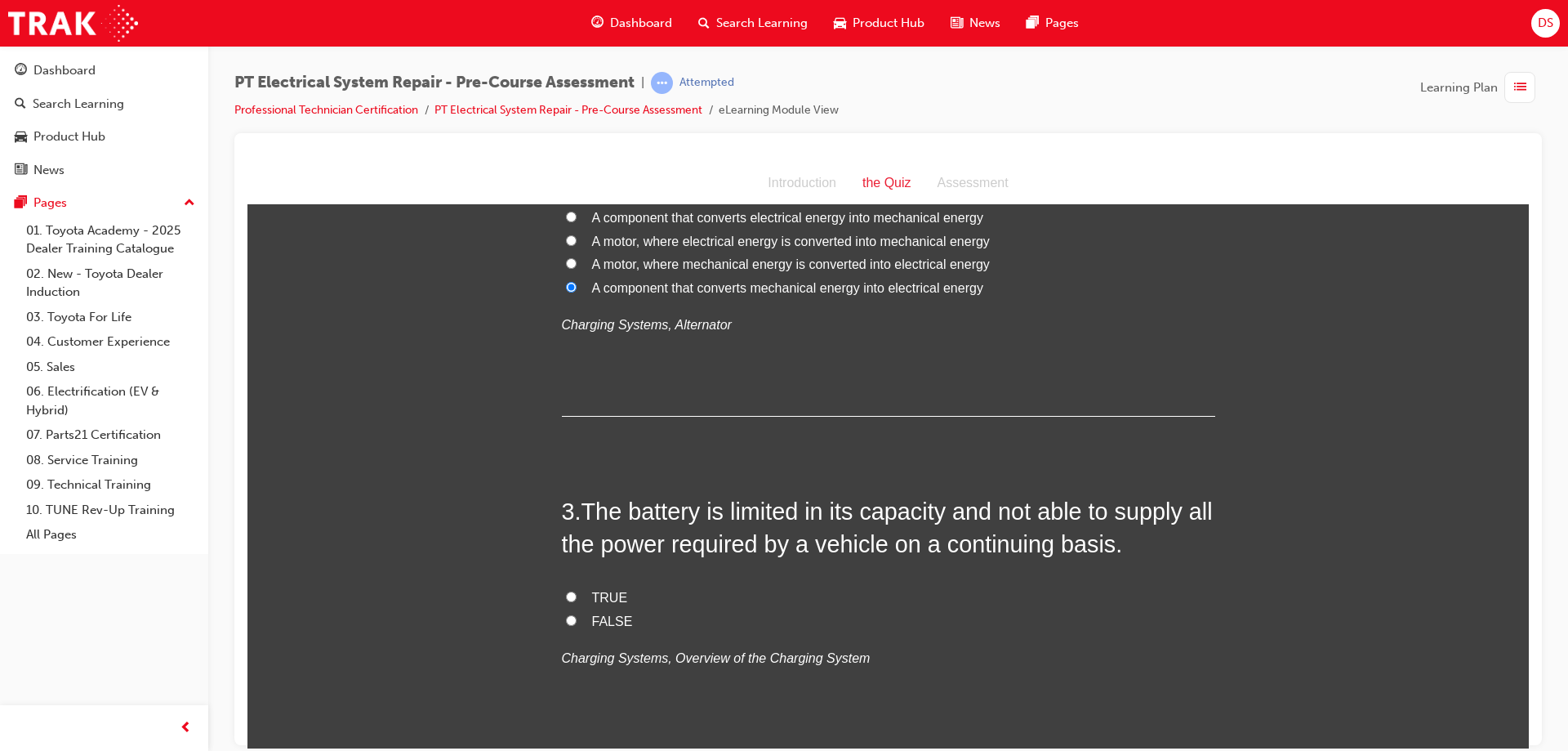
scroll to position [735, 0]
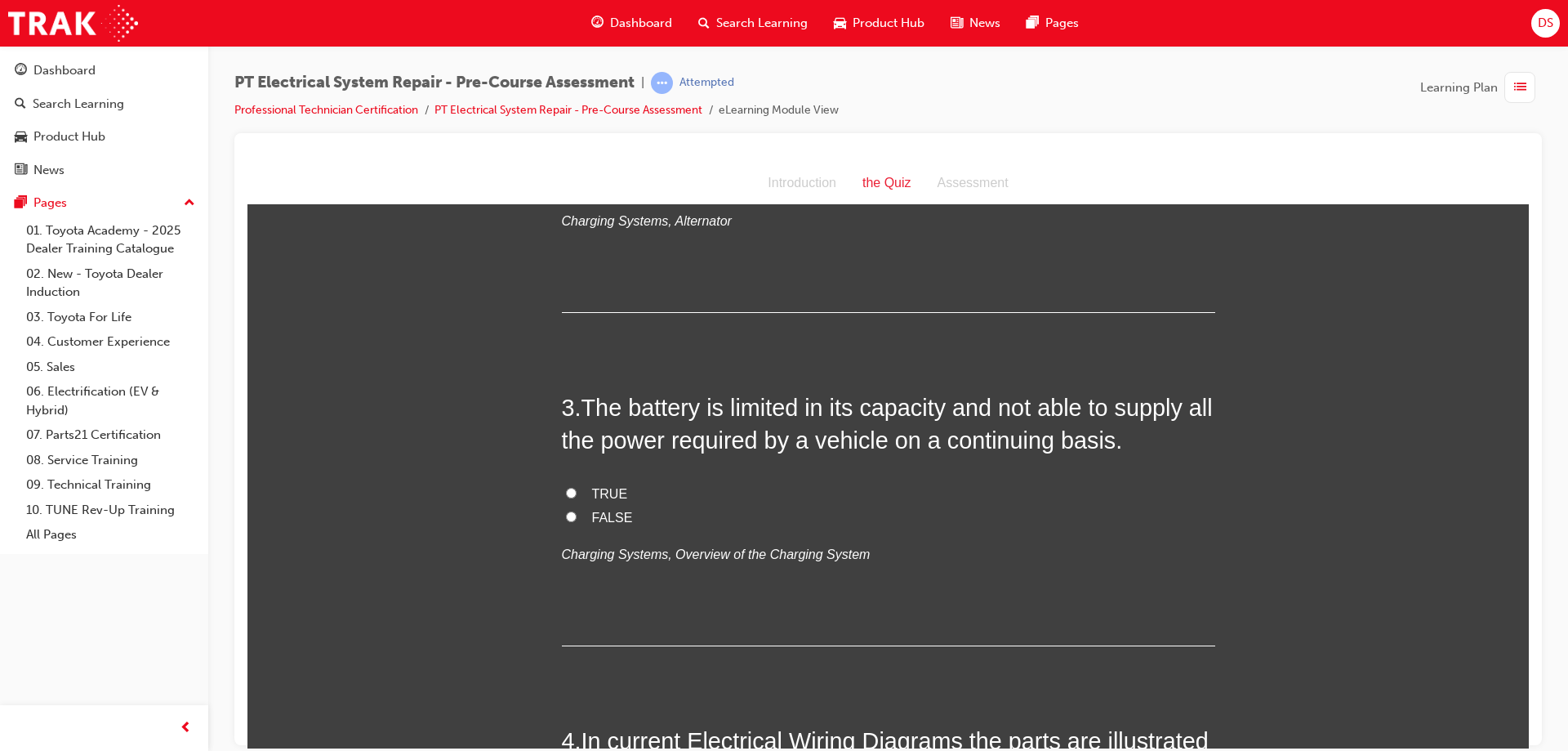
click at [566, 491] on input "TRUE" at bounding box center [571, 492] width 11 height 11
radio input "true"
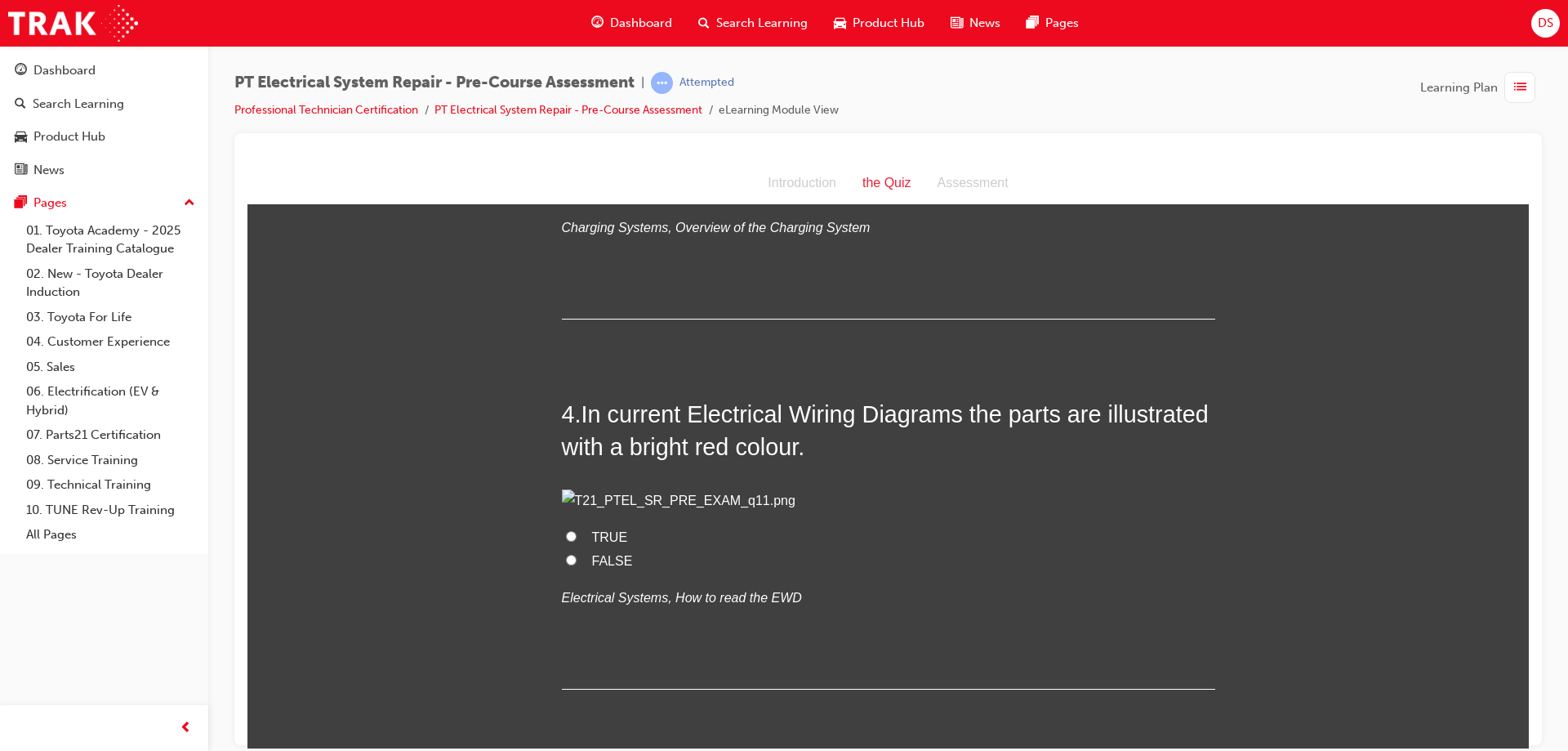
scroll to position [1144, 0]
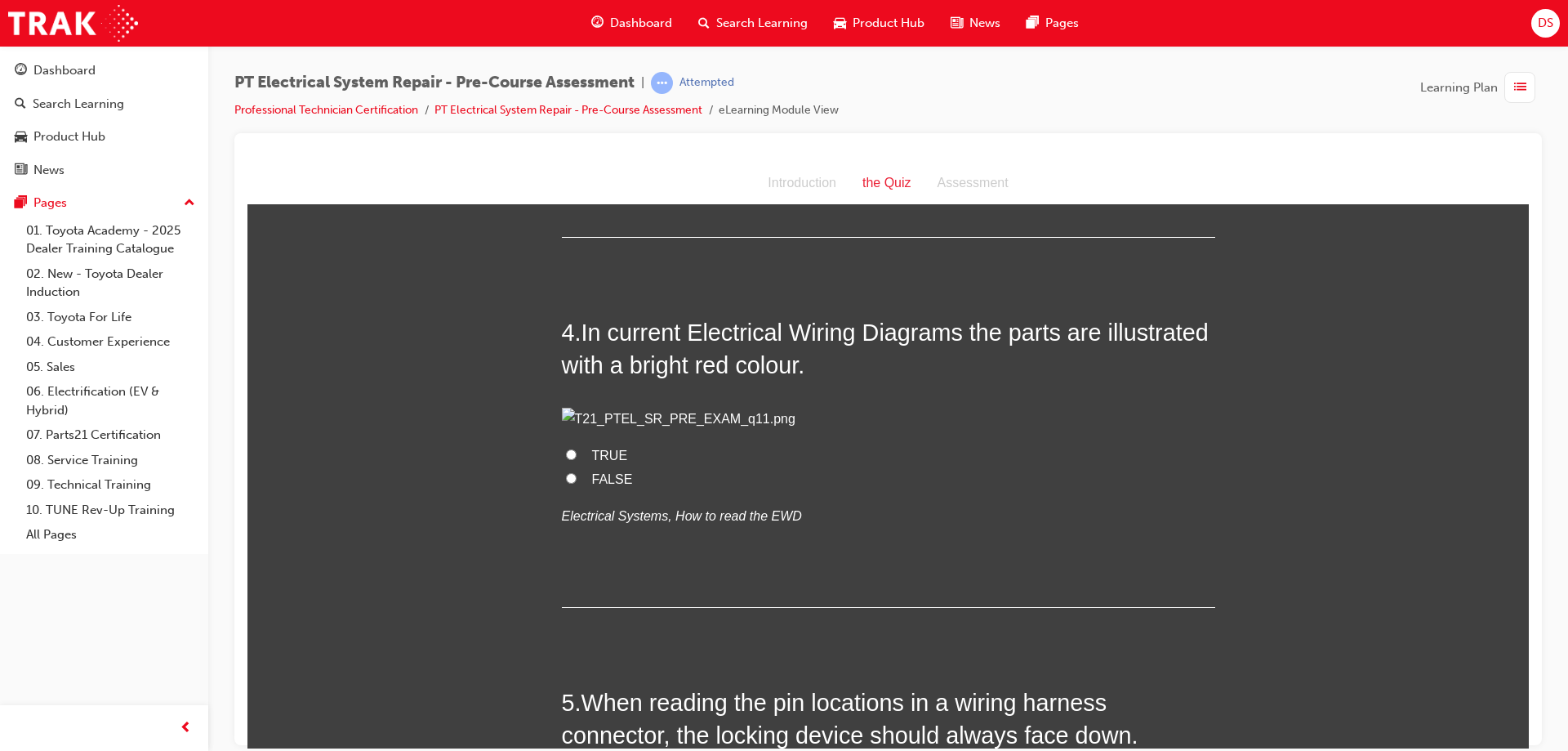
click at [566, 483] on input "FALSE" at bounding box center [571, 477] width 11 height 11
radio input "true"
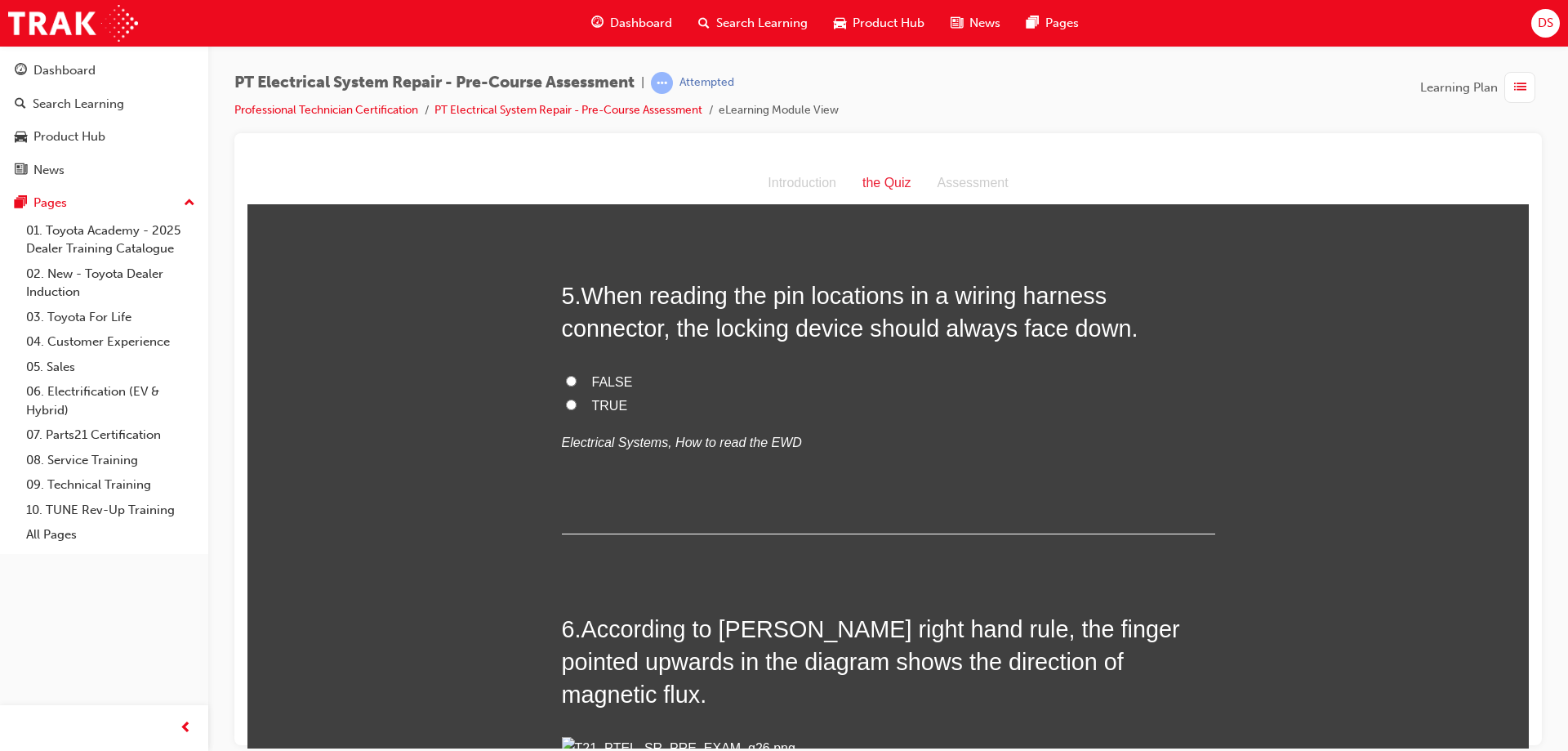
scroll to position [1553, 0]
click at [566, 384] on input "FALSE" at bounding box center [571, 378] width 11 height 11
radio input "true"
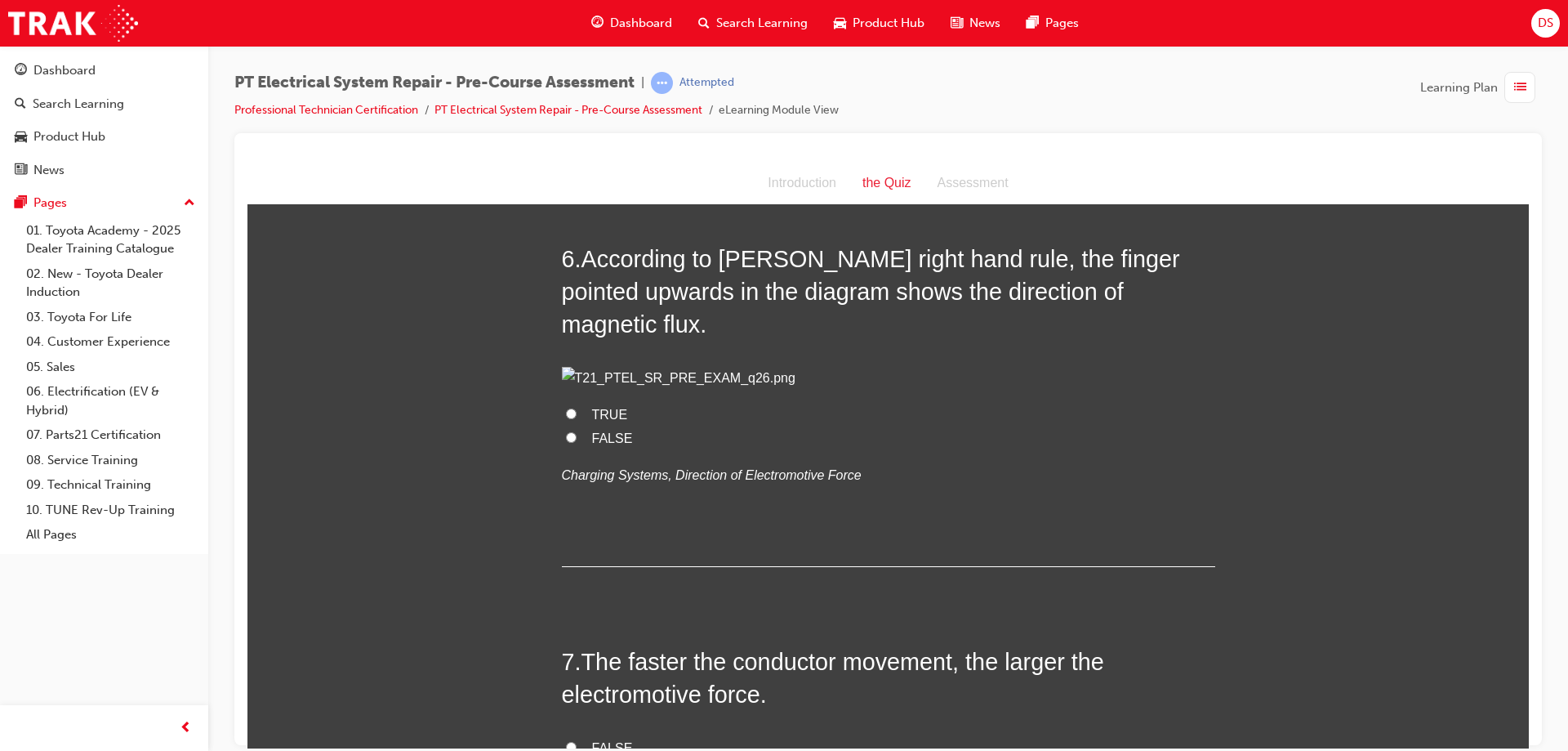
scroll to position [1961, 0]
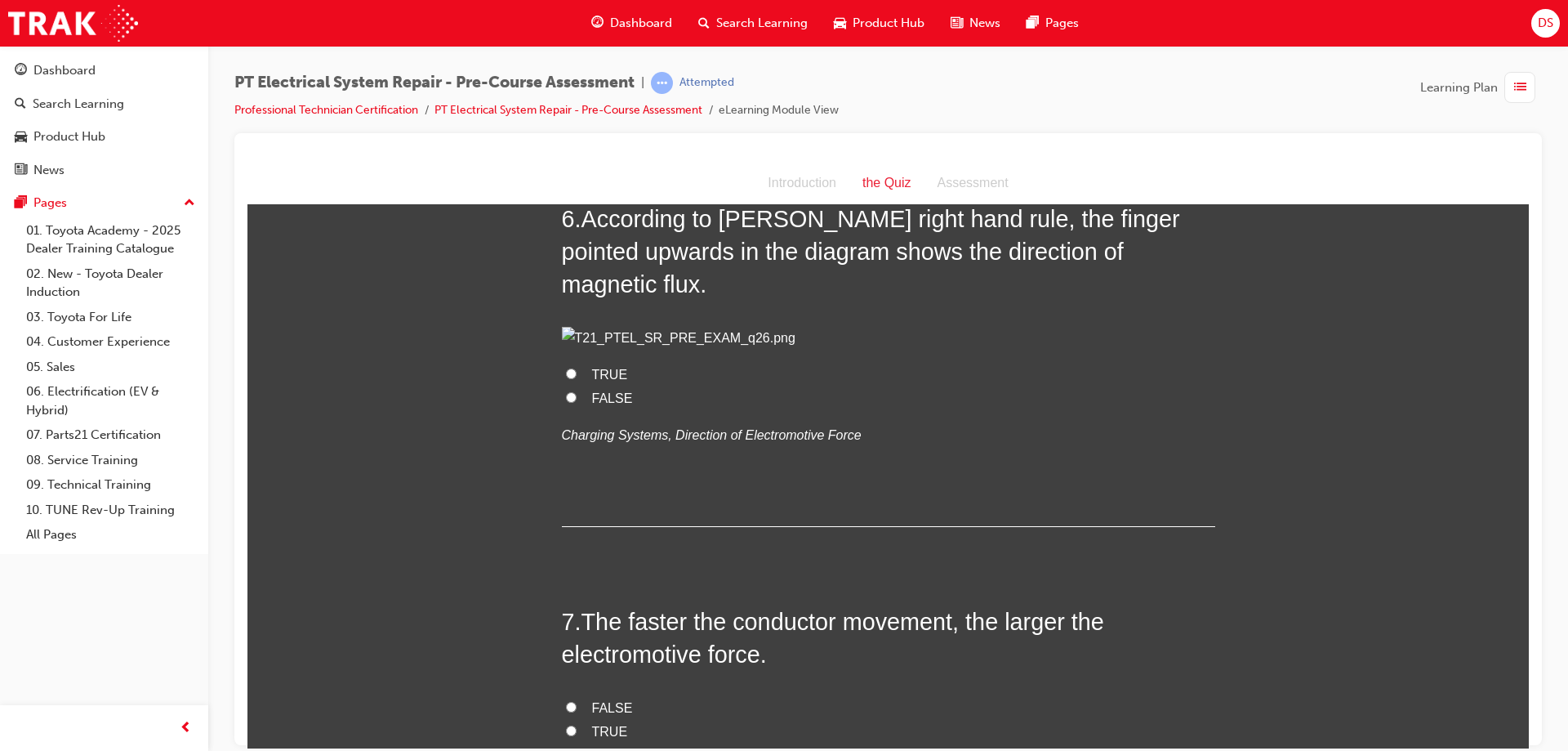
click at [573, 410] on label "FALSE" at bounding box center [888, 398] width 653 height 23
click at [573, 402] on input "FALSE" at bounding box center [571, 396] width 11 height 11
radio input "true"
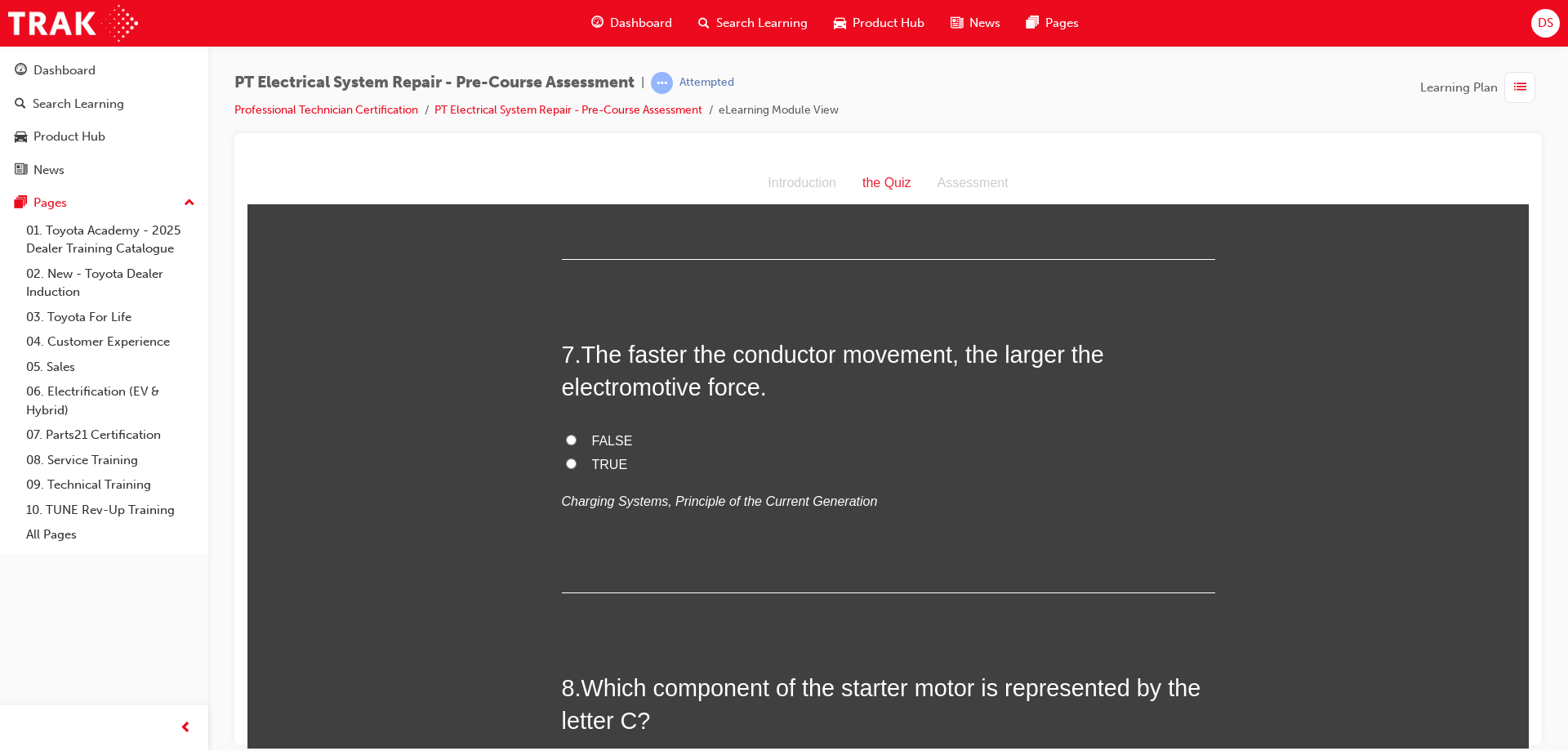
scroll to position [2288, 0]
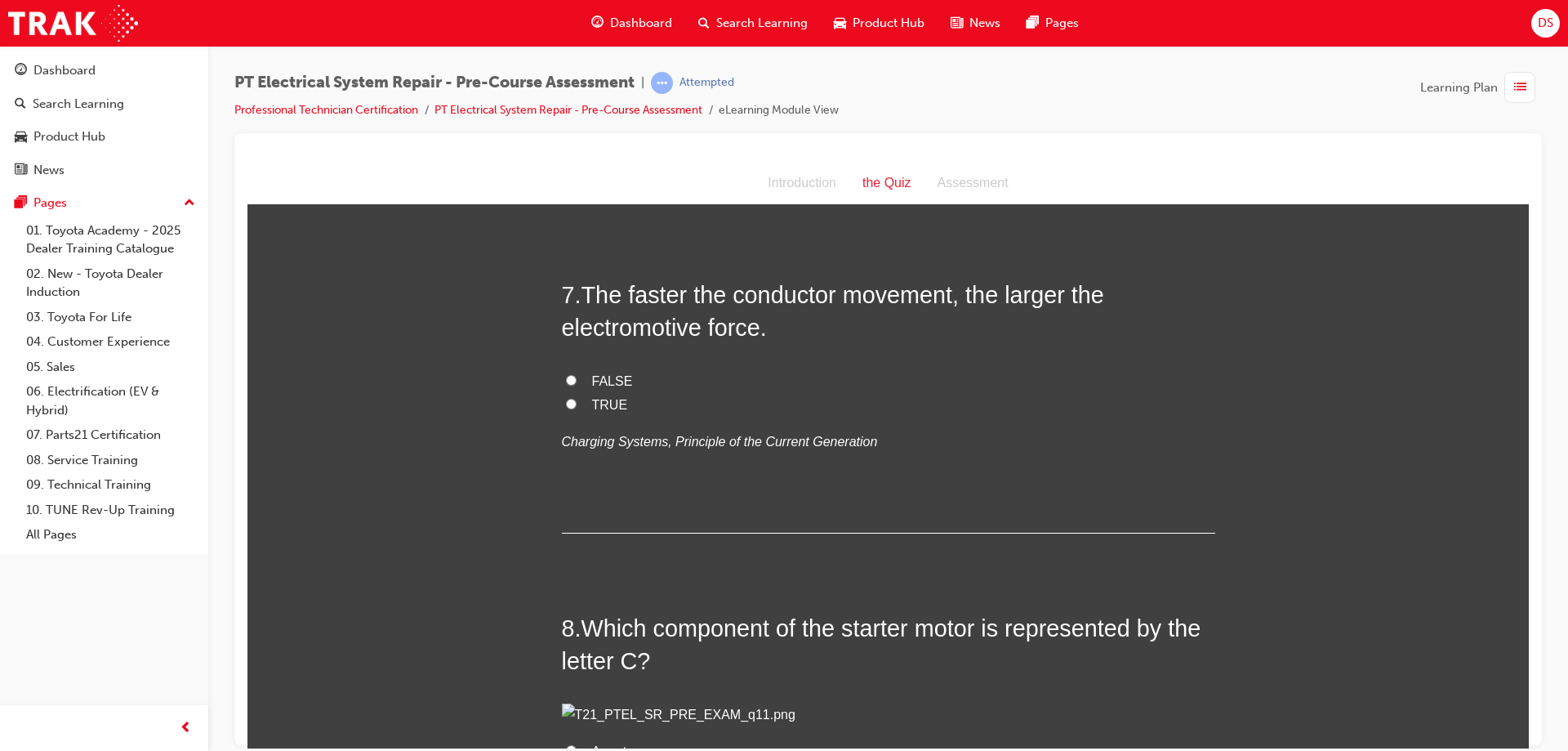
click at [567, 408] on input "TRUE" at bounding box center [571, 403] width 11 height 11
radio input "true"
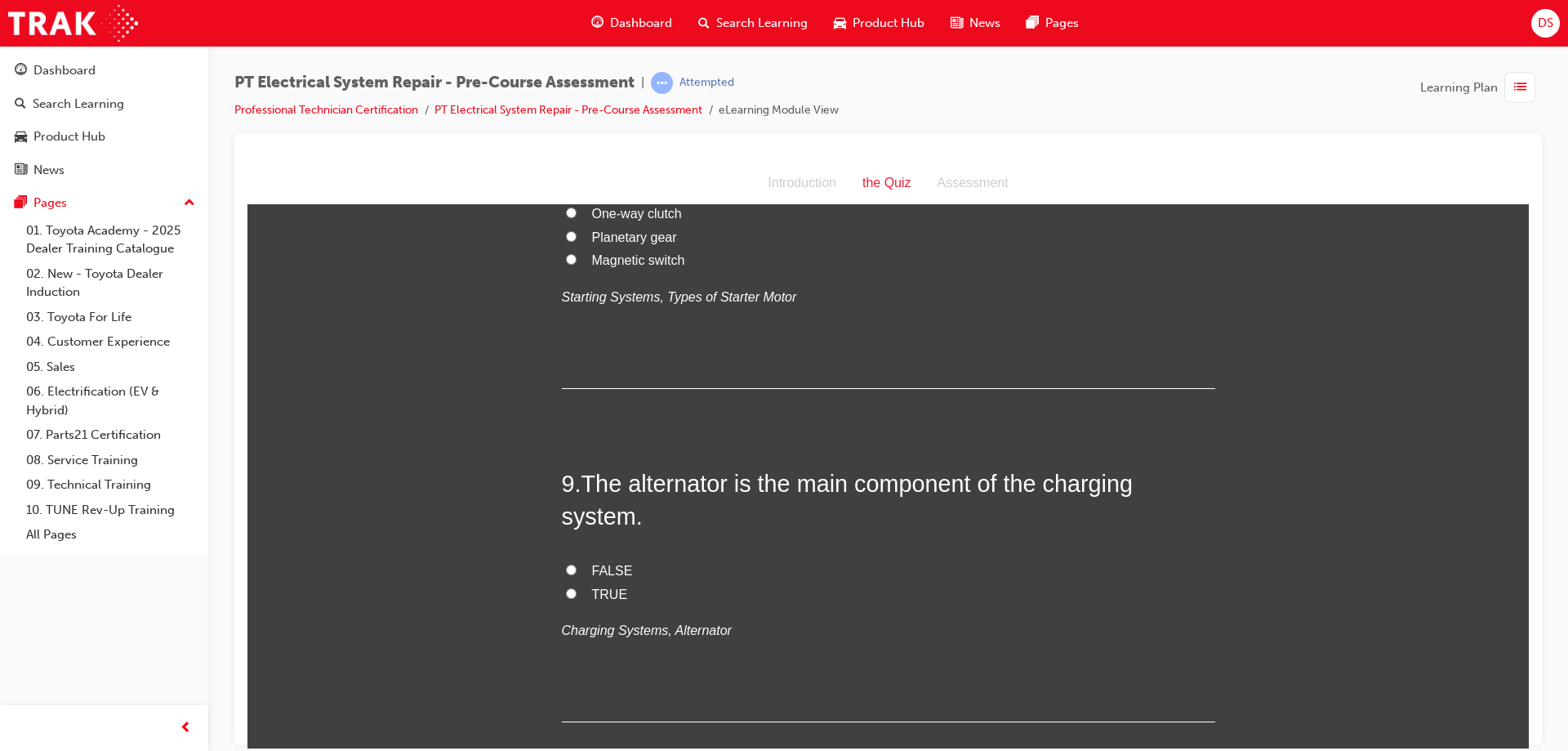
scroll to position [2859, 0]
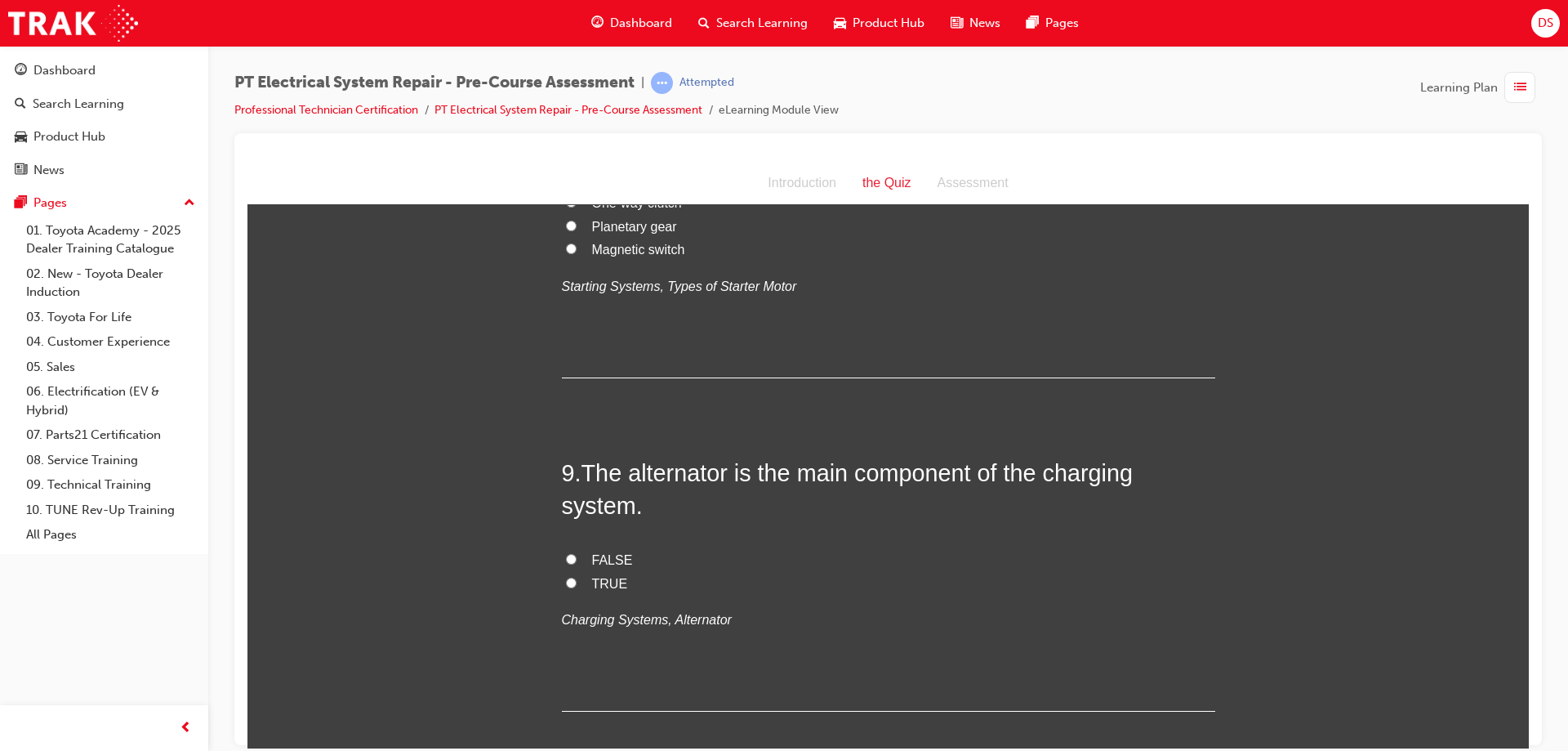
click at [567, 230] on input "Planetary gear" at bounding box center [571, 224] width 11 height 11
radio input "true"
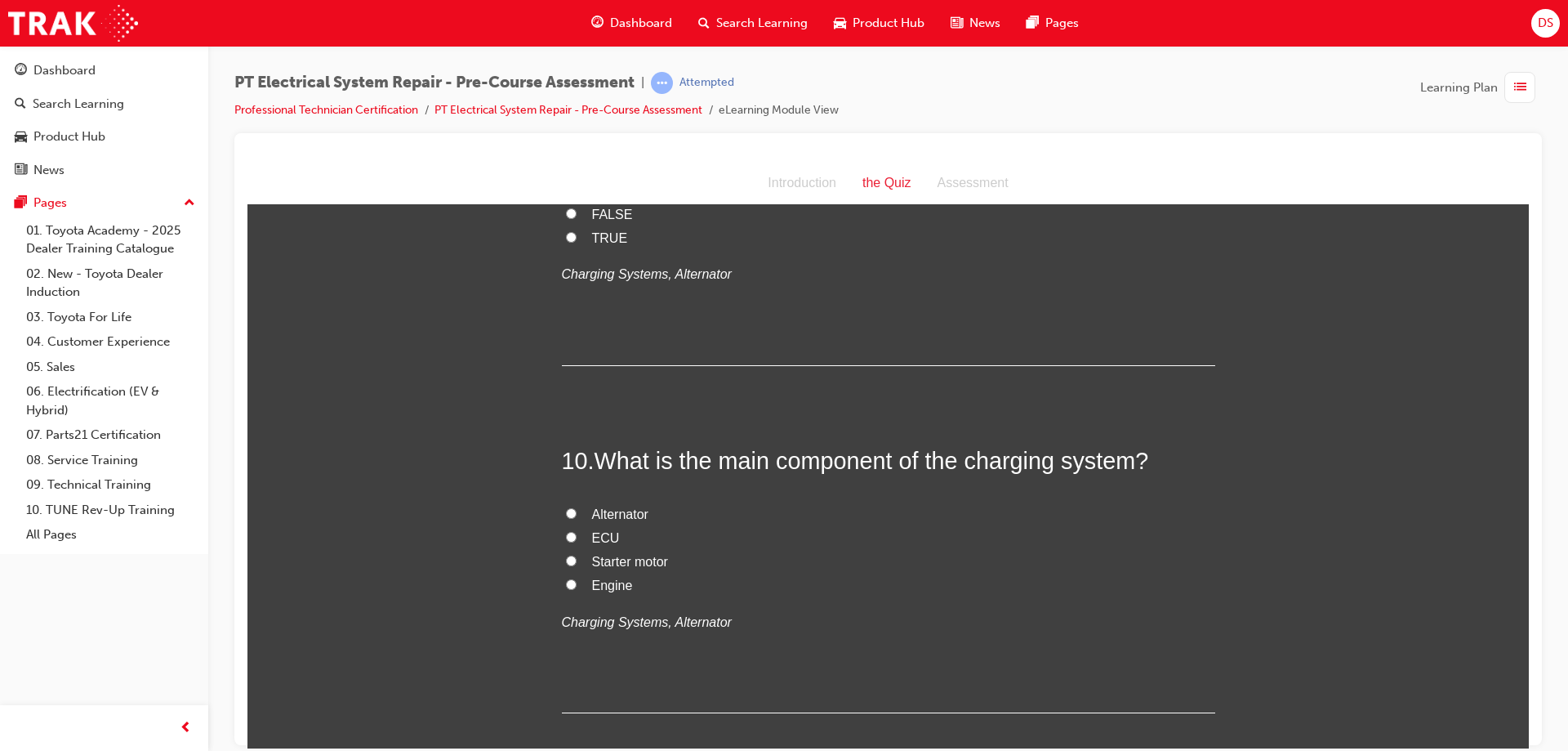
scroll to position [3268, 0]
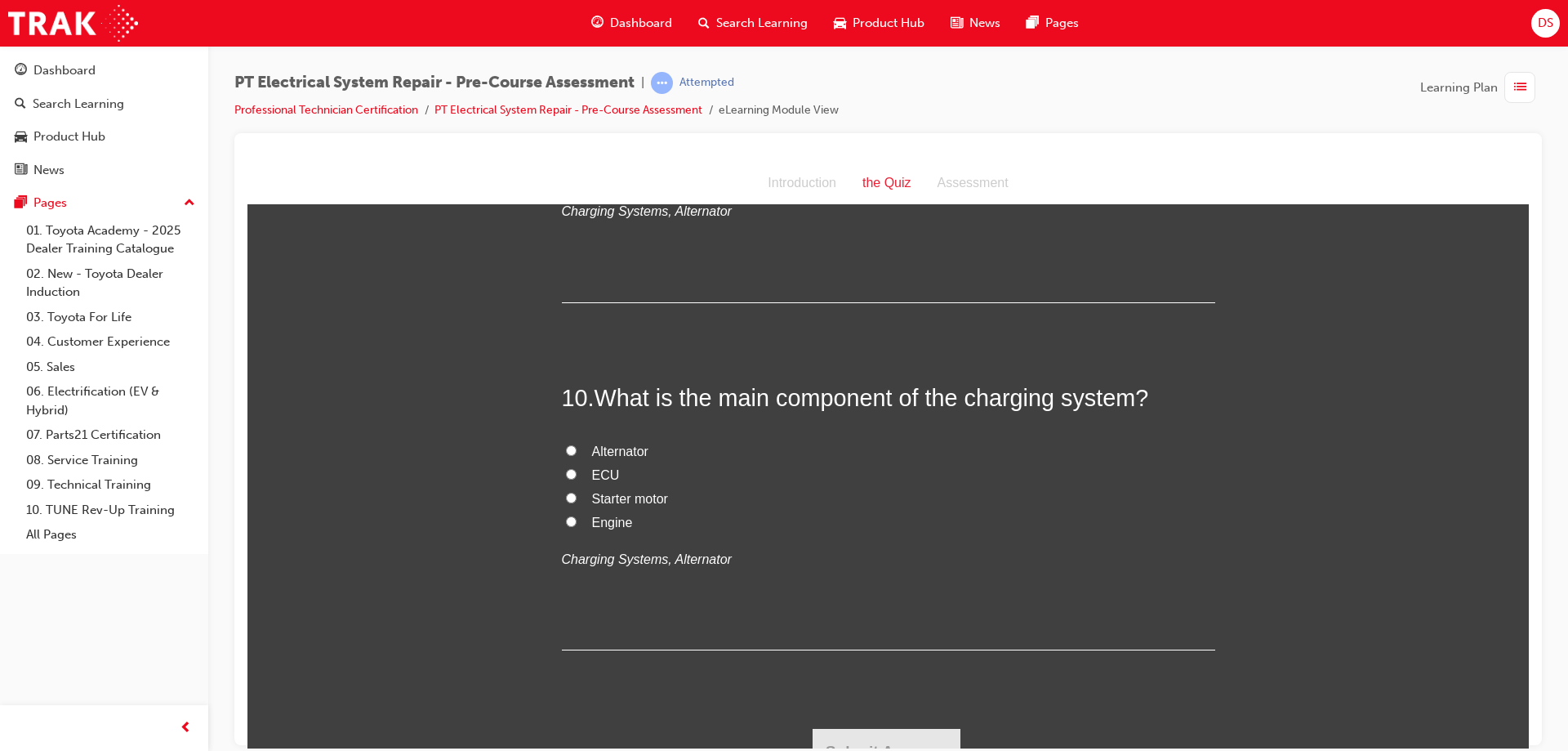
click at [562, 188] on label "TRUE" at bounding box center [888, 175] width 653 height 23
click at [566, 179] on input "TRUE" at bounding box center [571, 173] width 11 height 11
radio input "true"
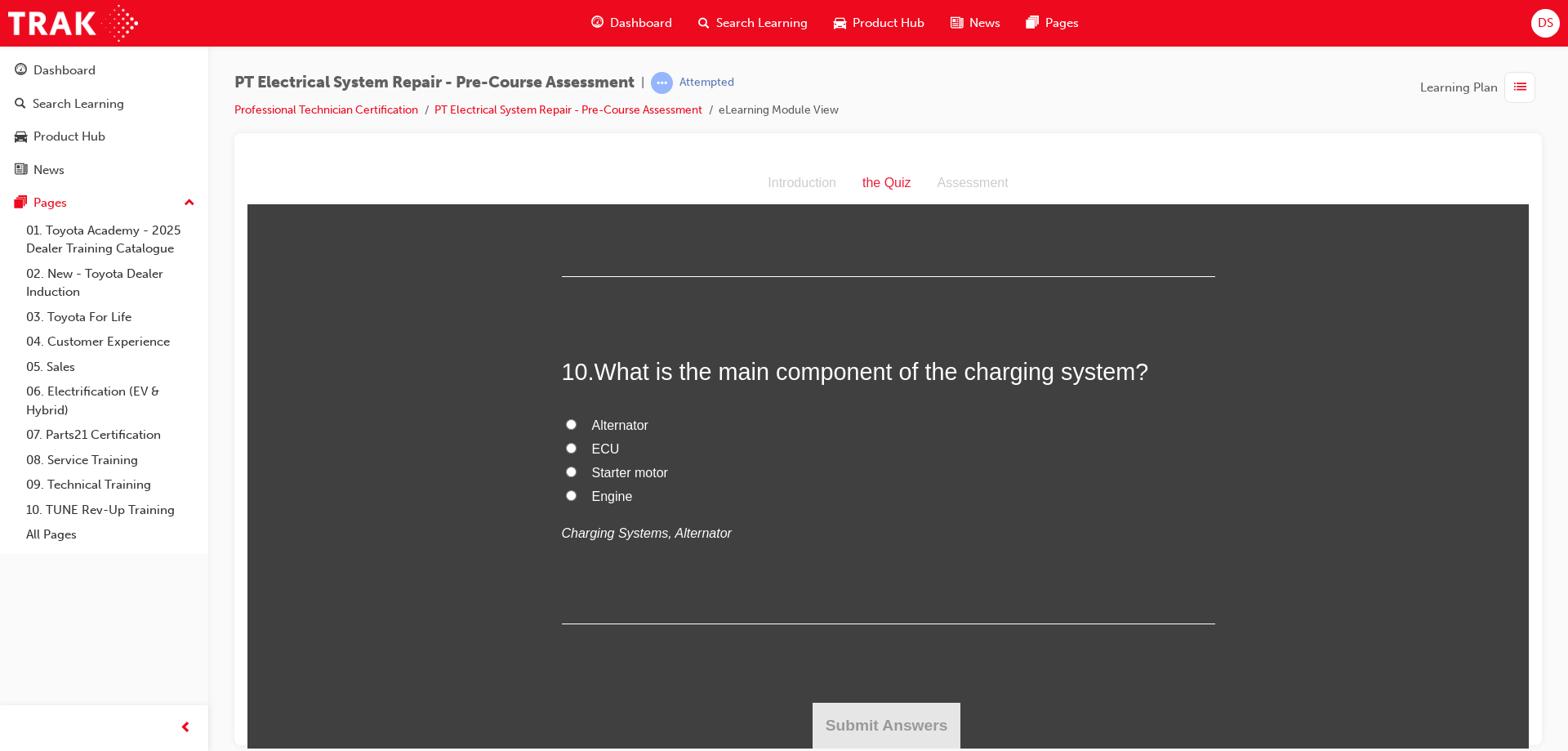
scroll to position [3676, 0]
click at [567, 428] on input "Alternator" at bounding box center [571, 424] width 11 height 11
radio input "true"
click at [896, 719] on button "Submit Answers" at bounding box center [886, 724] width 149 height 46
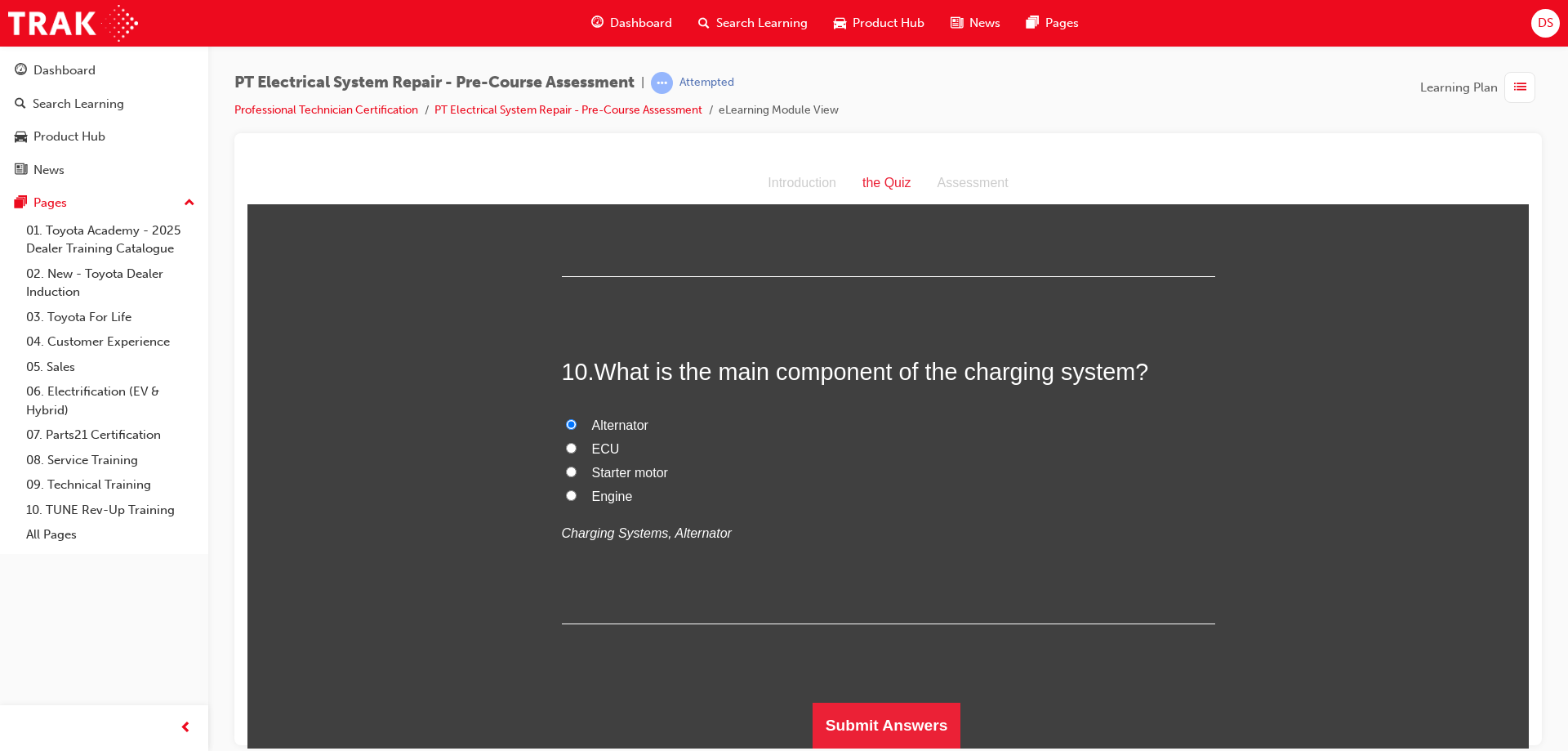
scroll to position [0, 0]
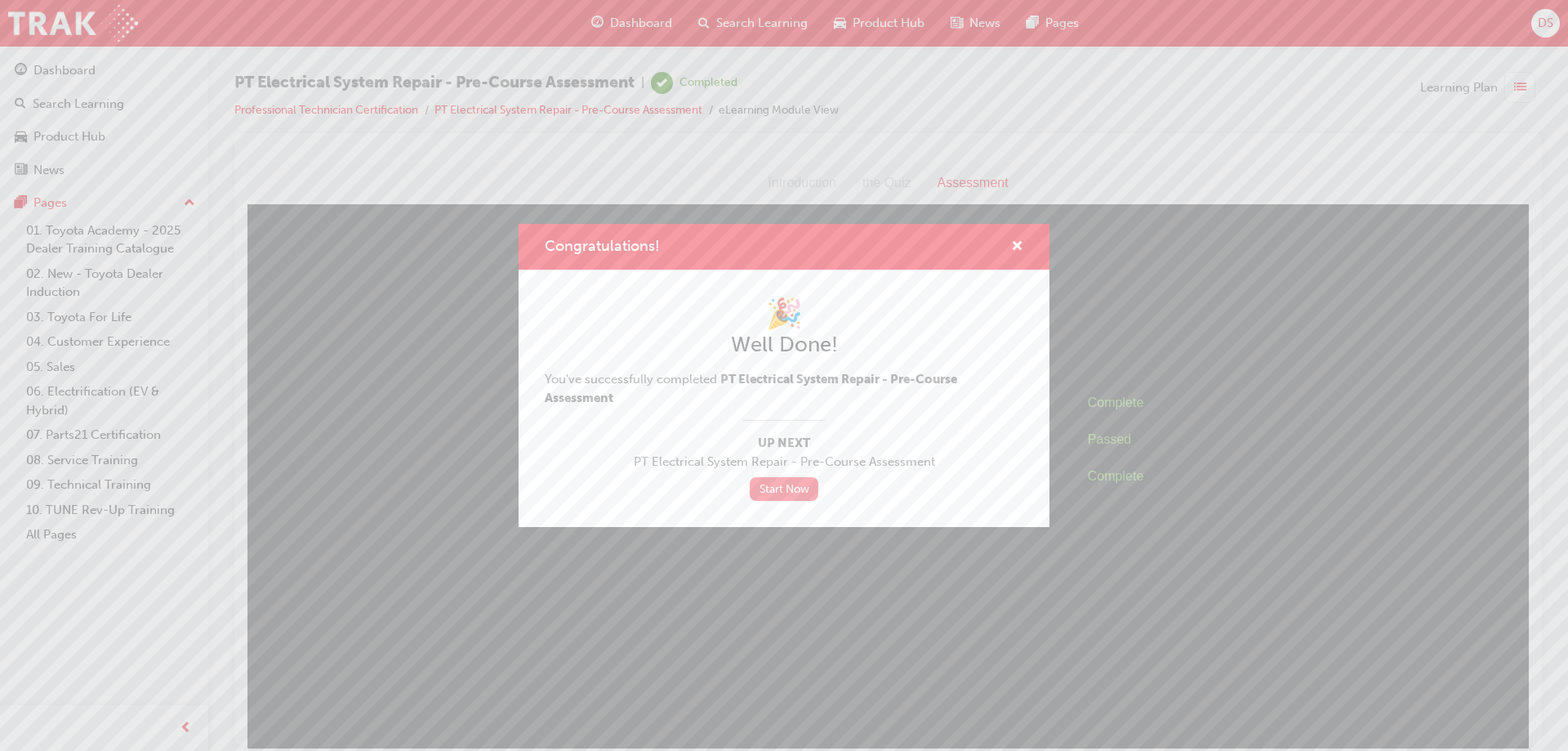
click at [798, 492] on link "Start Now" at bounding box center [784, 489] width 69 height 23
click at [1017, 252] on span "cross-icon" at bounding box center [1017, 247] width 13 height 15
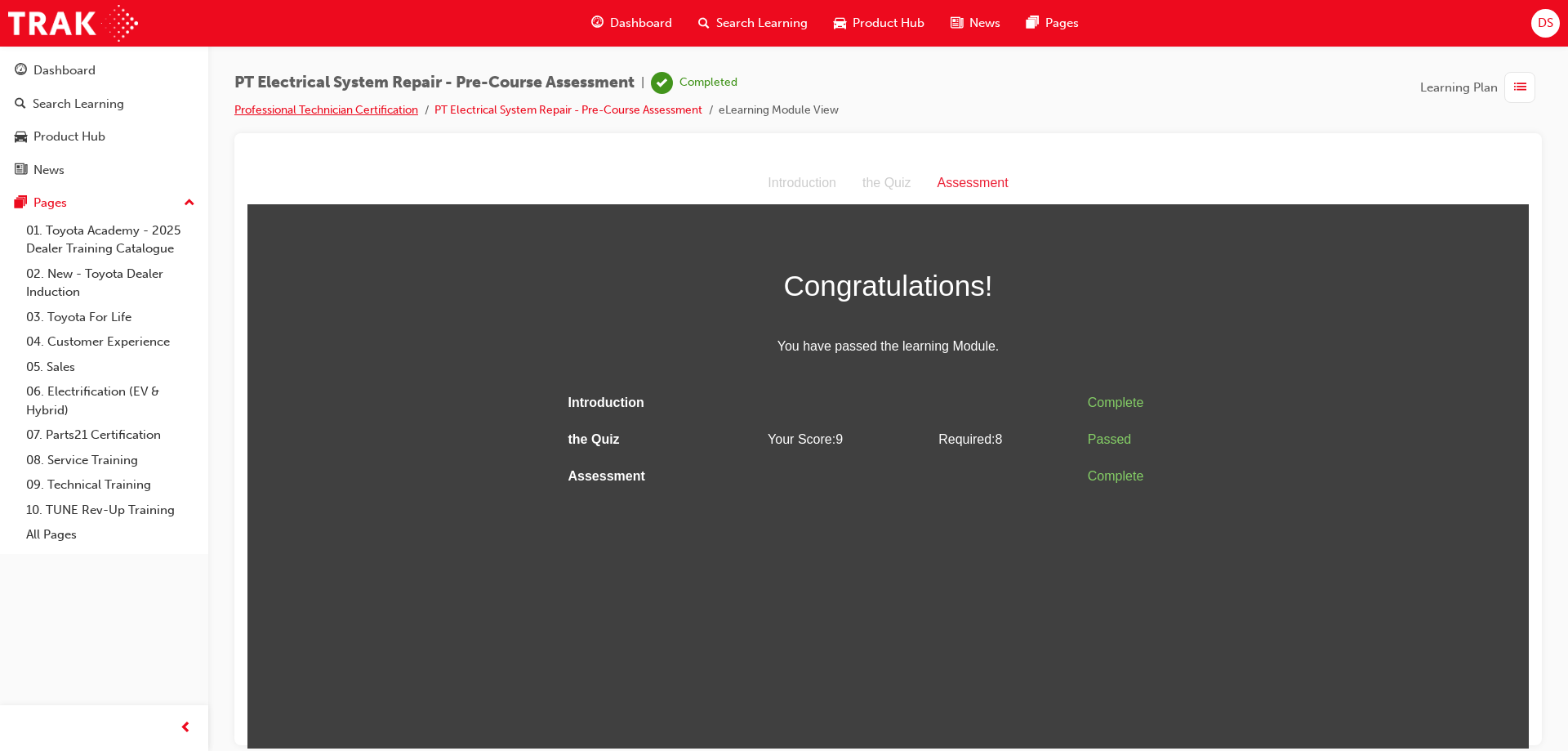
click at [284, 110] on link "Professional Technician Certification" at bounding box center [325, 110] width 183 height 14
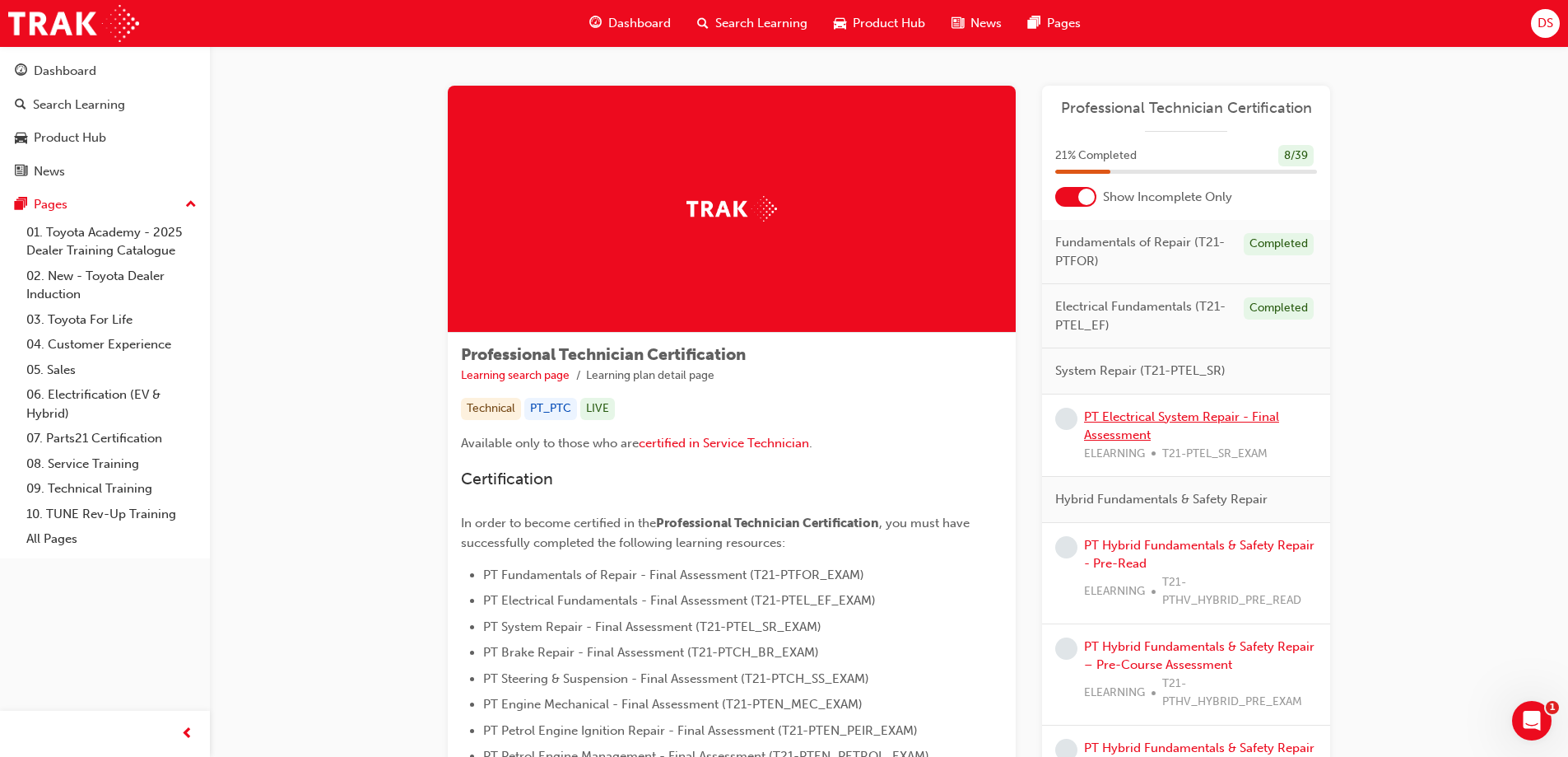
click at [1143, 413] on link "PT Electrical System Repair - Final Assessment" at bounding box center [1181, 426] width 195 height 33
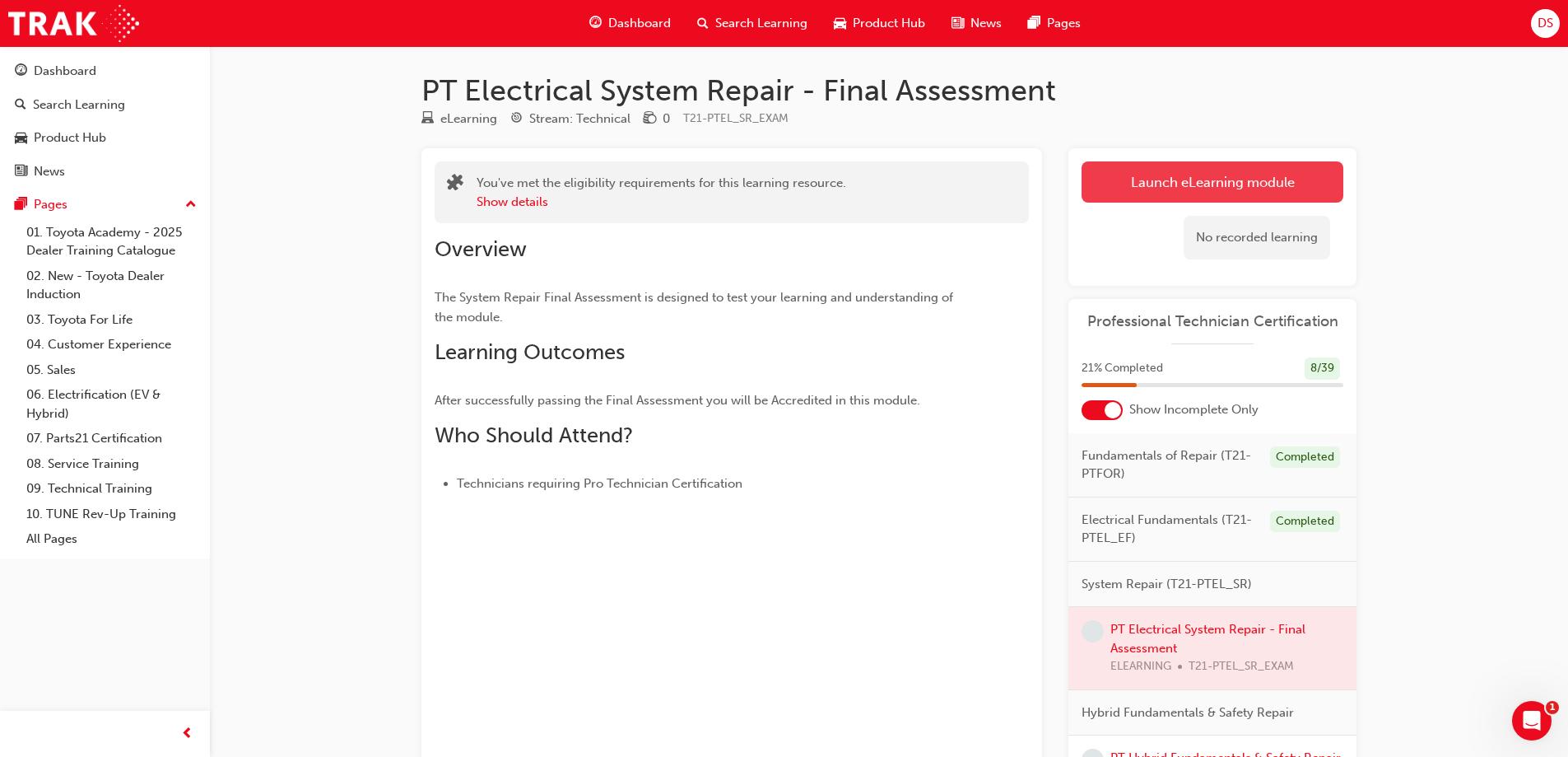
click at [1147, 184] on link "Launch eLearning module" at bounding box center [1212, 182] width 261 height 41
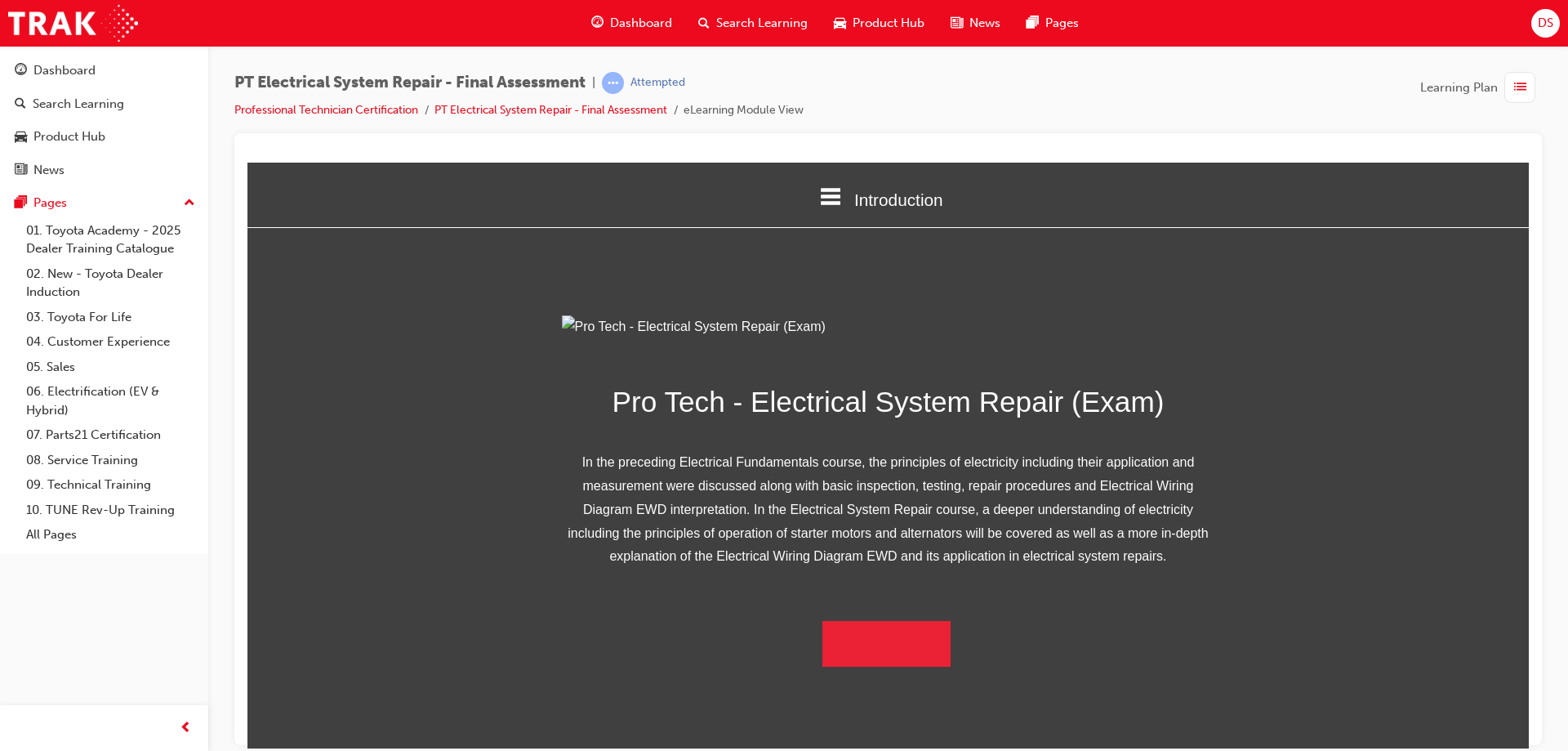
scroll to position [98, 0]
click at [894, 666] on button "Begin Module" at bounding box center [886, 642] width 129 height 46
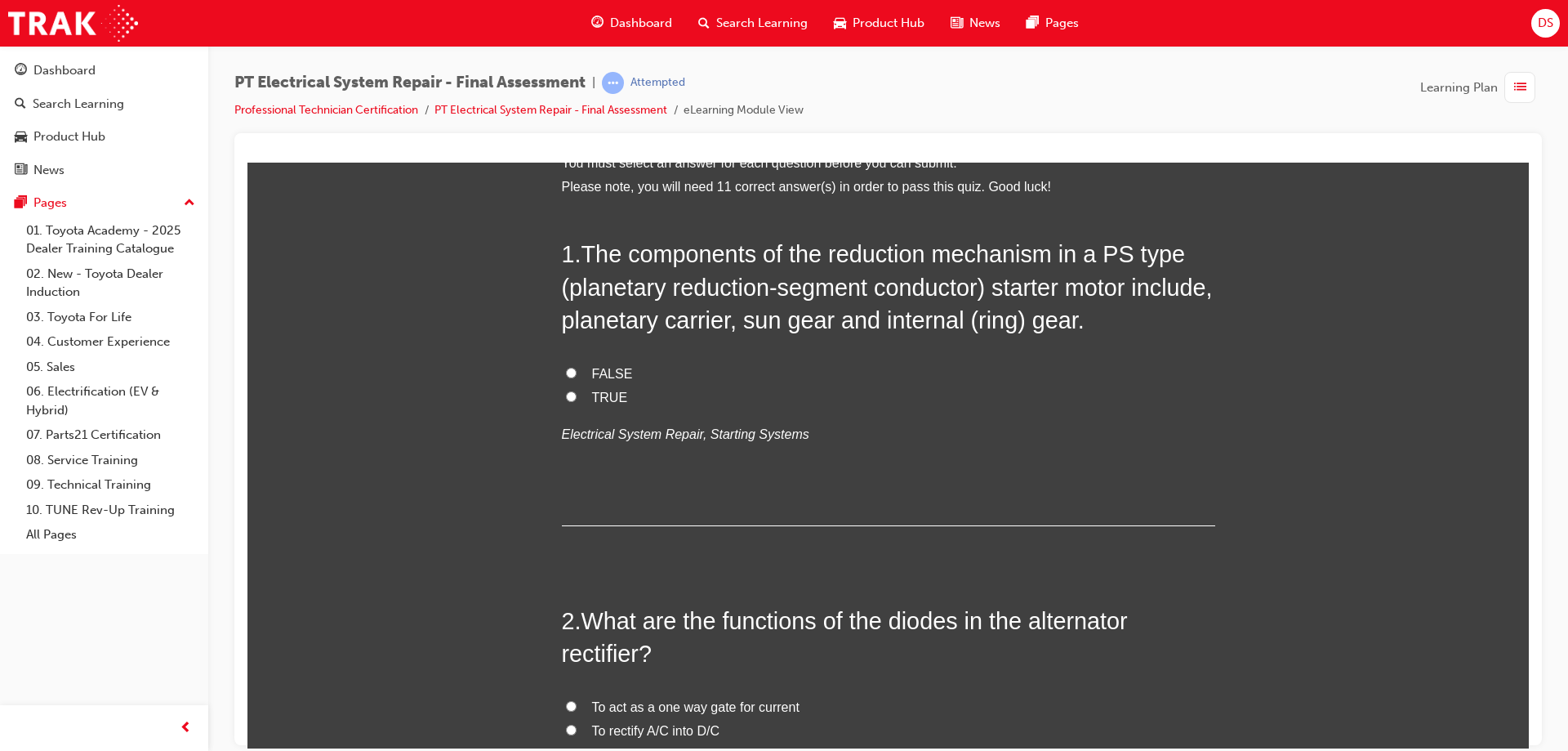
scroll to position [0, 0]
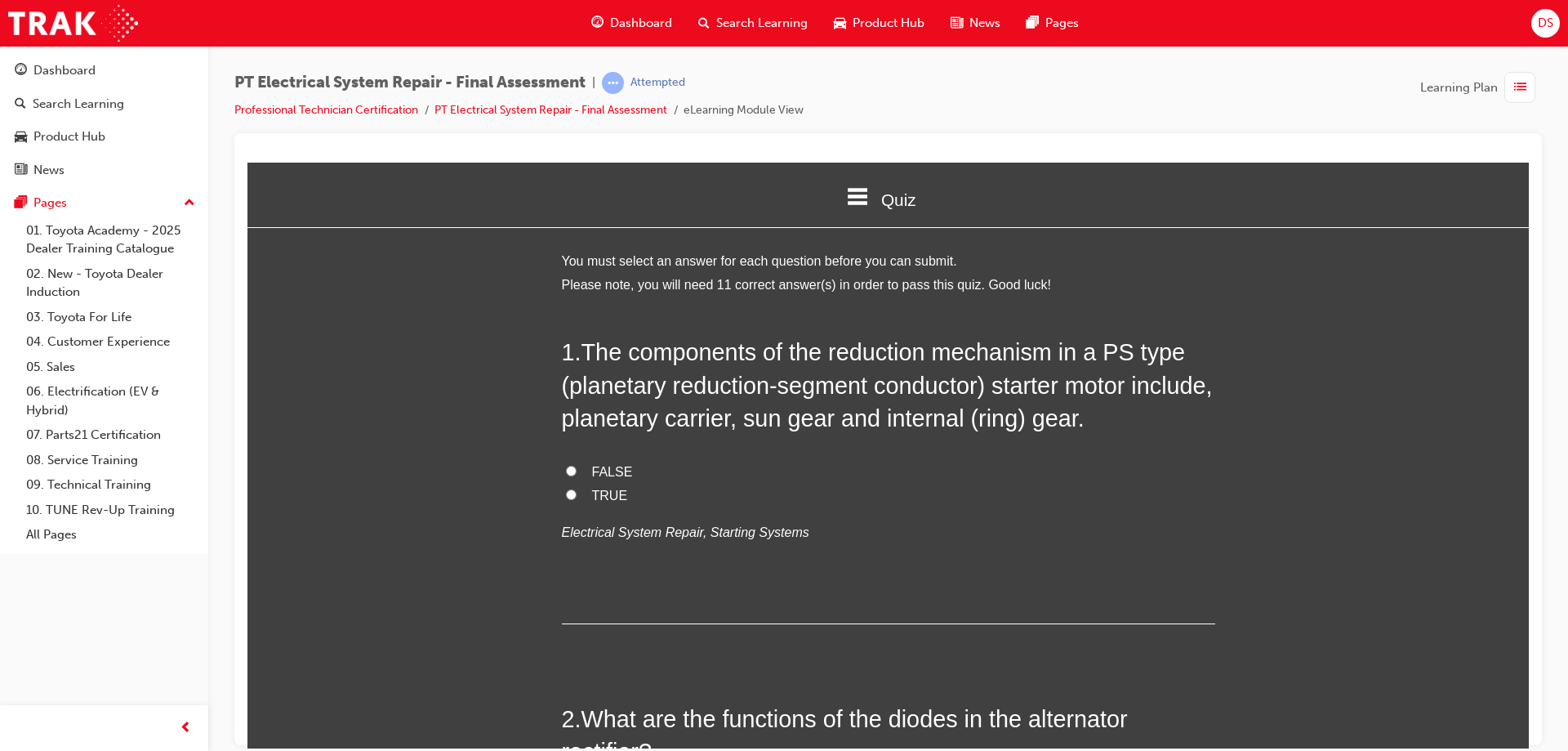
click at [566, 495] on input "TRUE" at bounding box center [571, 494] width 11 height 11
radio input "true"
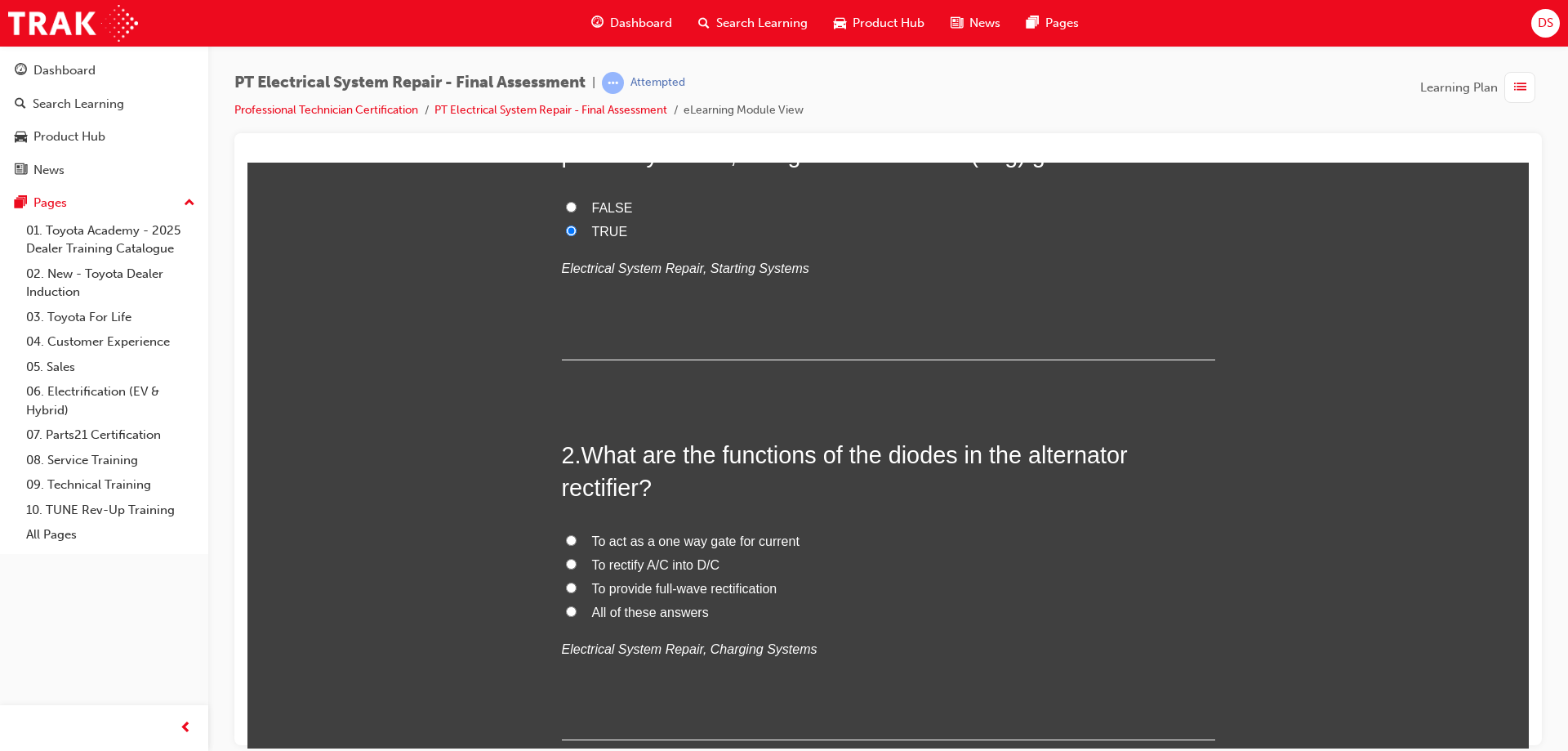
scroll to position [326, 0]
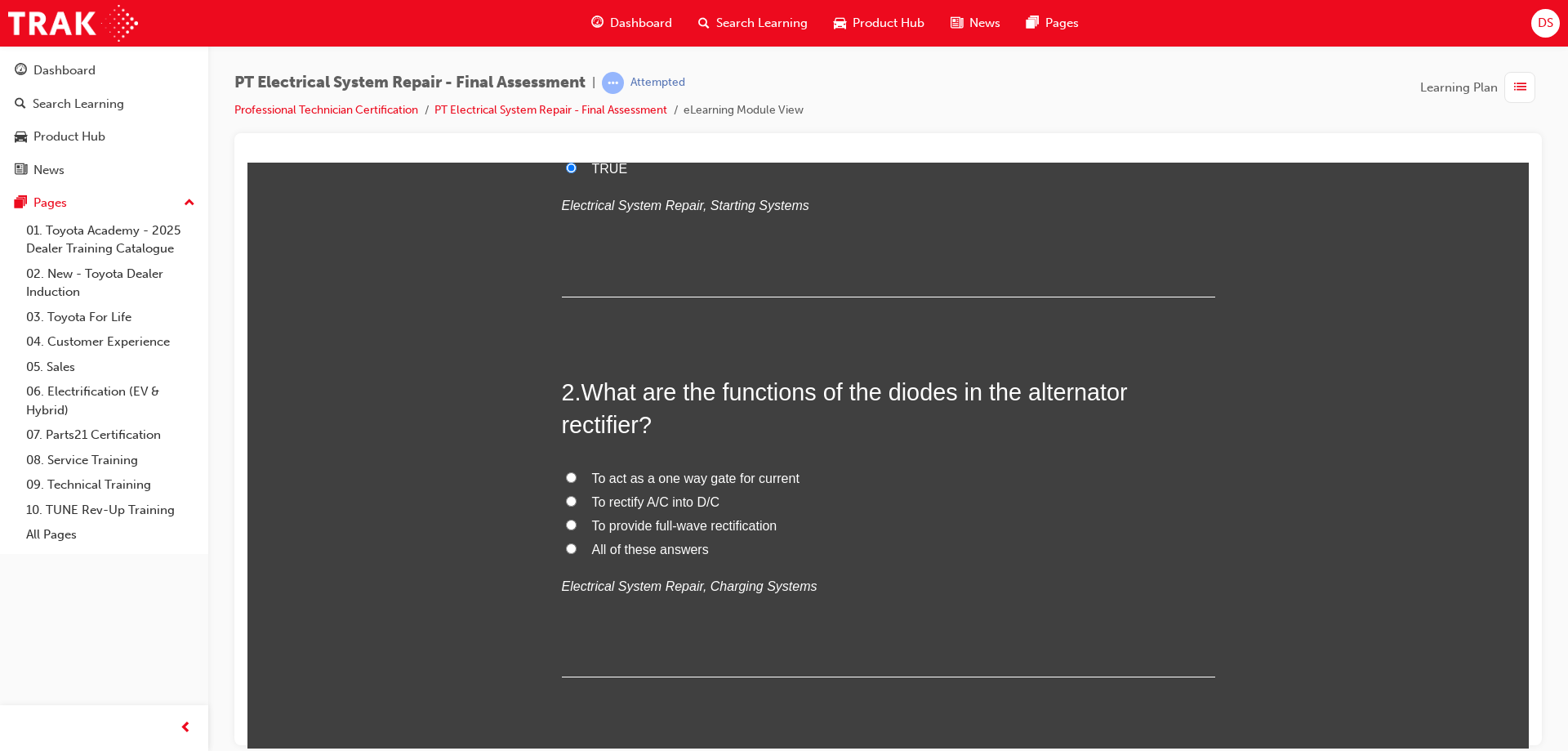
click at [566, 474] on input "To act as a one way gate for current" at bounding box center [571, 476] width 11 height 11
radio input "true"
click at [566, 547] on input "All of these answers" at bounding box center [571, 547] width 11 height 11
radio input "true"
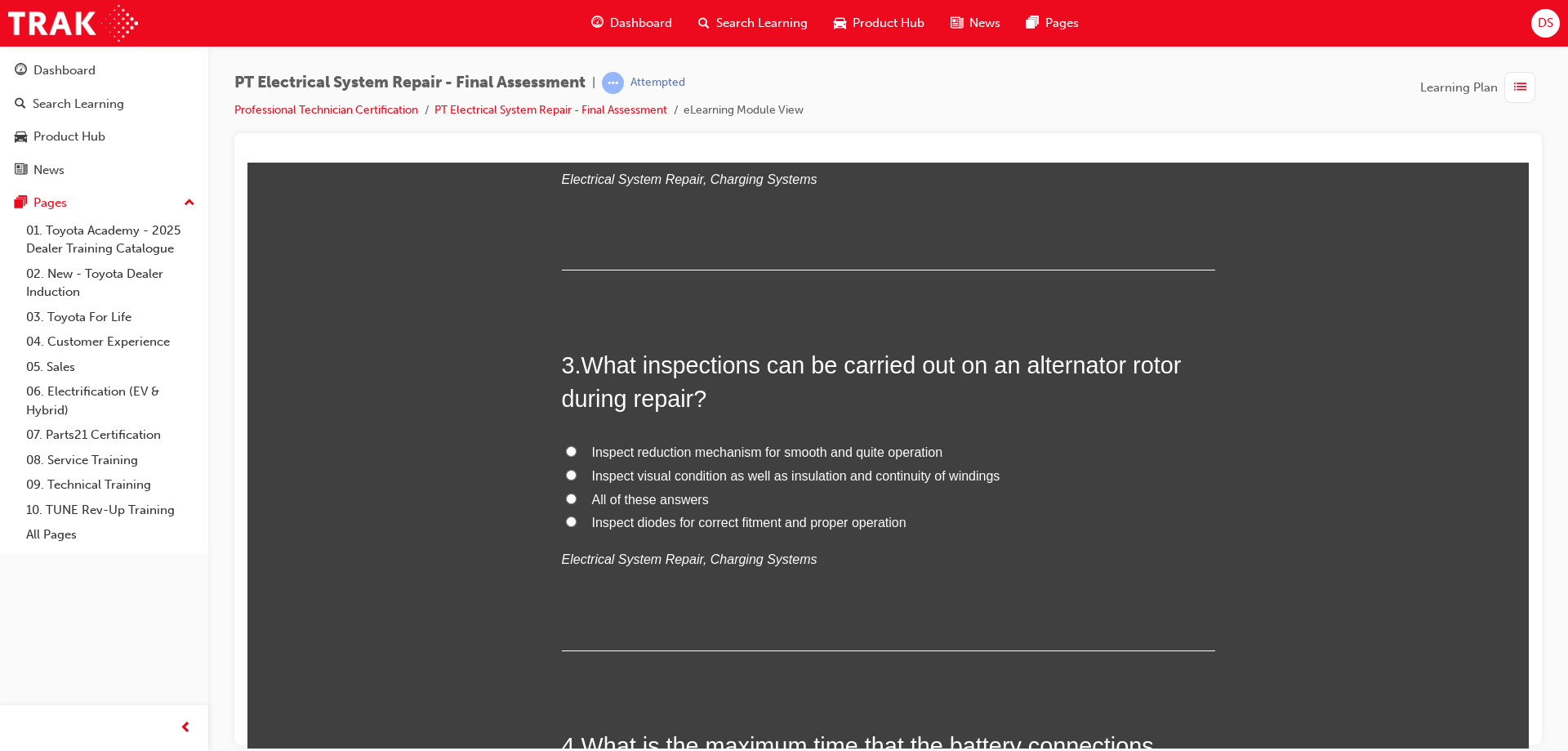
scroll to position [735, 0]
click at [566, 445] on input "Inspect reduction mechanism for smooth and quite operation" at bounding box center [571, 449] width 11 height 11
radio input "true"
click at [567, 476] on input "Inspect visual condition as well as insulation and continuity of windings" at bounding box center [571, 472] width 11 height 11
radio input "true"
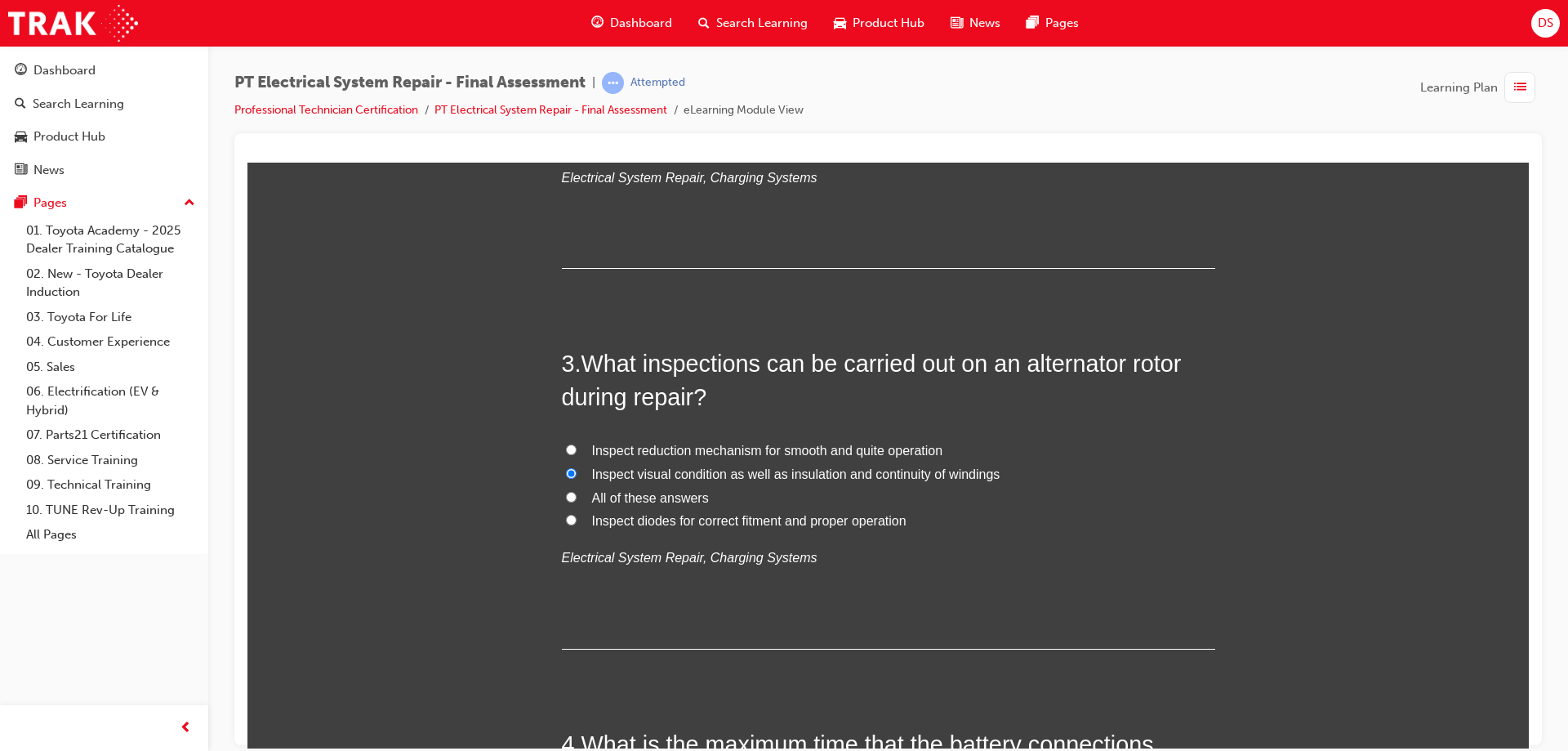
click at [566, 499] on input "All of these answers" at bounding box center [571, 495] width 11 height 11
radio input "true"
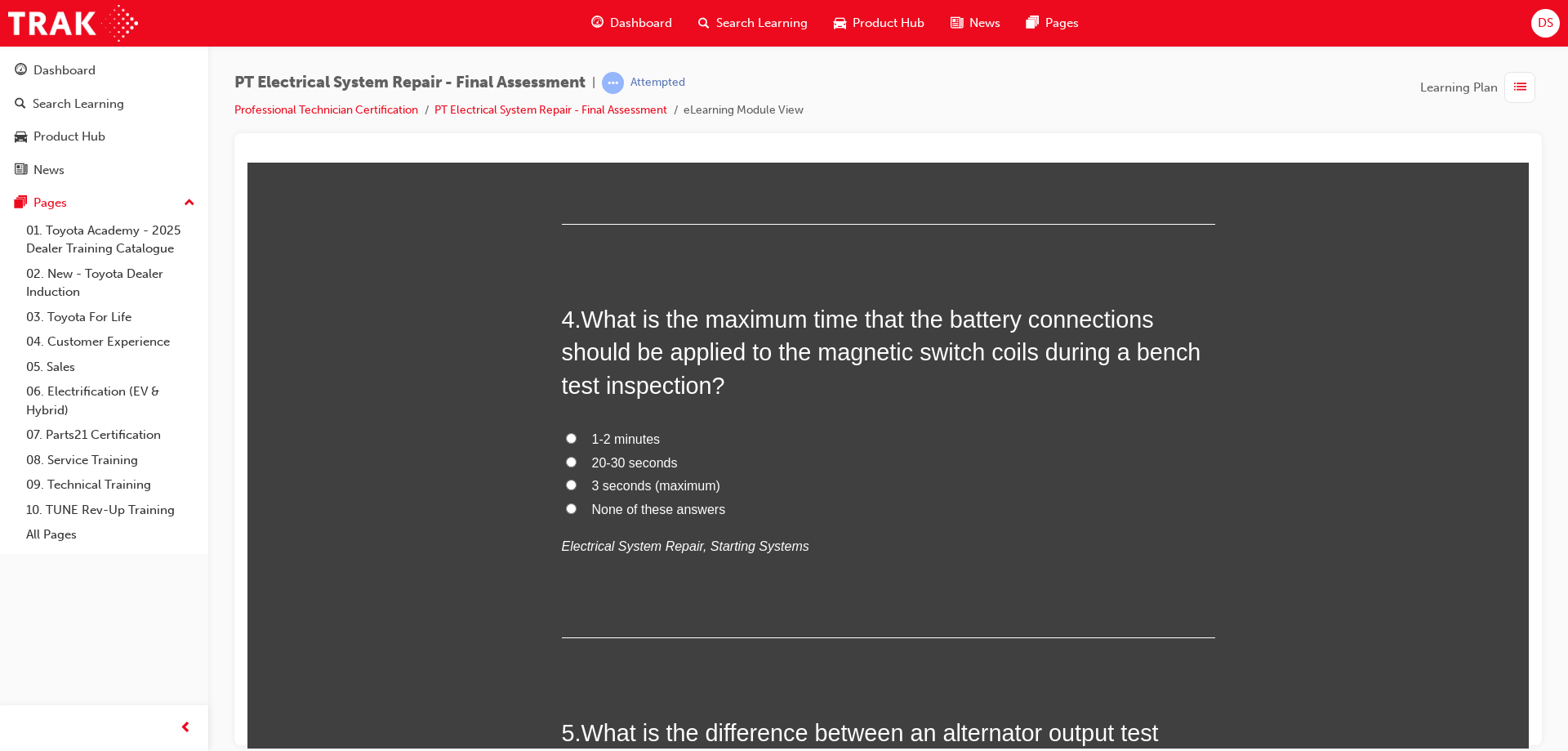
scroll to position [1225, 0]
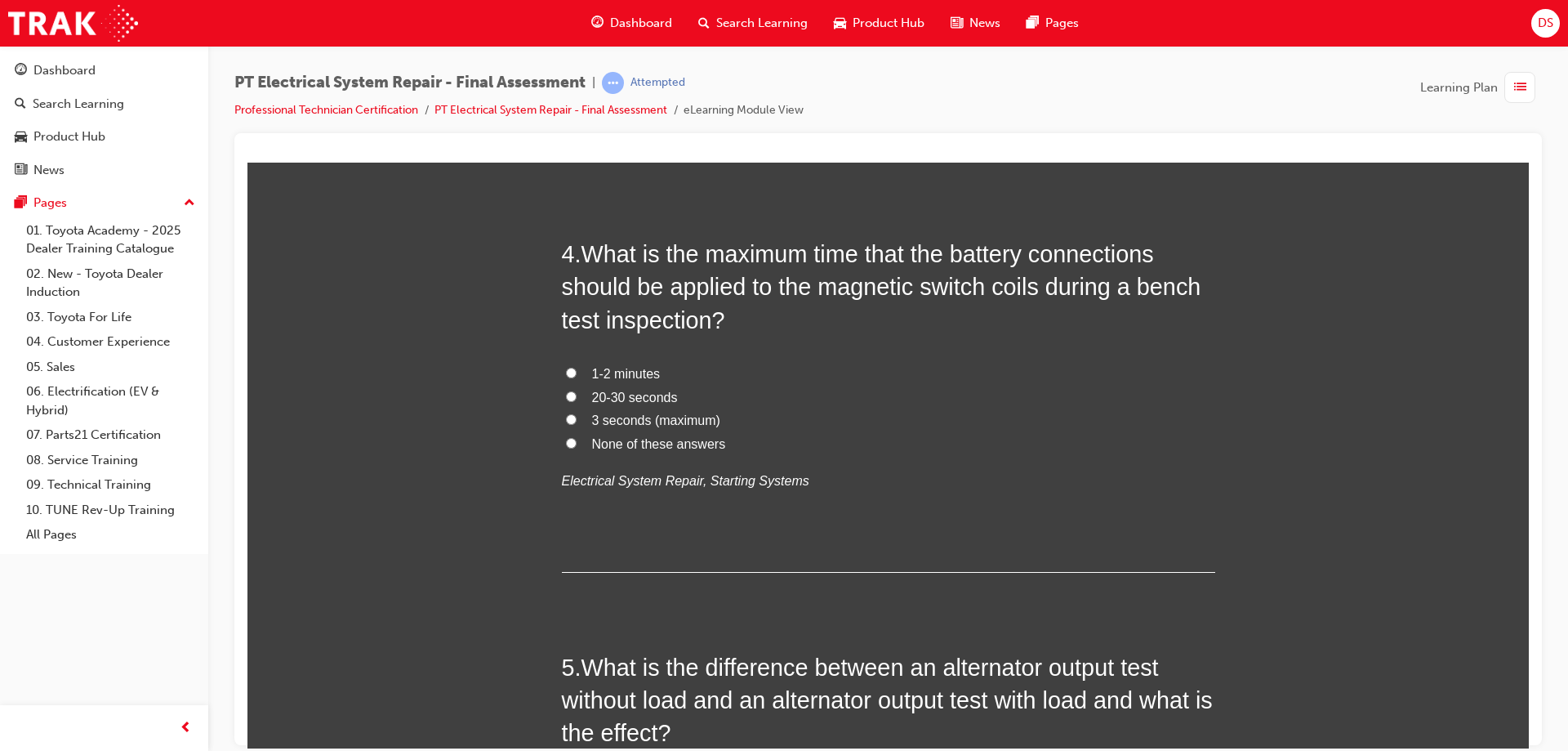
click at [566, 415] on input "3 seconds (maximum)" at bounding box center [571, 419] width 11 height 11
radio input "true"
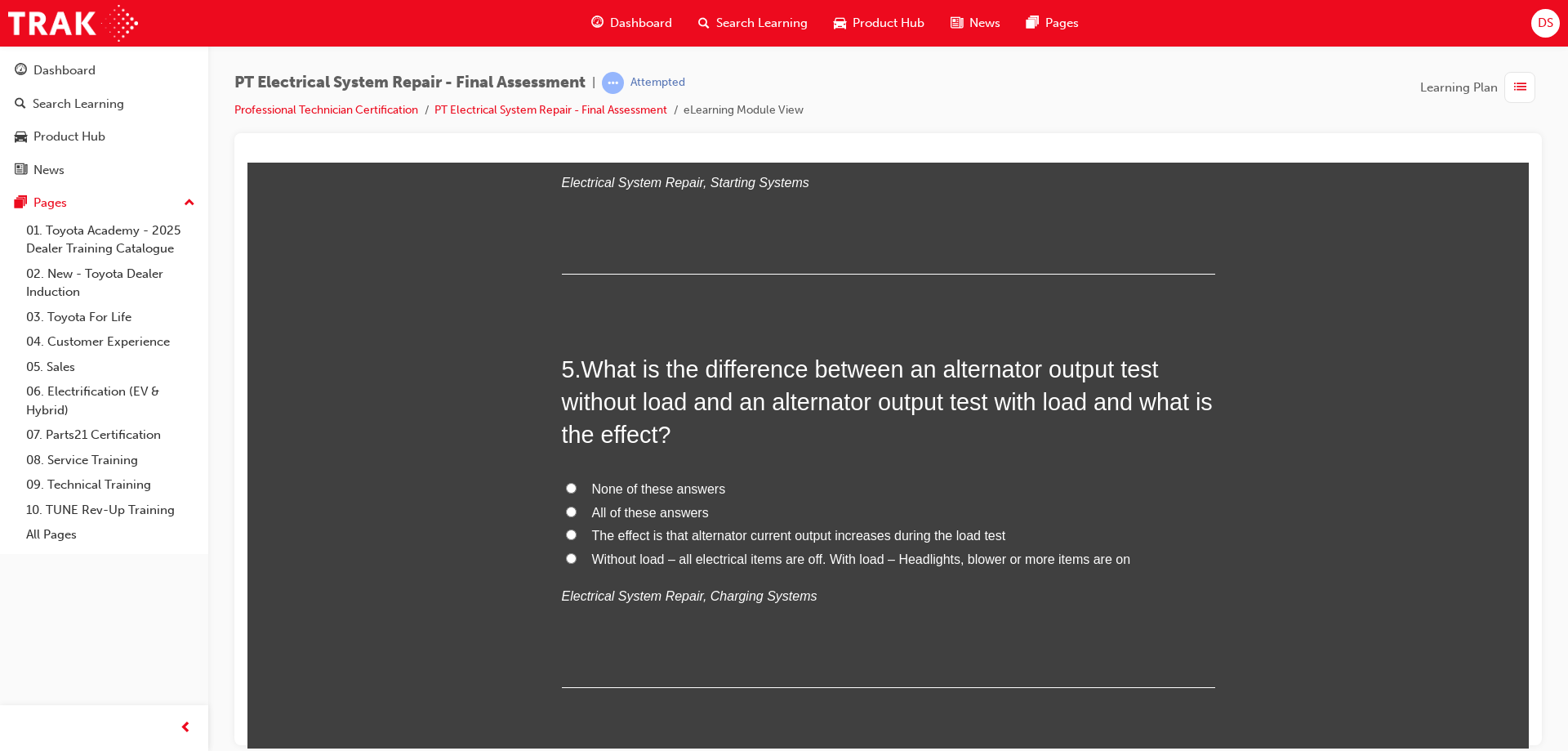
scroll to position [1553, 0]
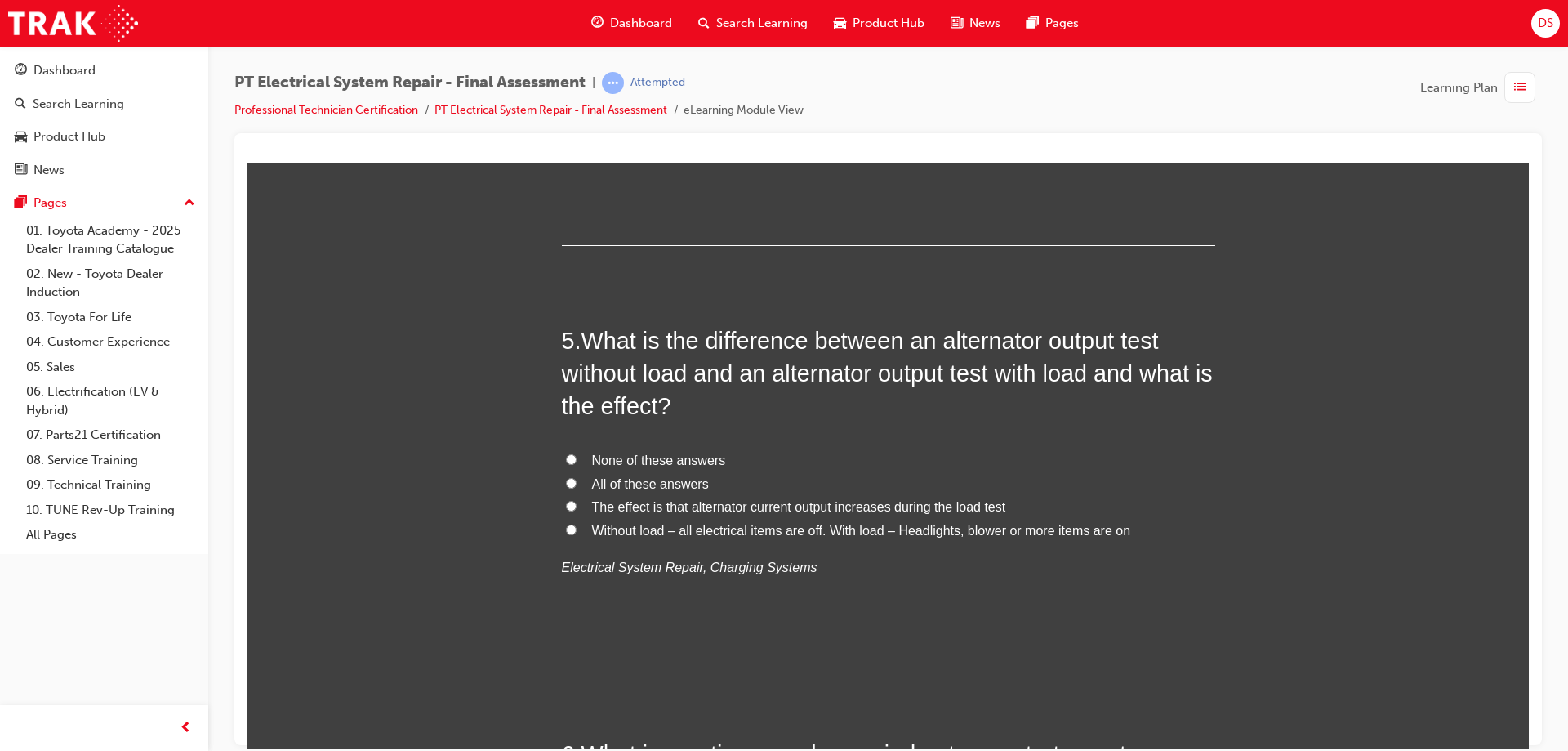
click at [566, 500] on input "The effect is that alternator current output increases during the load test" at bounding box center [571, 505] width 11 height 11
radio input "true"
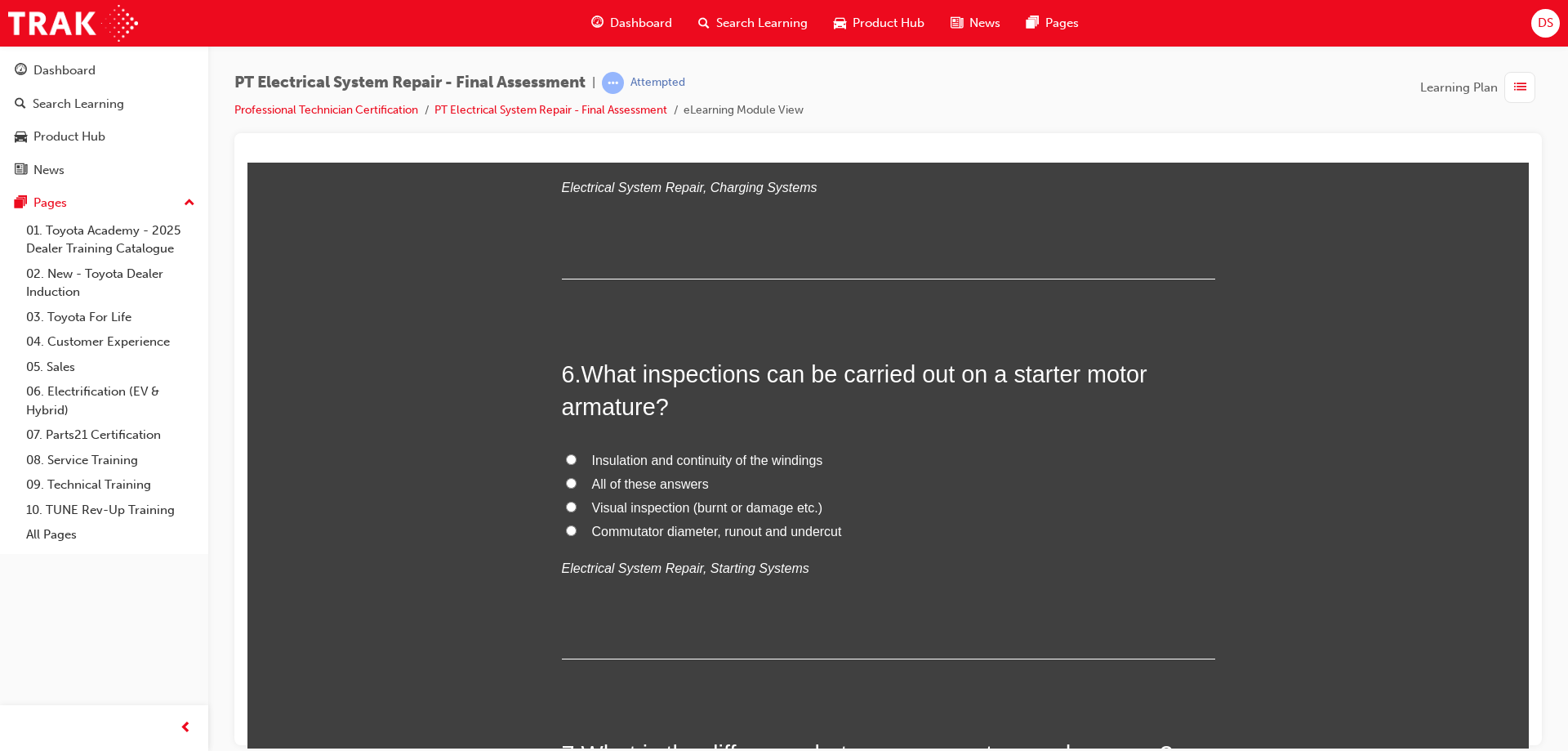
scroll to position [1961, 0]
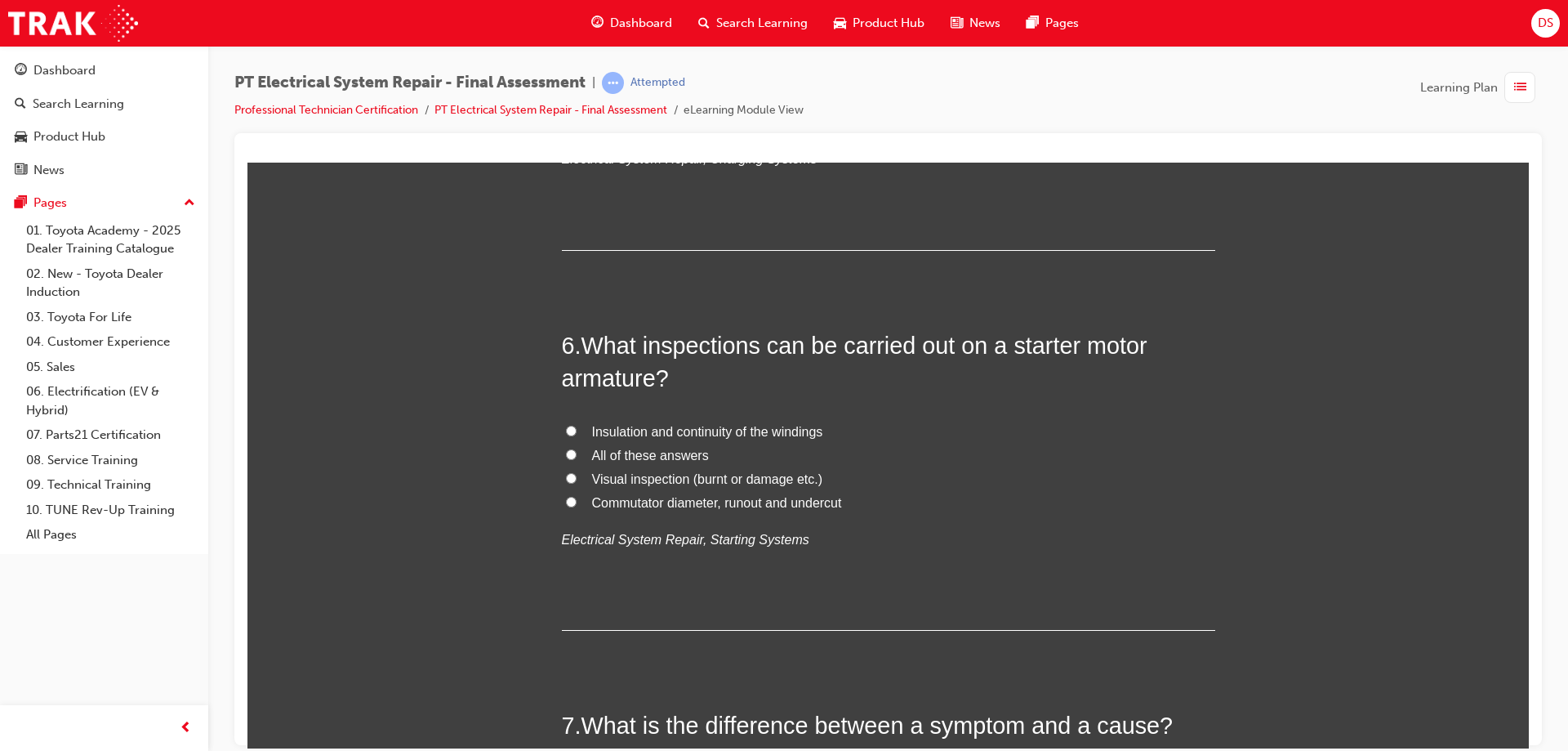
click at [566, 454] on input "All of these answers" at bounding box center [571, 454] width 11 height 11
radio input "true"
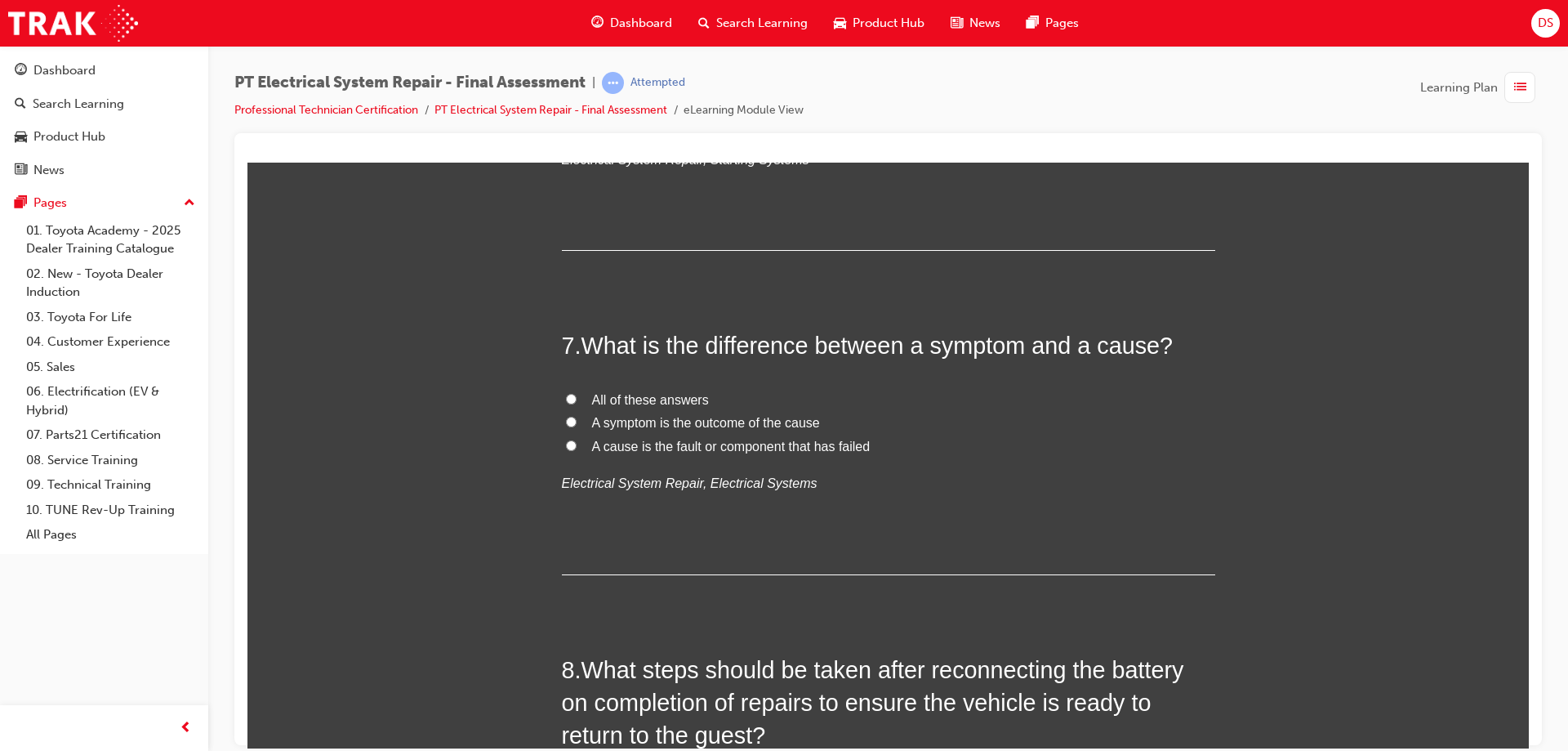
scroll to position [2370, 0]
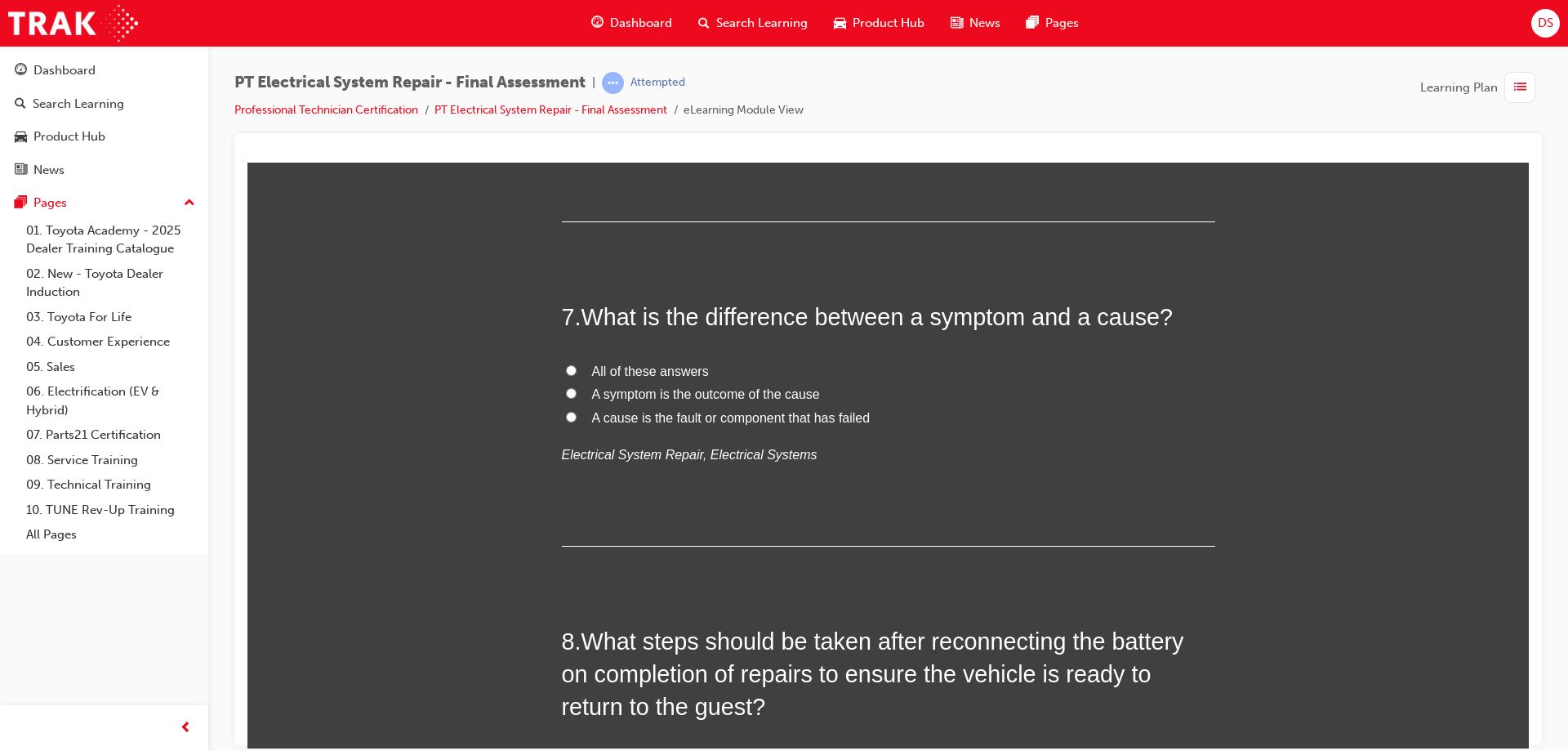
click at [567, 396] on input "A symptom is the outcome of the cause" at bounding box center [571, 393] width 11 height 11
radio input "true"
click at [566, 413] on input "A cause is the fault or component that has failed" at bounding box center [571, 416] width 11 height 11
radio input "true"
click at [566, 372] on input "All of these answers" at bounding box center [571, 369] width 11 height 11
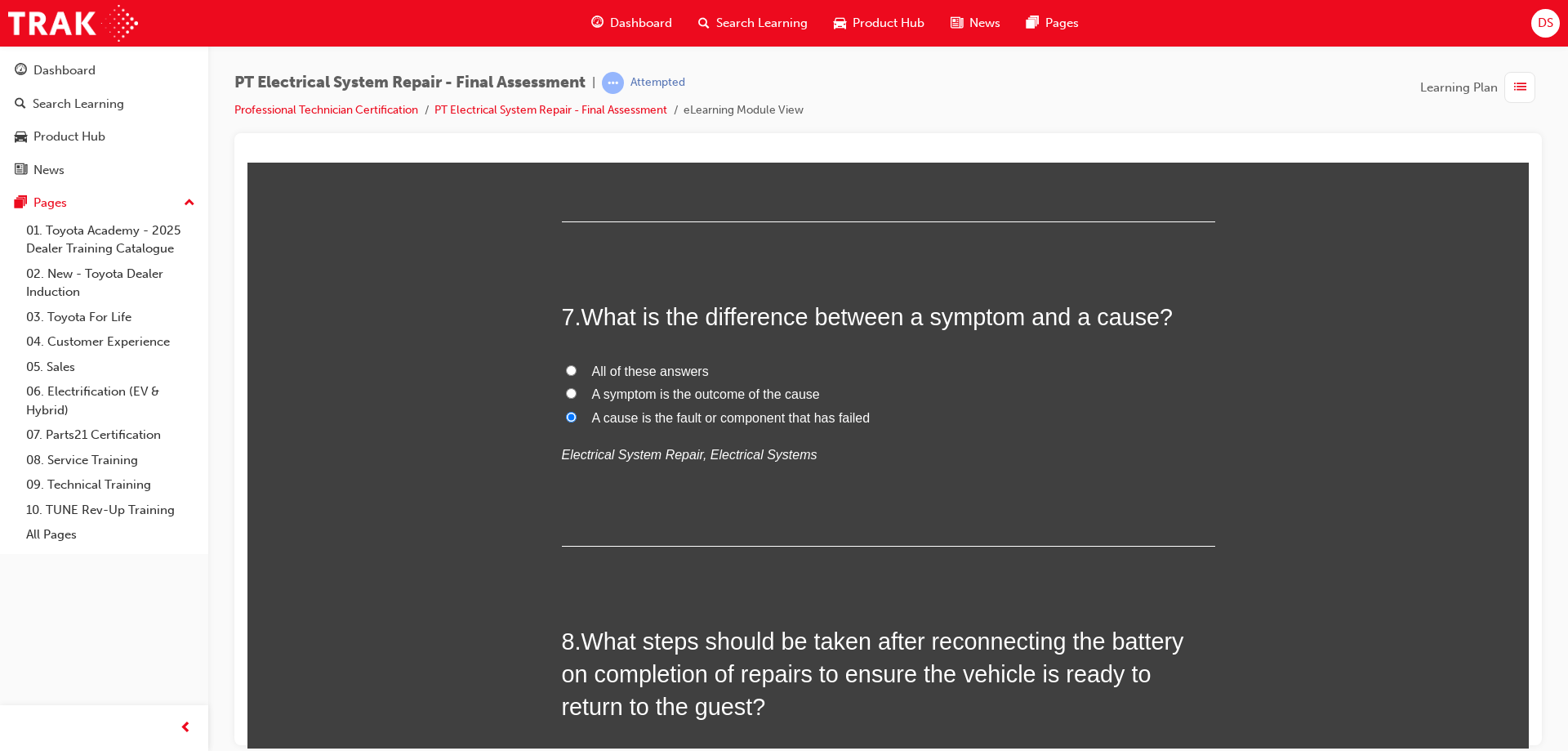
radio input "true"
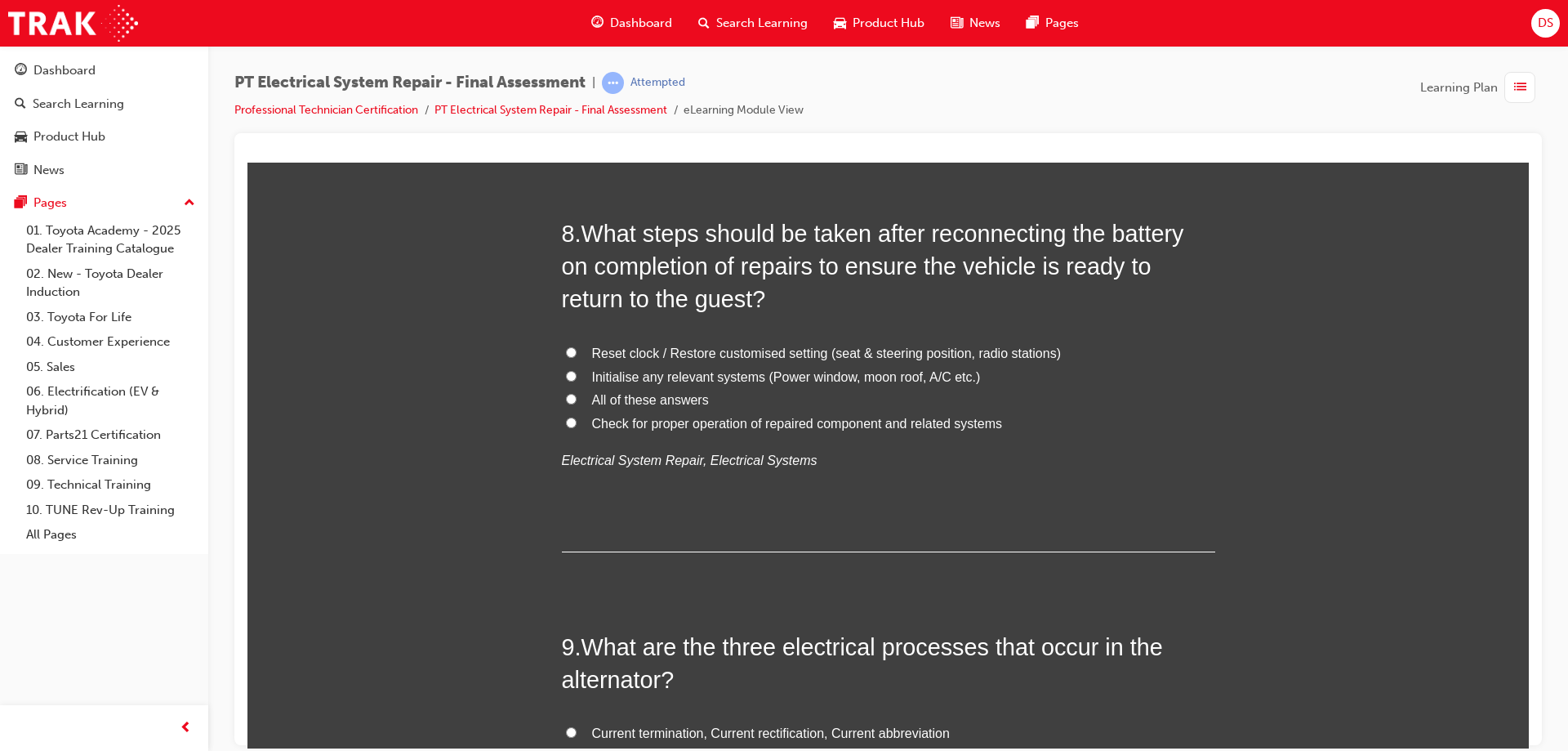
scroll to position [2778, 0]
click at [566, 352] on input "Reset clock / Restore customised setting (seat & steering position, radio stati…" at bounding box center [571, 351] width 11 height 11
radio input "true"
click at [566, 372] on input "Initialise any relevant systems (Power window, moon roof, A/C etc.)" at bounding box center [571, 374] width 11 height 11
radio input "true"
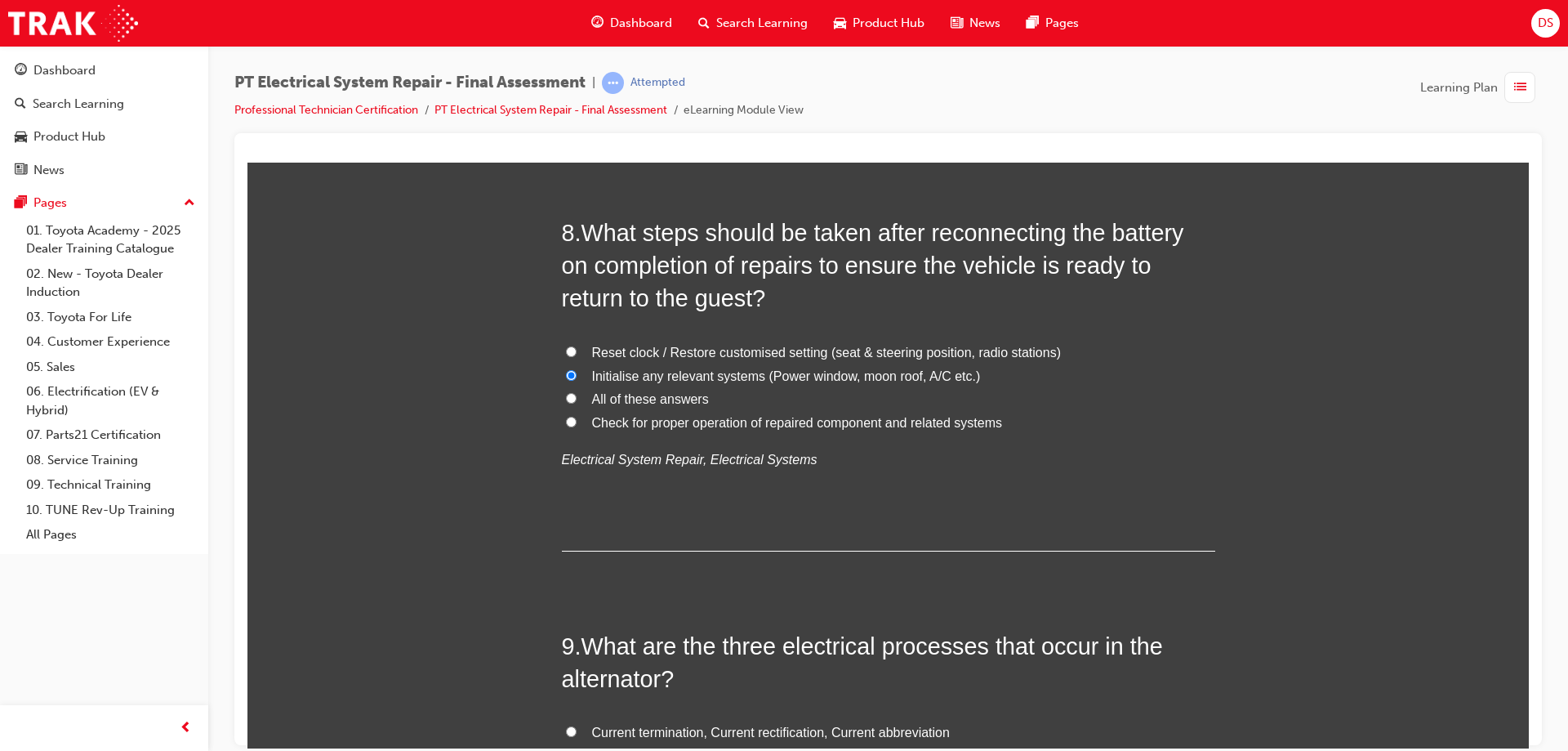
click at [567, 398] on input "All of these answers" at bounding box center [571, 397] width 11 height 11
radio input "true"
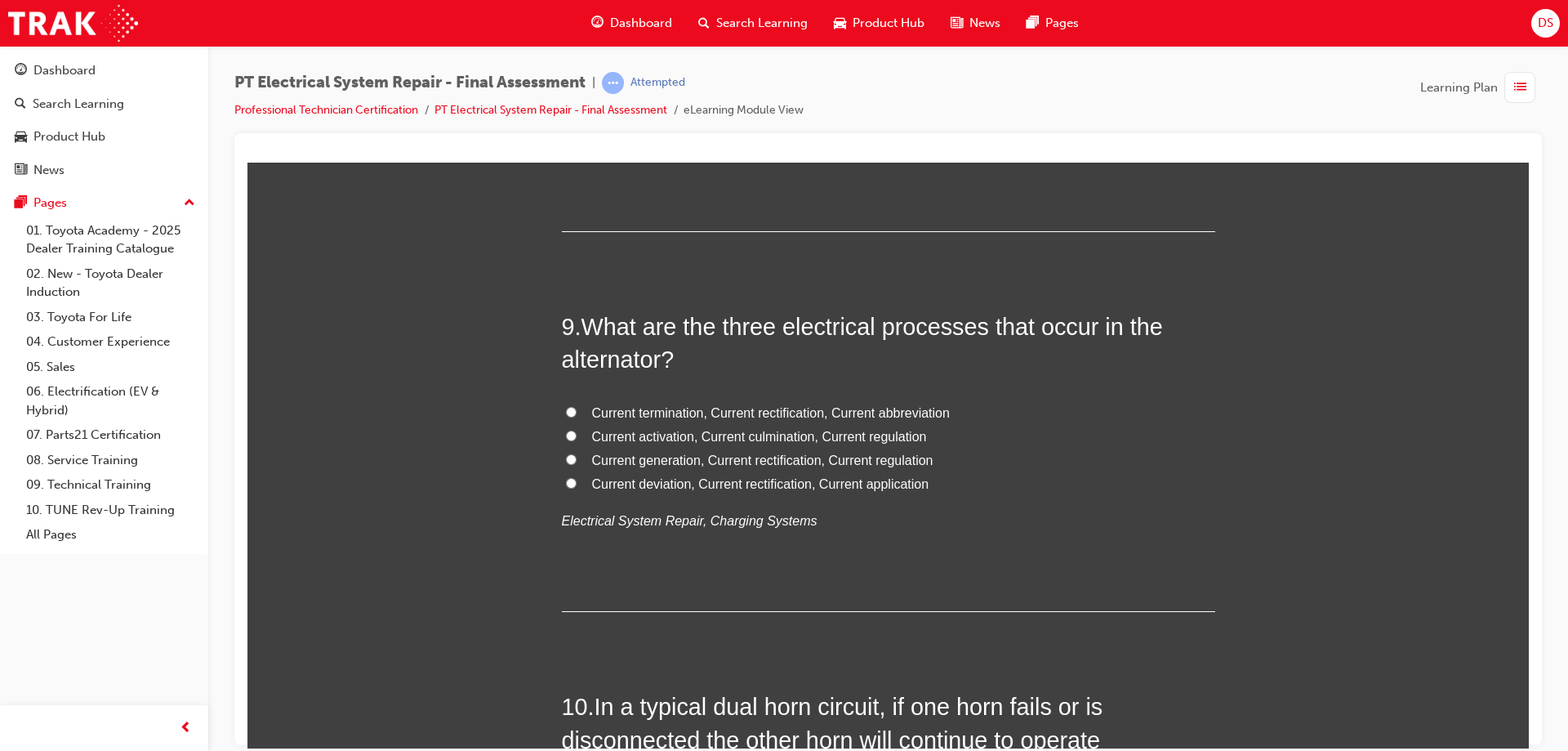
scroll to position [3105, 0]
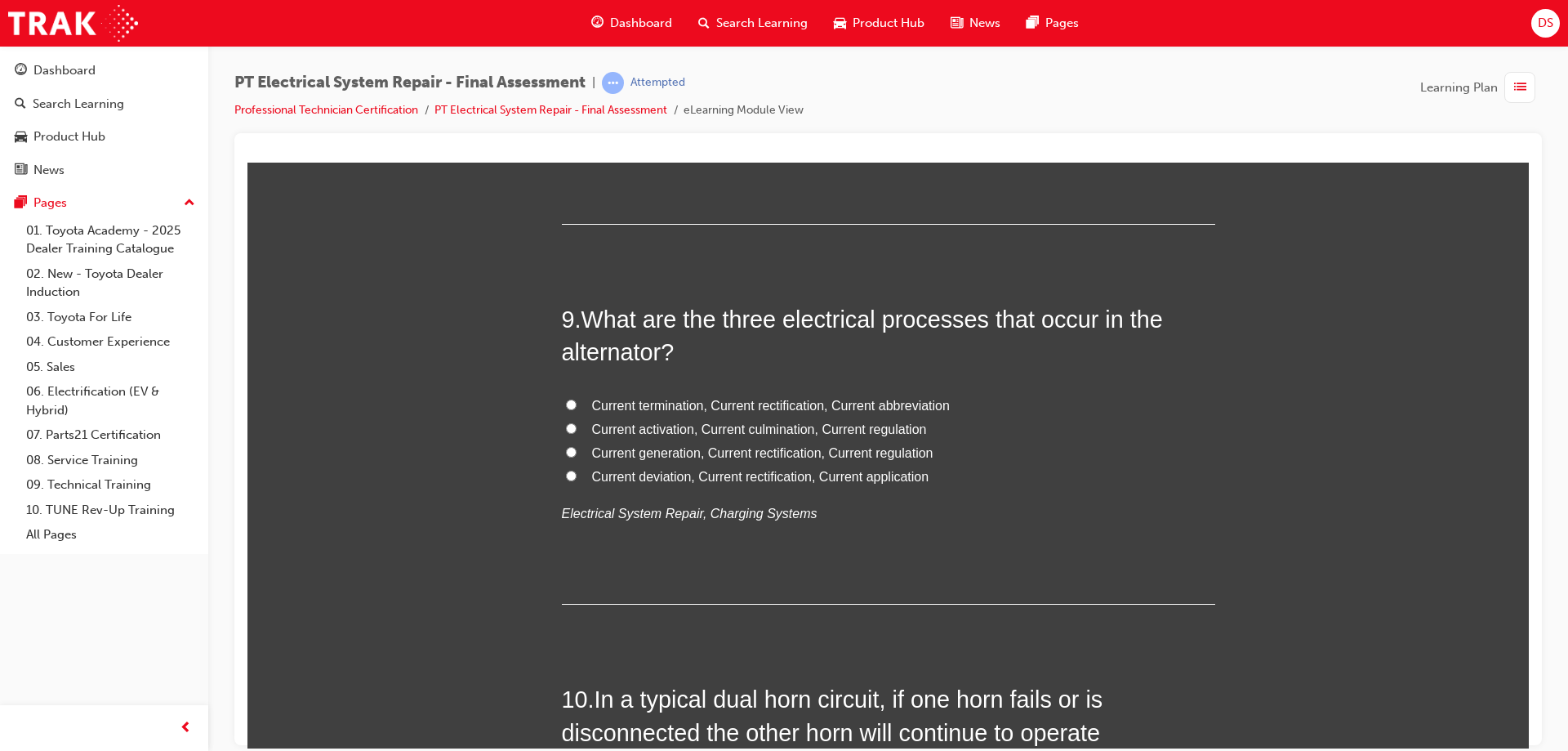
click at [566, 479] on input "Current deviation, Current rectification, Current application" at bounding box center [571, 475] width 11 height 11
radio input "true"
click at [574, 449] on label "Current generation, Current rectification, Current regulation" at bounding box center [888, 453] width 653 height 23
click at [574, 449] on input "Current generation, Current rectification, Current regulation" at bounding box center [571, 451] width 11 height 11
radio input "true"
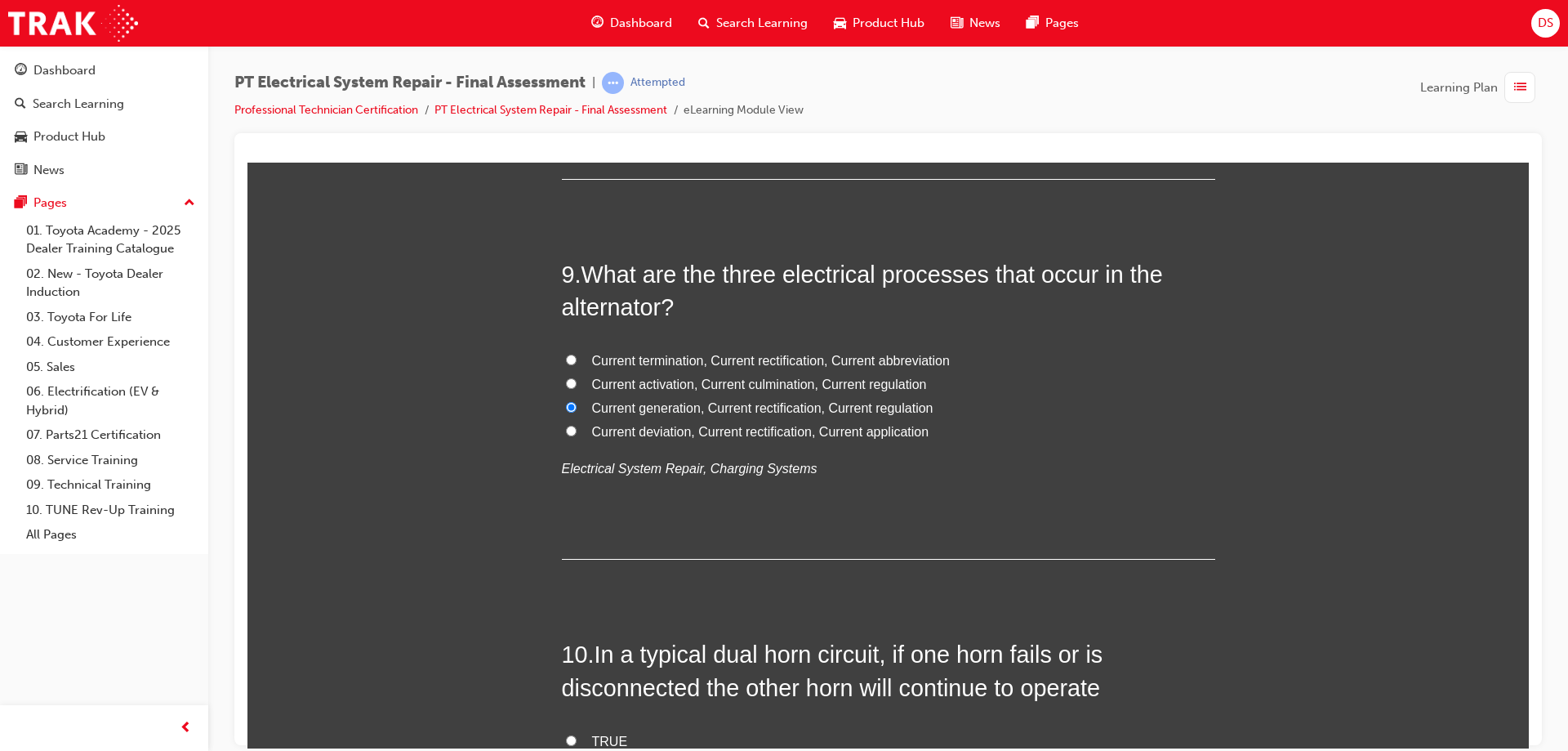
scroll to position [3350, 0]
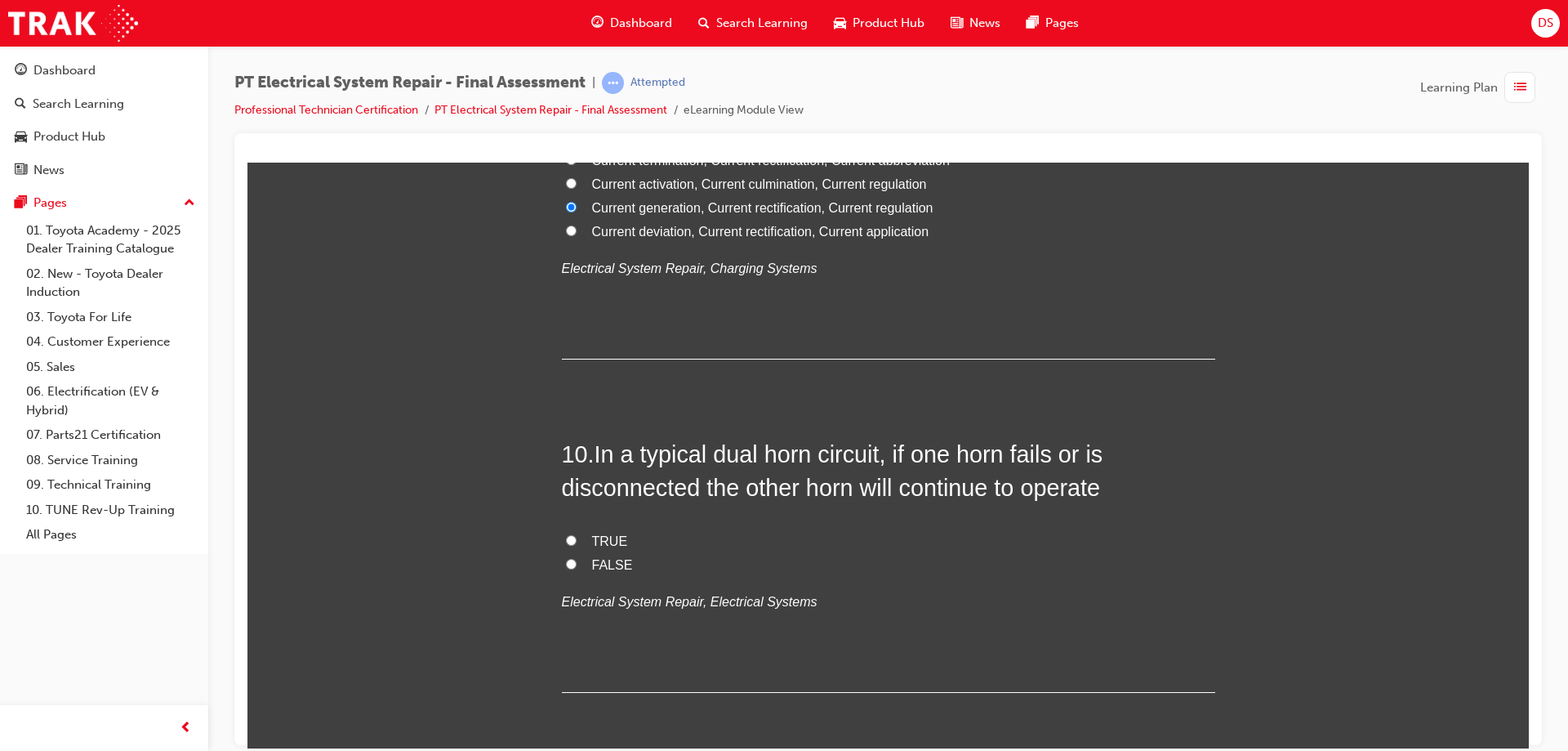
click at [572, 540] on label "TRUE" at bounding box center [888, 541] width 653 height 23
click at [572, 540] on input "TRUE" at bounding box center [571, 539] width 11 height 11
radio input "true"
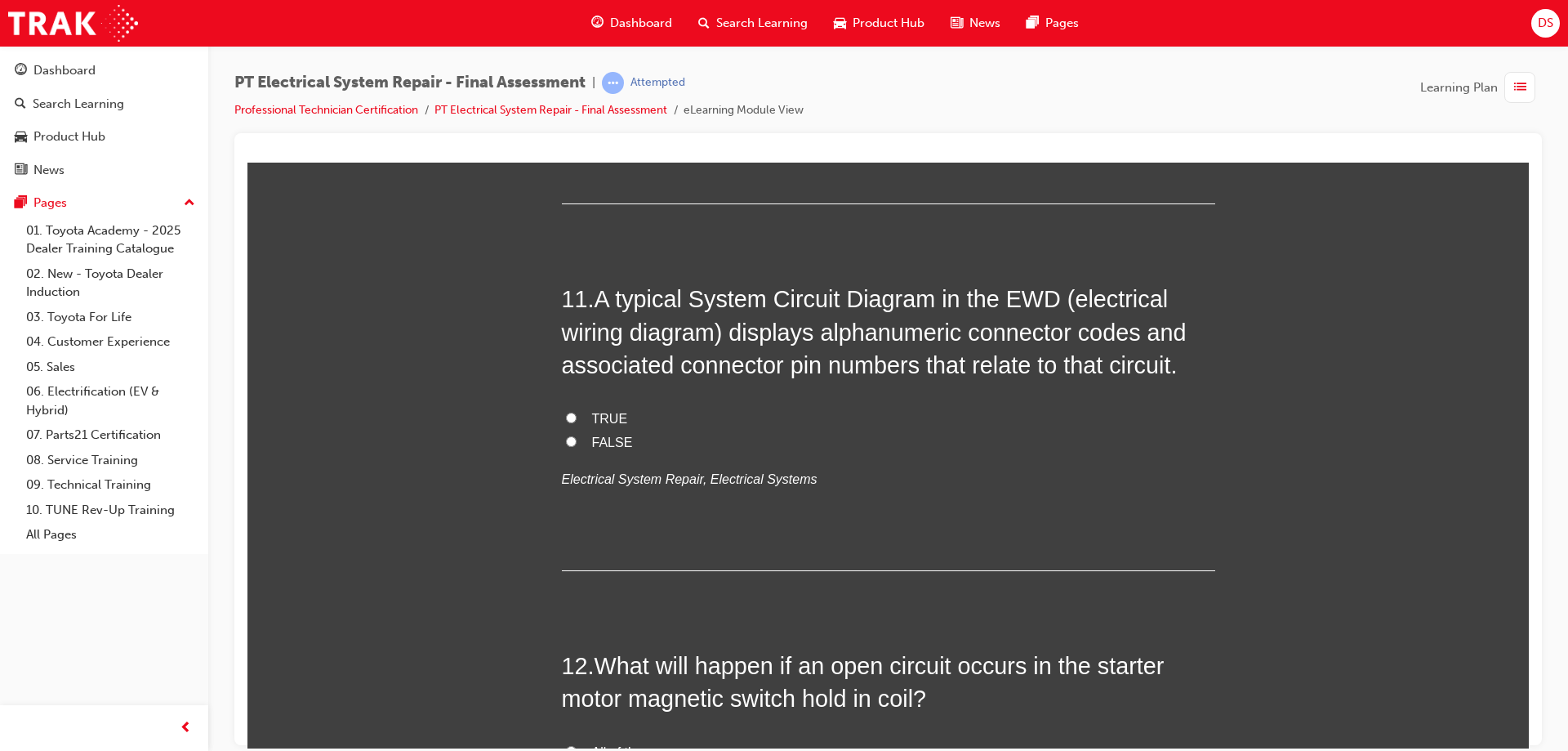
scroll to position [3840, 0]
click at [566, 419] on input "TRUE" at bounding box center [571, 415] width 11 height 11
radio input "true"
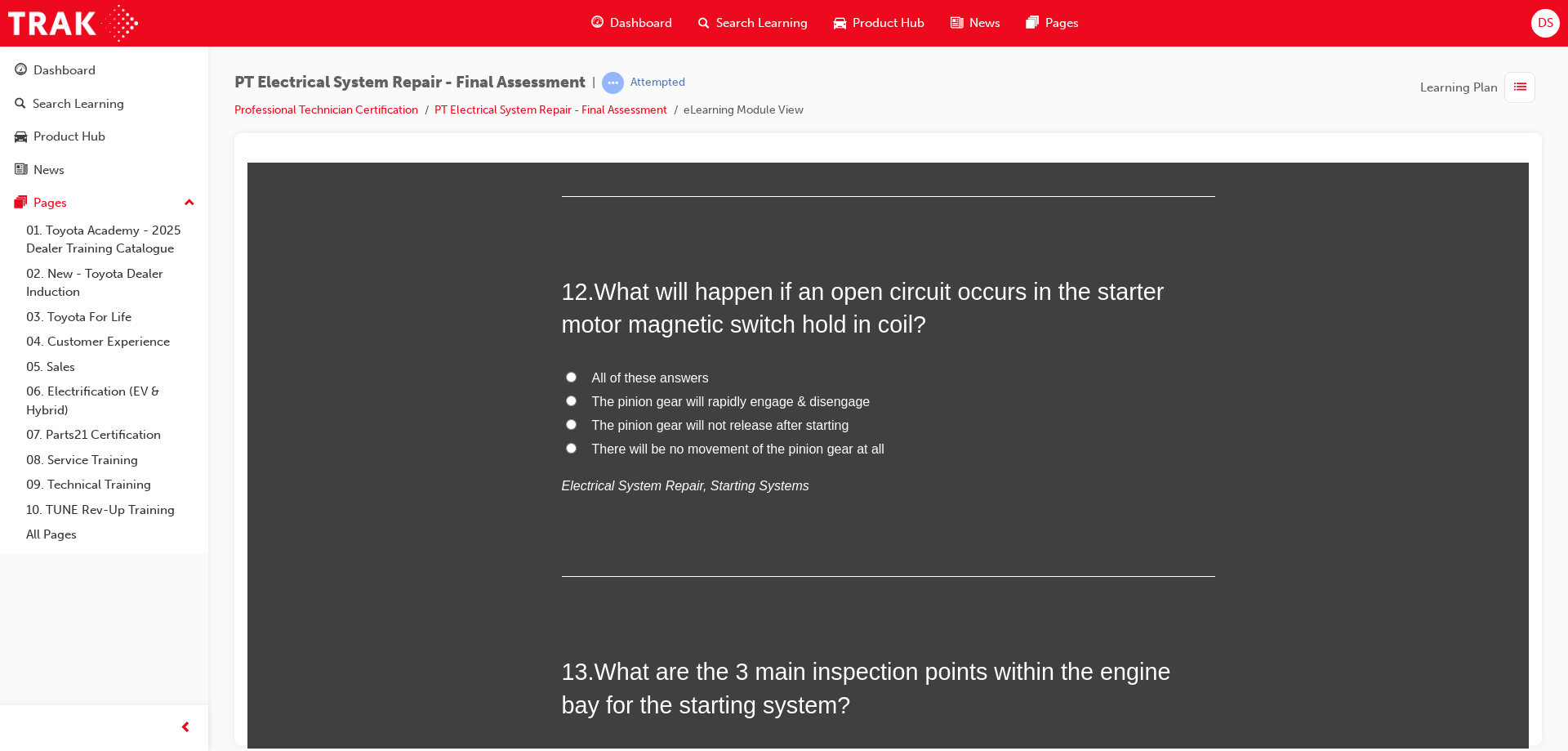
scroll to position [4249, 0]
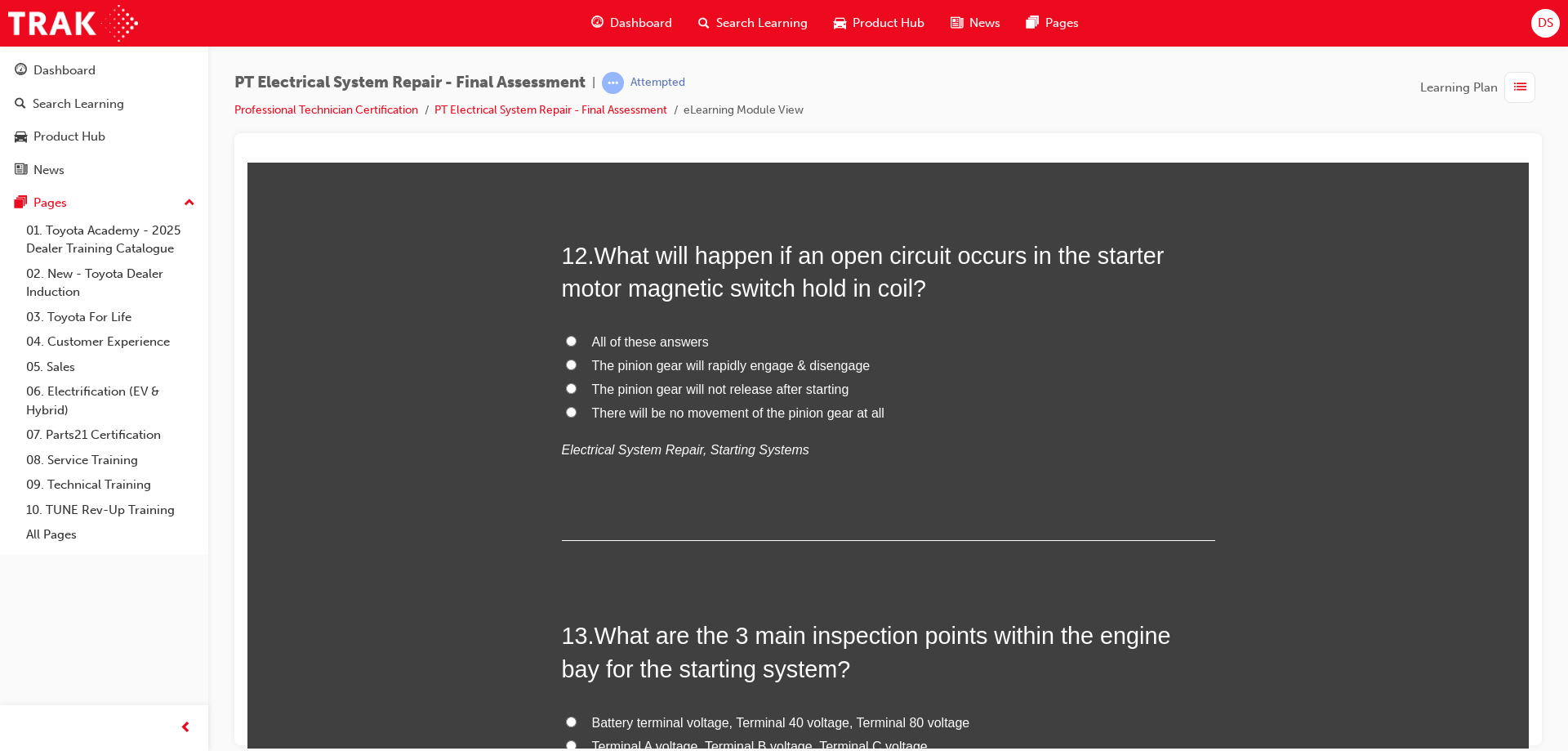
click at [569, 414] on input "There will be no movement of the pinion gear at all" at bounding box center [571, 411] width 11 height 11
radio input "true"
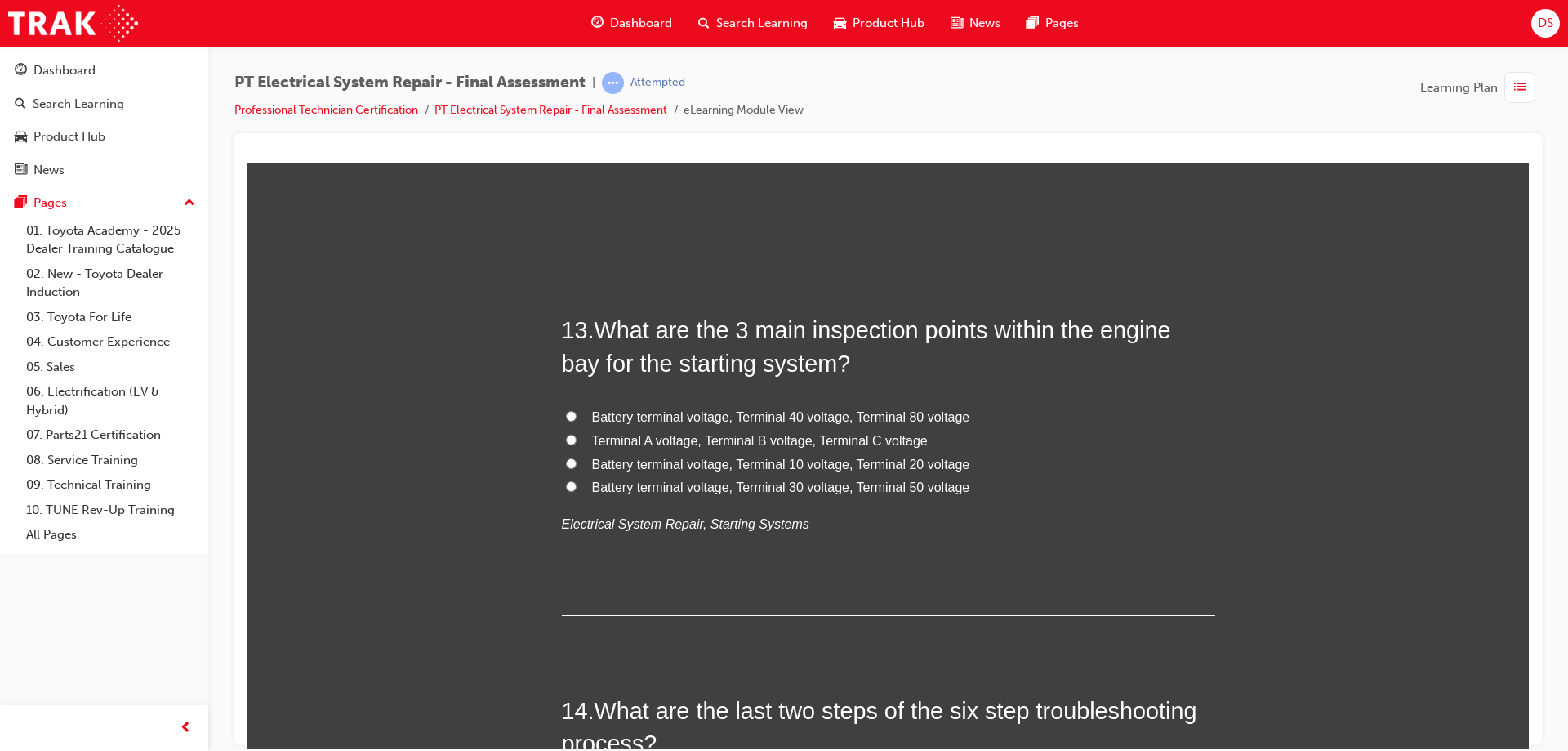
scroll to position [4575, 0]
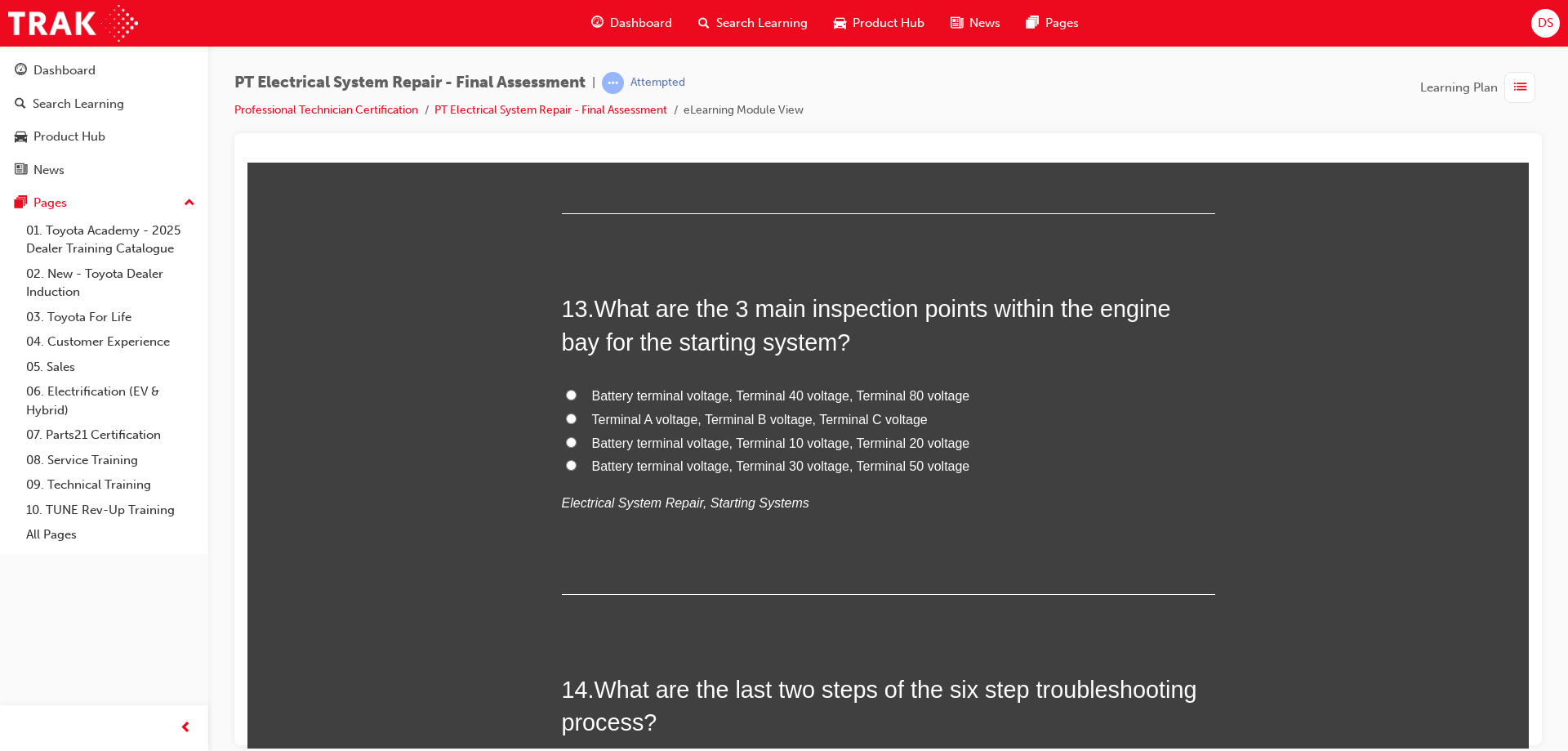
click at [566, 418] on input "Terminal A voltage, Terminal B voltage, Terminal C voltage" at bounding box center [571, 418] width 11 height 11
radio input "true"
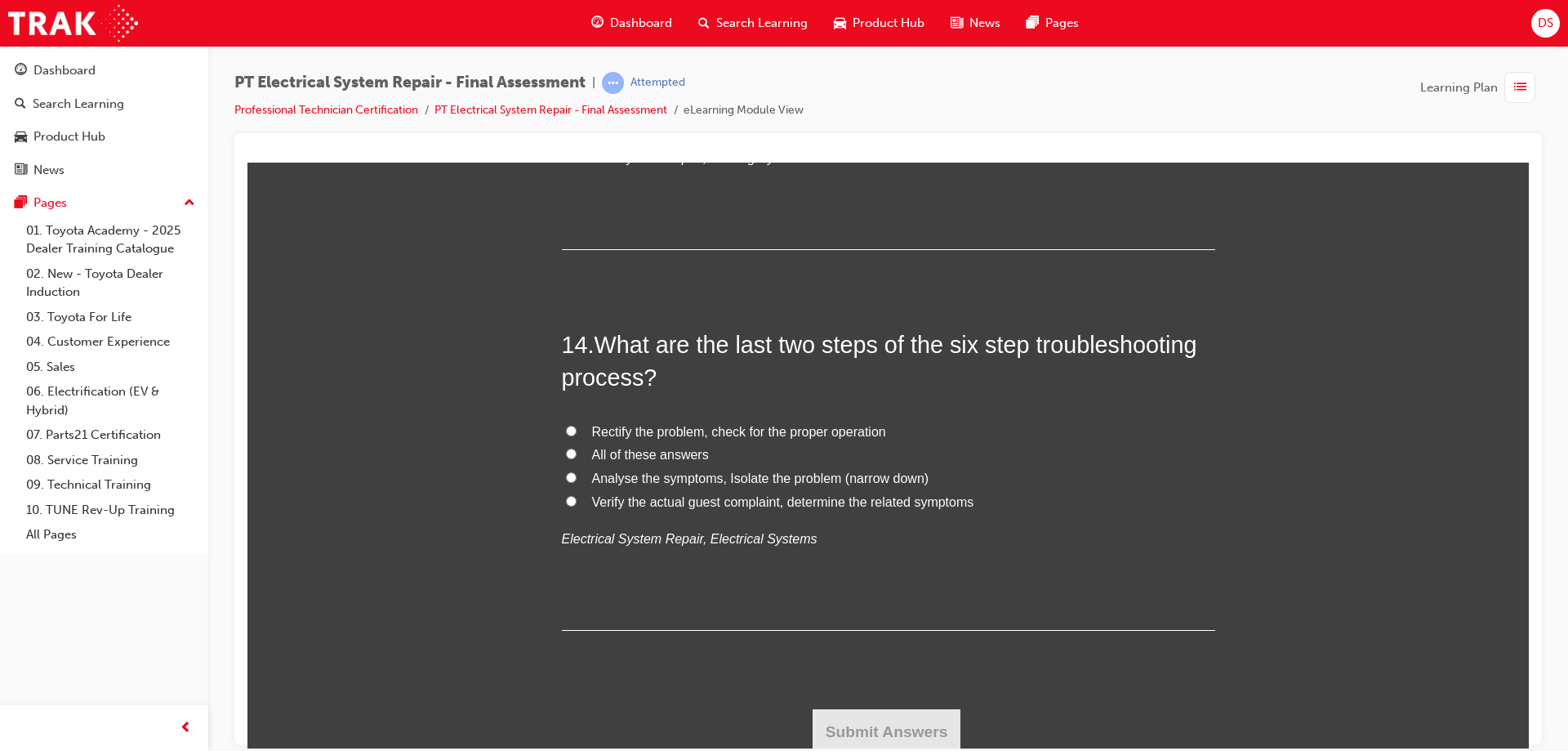
scroll to position [4926, 0]
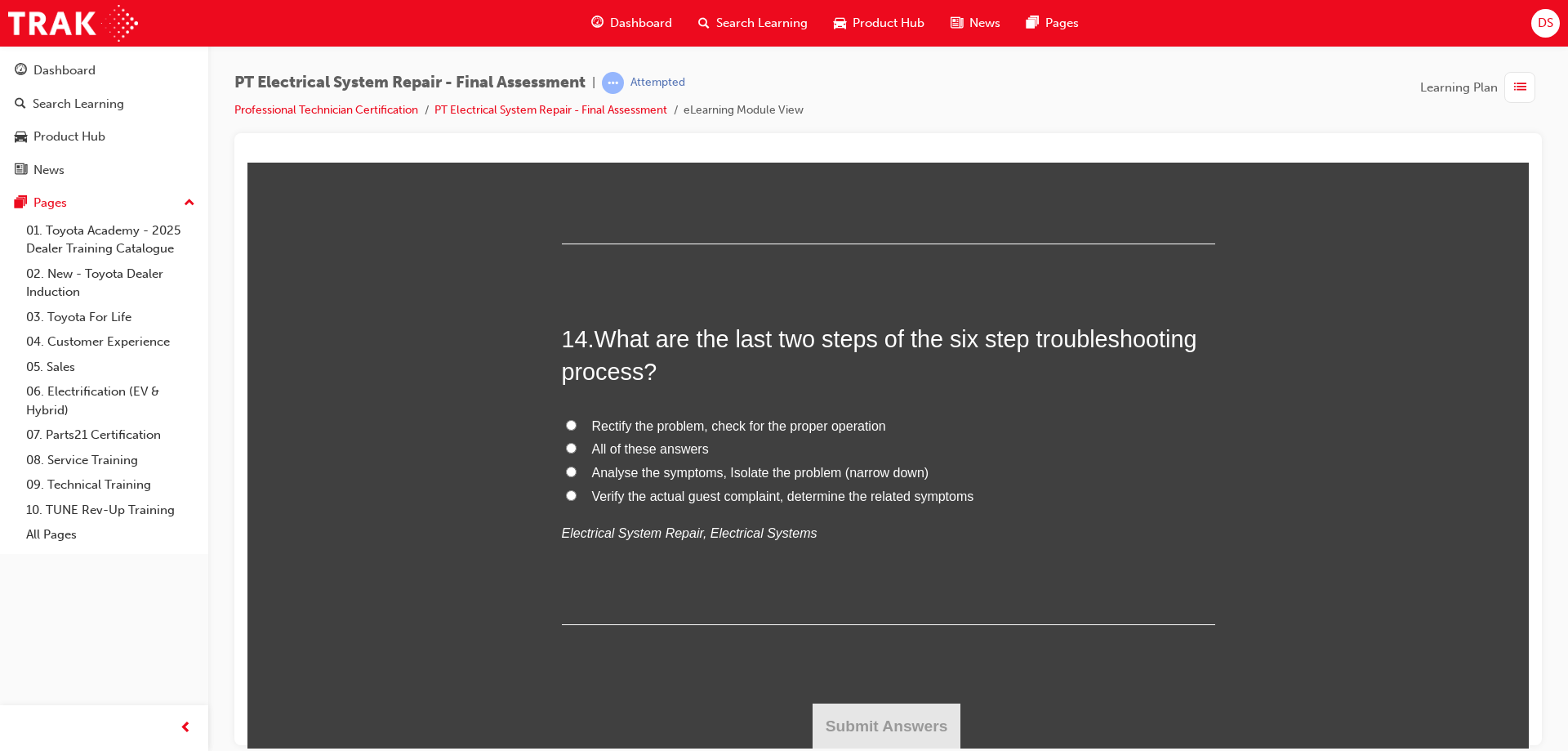
click at [598, 421] on span "Rectify the problem, check for the proper operation" at bounding box center [739, 426] width 294 height 14
click at [577, 421] on input "Rectify the problem, check for the proper operation" at bounding box center [571, 424] width 11 height 11
radio input "true"
click at [891, 724] on button "Submit Answers" at bounding box center [886, 725] width 149 height 46
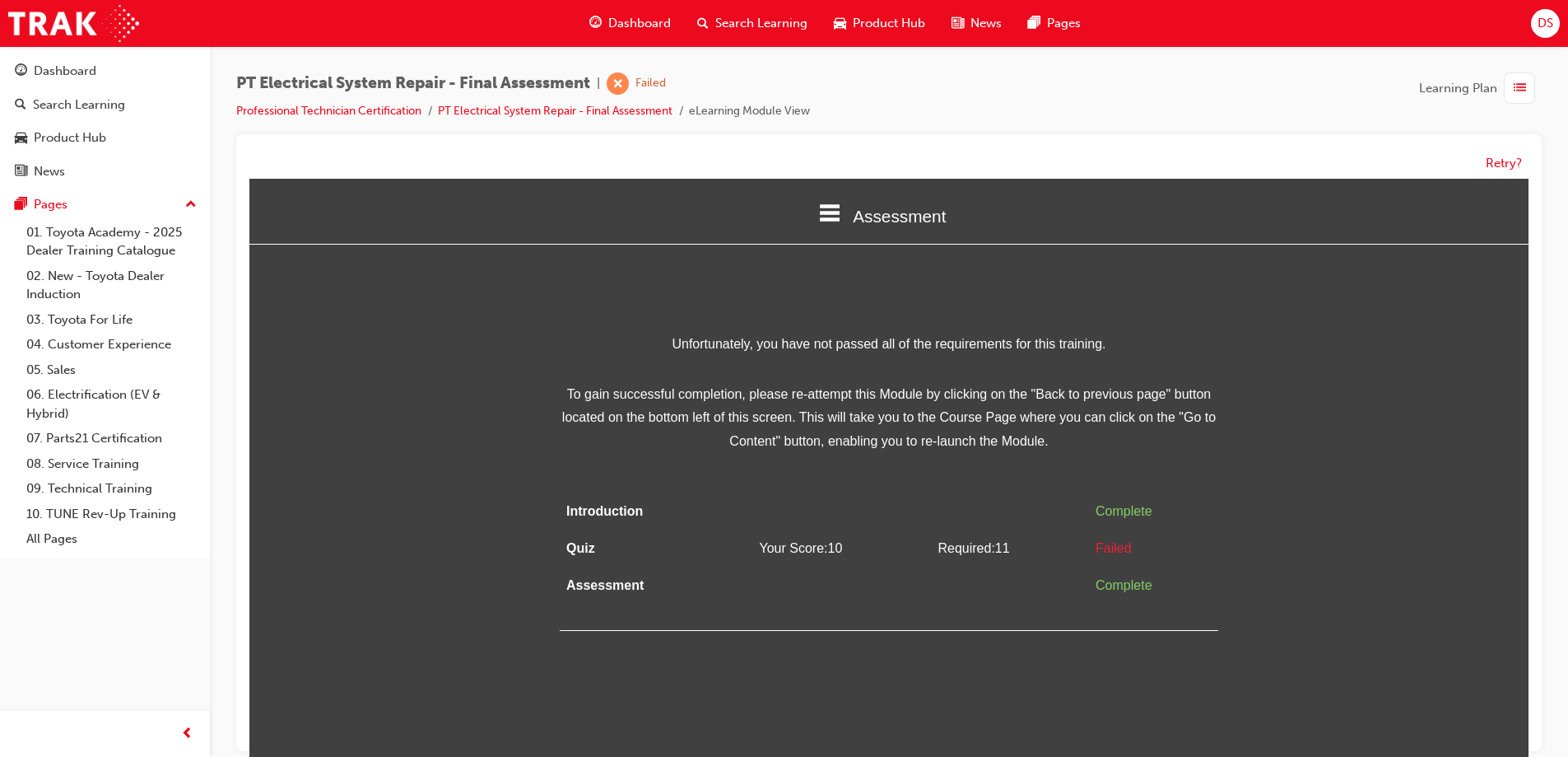
scroll to position [13, 0]
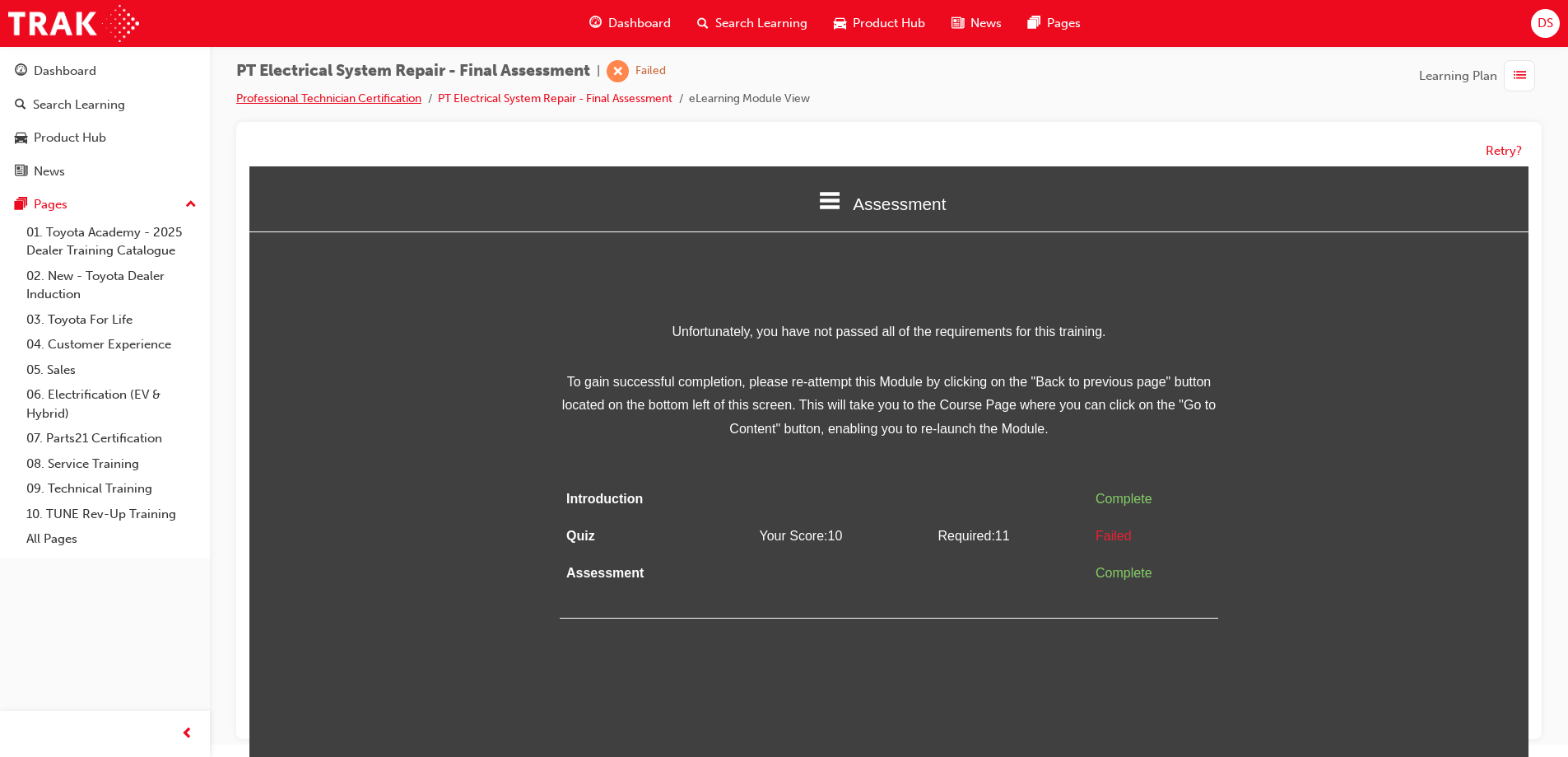
click at [325, 101] on link "Professional Technician Certification" at bounding box center [328, 98] width 185 height 14
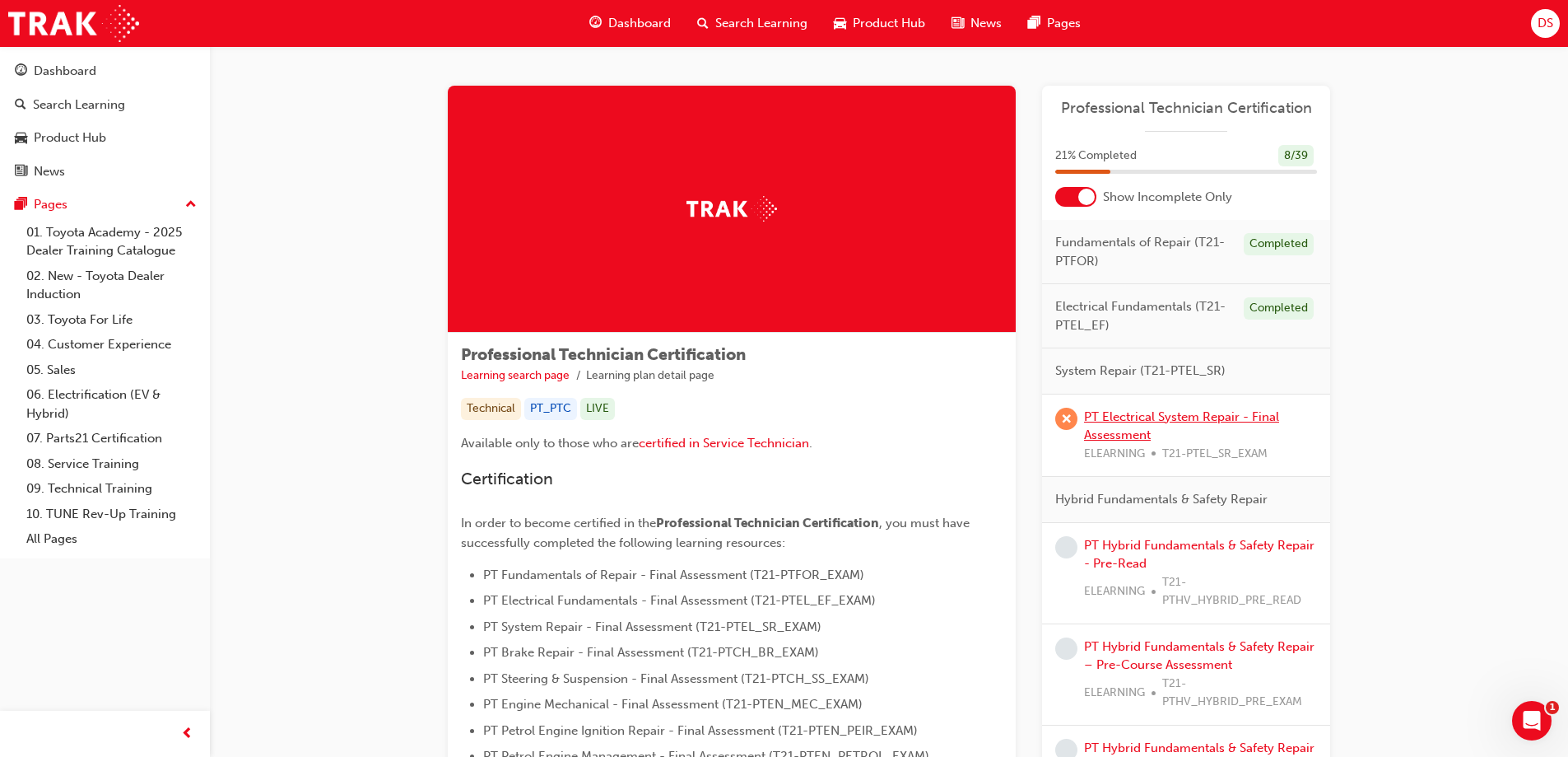
click at [1113, 414] on link "PT Electrical System Repair - Final Assessment" at bounding box center [1181, 426] width 195 height 33
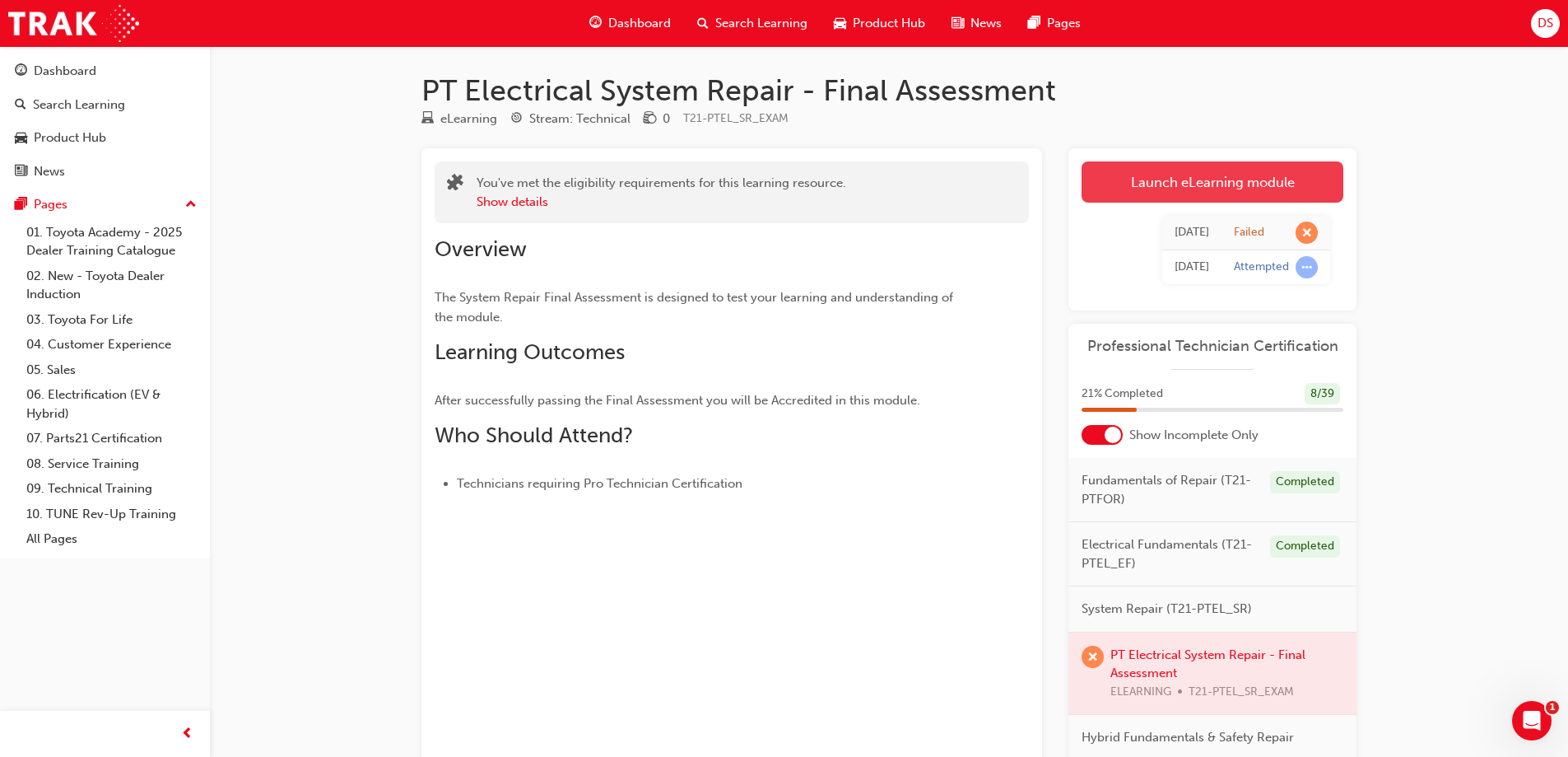
click at [1146, 195] on link "Launch eLearning module" at bounding box center [1212, 182] width 261 height 41
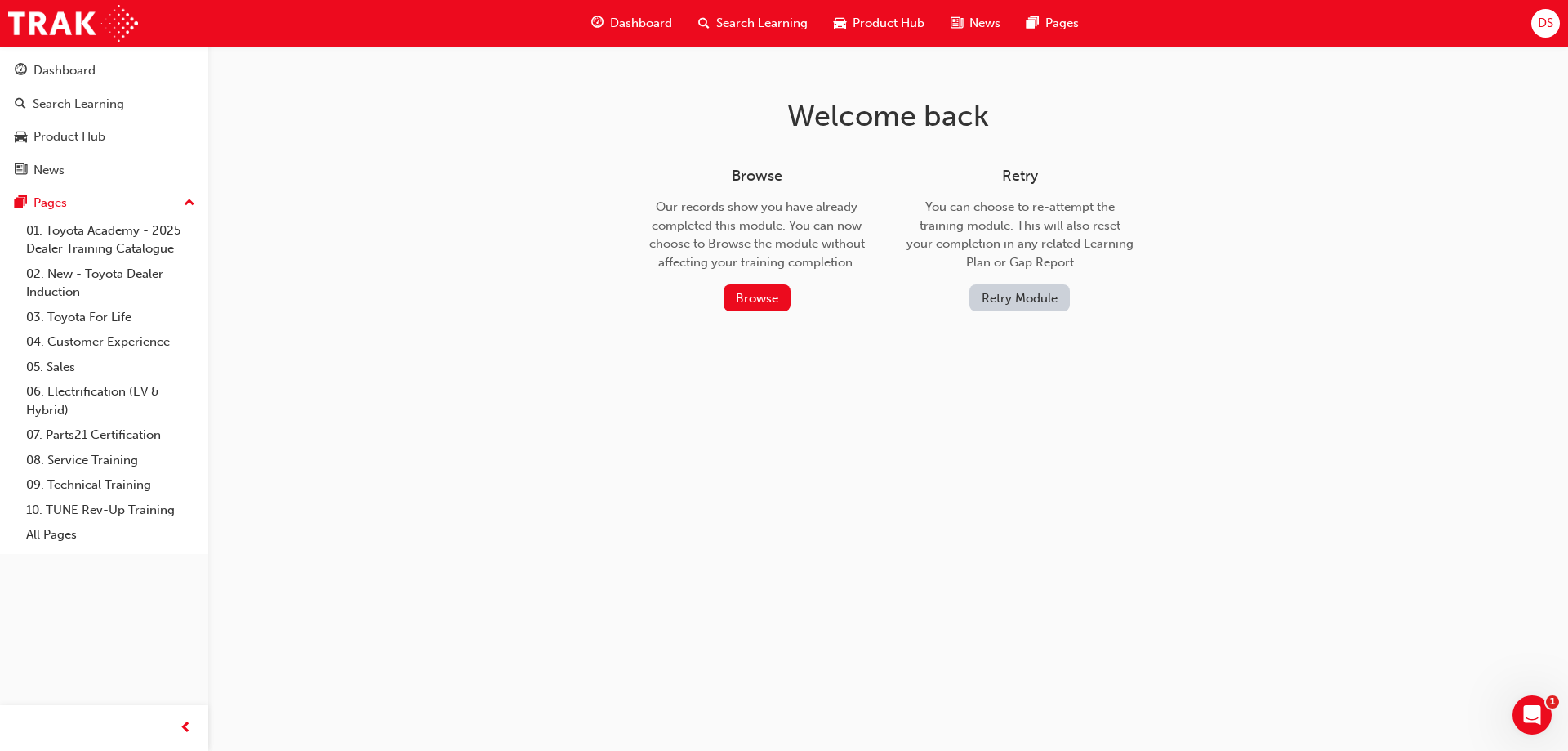
click at [989, 294] on button "Retry Module" at bounding box center [1018, 298] width 100 height 27
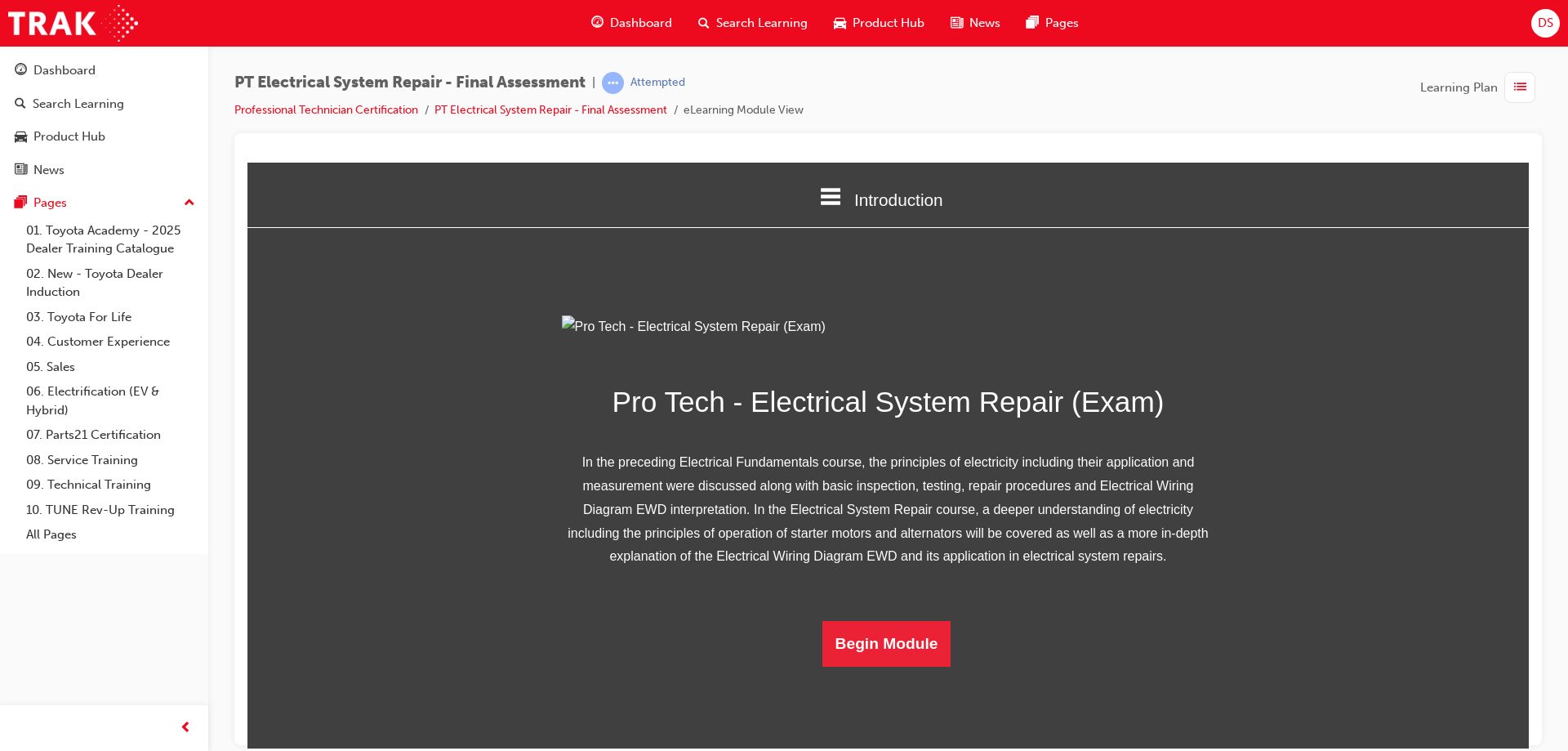
scroll to position [98, 0]
click at [892, 666] on button "Begin Module" at bounding box center [886, 642] width 129 height 46
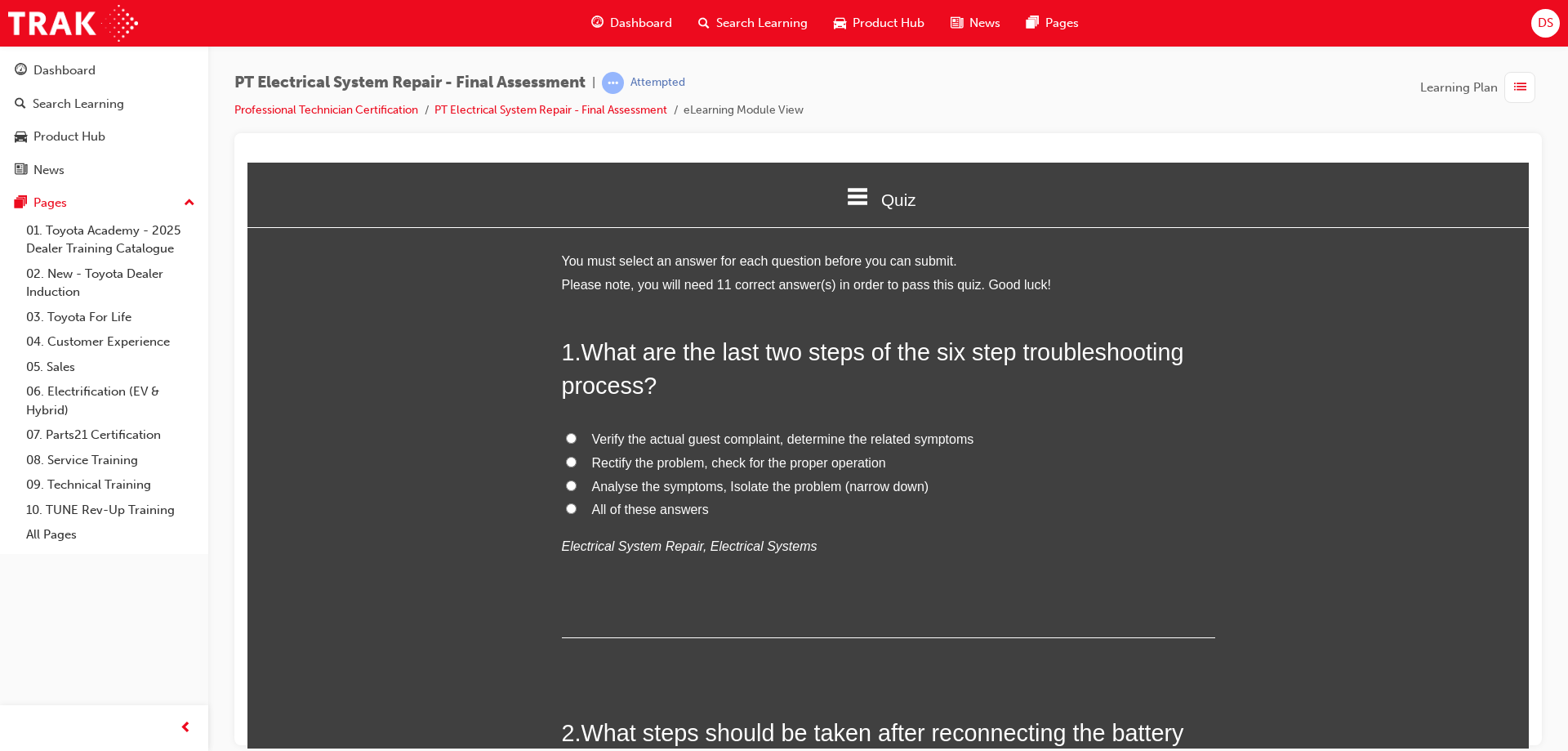
click at [616, 461] on span "Rectify the problem, check for the proper operation" at bounding box center [739, 461] width 294 height 14
click at [577, 461] on input "Rectify the problem, check for the proper operation" at bounding box center [571, 461] width 11 height 11
radio input "true"
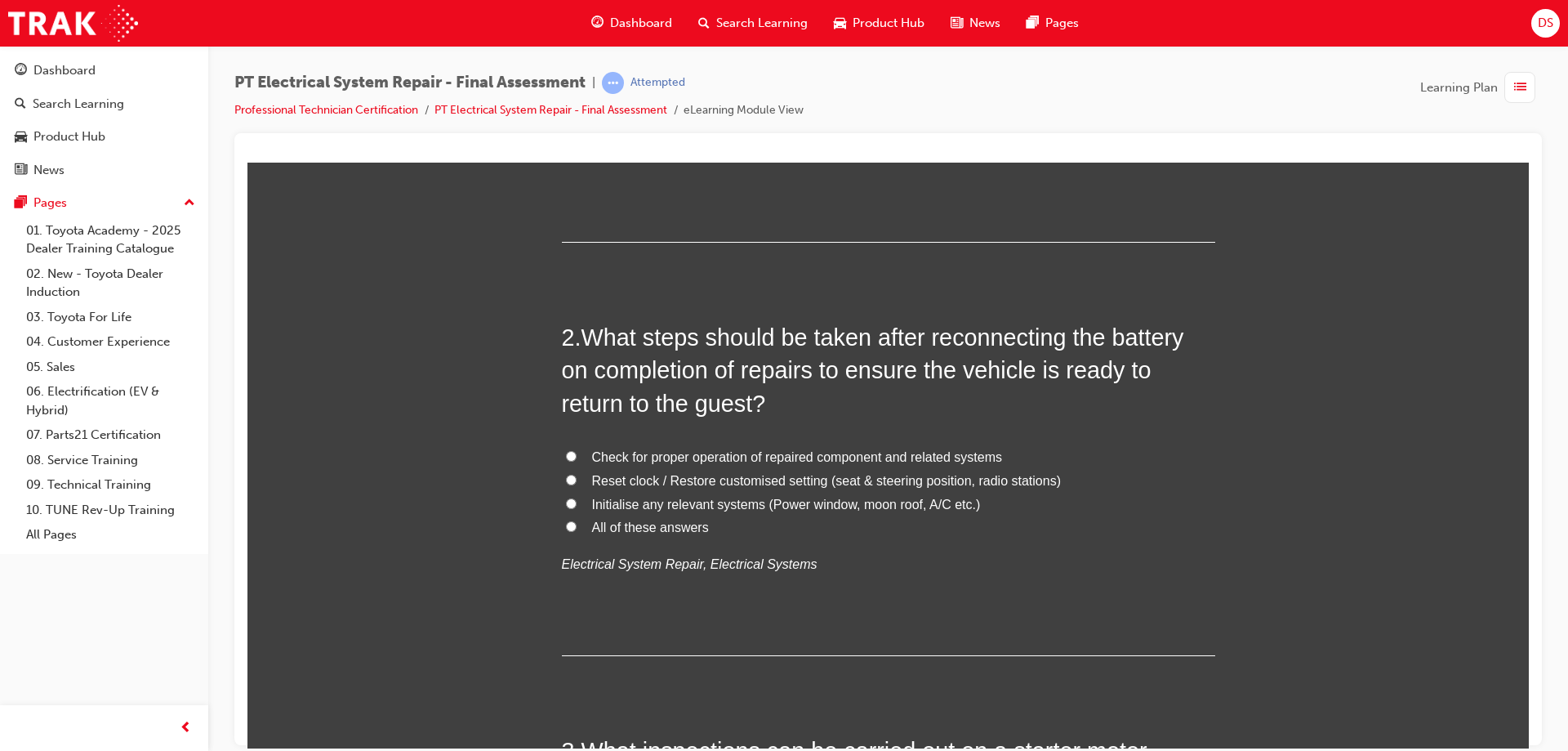
scroll to position [408, 0]
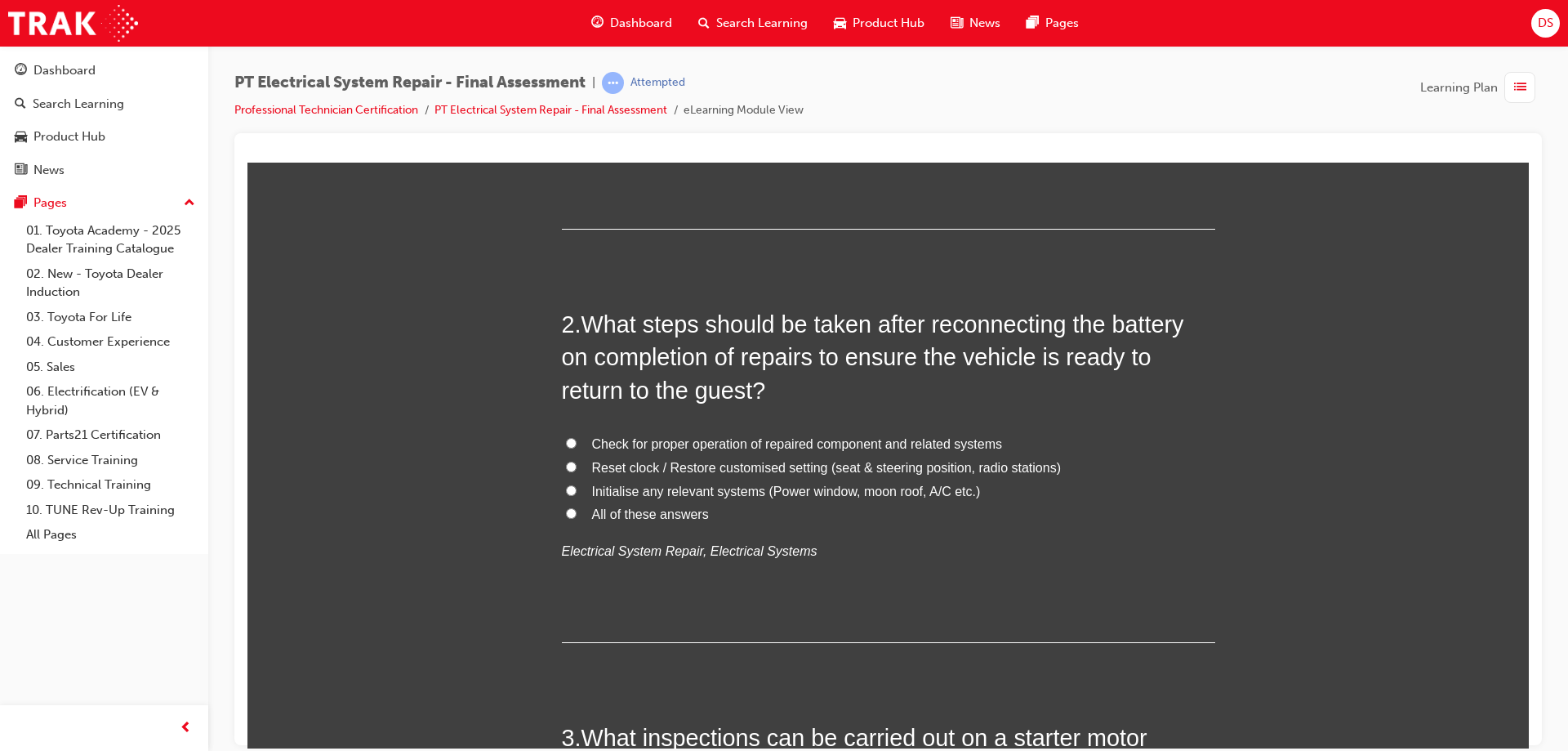
click at [569, 511] on input "All of these answers" at bounding box center [571, 512] width 11 height 11
radio input "true"
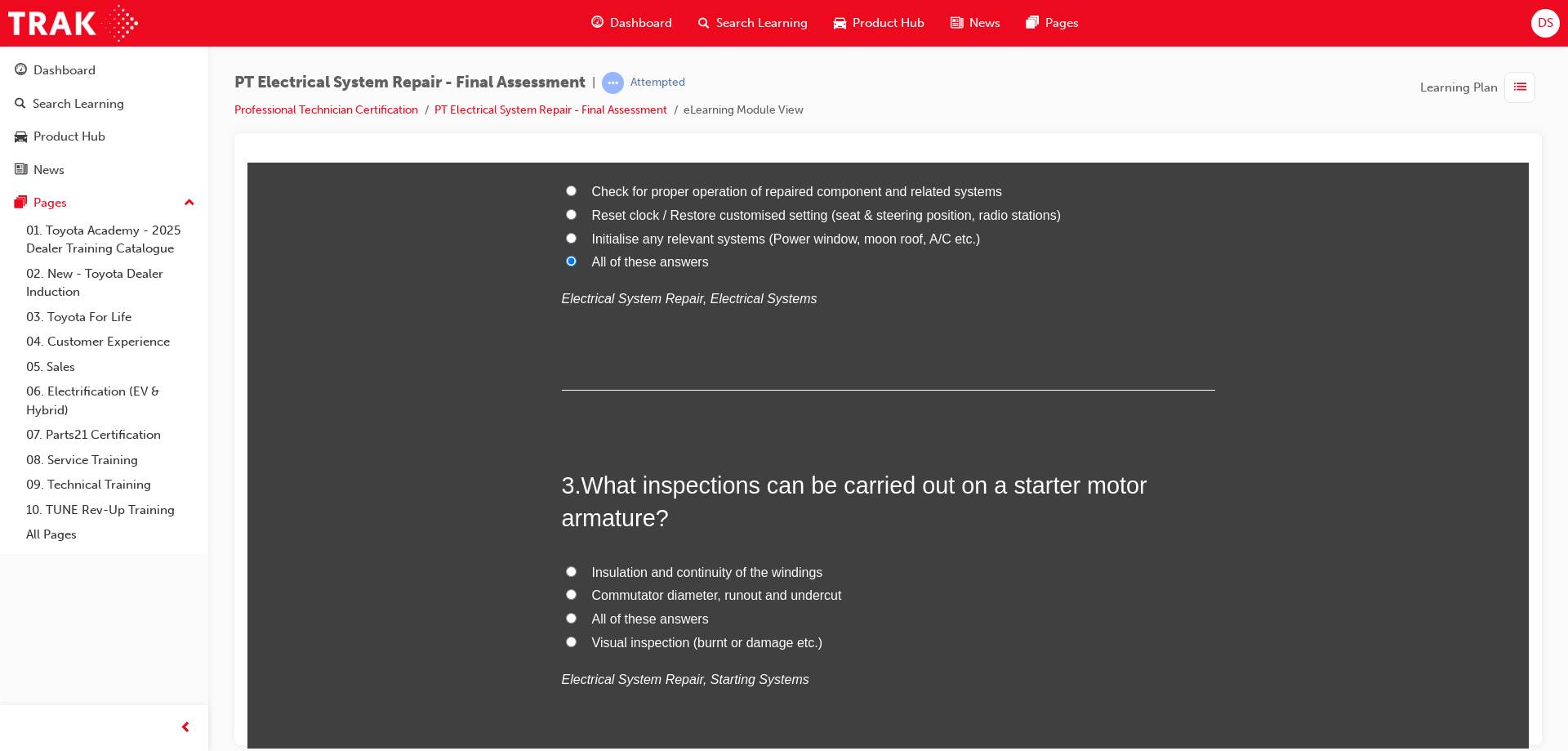
scroll to position [735, 0]
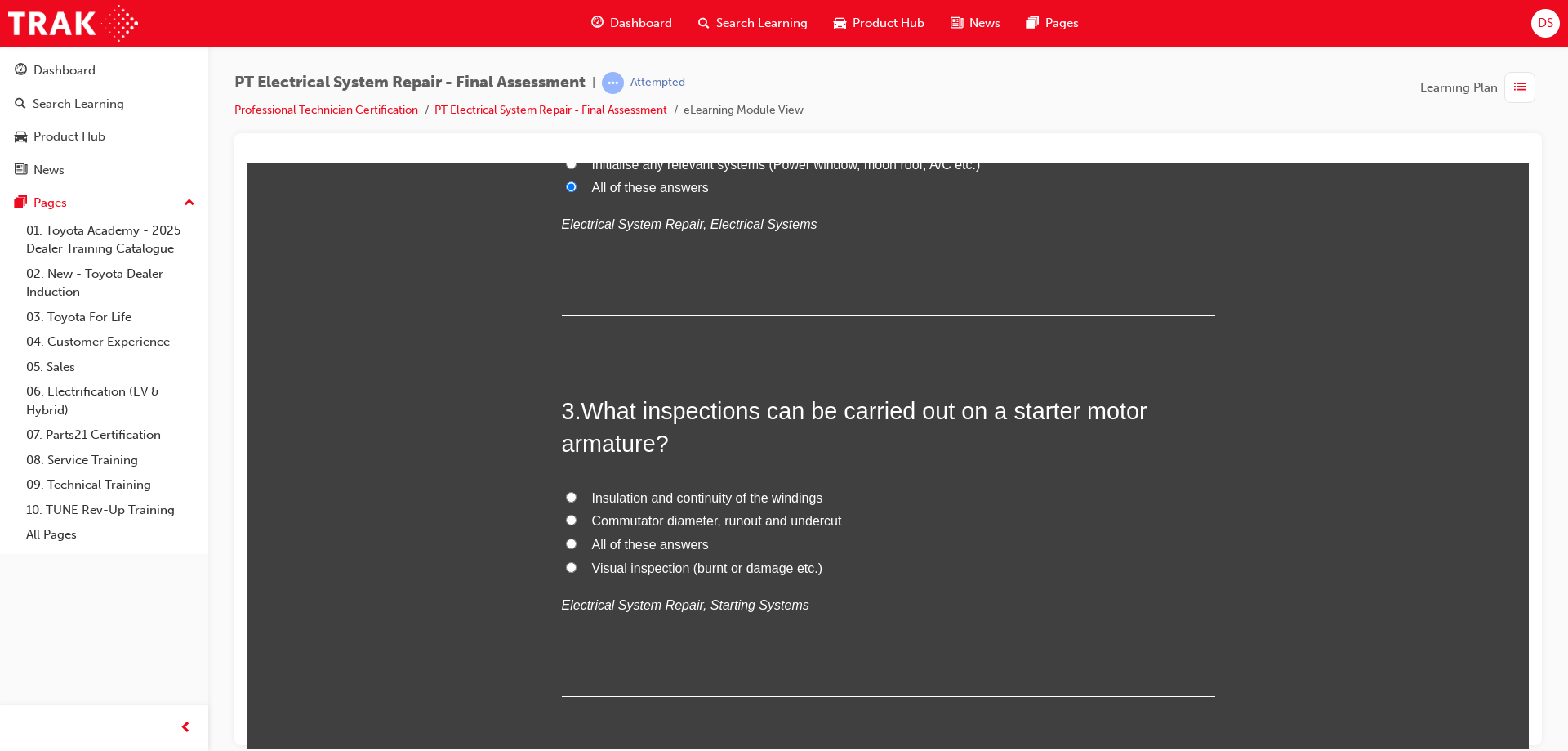
click at [567, 544] on input "All of these answers" at bounding box center [571, 542] width 11 height 11
radio input "true"
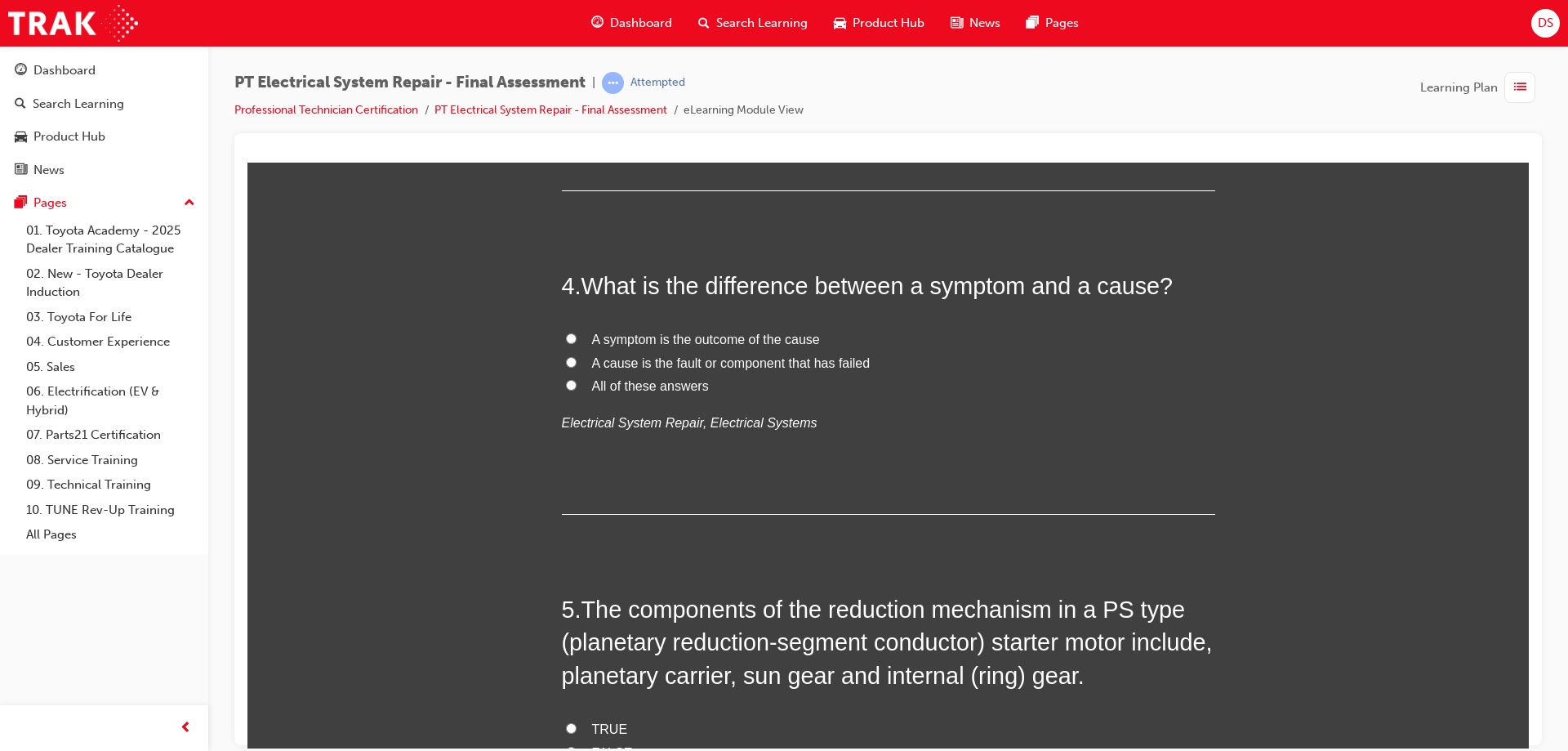
scroll to position [1225, 0]
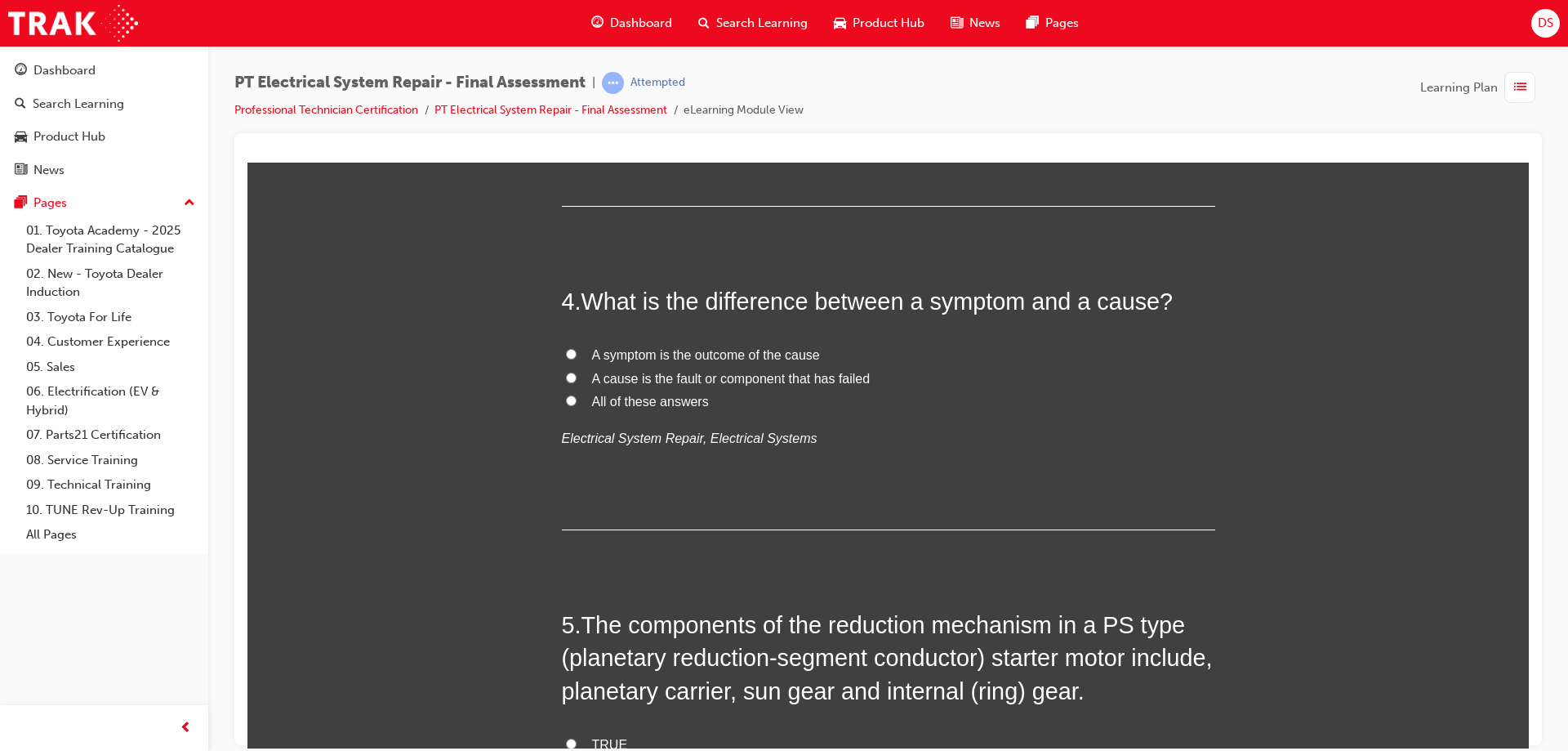
click at [628, 393] on span "All of these answers" at bounding box center [651, 400] width 117 height 14
click at [577, 394] on input "All of these answers" at bounding box center [571, 399] width 11 height 11
radio input "true"
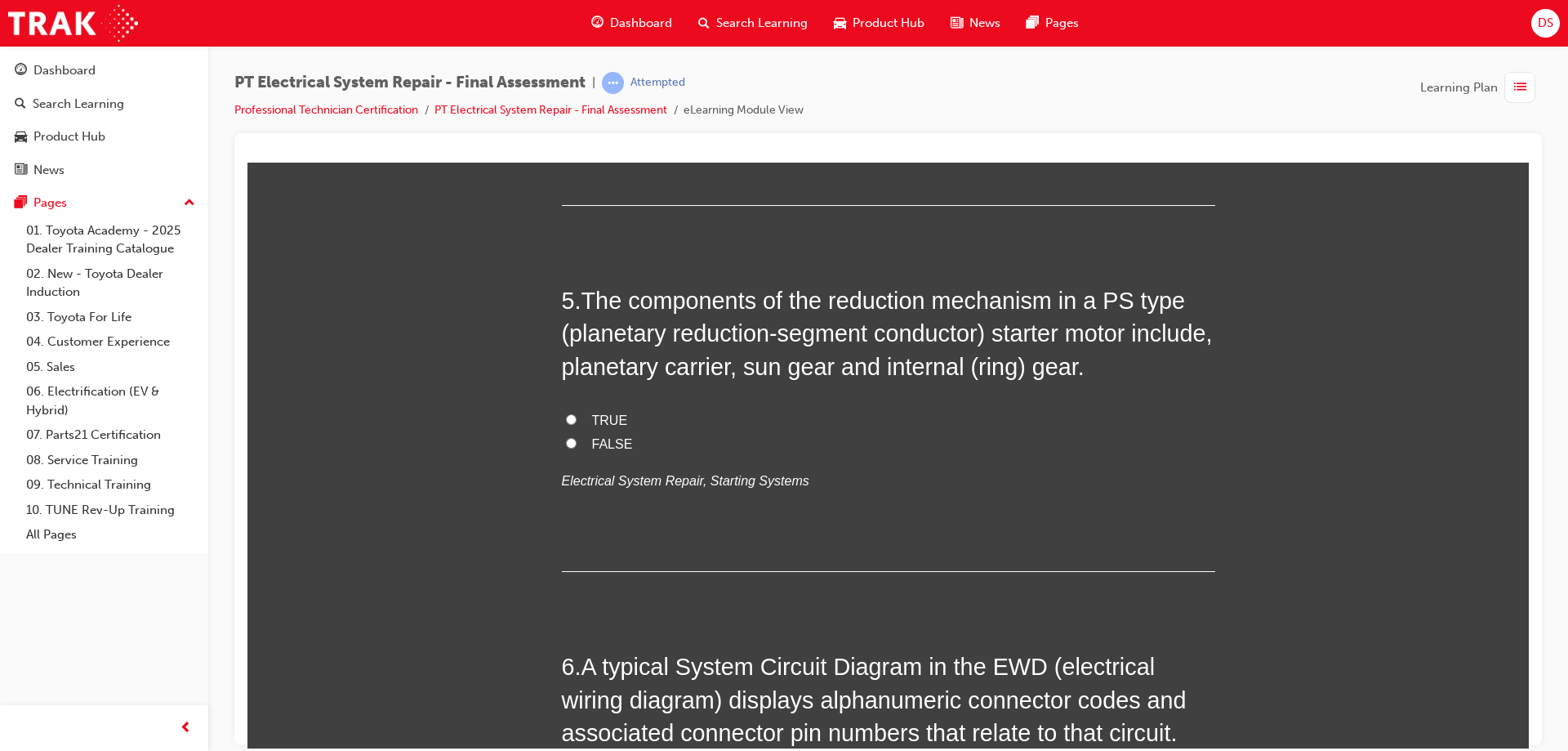
scroll to position [1553, 0]
click at [566, 414] on input "TRUE" at bounding box center [571, 416] width 11 height 11
radio input "true"
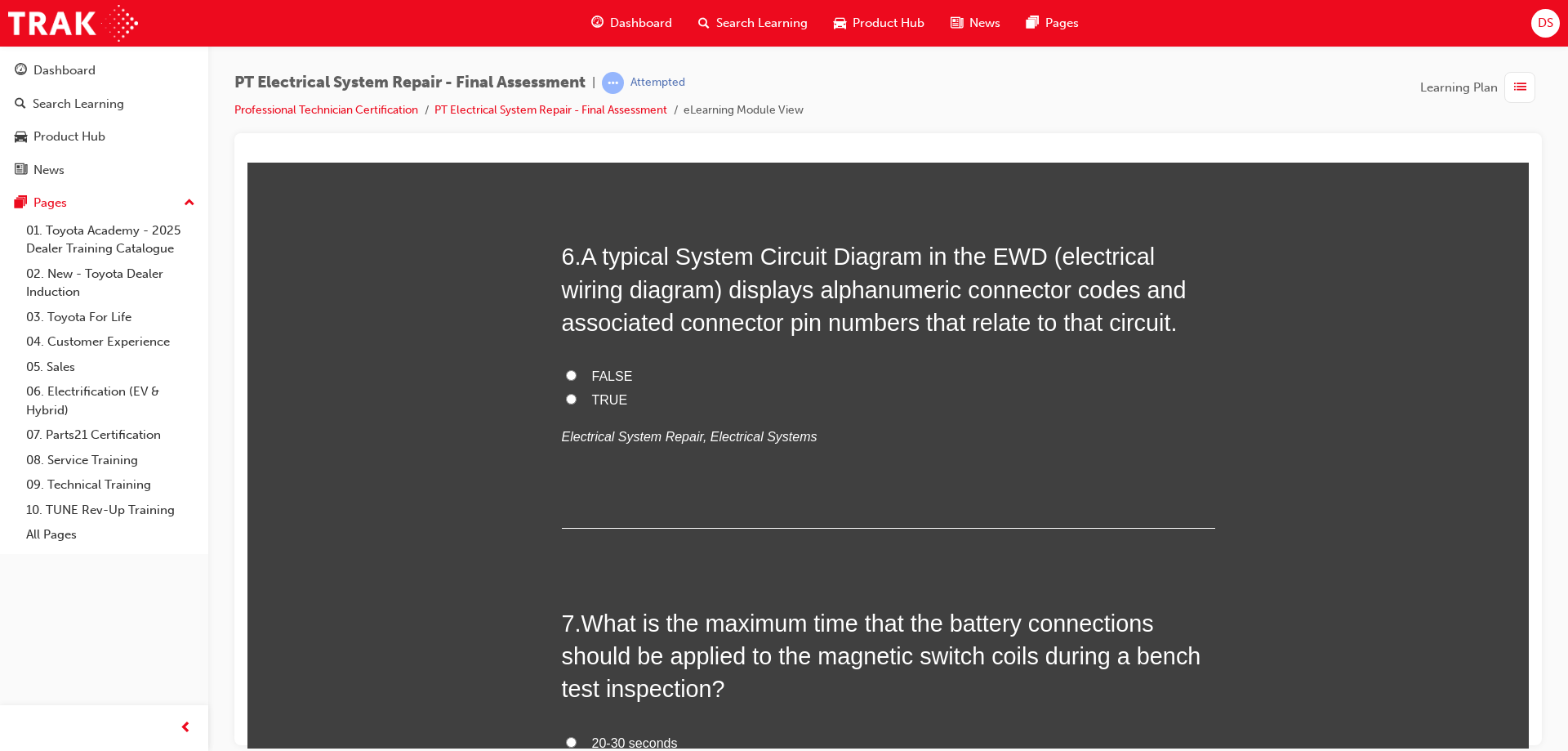
scroll to position [1961, 0]
click at [566, 401] on input "TRUE" at bounding box center [571, 397] width 11 height 11
radio input "true"
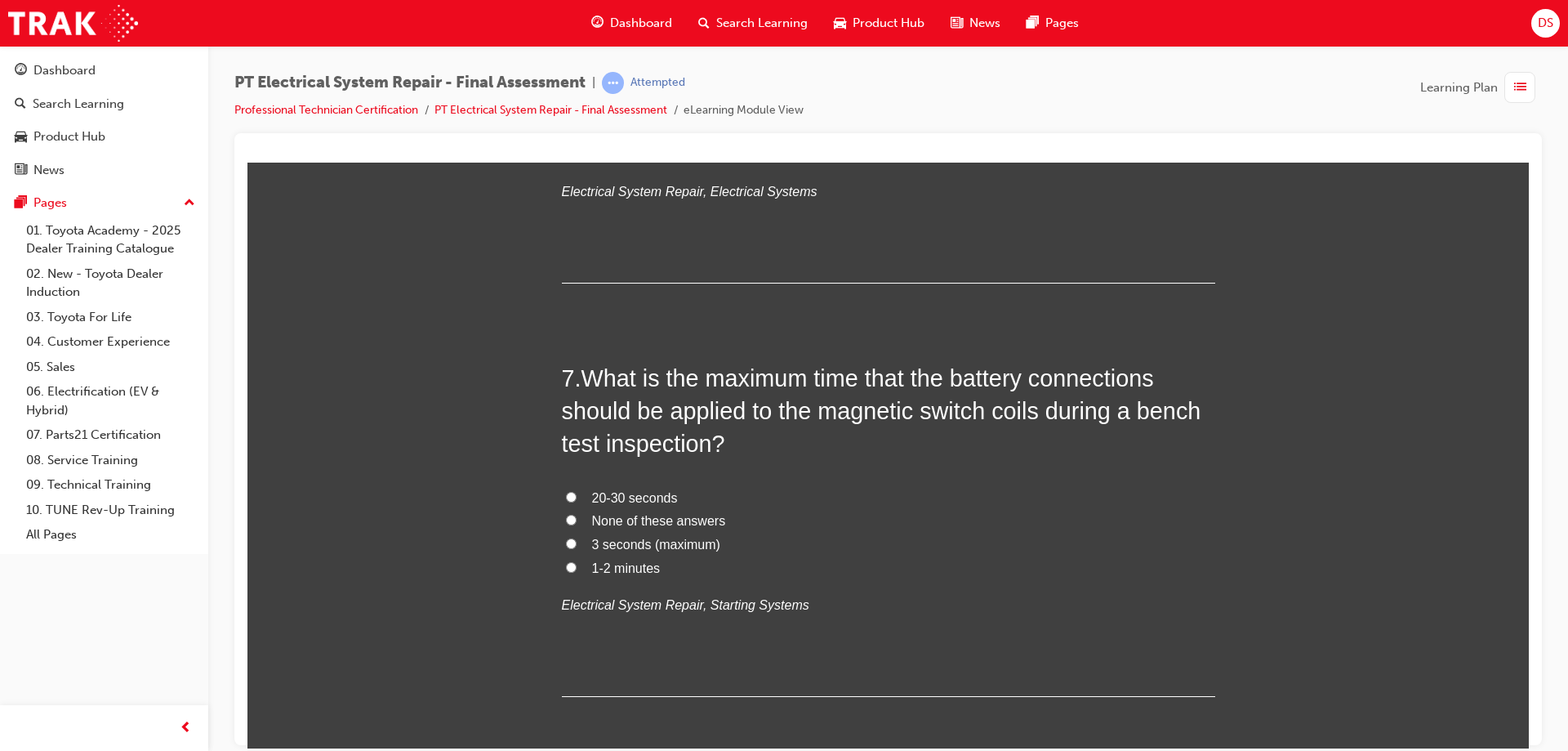
scroll to position [2206, 0]
click at [566, 538] on input "3 seconds (maximum)" at bounding box center [571, 541] width 11 height 11
radio input "true"
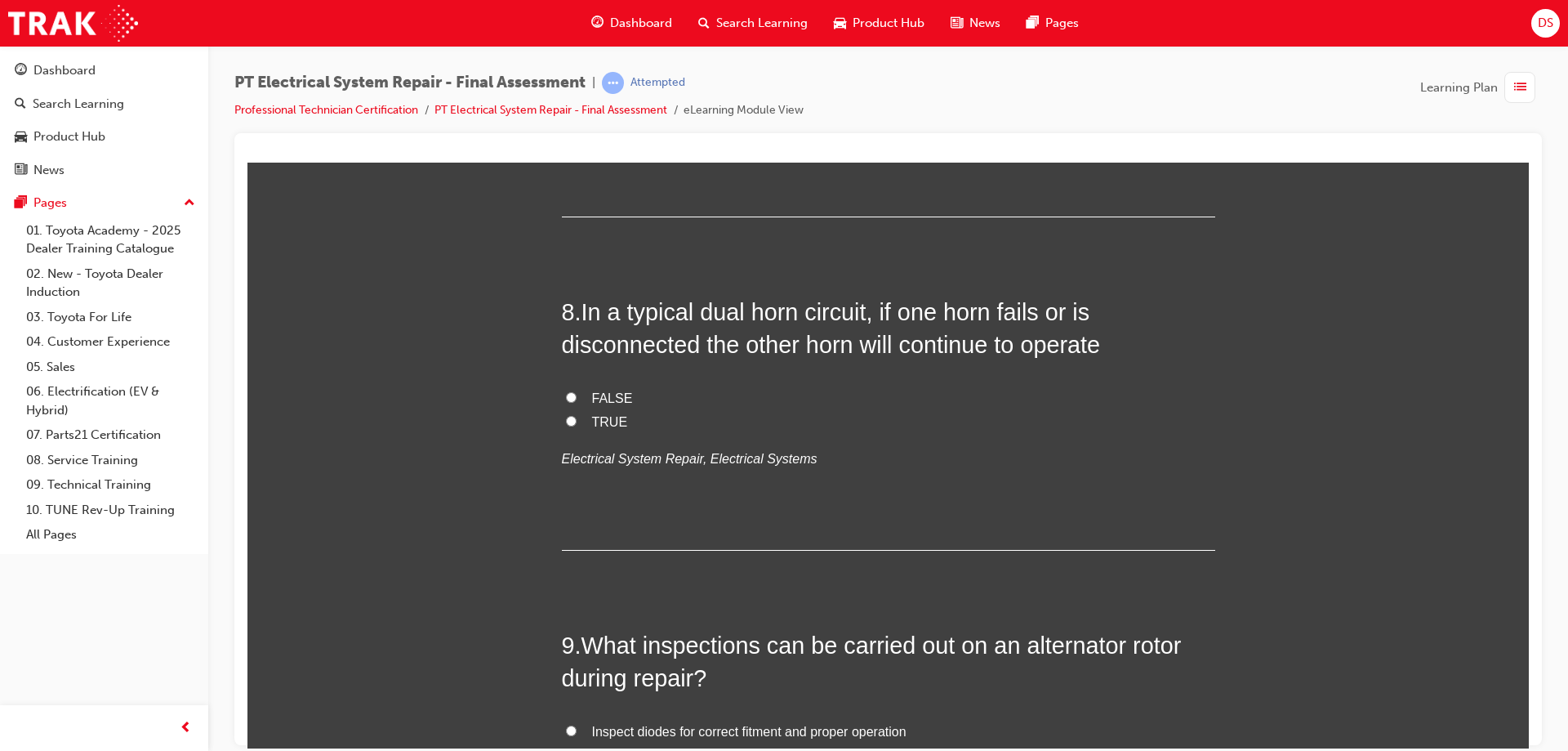
scroll to position [2696, 0]
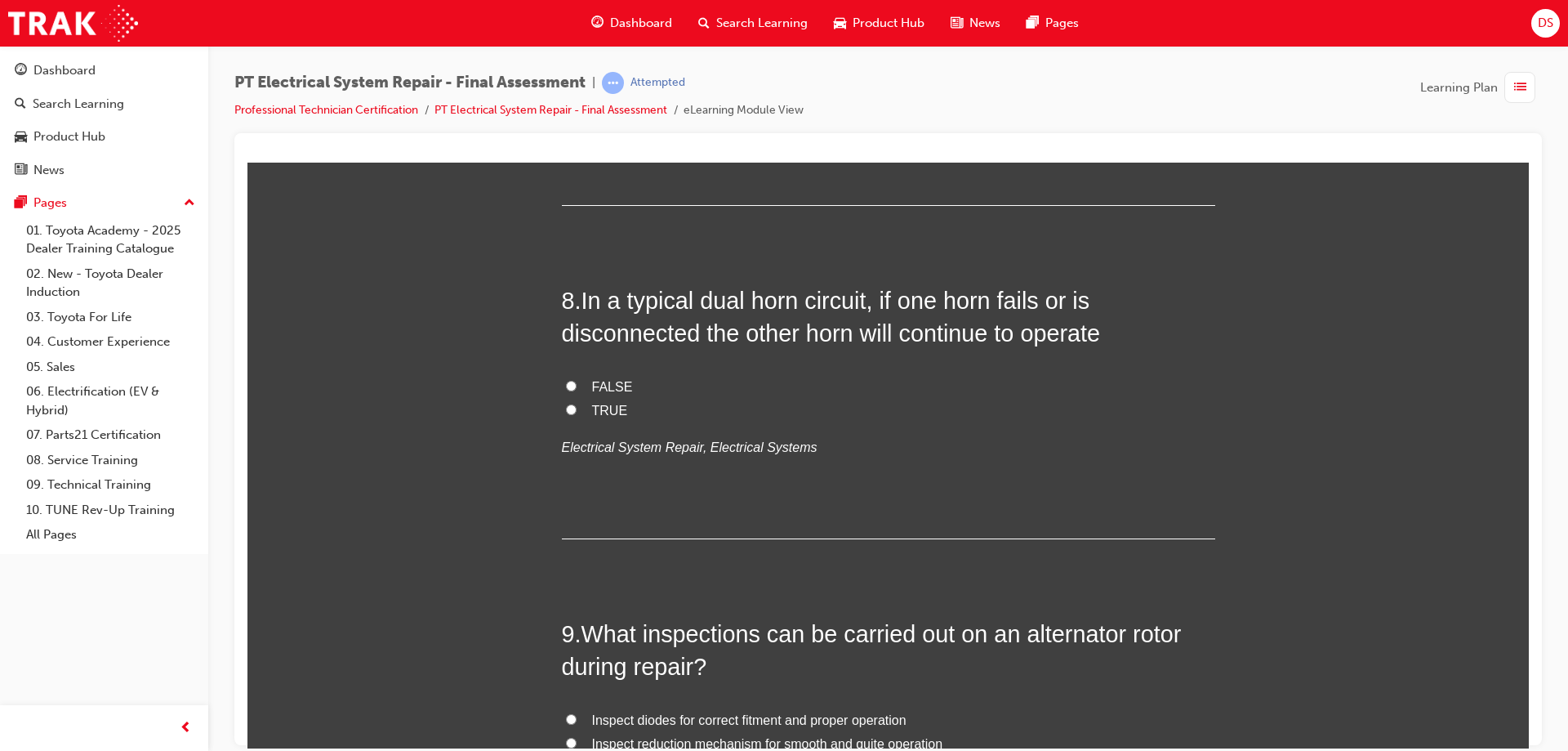
click at [566, 385] on input "FALSE" at bounding box center [571, 385] width 11 height 11
radio input "true"
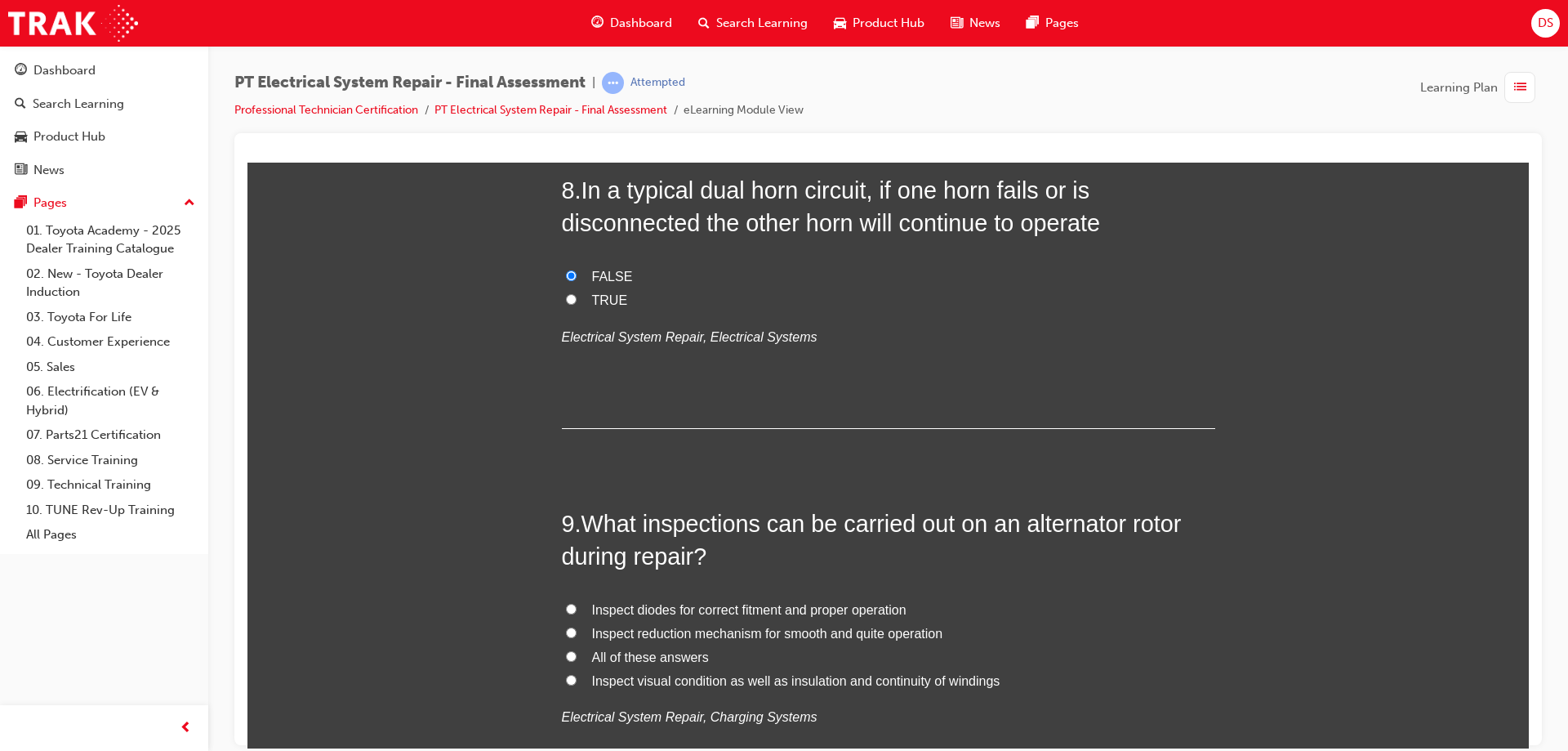
scroll to position [2778, 0]
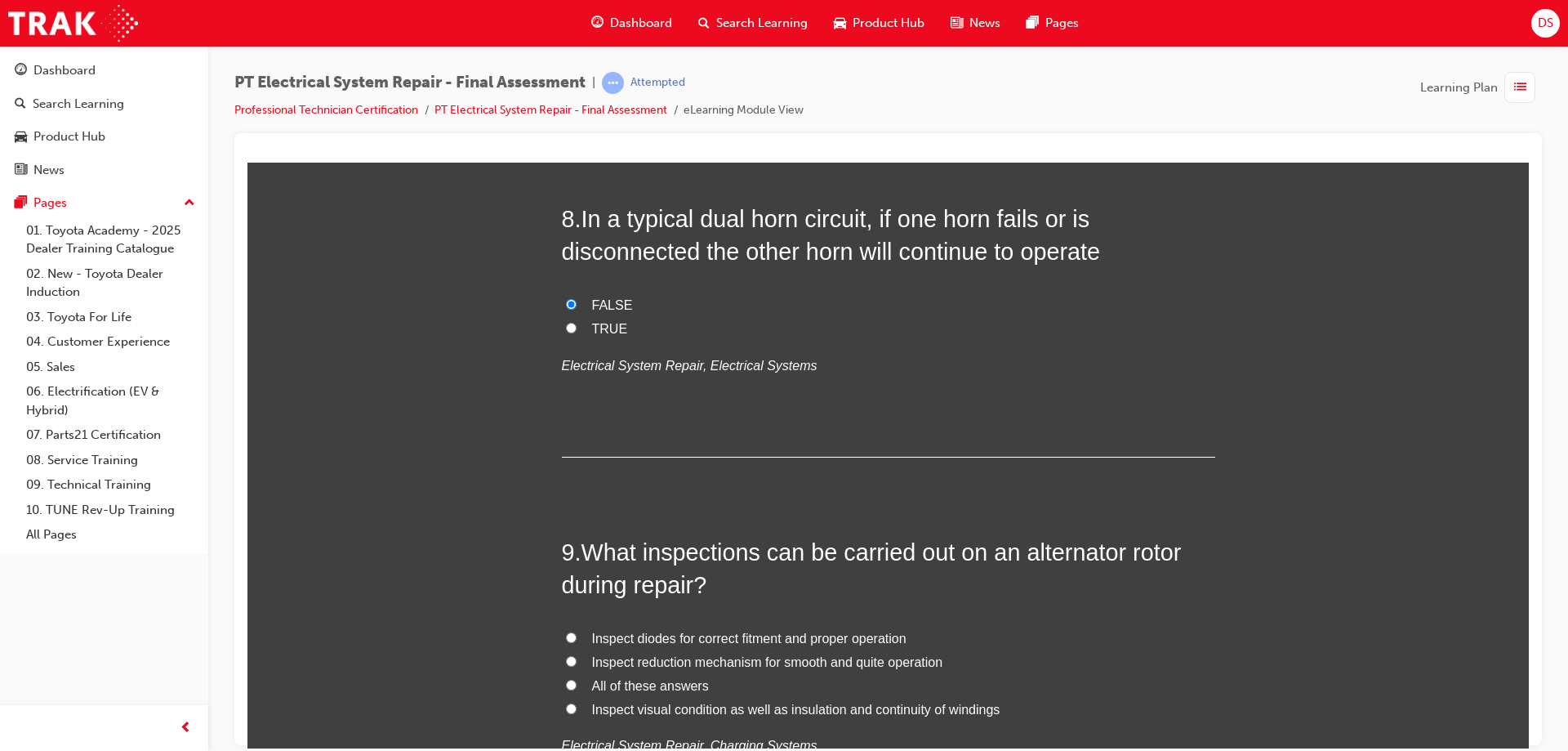
click at [566, 324] on input "TRUE" at bounding box center [571, 326] width 11 height 11
radio input "true"
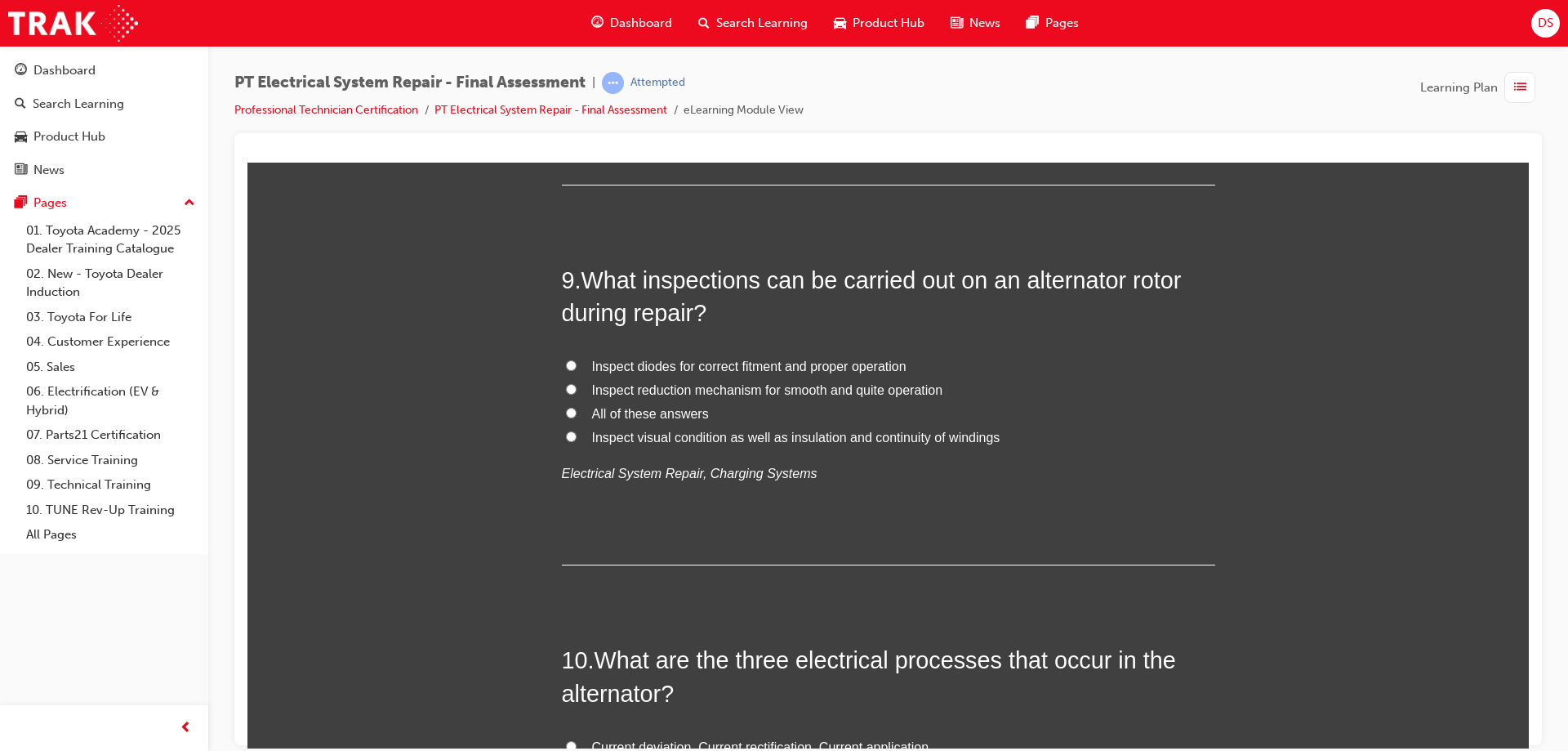
scroll to position [3105, 0]
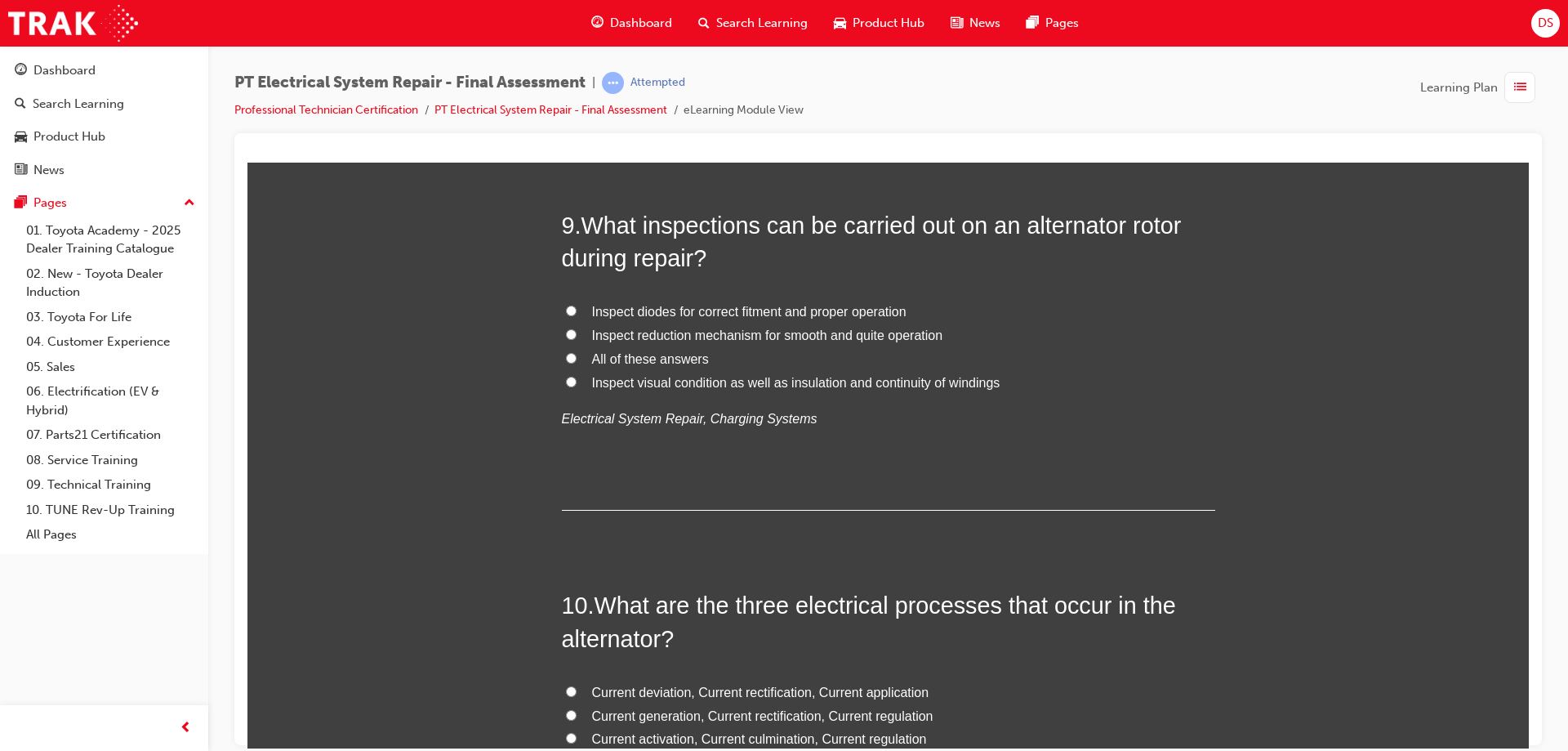
click at [567, 357] on input "All of these answers" at bounding box center [571, 357] width 11 height 11
radio input "true"
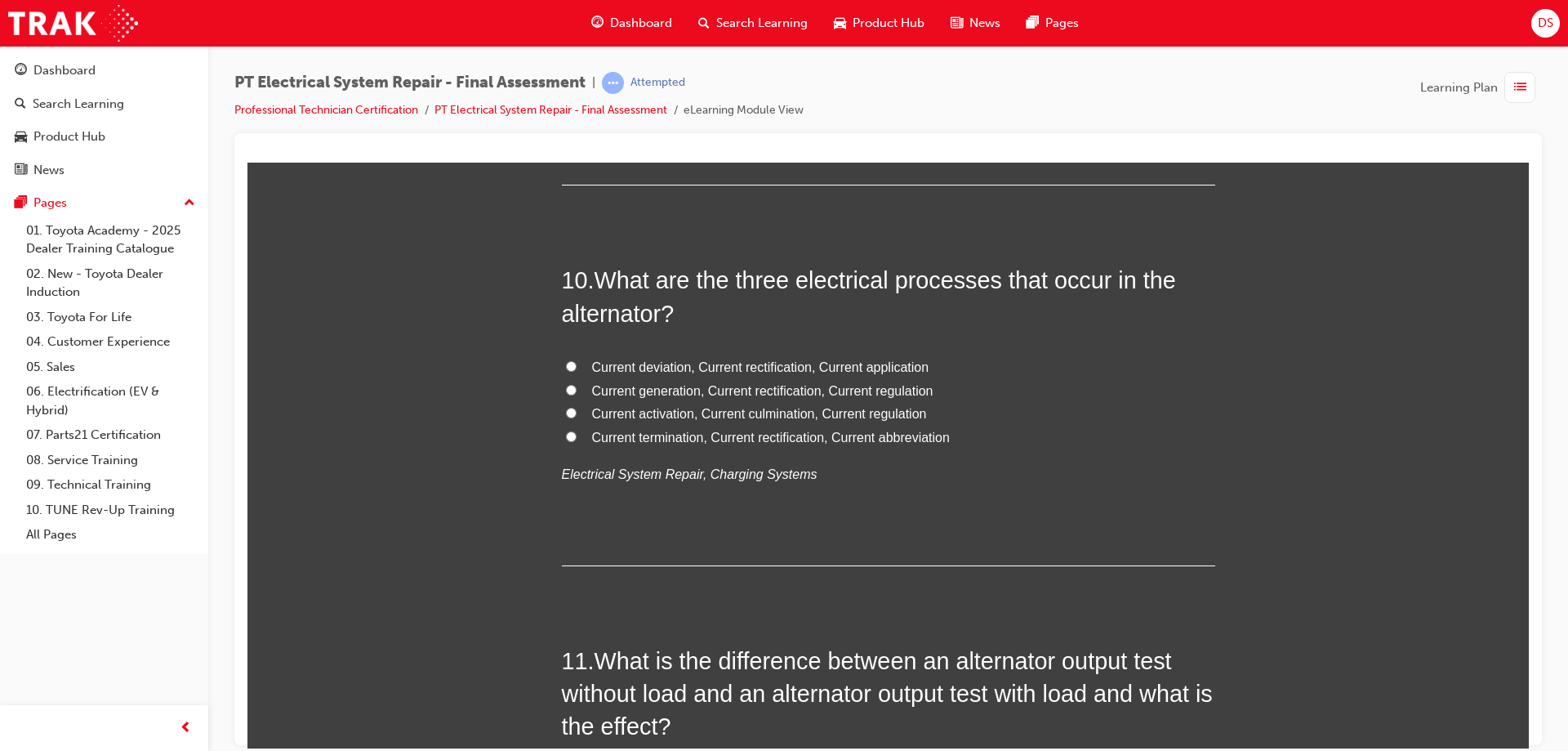
scroll to position [3431, 0]
click at [567, 388] on input "Current generation, Current rectification, Current regulation" at bounding box center [571, 388] width 11 height 11
radio input "true"
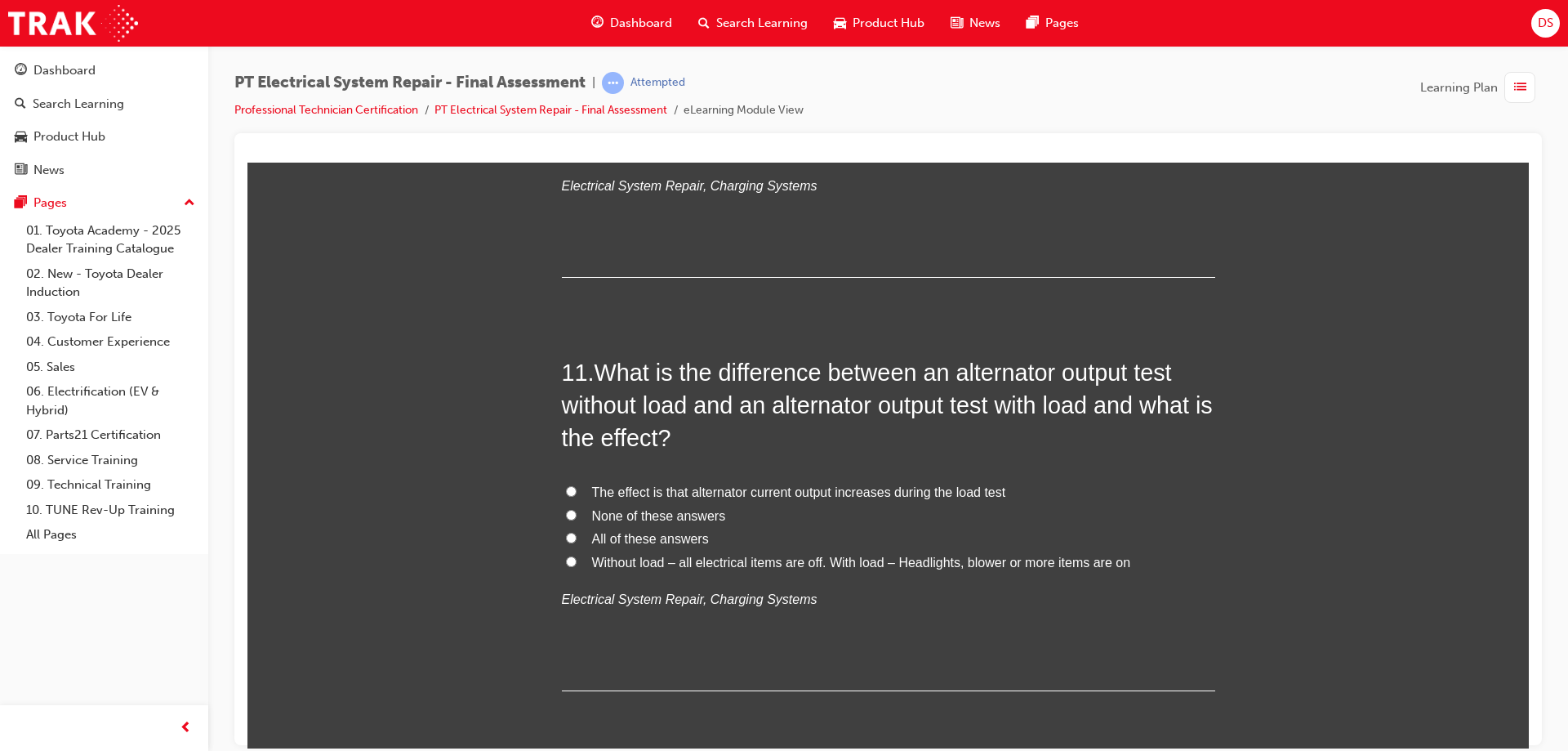
scroll to position [3758, 0]
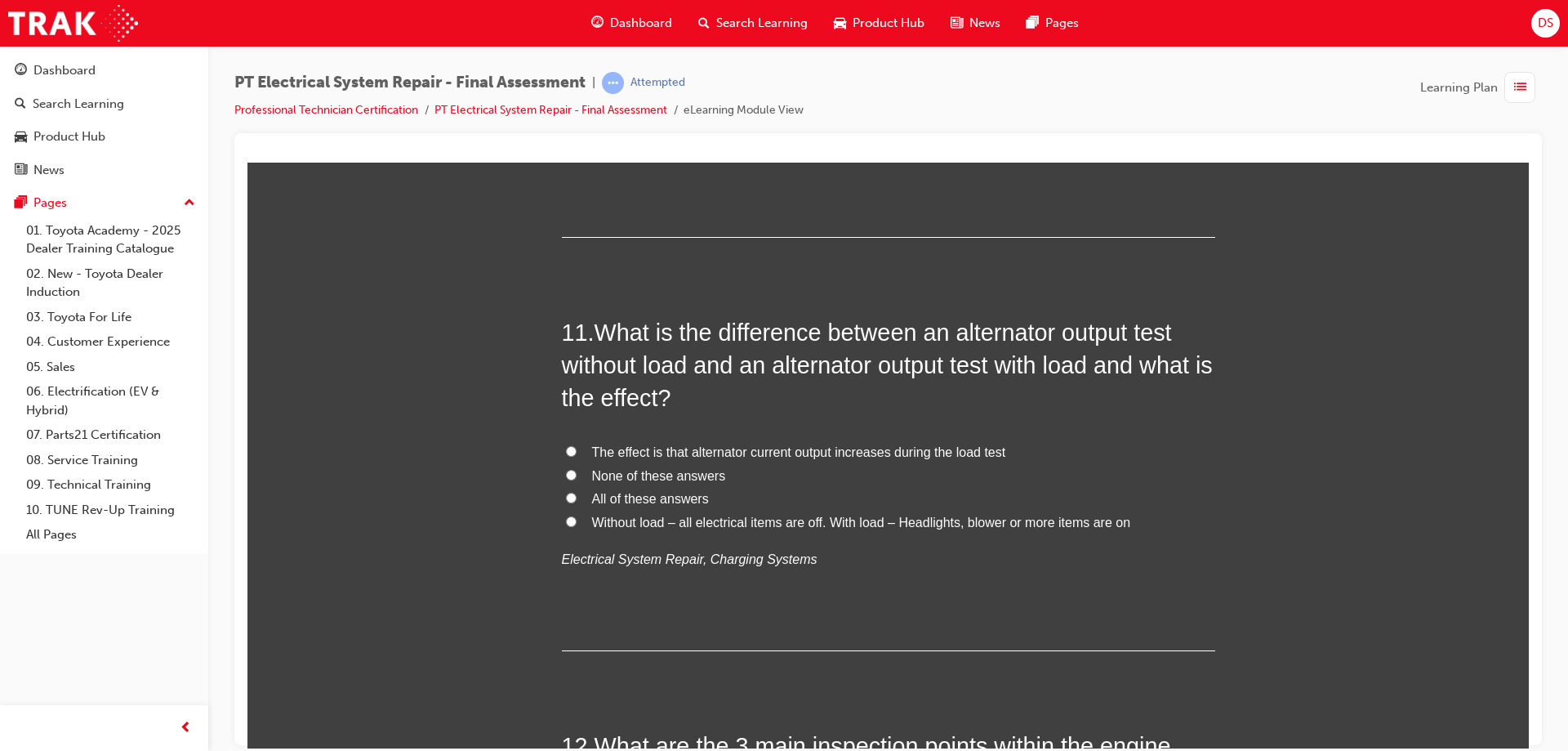
click at [566, 445] on input "The effect is that alternator current output increases during the load test" at bounding box center [571, 450] width 11 height 11
radio input "true"
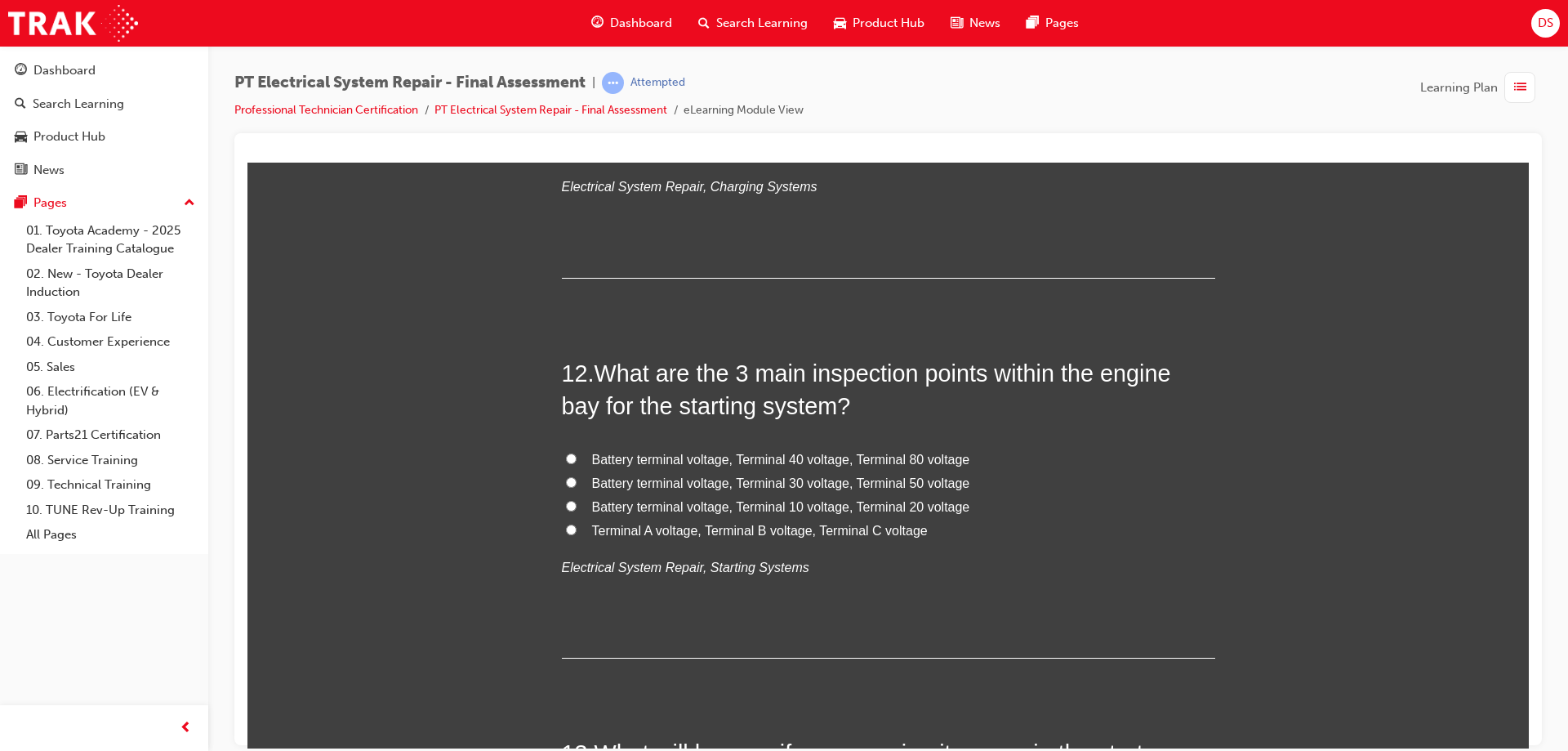
scroll to position [4167, 0]
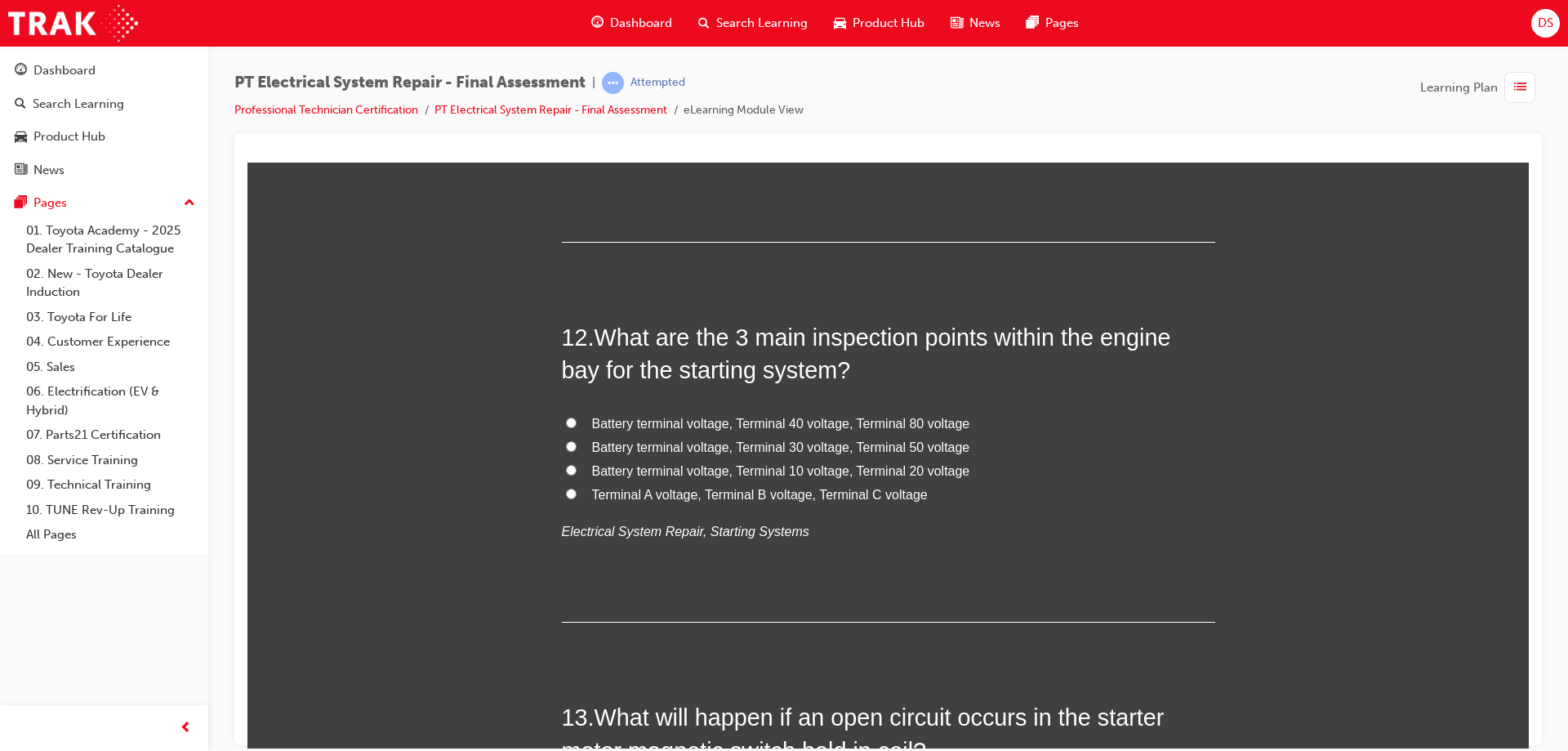
click at [566, 441] on input "Battery terminal voltage, Terminal 30 voltage, Terminal 50 voltage" at bounding box center [571, 445] width 11 height 11
radio input "true"
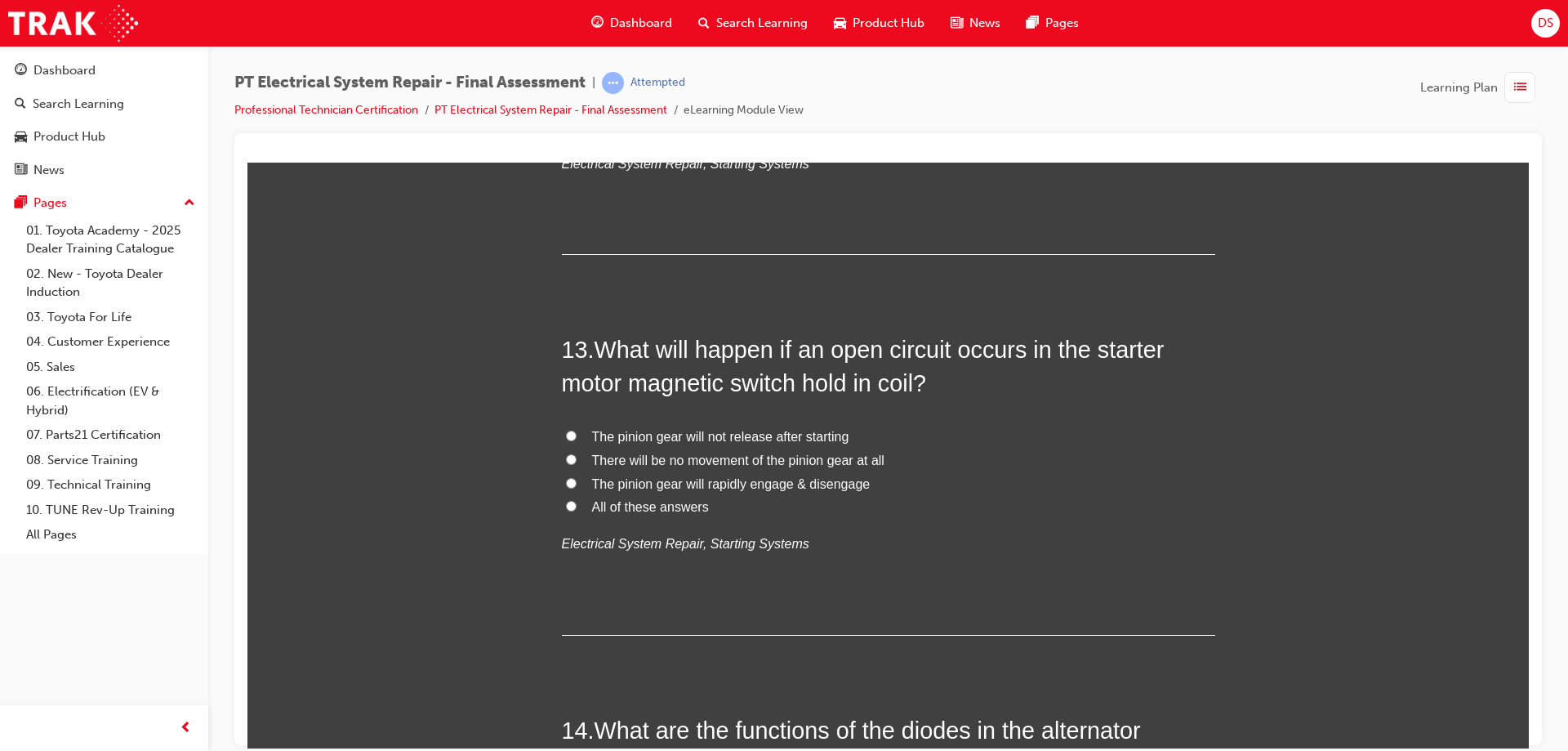
scroll to position [4575, 0]
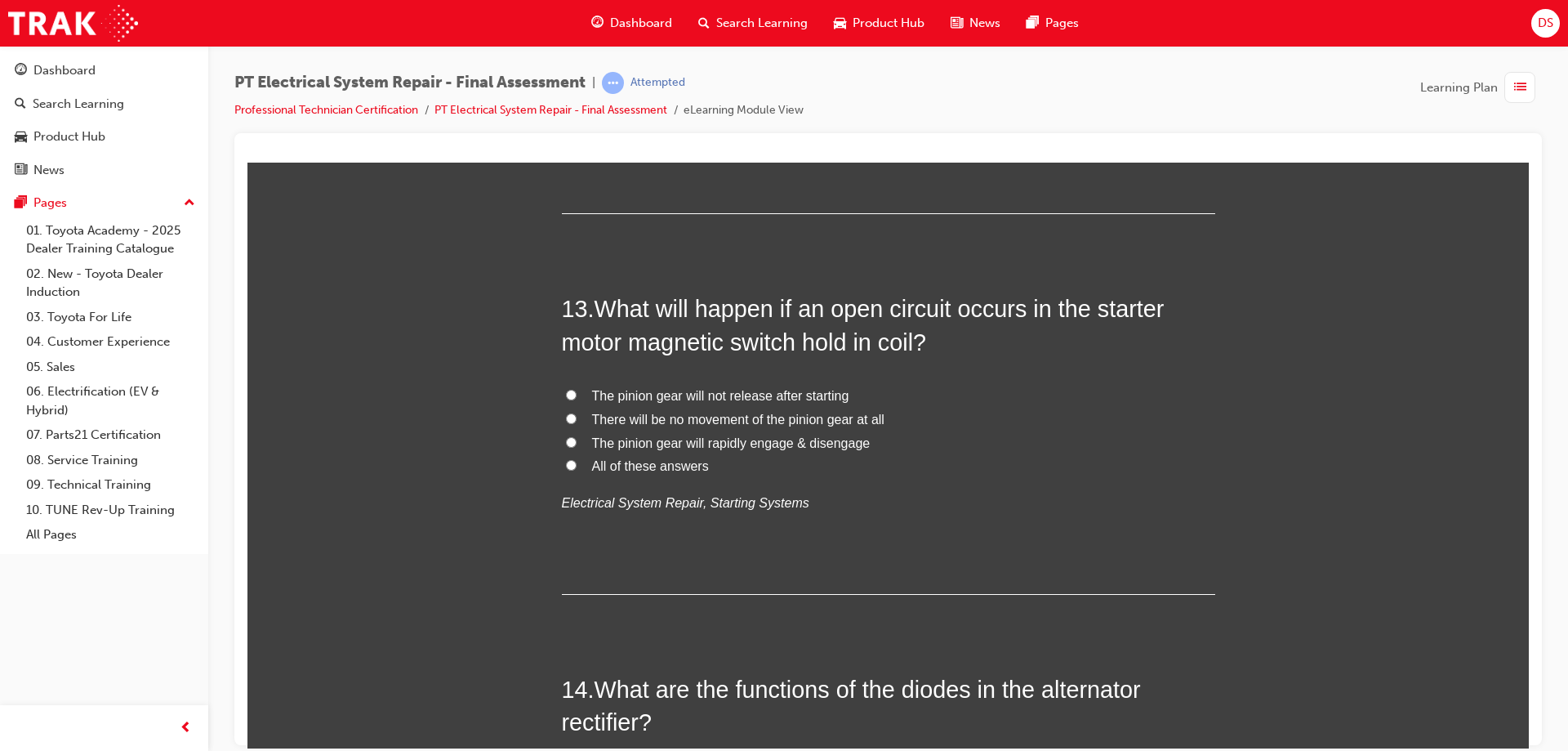
click at [567, 394] on input "The pinion gear will not release after starting" at bounding box center [571, 393] width 11 height 11
radio input "true"
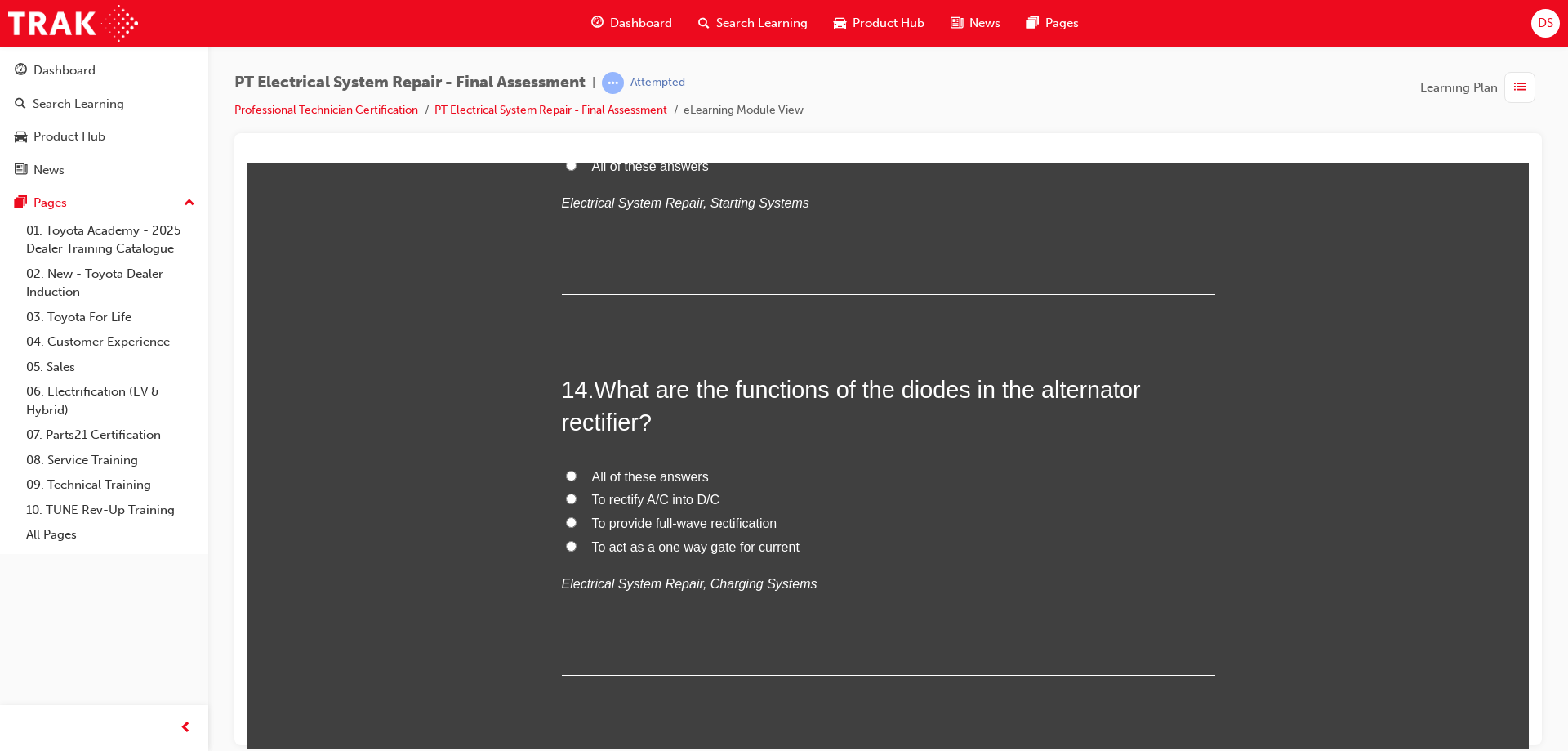
scroll to position [4926, 0]
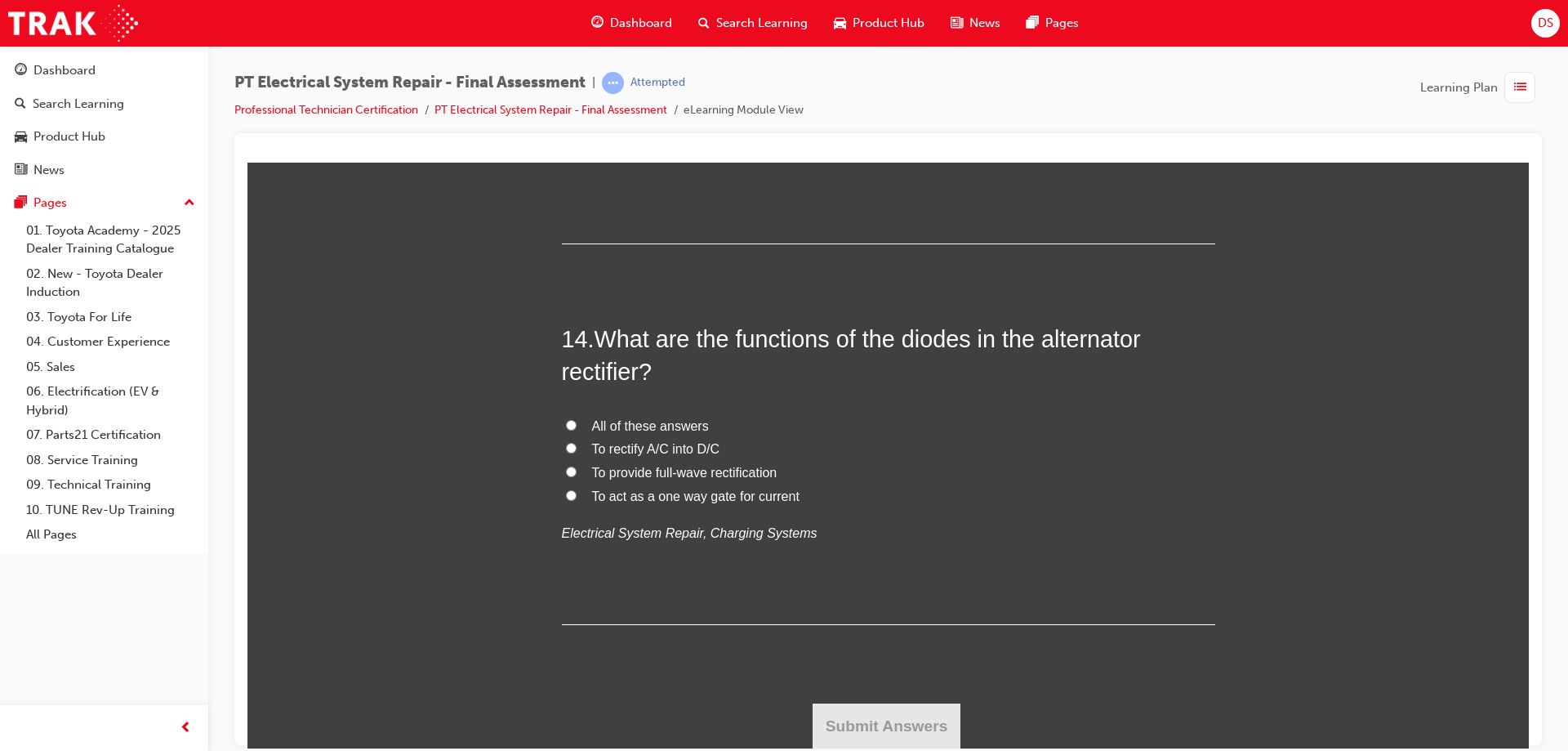
click at [568, 414] on label "All of these answers" at bounding box center [888, 426] width 653 height 23
click at [568, 419] on input "All of these answers" at bounding box center [571, 424] width 11 height 11
radio input "true"
drag, startPoint x: 809, startPoint y: 701, endPoint x: 818, endPoint y: 709, distance: 12.0
click at [814, 705] on button "Submit Answers" at bounding box center [886, 725] width 149 height 46
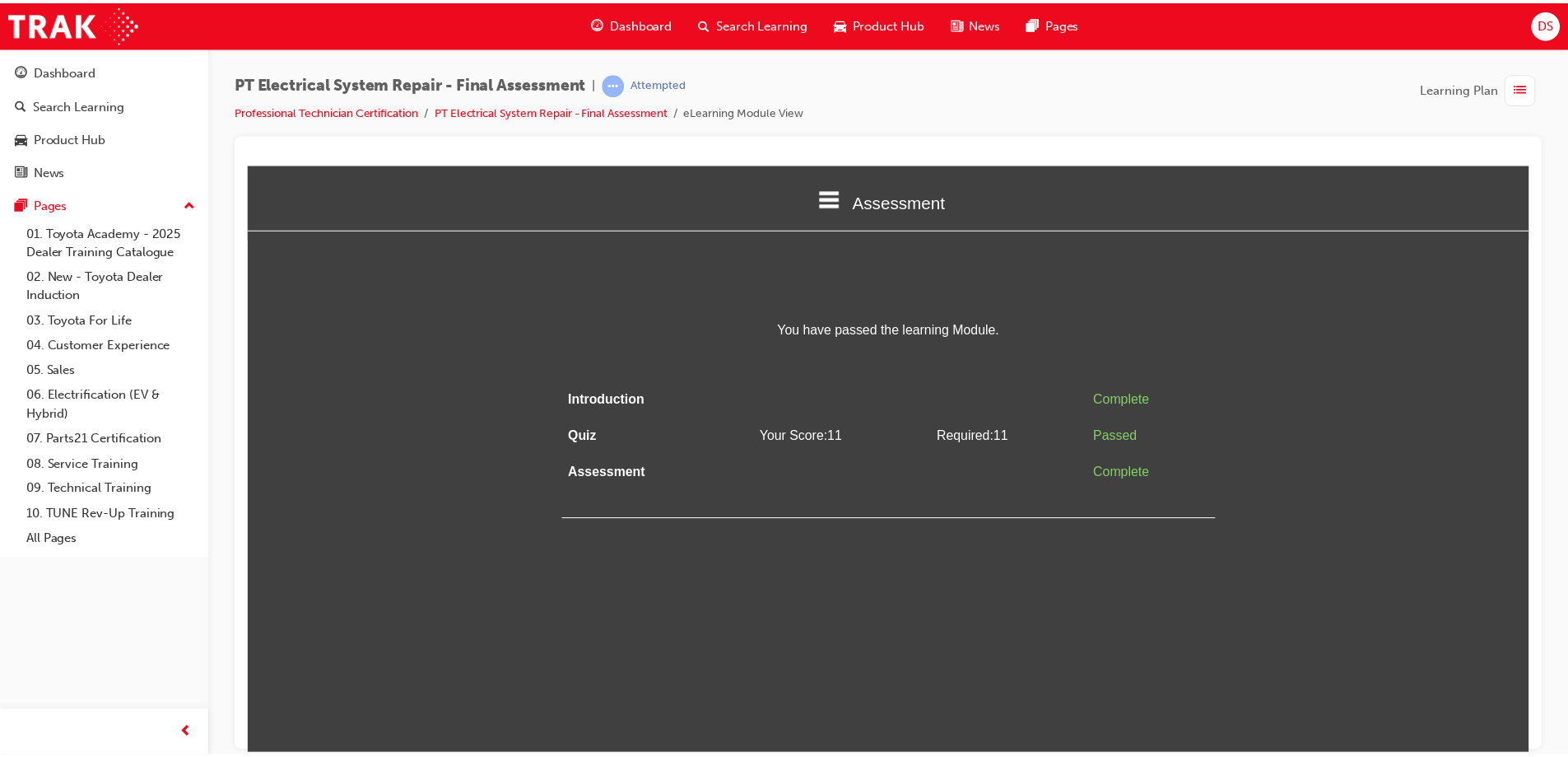
scroll to position [0, 0]
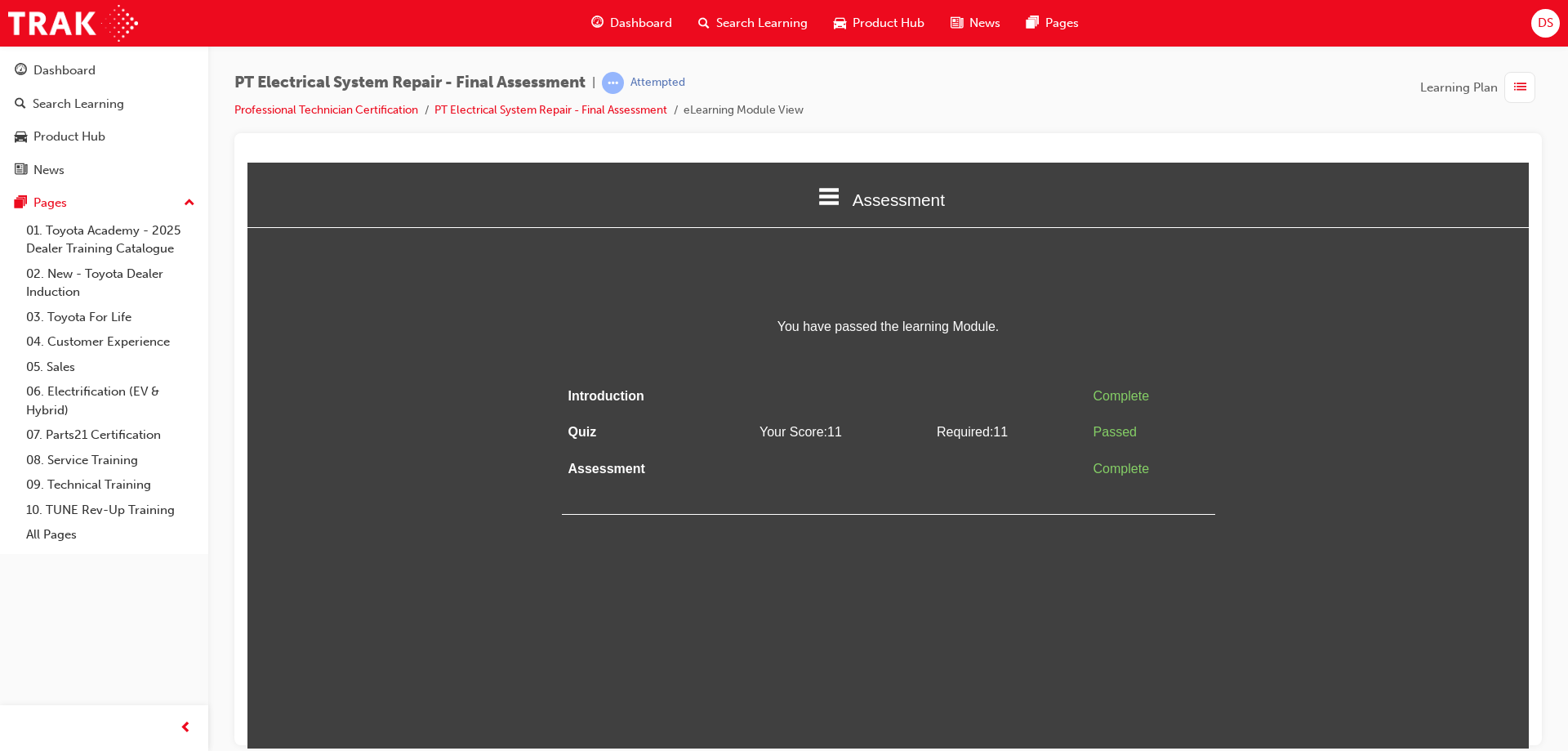
click at [820, 710] on html "Assessment Introduction Quiz Assessment You have passed the learning Module. In…" at bounding box center [887, 455] width 1281 height 586
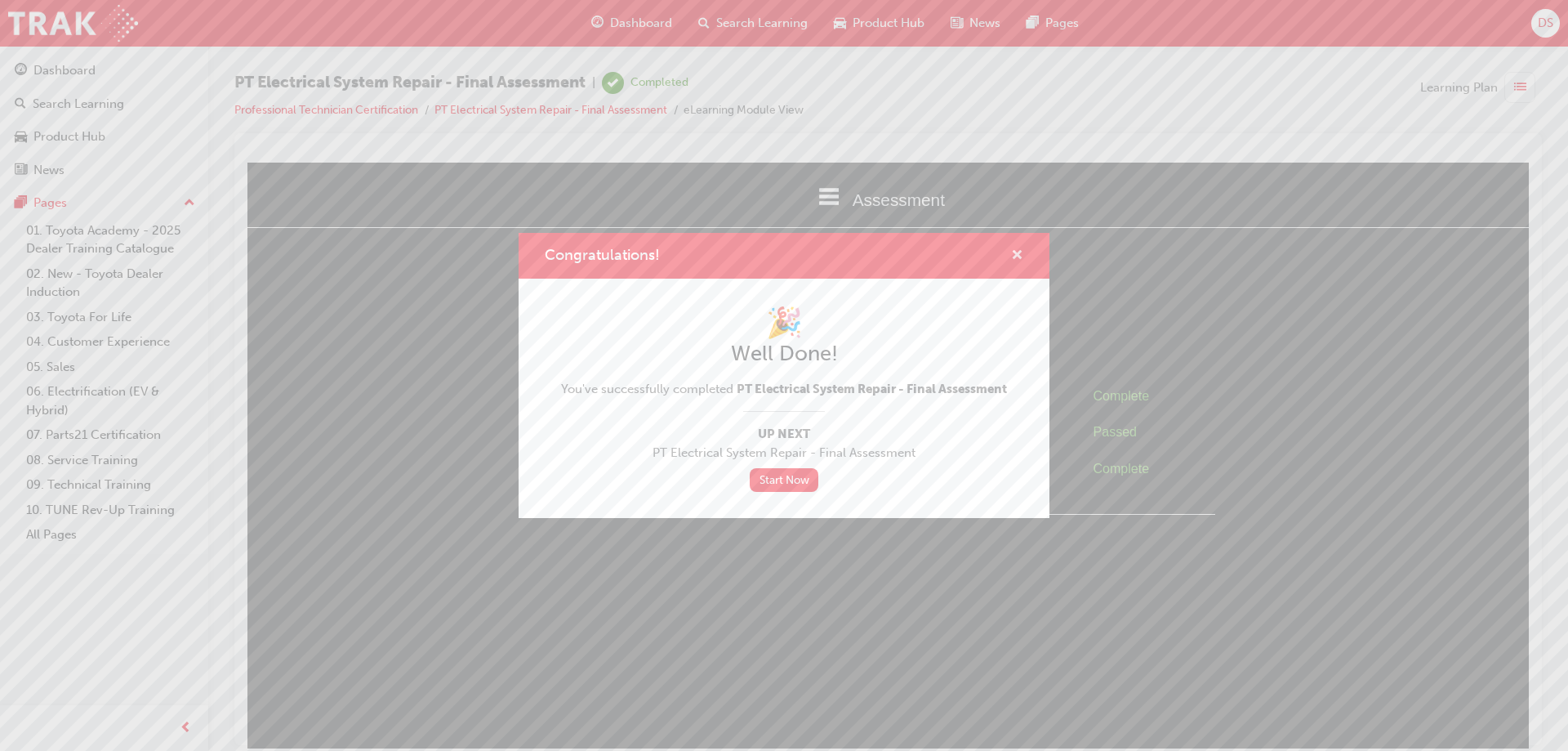
click at [1021, 249] on span "cross-icon" at bounding box center [1017, 256] width 13 height 15
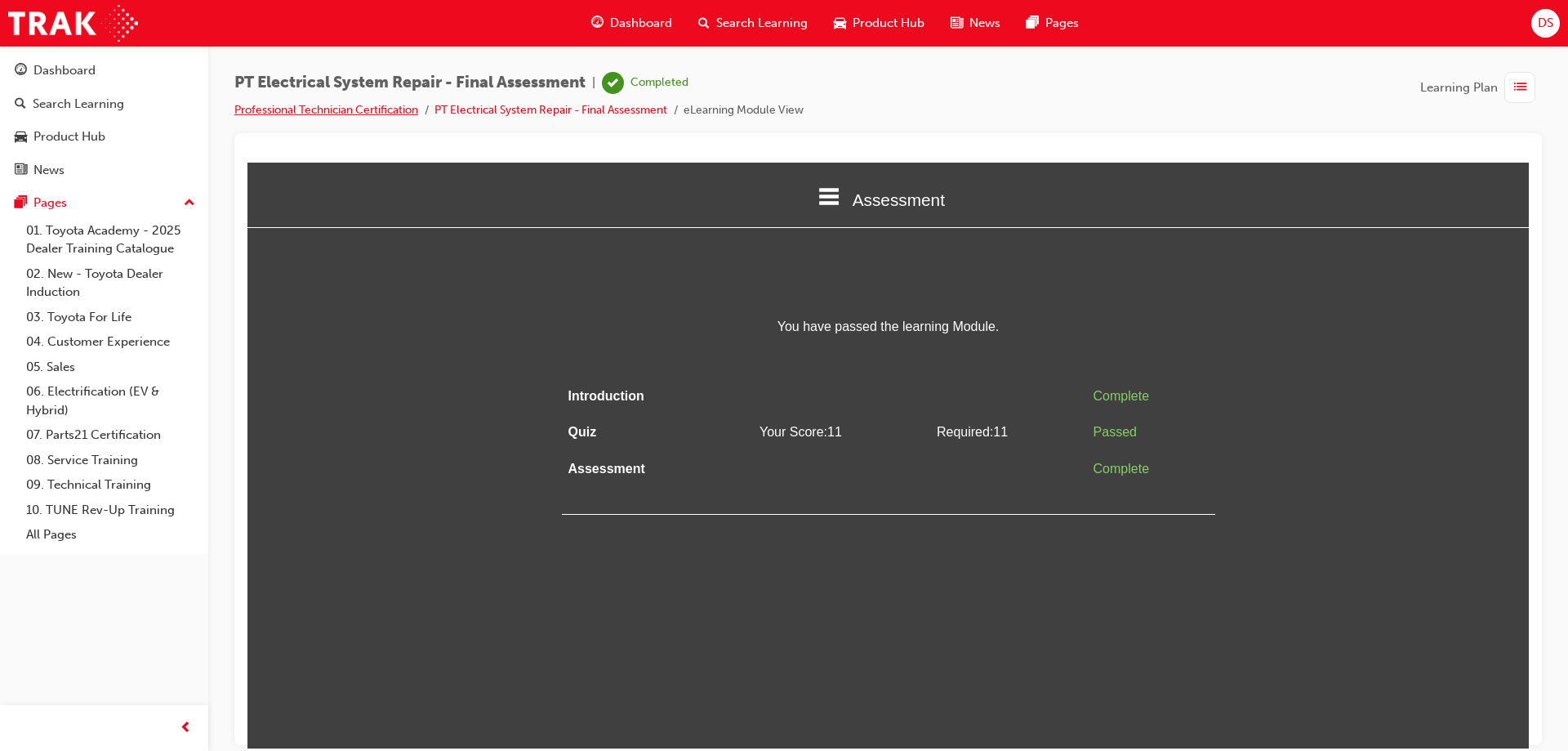
click at [272, 111] on link "Professional Technician Certification" at bounding box center [325, 110] width 183 height 14
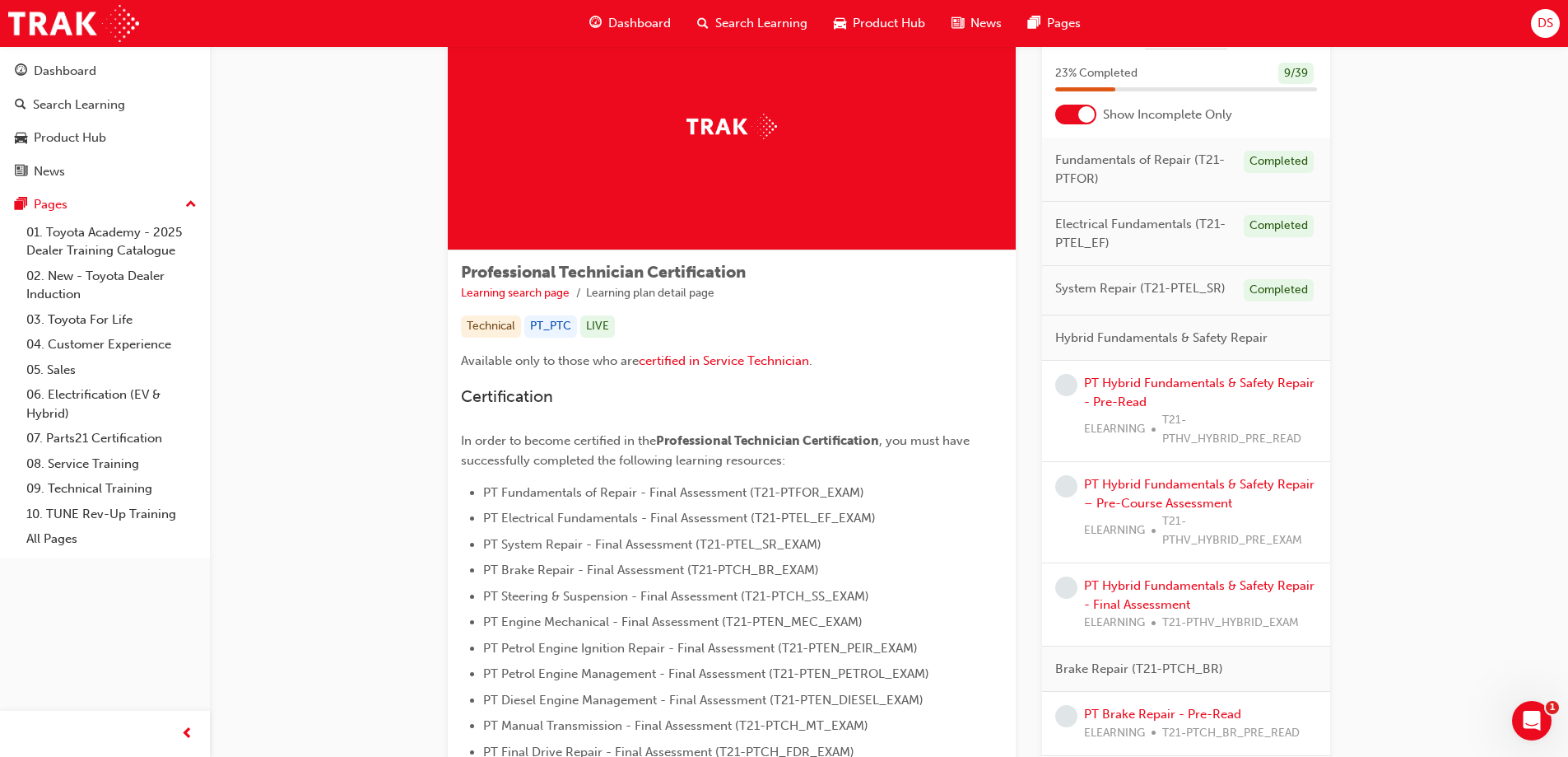
scroll to position [165, 0]
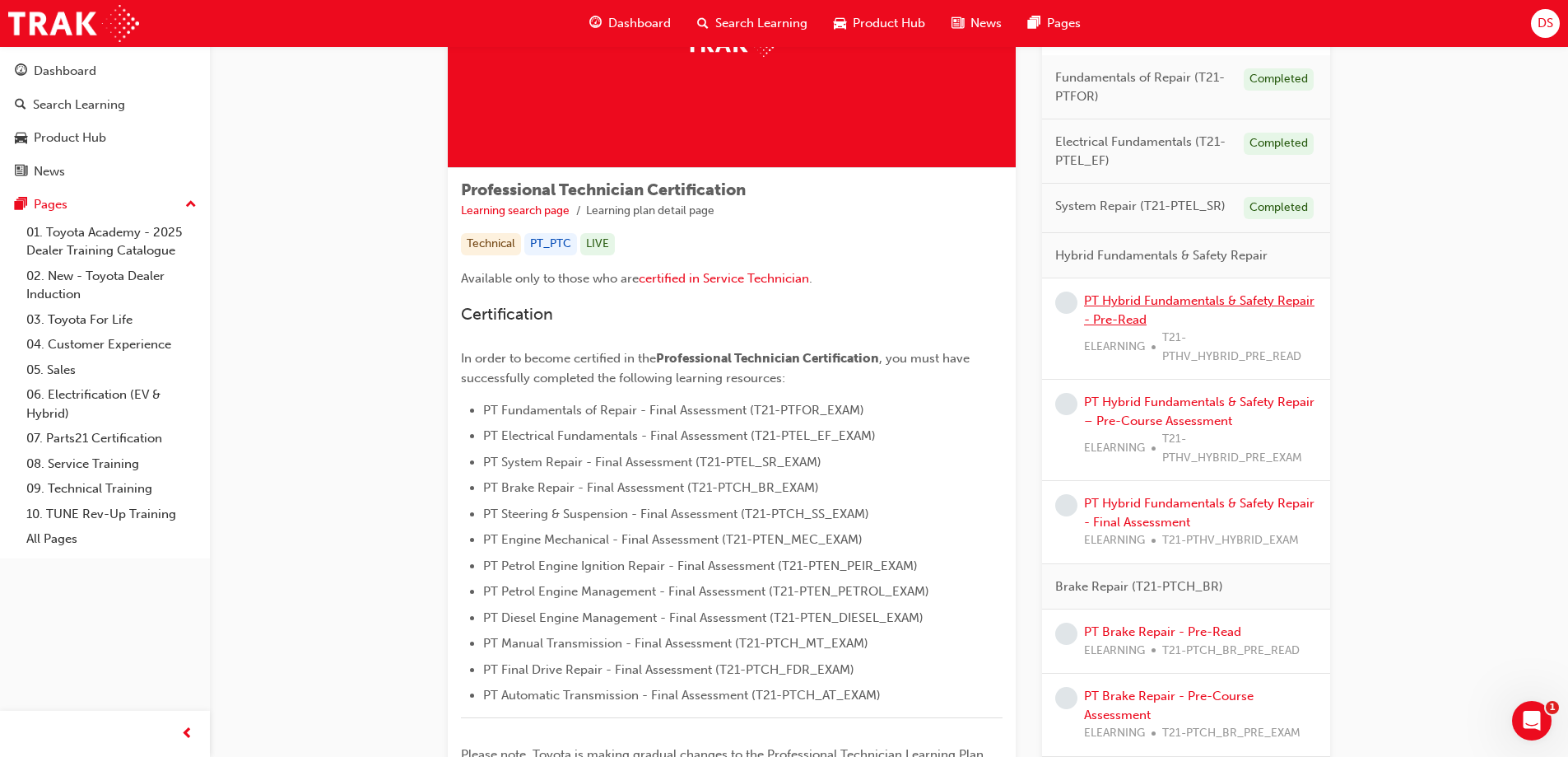
click at [1161, 305] on link "PT Hybrid Fundamentals & Safety Repair - Pre-Read" at bounding box center [1199, 309] width 230 height 33
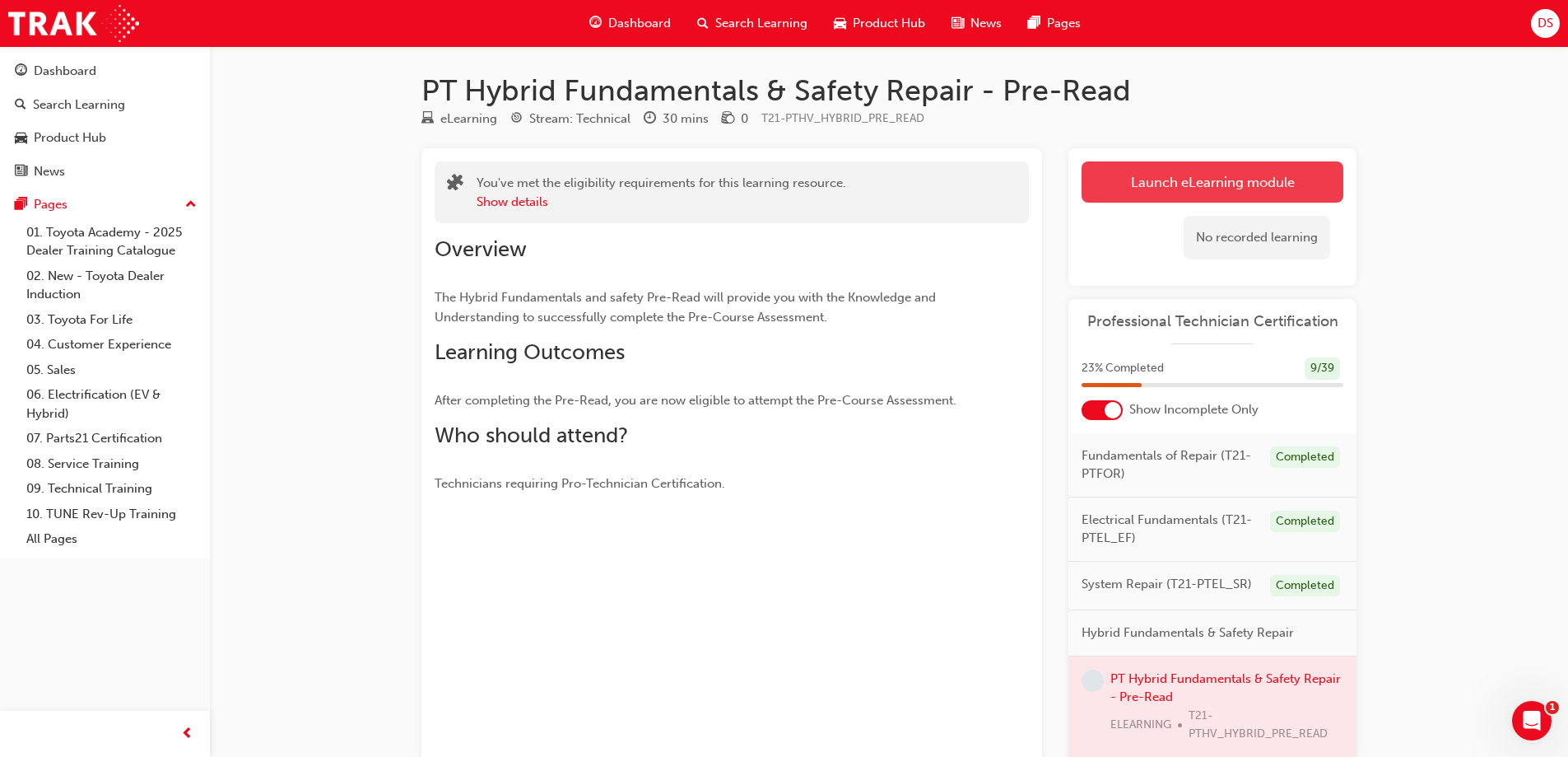
click at [1201, 194] on link "Launch eLearning module" at bounding box center [1212, 182] width 261 height 41
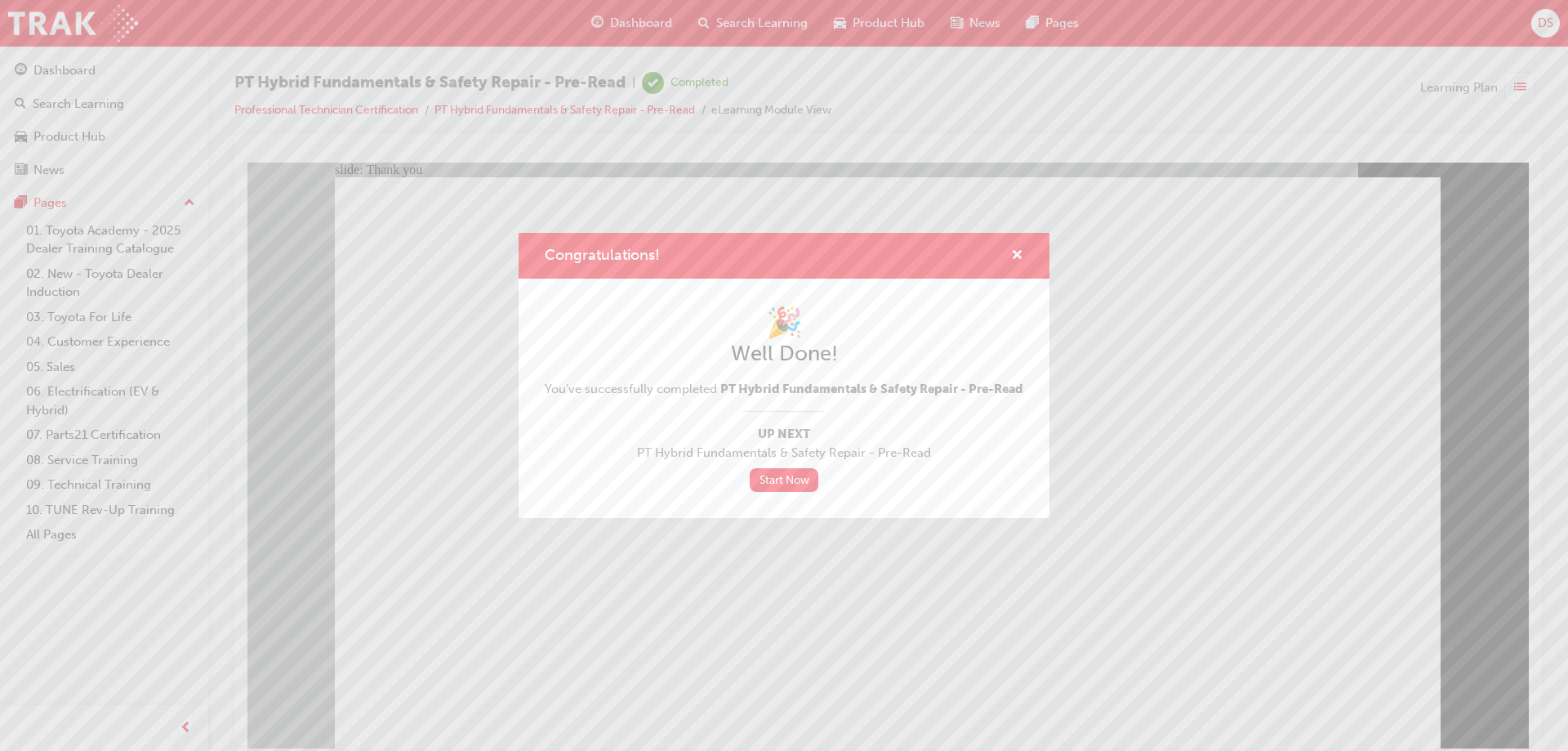
click at [680, 634] on div "Congratulations! 🎉 Well Done! You've successfully completed PT Hybrid Fundament…" at bounding box center [784, 375] width 1568 height 751
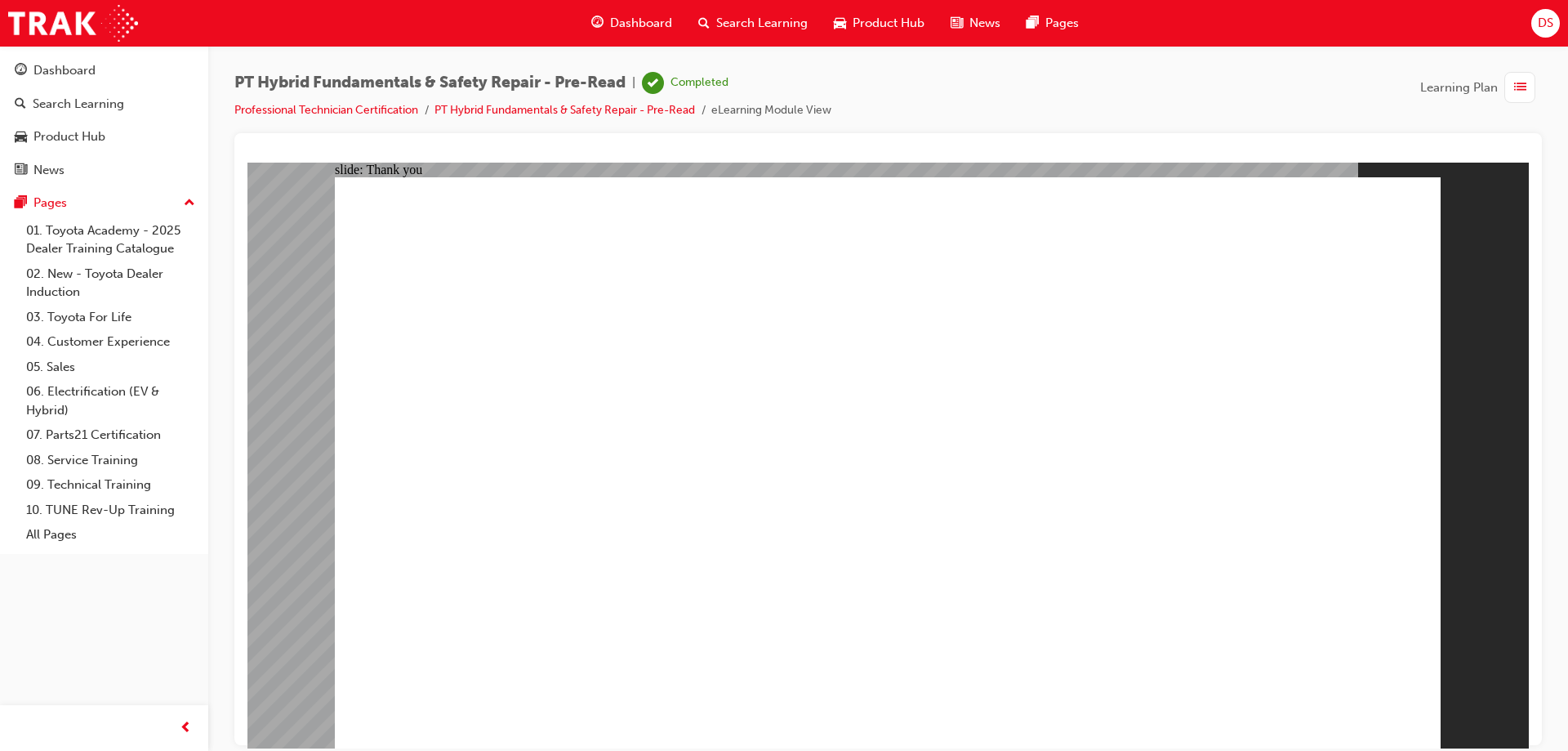
click at [337, 99] on div "PT Hybrid Fundamentals & Safety Repair - Pre-Read | Completed Professional Tech…" at bounding box center [532, 96] width 597 height 49
click at [340, 109] on link "Professional Technician Certification" at bounding box center [325, 110] width 183 height 14
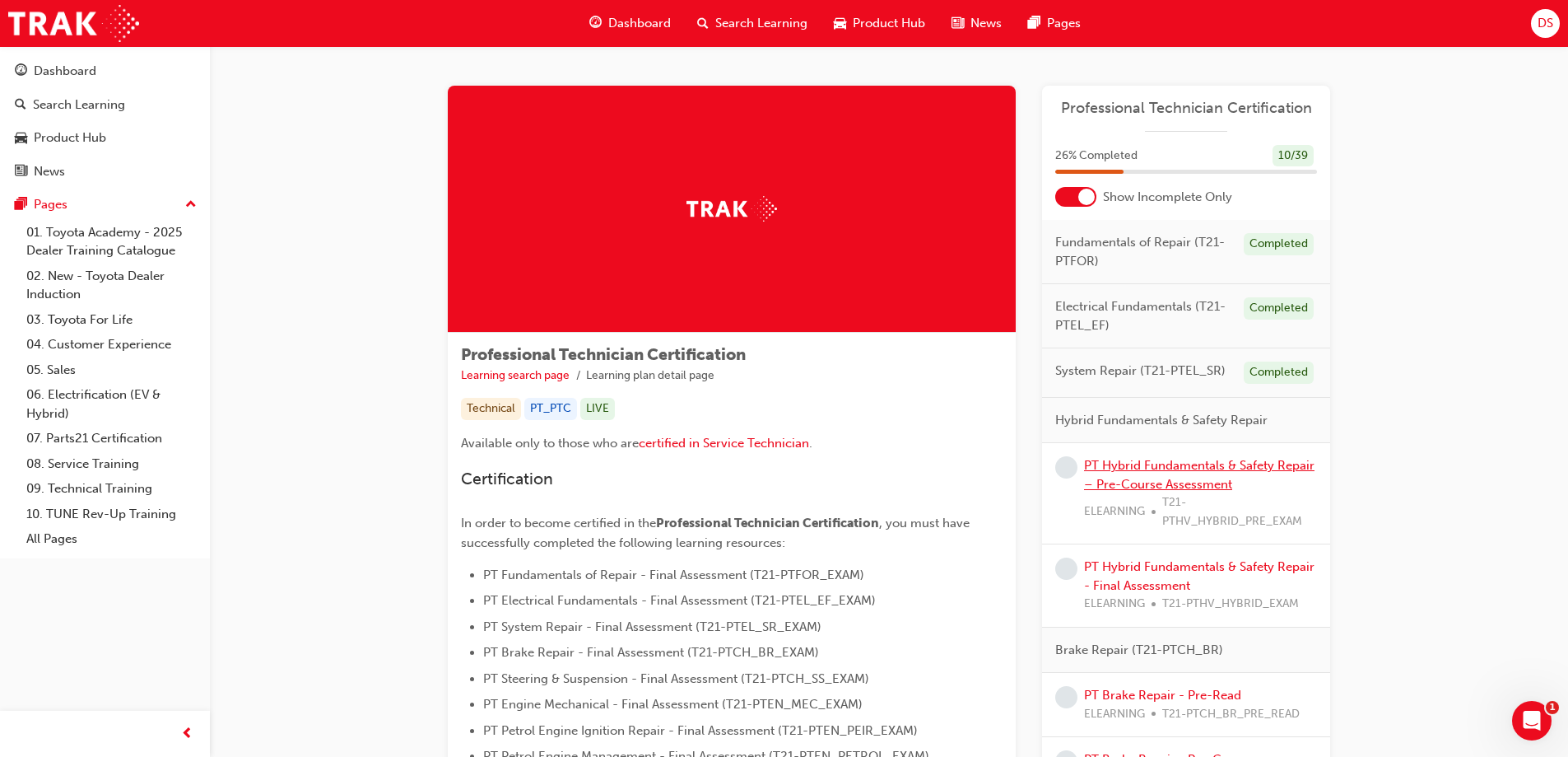
click at [1149, 468] on link "PT Hybrid Fundamentals & Safety Repair – Pre-Course Assessment" at bounding box center [1199, 475] width 230 height 33
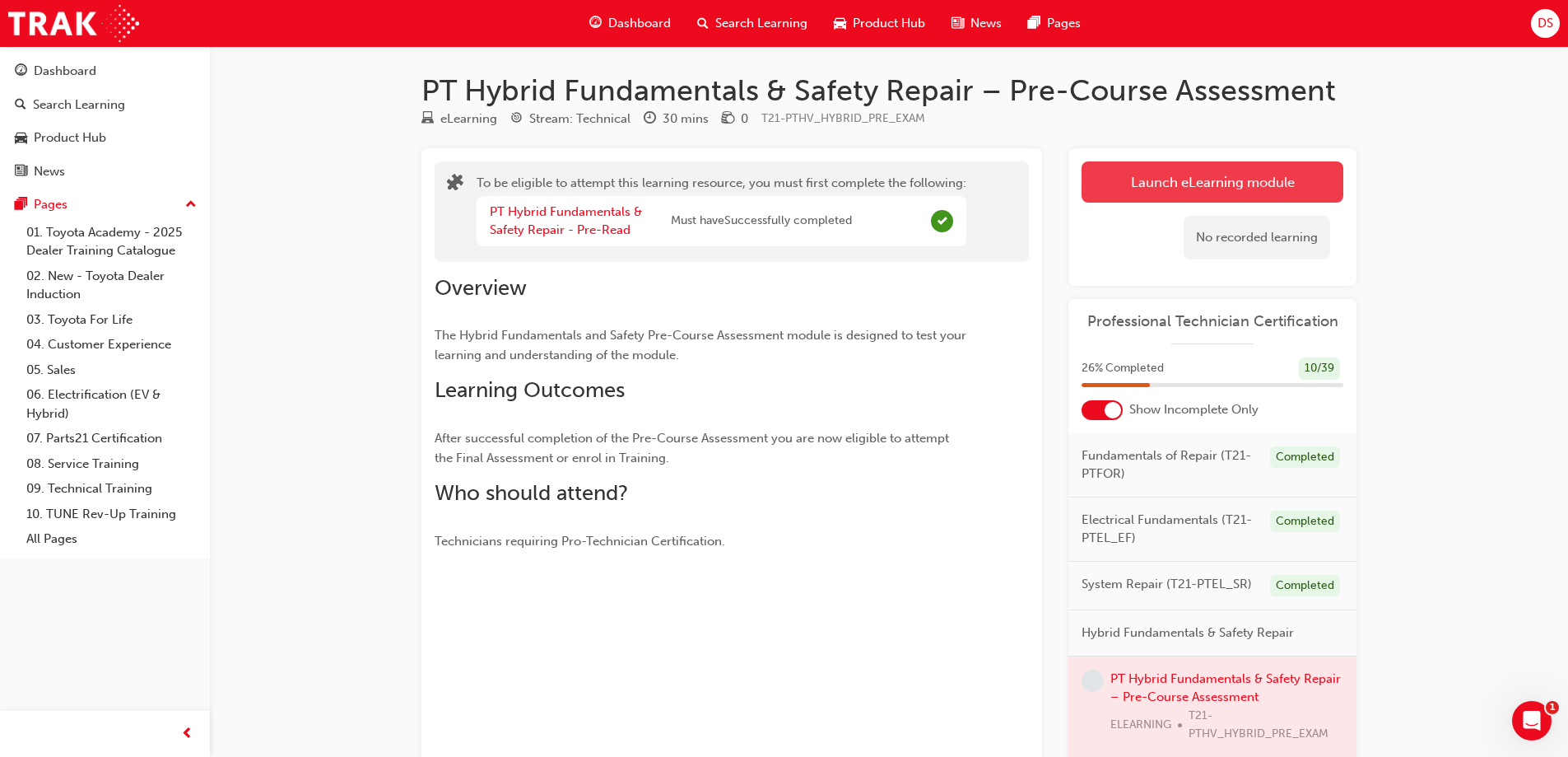
click at [1266, 183] on button "Launch eLearning module" at bounding box center [1212, 182] width 261 height 41
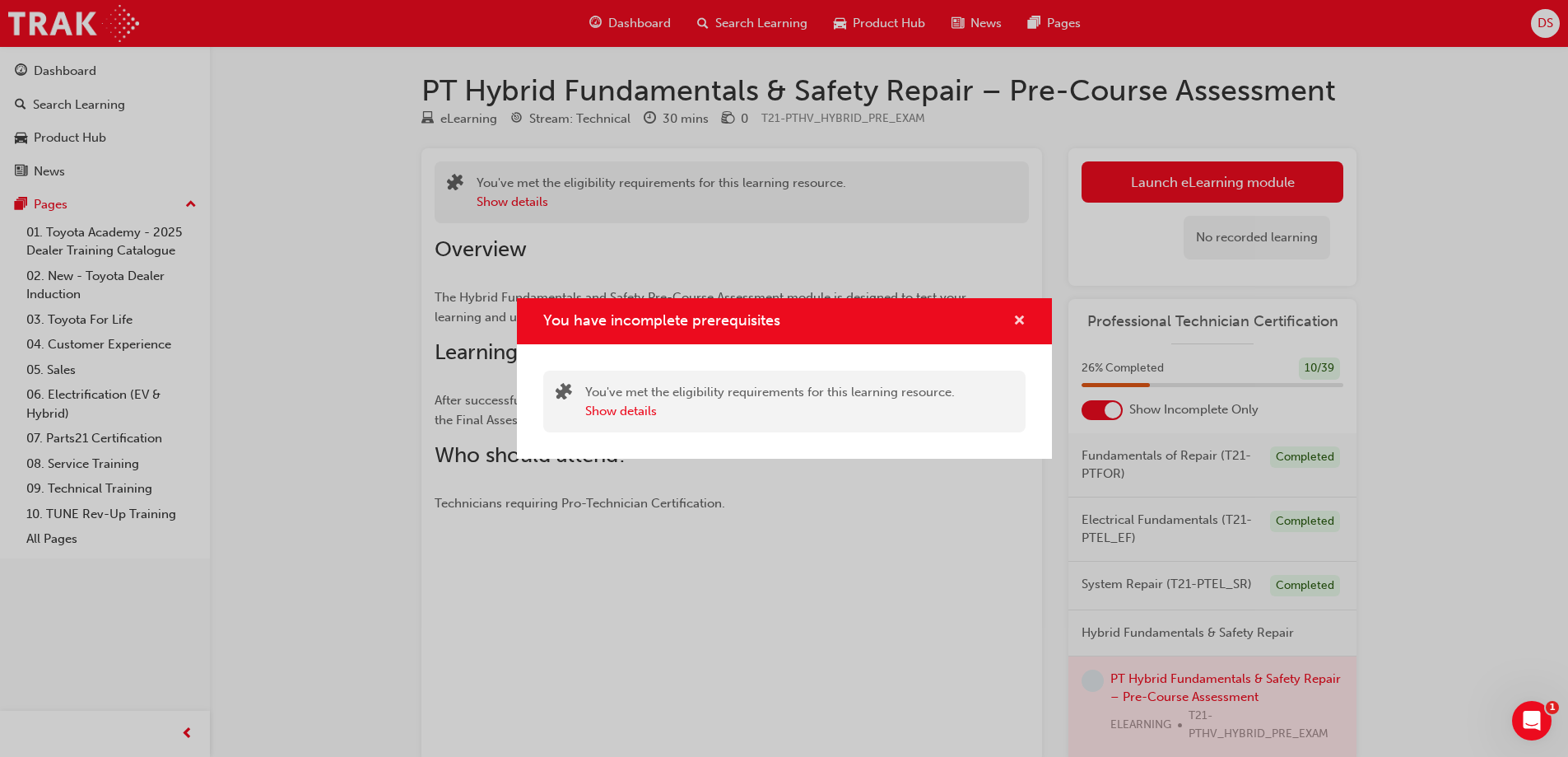
click at [1022, 325] on span "cross-icon" at bounding box center [1019, 321] width 13 height 15
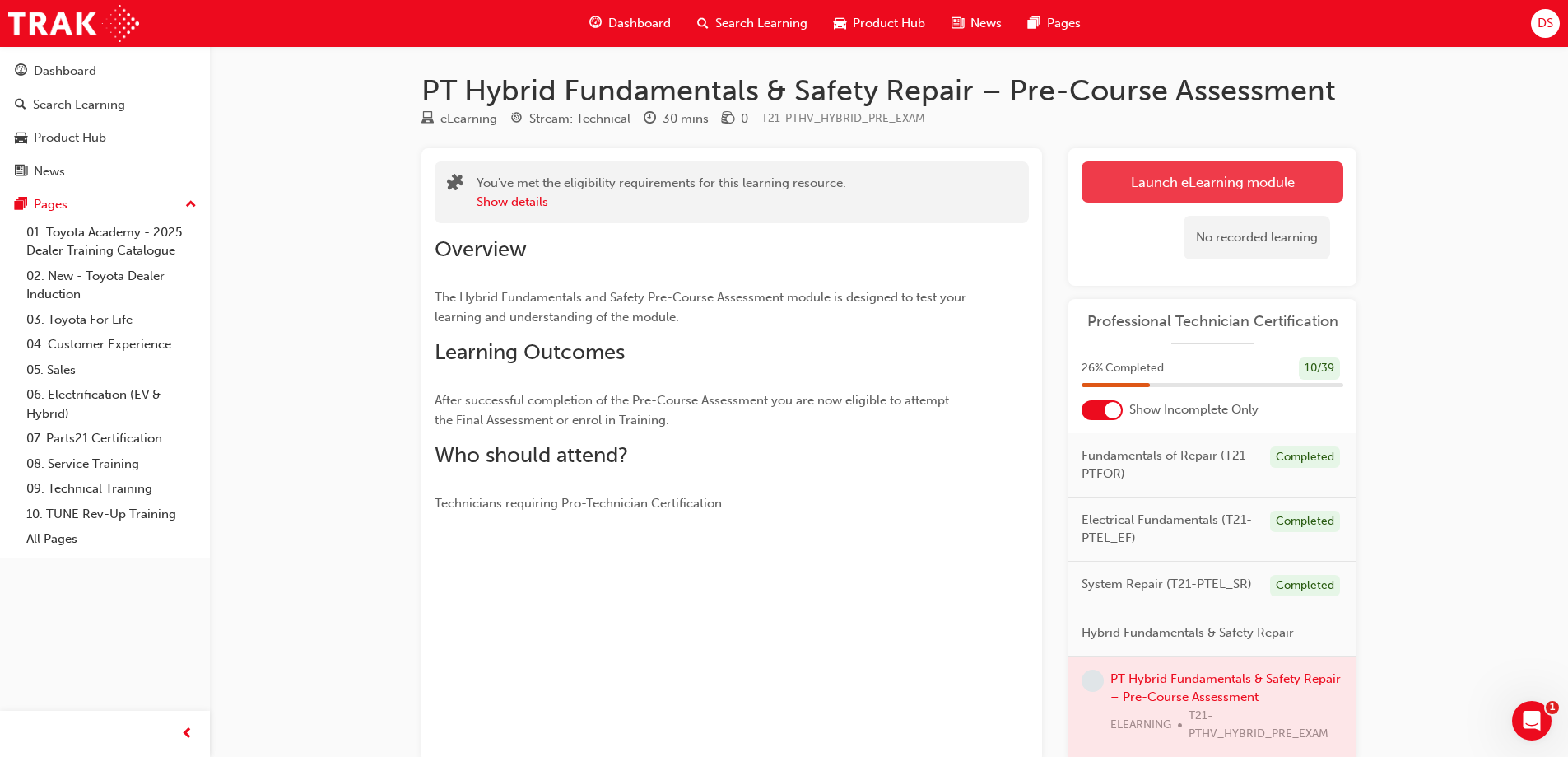
click at [1126, 171] on button "Launch eLearning module" at bounding box center [1212, 182] width 261 height 41
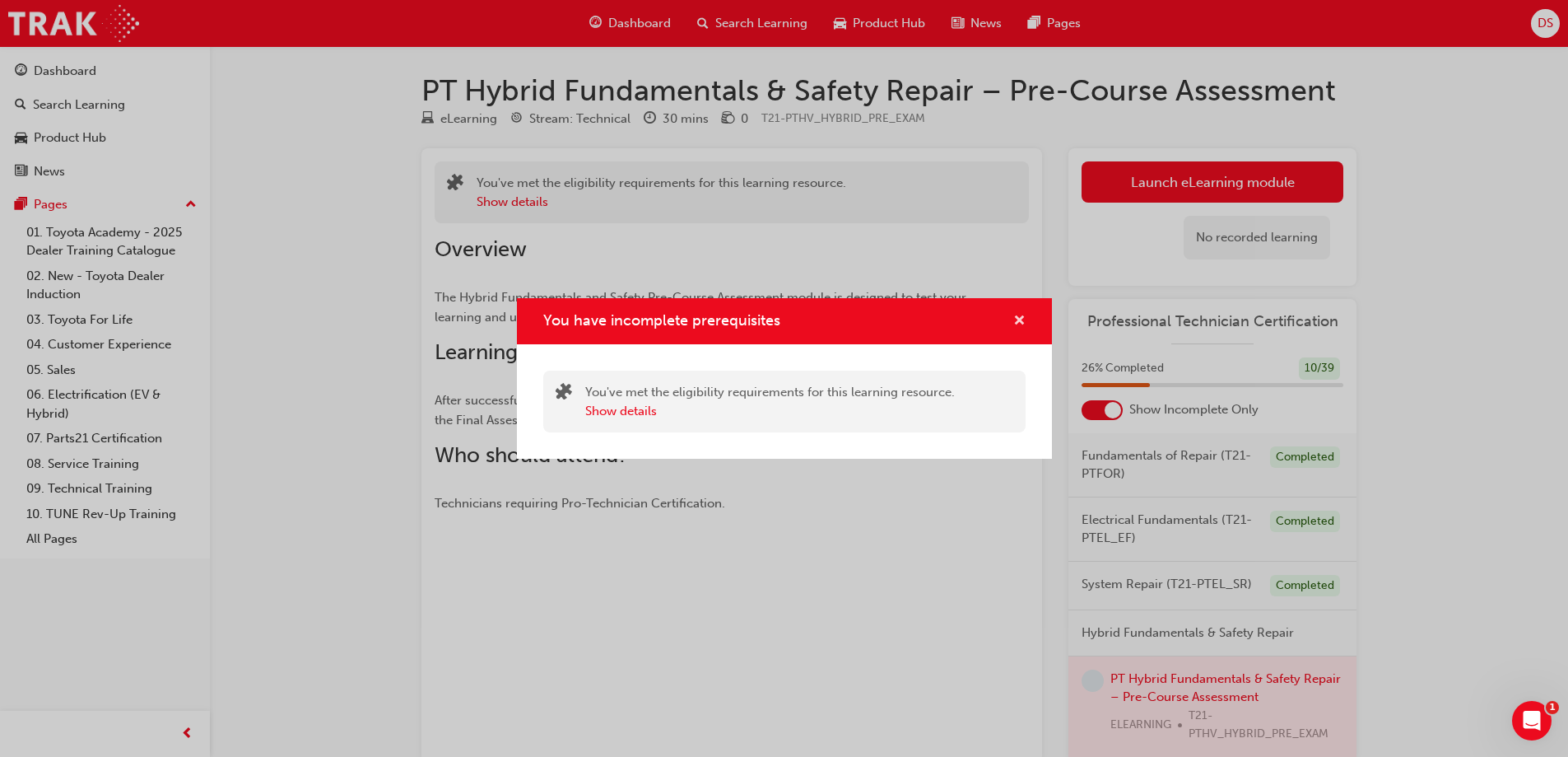
click at [1018, 323] on span "cross-icon" at bounding box center [1019, 321] width 13 height 15
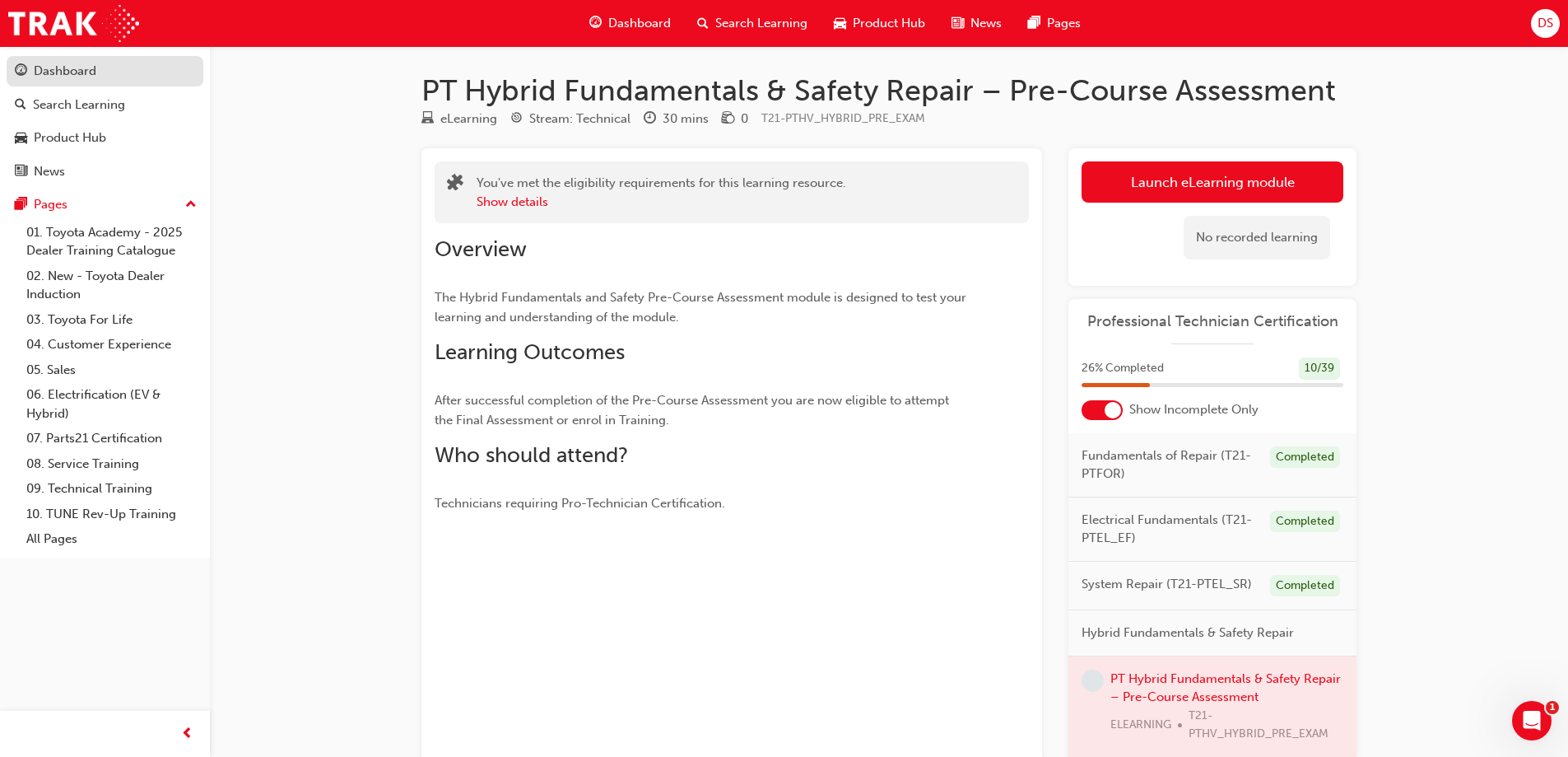
click at [51, 76] on div "Dashboard" at bounding box center [65, 71] width 63 height 19
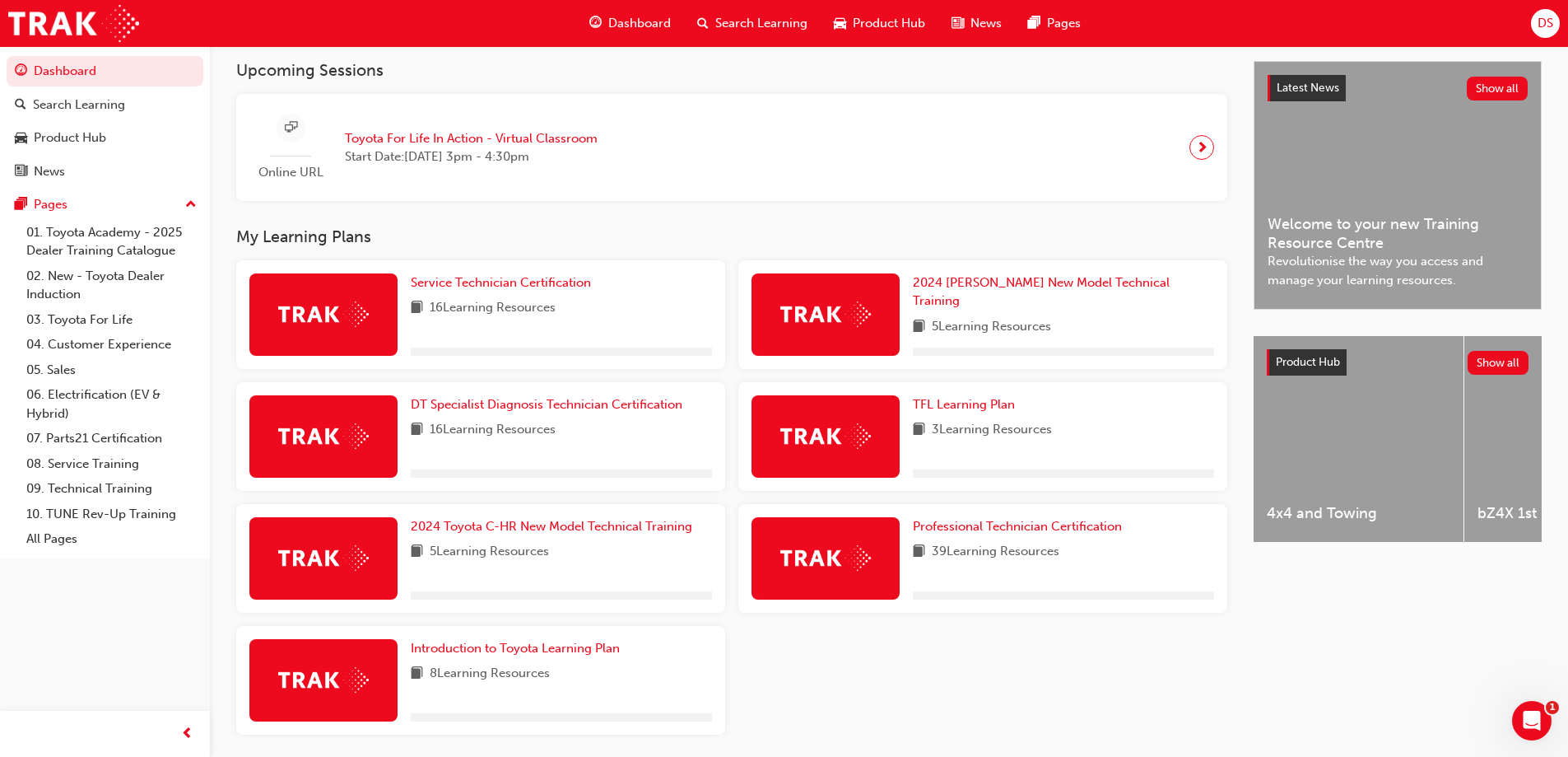
scroll to position [423, 0]
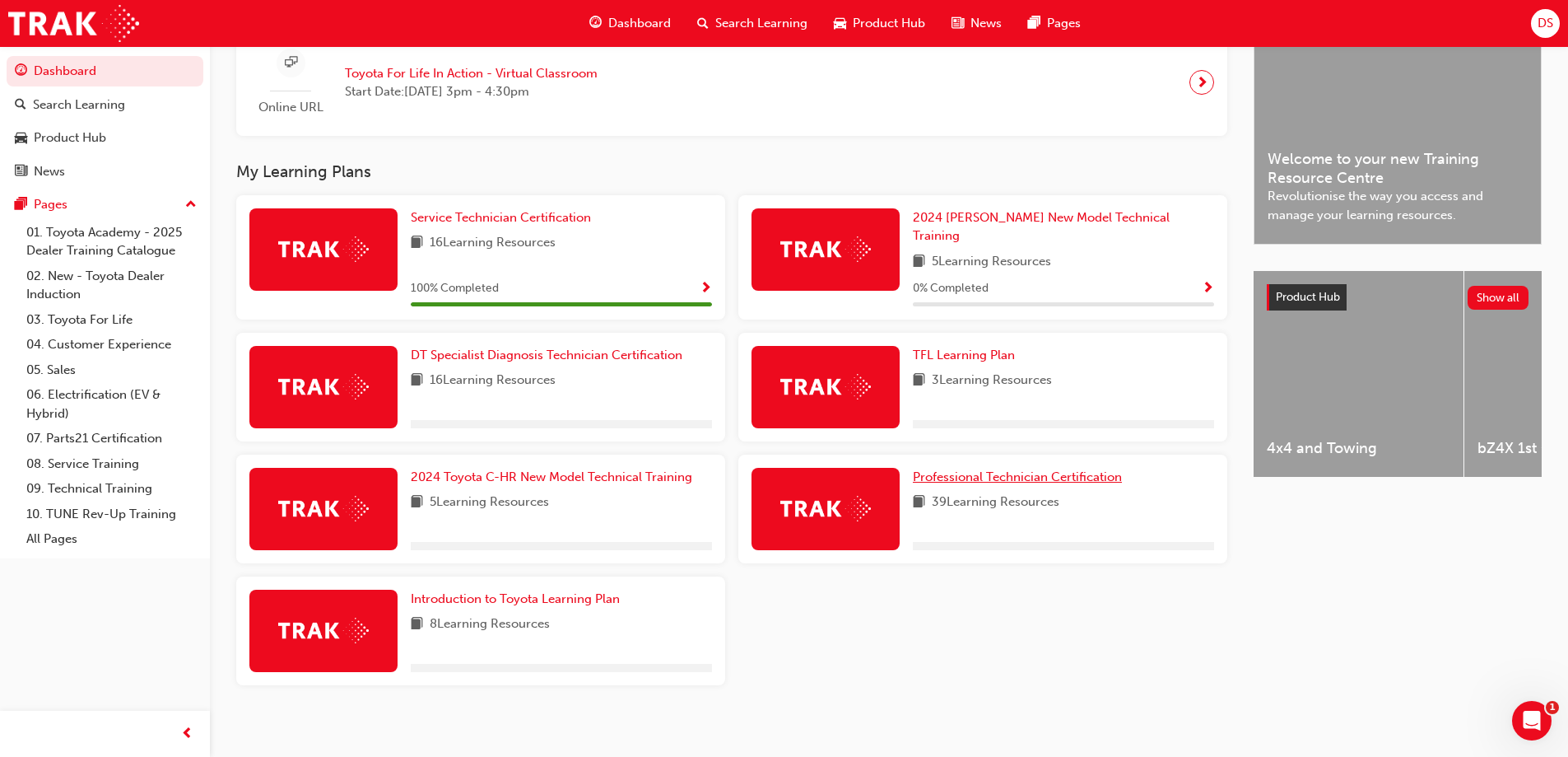
click at [971, 472] on span "Professional Technician Certification" at bounding box center [1018, 476] width 209 height 15
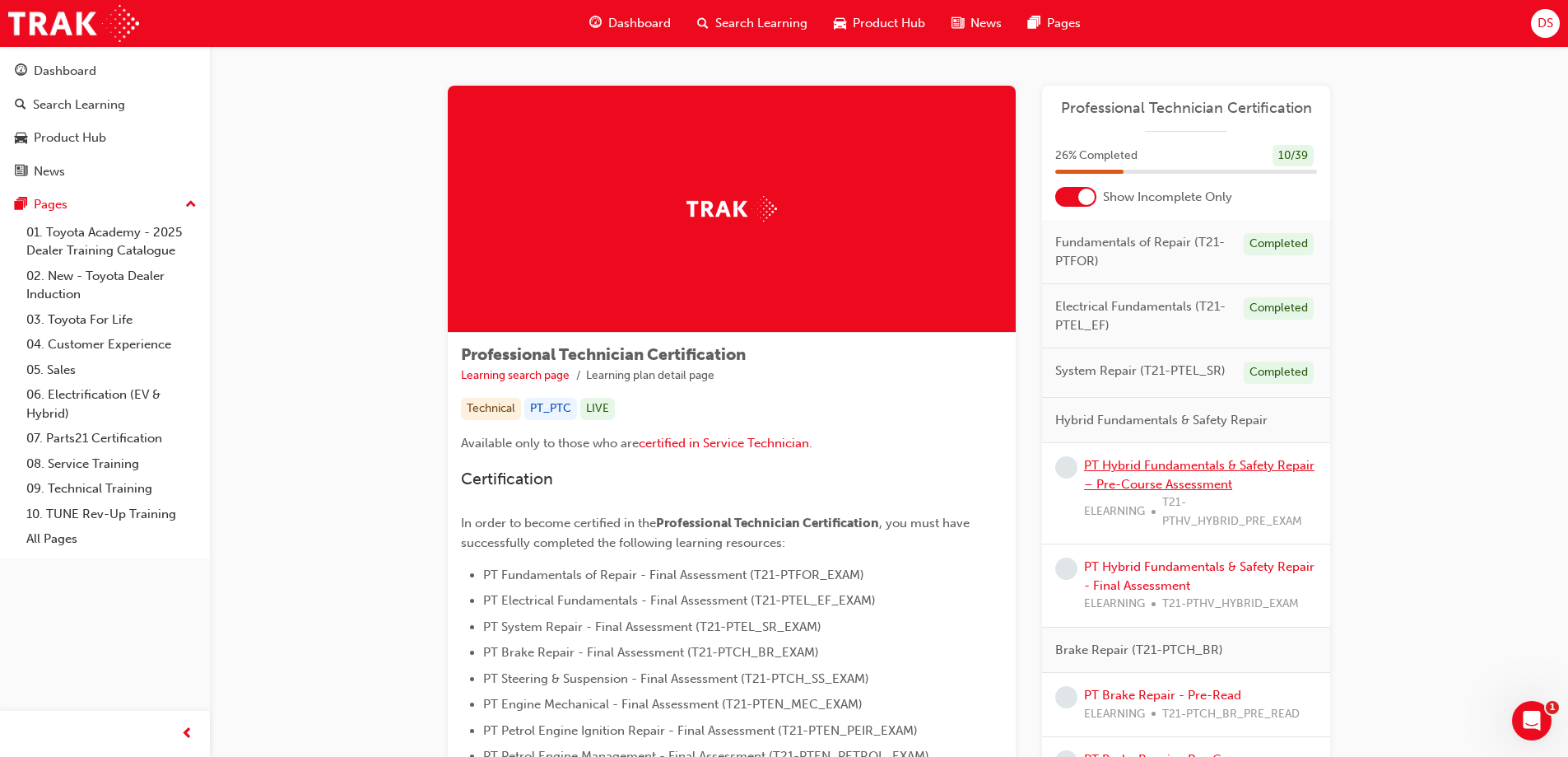
click at [1162, 462] on link "PT Hybrid Fundamentals & Safety Repair – Pre-Course Assessment" at bounding box center [1199, 475] width 230 height 33
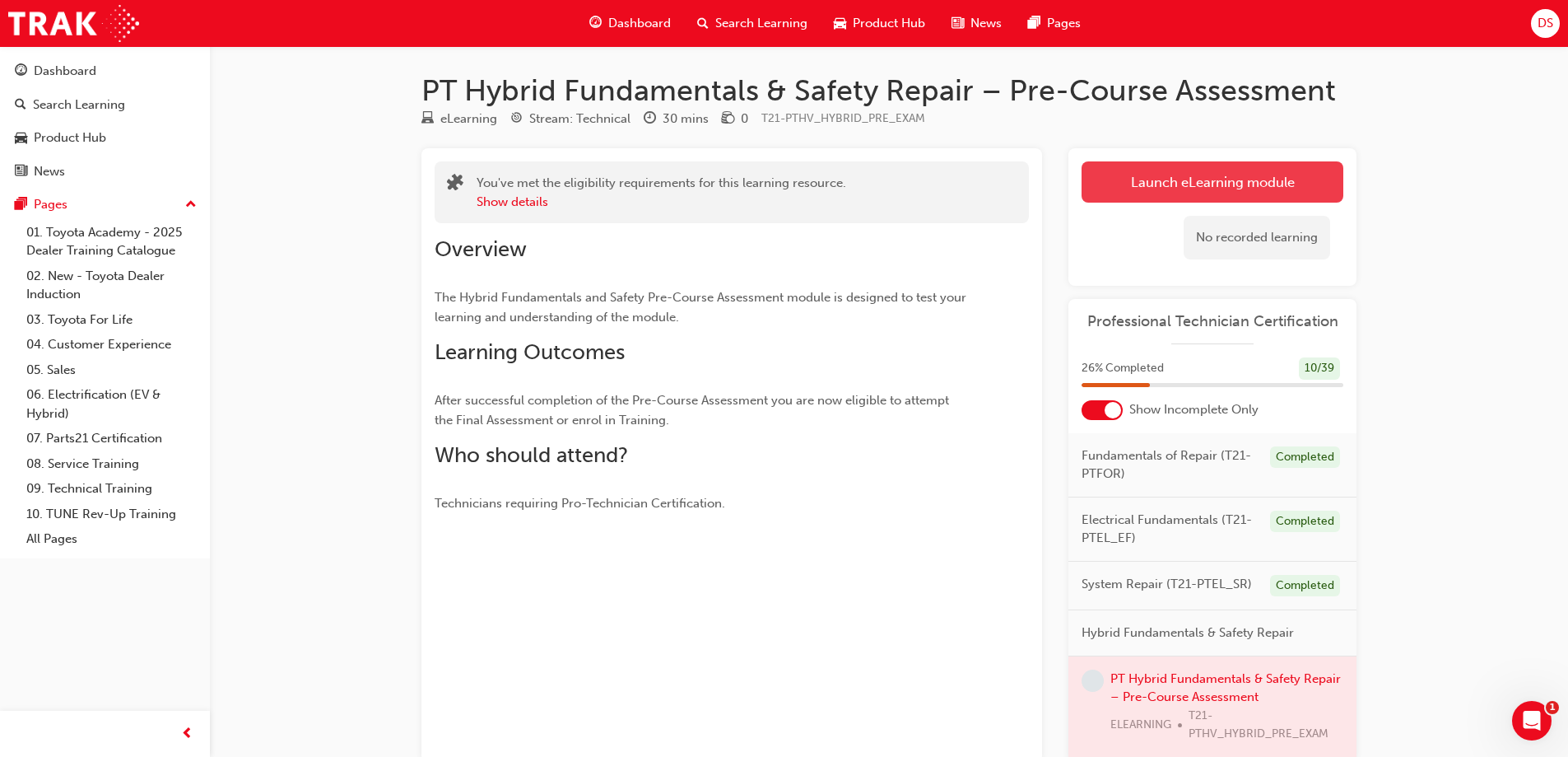
click at [1112, 188] on link "Launch eLearning module" at bounding box center [1212, 182] width 261 height 41
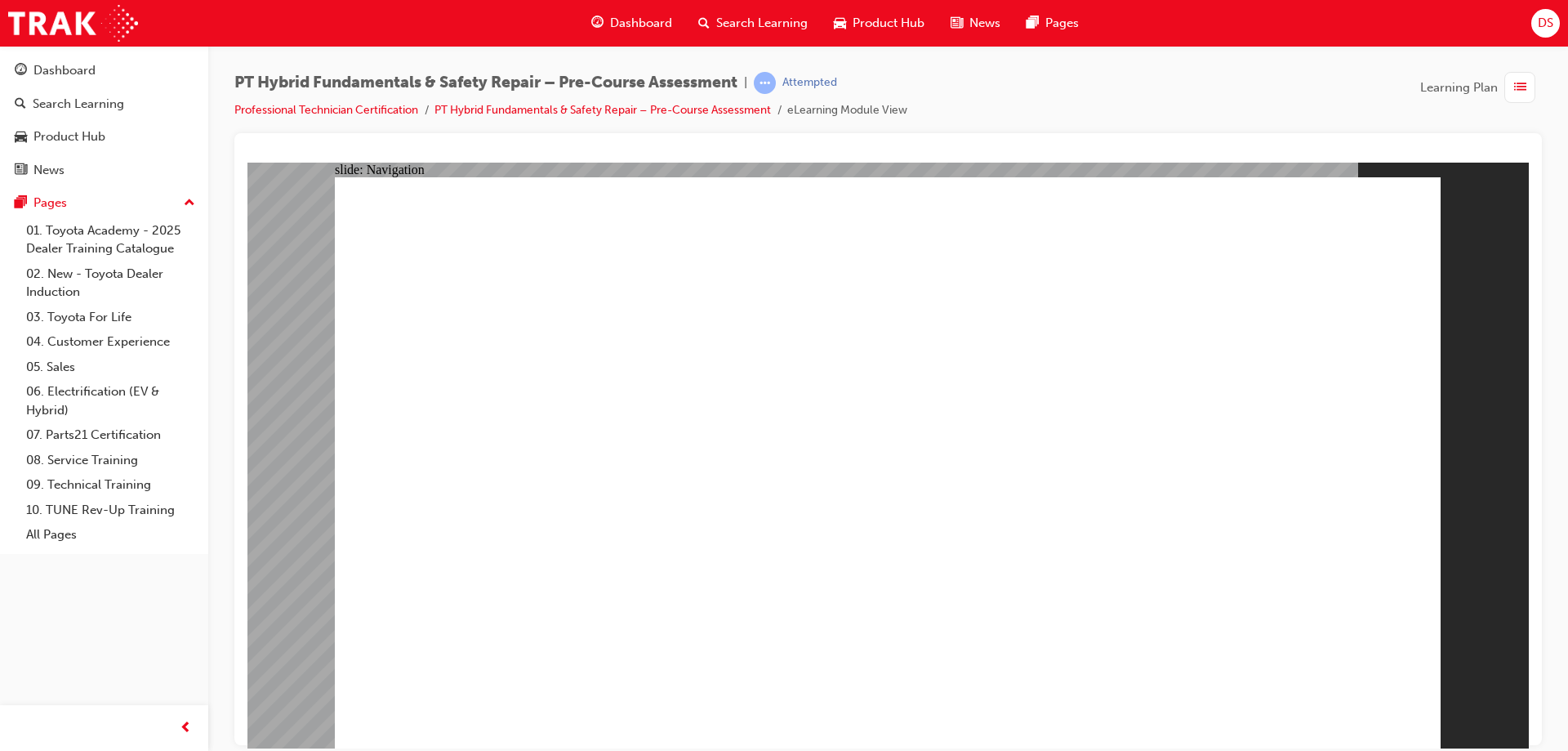
radio input "true"
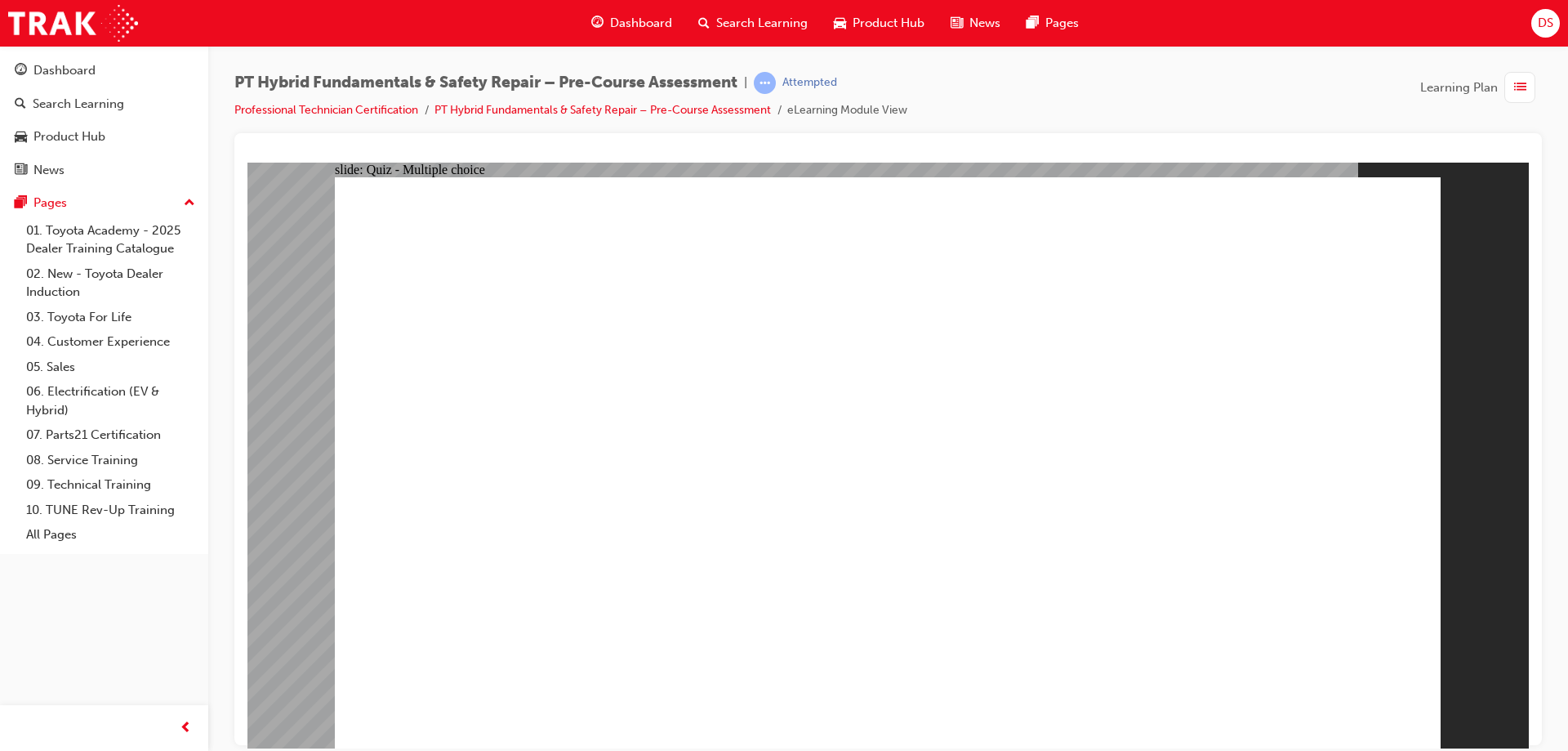
radio input "true"
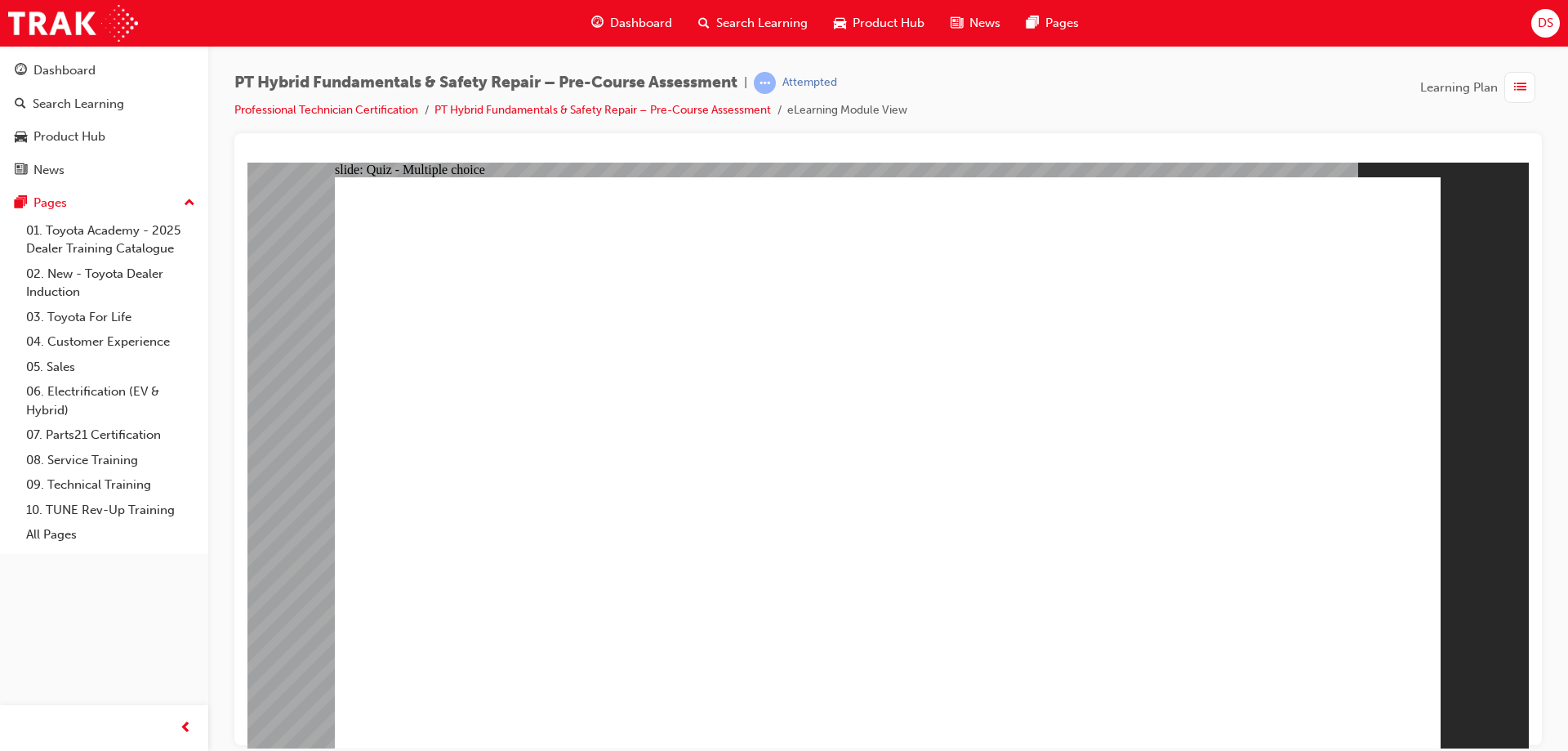
radio input "true"
checkbox input "true"
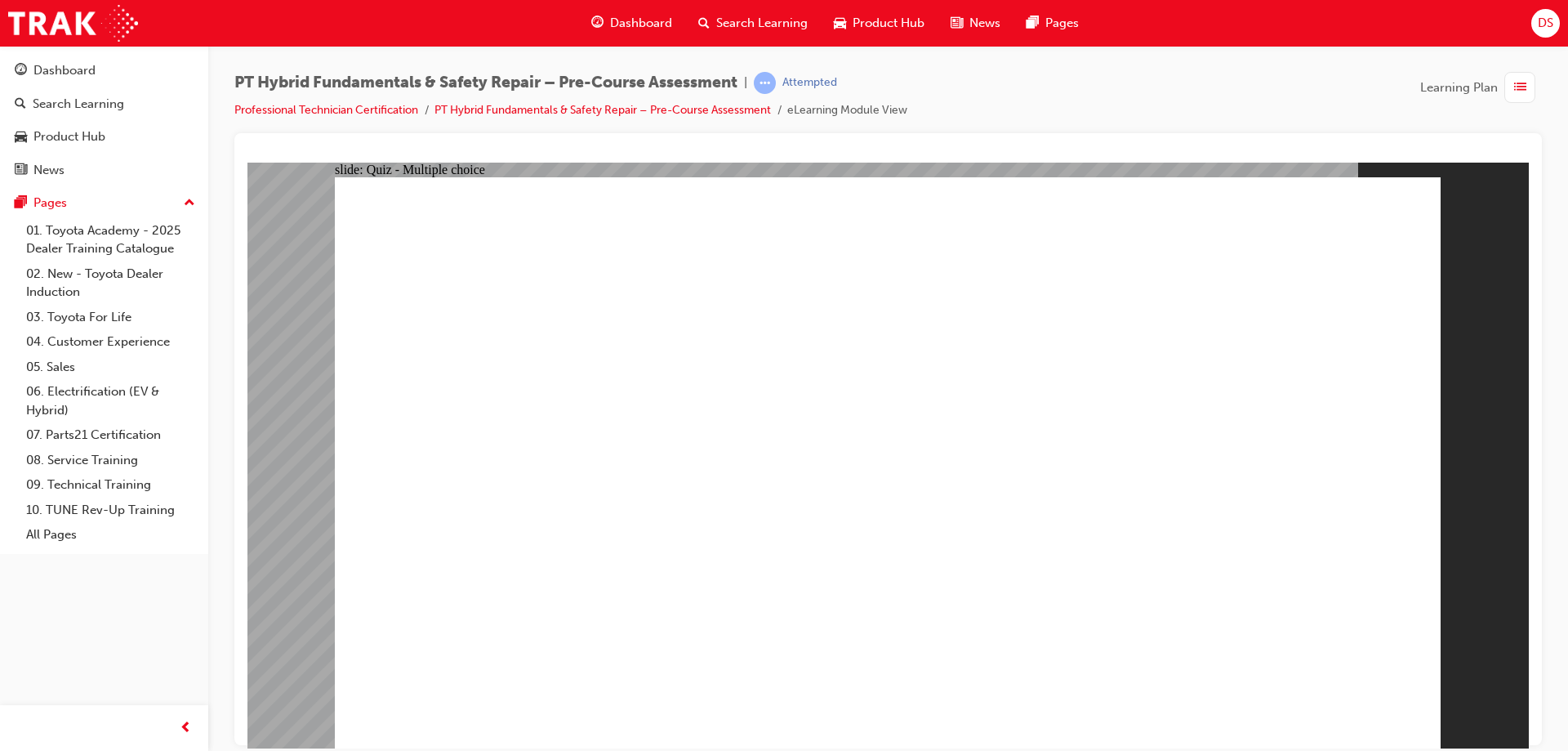
checkbox input "true"
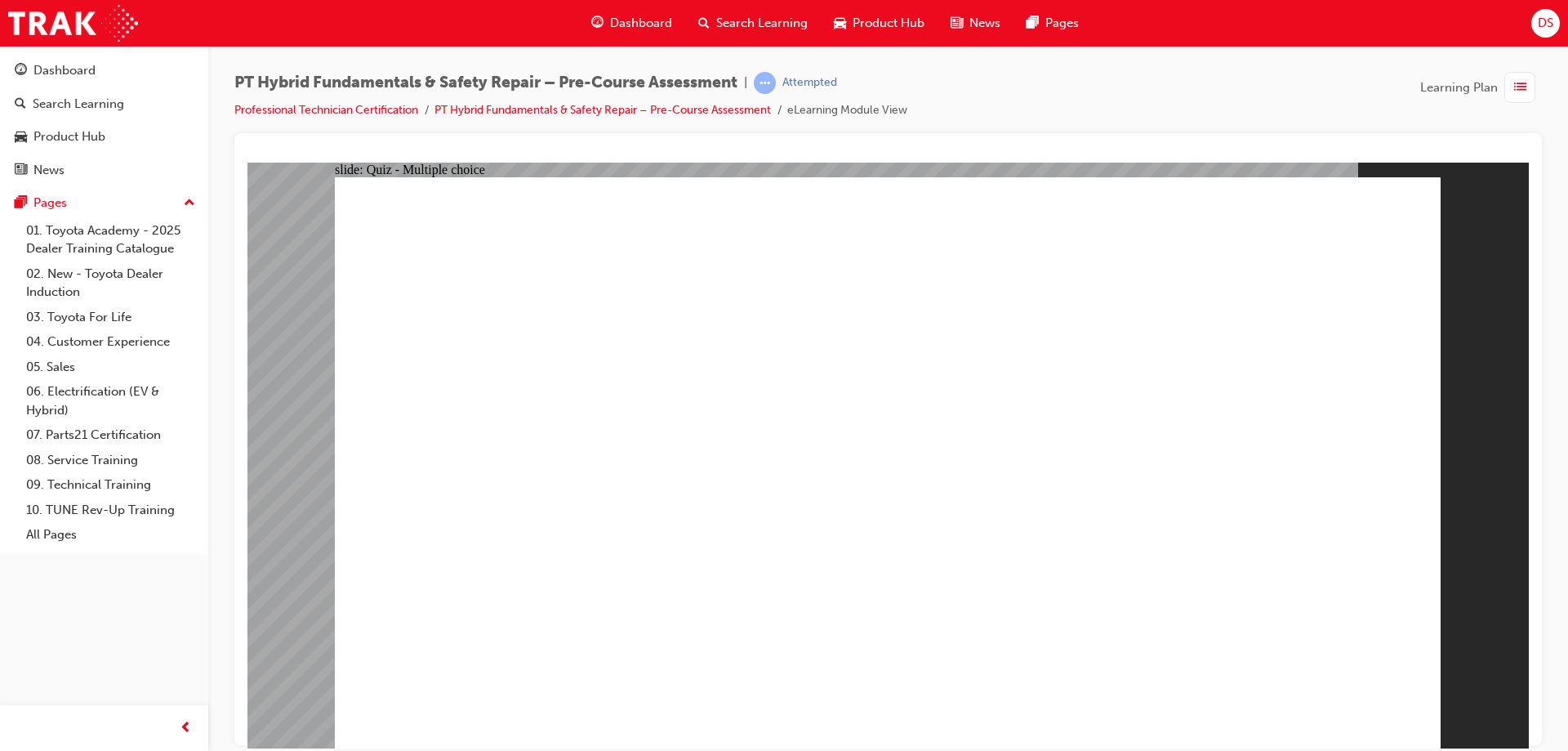
radio input "true"
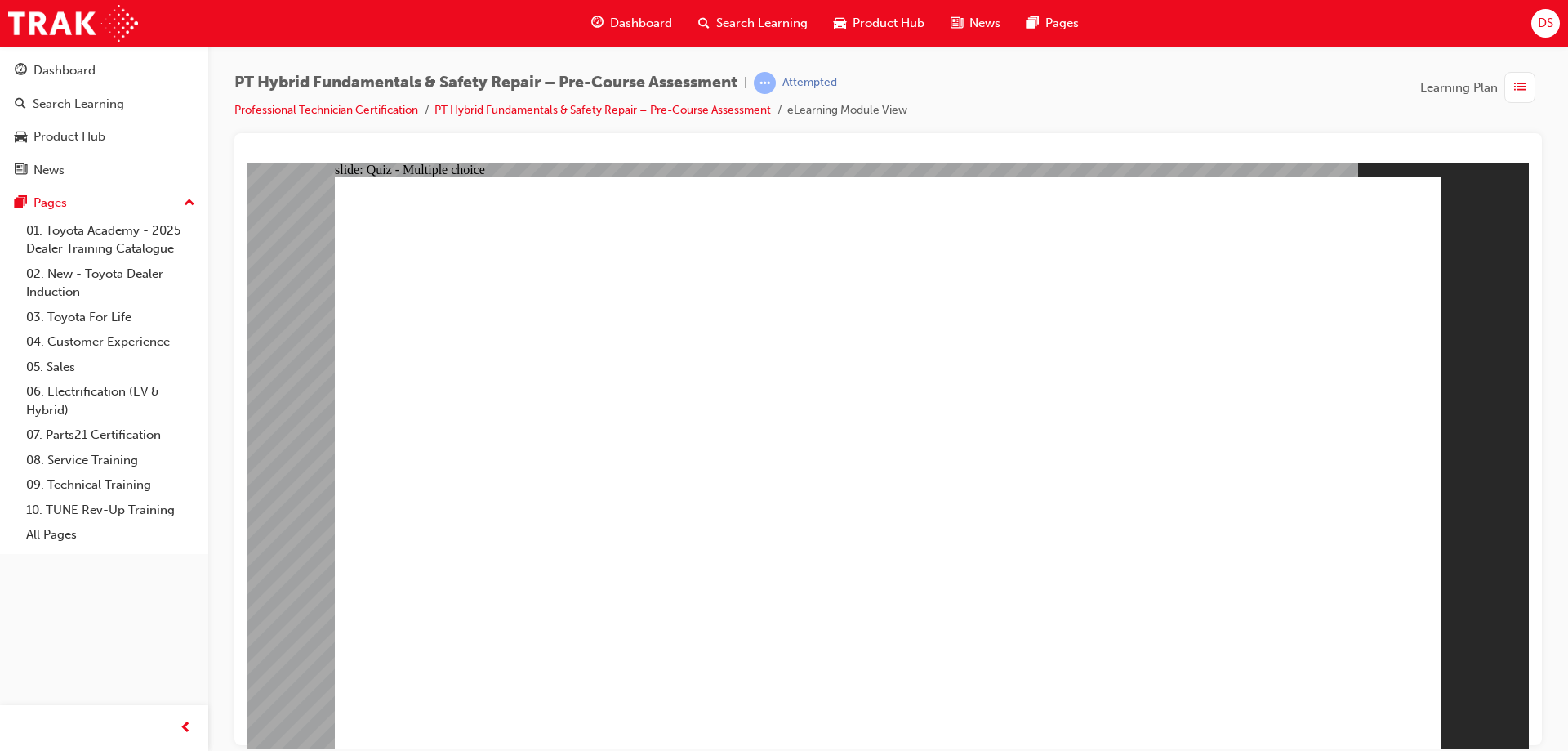
radio input "true"
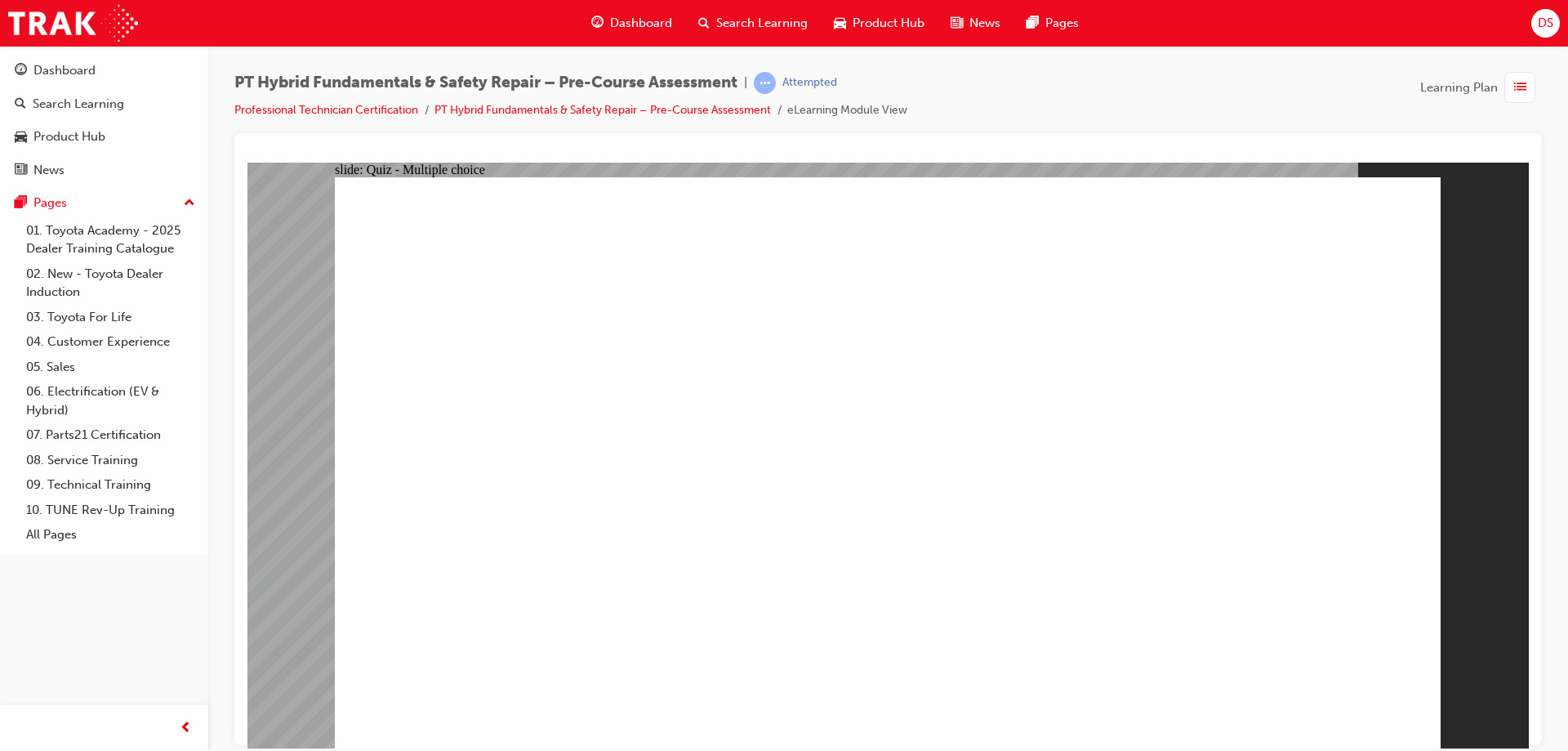
radio input "true"
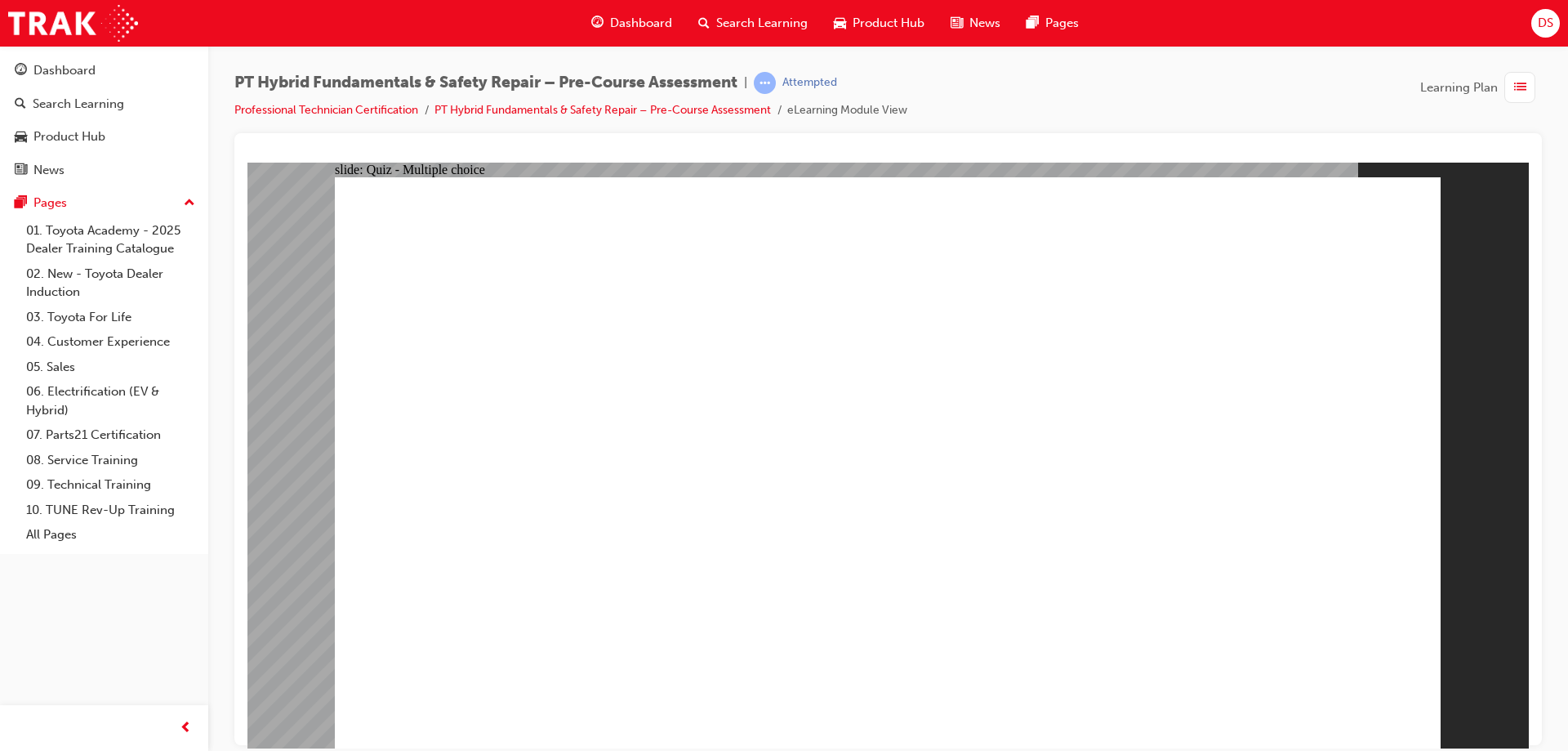
drag, startPoint x: 772, startPoint y: 470, endPoint x: 760, endPoint y: 537, distance: 68.1
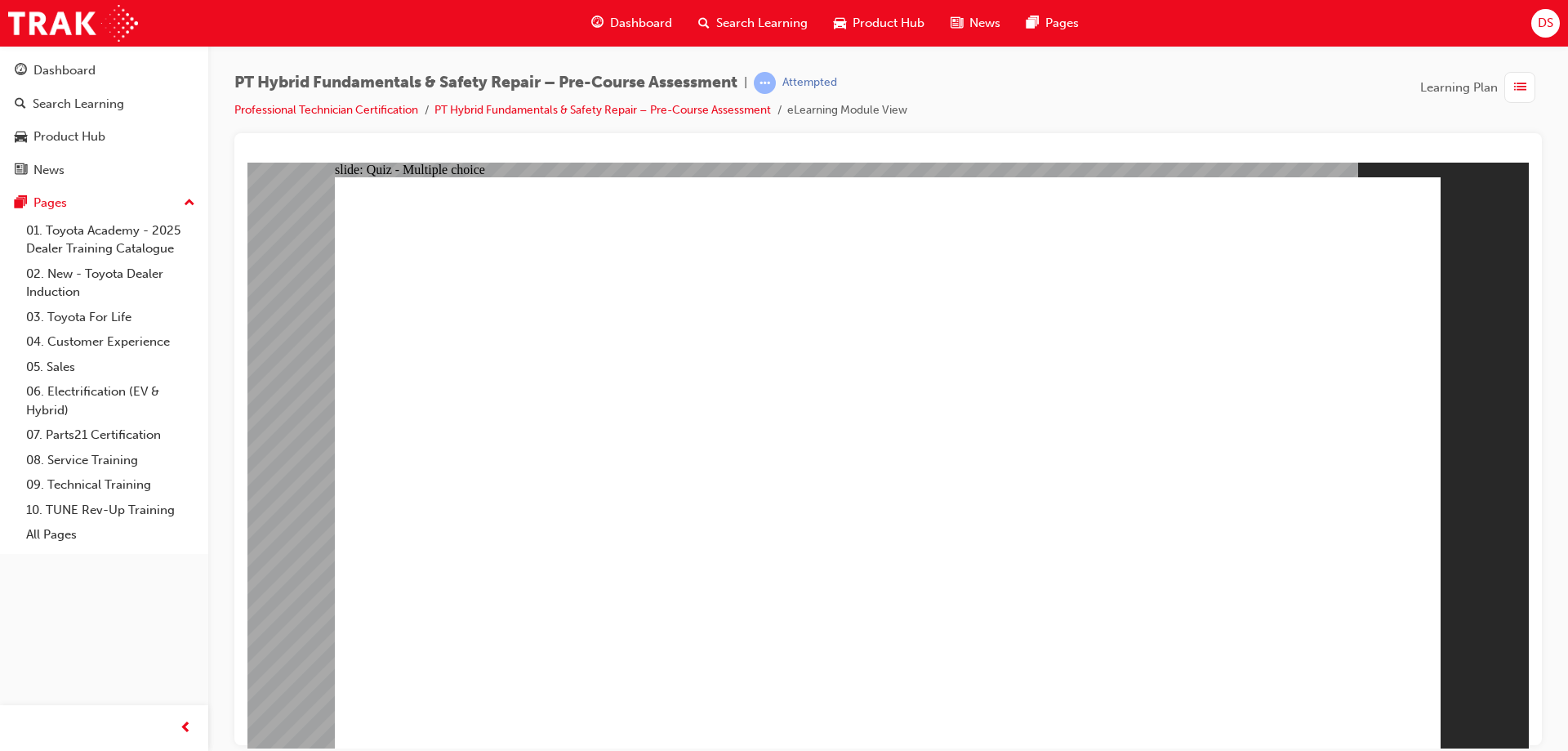
drag, startPoint x: 790, startPoint y: 491, endPoint x: 803, endPoint y: 527, distance: 38.3
drag, startPoint x: 843, startPoint y: 602, endPoint x: 844, endPoint y: 628, distance: 26.0
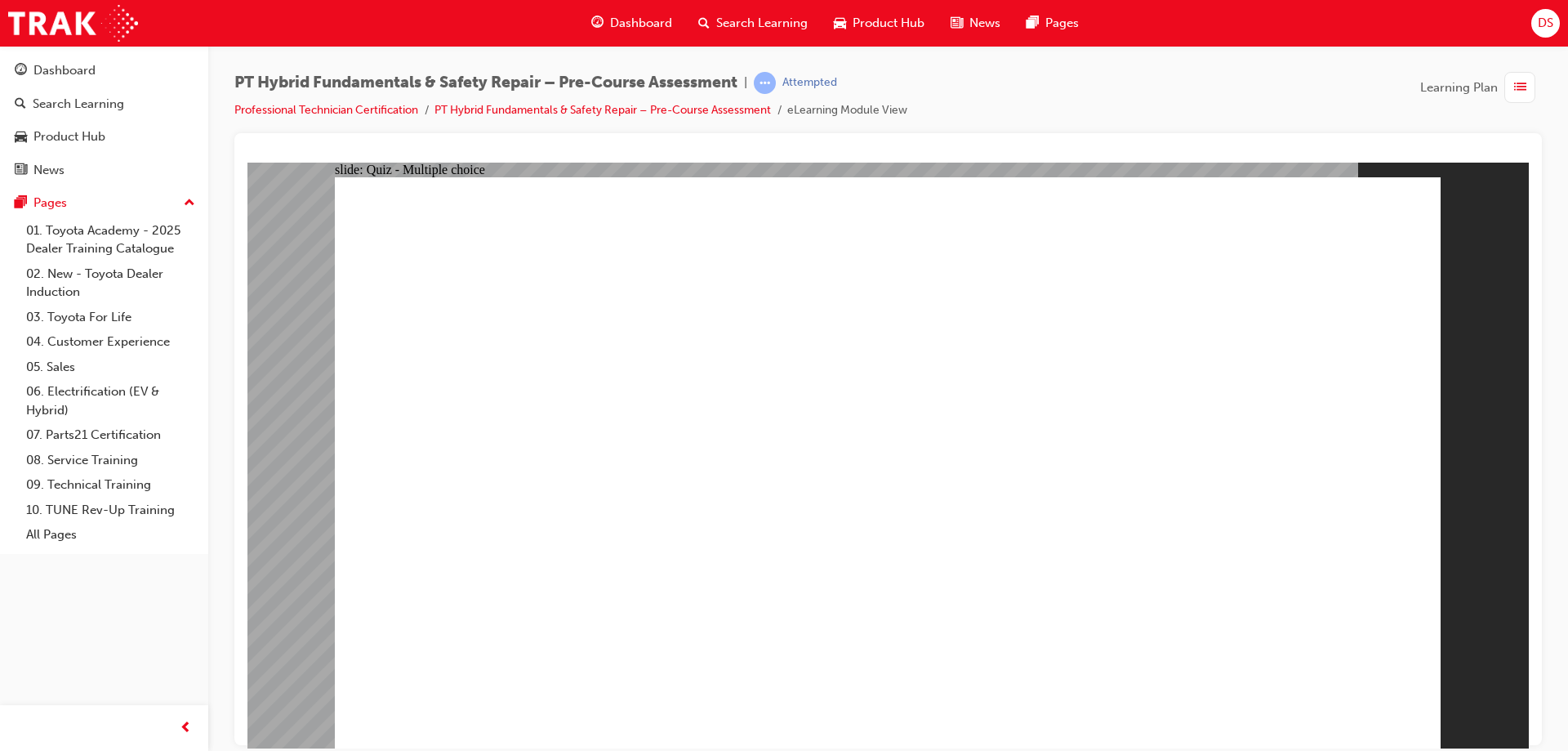
click at [285, 107] on link "Professional Technician Certification" at bounding box center [325, 110] width 183 height 14
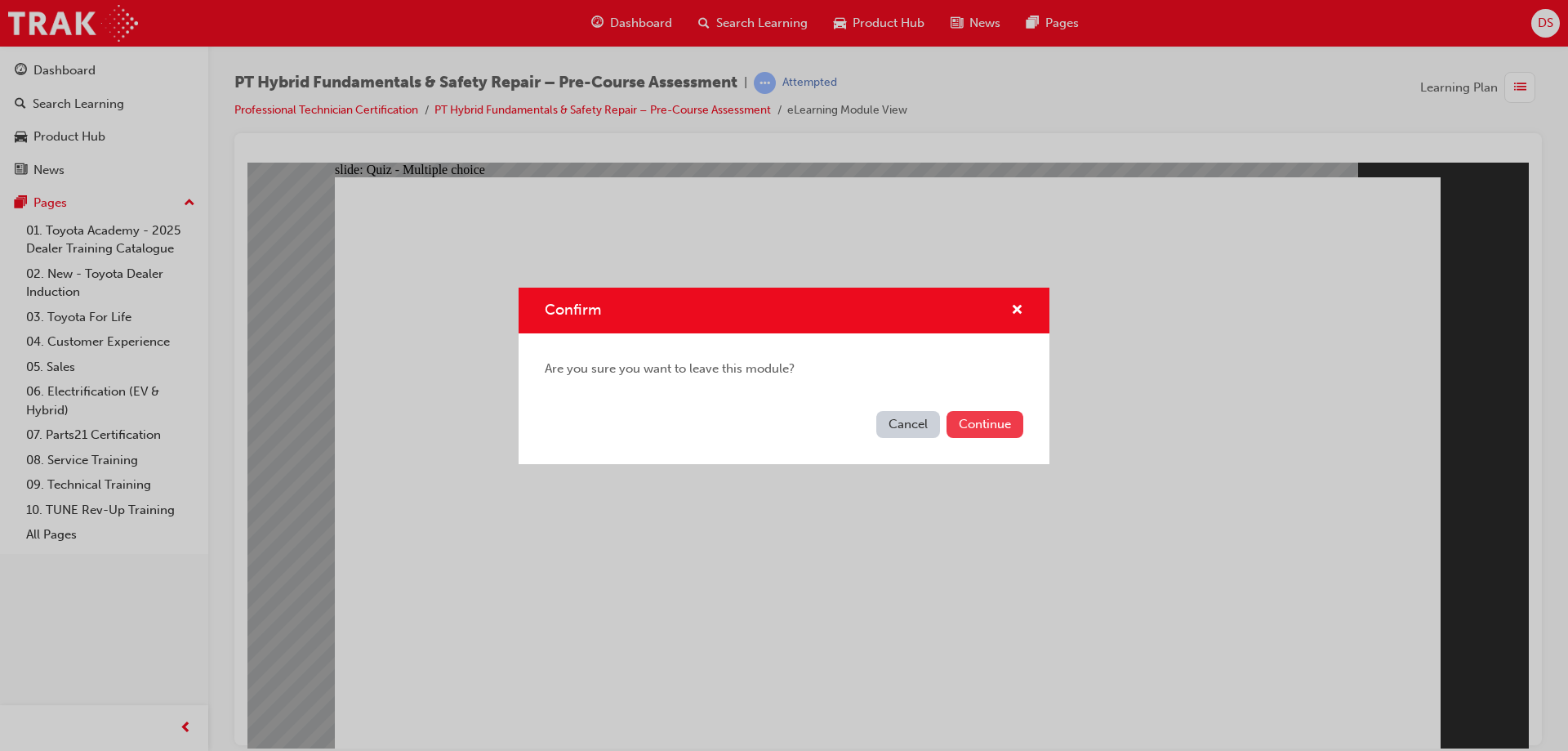
click at [960, 426] on button "Continue" at bounding box center [984, 425] width 77 height 27
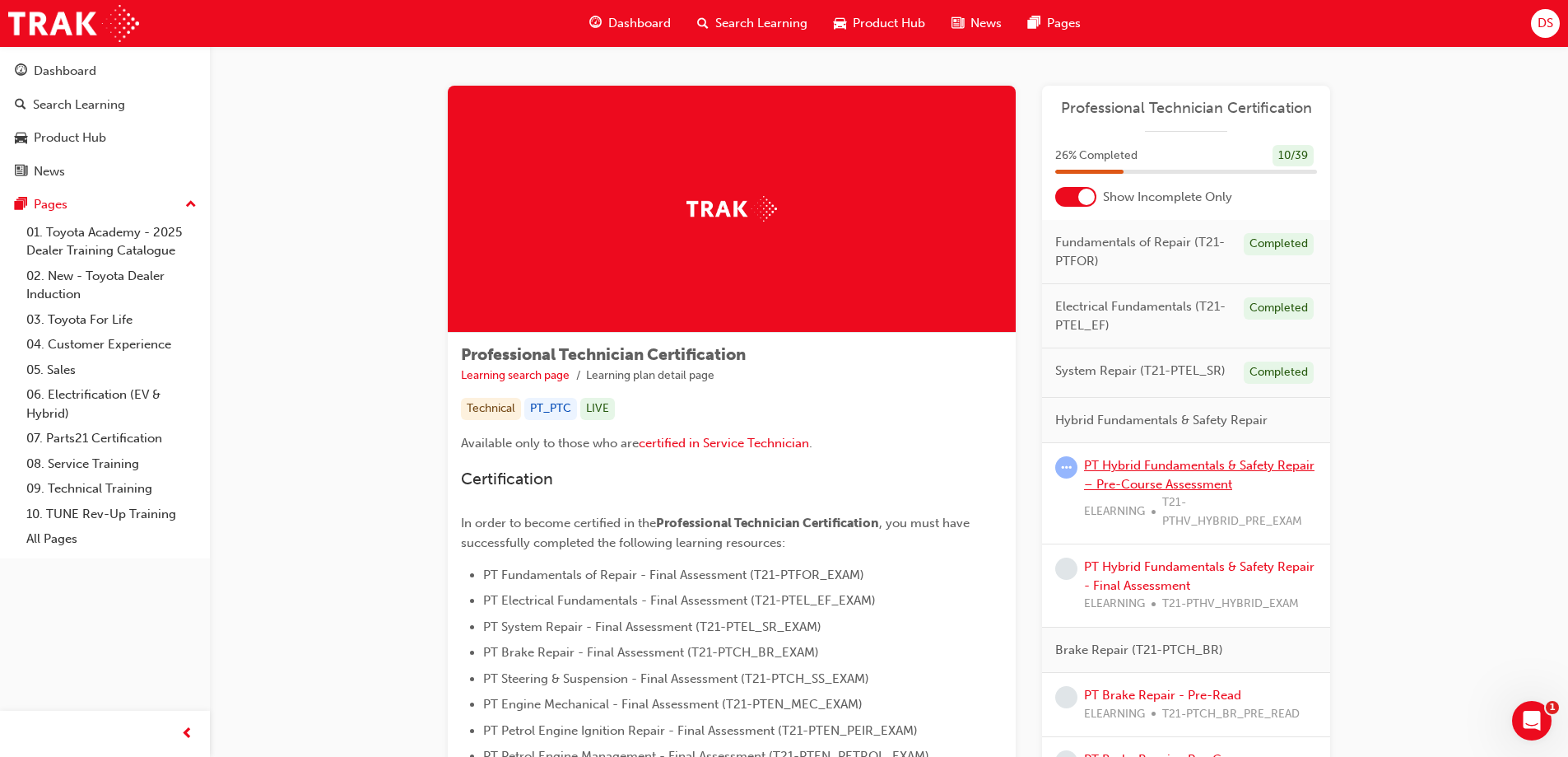
click at [1130, 464] on link "PT Hybrid Fundamentals & Safety Repair – Pre-Course Assessment" at bounding box center [1199, 475] width 230 height 33
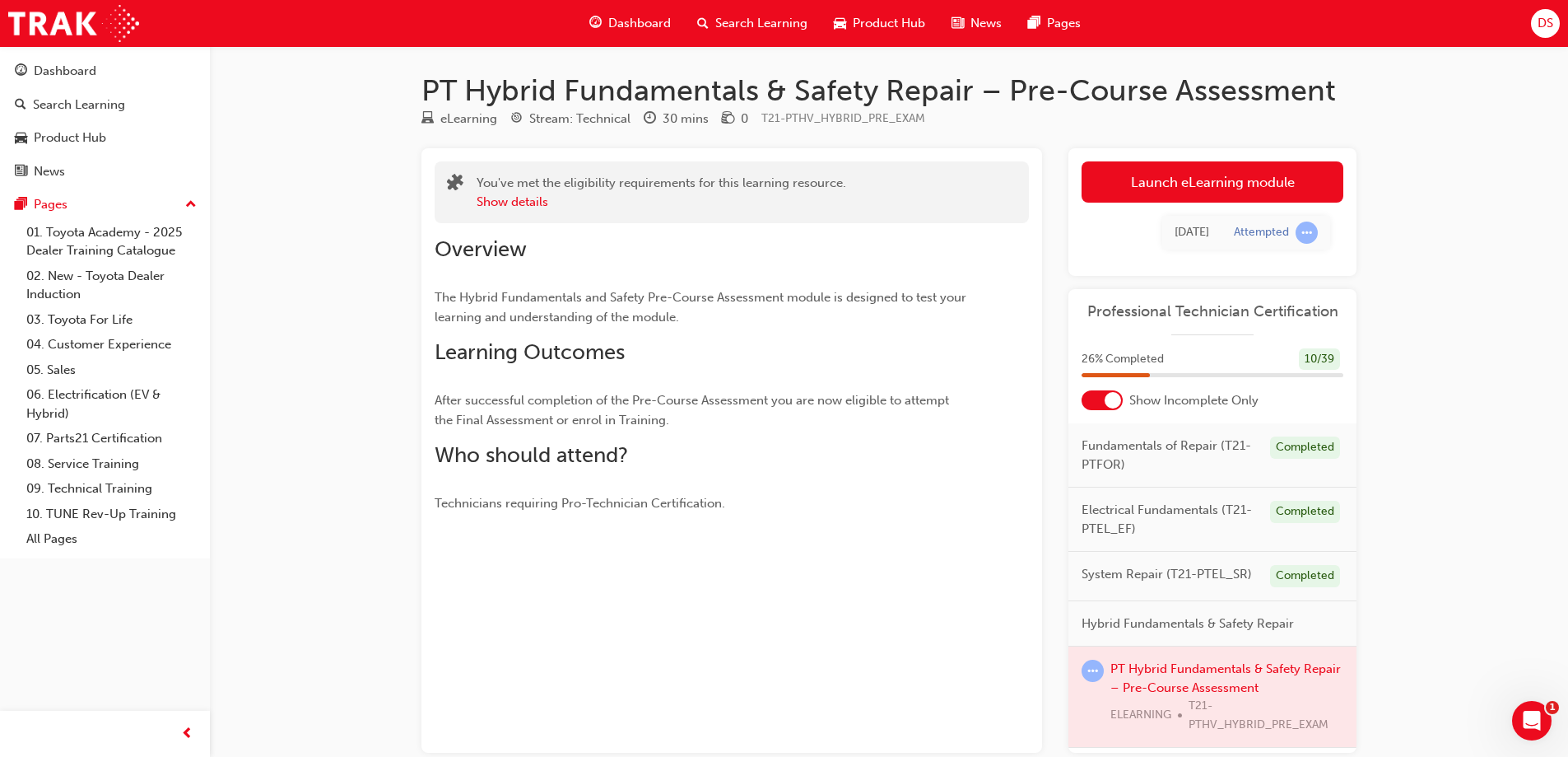
click at [1173, 165] on link "Launch eLearning module" at bounding box center [1212, 182] width 261 height 41
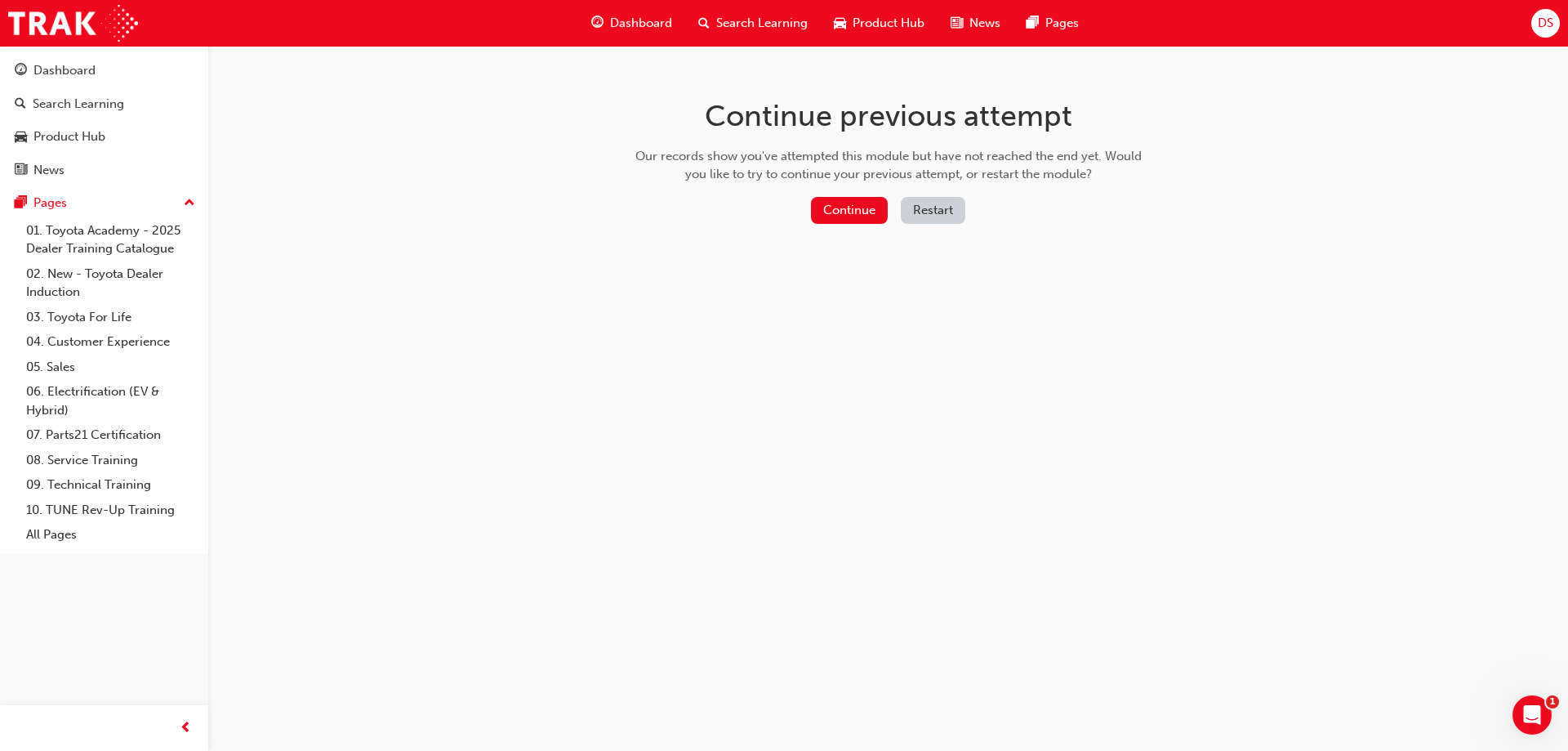
click at [942, 208] on button "Restart" at bounding box center [933, 211] width 64 height 27
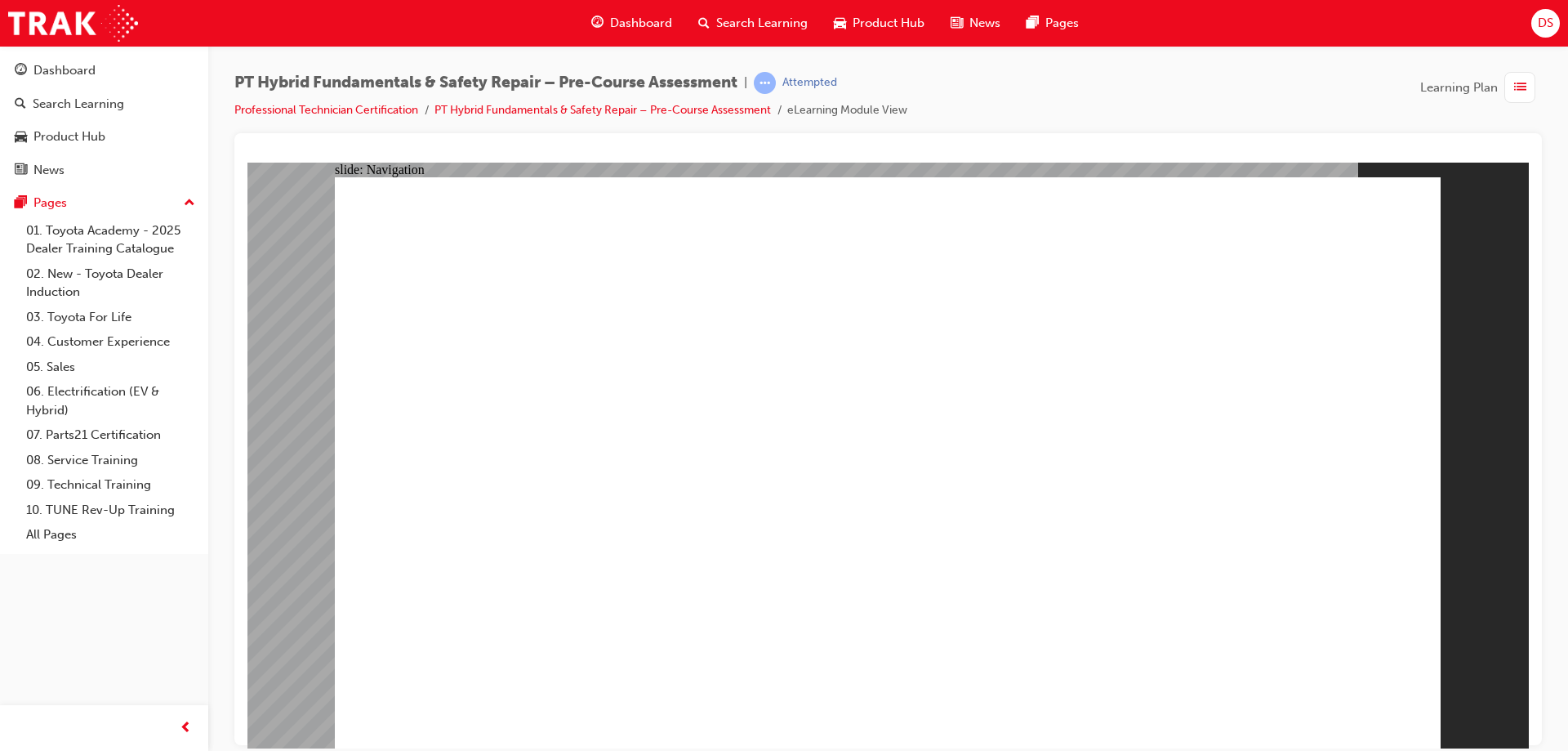
radio input "true"
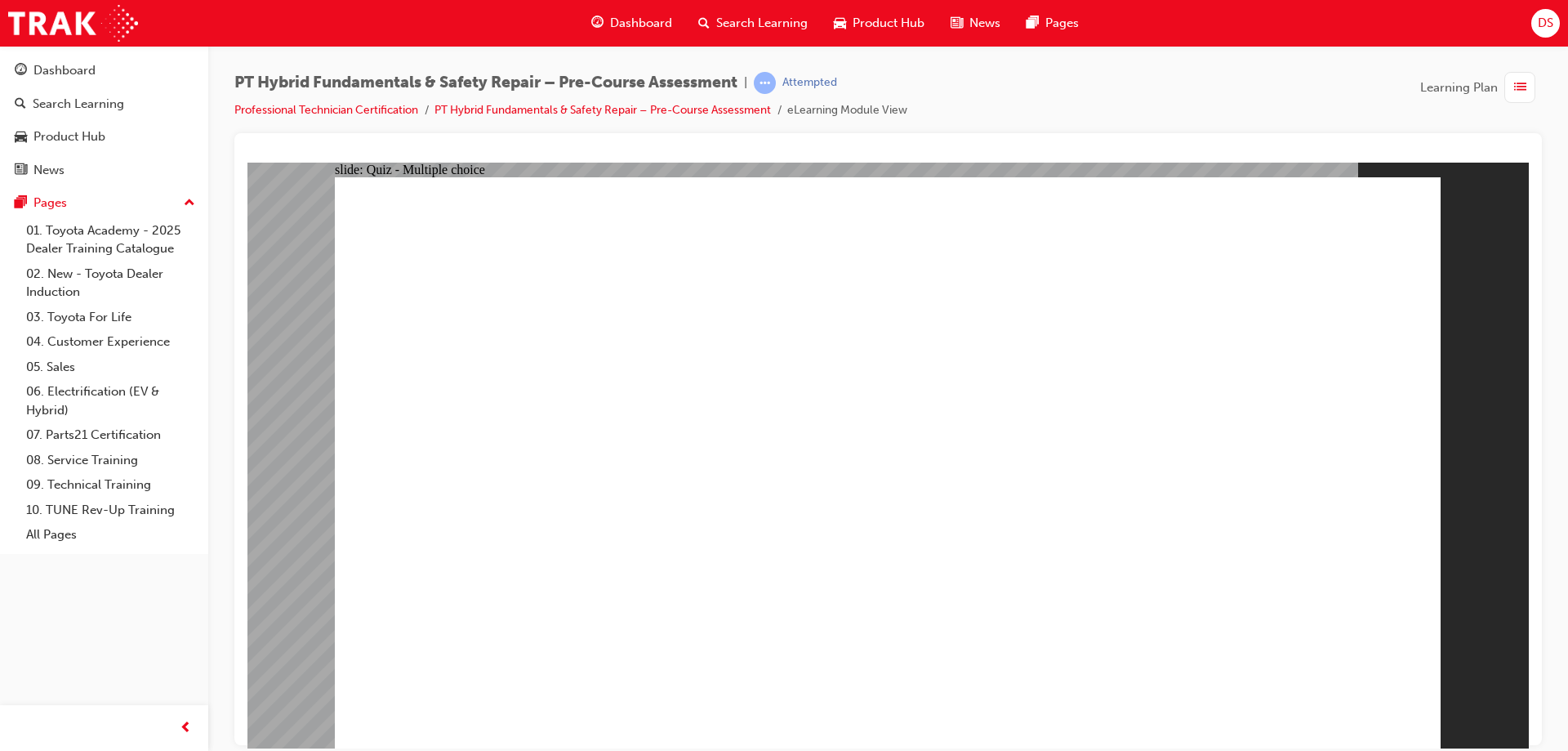
radio input "true"
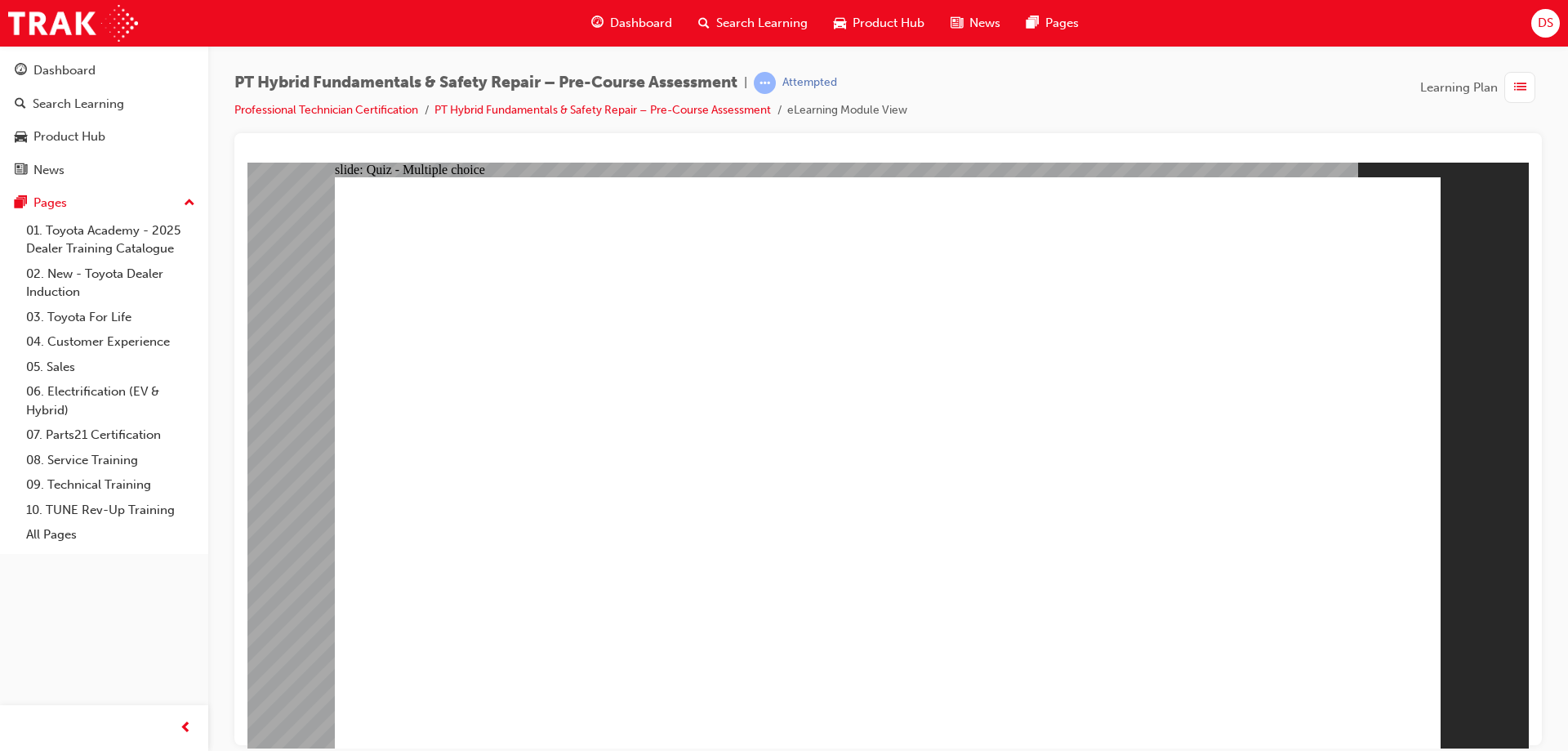
radio input "true"
checkbox input "true"
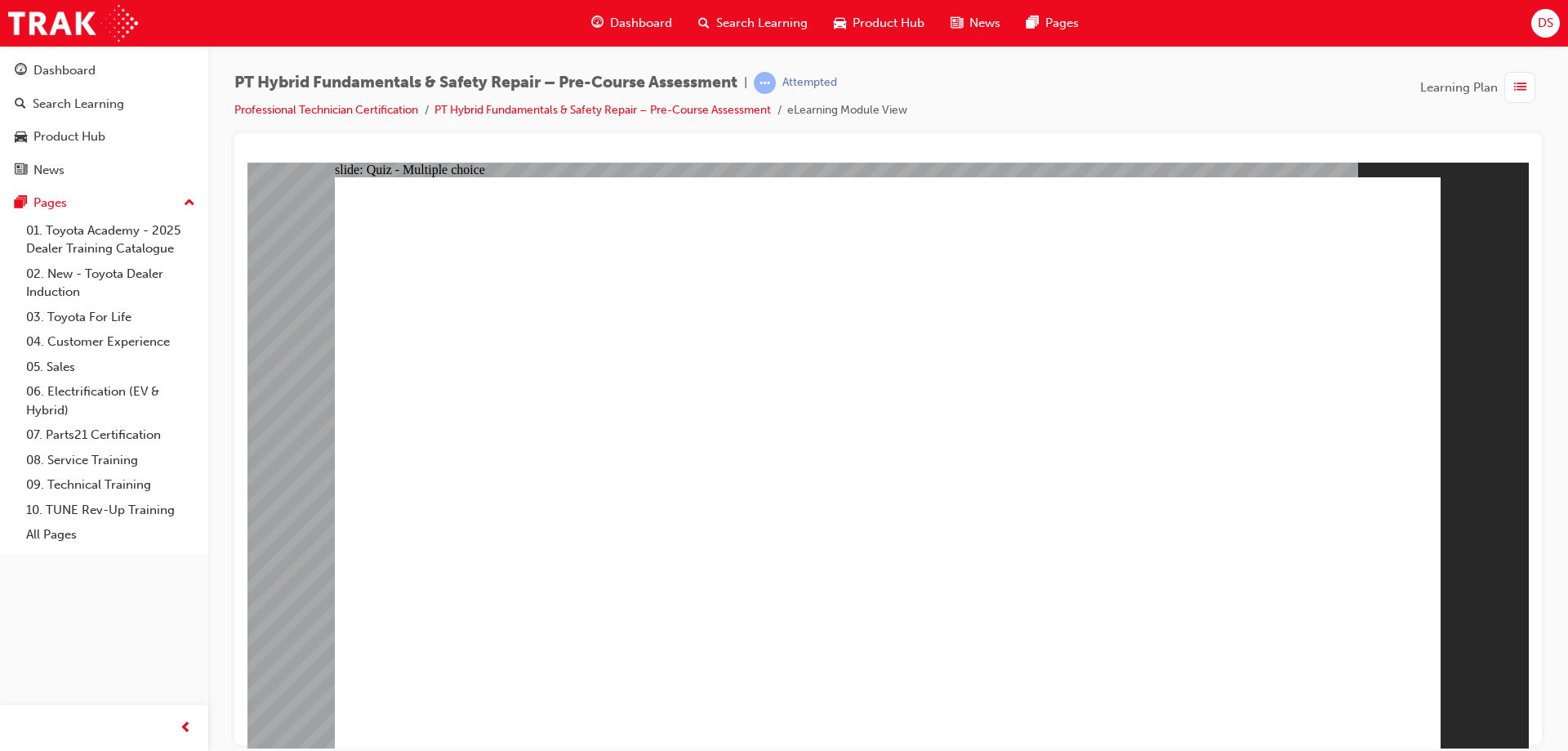
checkbox input "true"
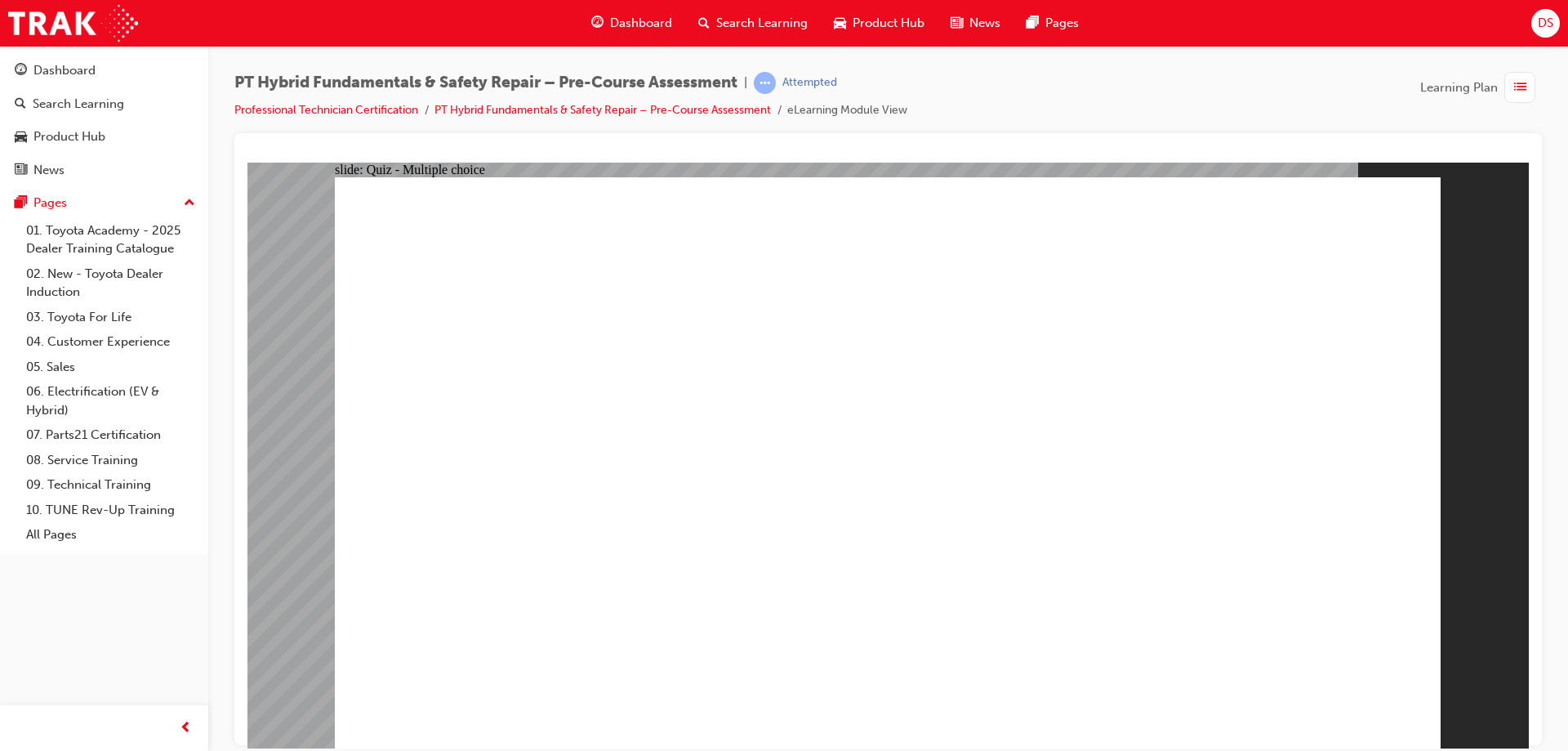
radio input "true"
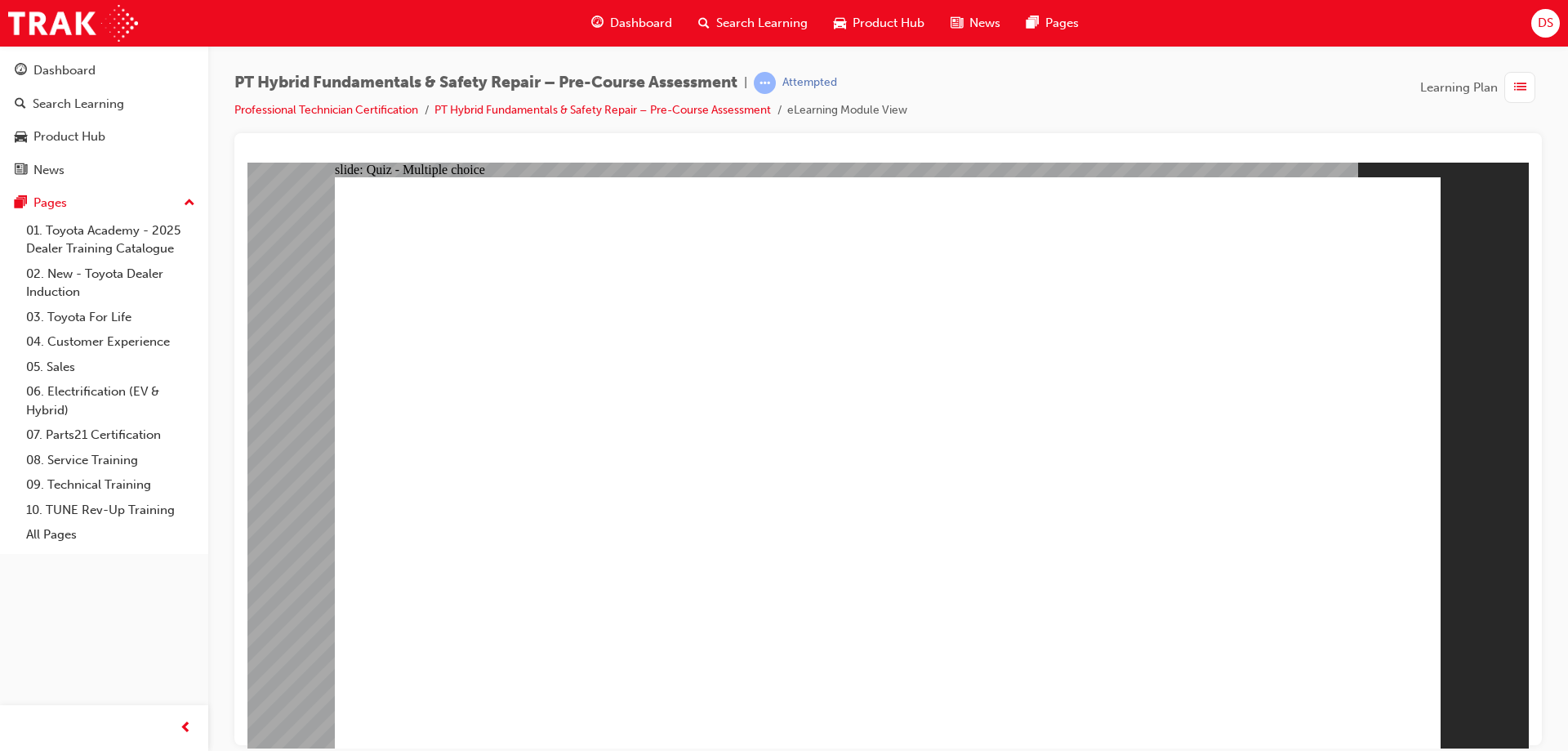
radio input "true"
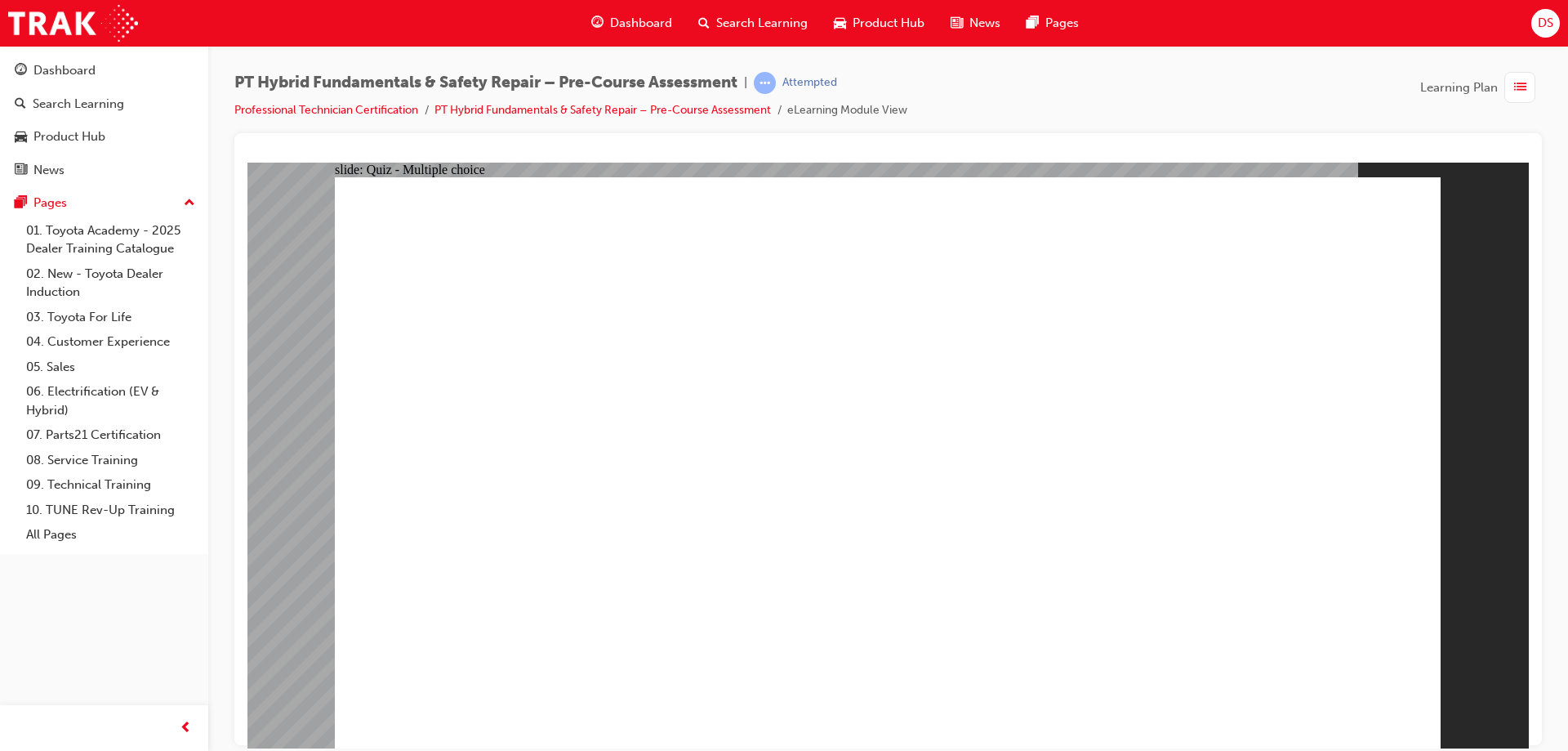
radio input "true"
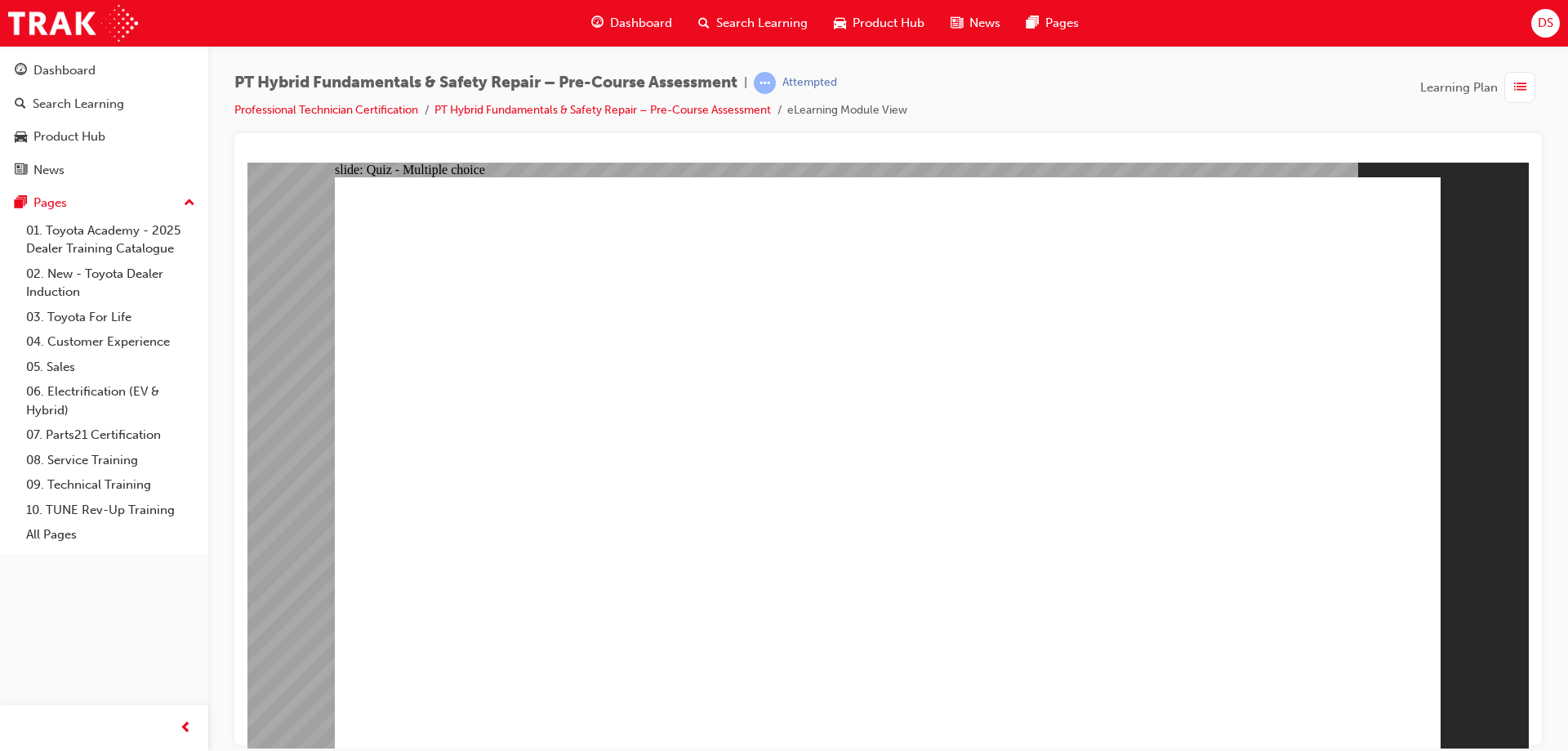
click at [276, 106] on link "Professional Technician Certification" at bounding box center [325, 110] width 183 height 14
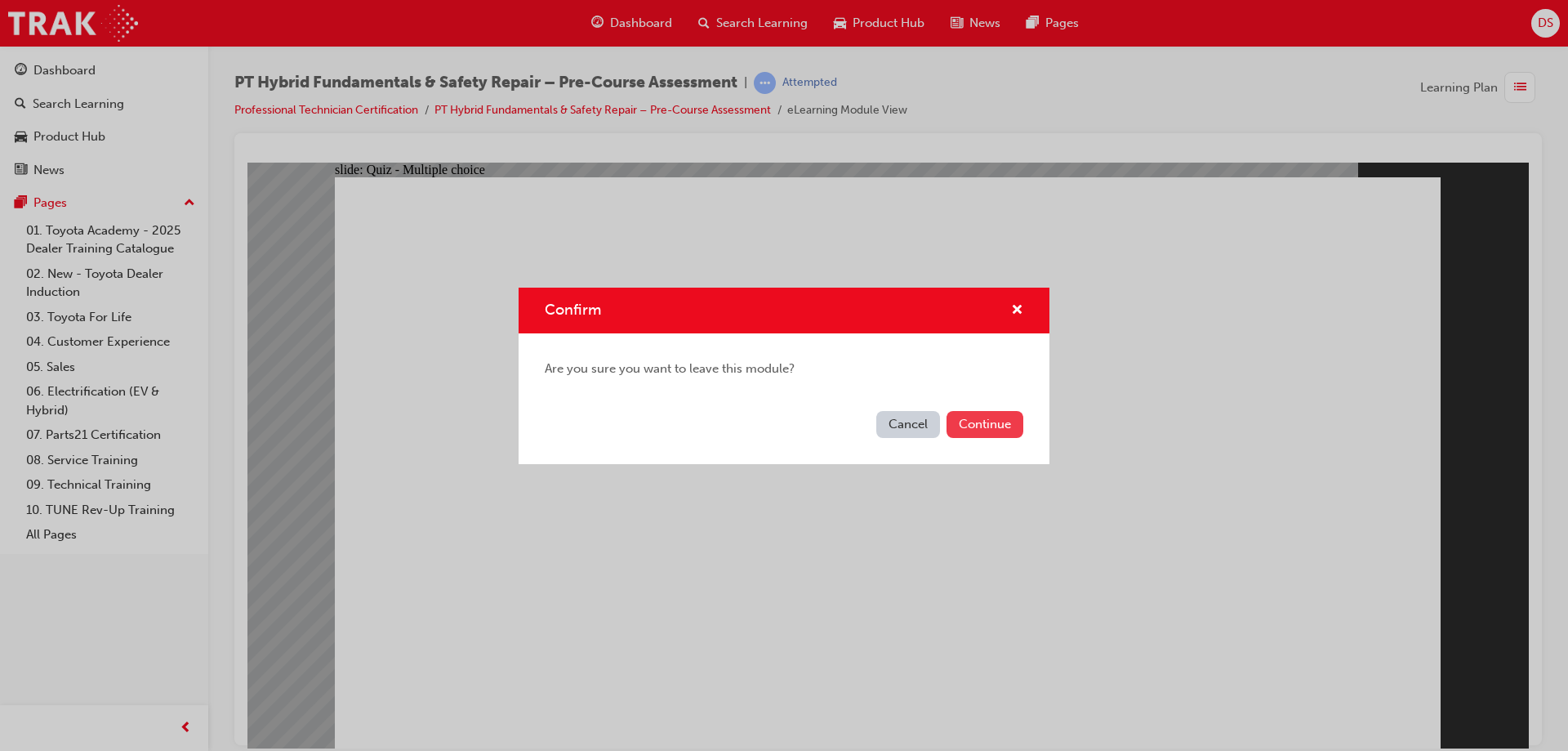
click at [983, 428] on button "Continue" at bounding box center [984, 425] width 77 height 27
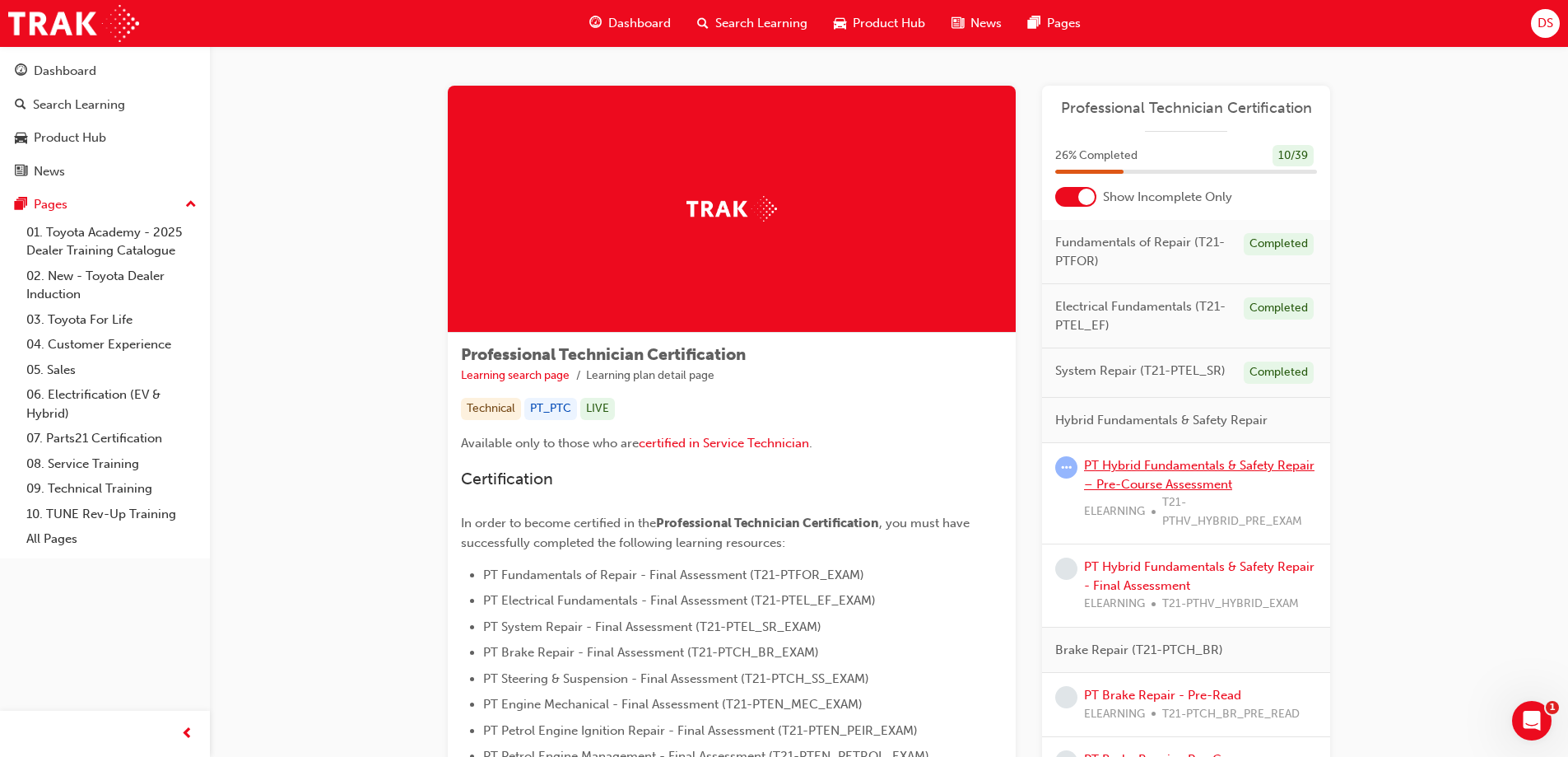
click at [1163, 466] on link "PT Hybrid Fundamentals & Safety Repair – Pre-Course Assessment" at bounding box center [1199, 475] width 230 height 33
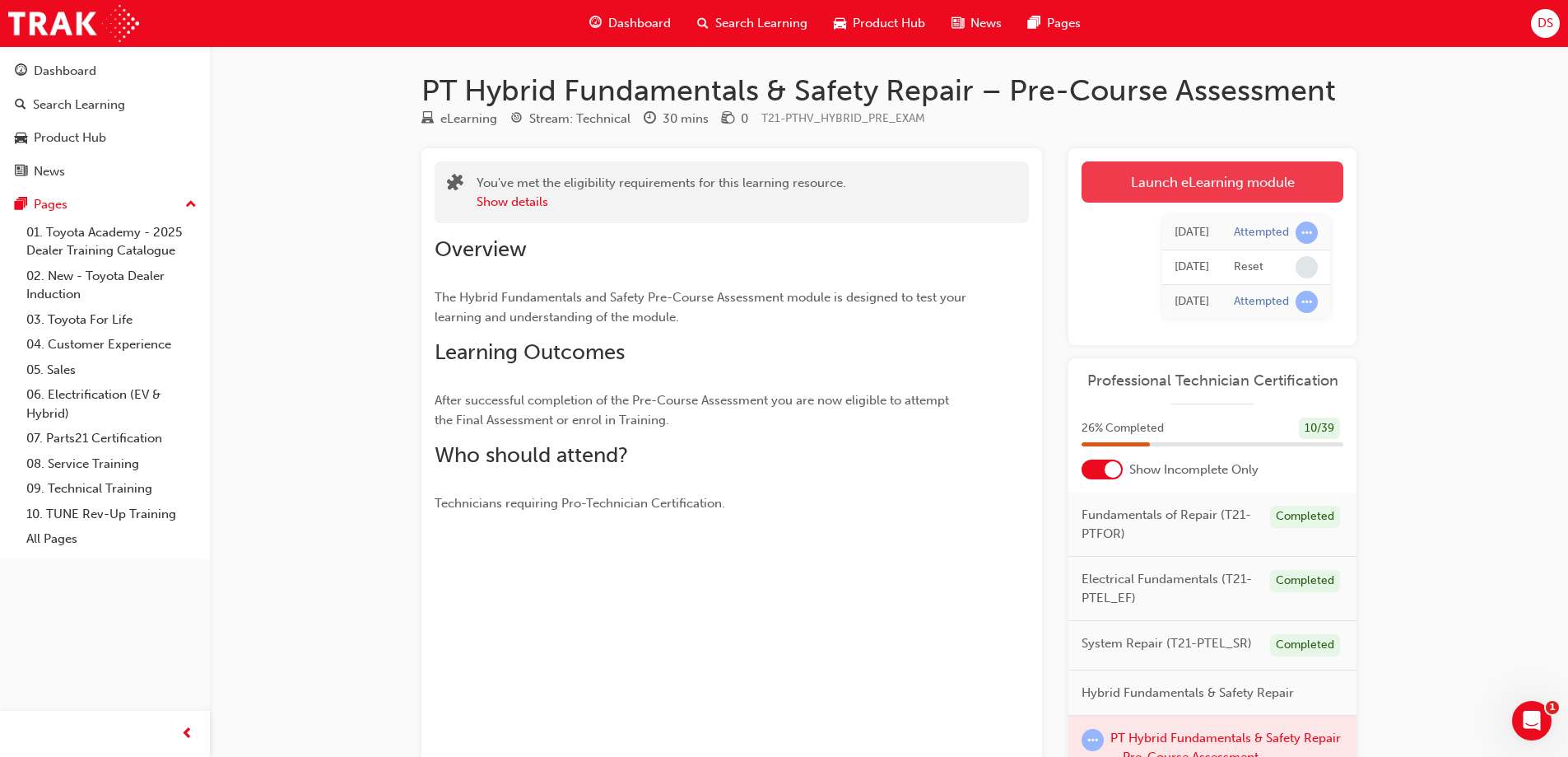
click at [1144, 201] on link "Launch eLearning module" at bounding box center [1212, 182] width 261 height 41
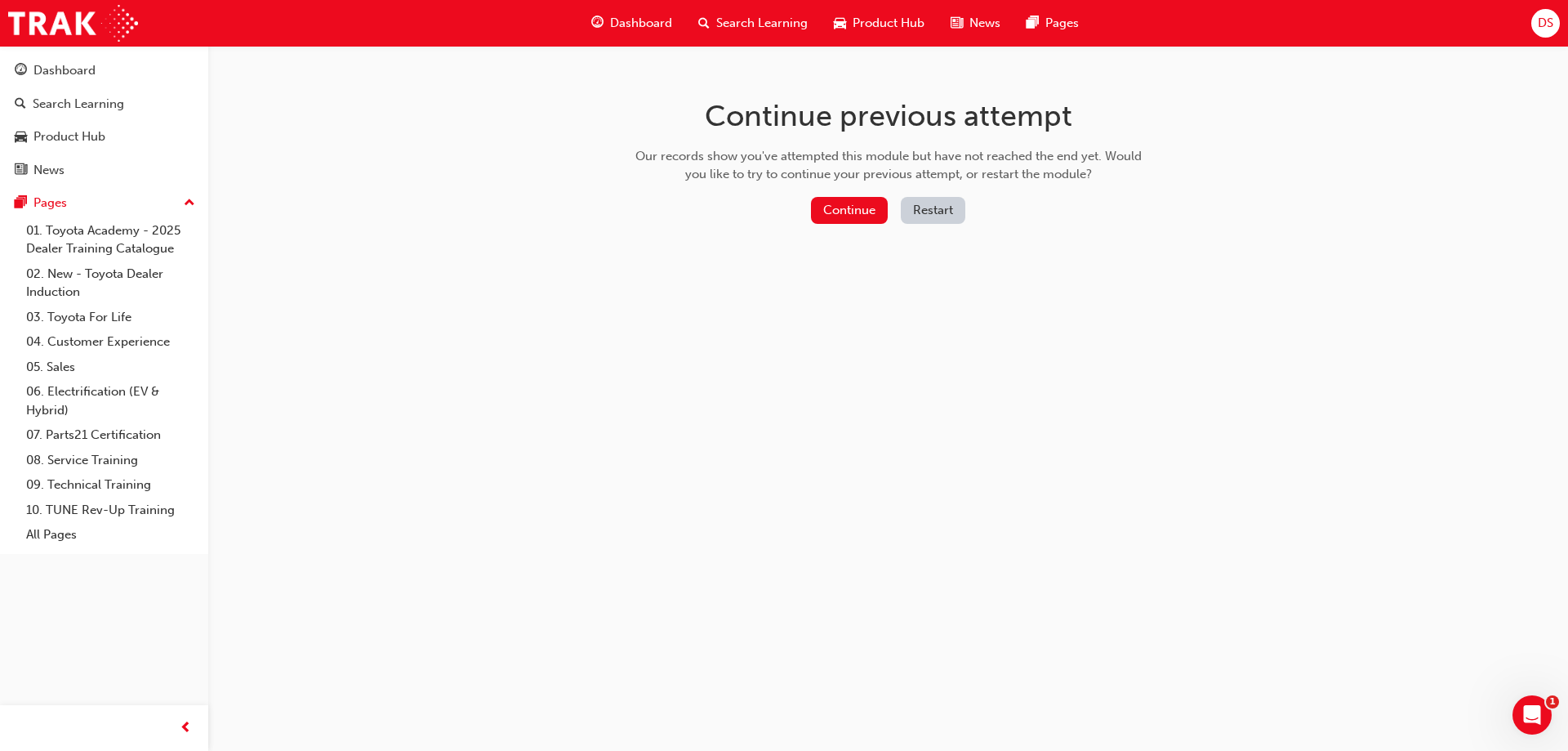
click at [938, 219] on button "Restart" at bounding box center [933, 211] width 64 height 27
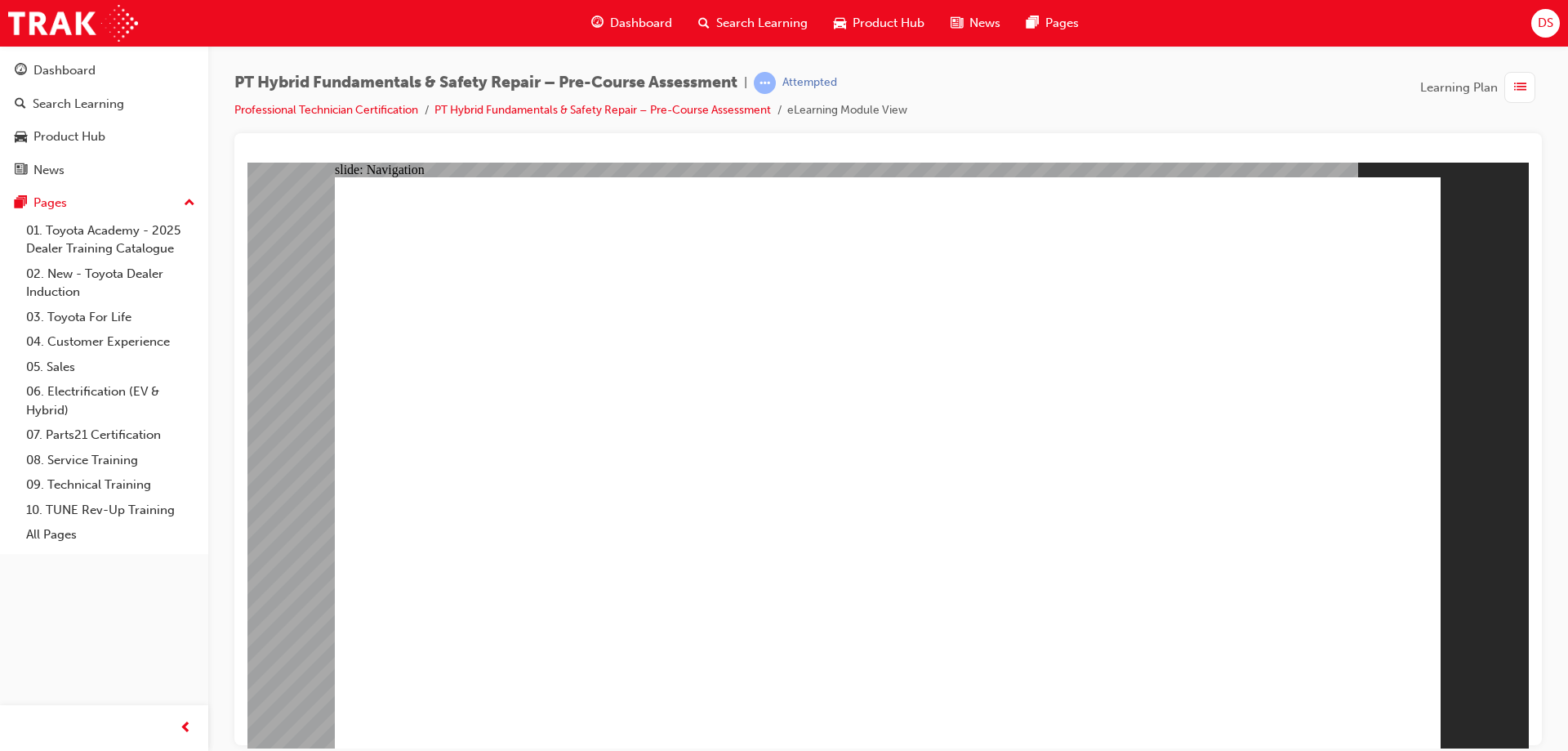
radio input "true"
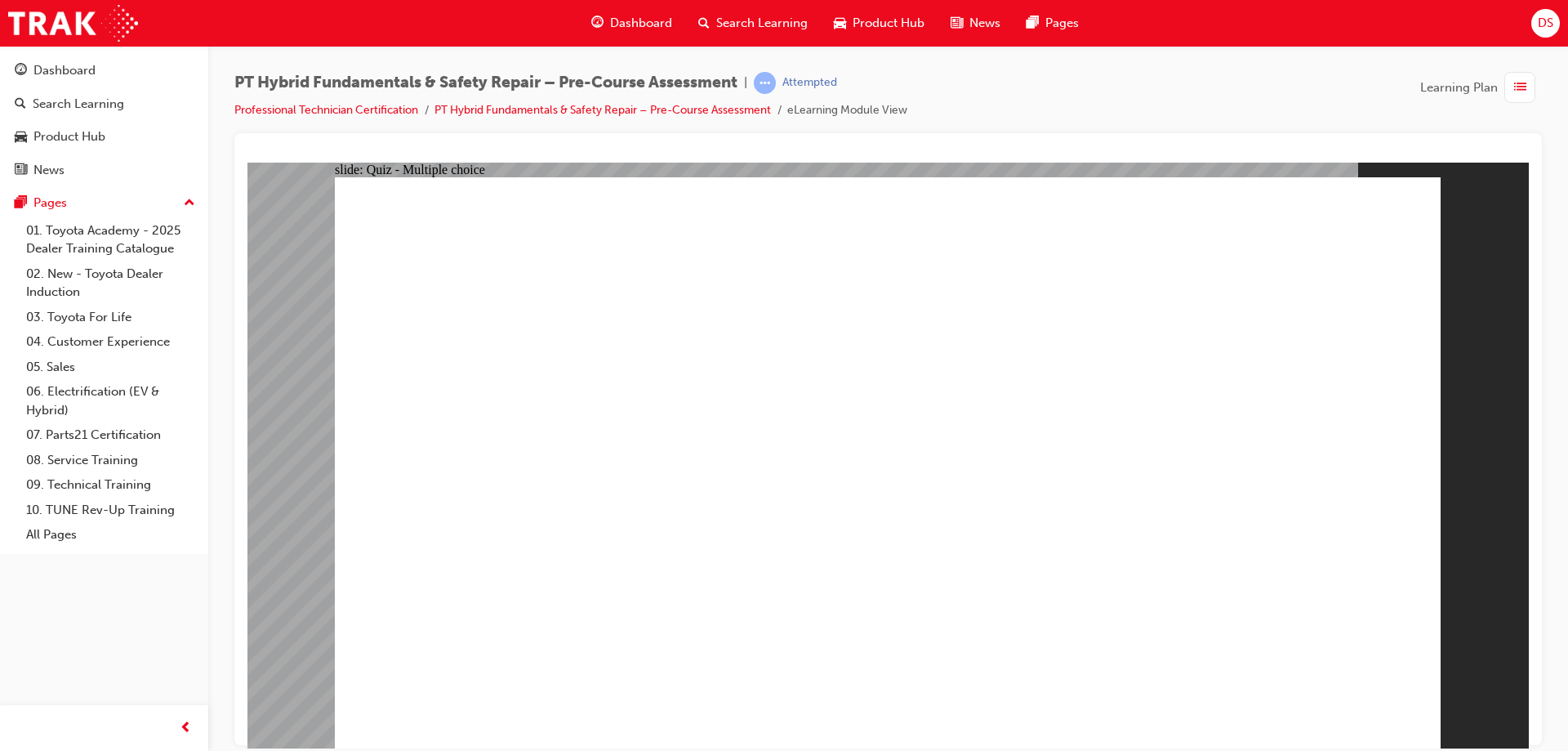
radio input "true"
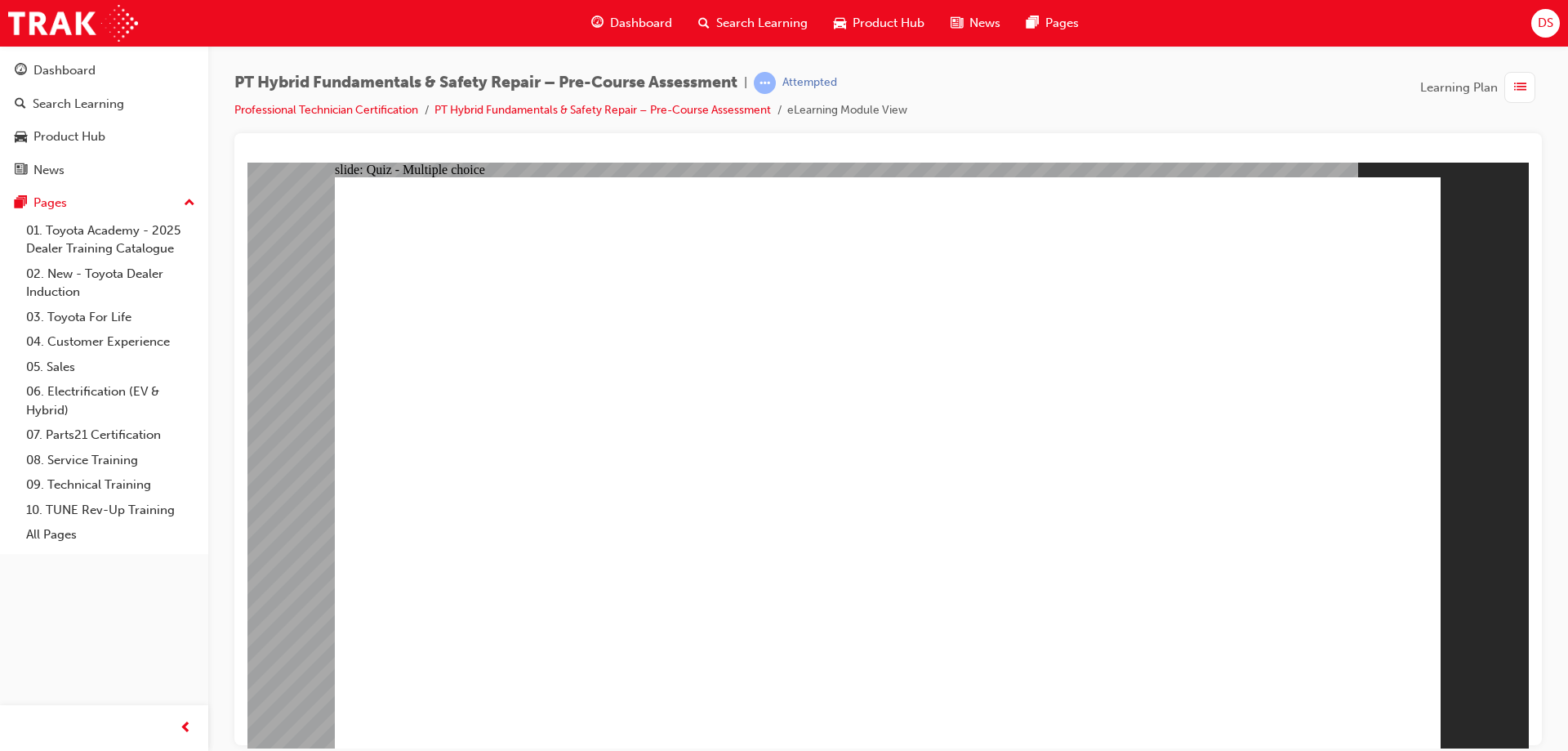
radio input "true"
checkbox input "true"
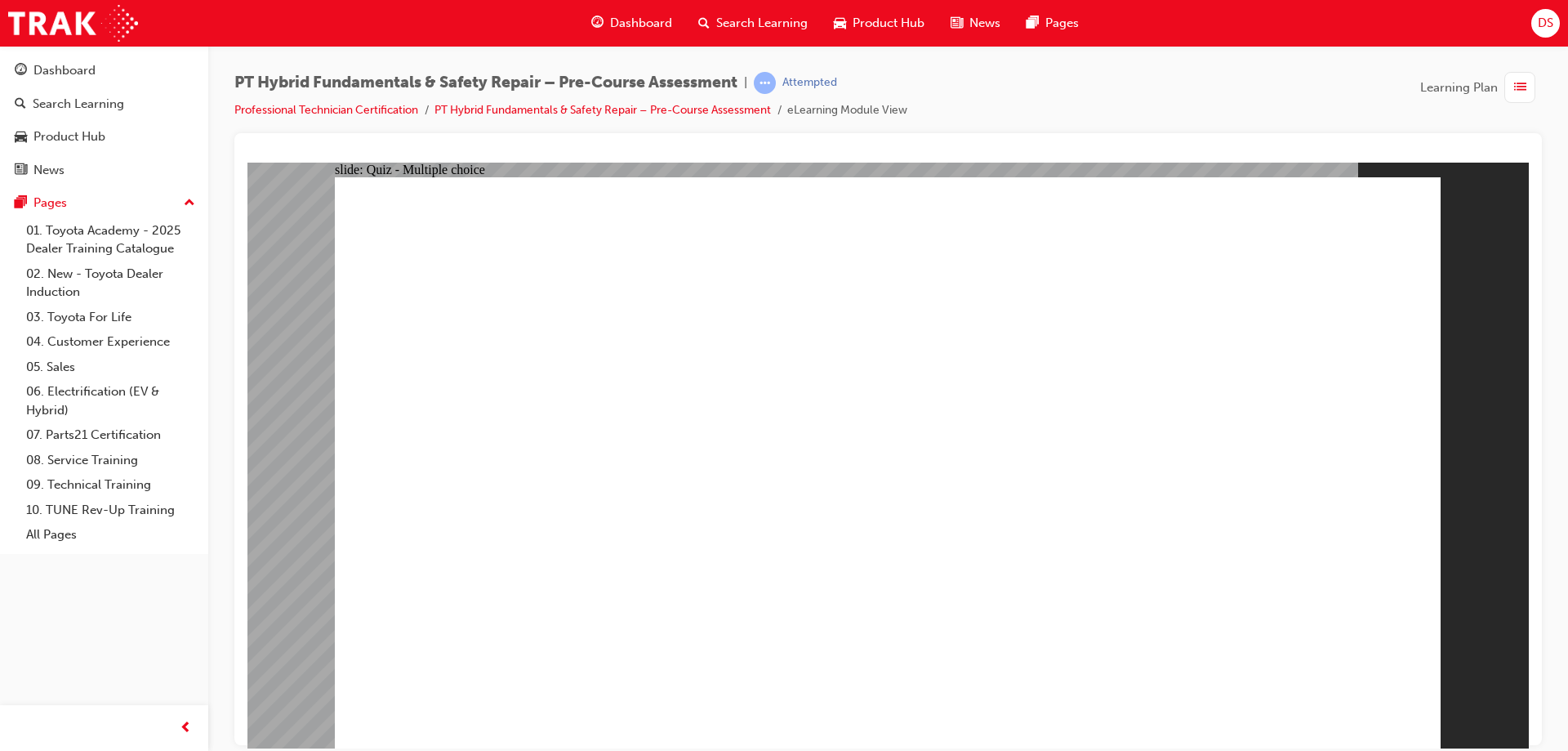
checkbox input "true"
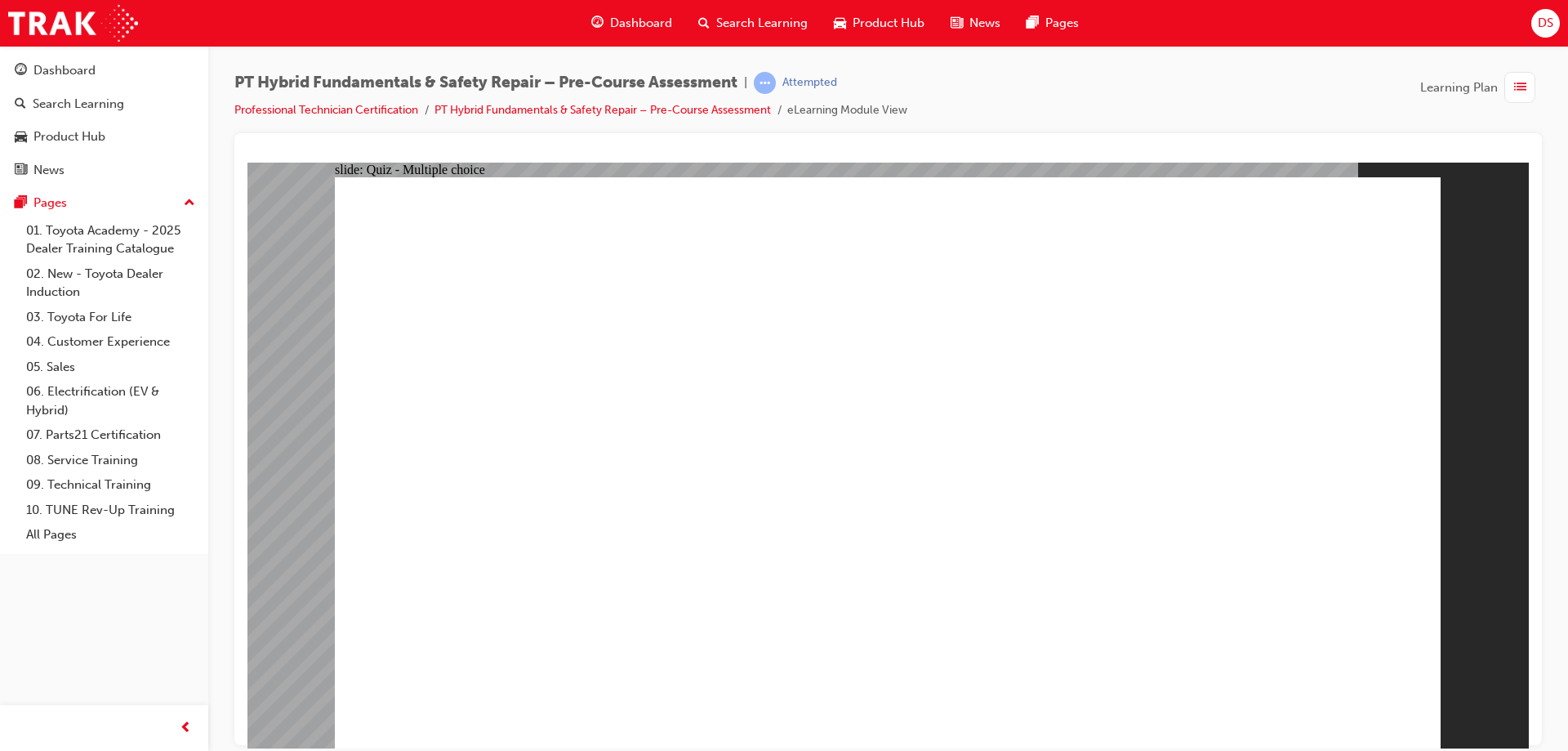
radio input "true"
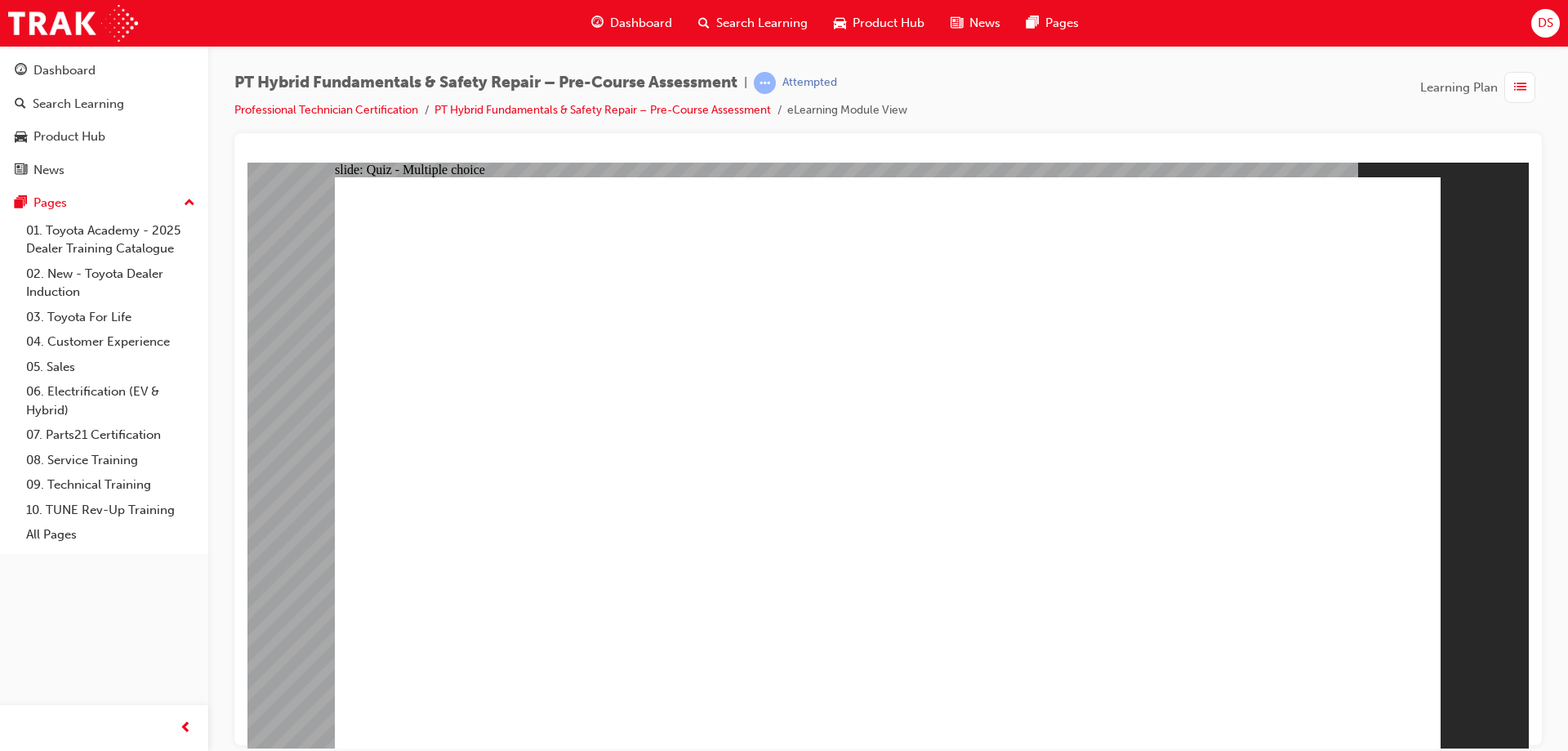
radio input "true"
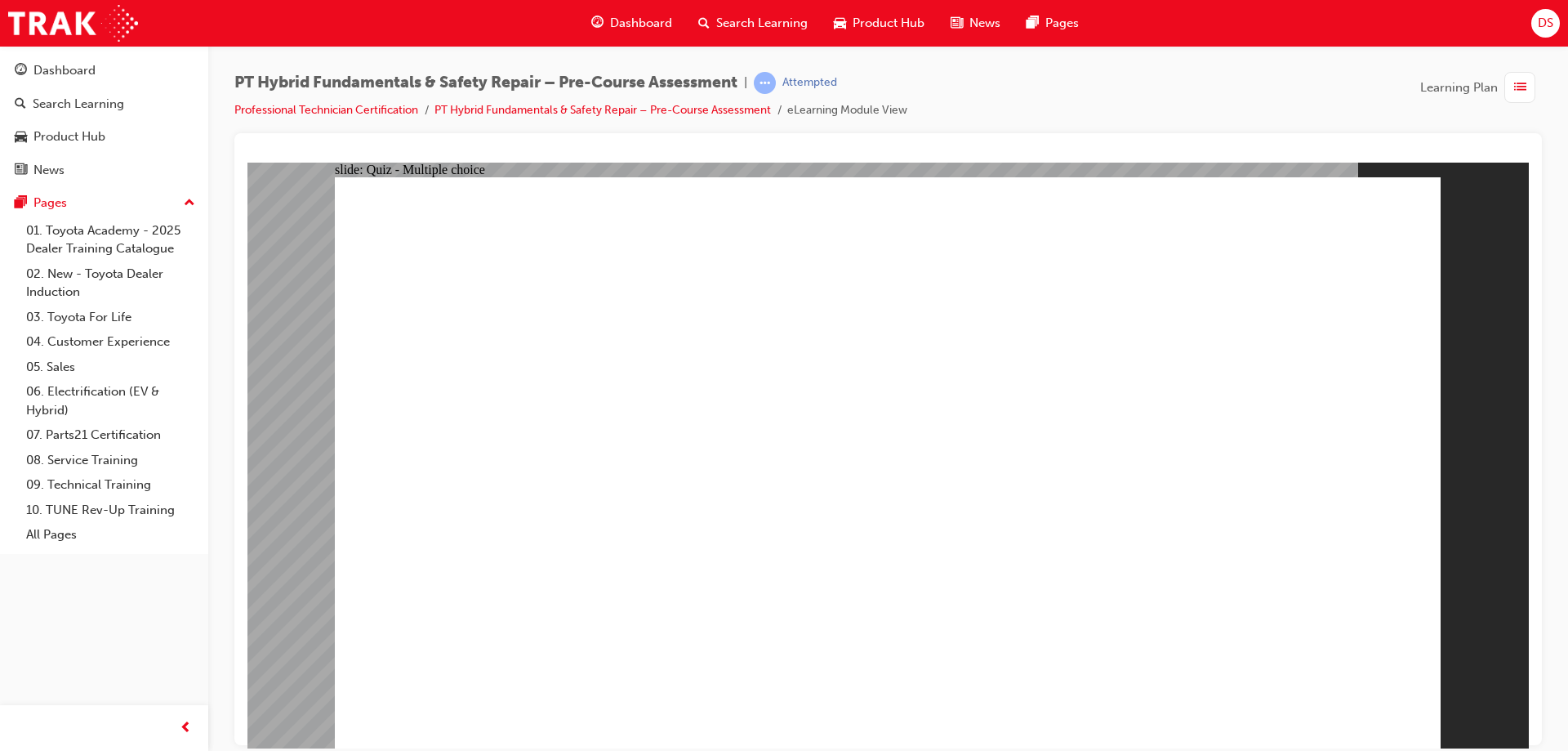
radio input "true"
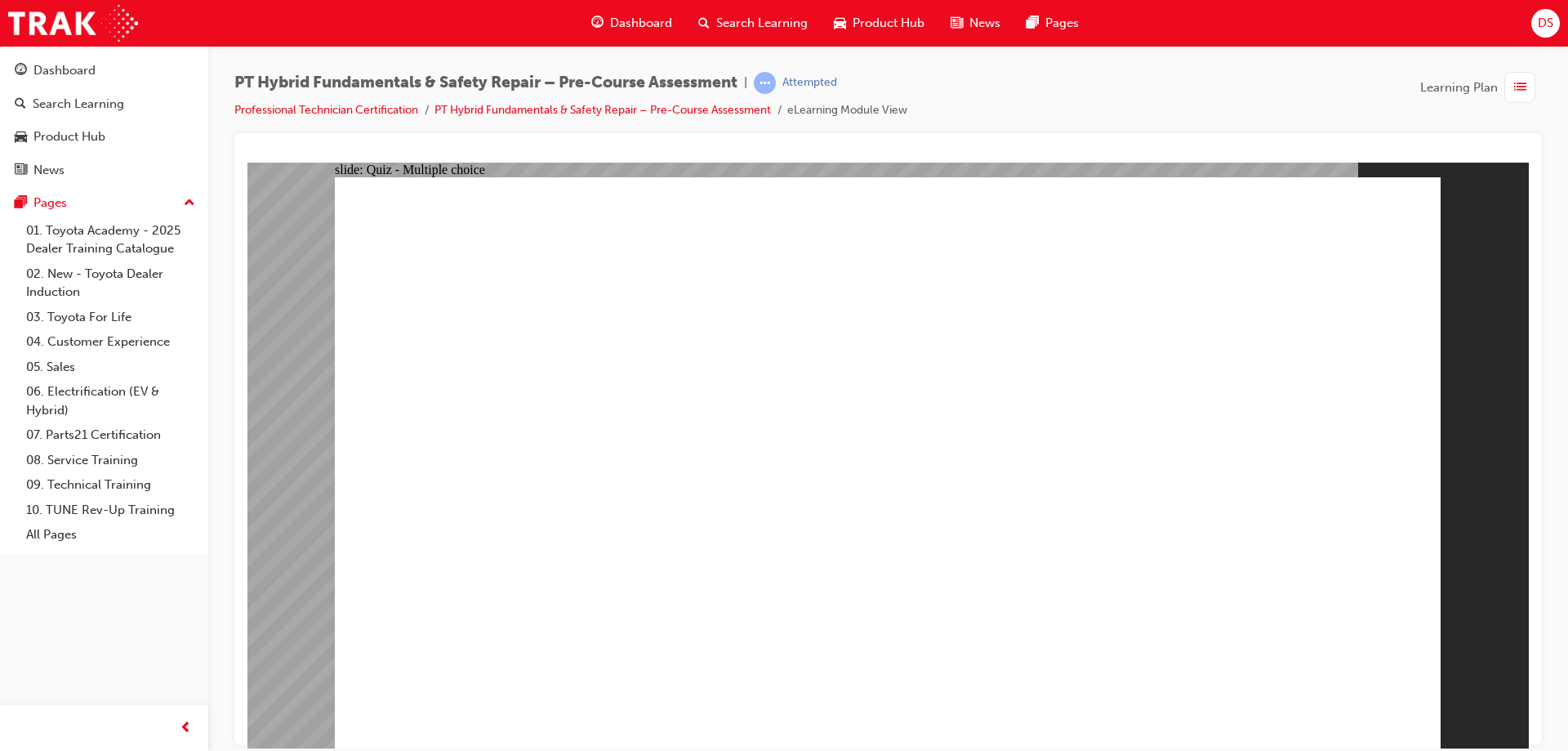
click at [358, 116] on link "Professional Technician Certification" at bounding box center [325, 110] width 183 height 14
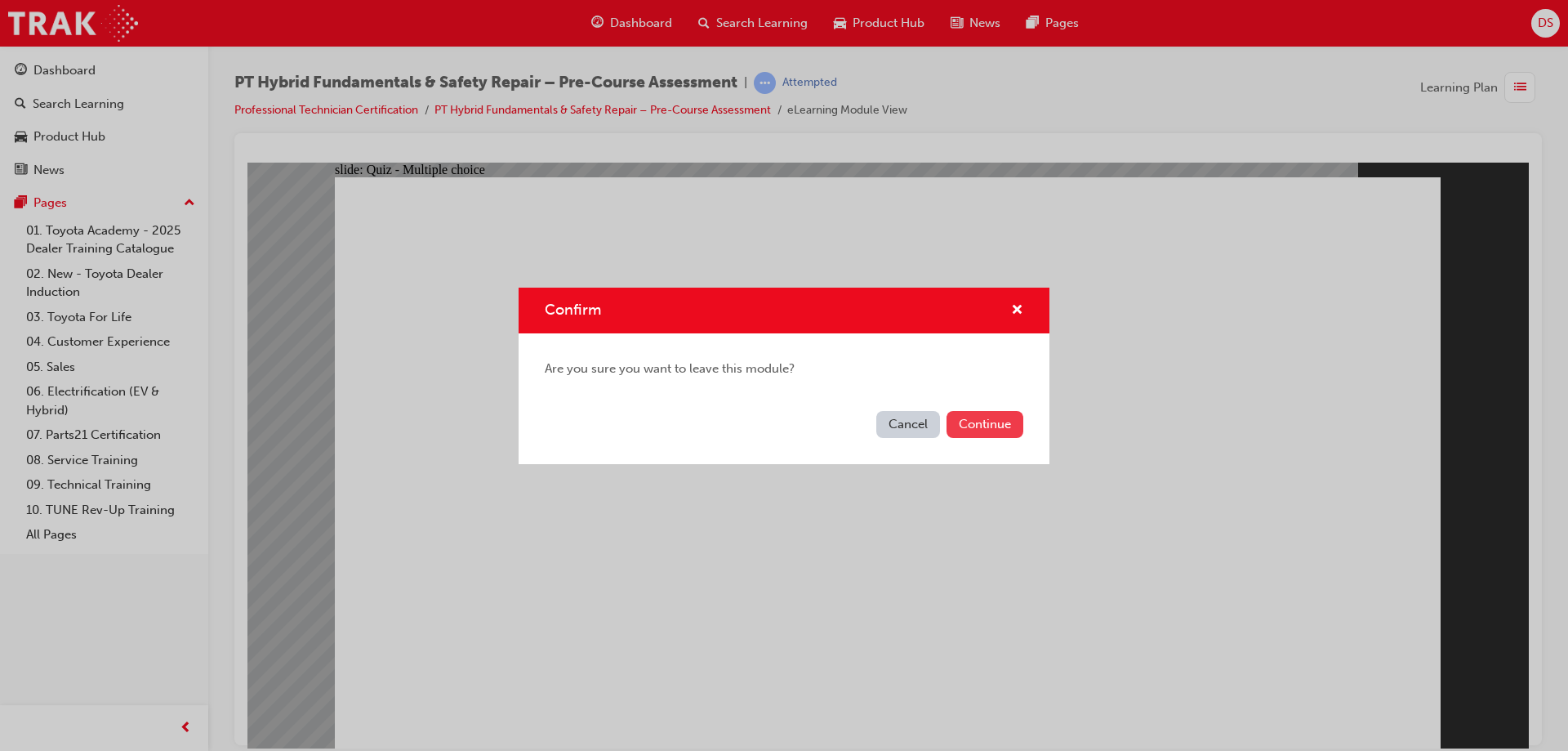
click at [984, 427] on button "Continue" at bounding box center [984, 425] width 77 height 27
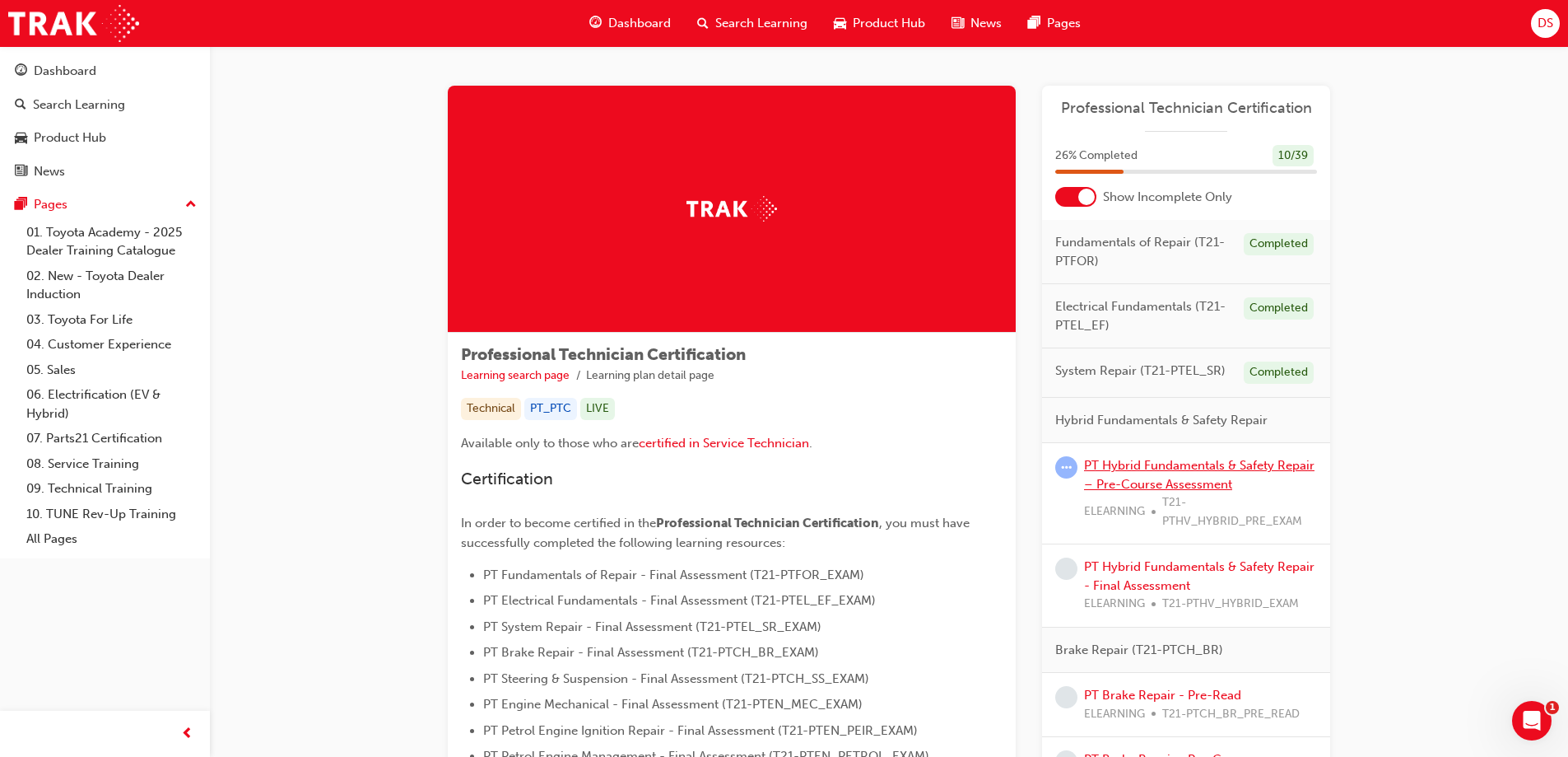
click at [1171, 469] on link "PT Hybrid Fundamentals & Safety Repair – Pre-Course Assessment" at bounding box center [1199, 475] width 230 height 33
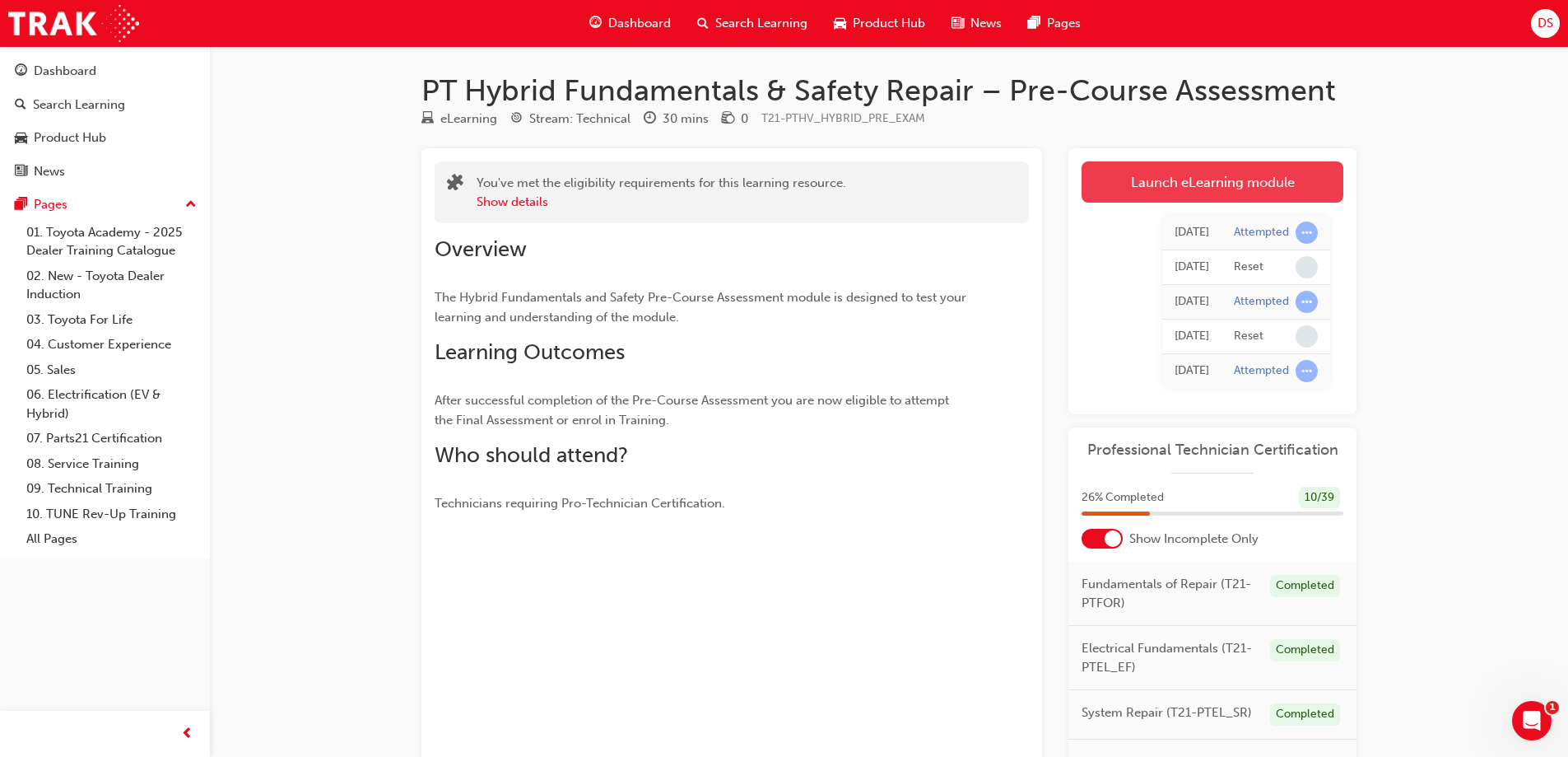
click at [1173, 169] on link "Launch eLearning module" at bounding box center [1212, 182] width 261 height 41
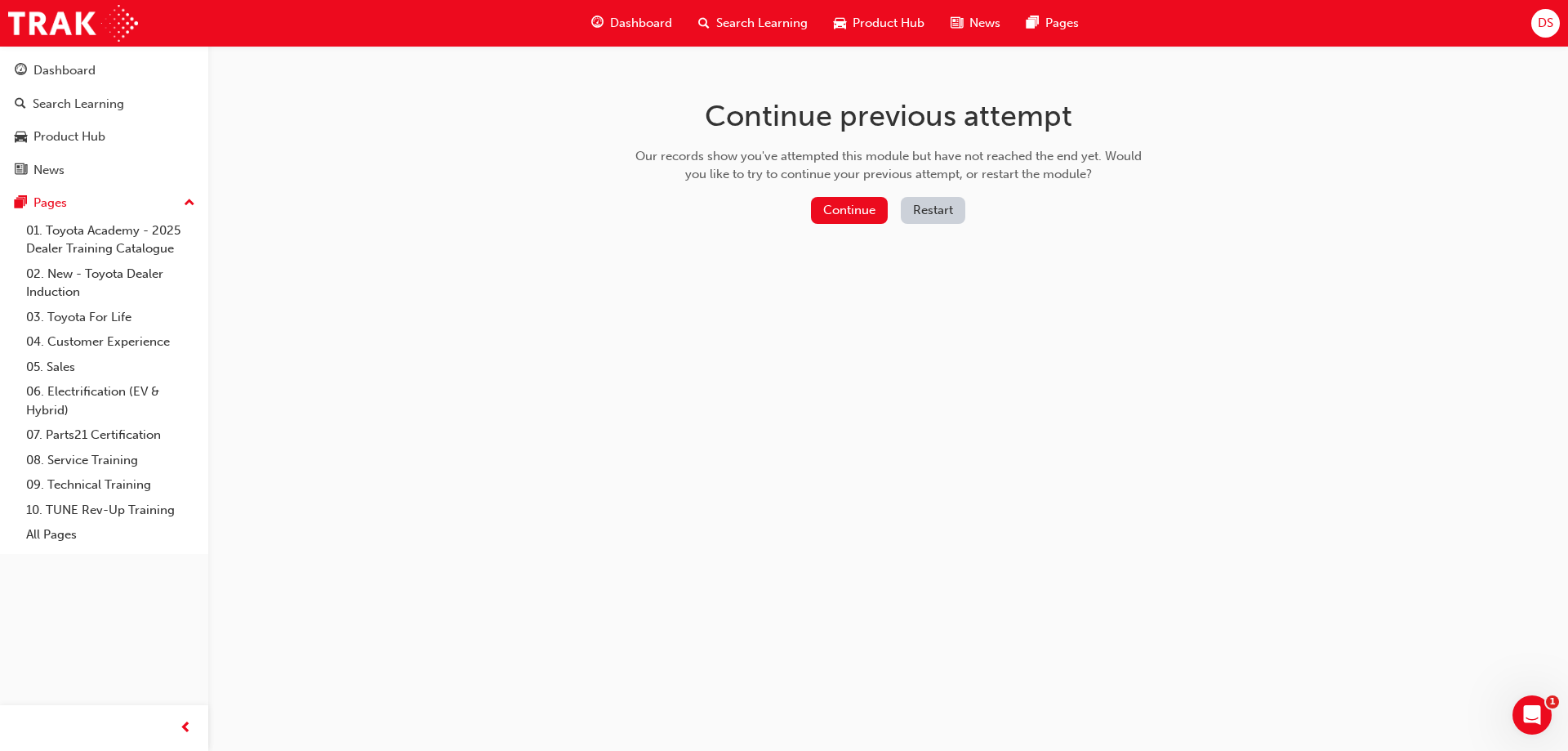
click at [924, 213] on button "Restart" at bounding box center [933, 211] width 64 height 27
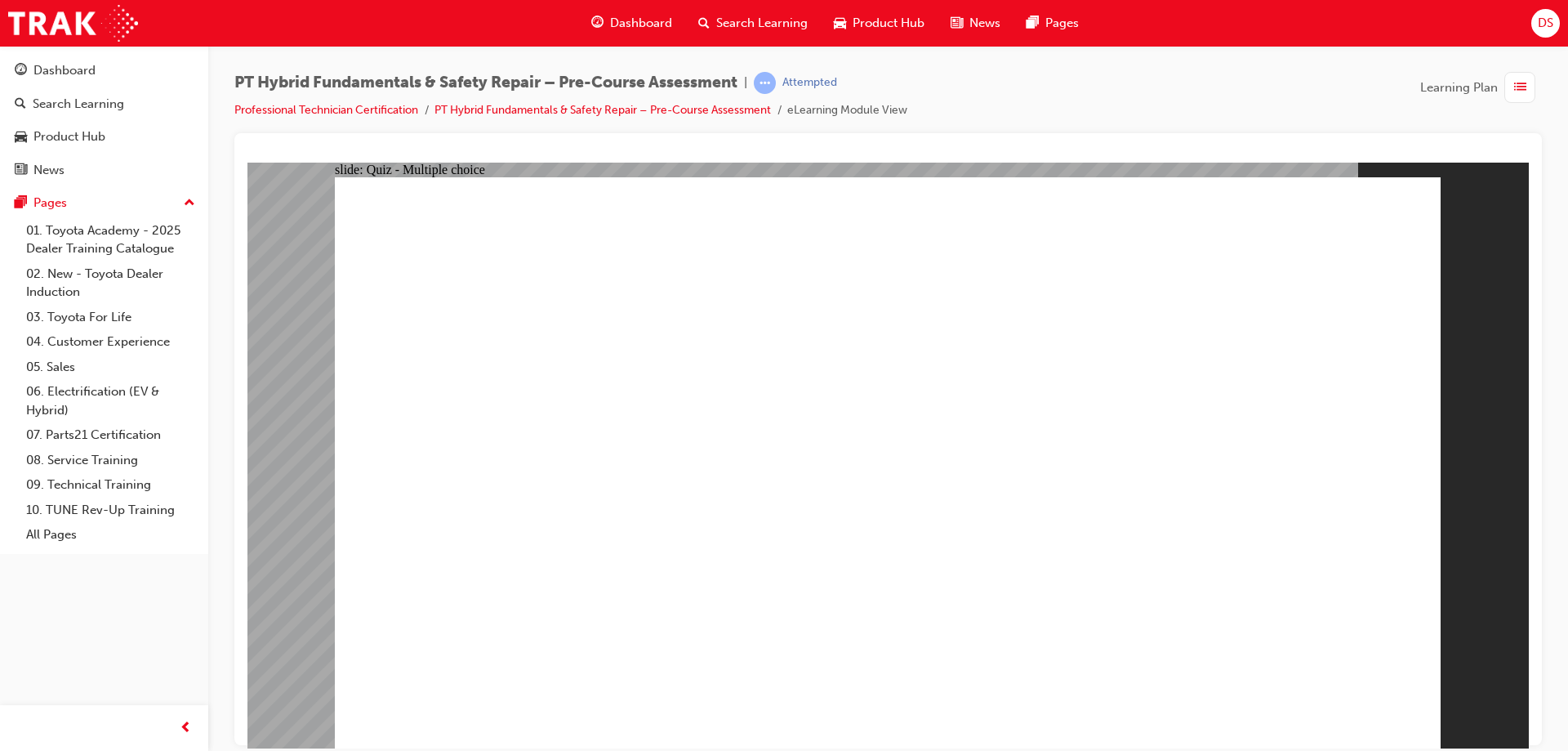
radio input "true"
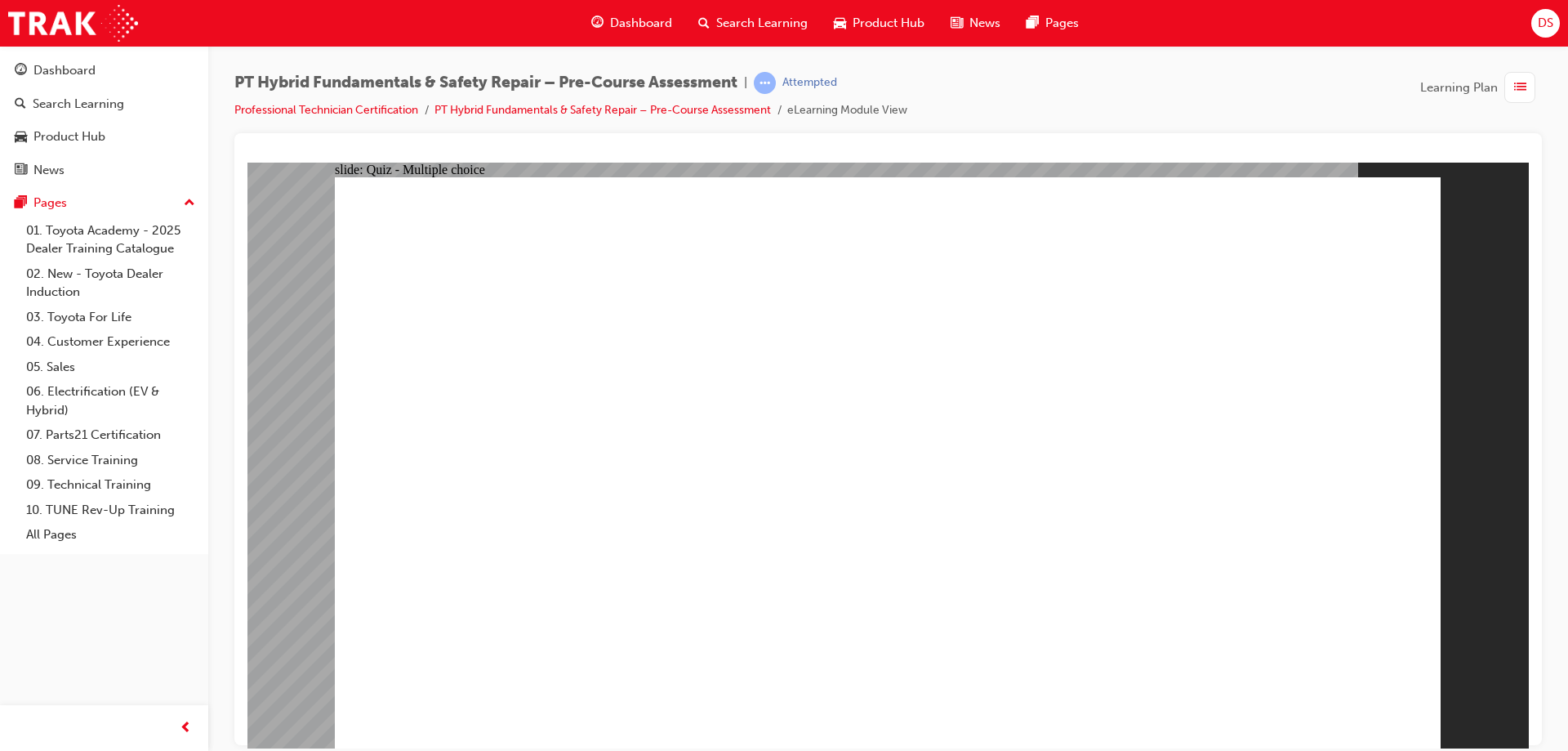
radio input "true"
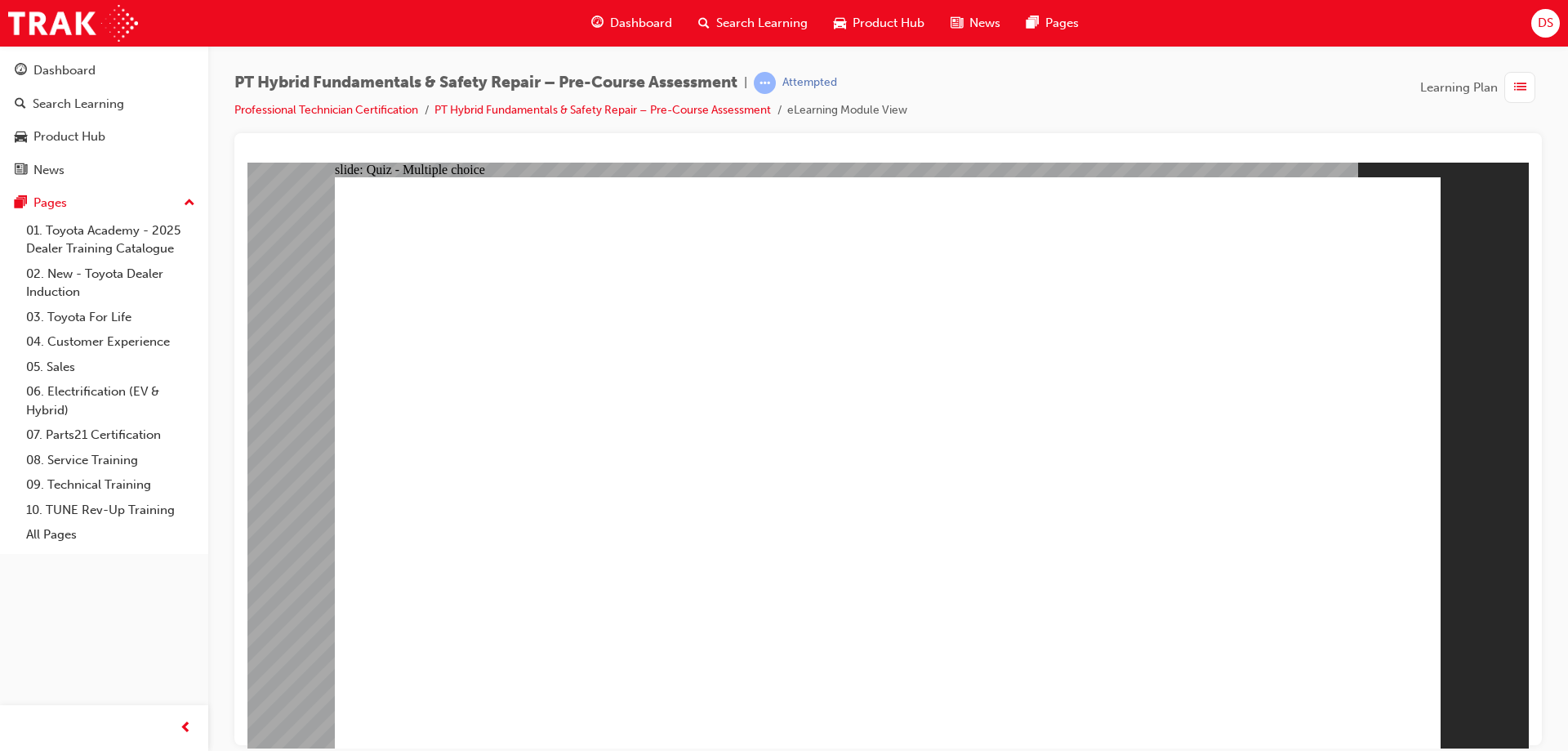
radio input "true"
checkbox input "true"
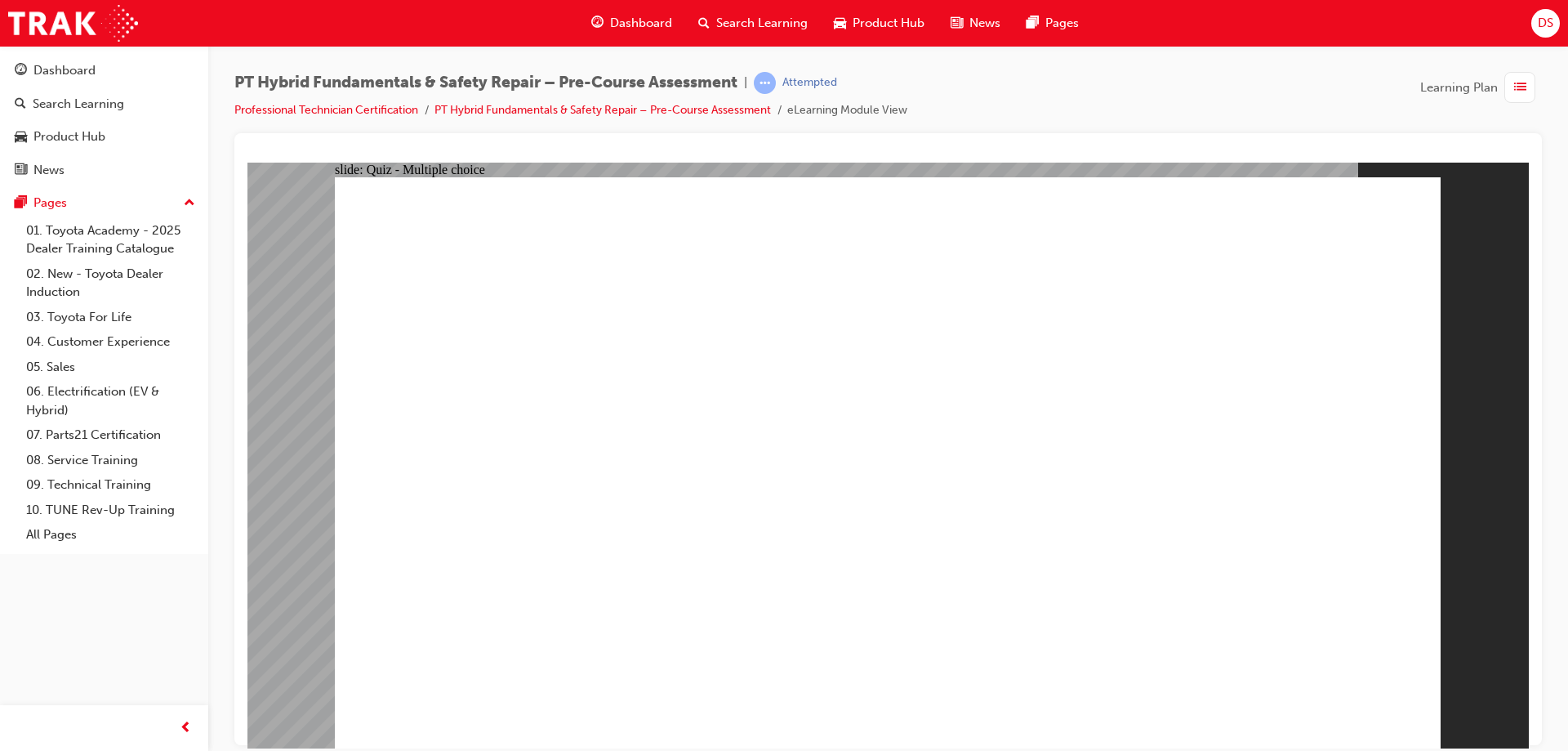
checkbox input "true"
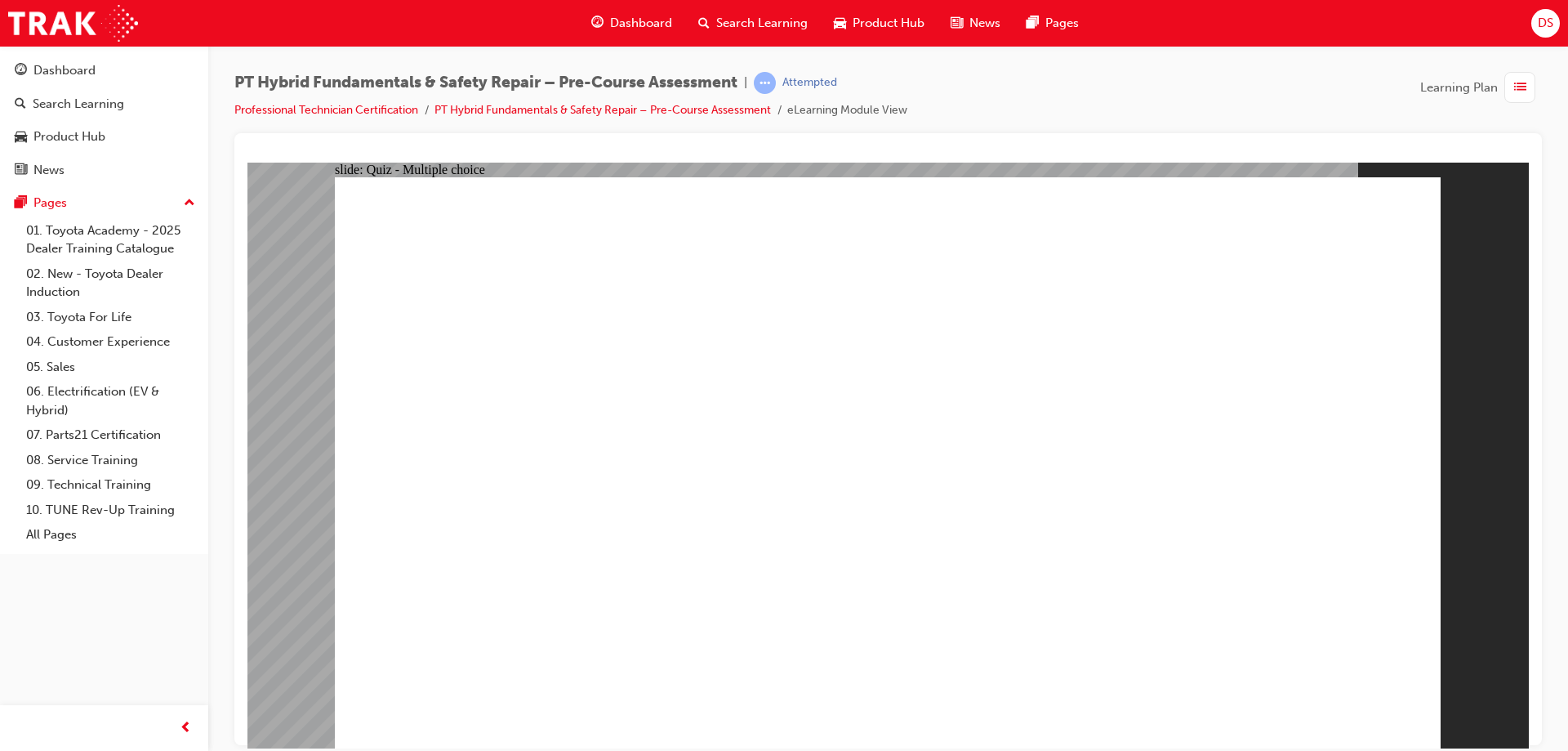
radio input "true"
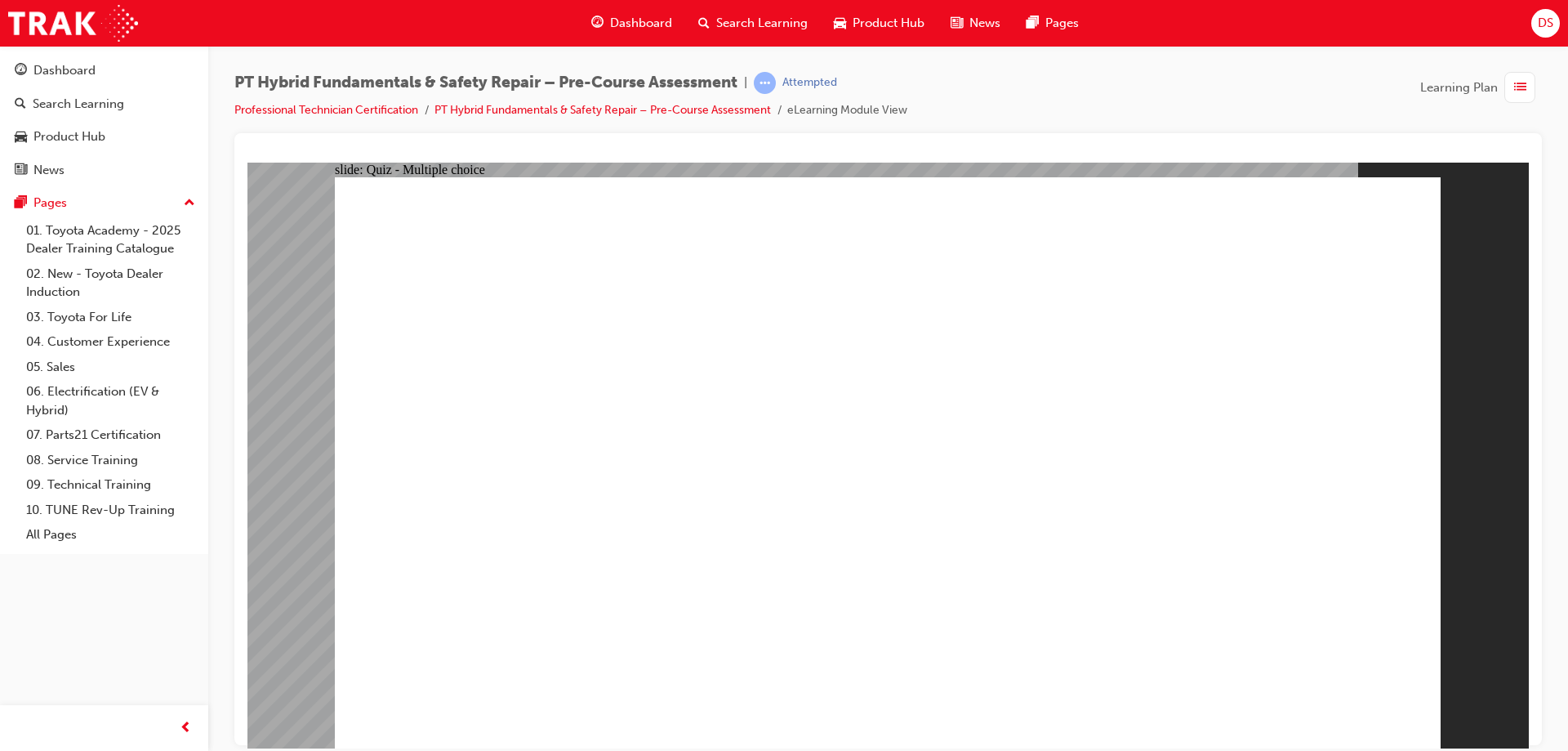
radio input "true"
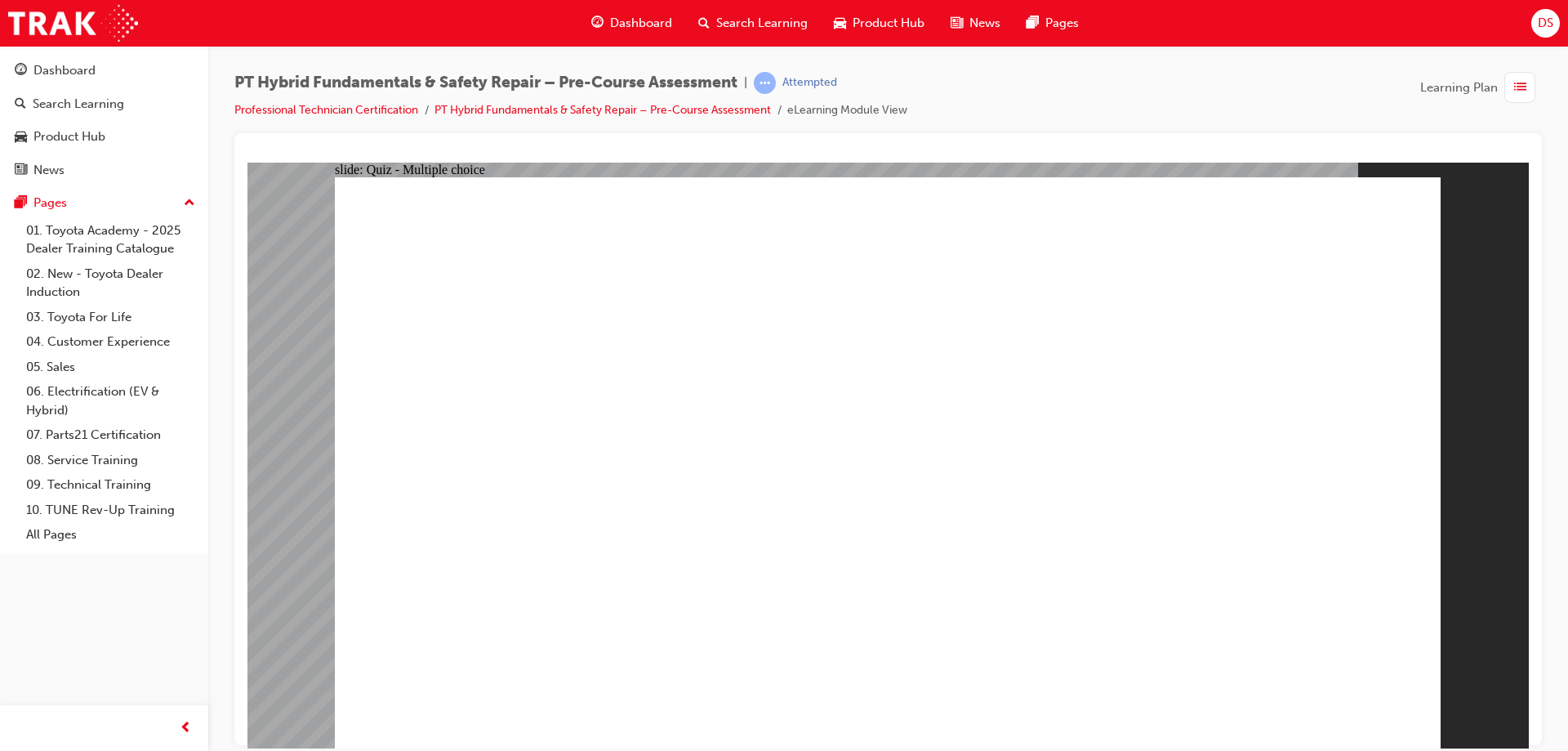
radio input "true"
click at [307, 112] on link "Professional Technician Certification" at bounding box center [325, 110] width 183 height 14
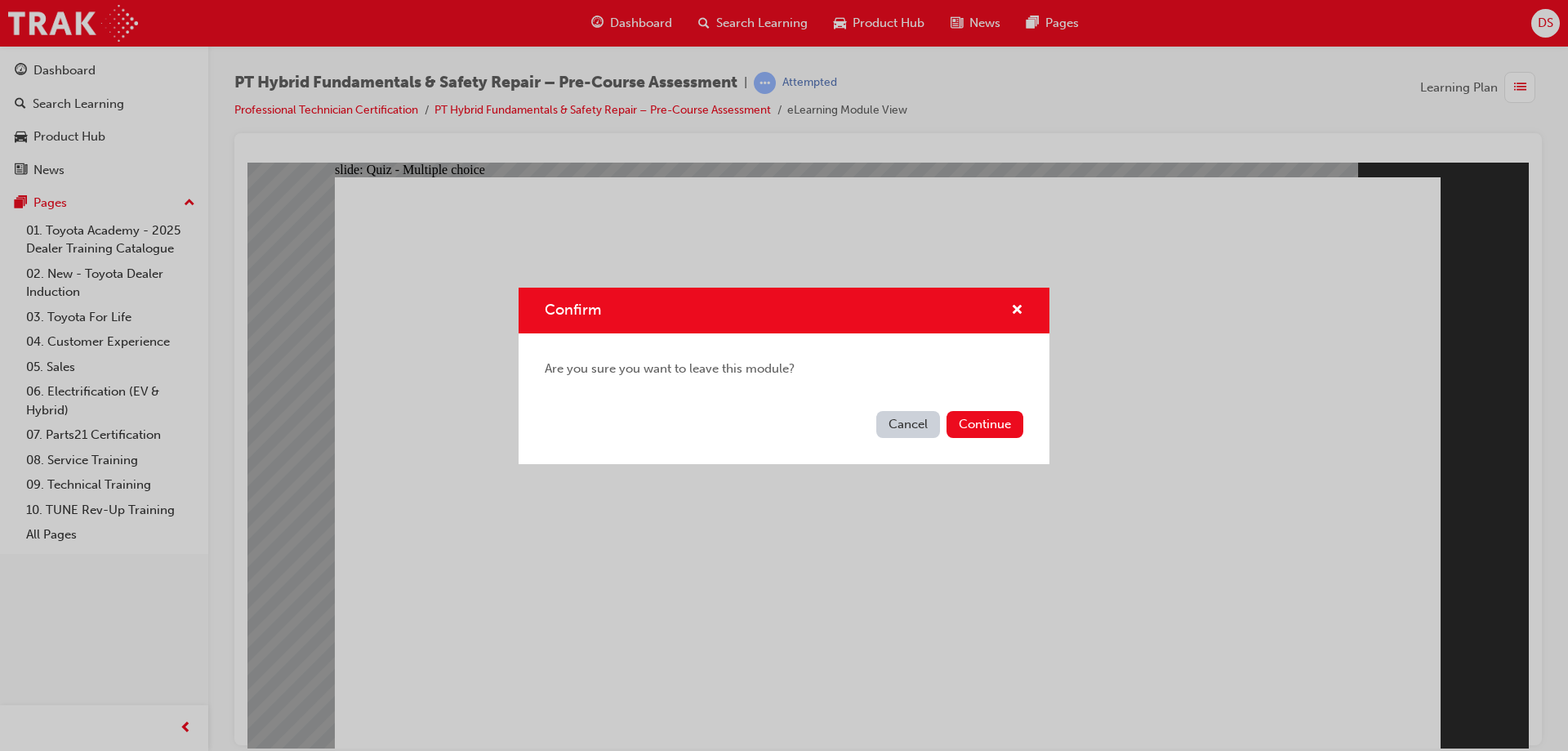
click at [981, 426] on button "Continue" at bounding box center [984, 425] width 77 height 27
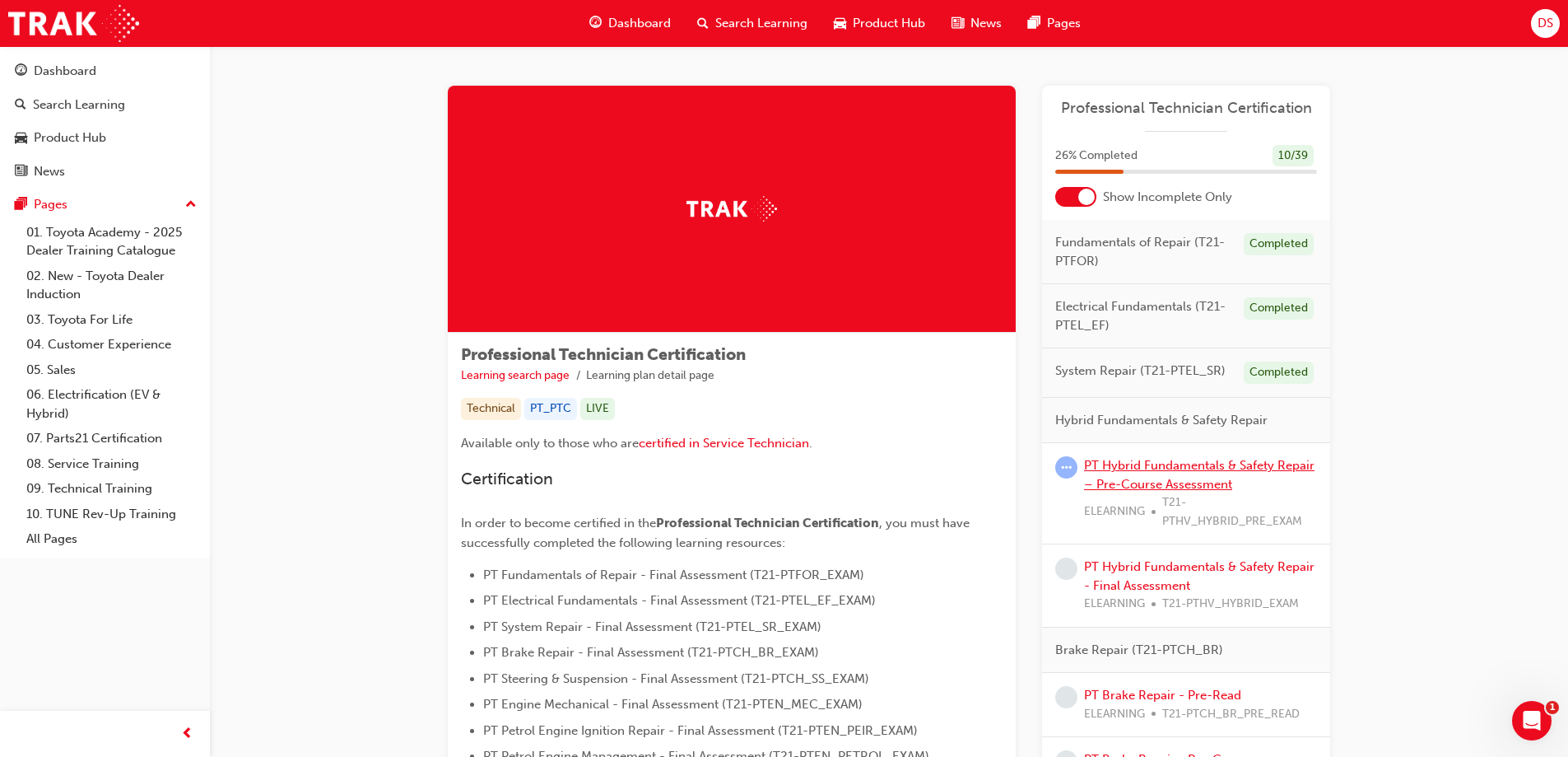
click at [1201, 466] on link "PT Hybrid Fundamentals & Safety Repair – Pre-Course Assessment" at bounding box center [1199, 475] width 230 height 33
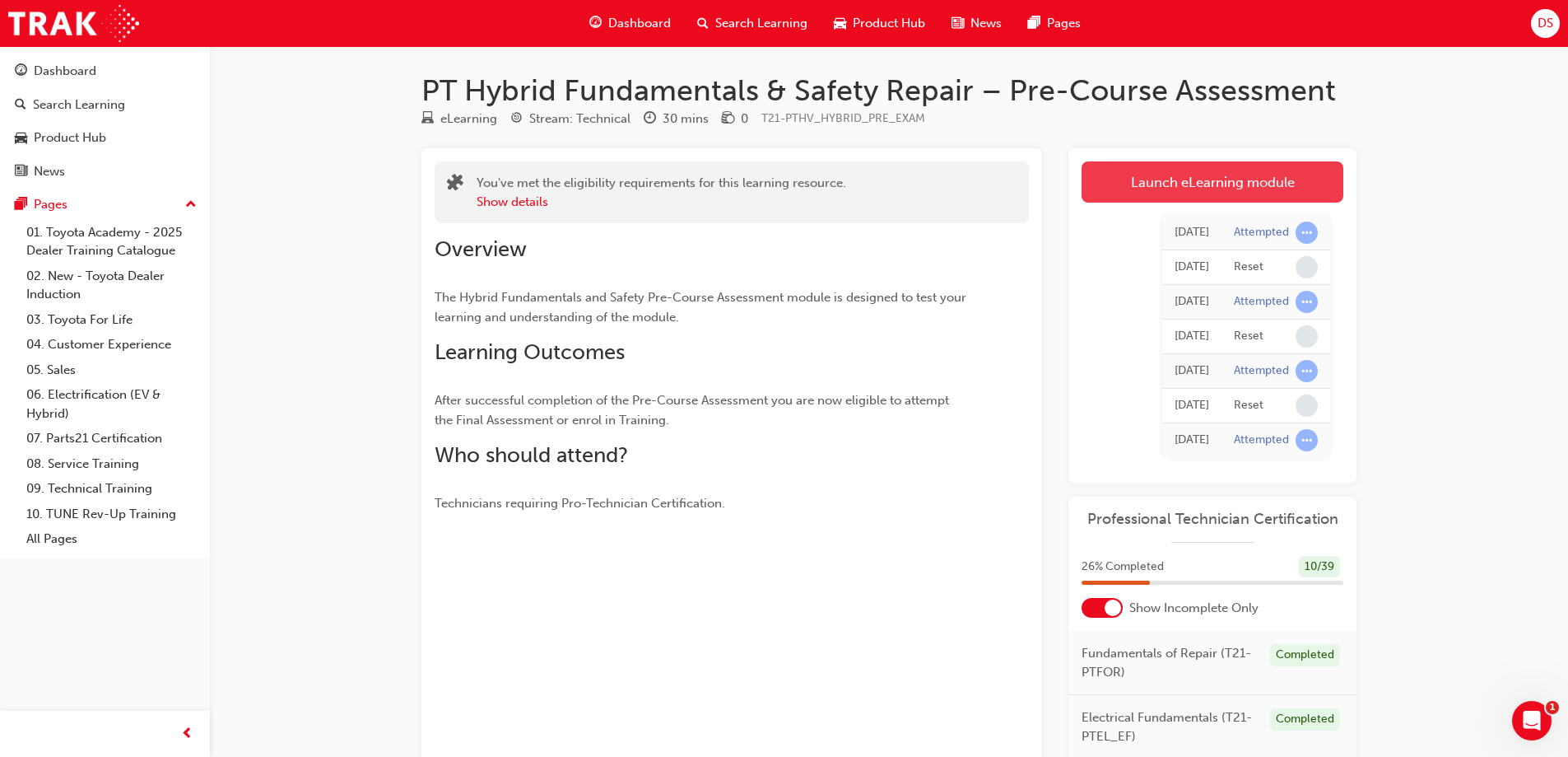
click at [1155, 178] on link "Launch eLearning module" at bounding box center [1212, 182] width 261 height 41
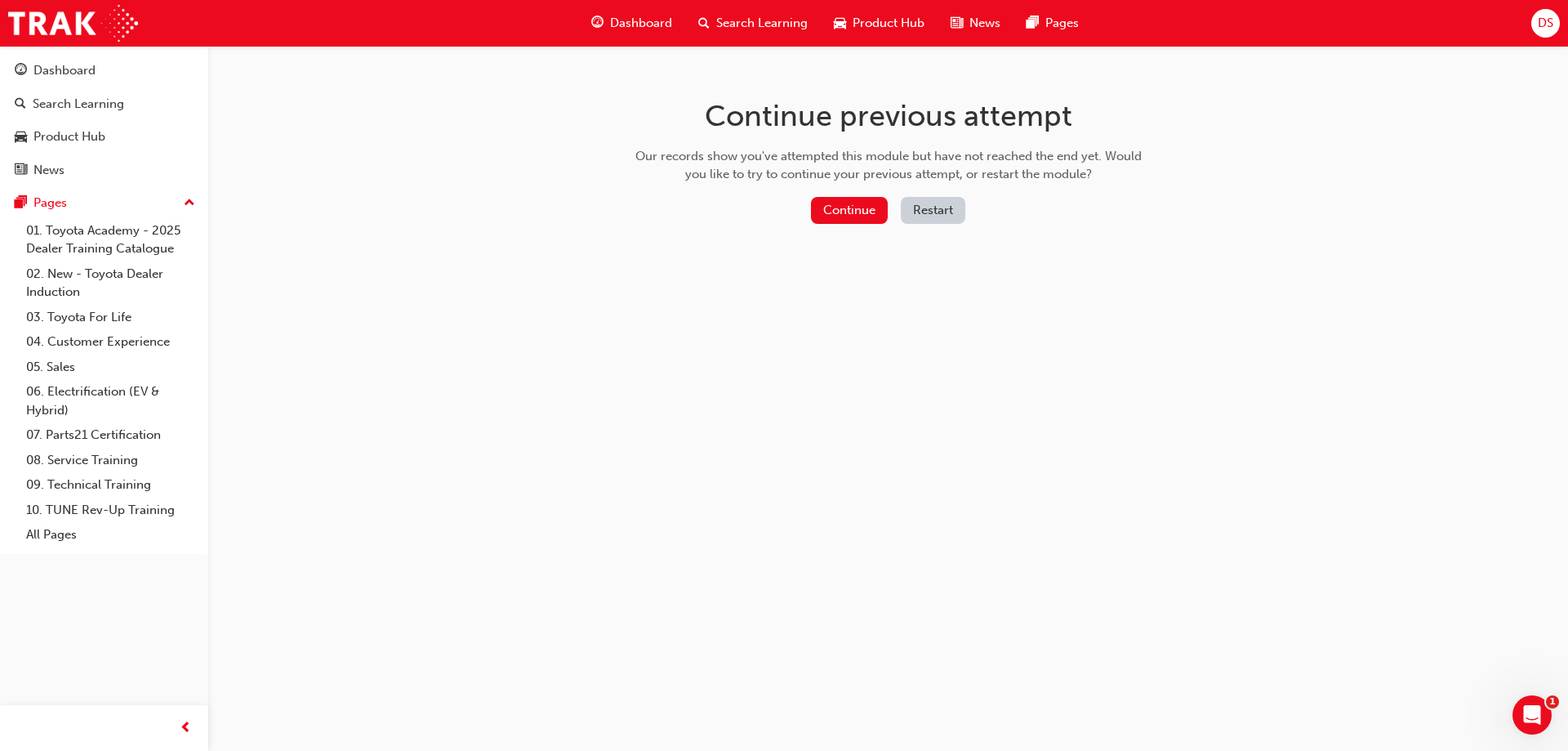
click at [917, 210] on button "Restart" at bounding box center [933, 211] width 64 height 27
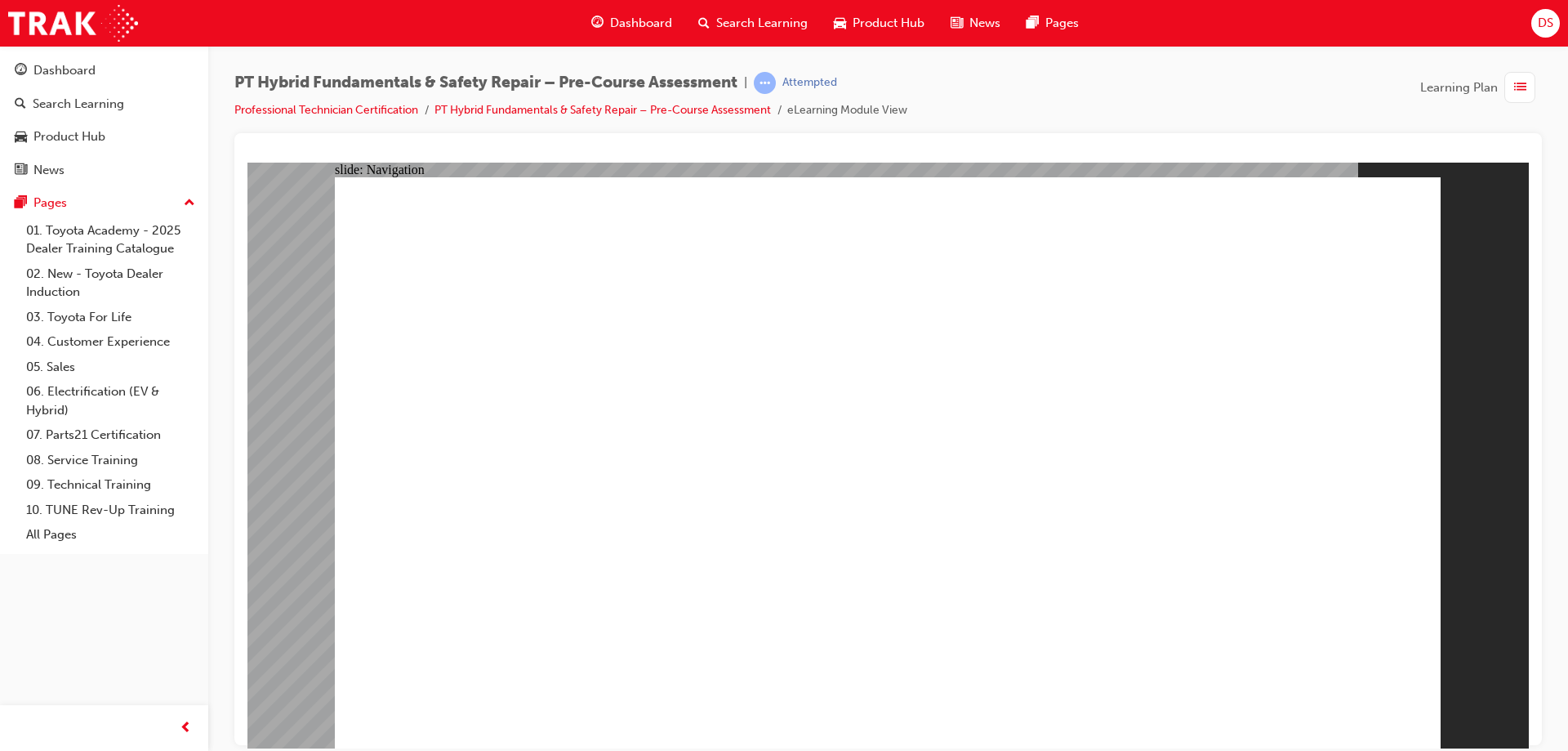
radio input "true"
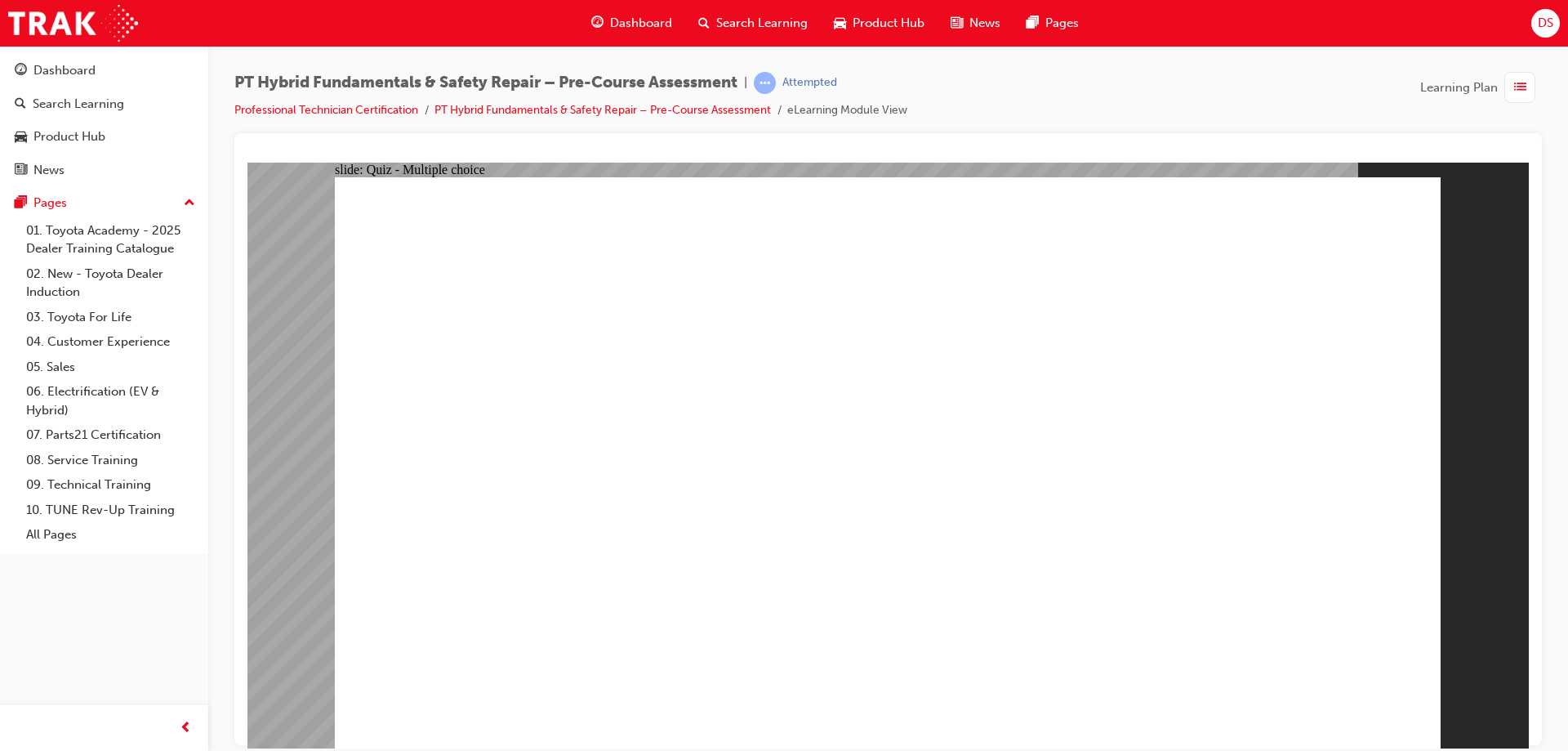
radio input "true"
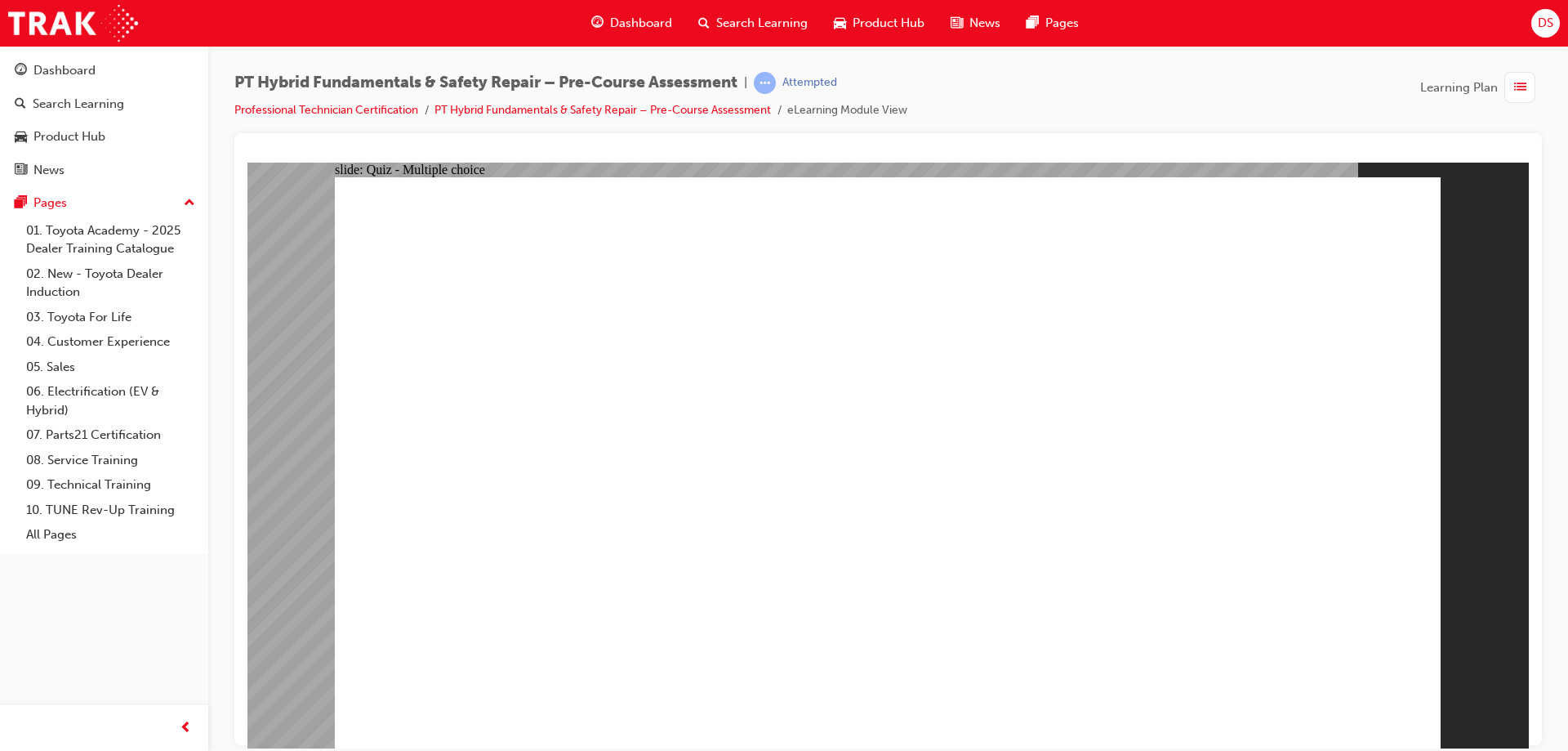
radio input "true"
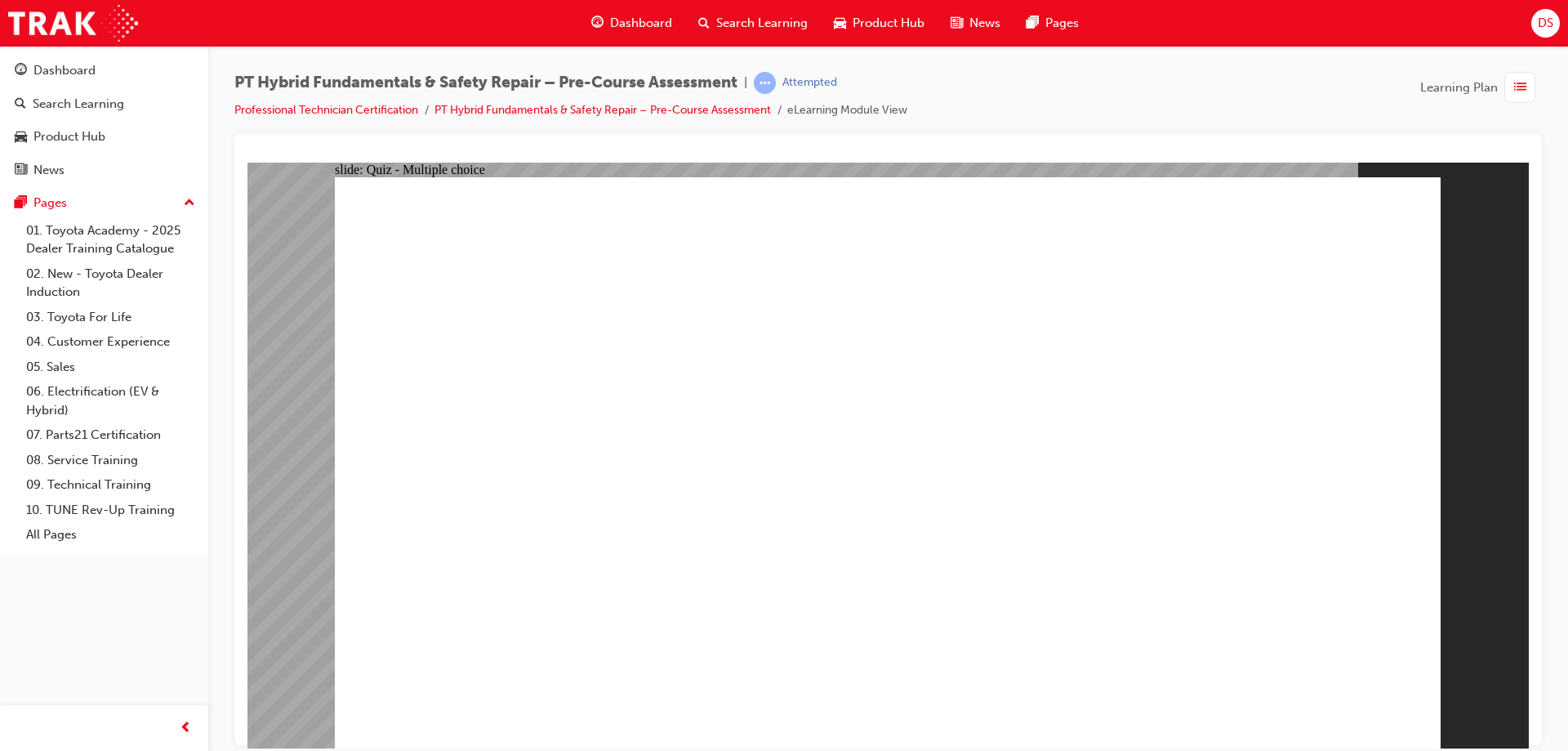
checkbox input "true"
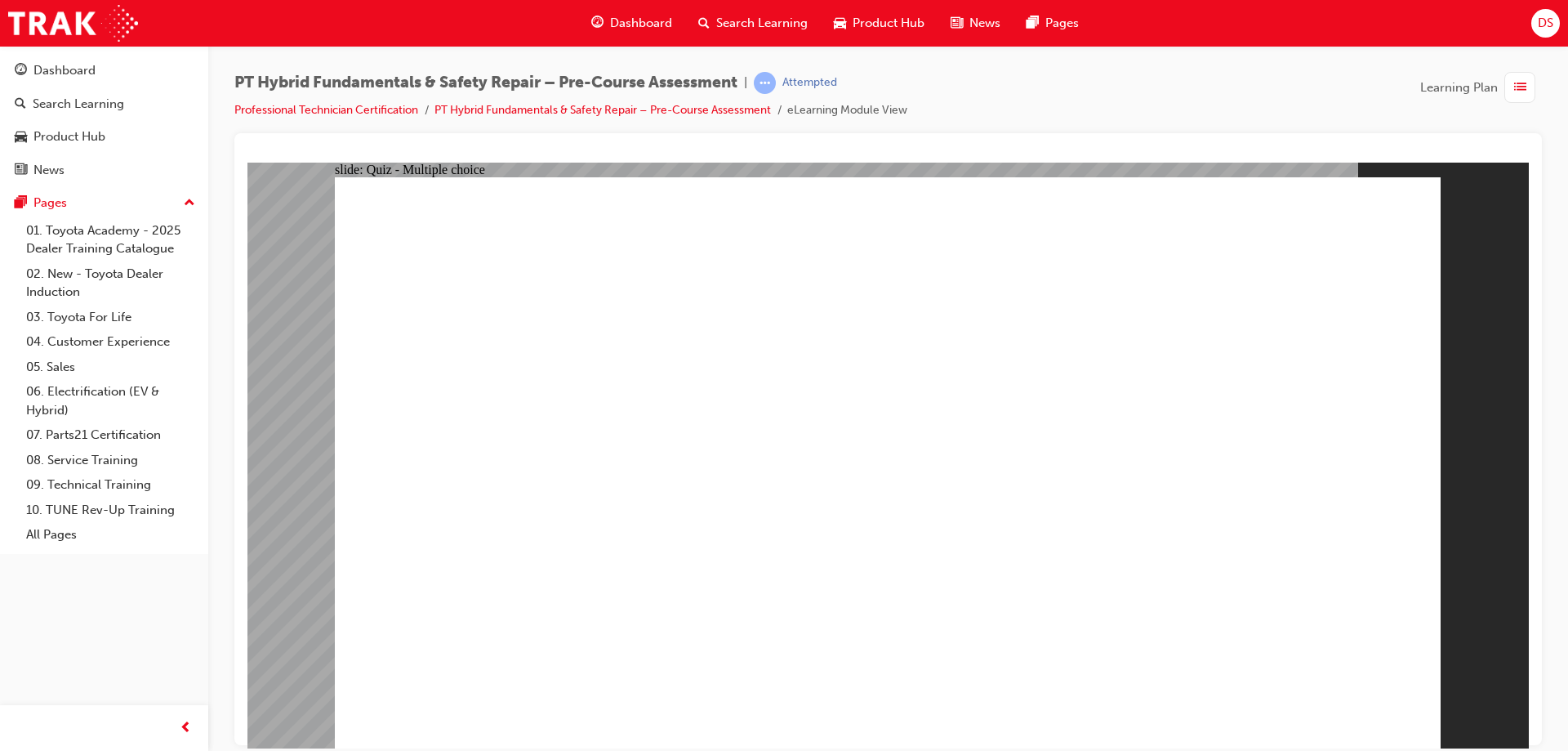
checkbox input "true"
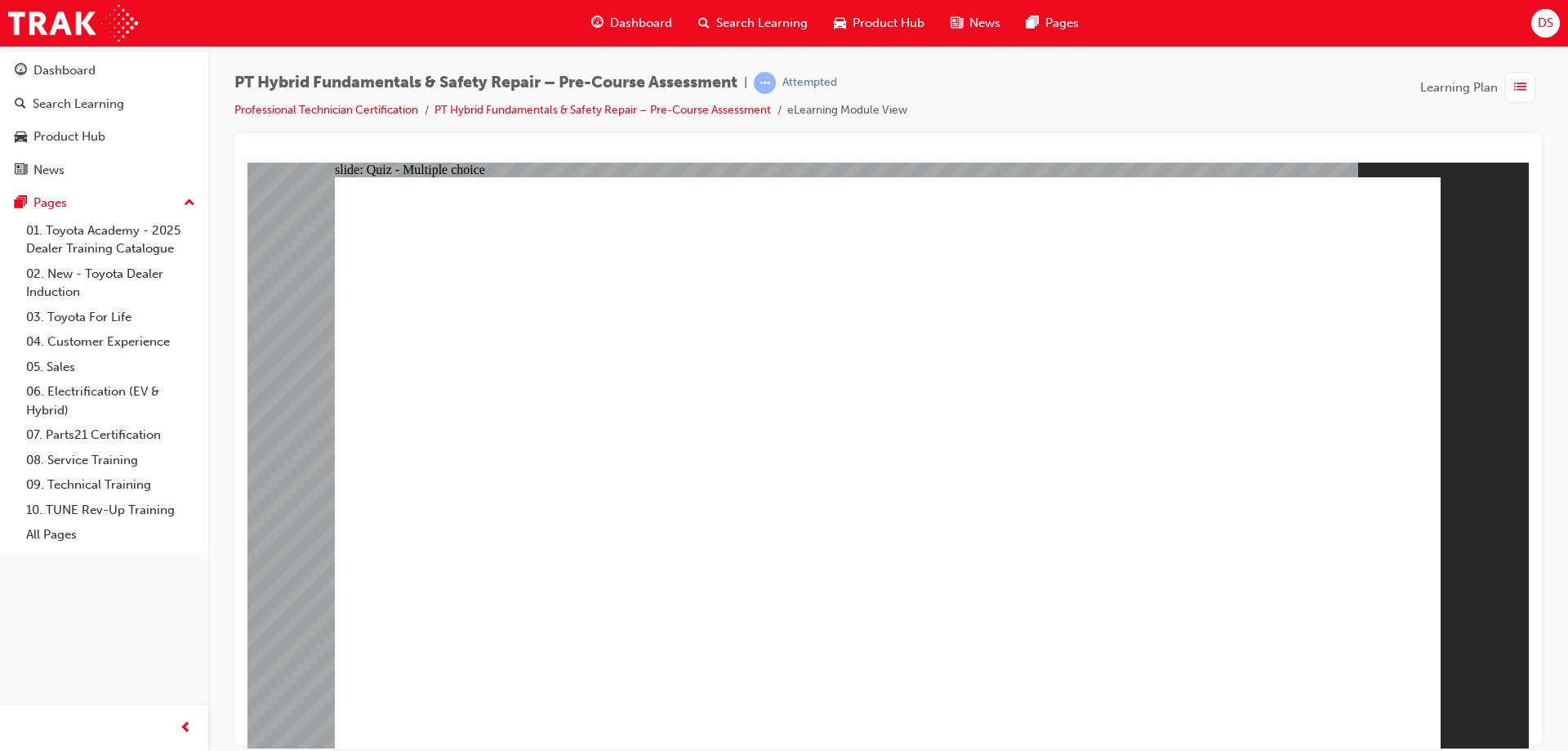
radio input "true"
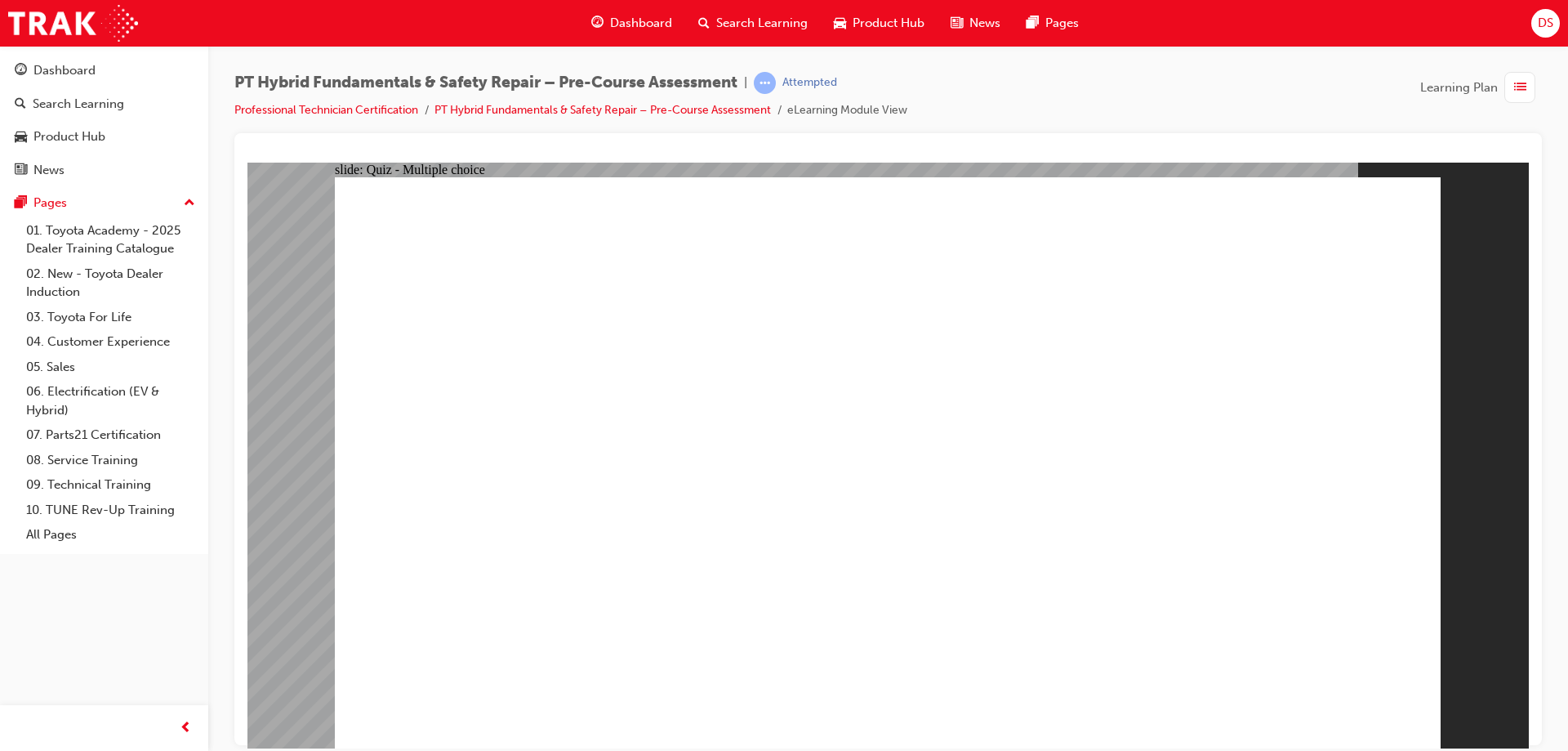
radio input "true"
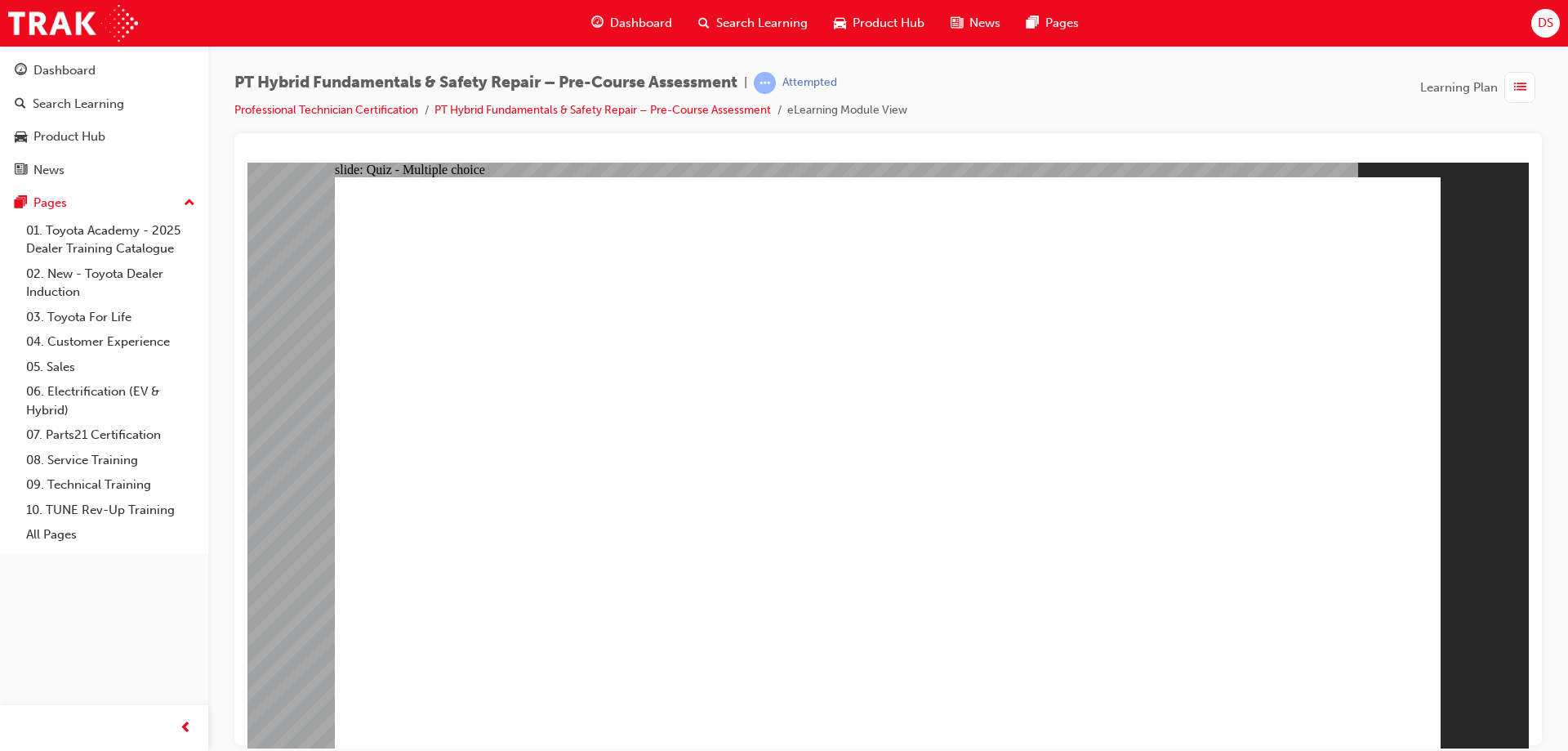
click at [272, 114] on link "Professional Technician Certification" at bounding box center [325, 110] width 183 height 14
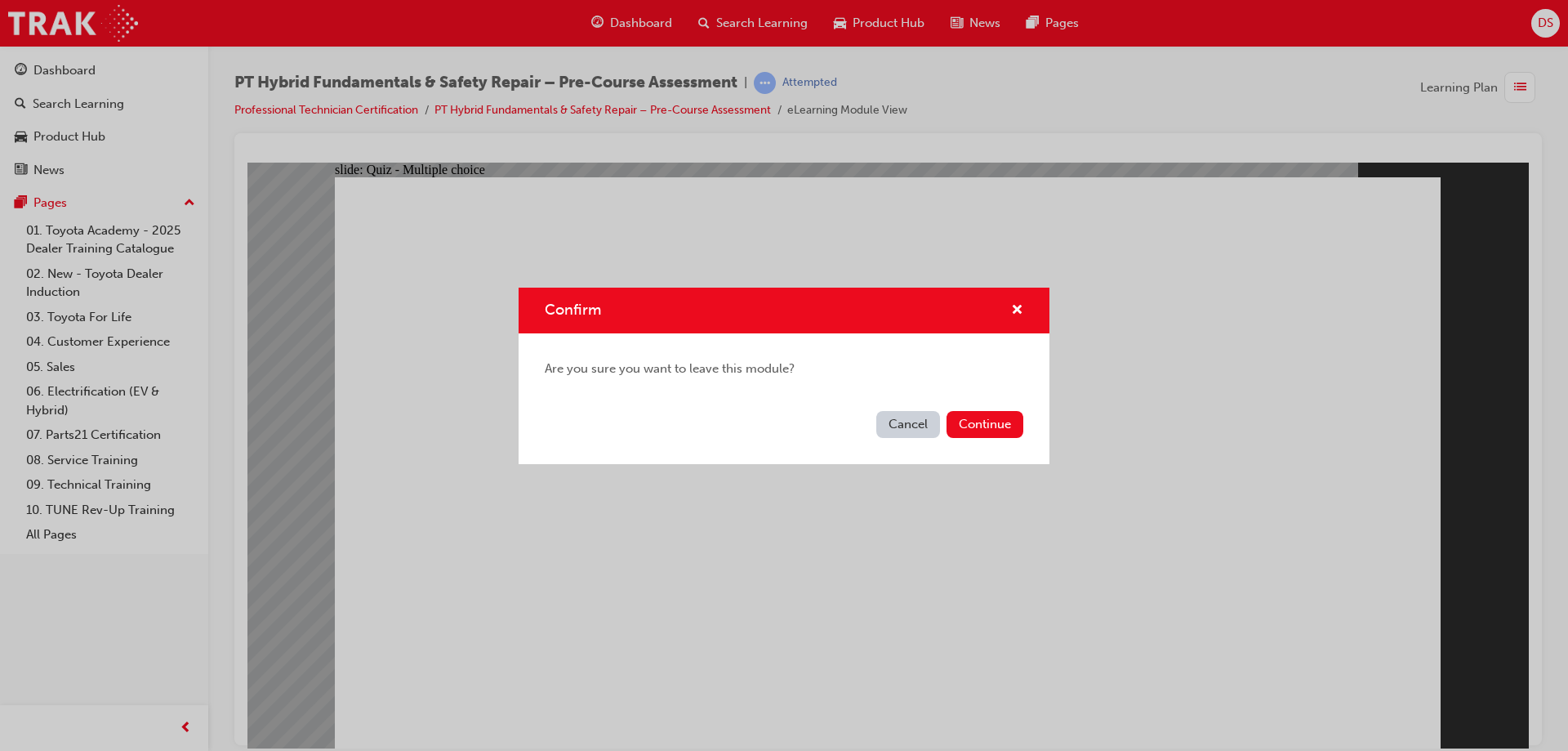
click at [968, 423] on button "Continue" at bounding box center [984, 425] width 77 height 27
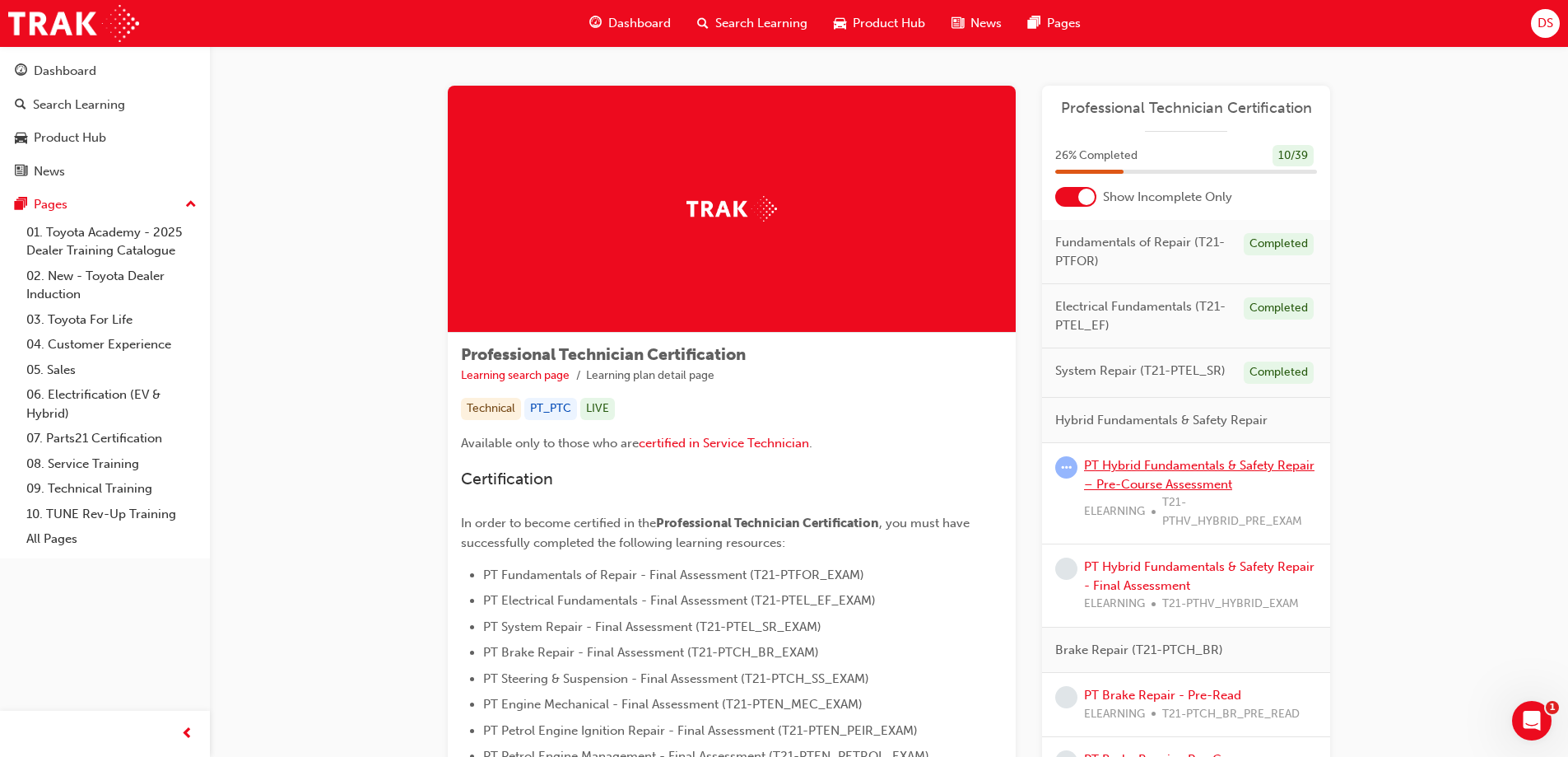
click at [1132, 472] on link "PT Hybrid Fundamentals & Safety Repair – Pre-Course Assessment" at bounding box center [1199, 475] width 230 height 33
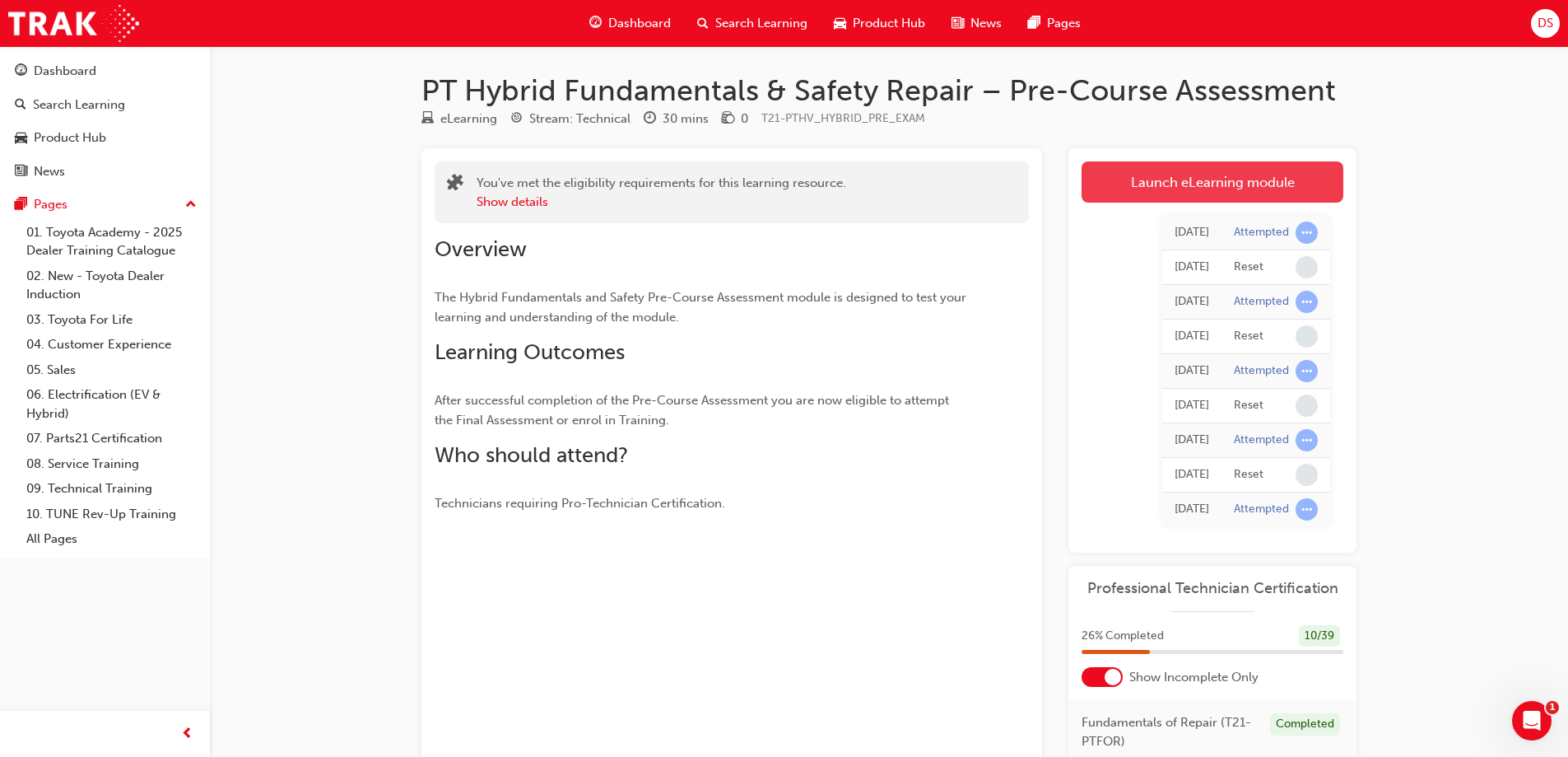
click at [1213, 193] on link "Launch eLearning module" at bounding box center [1212, 182] width 261 height 41
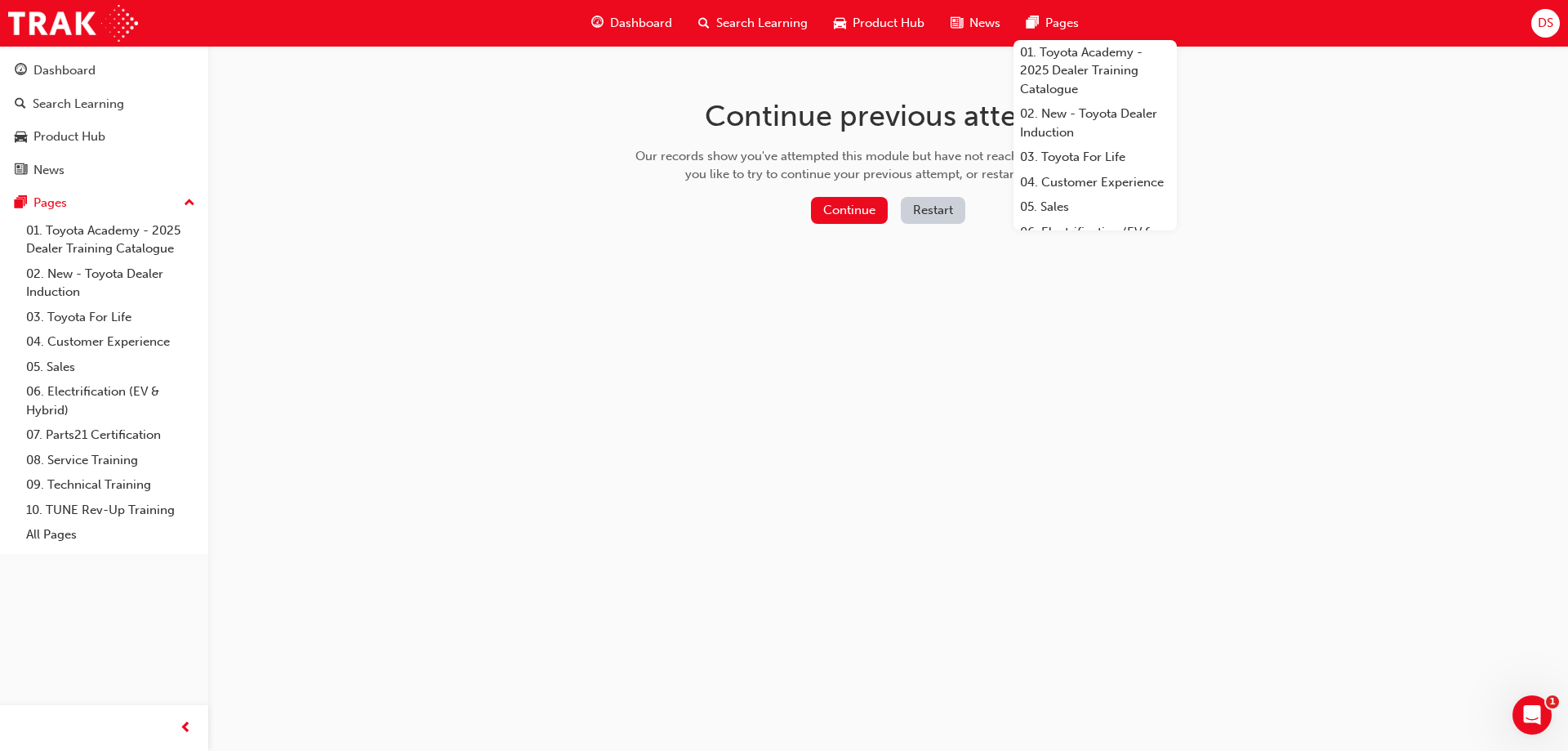
click at [906, 188] on div "Continue previous attempt Our records show you've attempted this module but hav…" at bounding box center [888, 164] width 531 height 237
click at [921, 218] on button "Restart" at bounding box center [933, 211] width 64 height 27
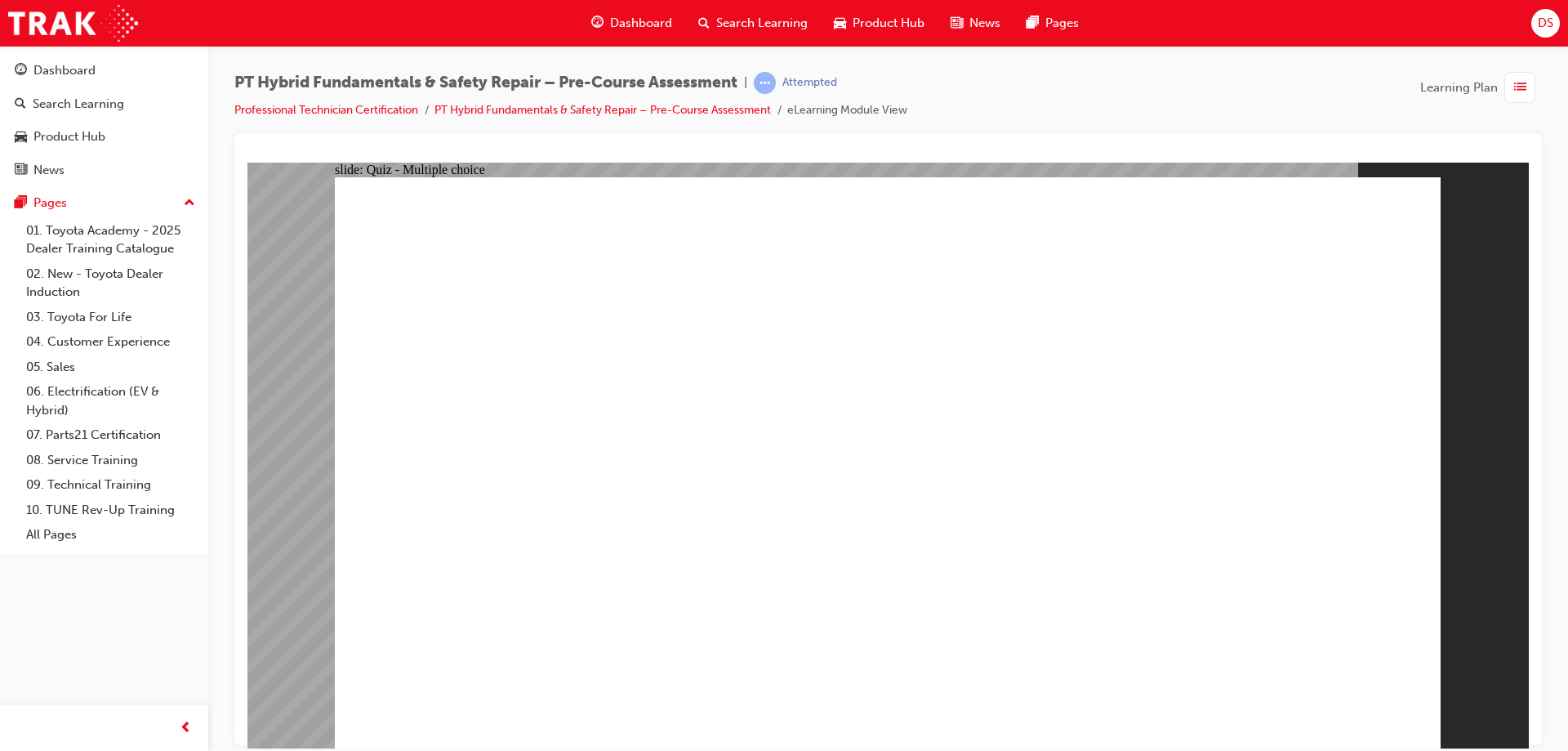
click at [1445, 662] on div "slide: Quiz - Multiple choice Oval 1 Question 3 What is the colour of all high …" at bounding box center [887, 455] width 1281 height 586
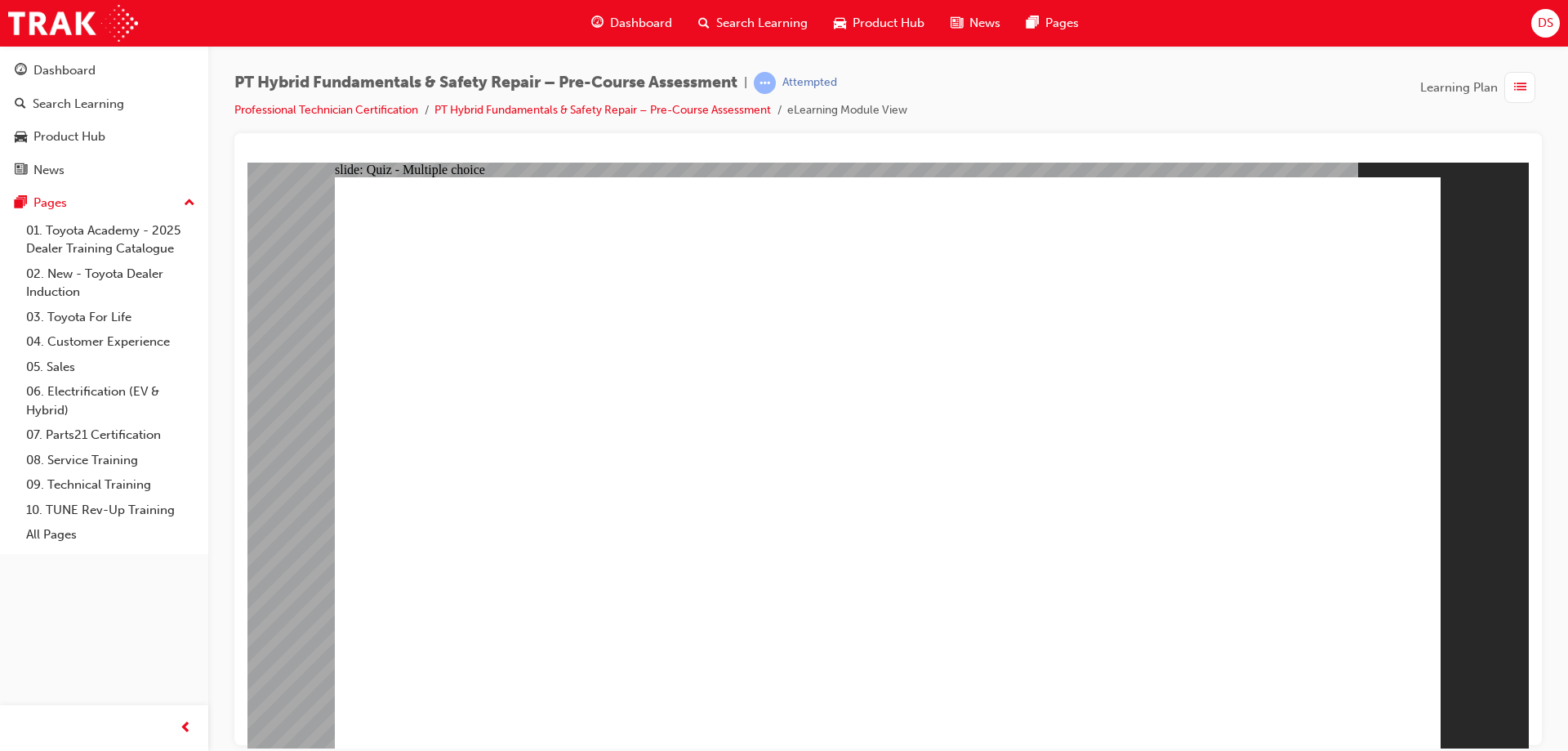
drag, startPoint x: 688, startPoint y: 634, endPoint x: 705, endPoint y: 634, distance: 17.0
drag, startPoint x: 520, startPoint y: 8, endPoint x: 246, endPoint y: 86, distance: 284.9
click at [245, 85] on div "PT Hybrid Fundamentals & Safety Repair – Pre-Course Assessment | Attempted Prof…" at bounding box center [887, 378] width 1359 height 665
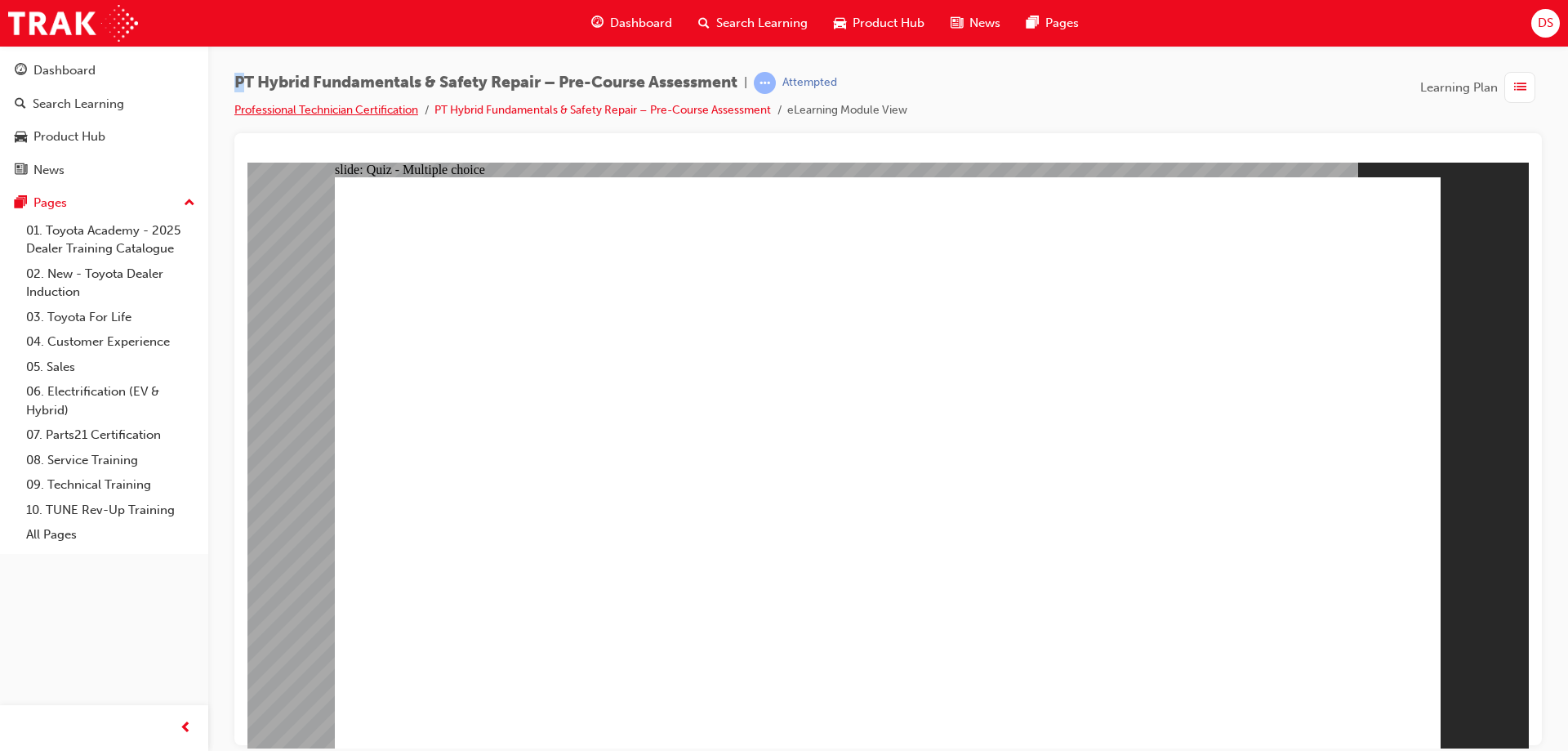
click at [249, 108] on link "Professional Technician Certification" at bounding box center [325, 110] width 183 height 14
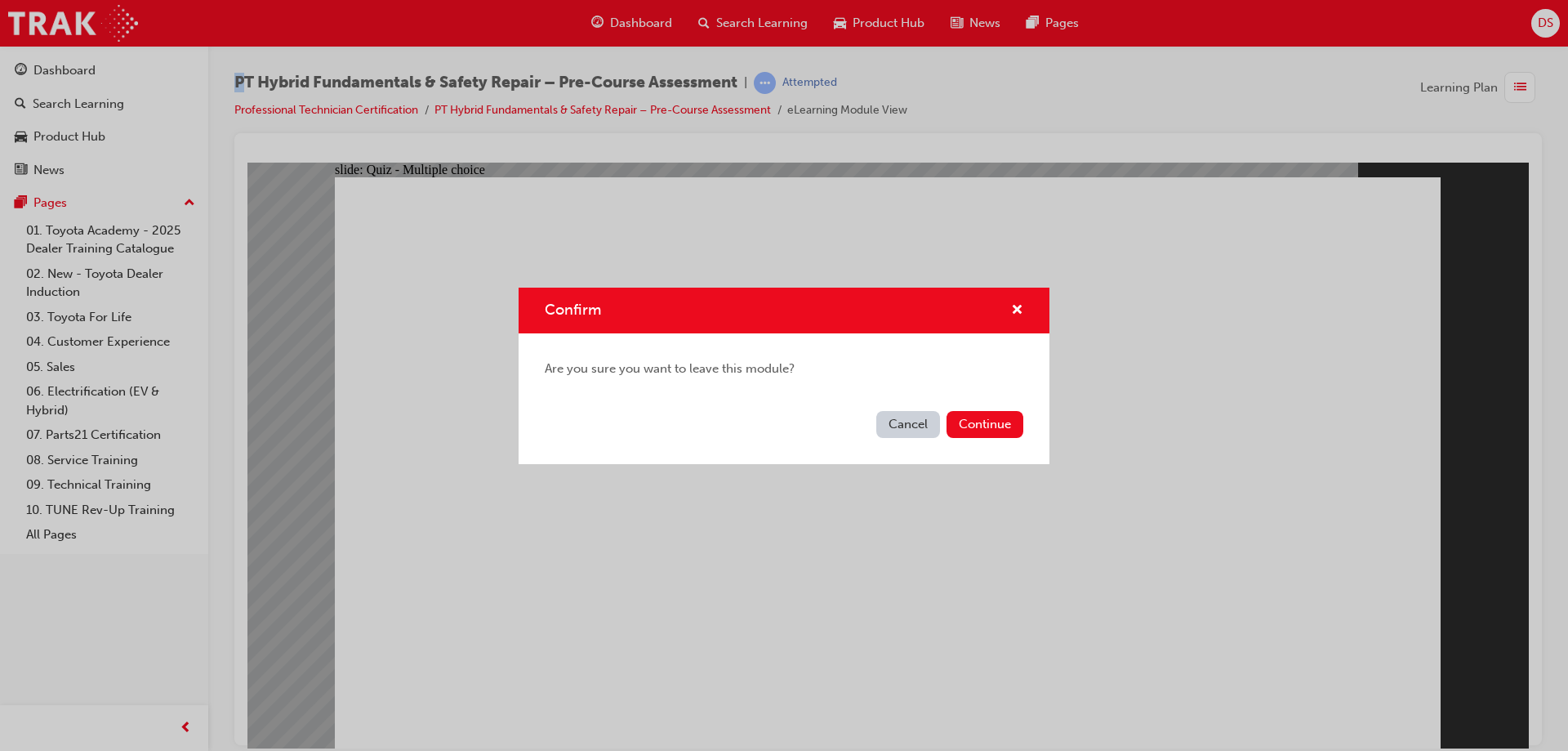
click at [965, 420] on button "Continue" at bounding box center [984, 425] width 77 height 27
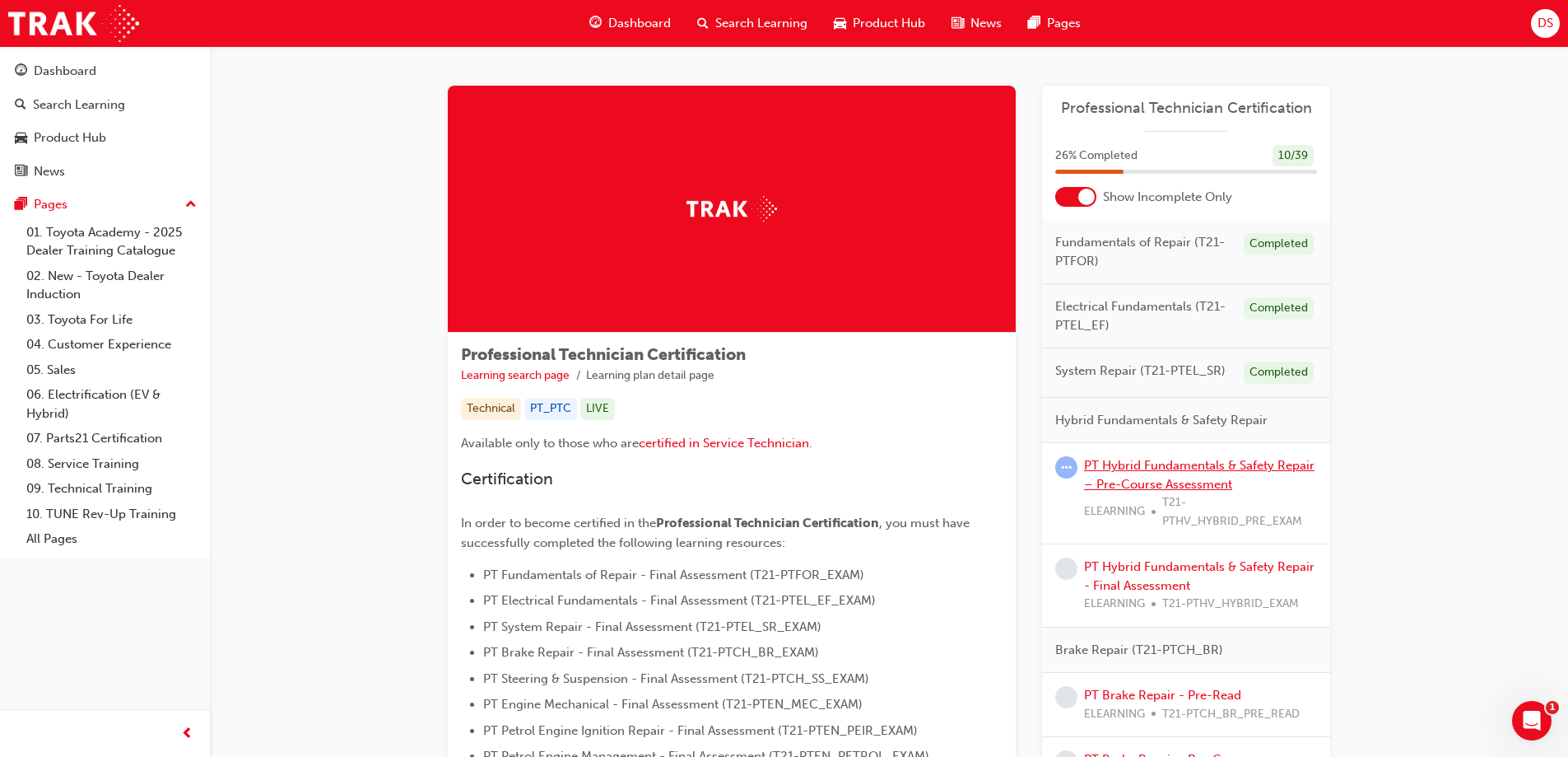
click at [1159, 478] on link "PT Hybrid Fundamentals & Safety Repair – Pre-Course Assessment" at bounding box center [1199, 475] width 230 height 33
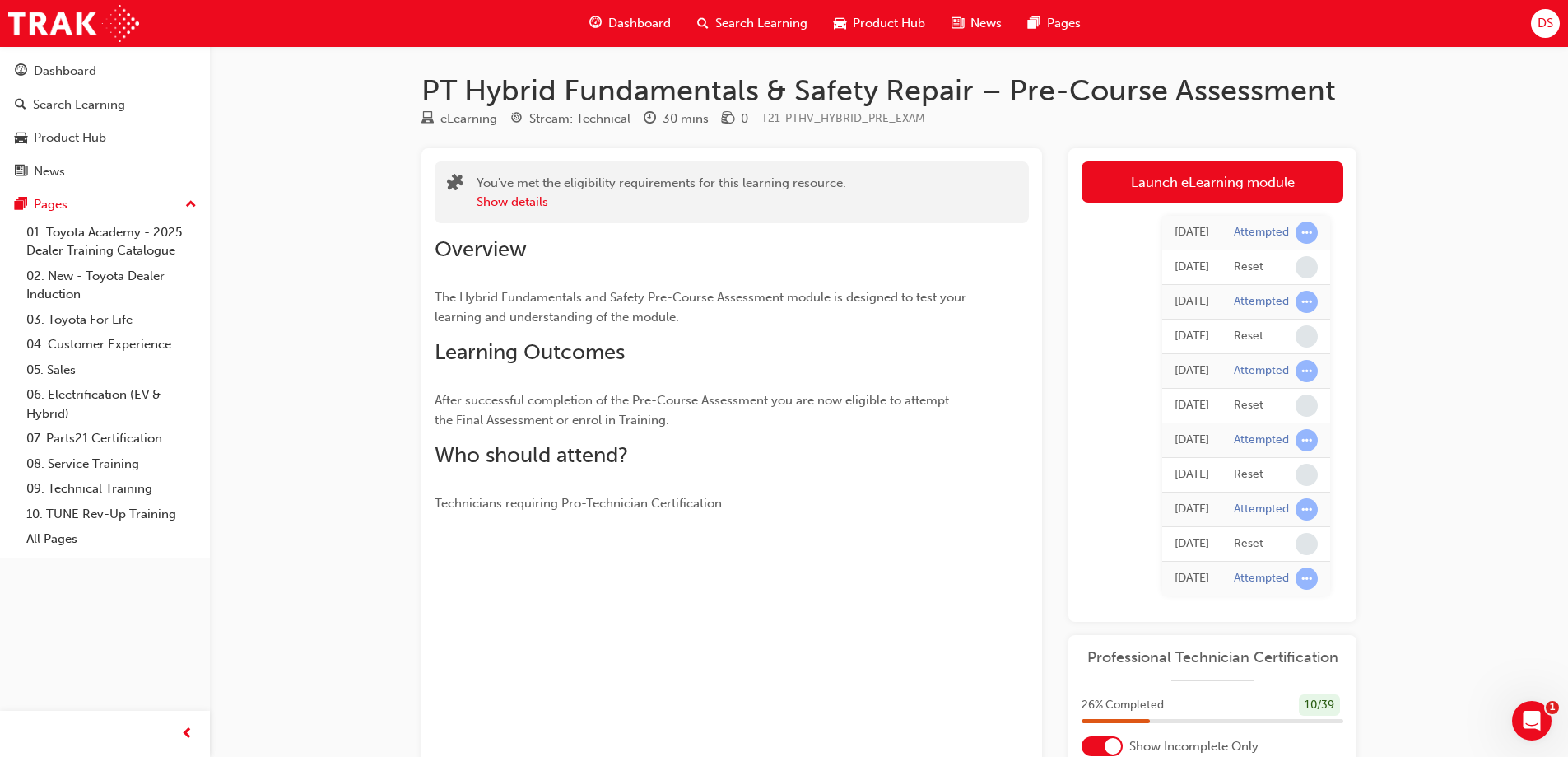
click at [1160, 158] on div "Launch eLearning module Learning Plan Today Attempted Today Reset Today Attempt…" at bounding box center [1213, 385] width 288 height 474
click at [1156, 177] on link "Launch eLearning module" at bounding box center [1212, 182] width 261 height 41
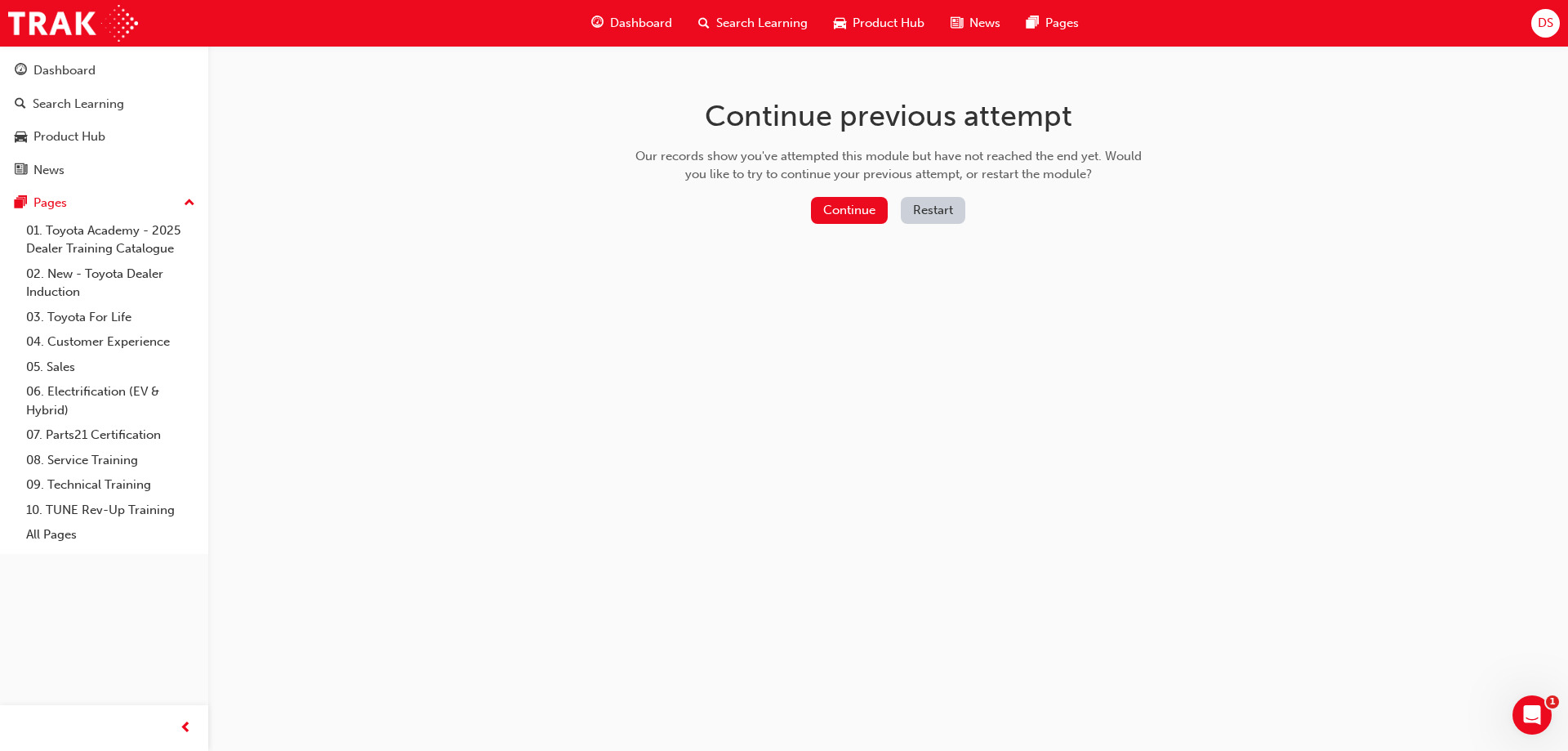
click at [900, 188] on div "Continue previous attempt Our records show you've attempted this module but hav…" at bounding box center [888, 164] width 531 height 237
click at [925, 205] on button "Restart" at bounding box center [933, 211] width 64 height 27
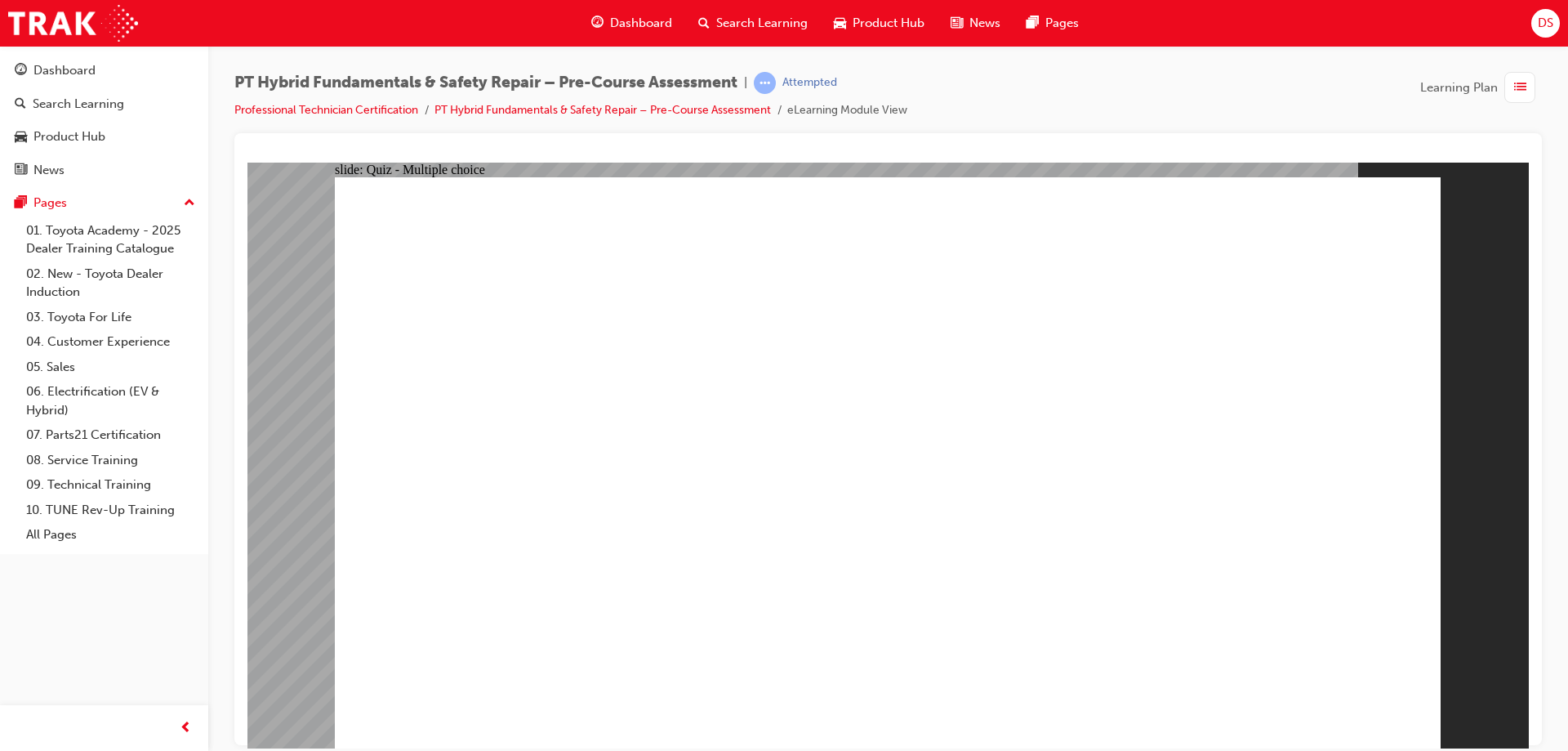
click at [372, 103] on link "Professional Technician Certification" at bounding box center [325, 110] width 183 height 14
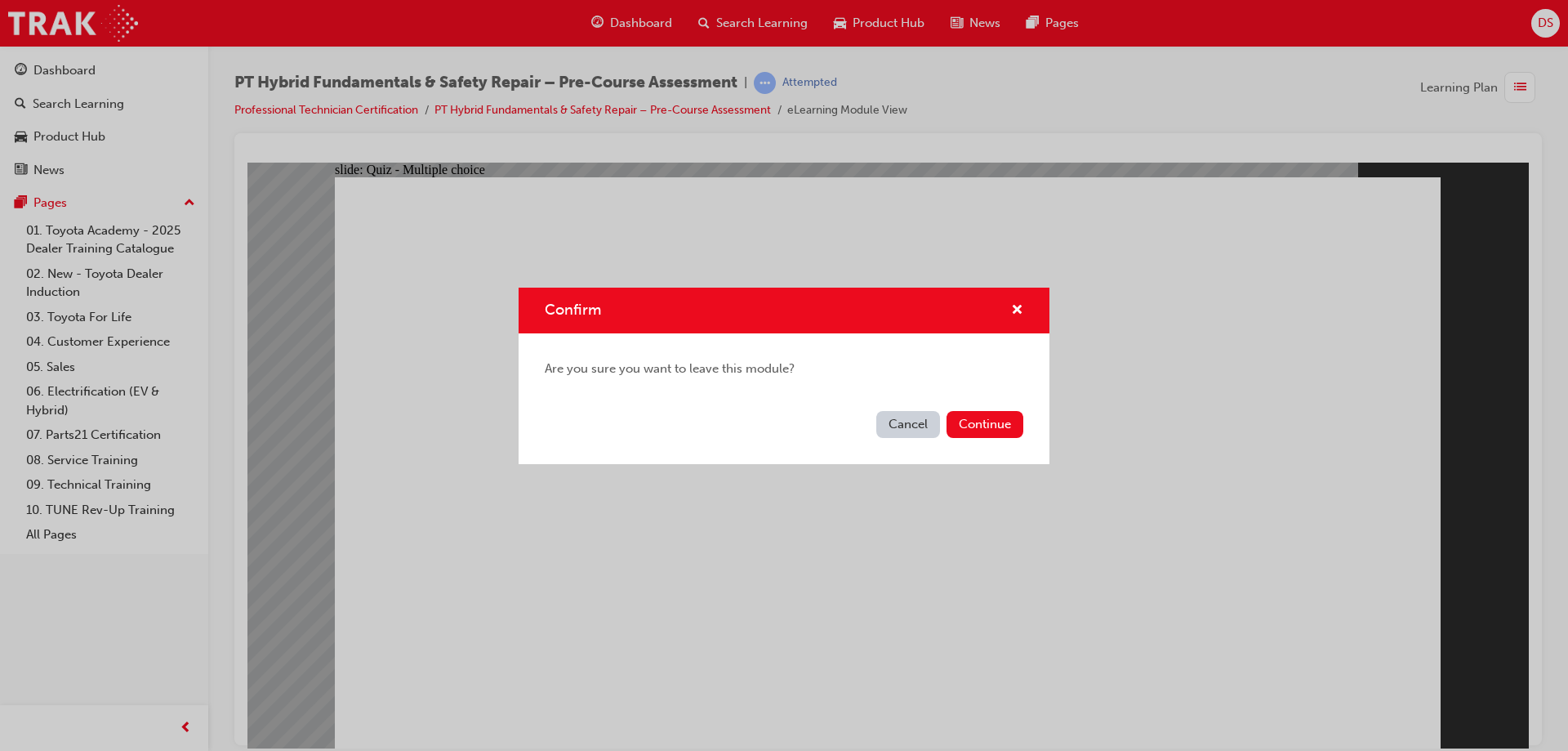
click at [950, 427] on button "Continue" at bounding box center [984, 425] width 77 height 27
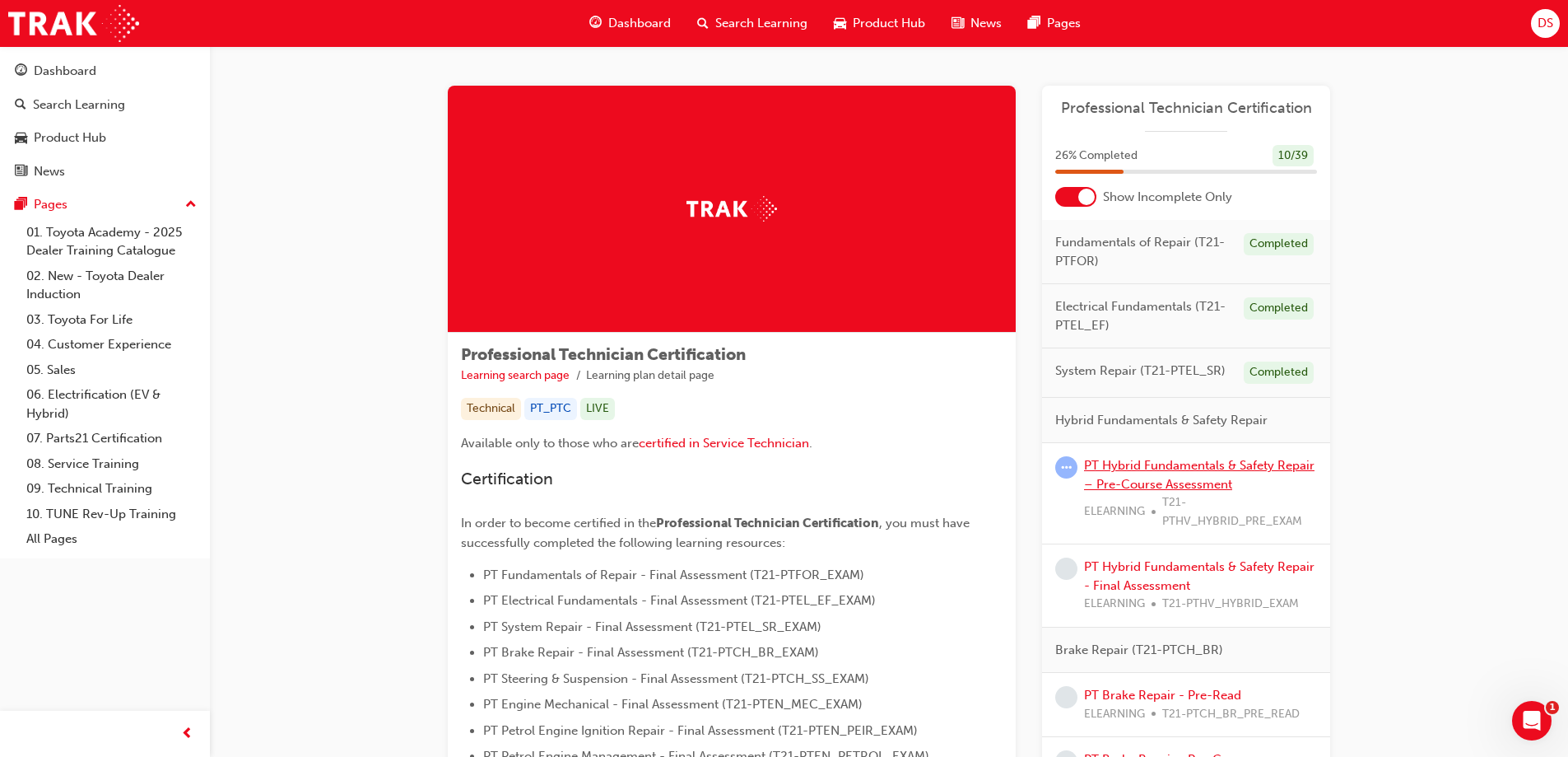
click at [1141, 463] on link "PT Hybrid Fundamentals & Safety Repair – Pre-Course Assessment" at bounding box center [1199, 475] width 230 height 33
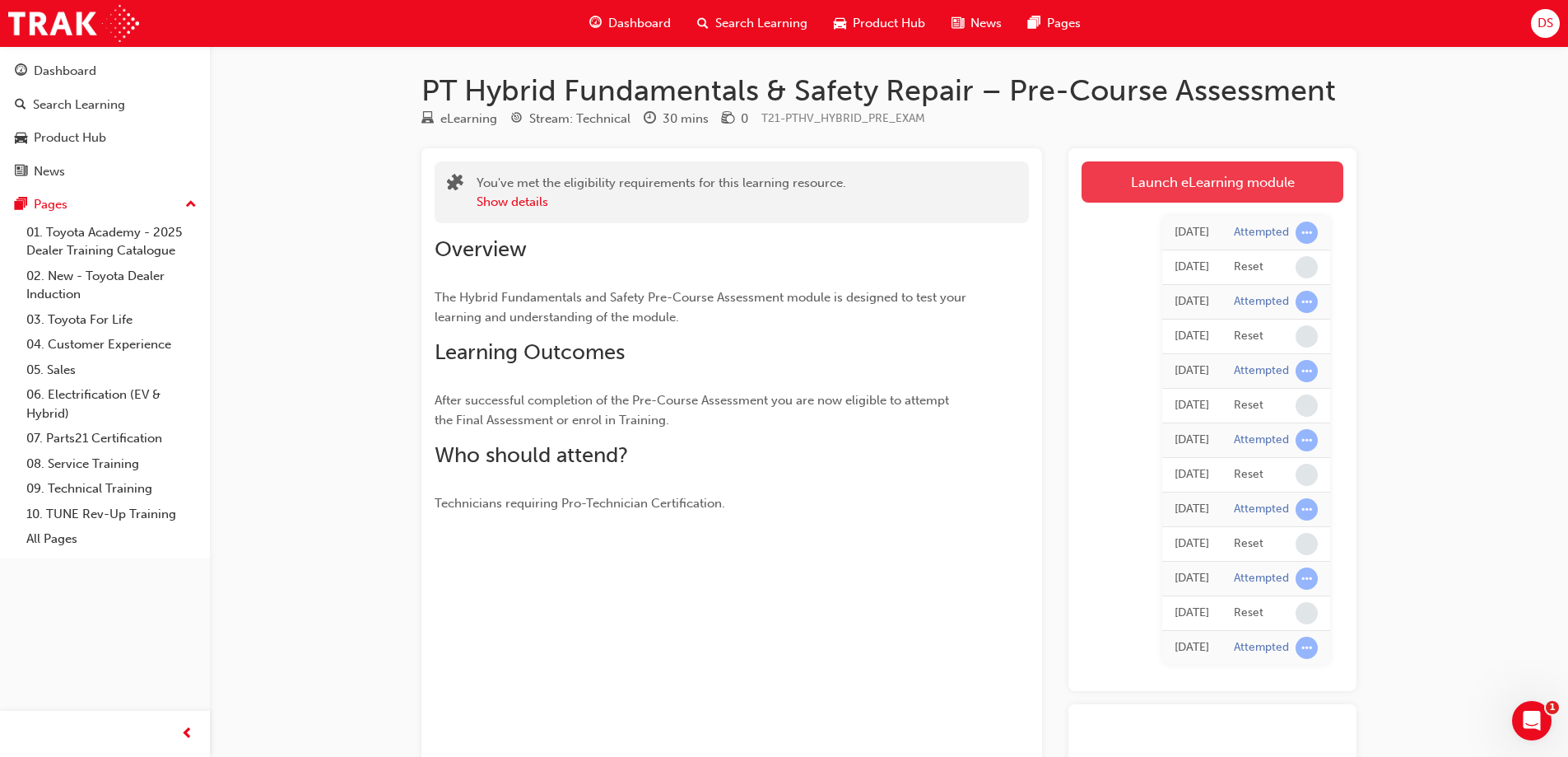
click at [1143, 194] on link "Launch eLearning module" at bounding box center [1212, 182] width 261 height 41
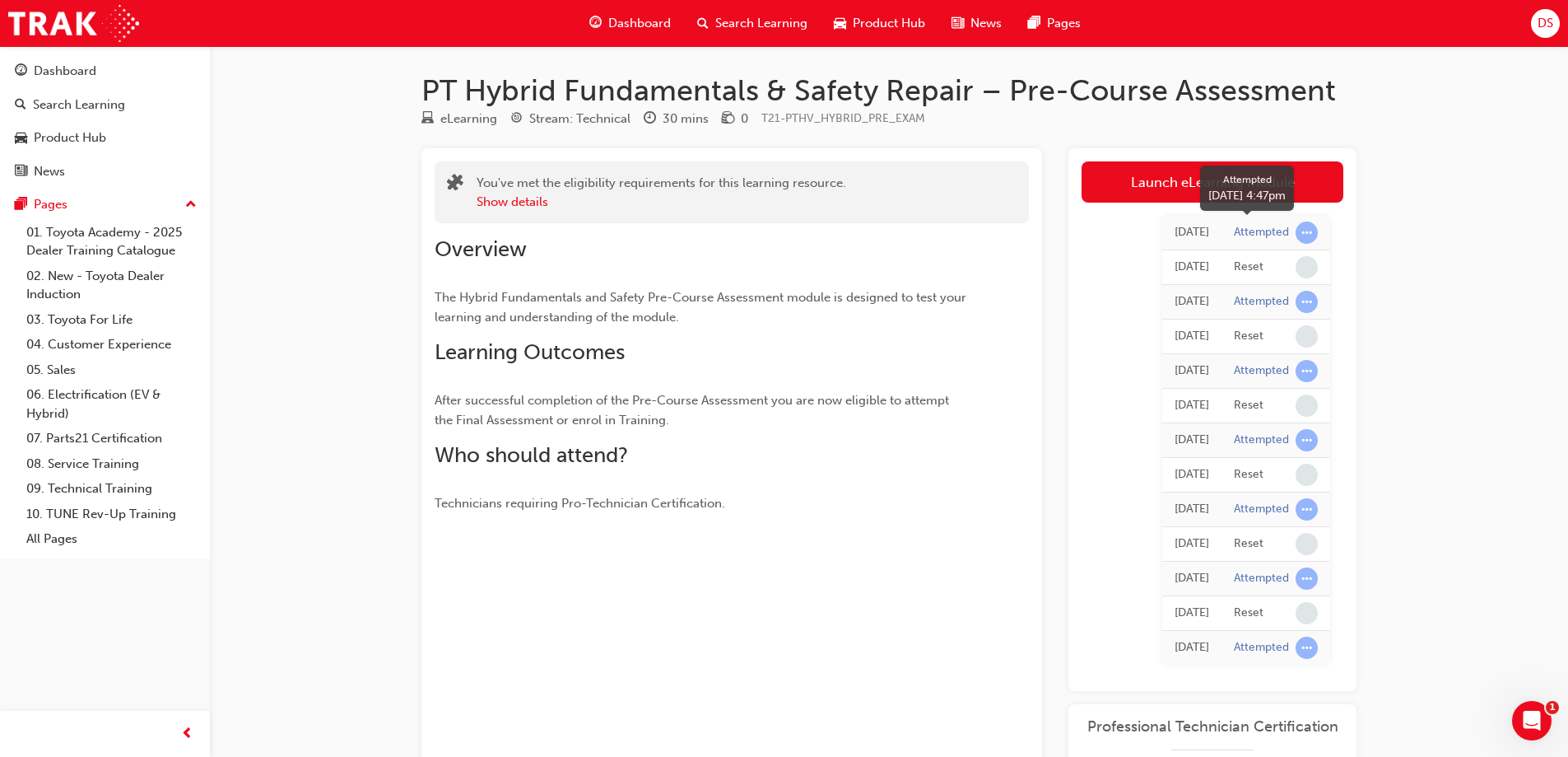
click at [1286, 234] on div "Attempted" at bounding box center [1262, 233] width 55 height 16
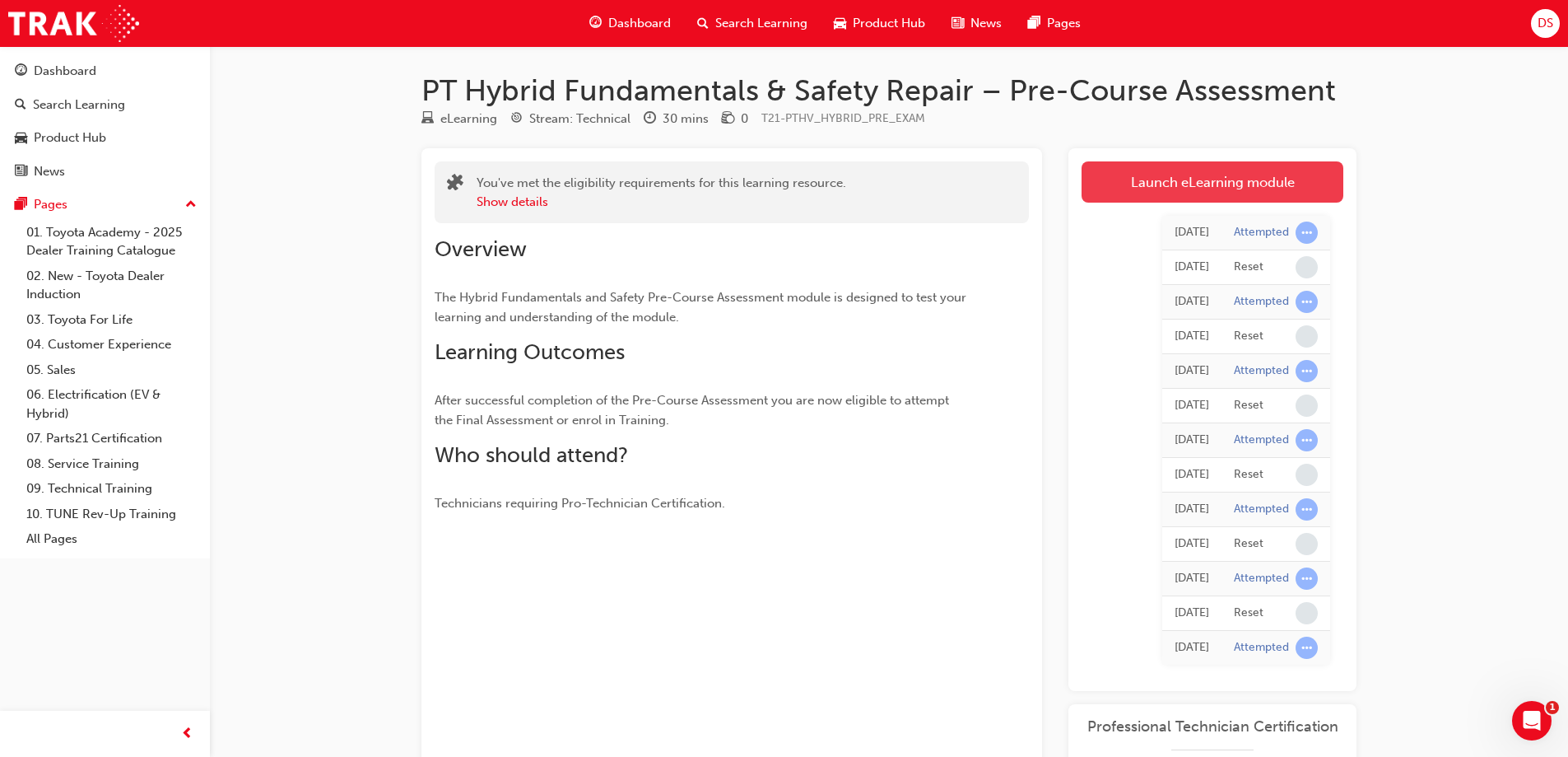
click at [1196, 188] on link "Launch eLearning module" at bounding box center [1212, 182] width 261 height 41
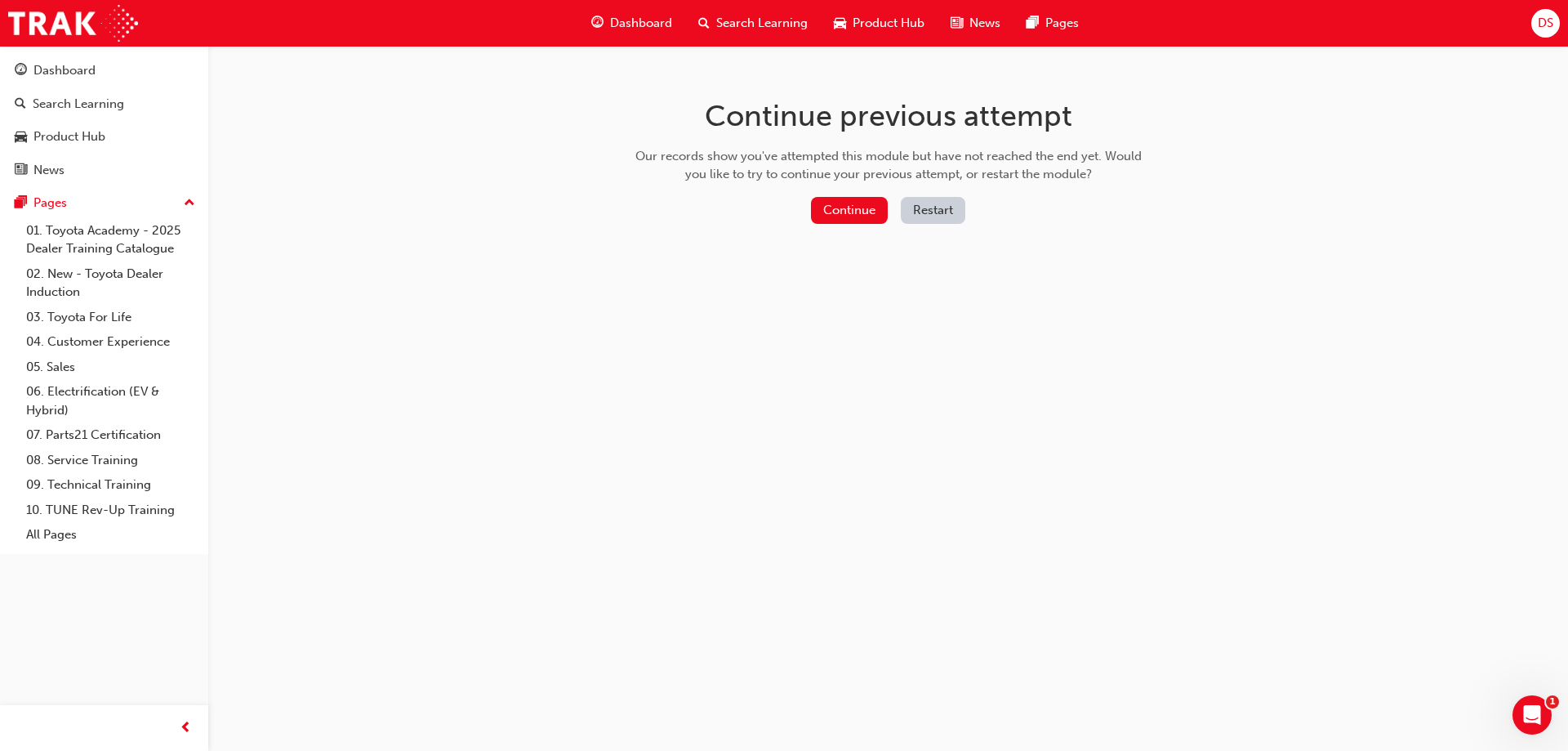
click at [948, 208] on button "Restart" at bounding box center [933, 211] width 64 height 27
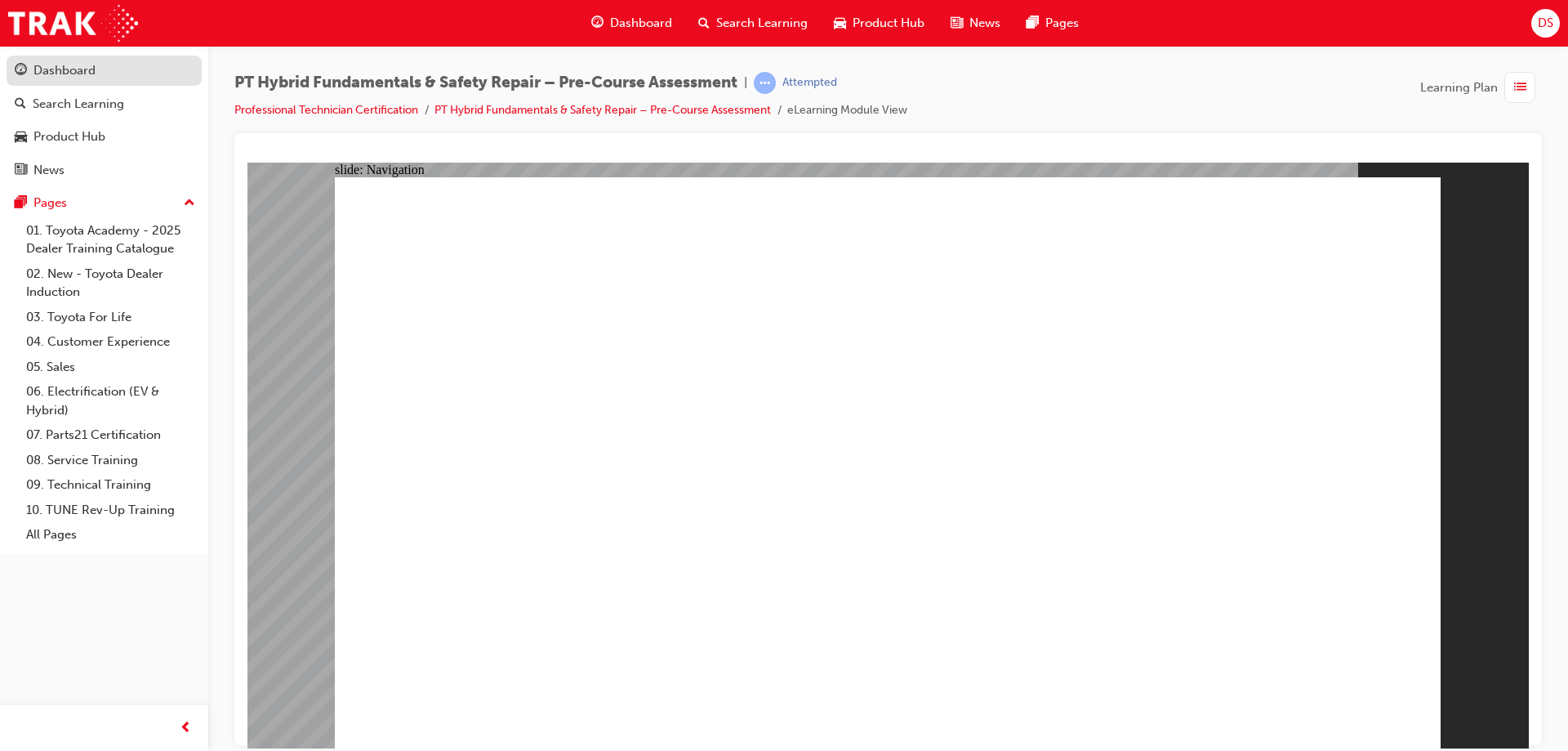
drag, startPoint x: 527, startPoint y: 5, endPoint x: 73, endPoint y: 68, distance: 458.4
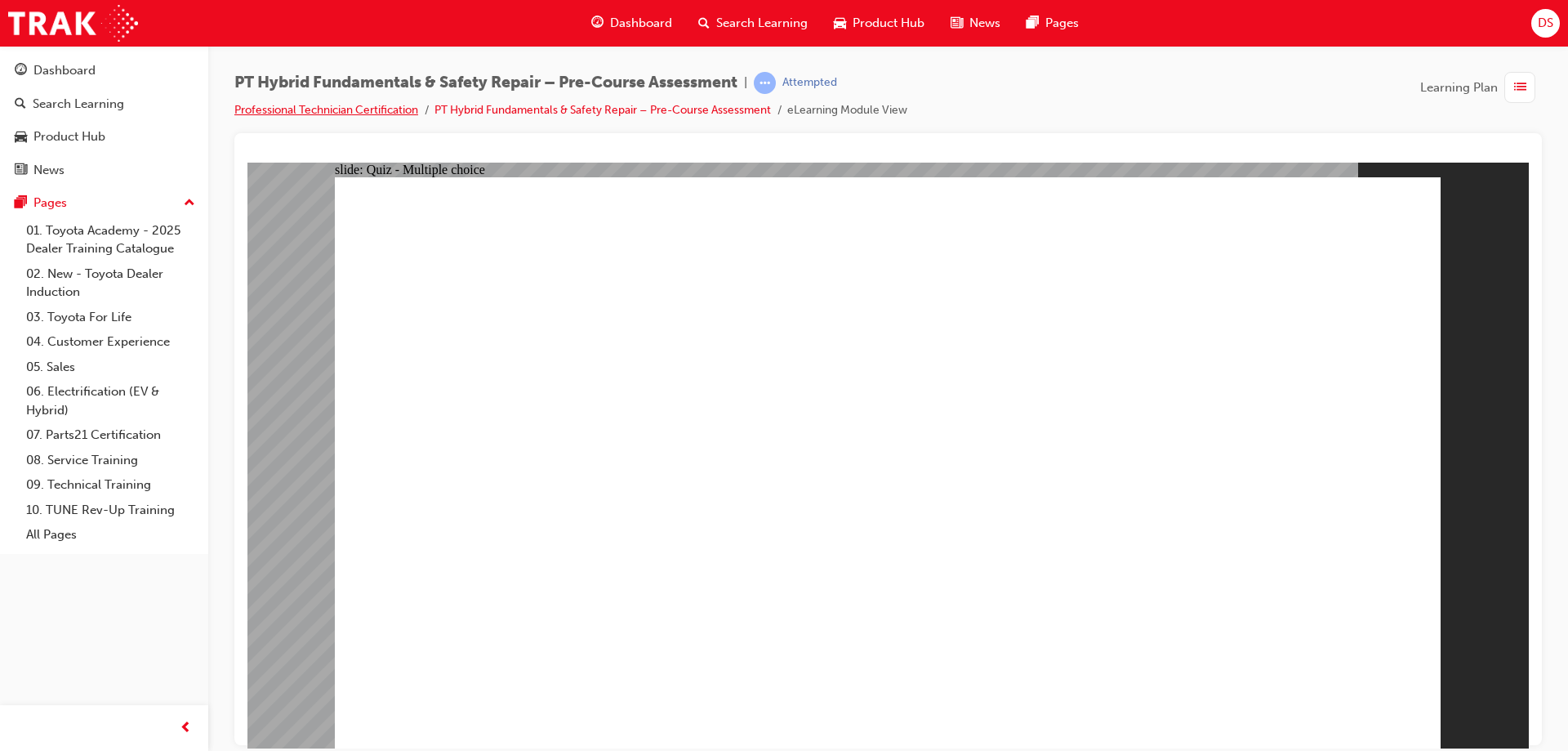
click at [255, 109] on link "Professional Technician Certification" at bounding box center [325, 110] width 183 height 14
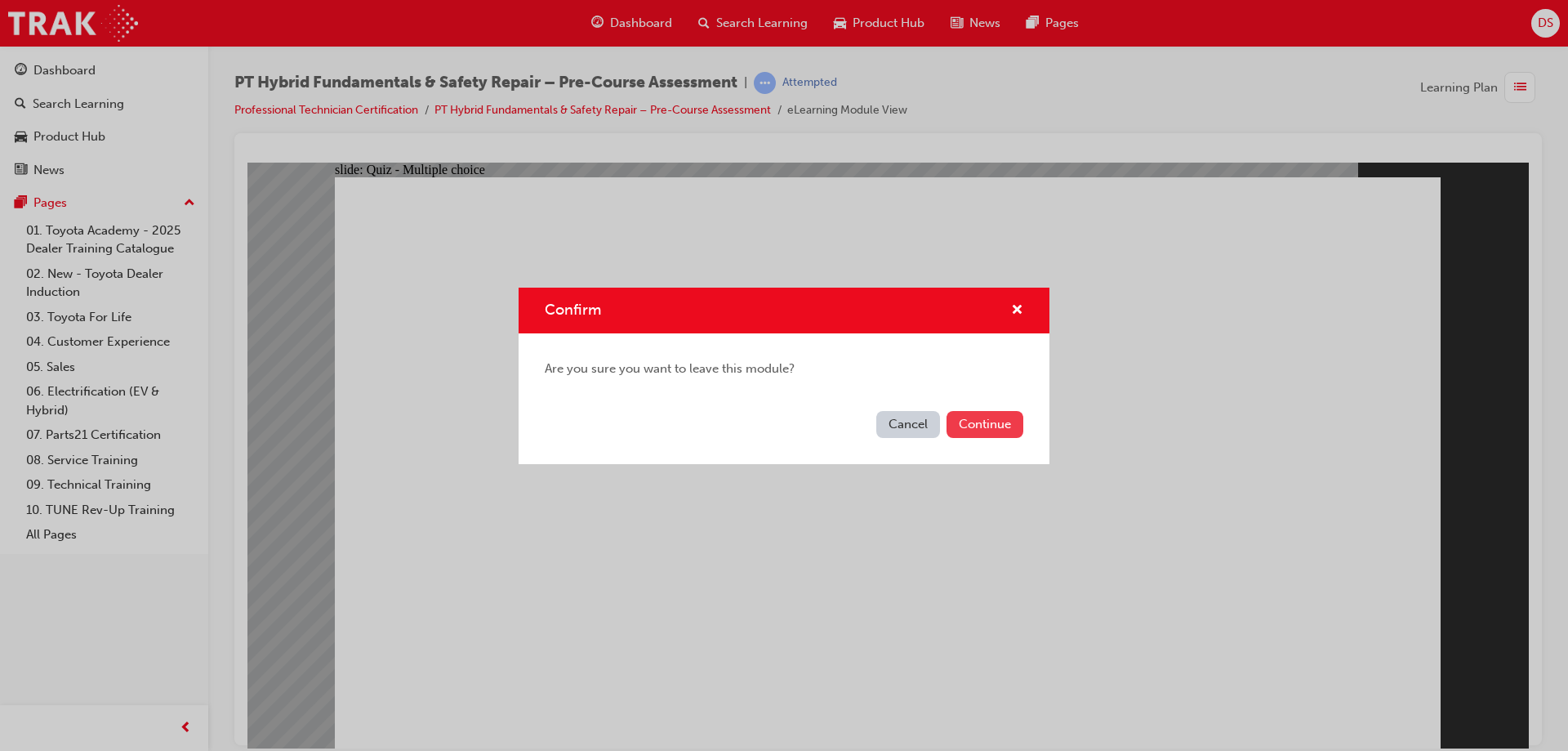
click at [995, 427] on button "Continue" at bounding box center [984, 425] width 77 height 27
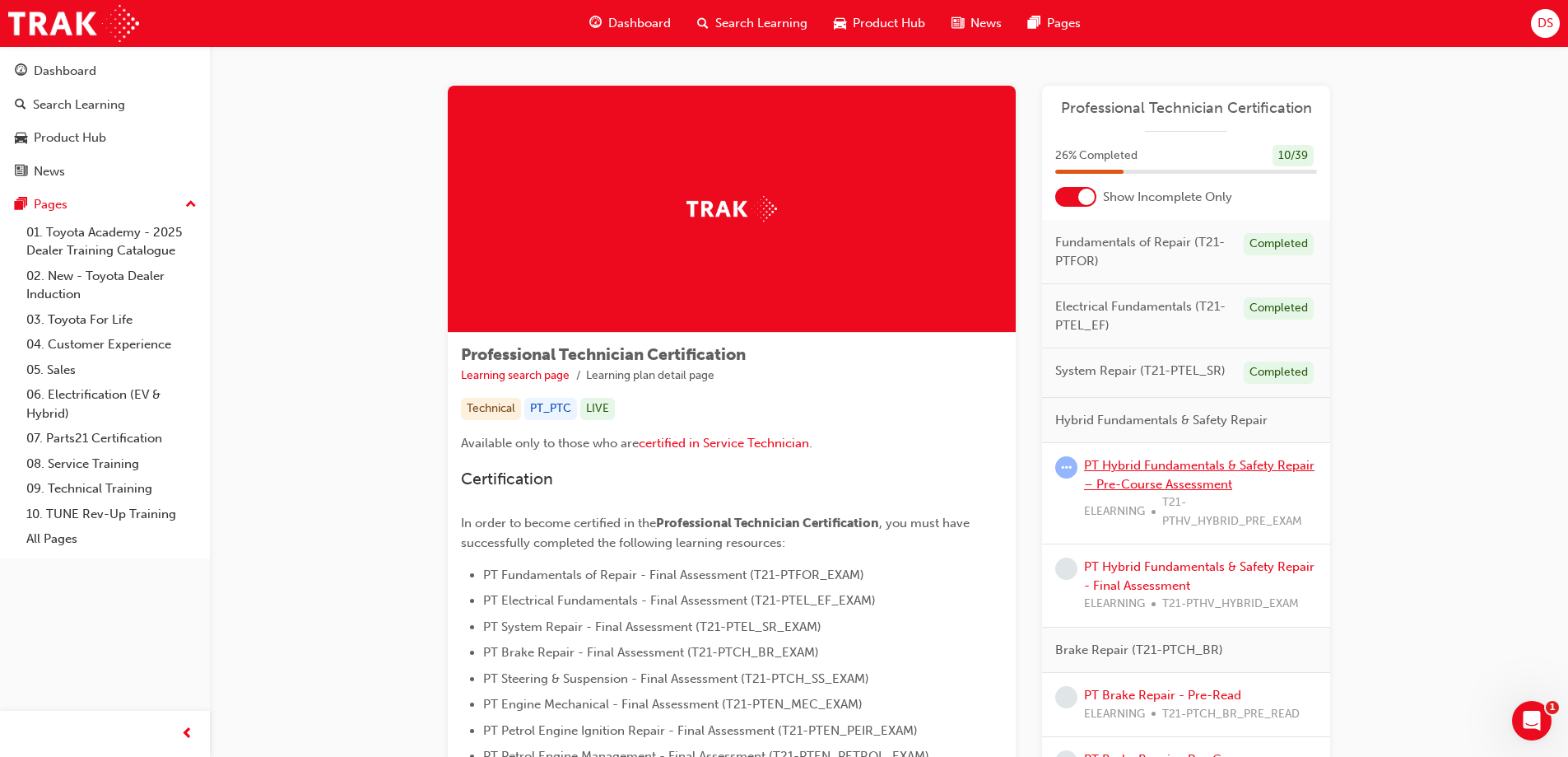
click at [1131, 463] on link "PT Hybrid Fundamentals & Safety Repair – Pre-Course Assessment" at bounding box center [1199, 475] width 230 height 33
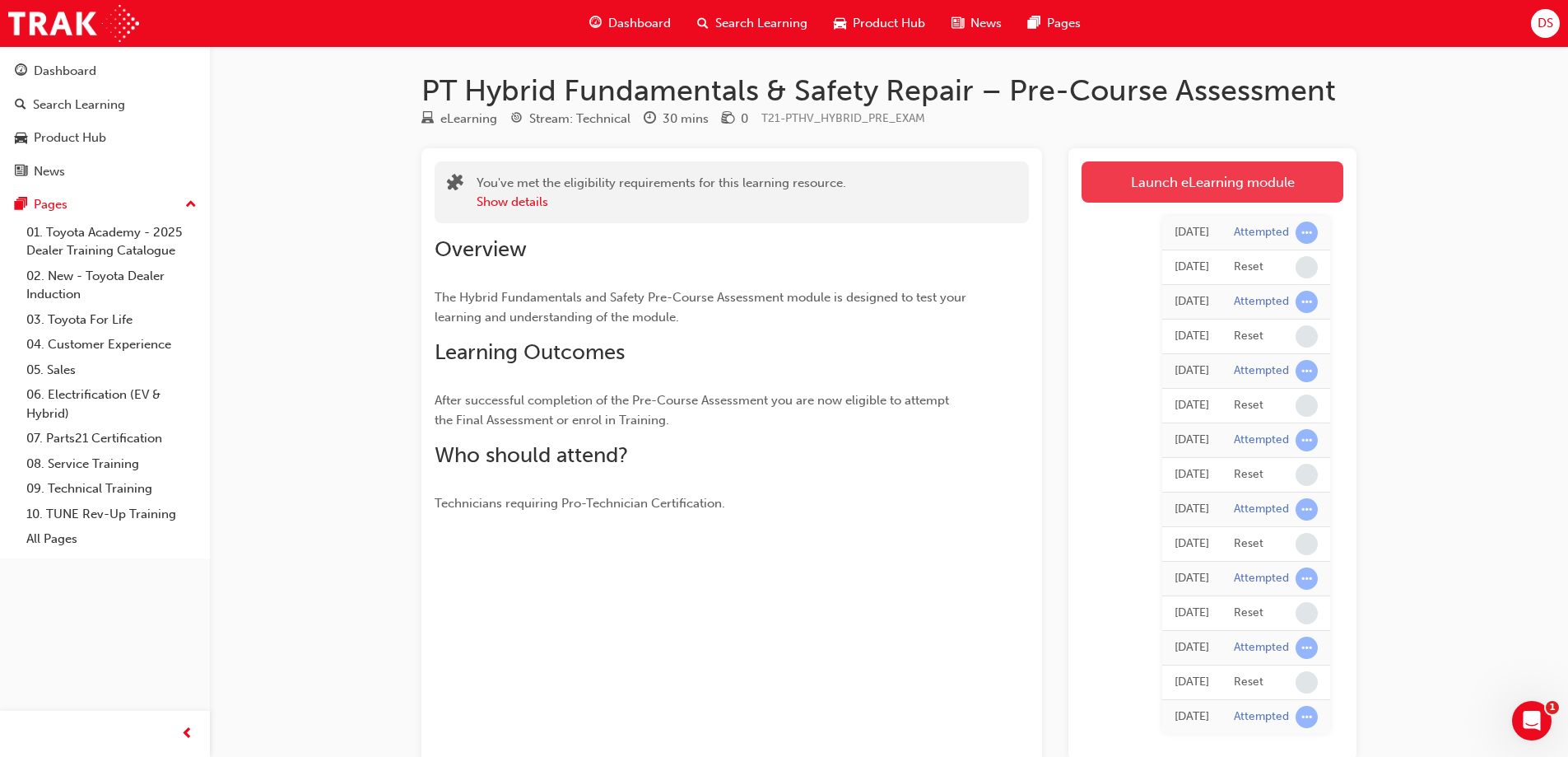
click at [1177, 180] on link "Launch eLearning module" at bounding box center [1212, 182] width 261 height 41
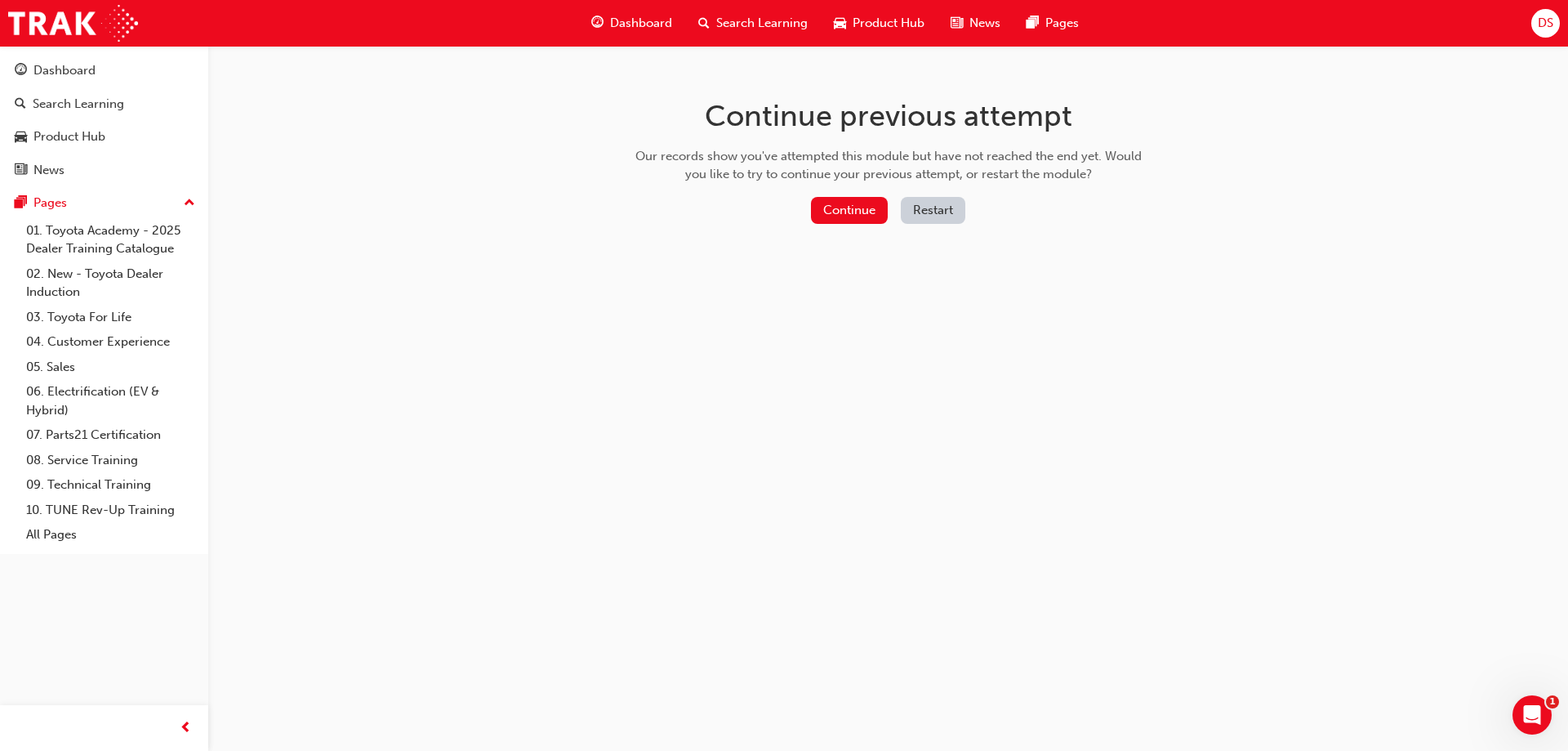
click at [929, 213] on button "Restart" at bounding box center [933, 211] width 64 height 27
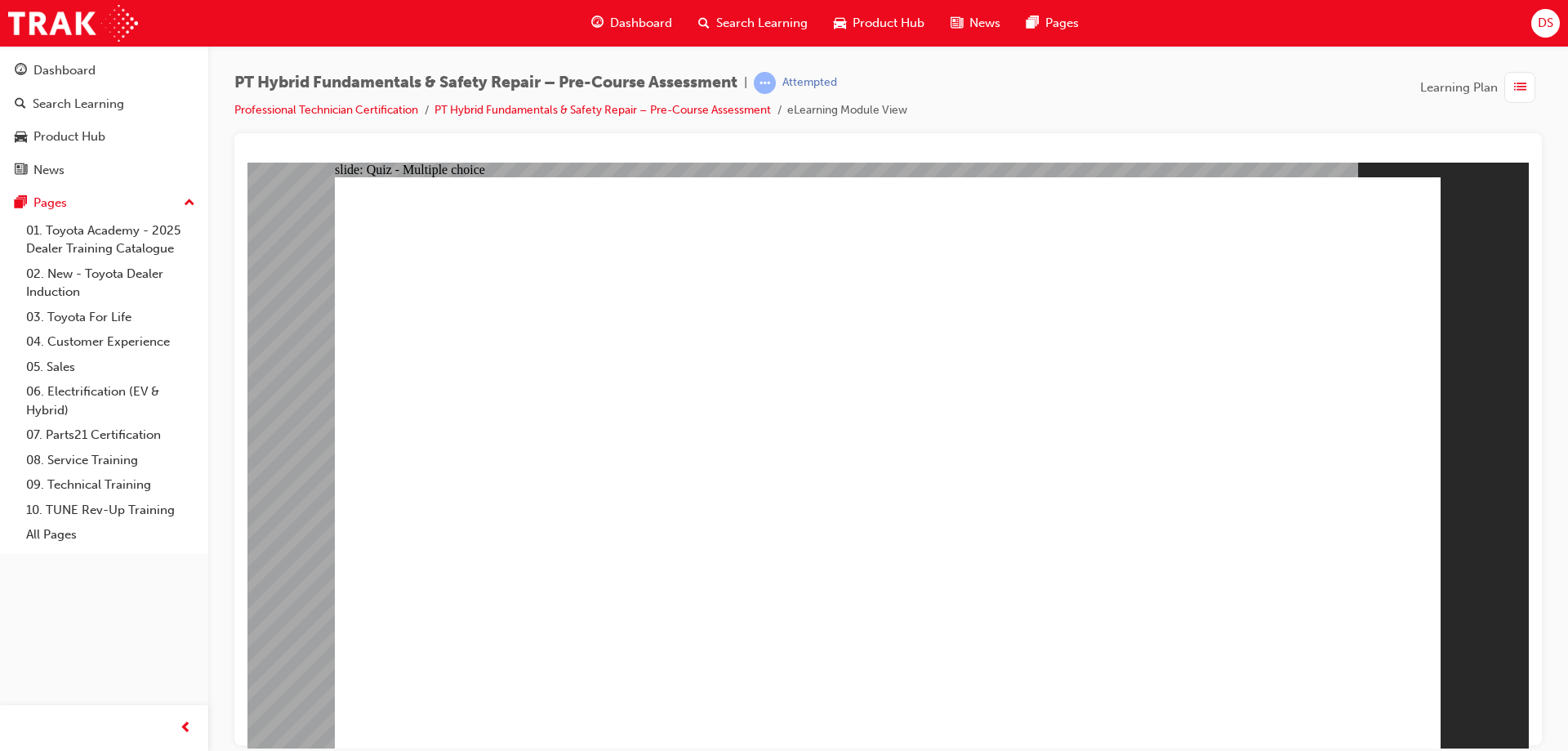
drag, startPoint x: 745, startPoint y: 542, endPoint x: 797, endPoint y: 577, distance: 62.7
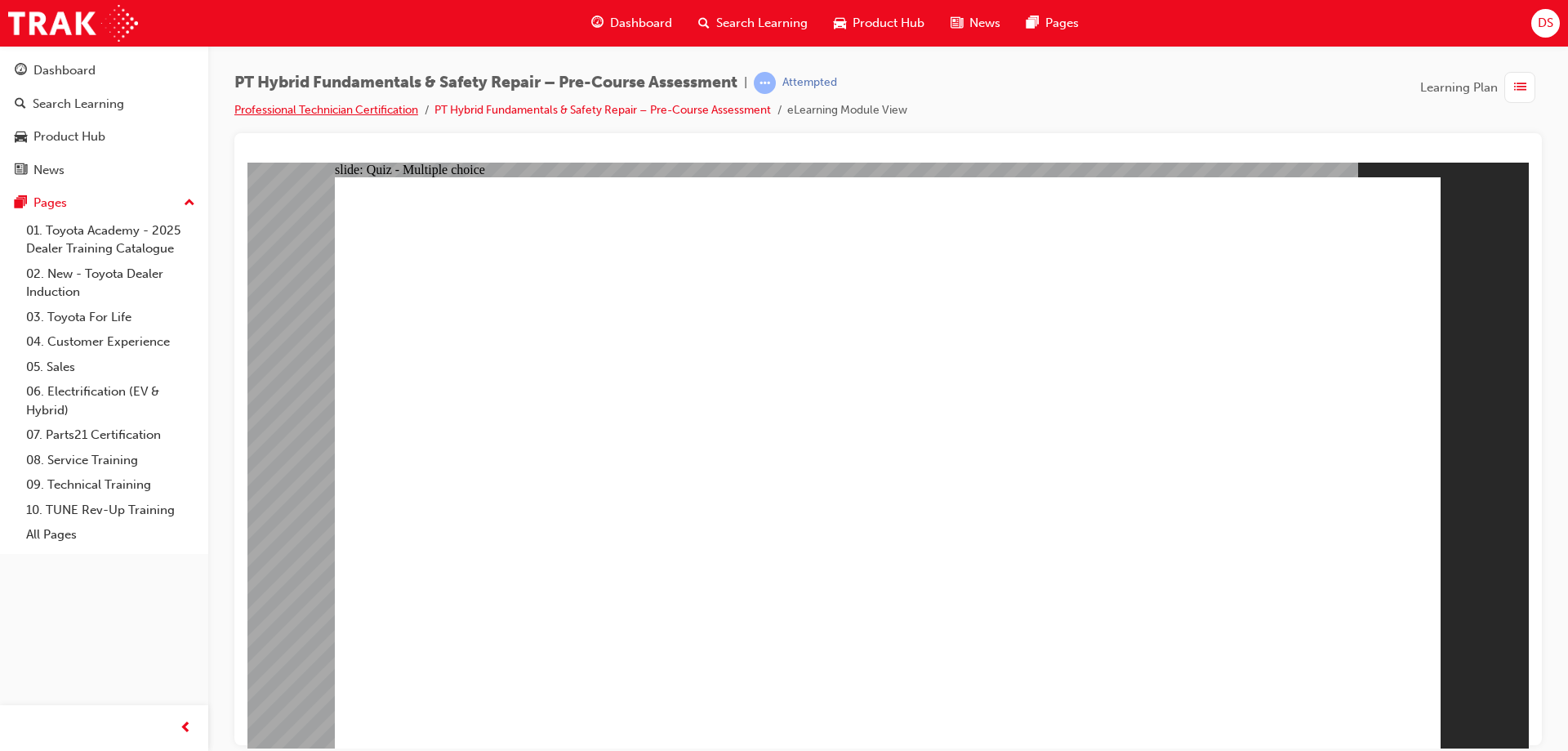
click at [333, 111] on link "Professional Technician Certification" at bounding box center [325, 110] width 183 height 14
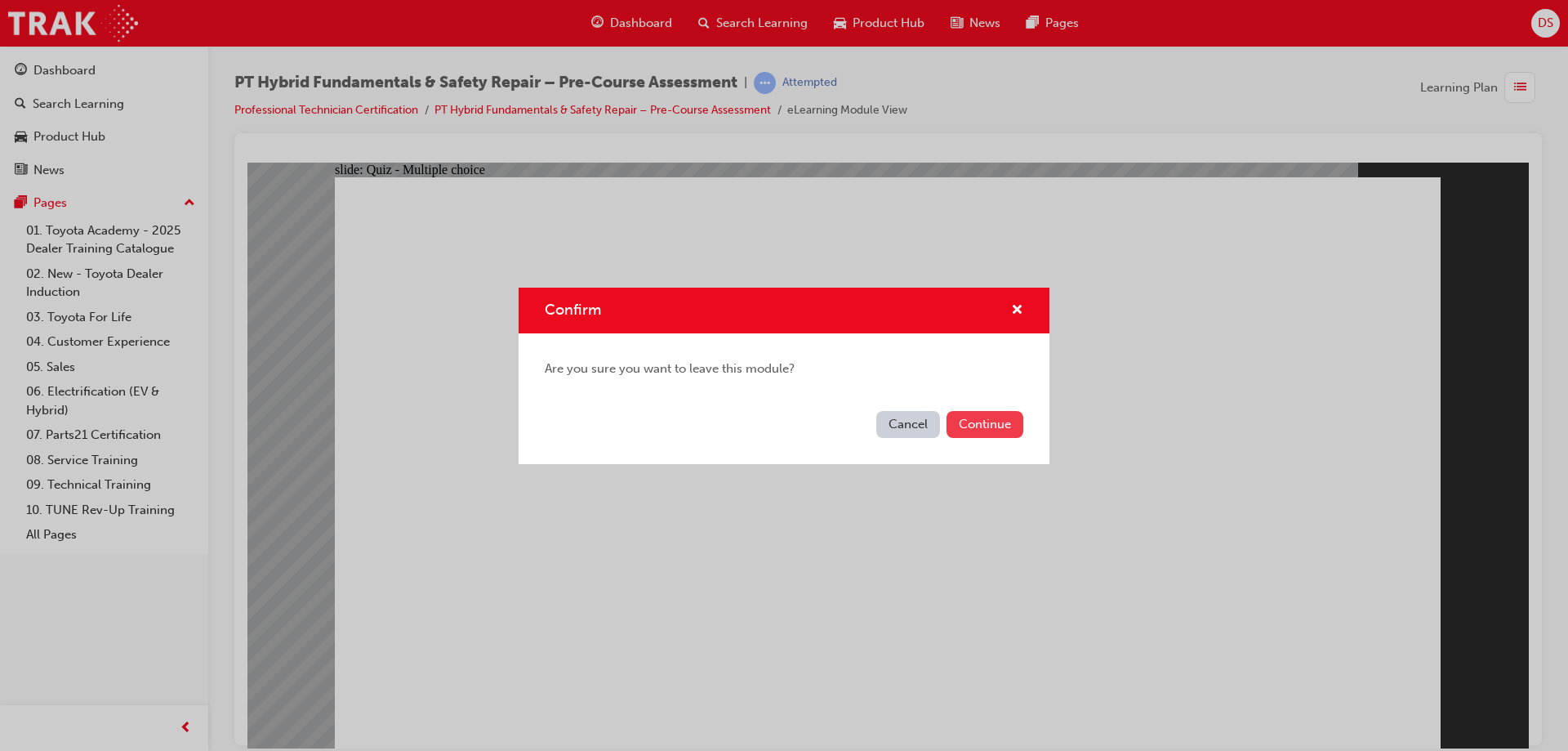
click at [962, 422] on button "Continue" at bounding box center [984, 425] width 77 height 27
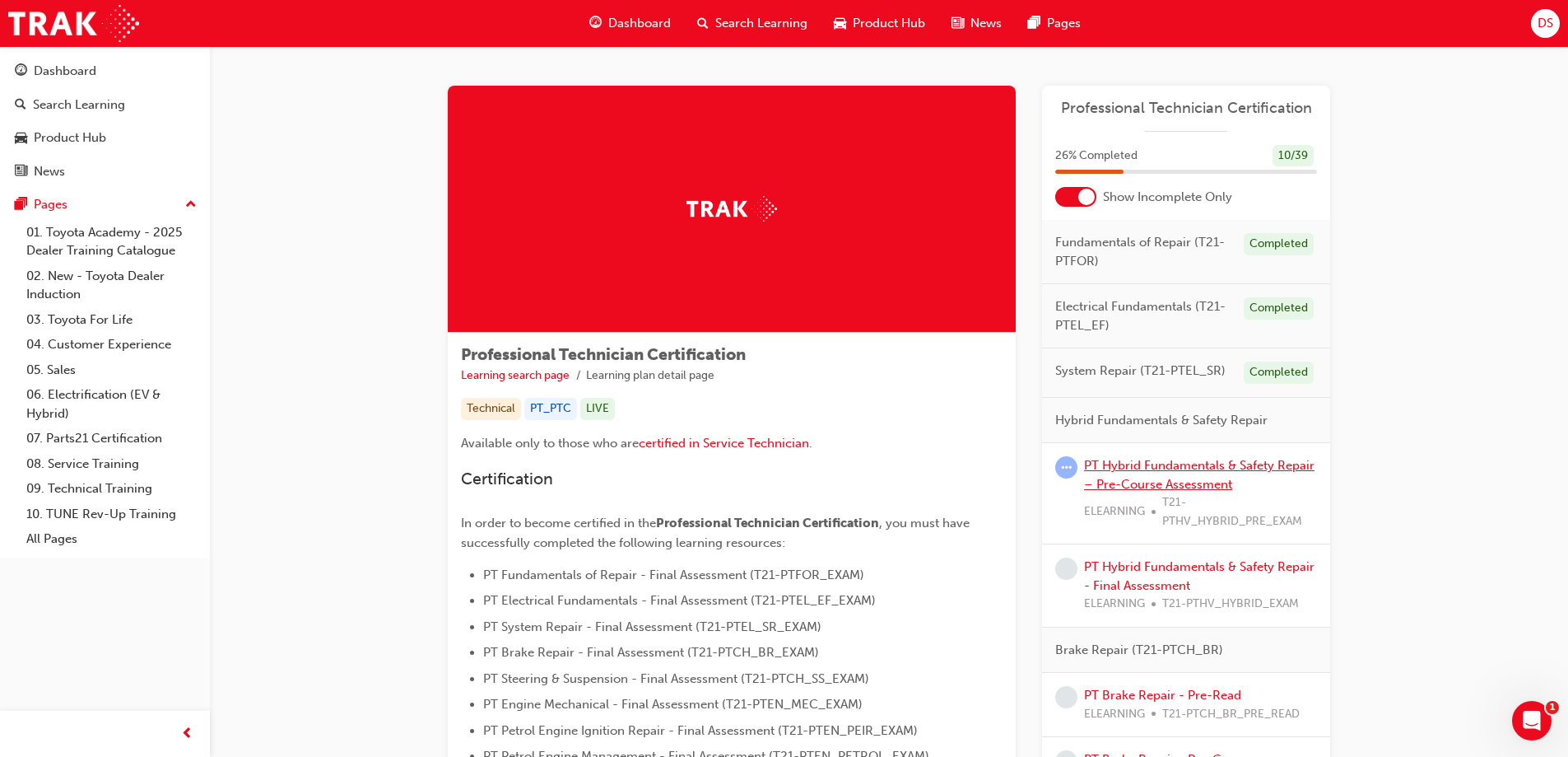
click at [1150, 468] on link "PT Hybrid Fundamentals & Safety Repair – Pre-Course Assessment" at bounding box center [1199, 475] width 230 height 33
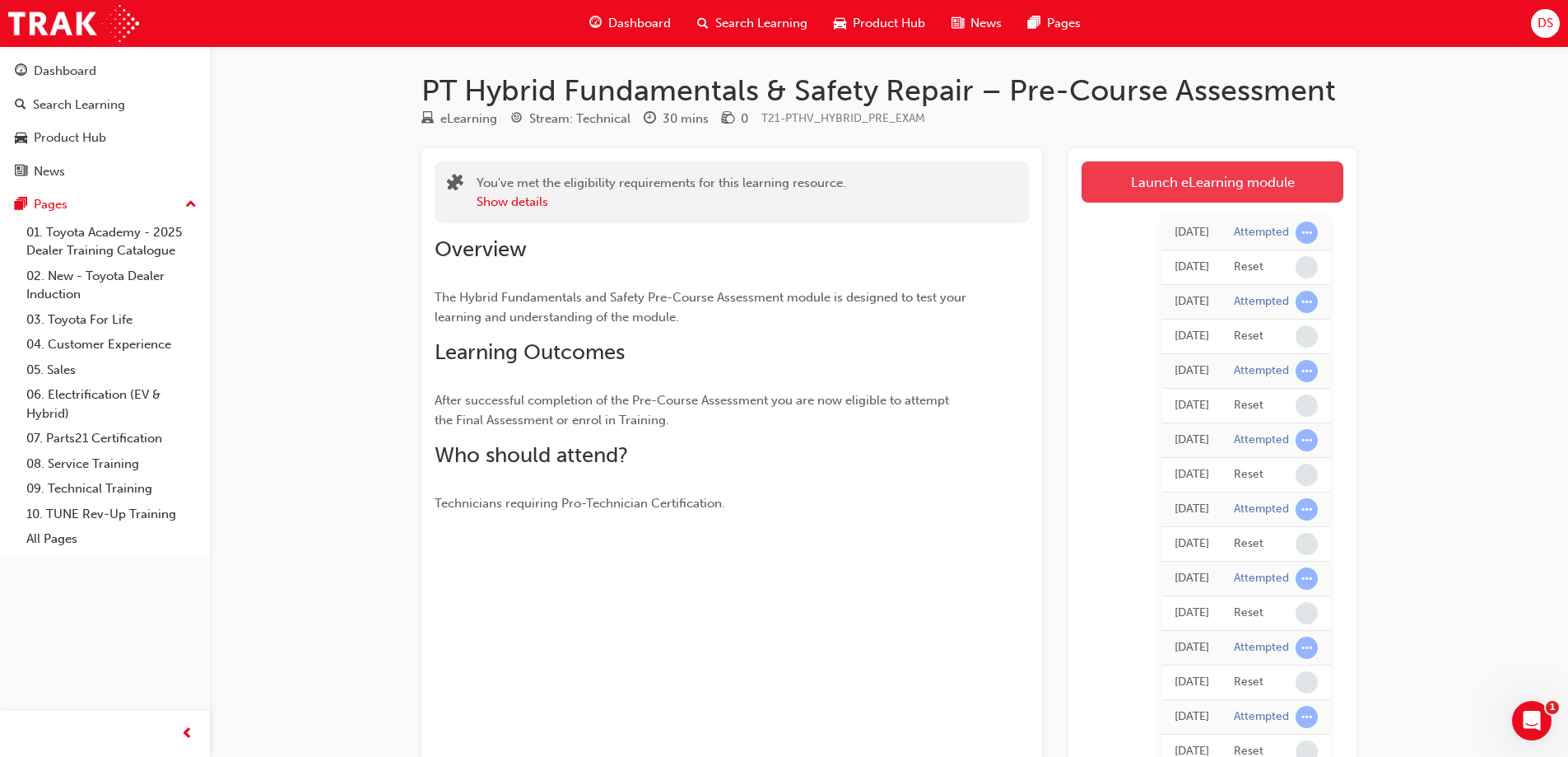
click at [1141, 193] on link "Launch eLearning module" at bounding box center [1212, 182] width 261 height 41
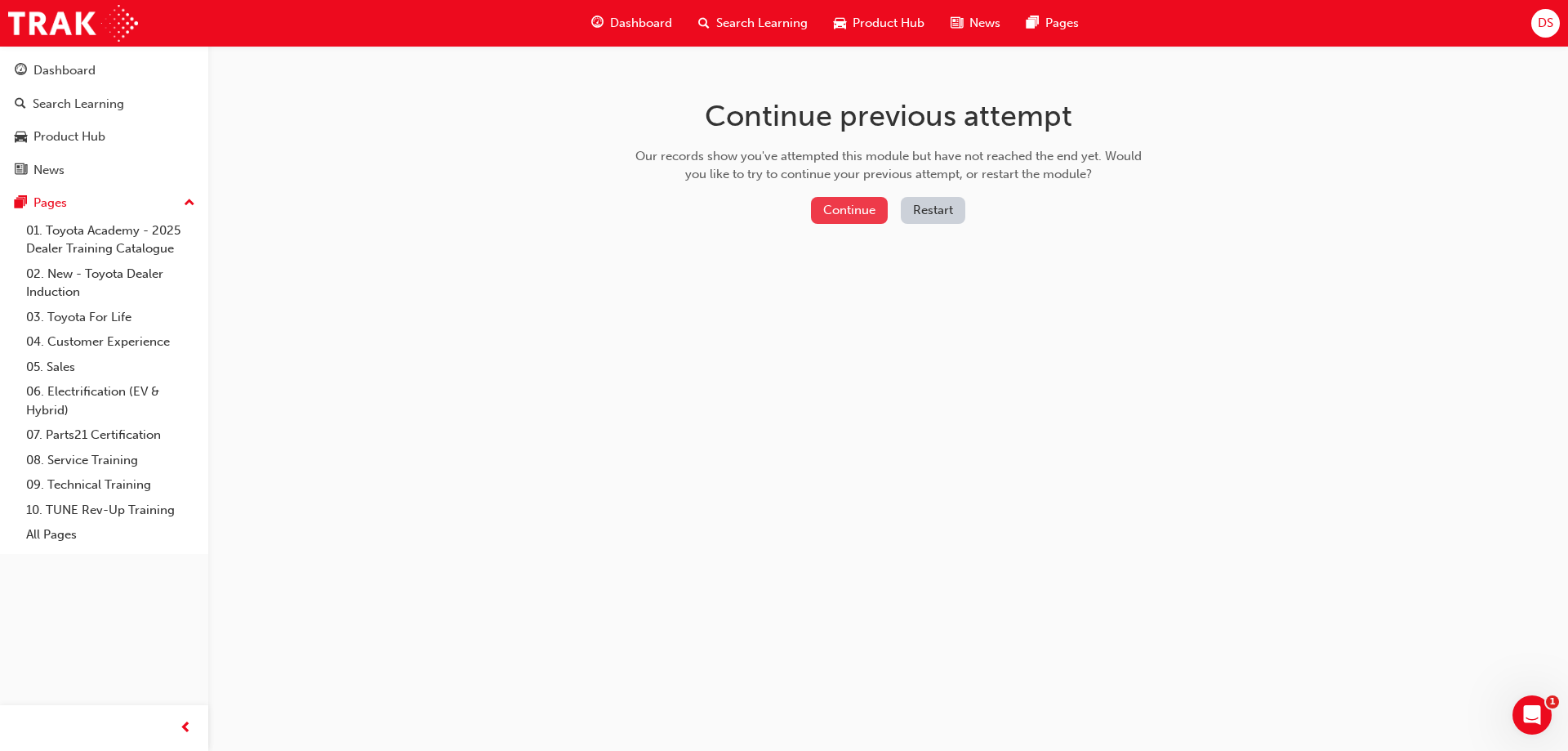
click at [870, 203] on button "Continue" at bounding box center [849, 211] width 77 height 27
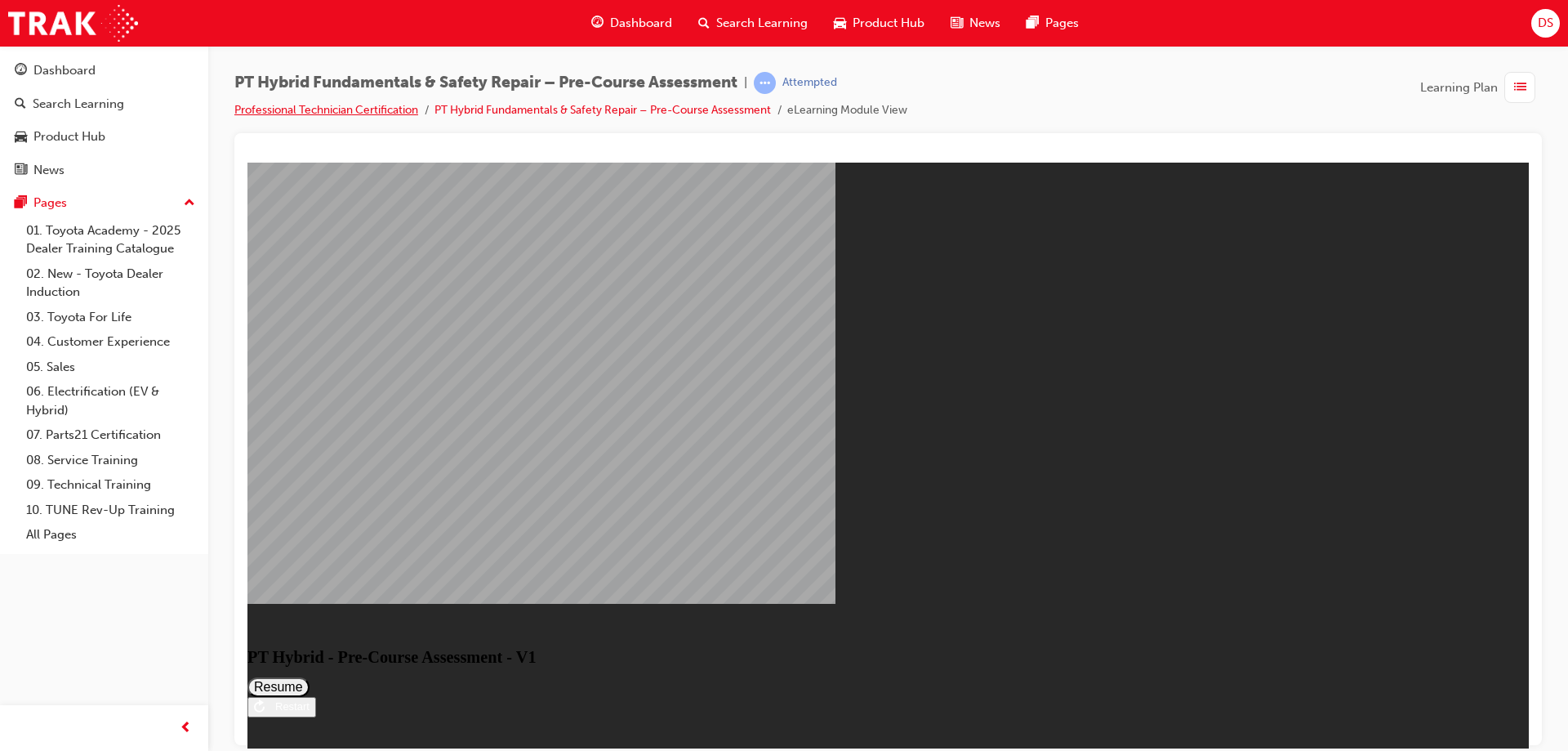
click at [280, 106] on link "Professional Technician Certification" at bounding box center [325, 110] width 183 height 14
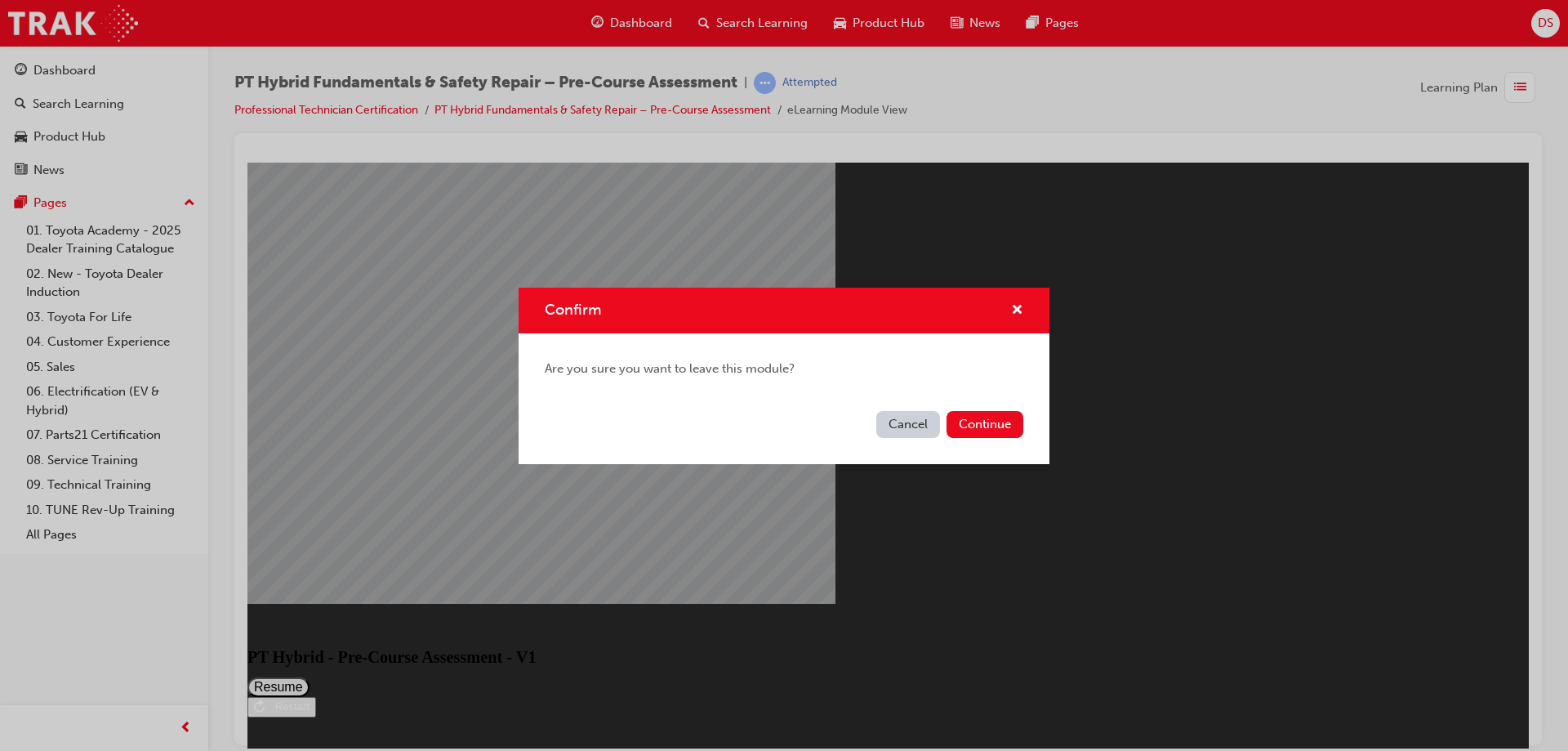
click at [994, 398] on div "Are you sure you want to leave this module?" at bounding box center [784, 368] width 531 height 71
click at [993, 427] on button "Continue" at bounding box center [984, 425] width 77 height 27
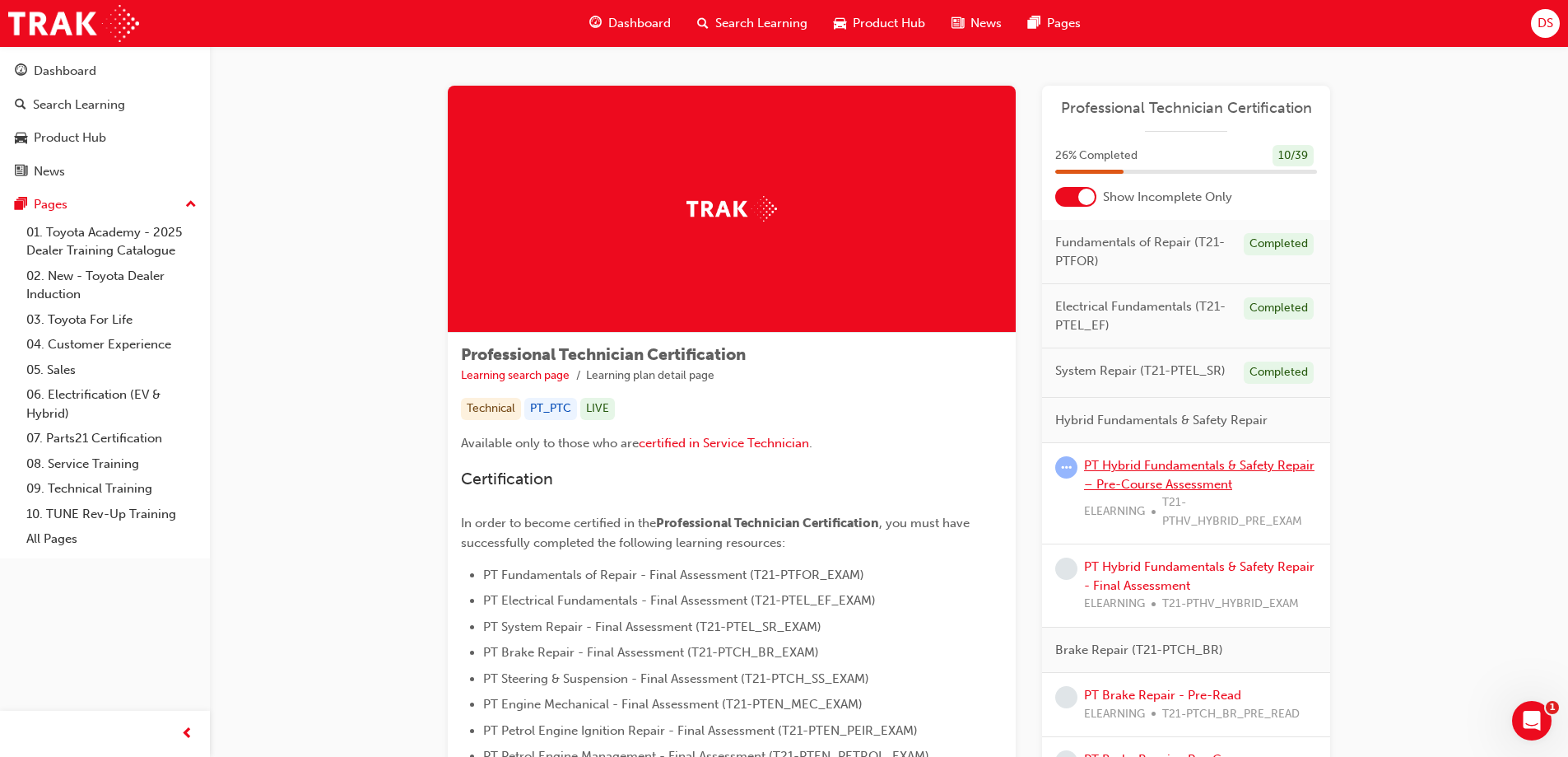
click at [1168, 464] on link "PT Hybrid Fundamentals & Safety Repair – Pre-Course Assessment" at bounding box center [1199, 475] width 230 height 33
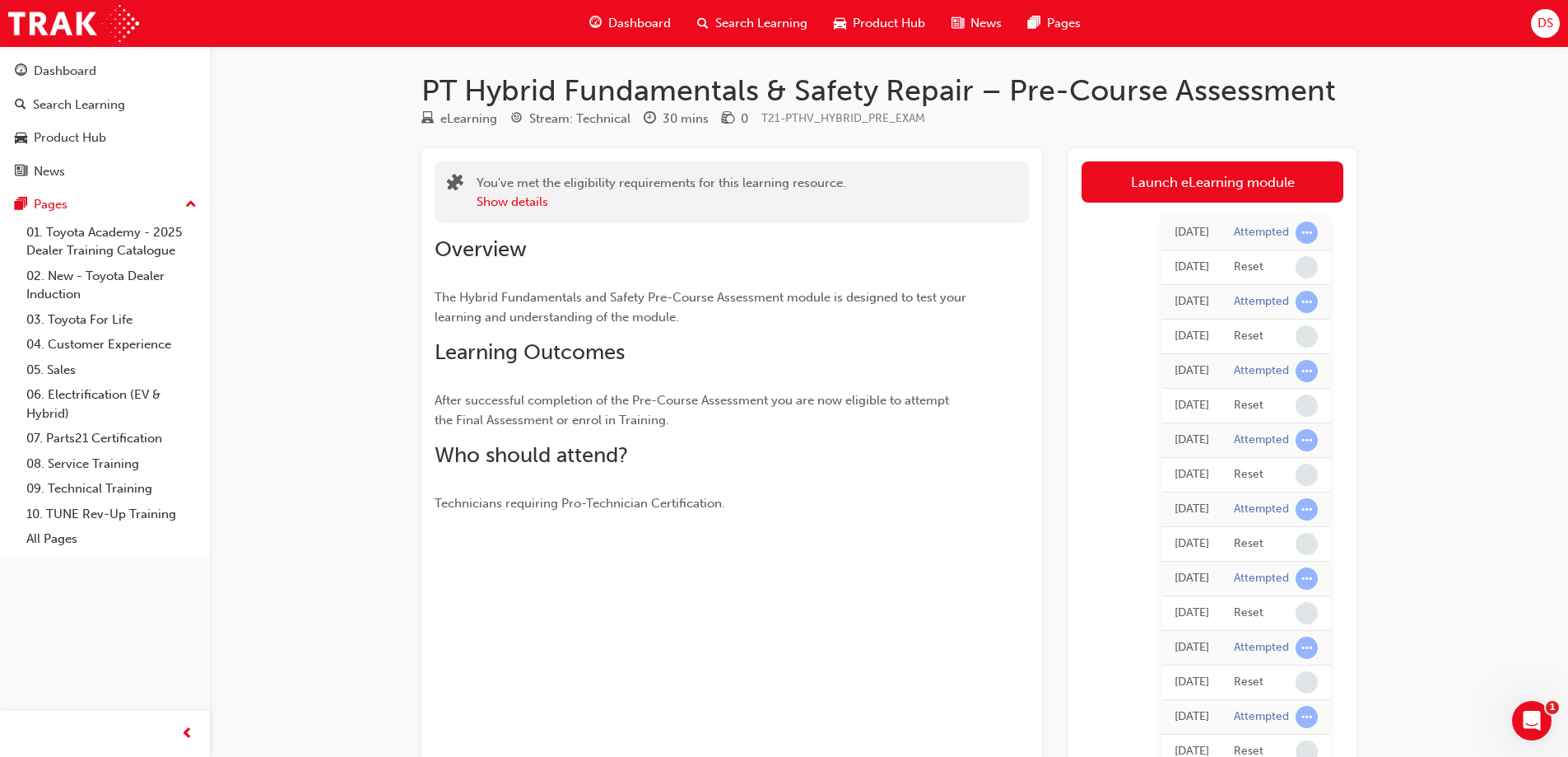
click at [1200, 158] on div "Launch eLearning module Learning Plan Today Attempted Today Reset Today Attempt…" at bounding box center [1213, 488] width 288 height 681
click at [1202, 184] on link "Launch eLearning module" at bounding box center [1212, 182] width 261 height 41
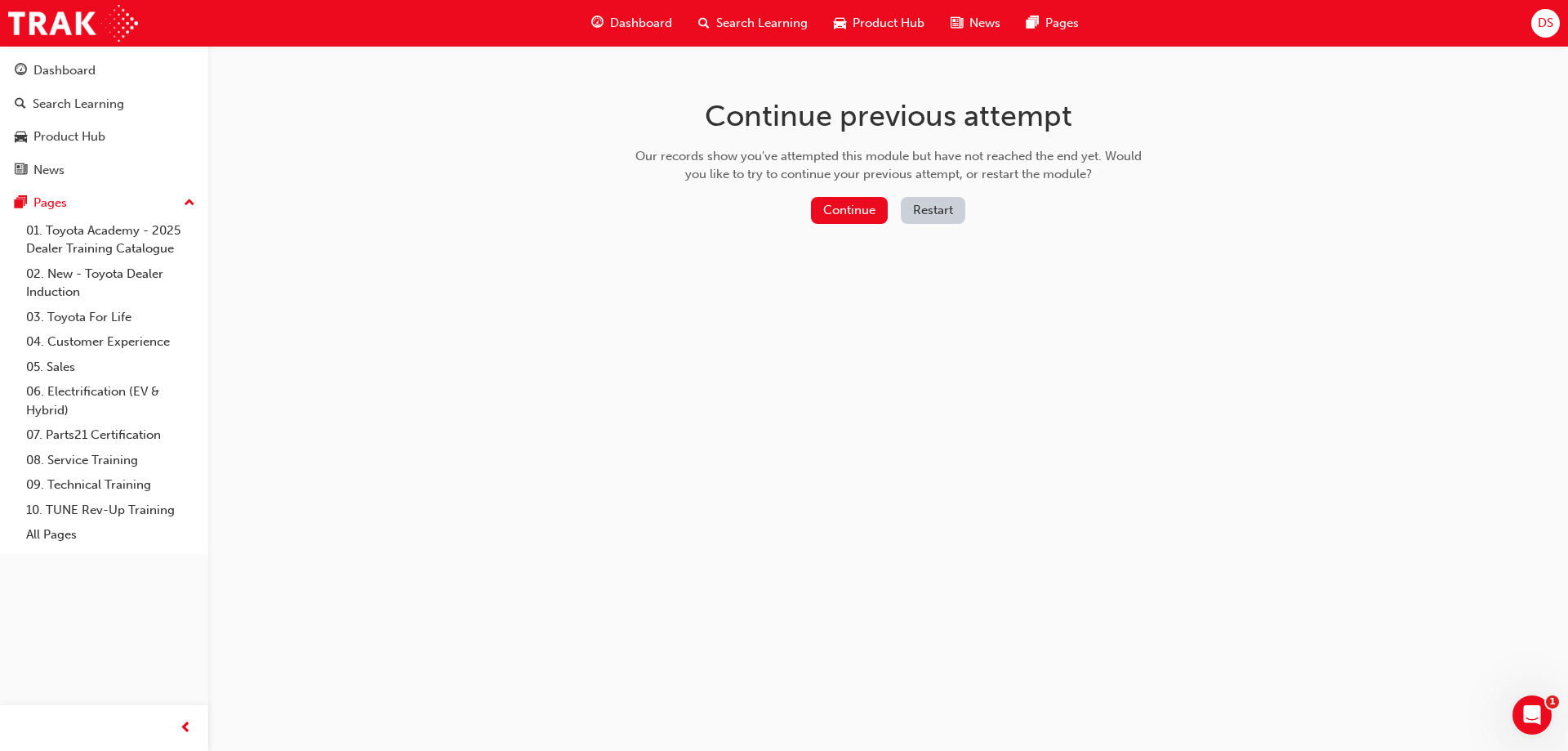
click at [944, 215] on button "Restart" at bounding box center [933, 211] width 64 height 27
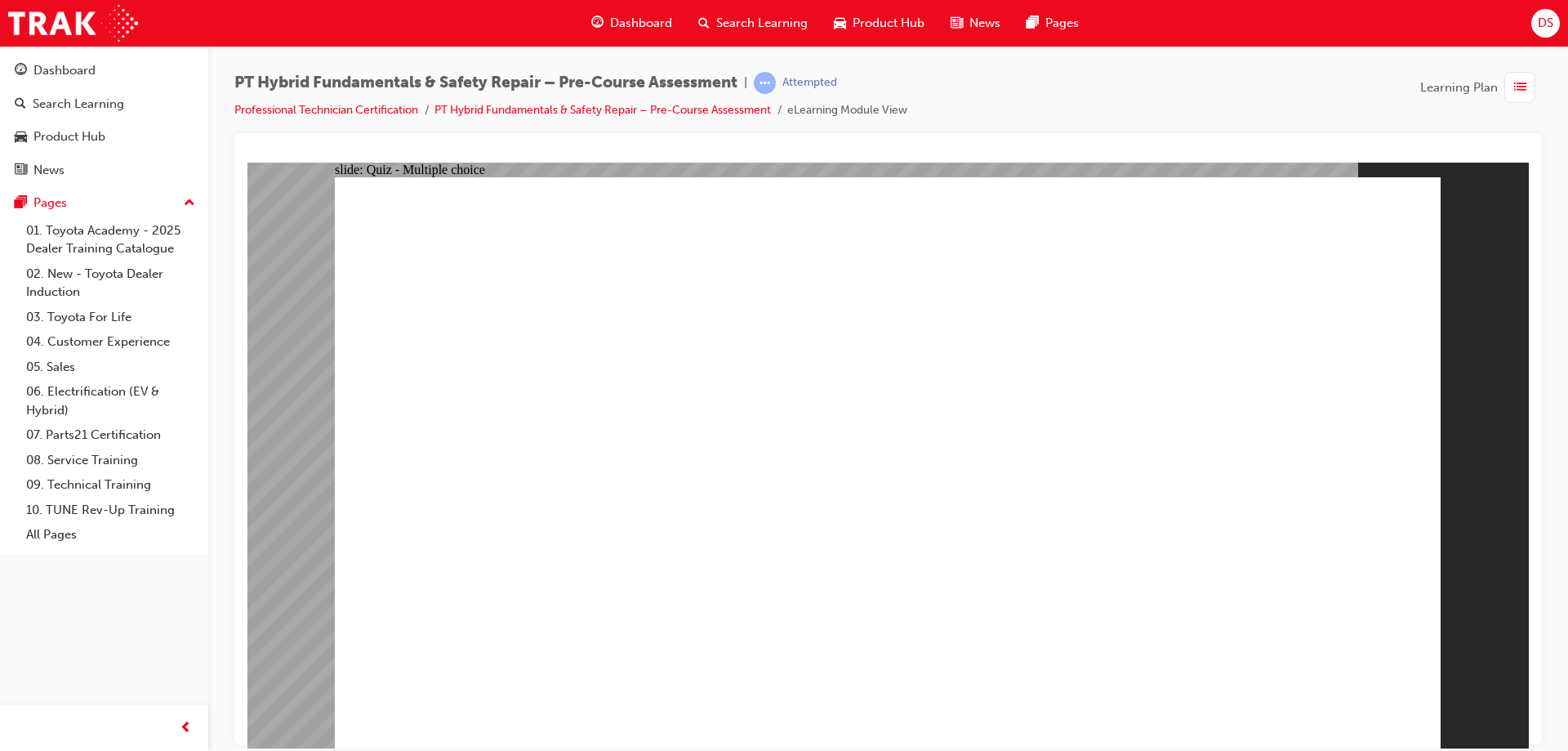
drag, startPoint x: 1368, startPoint y: 696, endPoint x: 1350, endPoint y: 619, distance: 79.1
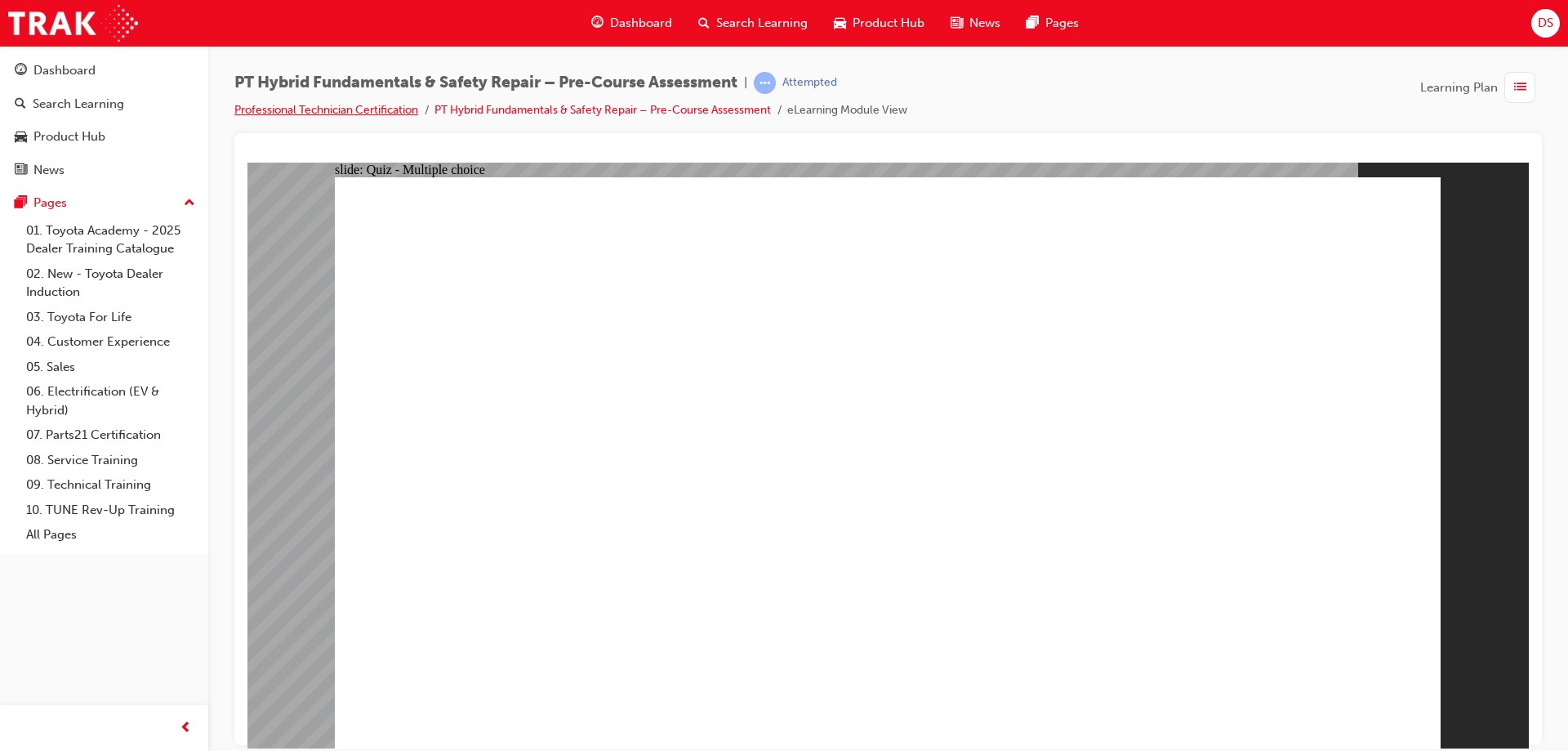
click at [279, 108] on link "Professional Technician Certification" at bounding box center [325, 110] width 183 height 14
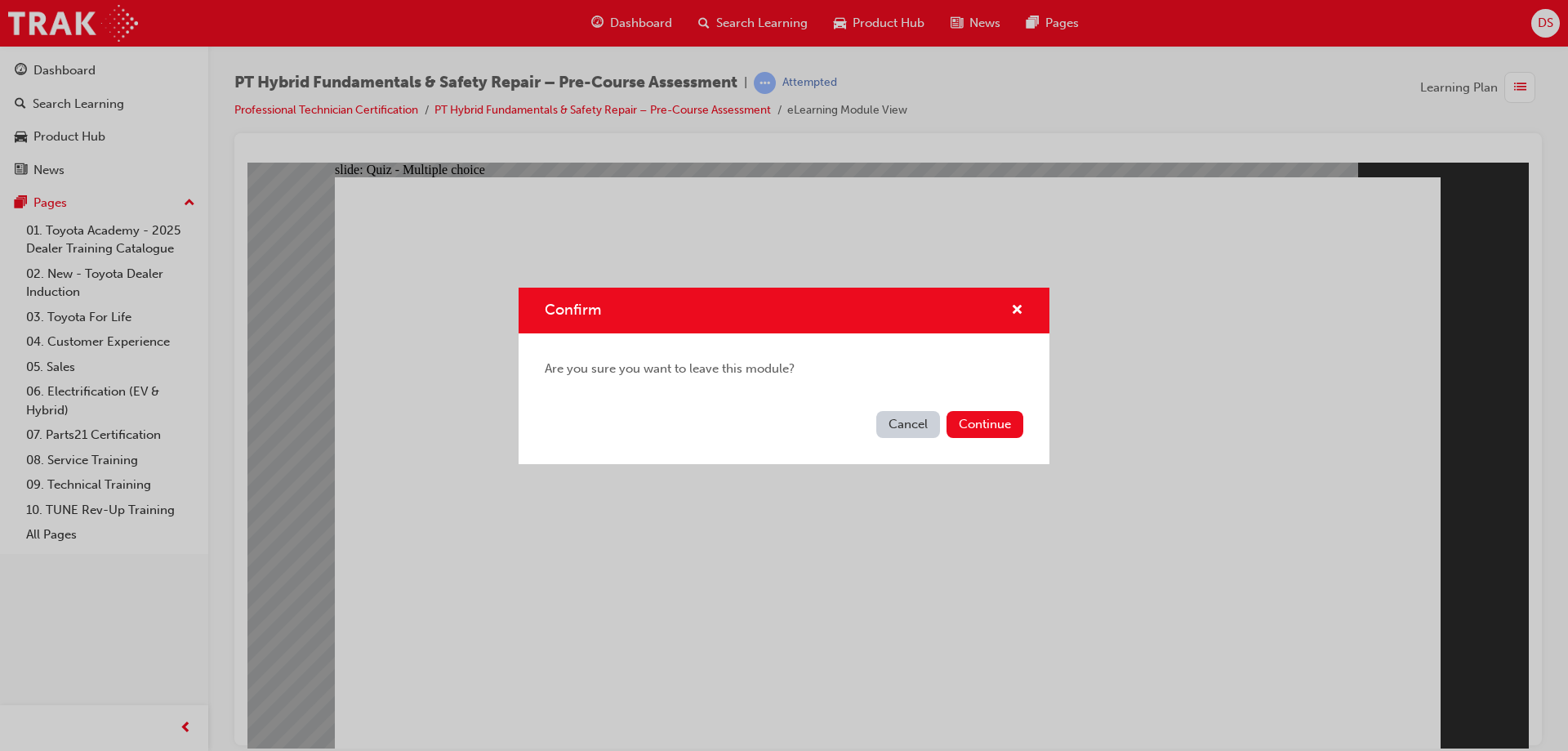
click at [1007, 435] on button "Continue" at bounding box center [984, 425] width 77 height 27
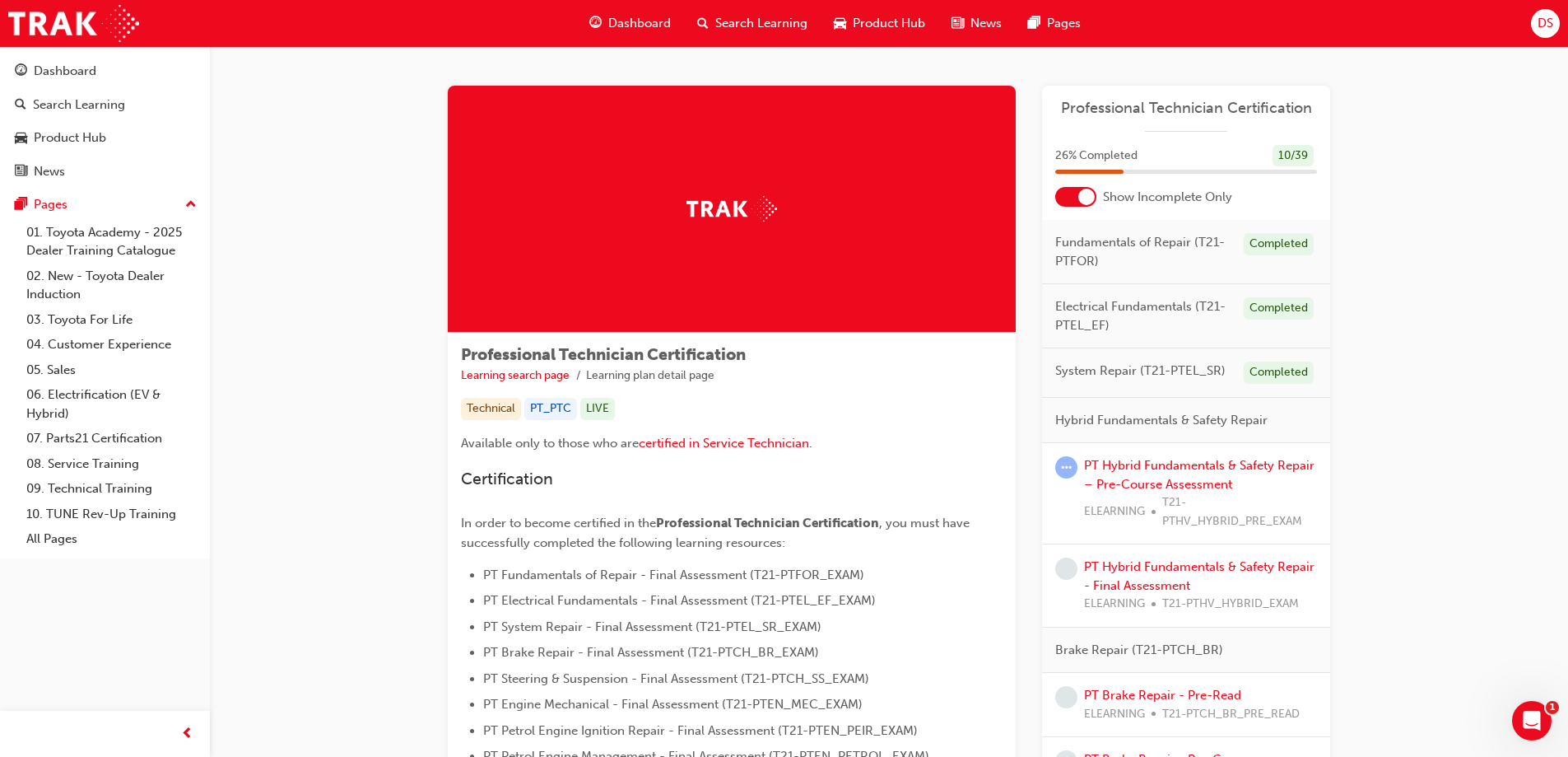
click at [1177, 457] on div "PT Hybrid Fundamentals & Safety Repair – Pre-Course Assessment ELEARNING T21-PT…" at bounding box center [1201, 494] width 233 height 74
click at [1181, 471] on link "PT Hybrid Fundamentals & Safety Repair – Pre-Course Assessment" at bounding box center [1199, 475] width 230 height 33
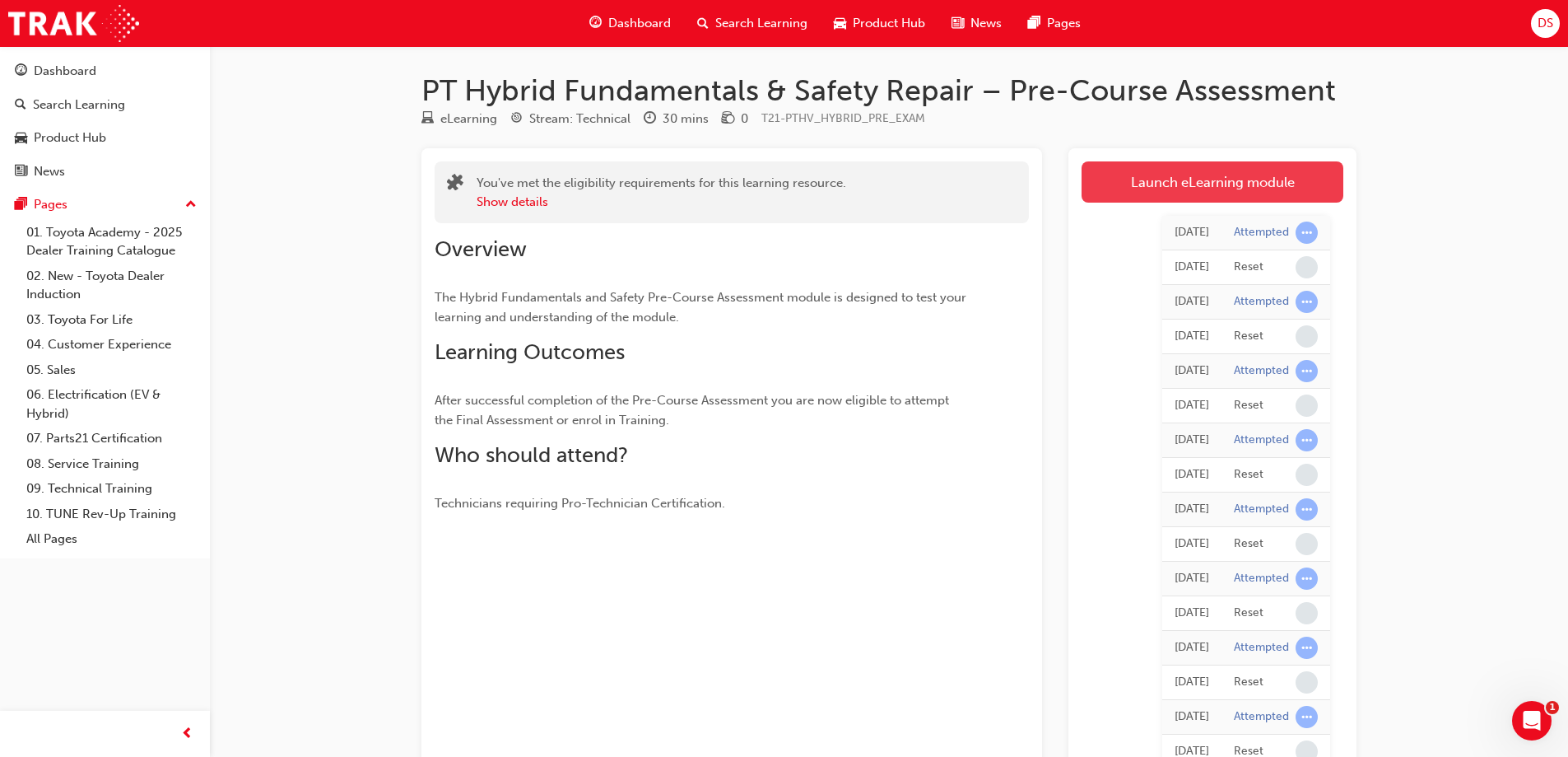
click at [1183, 191] on link "Launch eLearning module" at bounding box center [1212, 182] width 261 height 41
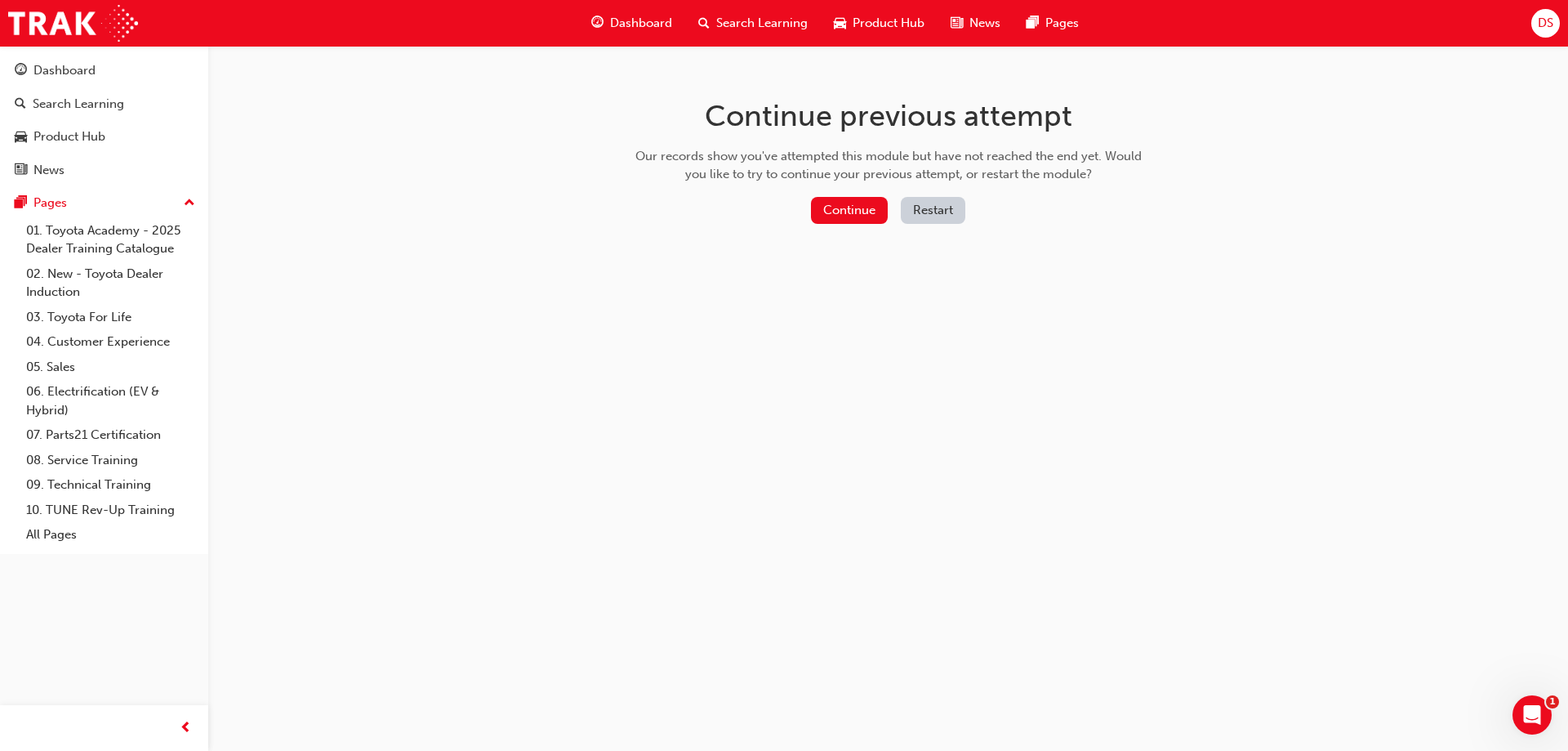
click at [936, 219] on button "Restart" at bounding box center [933, 211] width 64 height 27
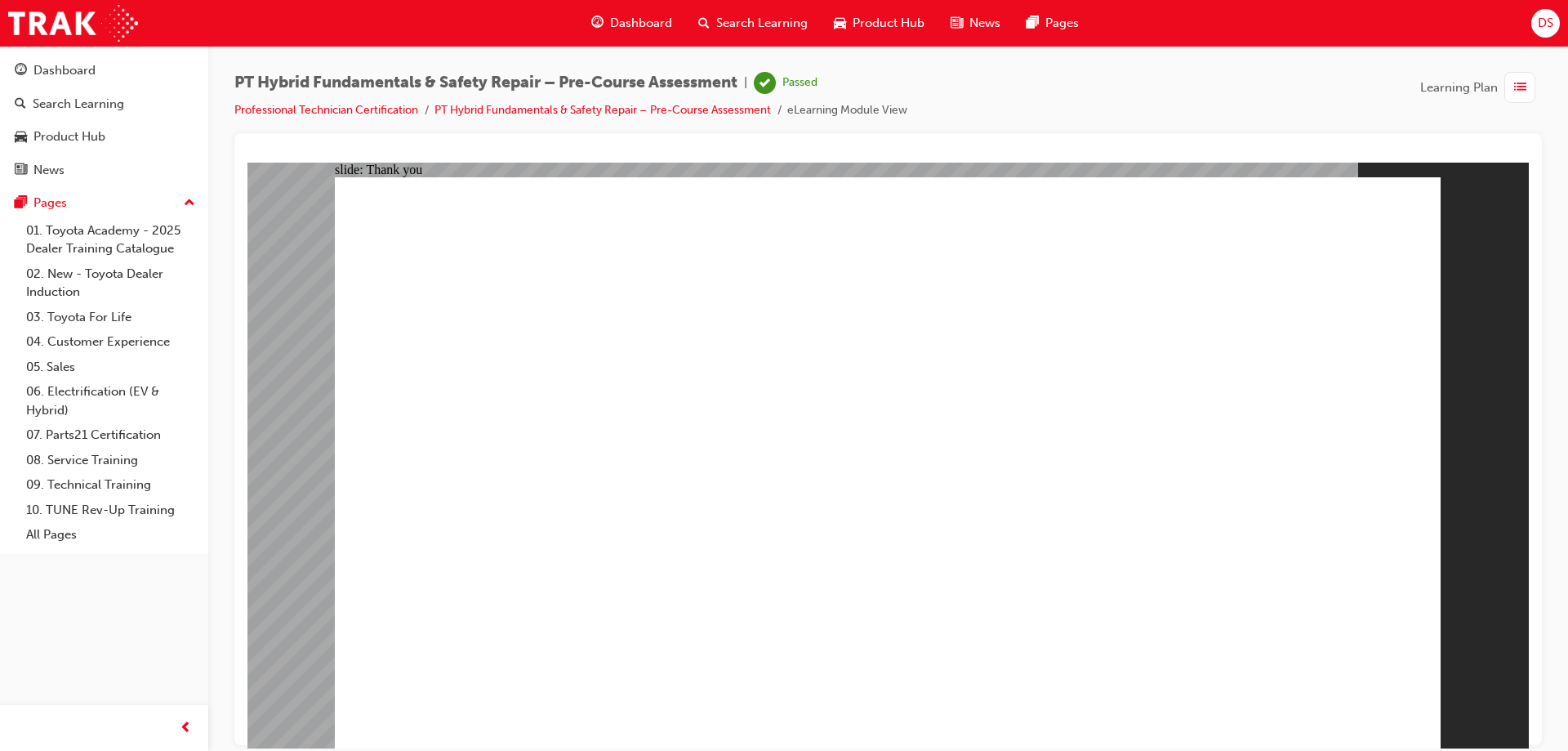
click at [326, 114] on link "Professional Technician Certification" at bounding box center [325, 110] width 183 height 14
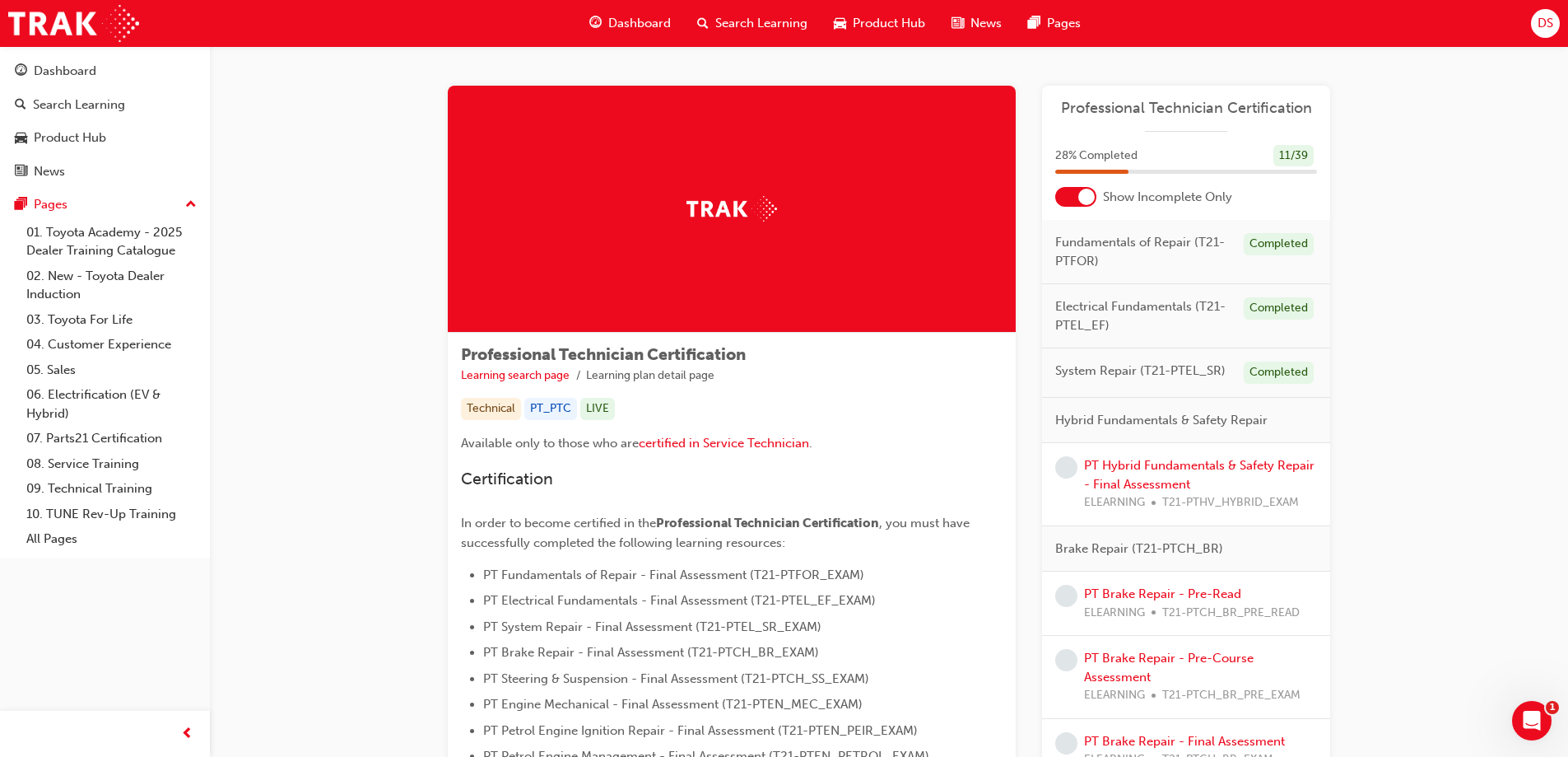
click at [1087, 197] on div at bounding box center [1086, 197] width 17 height 17
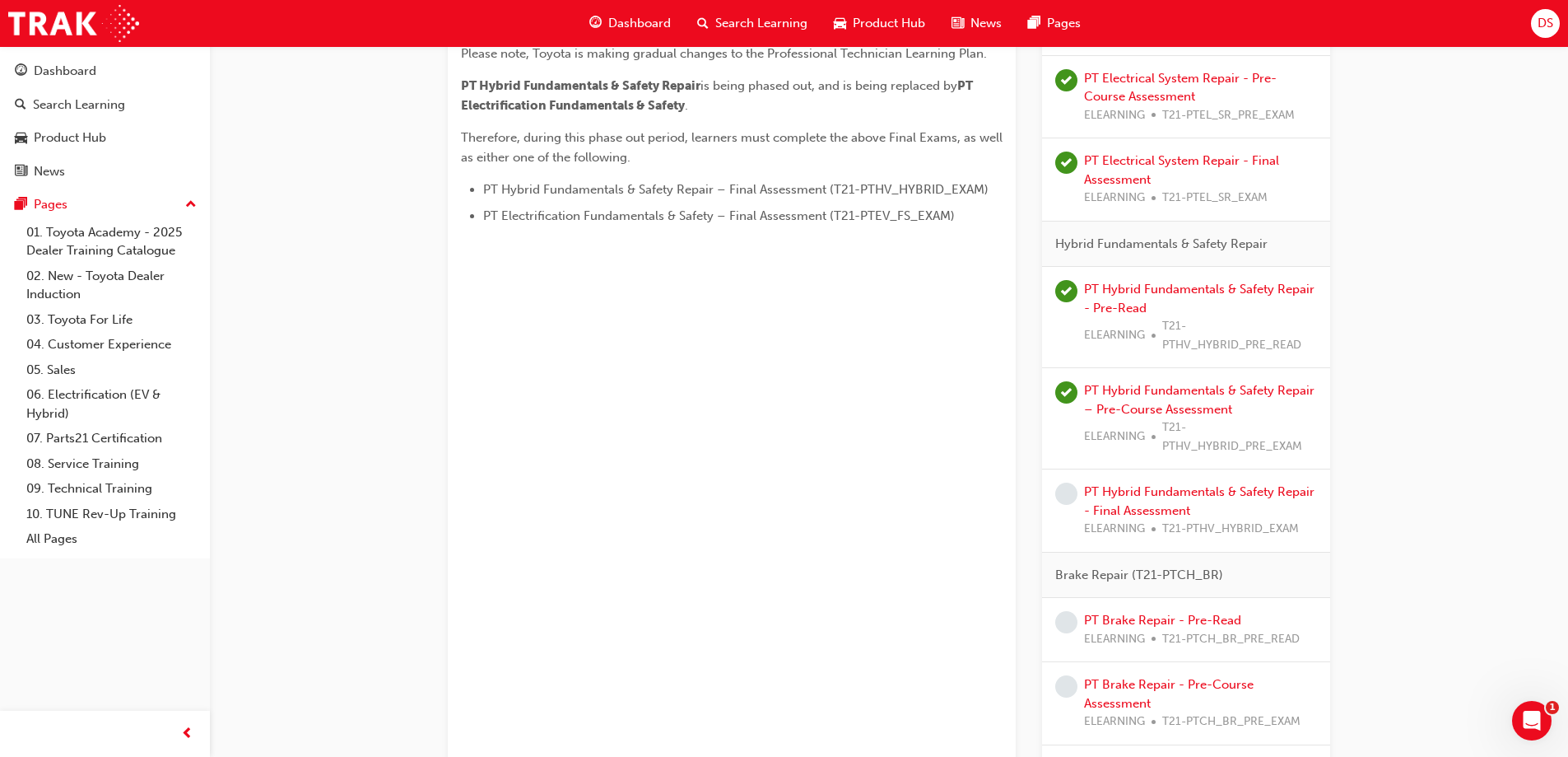
scroll to position [906, 0]
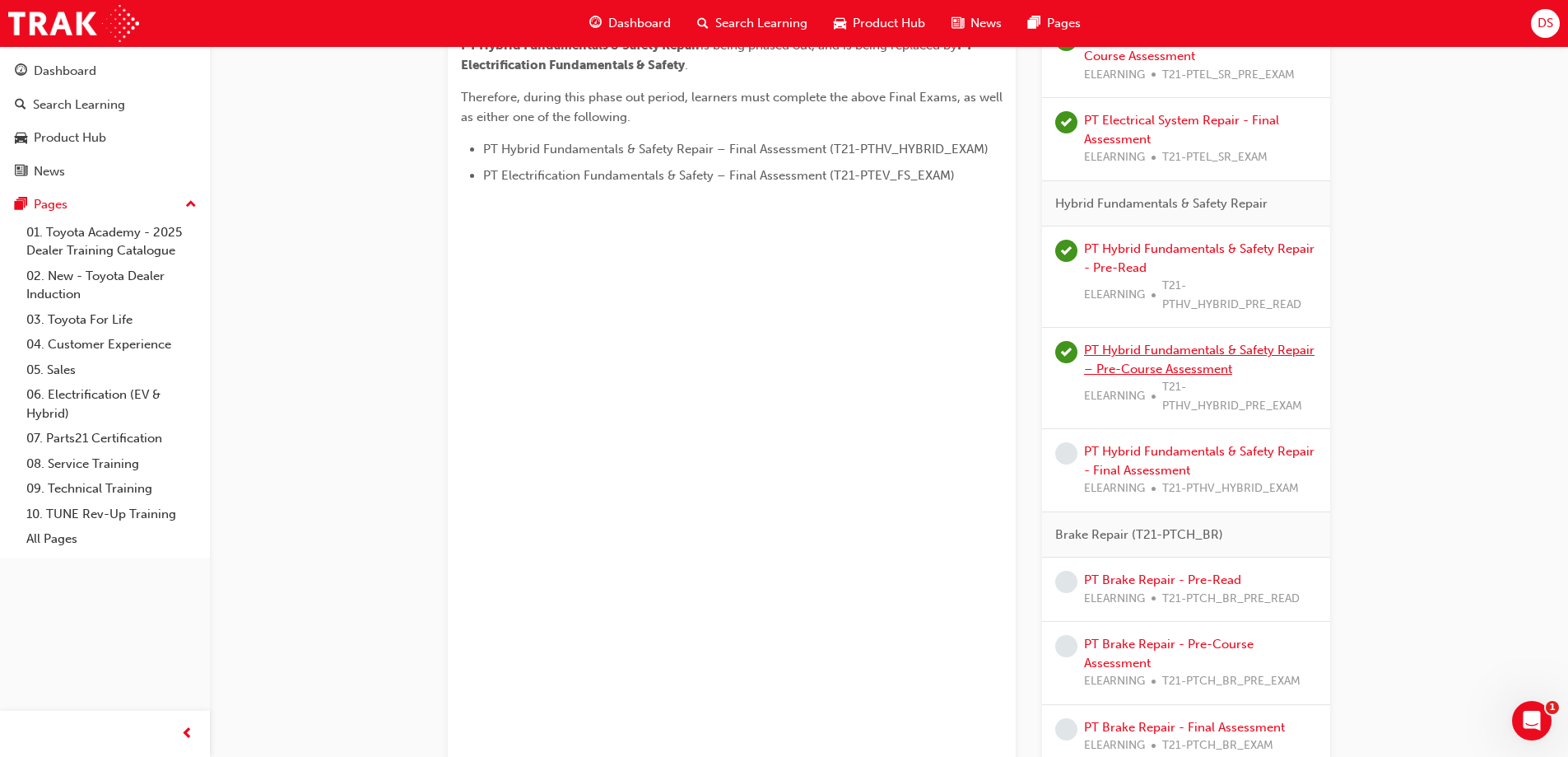
click at [1151, 367] on link "PT Hybrid Fundamentals & Safety Repair – Pre-Course Assessment" at bounding box center [1199, 359] width 230 height 33
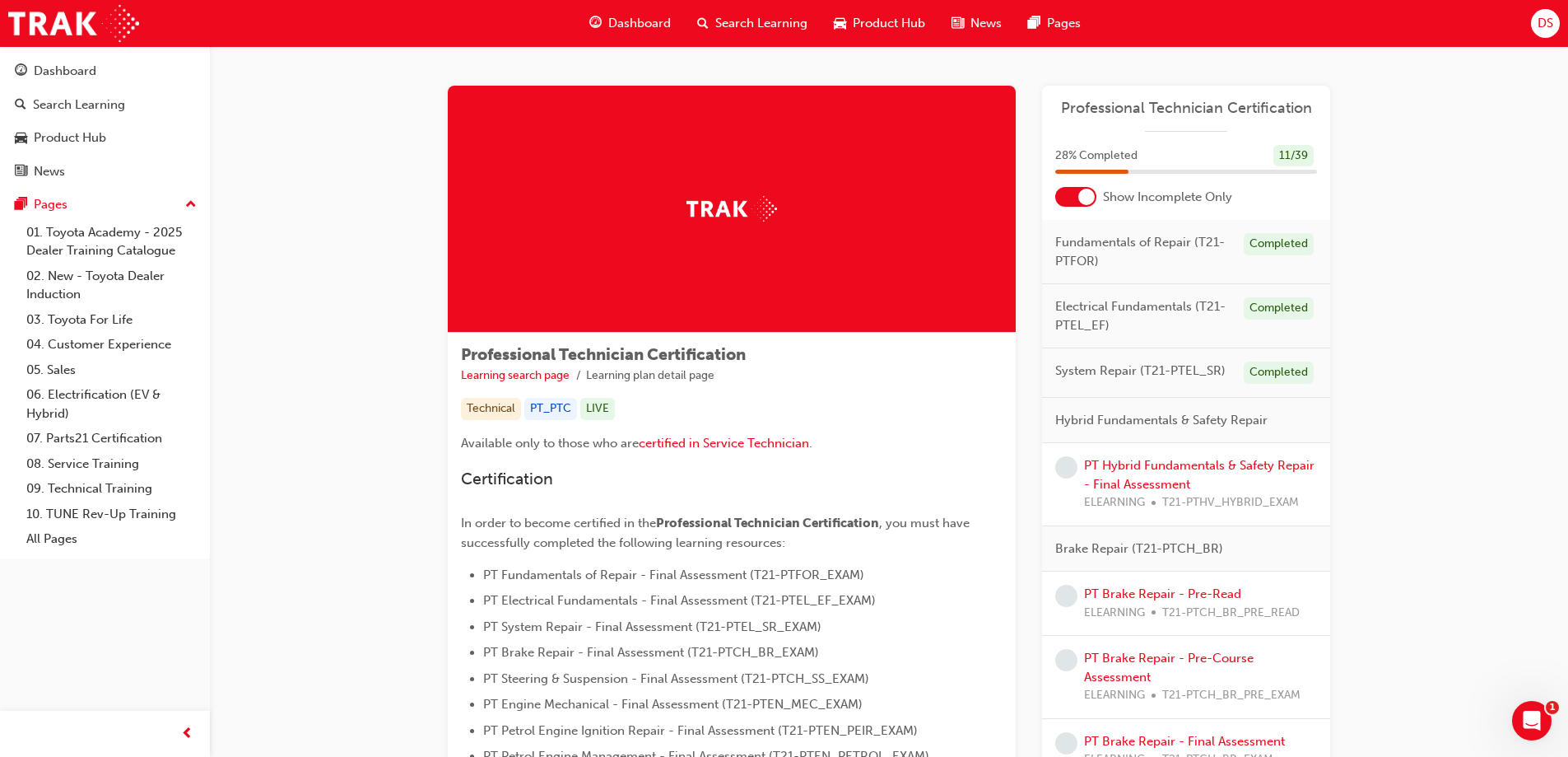
click at [1559, 23] on div "DS" at bounding box center [1545, 23] width 28 height 28
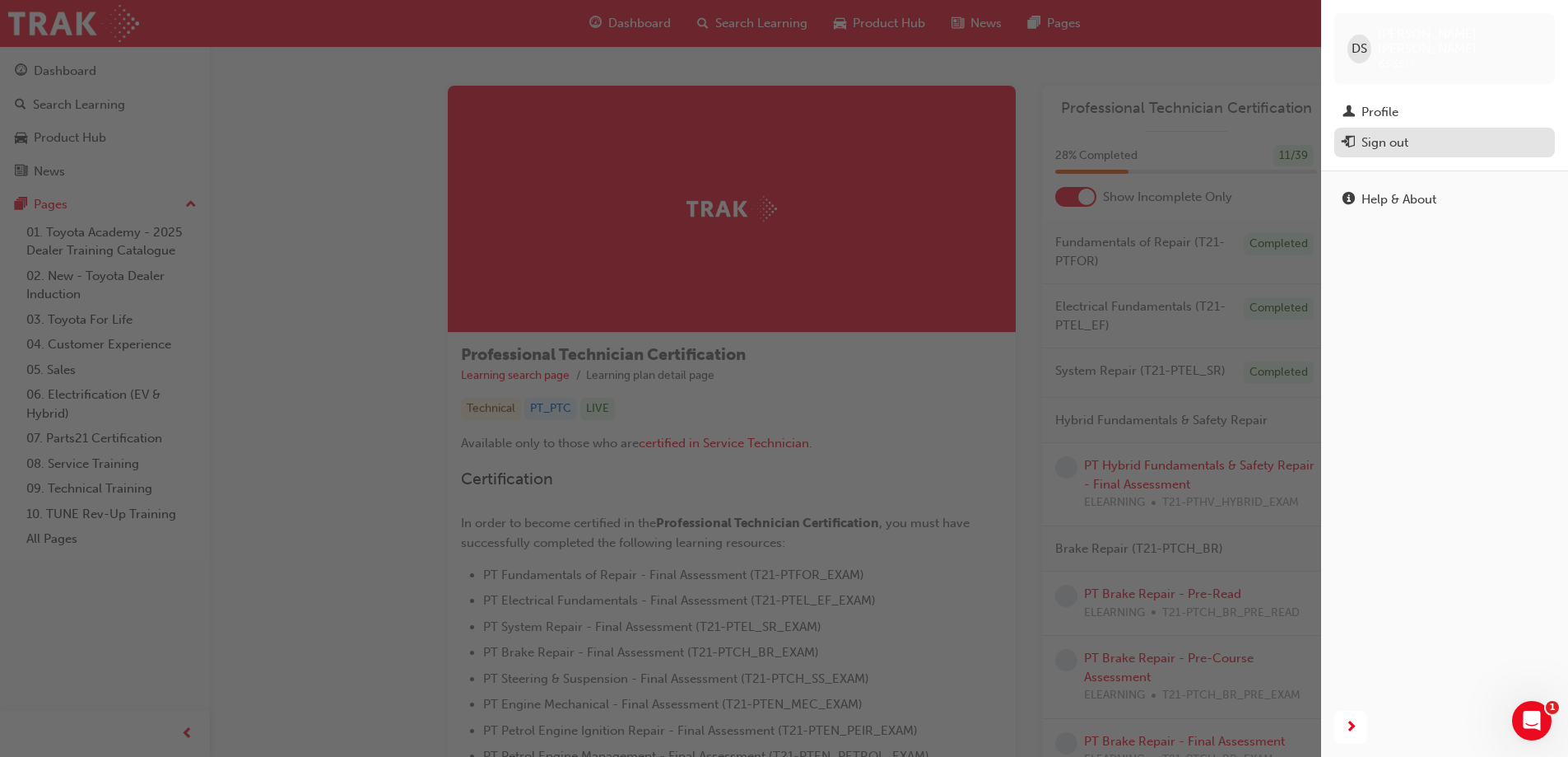
click at [1411, 132] on div "Sign out" at bounding box center [1445, 142] width 205 height 21
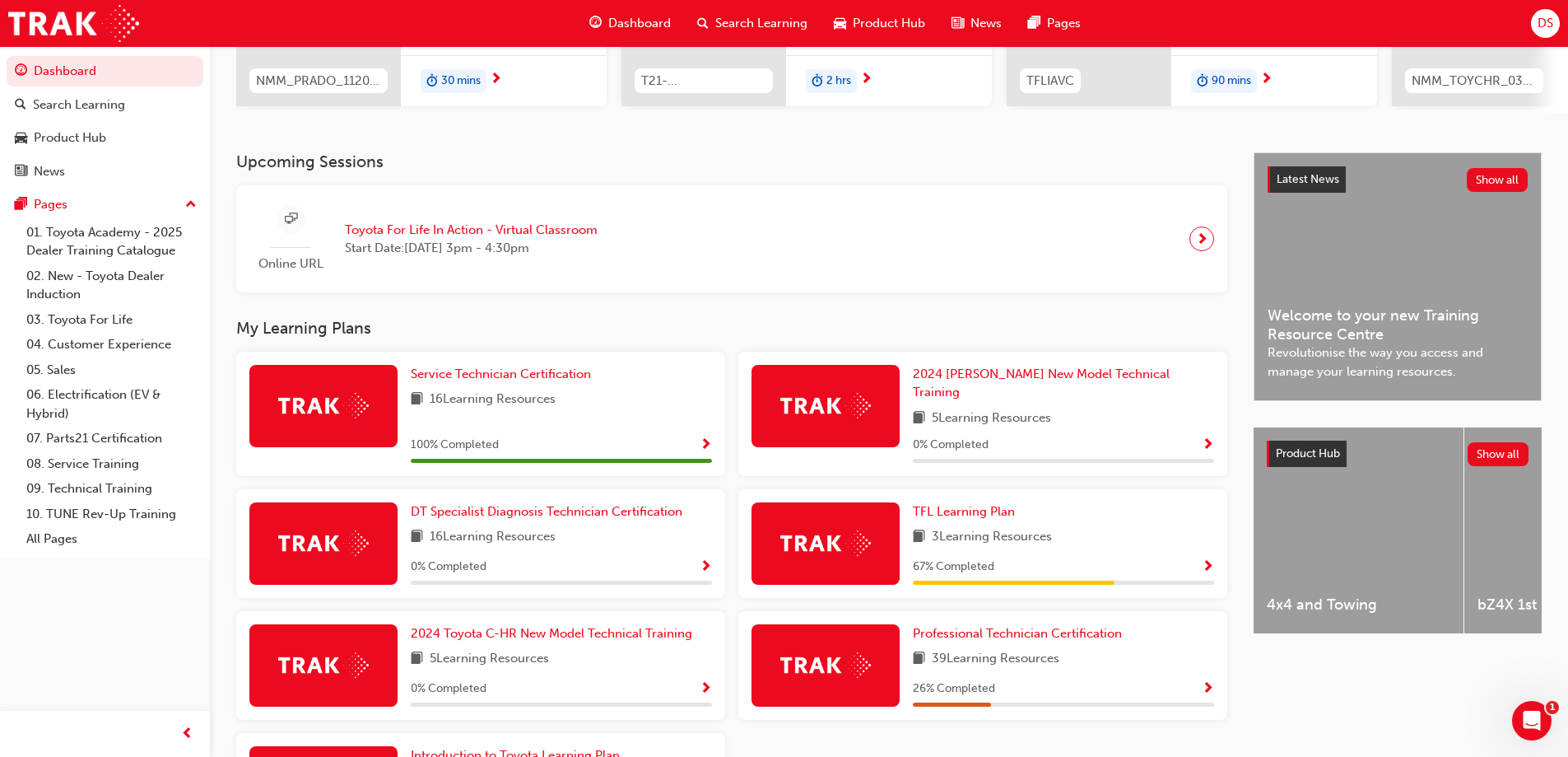
scroll to position [357, 0]
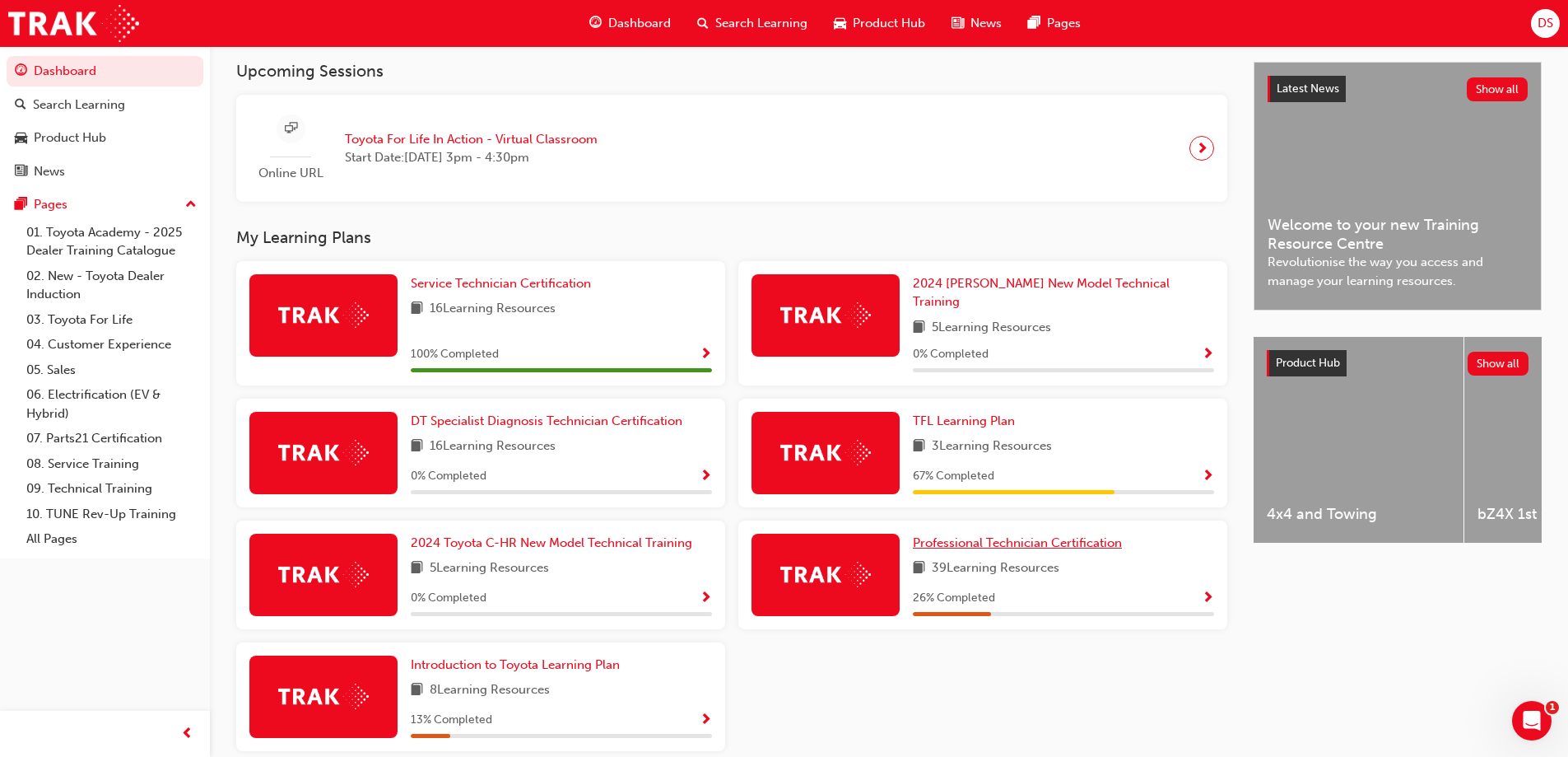
click at [1006, 534] on link "Professional Technician Certification" at bounding box center [1021, 543] width 215 height 19
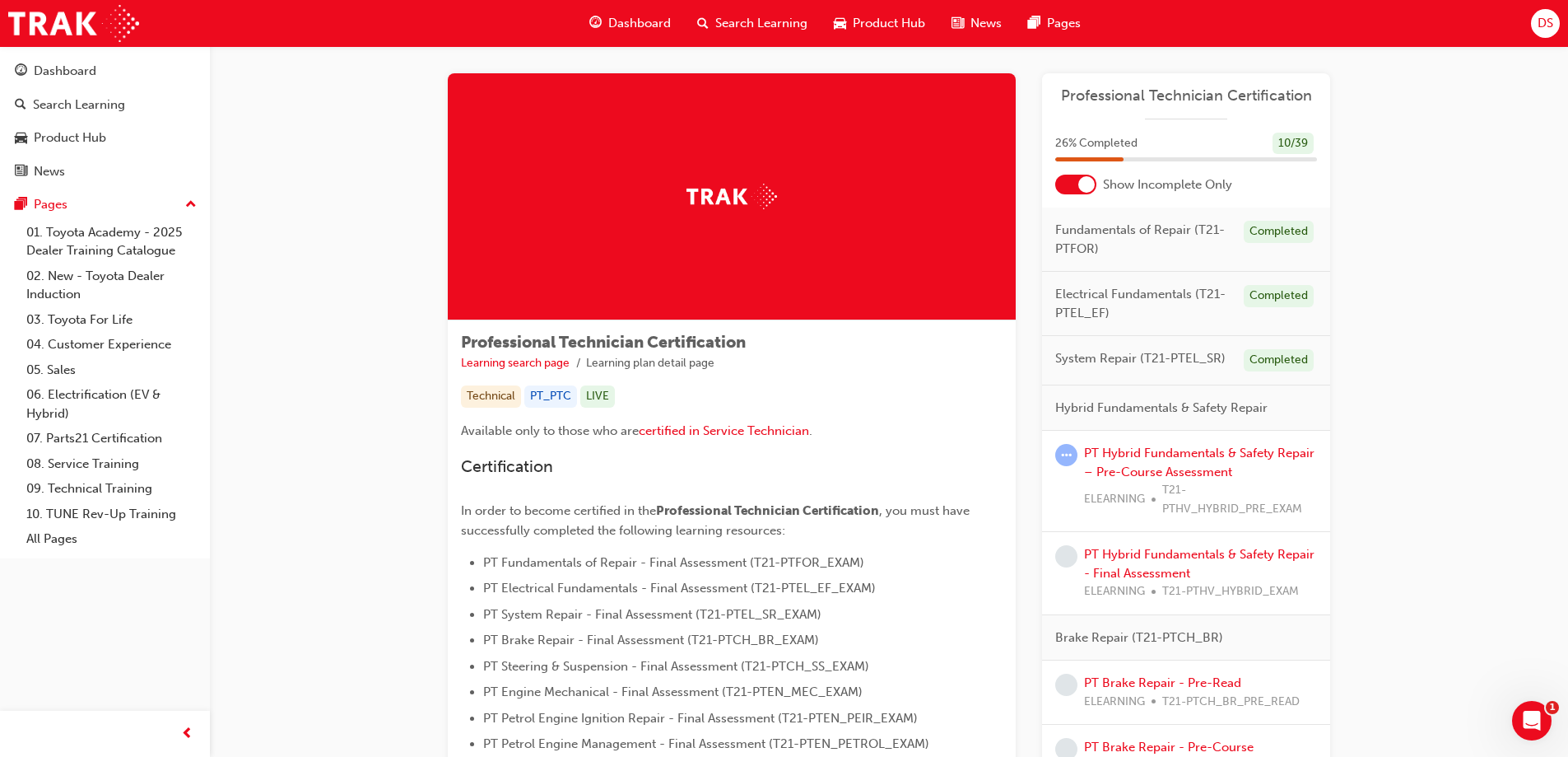
scroll to position [82, 0]
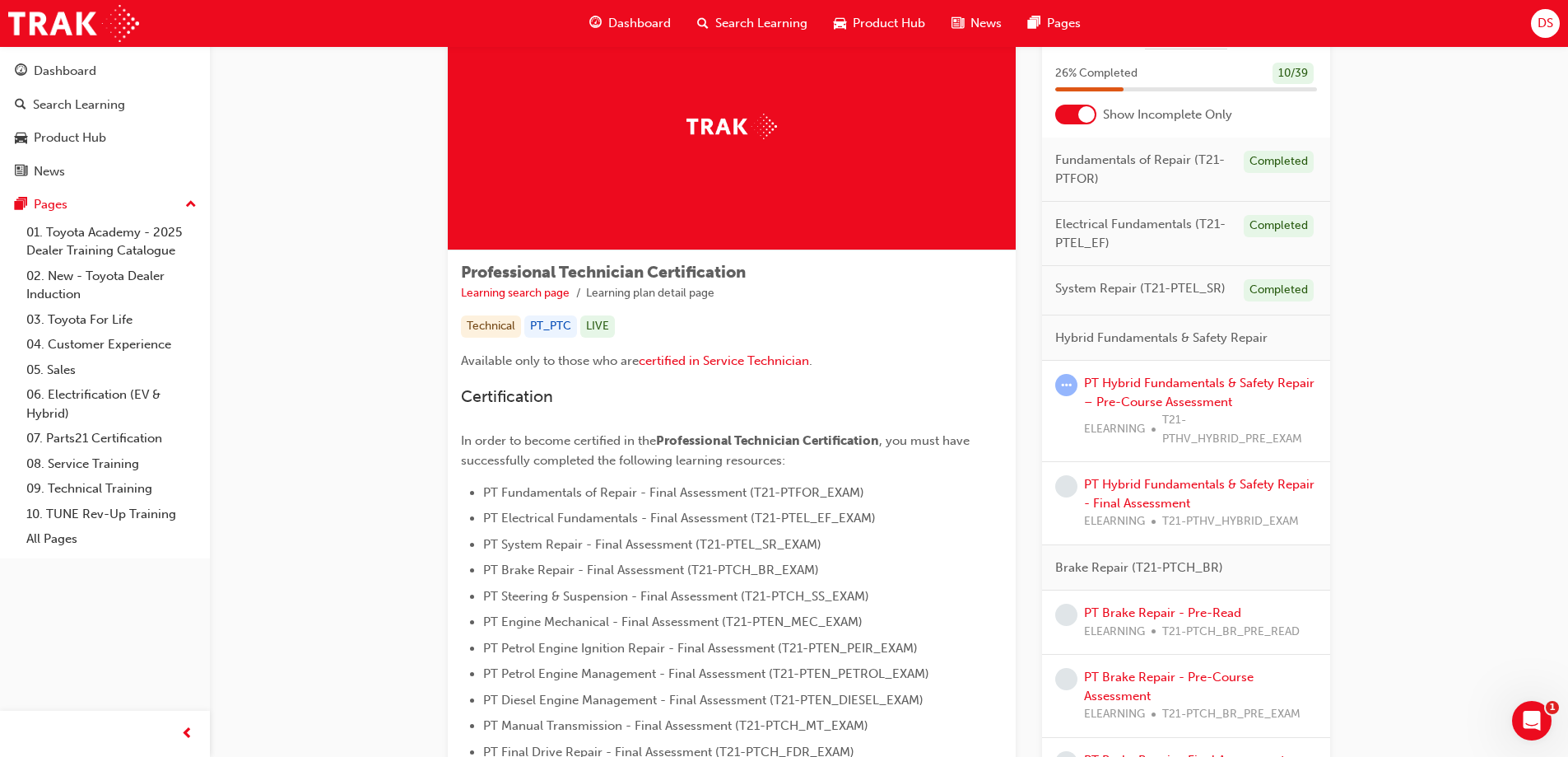
click at [1080, 114] on div at bounding box center [1086, 114] width 17 height 17
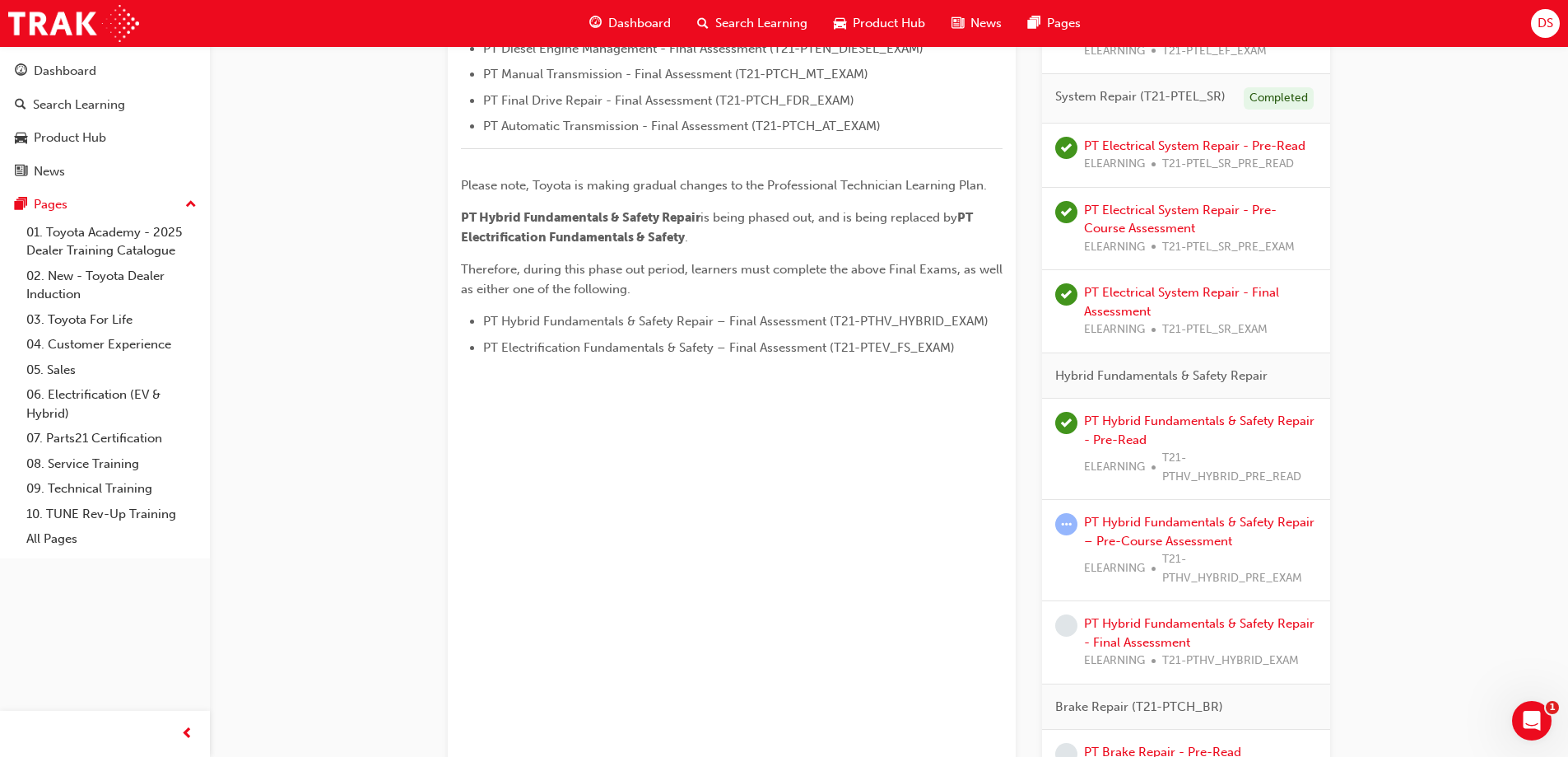
scroll to position [741, 0]
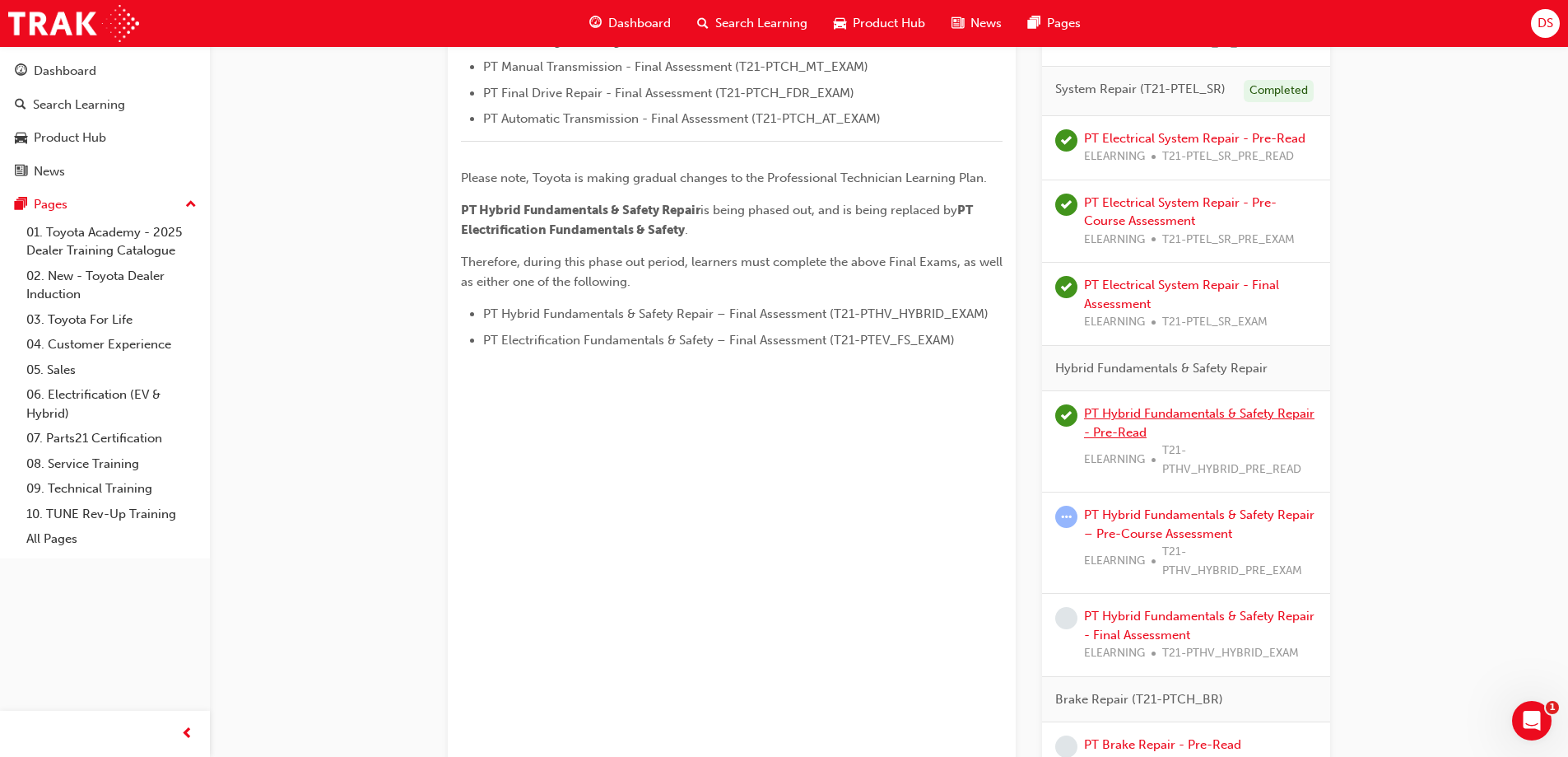
click at [1167, 416] on link "PT Hybrid Fundamentals & Safety Repair - Pre-Read" at bounding box center [1199, 423] width 230 height 33
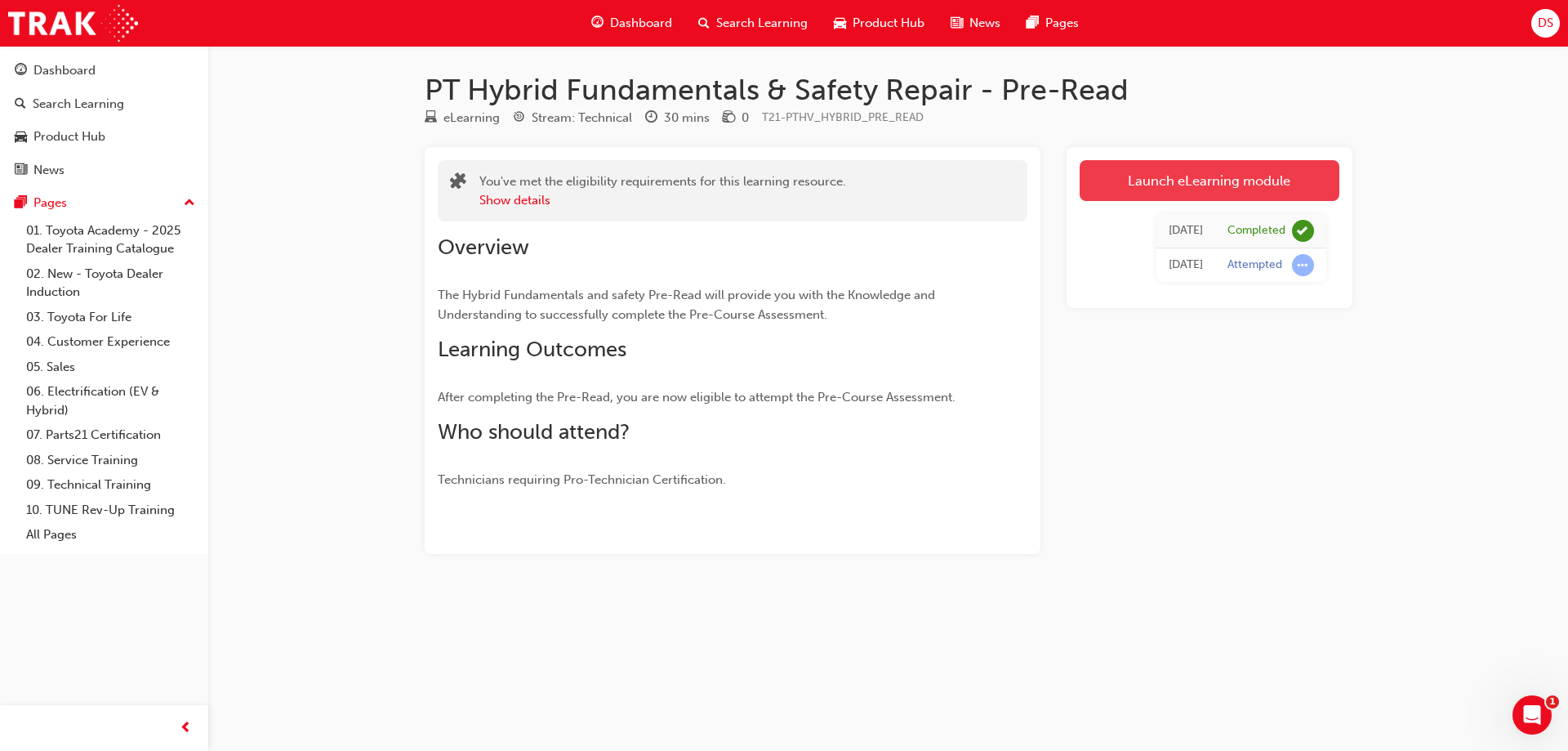
click at [1132, 179] on link "Launch eLearning module" at bounding box center [1209, 181] width 259 height 41
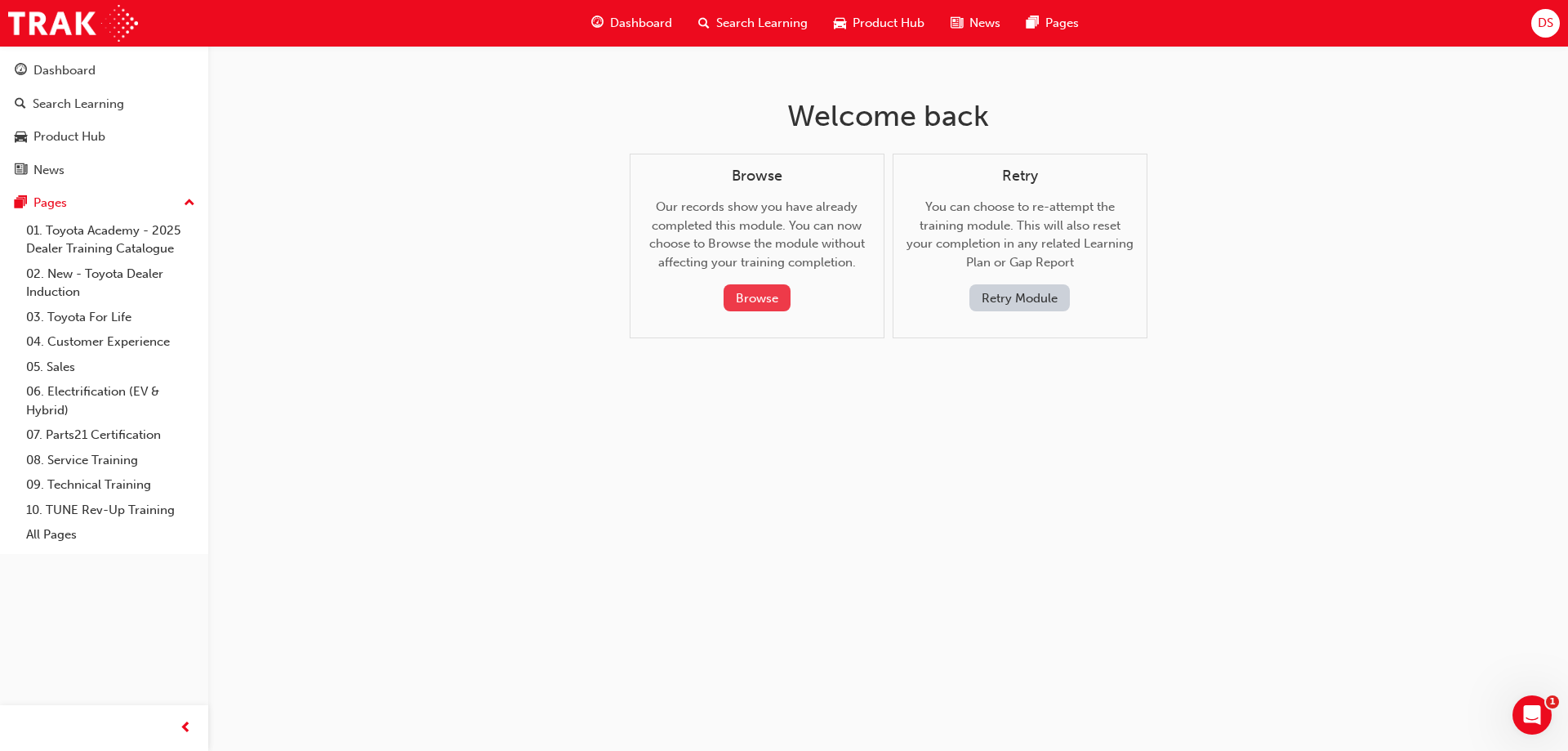
click at [753, 292] on button "Browse" at bounding box center [756, 298] width 67 height 27
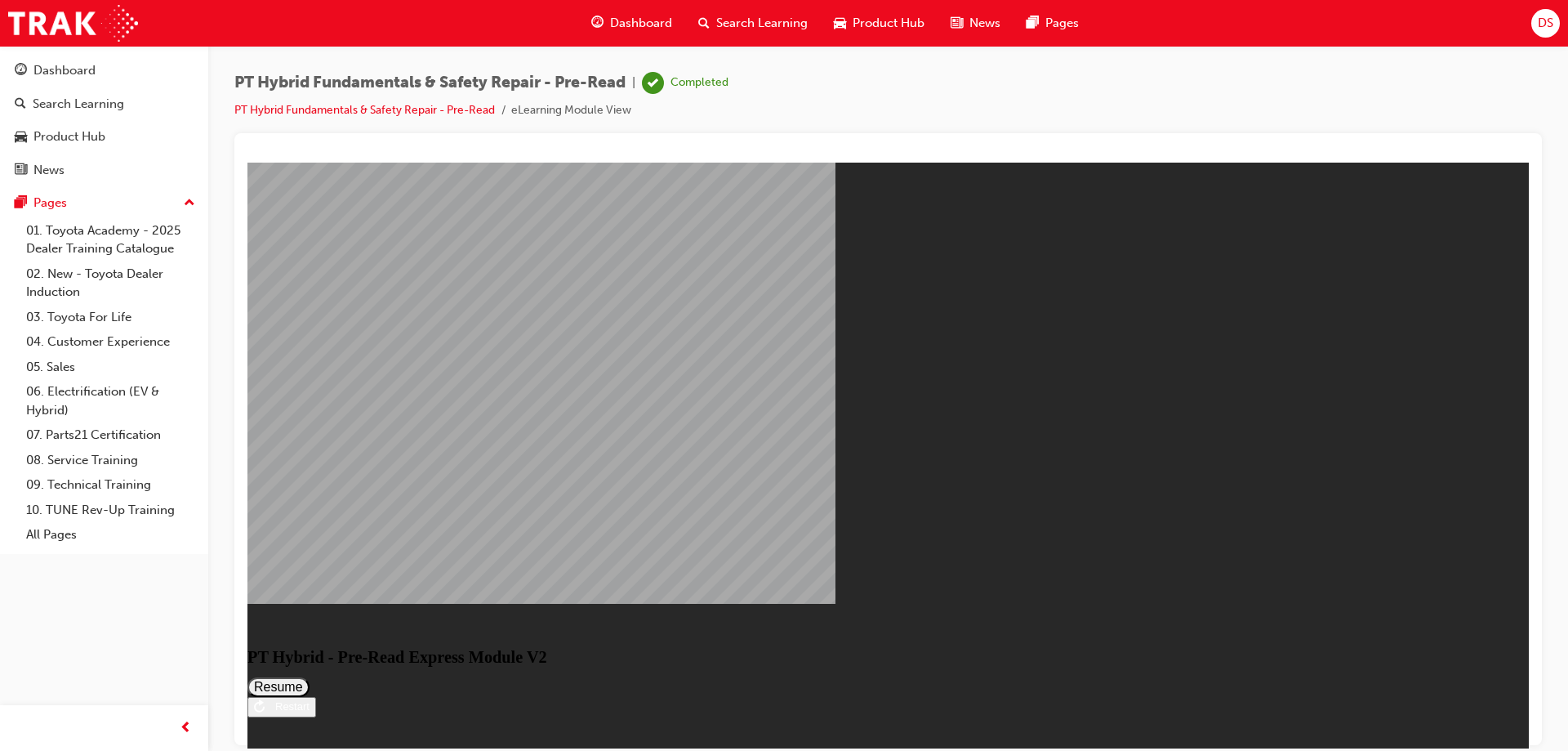
click at [310, 676] on button "Resume" at bounding box center [279, 686] width 62 height 19
